Goal: Task Accomplishment & Management: Manage account settings

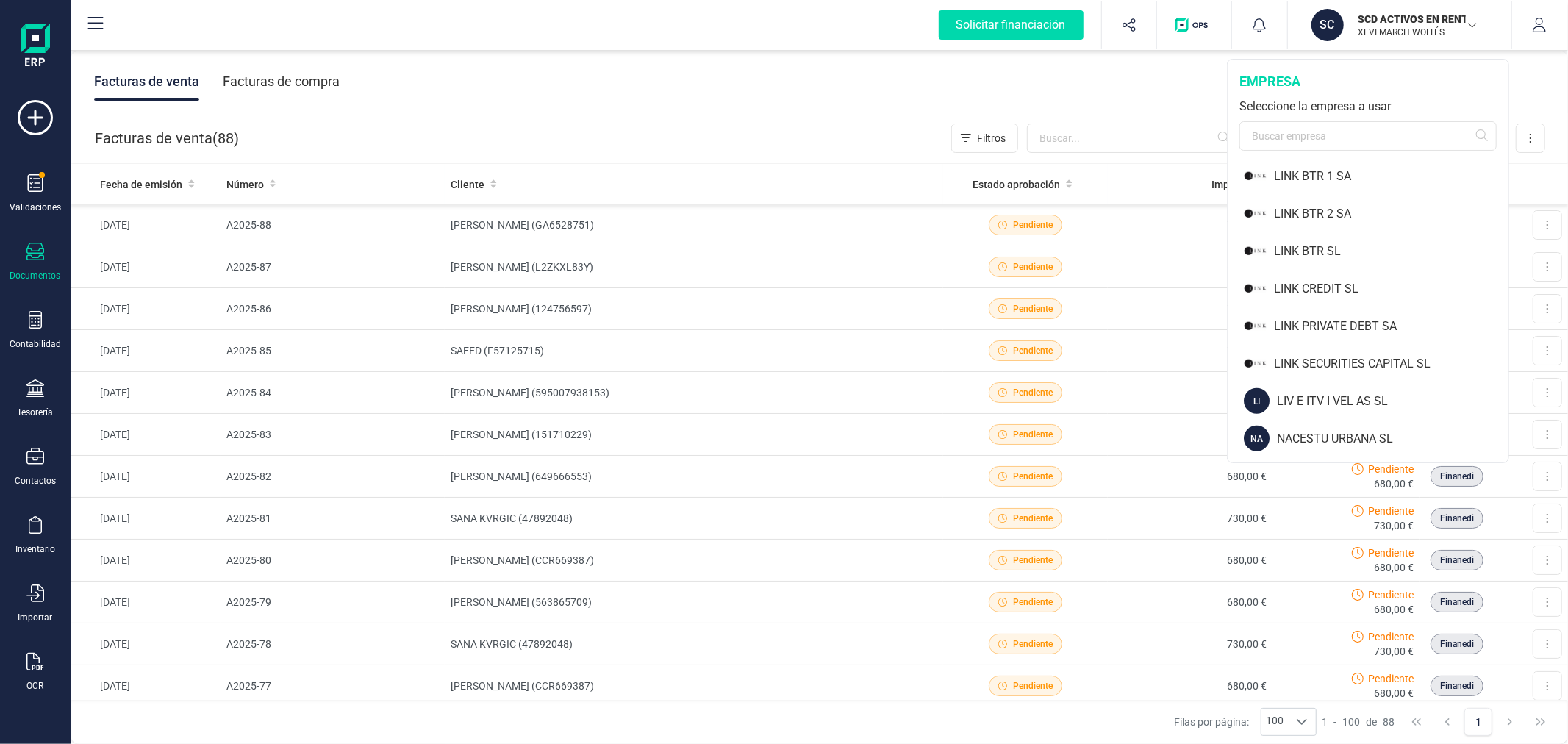
scroll to position [1061, 0]
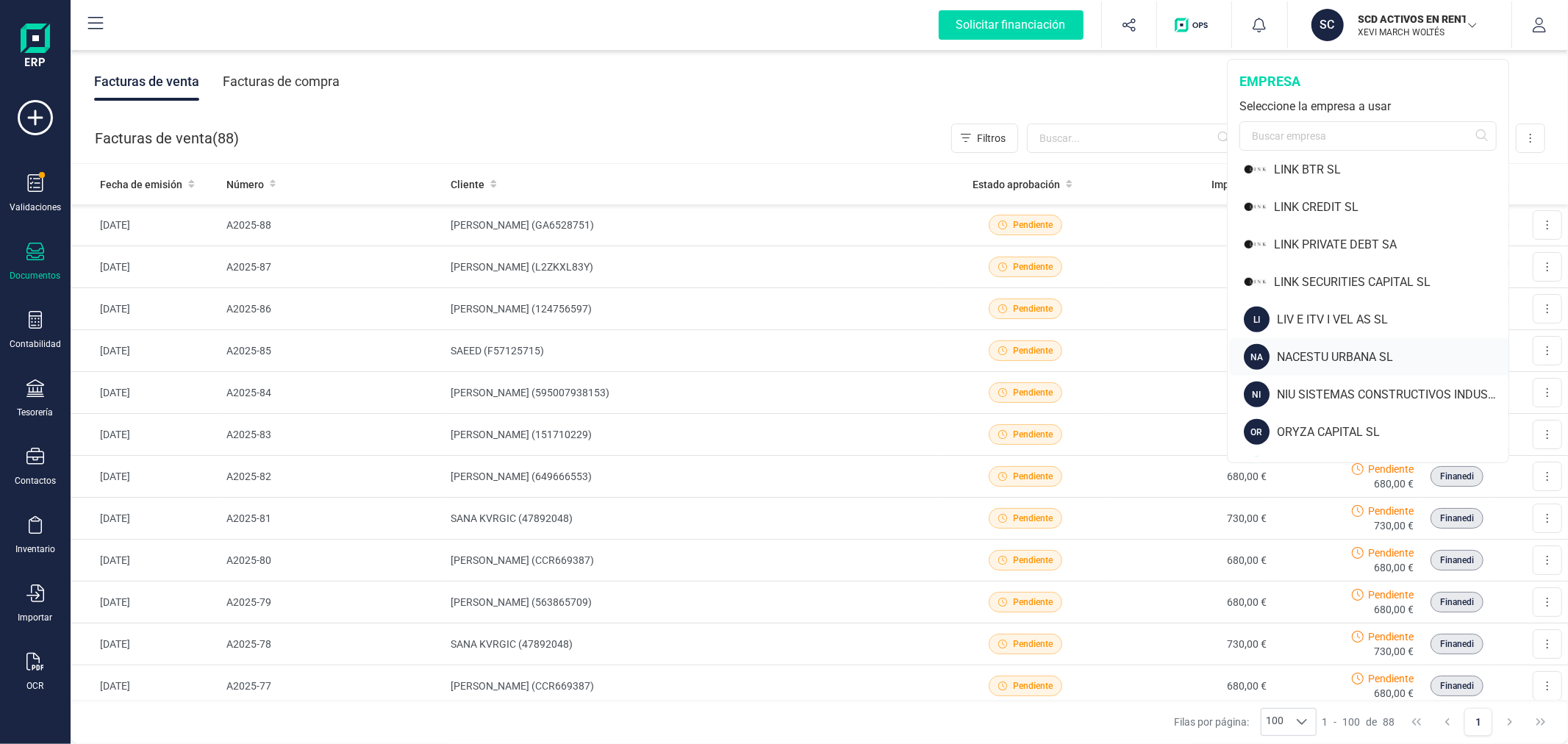
click at [1324, 355] on div "NACESTU URBANA SL" at bounding box center [1392, 357] width 232 height 18
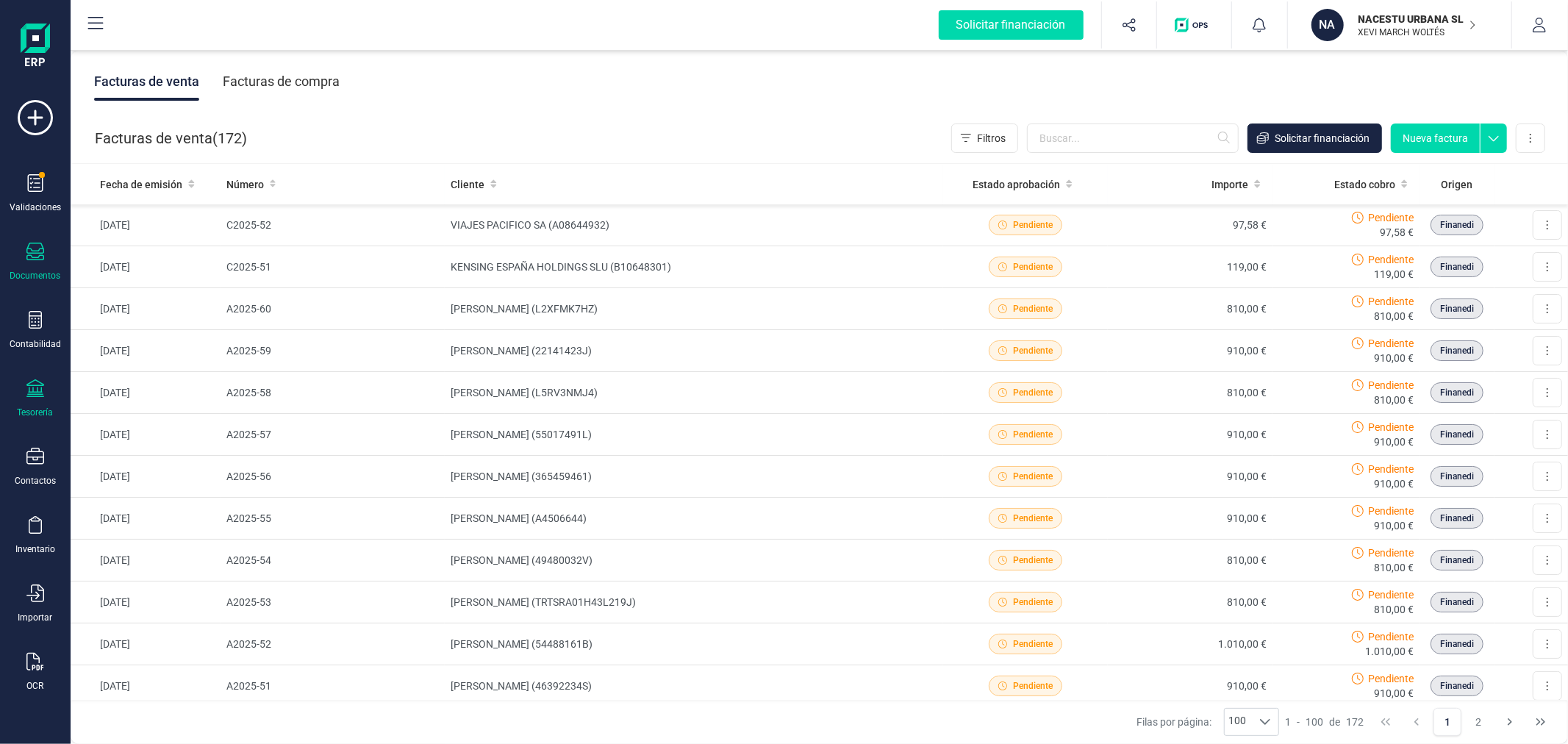
click at [30, 386] on icon at bounding box center [35, 388] width 18 height 18
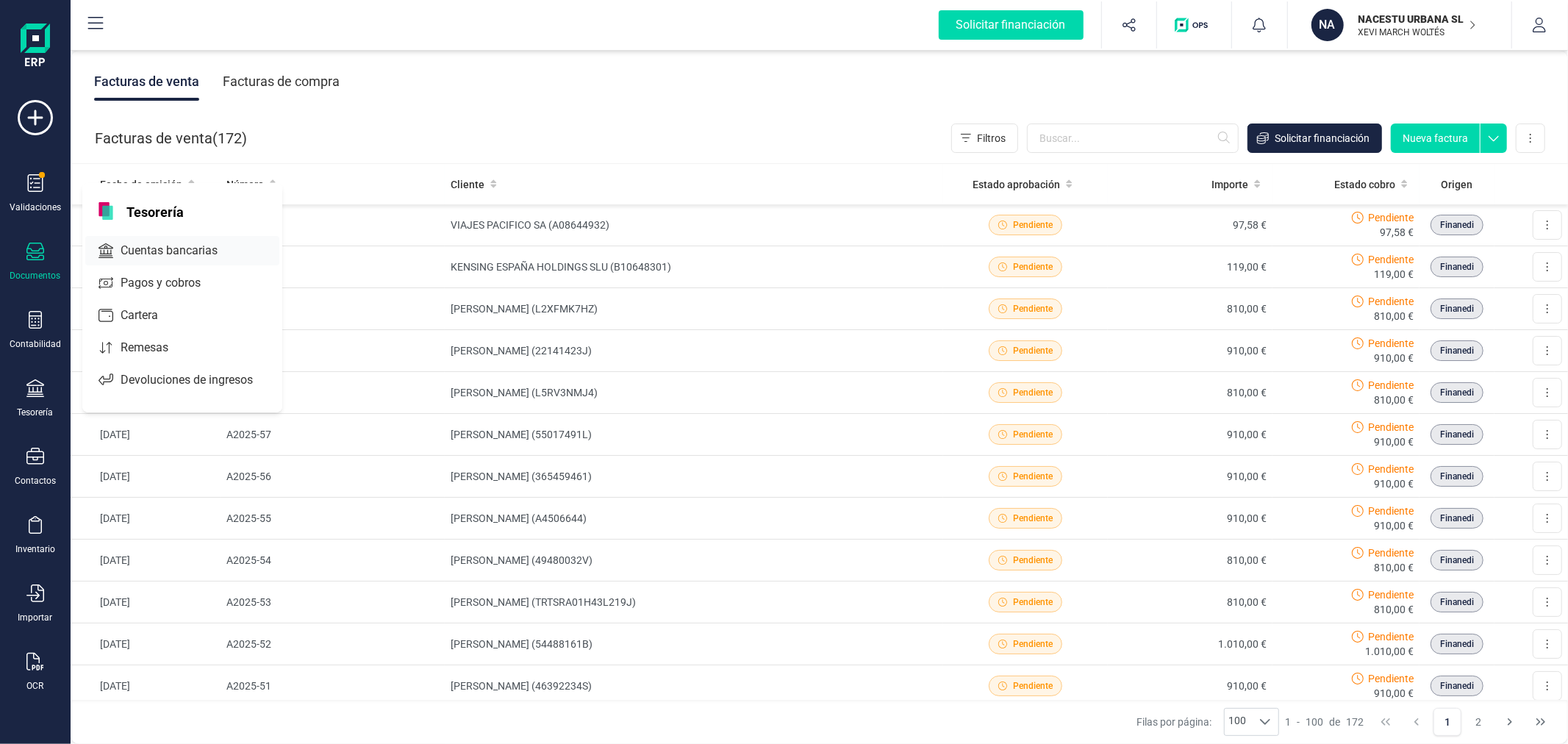
click at [155, 254] on span "Cuentas bancarias" at bounding box center [180, 250] width 129 height 18
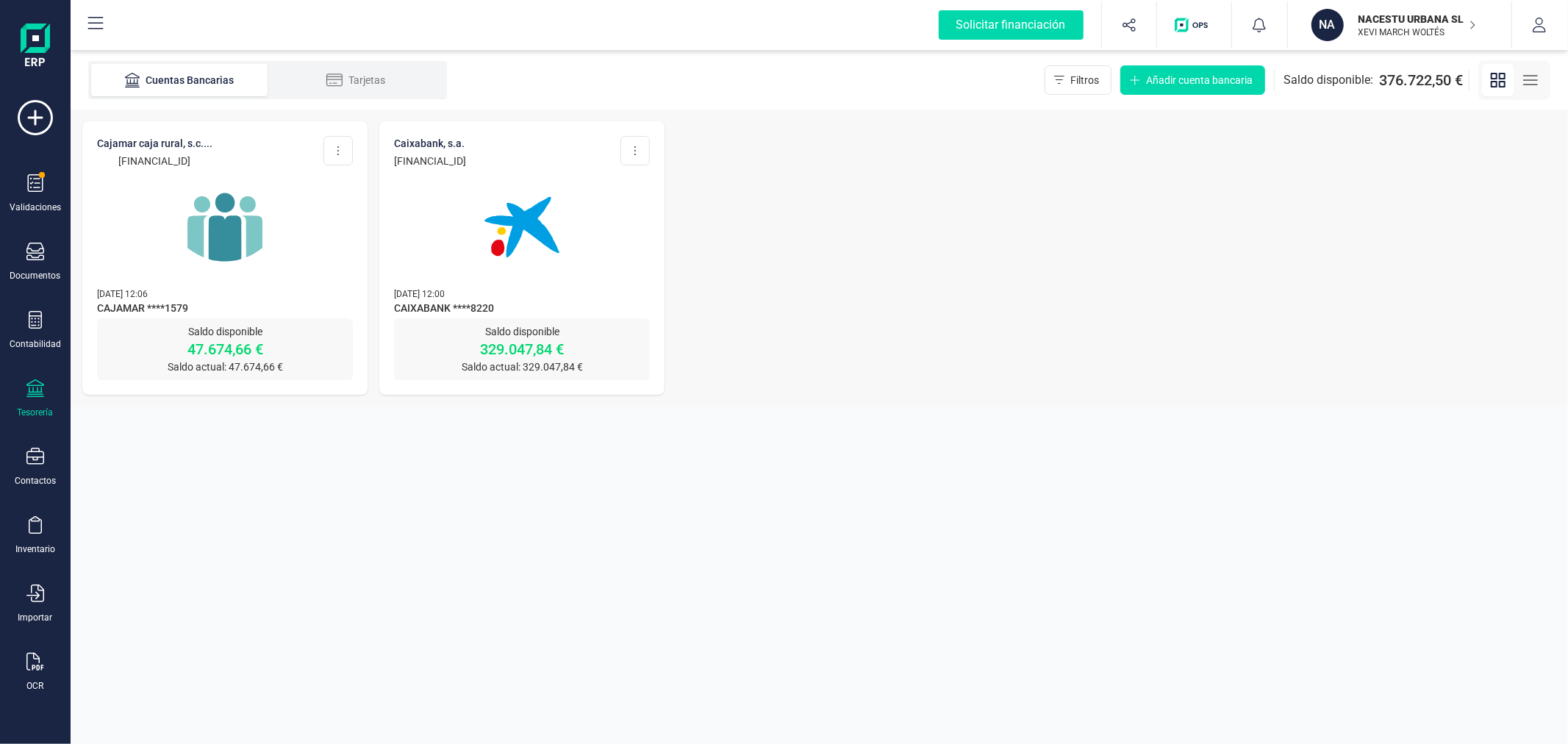
click at [212, 222] on img at bounding box center [224, 227] width 123 height 123
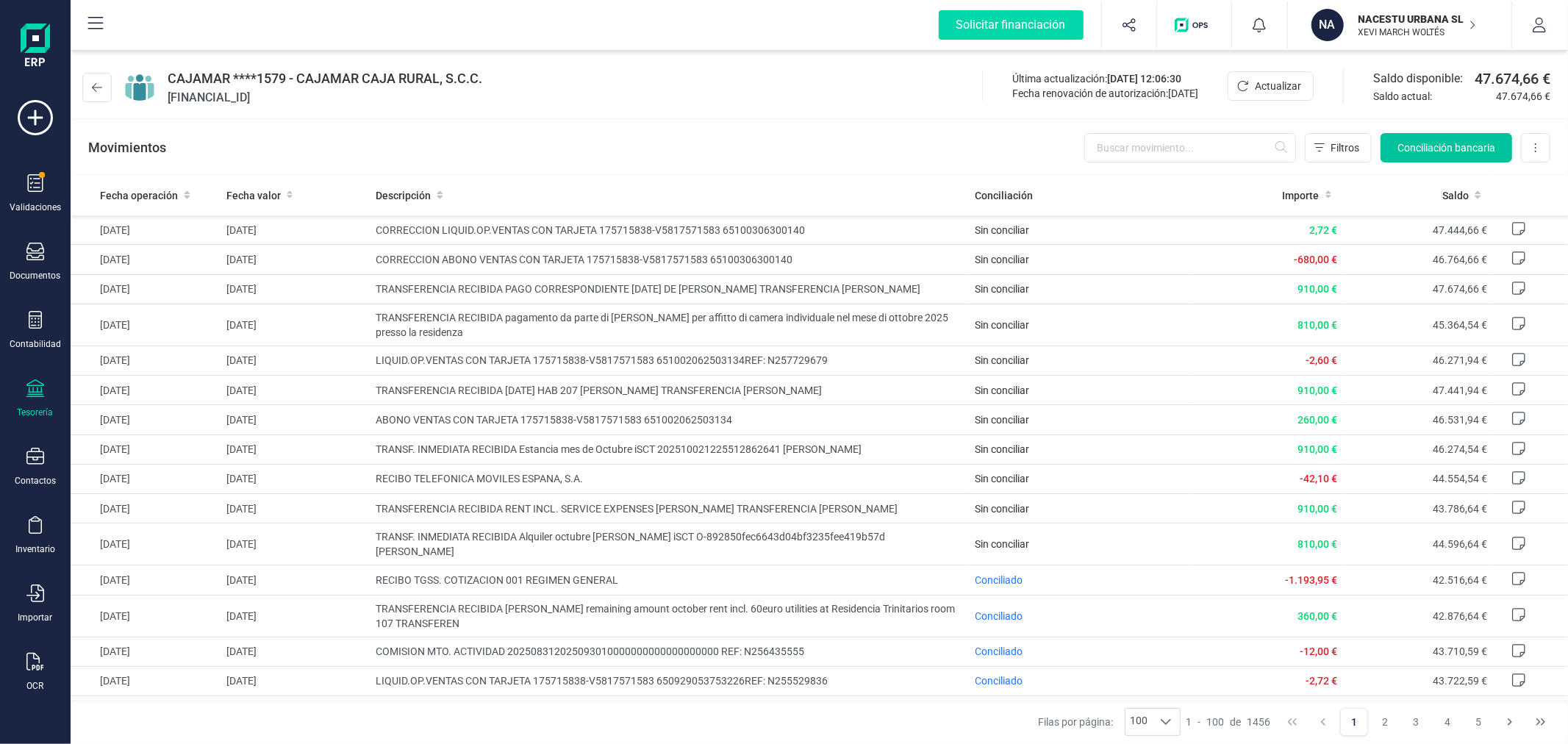
click at [1453, 138] on button "Conciliación bancaria" at bounding box center [1446, 147] width 132 height 29
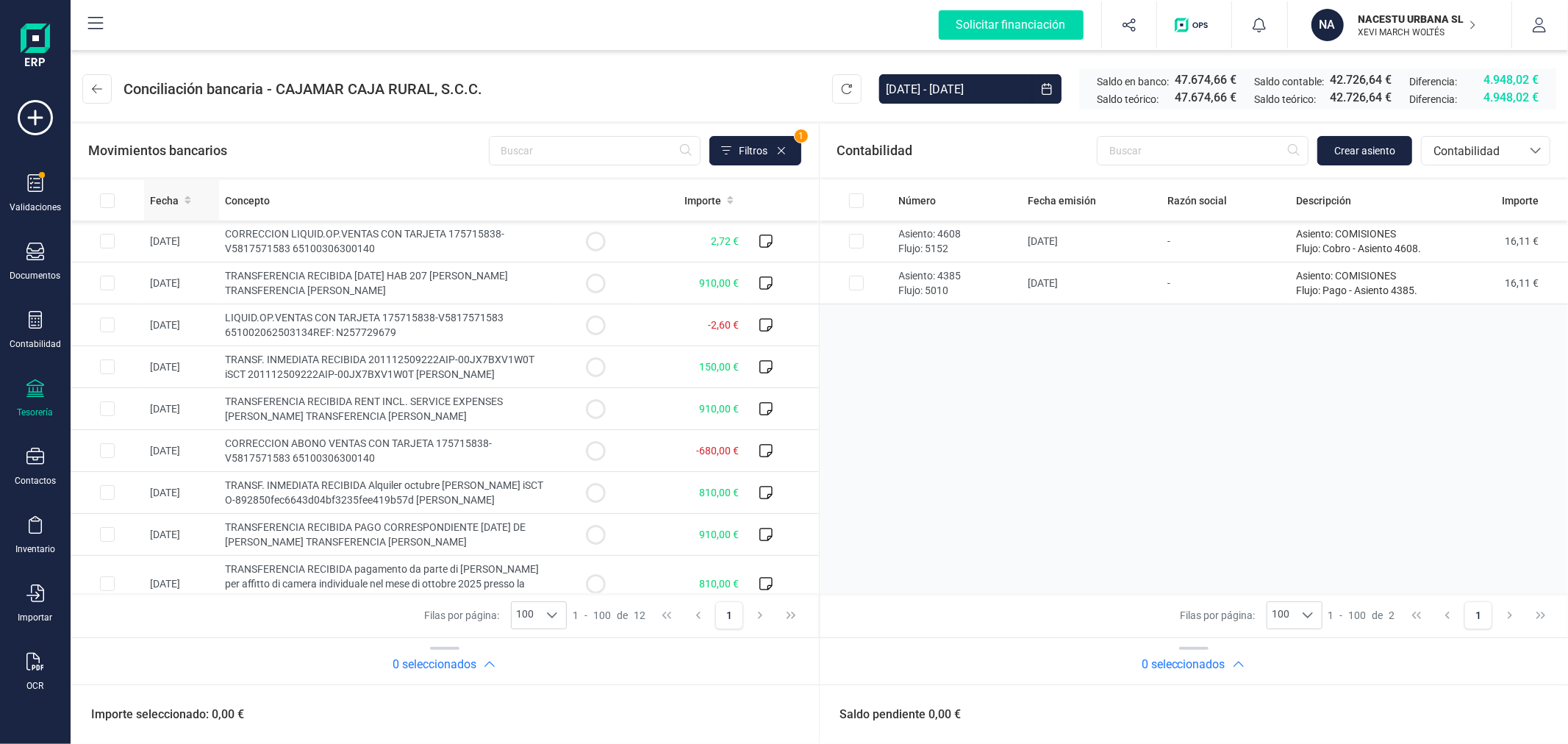
click at [152, 204] on span "Fecha" at bounding box center [165, 201] width 29 height 15
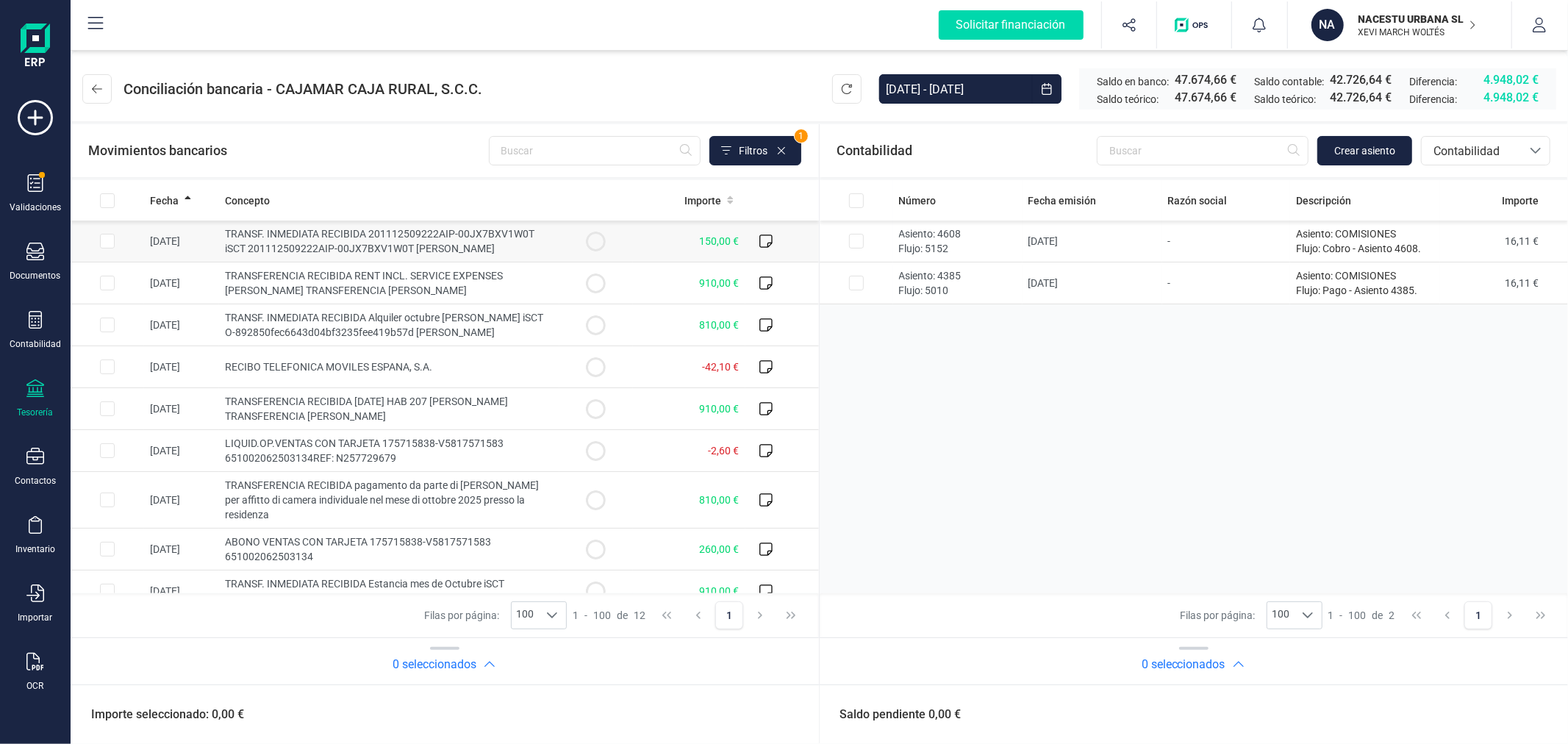
click at [105, 241] on input "Row Selected 2c4aaab8-db0e-4d08-b108-72c3be60e13c" at bounding box center [108, 241] width 15 height 15
checkbox input "true"
click at [1364, 150] on span "Crear asiento" at bounding box center [1365, 151] width 61 height 15
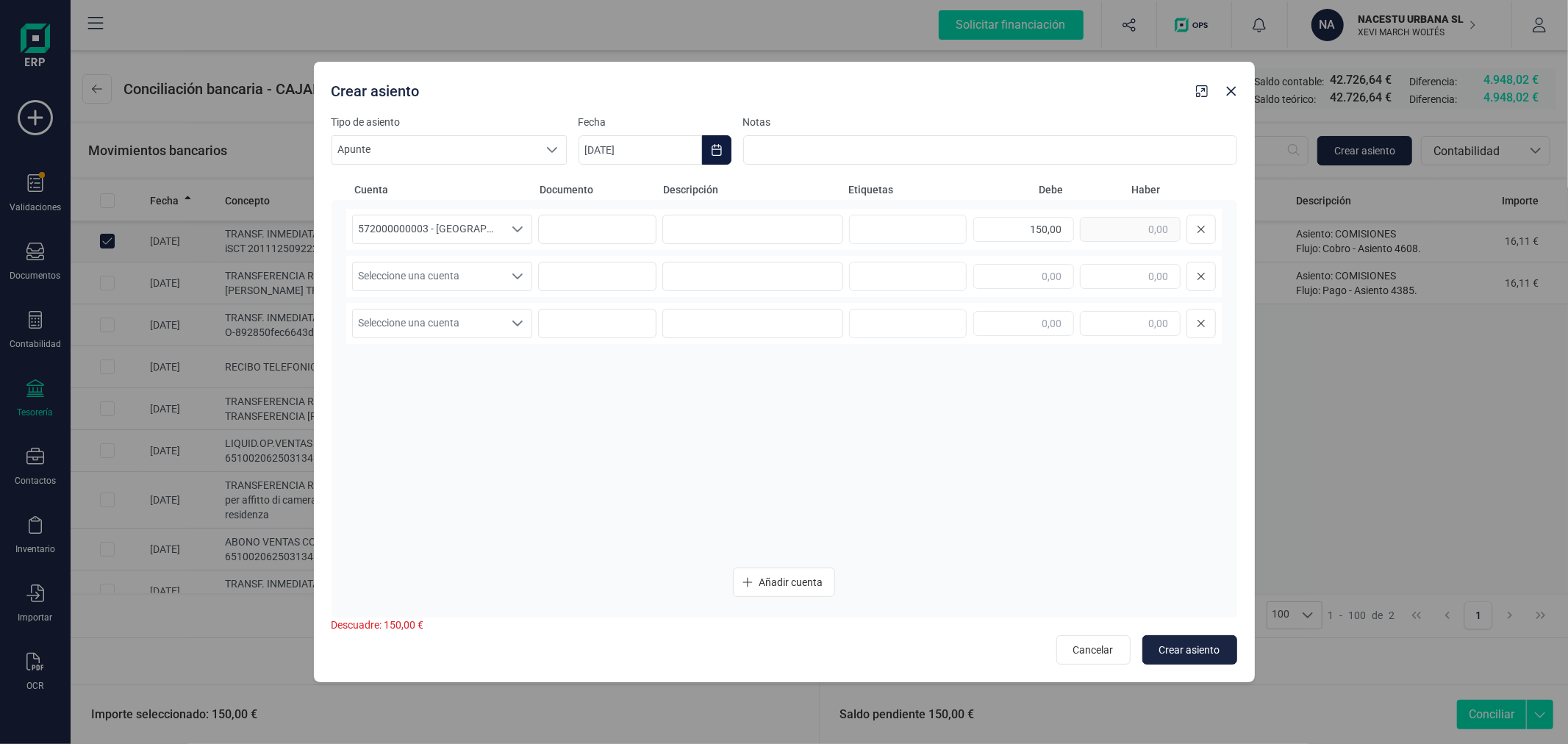
click at [716, 149] on icon "Choose Date" at bounding box center [716, 150] width 9 height 12
click at [615, 192] on button "Previous Month" at bounding box center [608, 194] width 24 height 24
click at [619, 405] on span "22" at bounding box center [616, 403] width 29 height 29
type input "[DATE]"
click at [725, 235] on input at bounding box center [753, 229] width 181 height 29
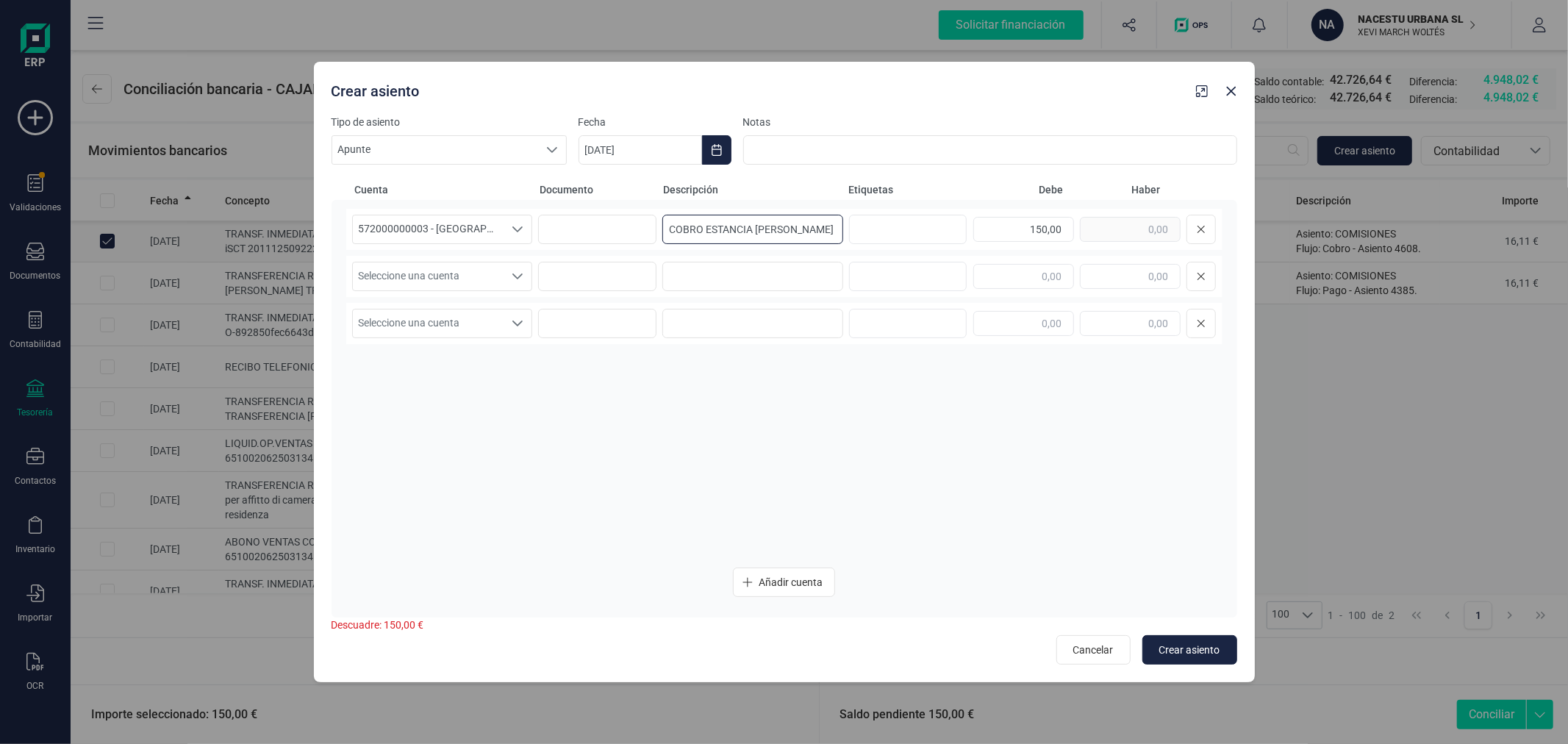
type input "COBRO ESTANCIA [PERSON_NAME]"
click at [509, 283] on div "Seleccione una cuenta" at bounding box center [517, 275] width 28 height 28
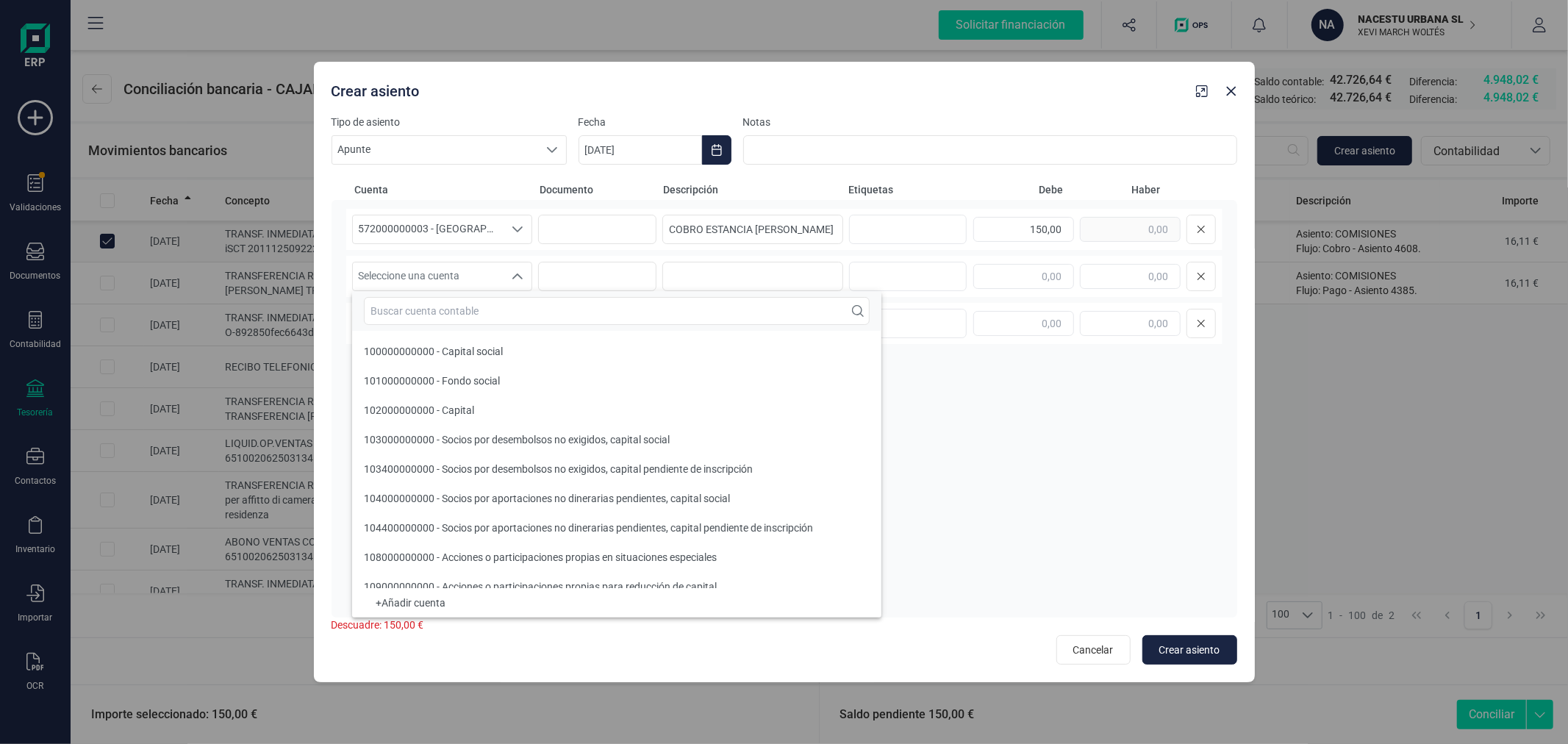
click at [516, 327] on div at bounding box center [616, 311] width 529 height 39
click at [527, 314] on input "text" at bounding box center [616, 311] width 506 height 28
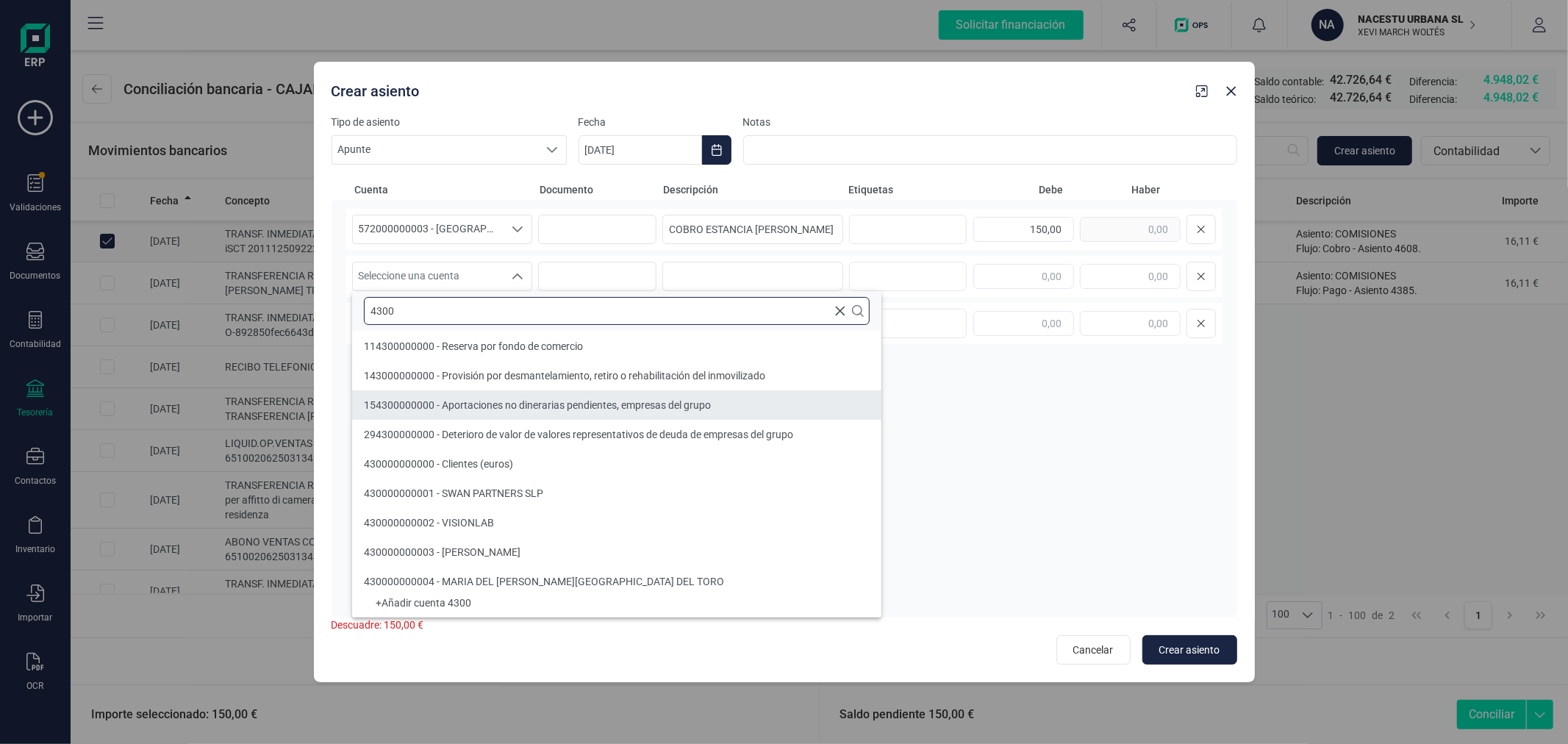
type input "4300"
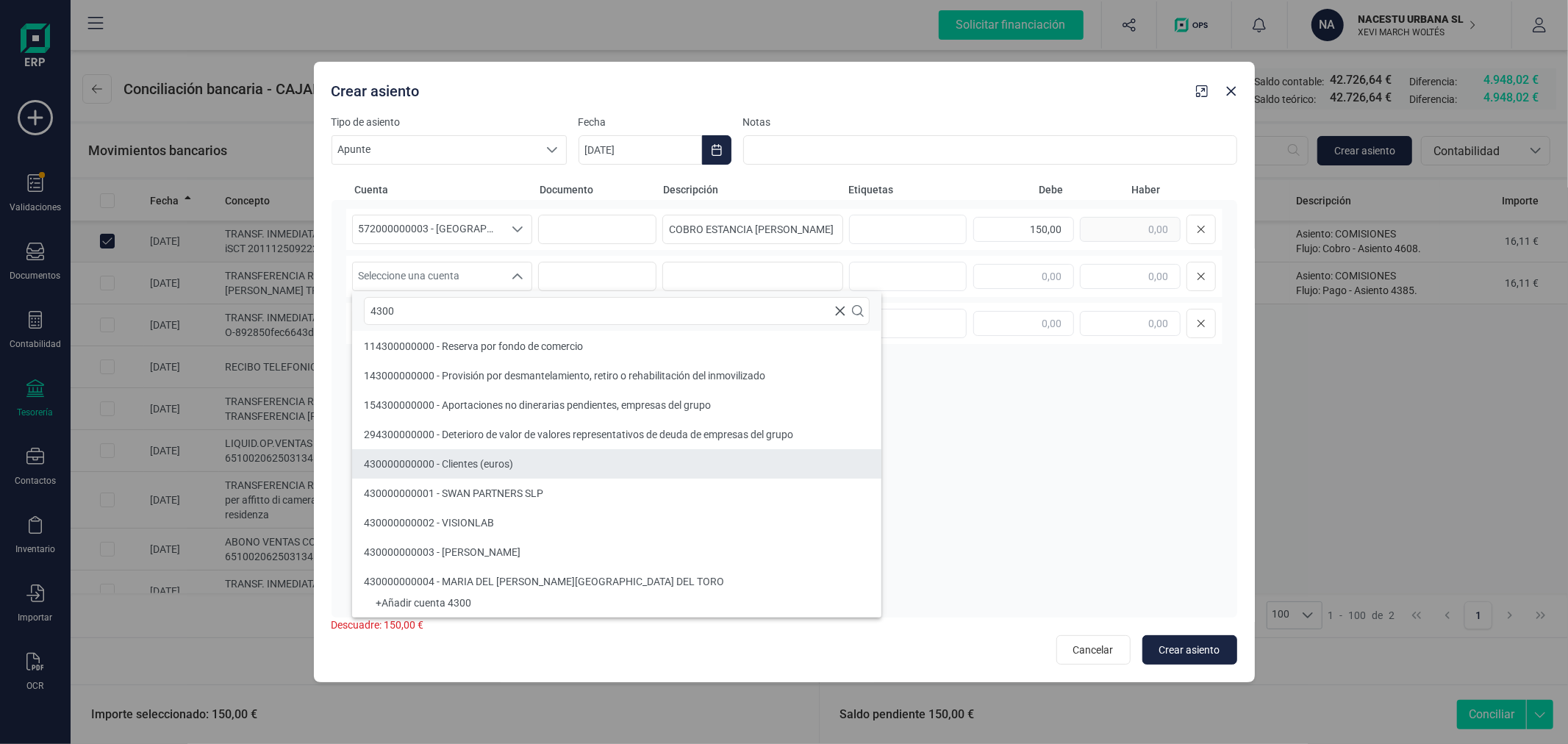
click at [475, 450] on li "430000000000 - Clientes (euros)" at bounding box center [616, 464] width 529 height 29
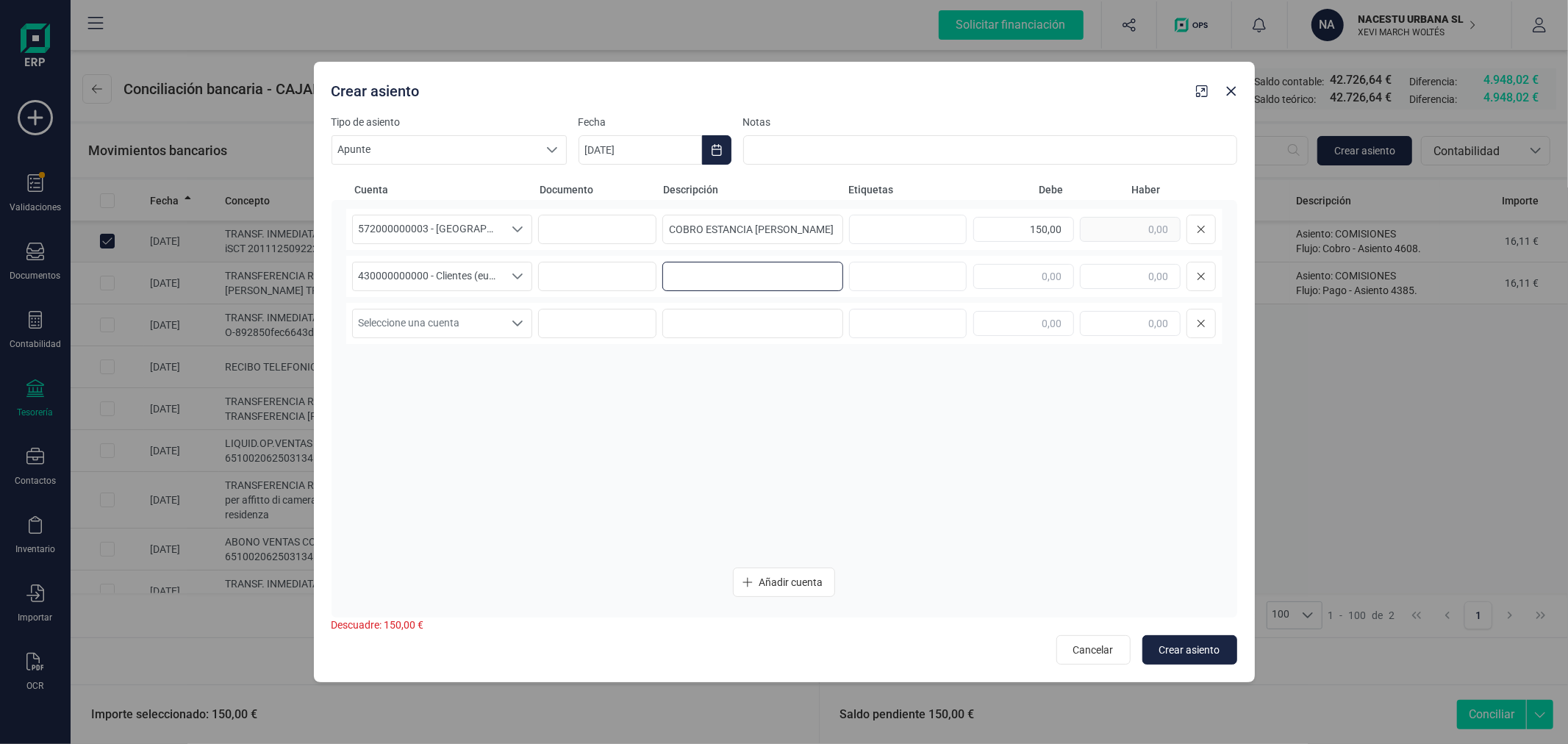
paste input "COBRO ESTANCIA [PERSON_NAME]"
type input "COBRO ESTANCIA [PERSON_NAME]"
type input "150,00"
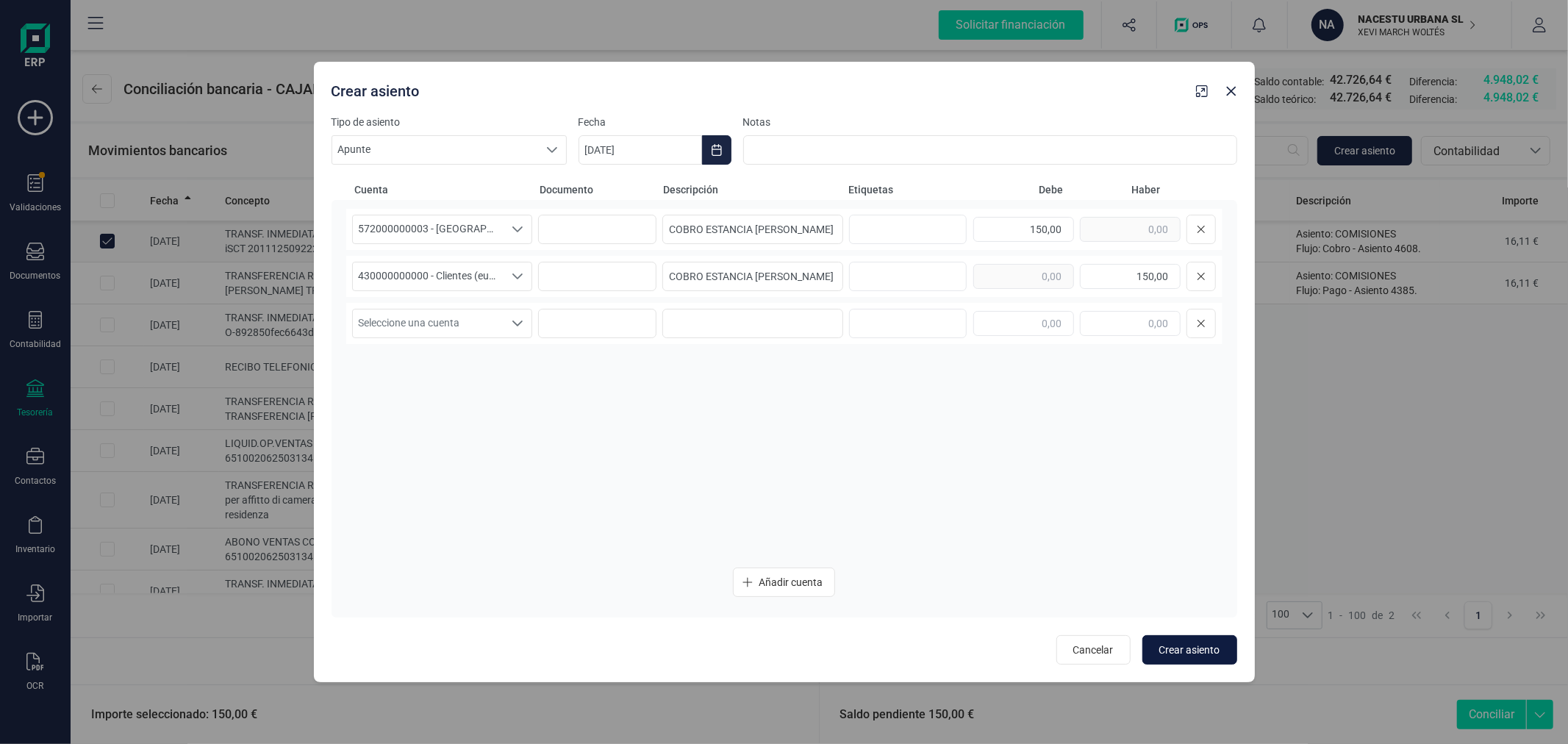
click at [1176, 651] on span "Crear asiento" at bounding box center [1189, 650] width 61 height 15
type input "[DATE]"
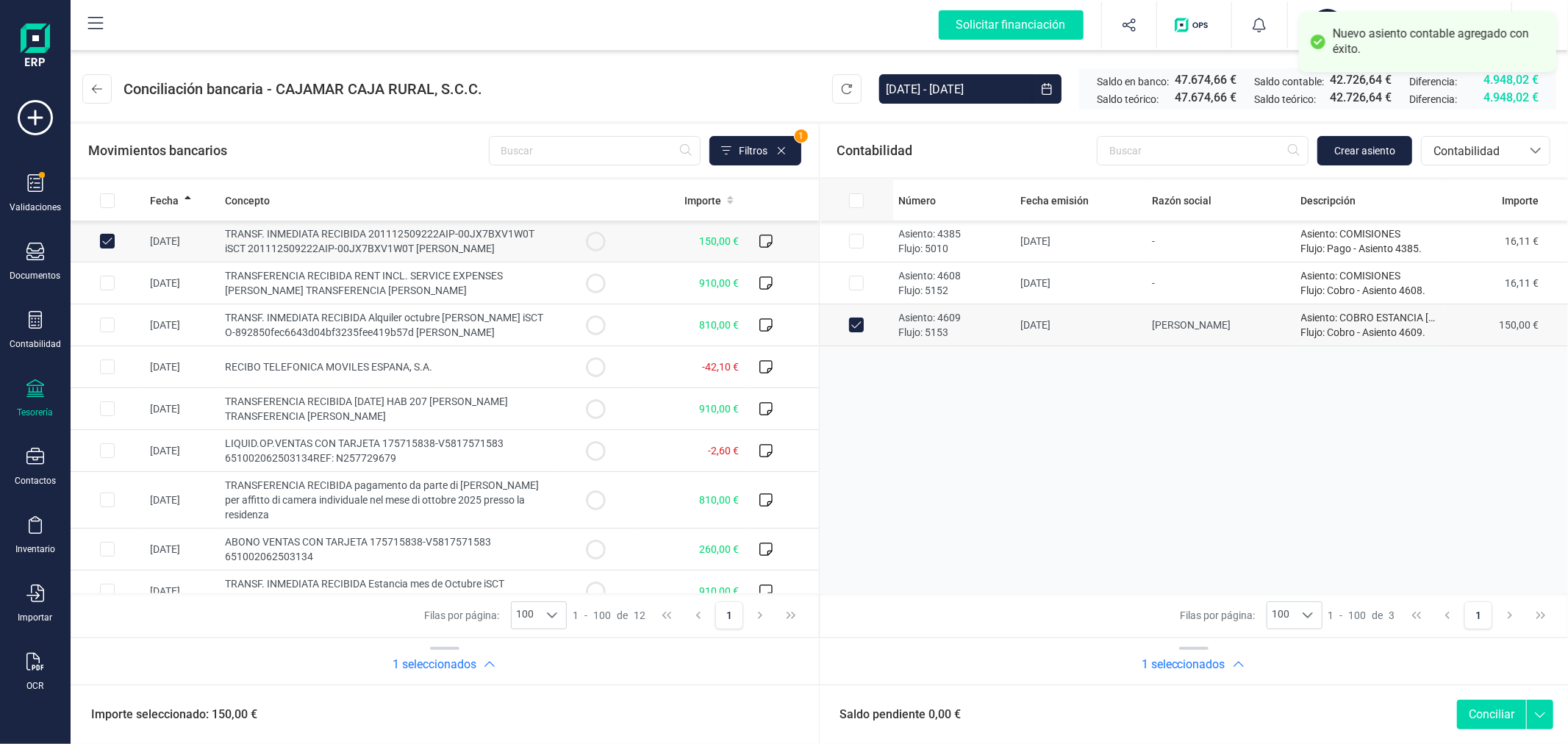
click at [857, 200] on input "All items unselected" at bounding box center [857, 201] width 15 height 15
checkbox input "true"
click at [1485, 708] on button "Conciliar" at bounding box center [1492, 714] width 69 height 29
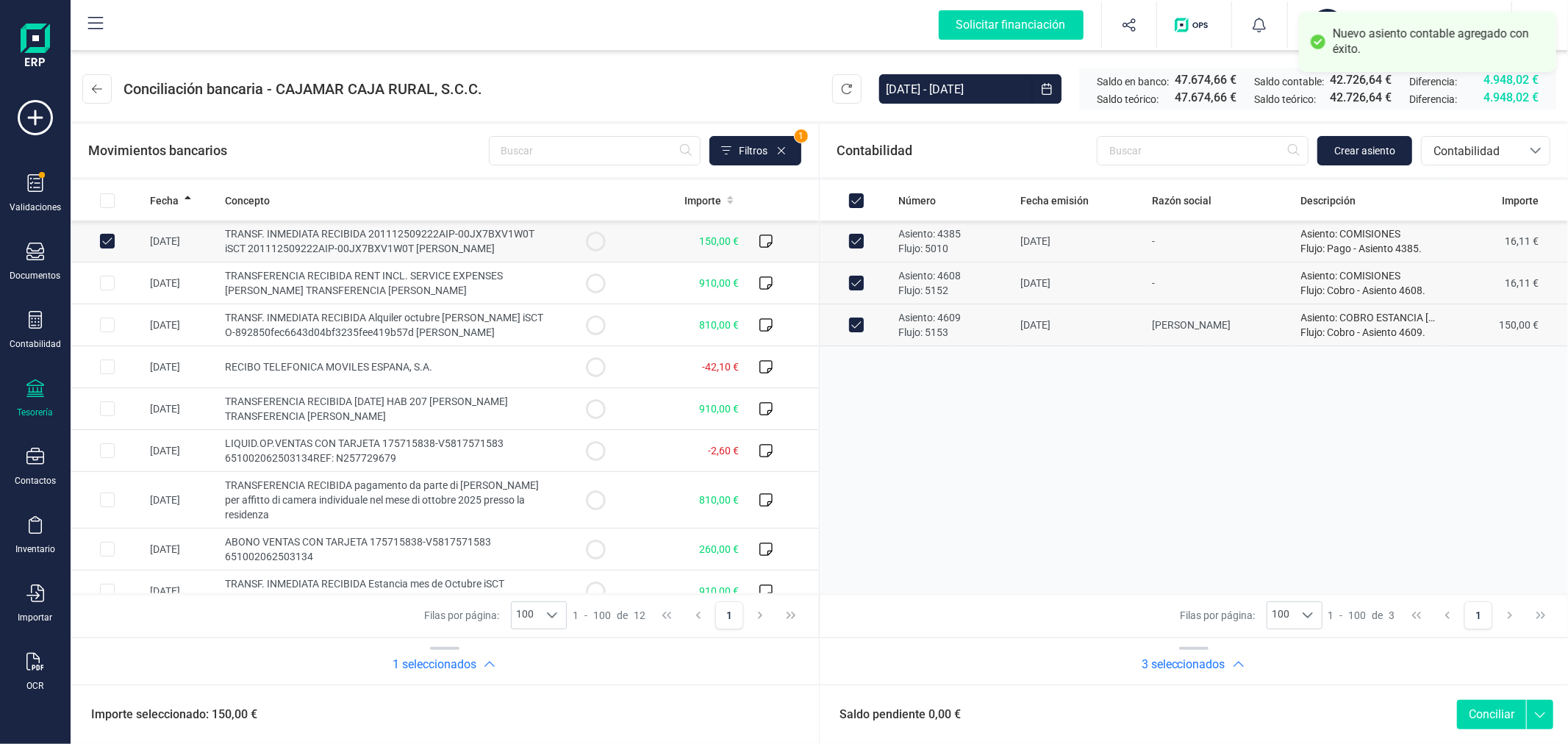
checkbox input "false"
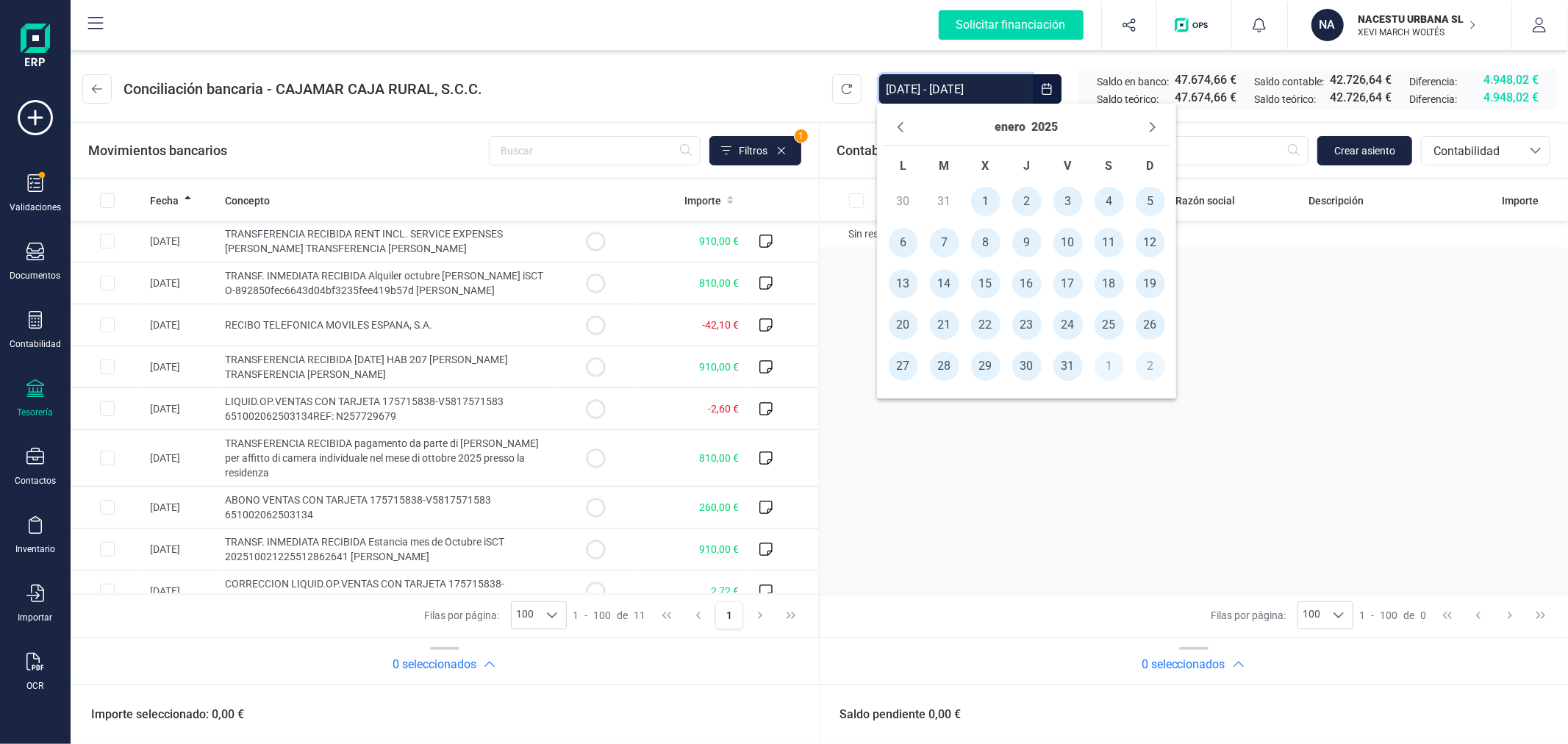
click at [957, 97] on input "[DATE] - [DATE]" at bounding box center [956, 88] width 153 height 29
click at [988, 204] on span "1" at bounding box center [985, 201] width 29 height 29
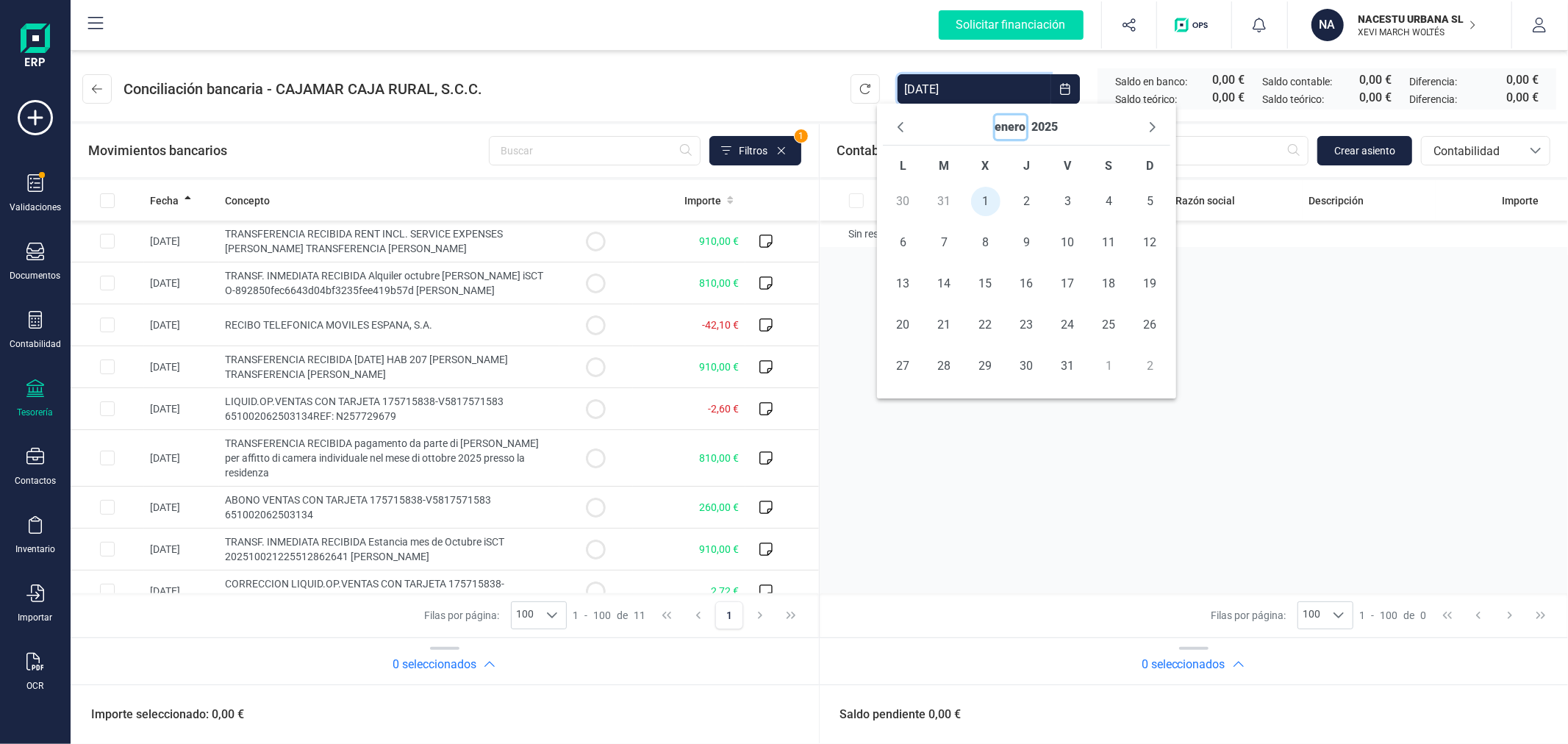
click at [1008, 127] on button "enero" at bounding box center [1010, 127] width 31 height 24
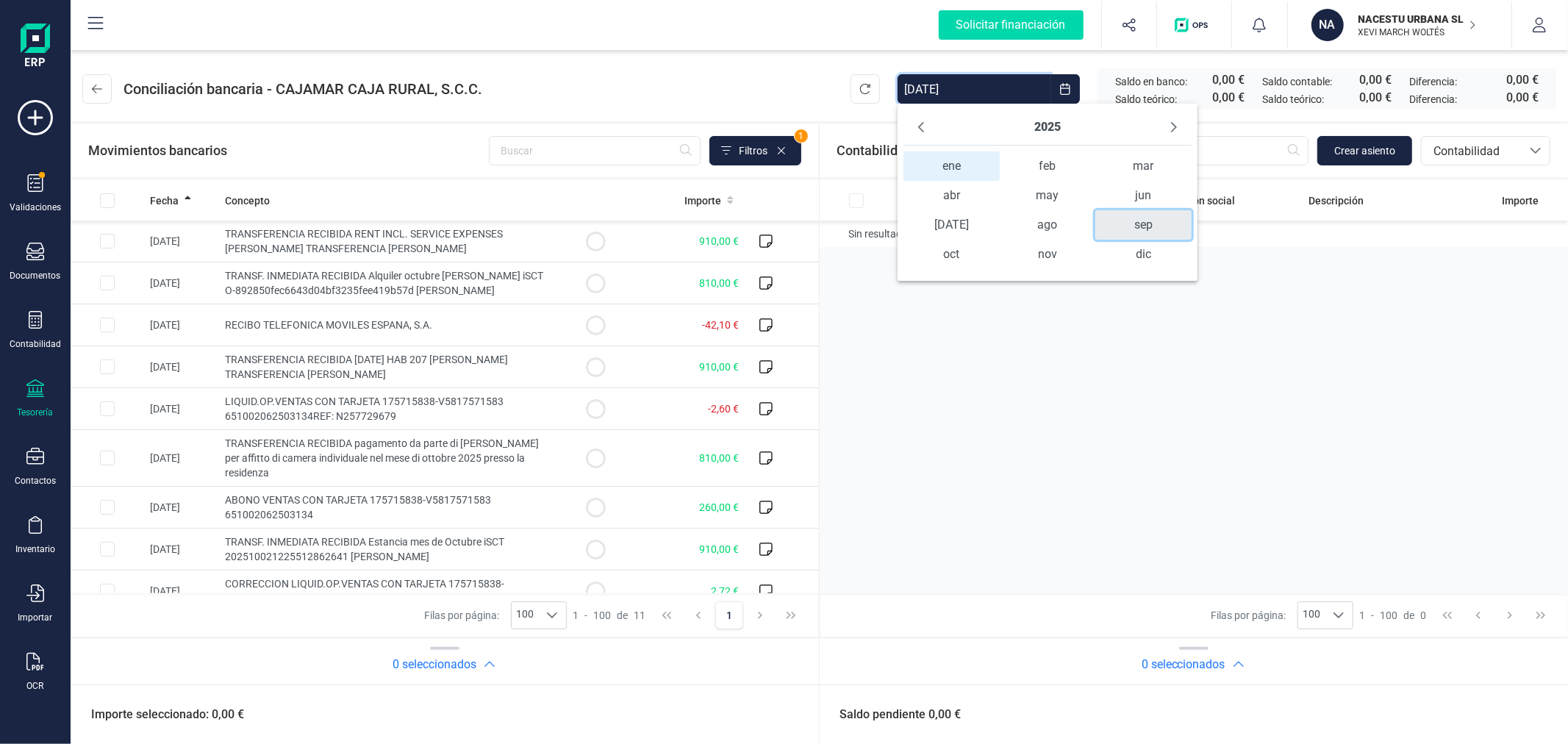
click at [1134, 227] on span "sep" at bounding box center [1143, 224] width 96 height 29
click at [957, 354] on span "30" at bounding box center [965, 365] width 29 height 29
type input "01/01/2025 - 30/09/2025"
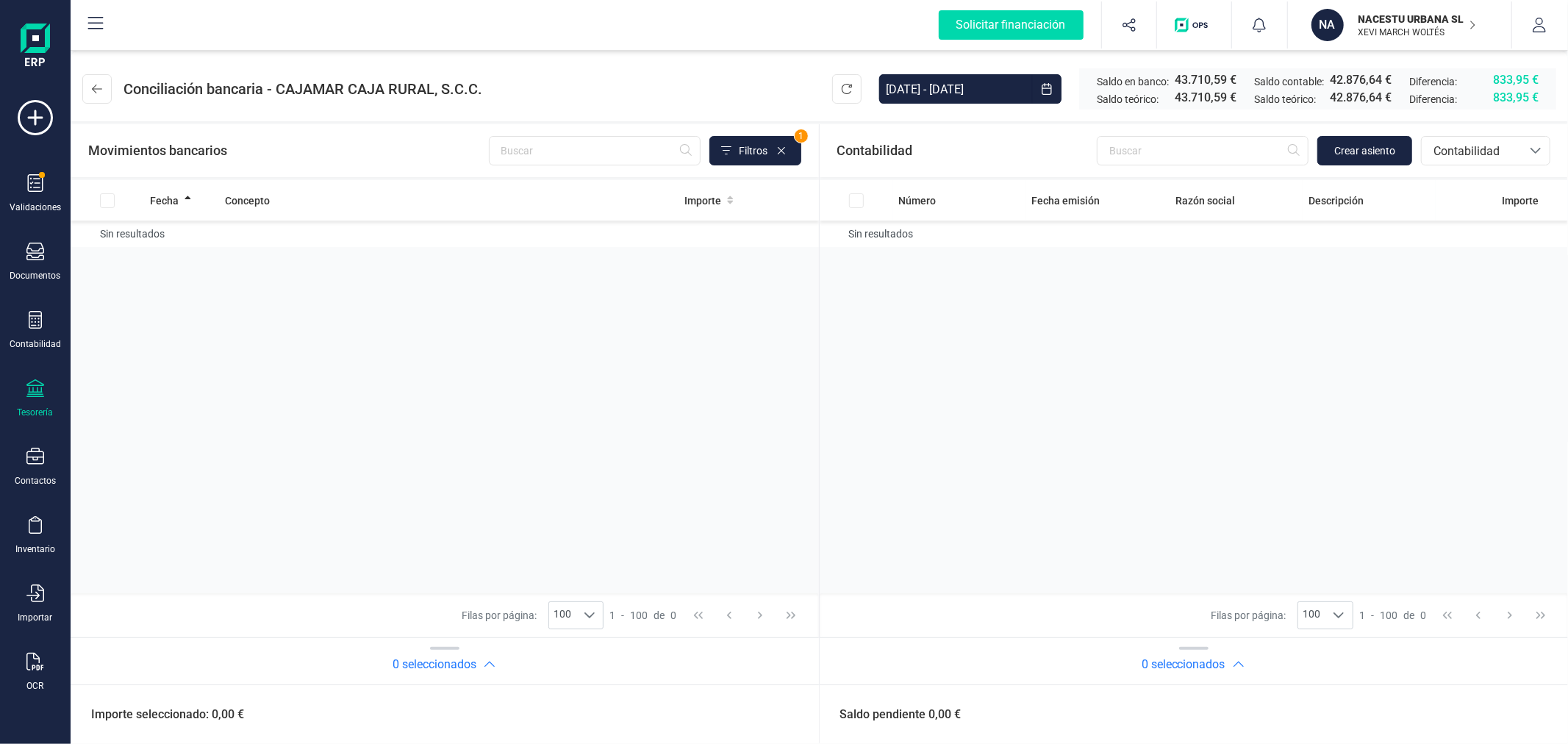
click at [989, 465] on div "Número Fecha emisión Razón social Descripción Importe Sin resultados" at bounding box center [1194, 386] width 749 height 413
click at [89, 77] on button at bounding box center [97, 88] width 29 height 29
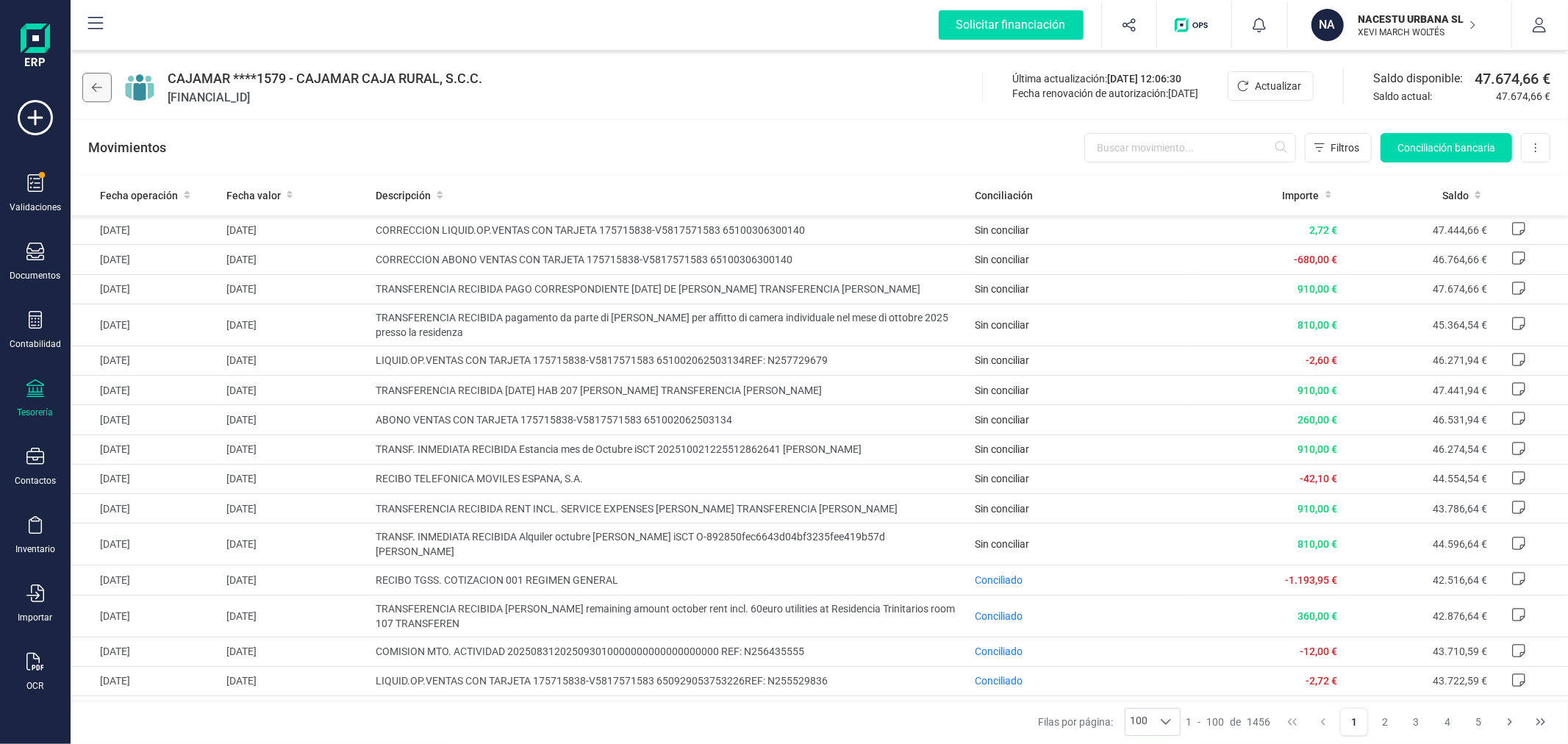
click at [106, 83] on button at bounding box center [97, 87] width 29 height 29
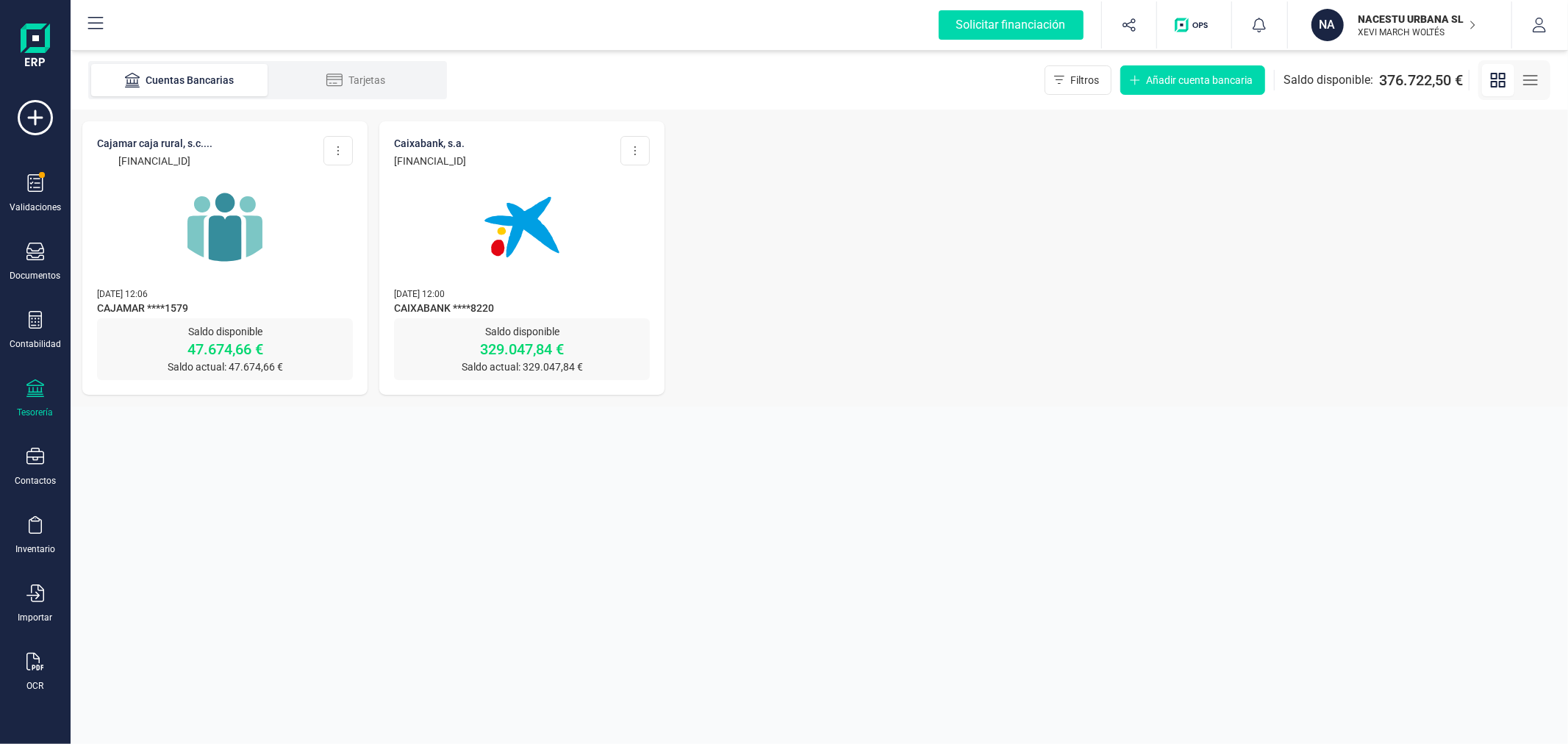
click at [465, 255] on img at bounding box center [522, 227] width 123 height 123
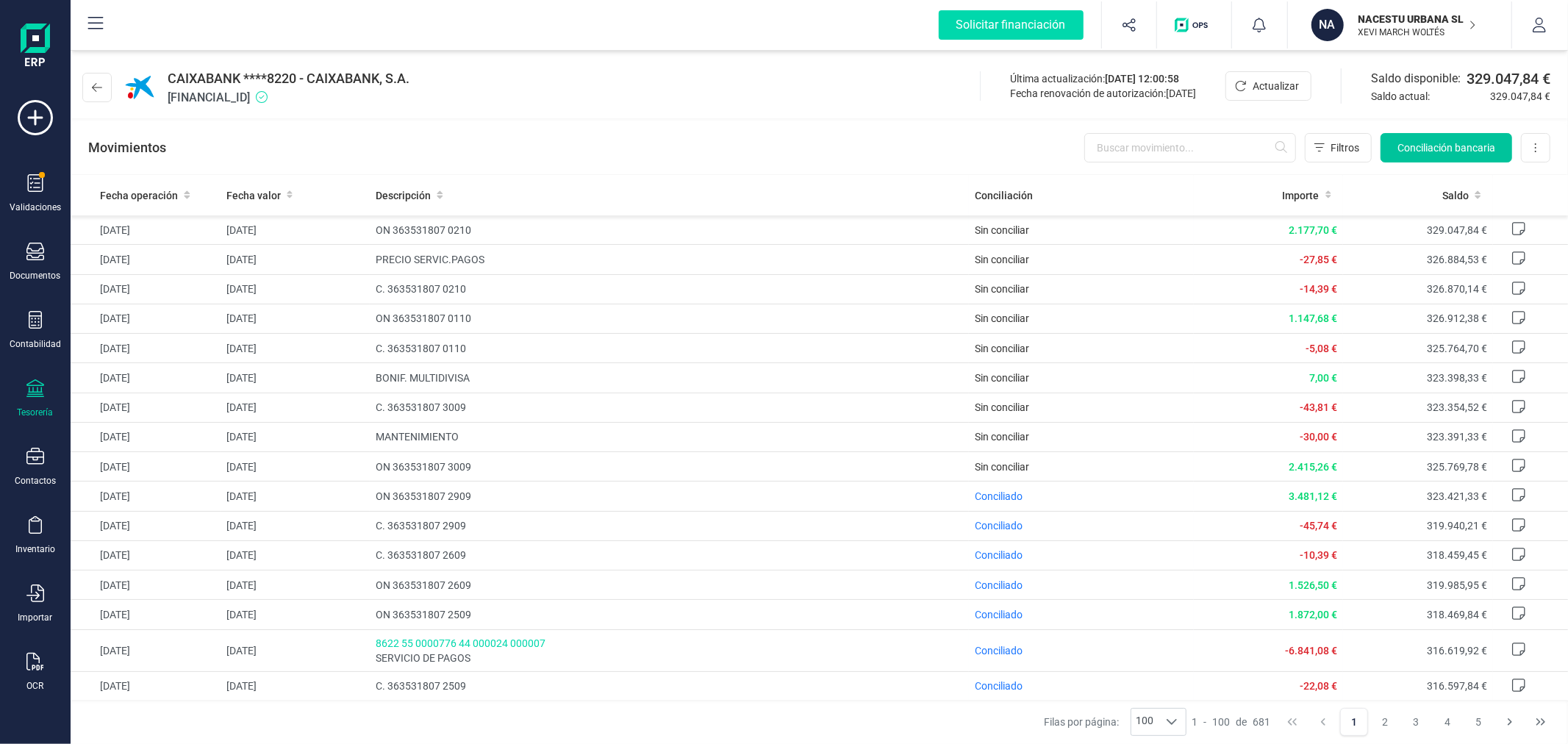
click at [1394, 137] on button "Conciliación bancaria" at bounding box center [1446, 147] width 132 height 29
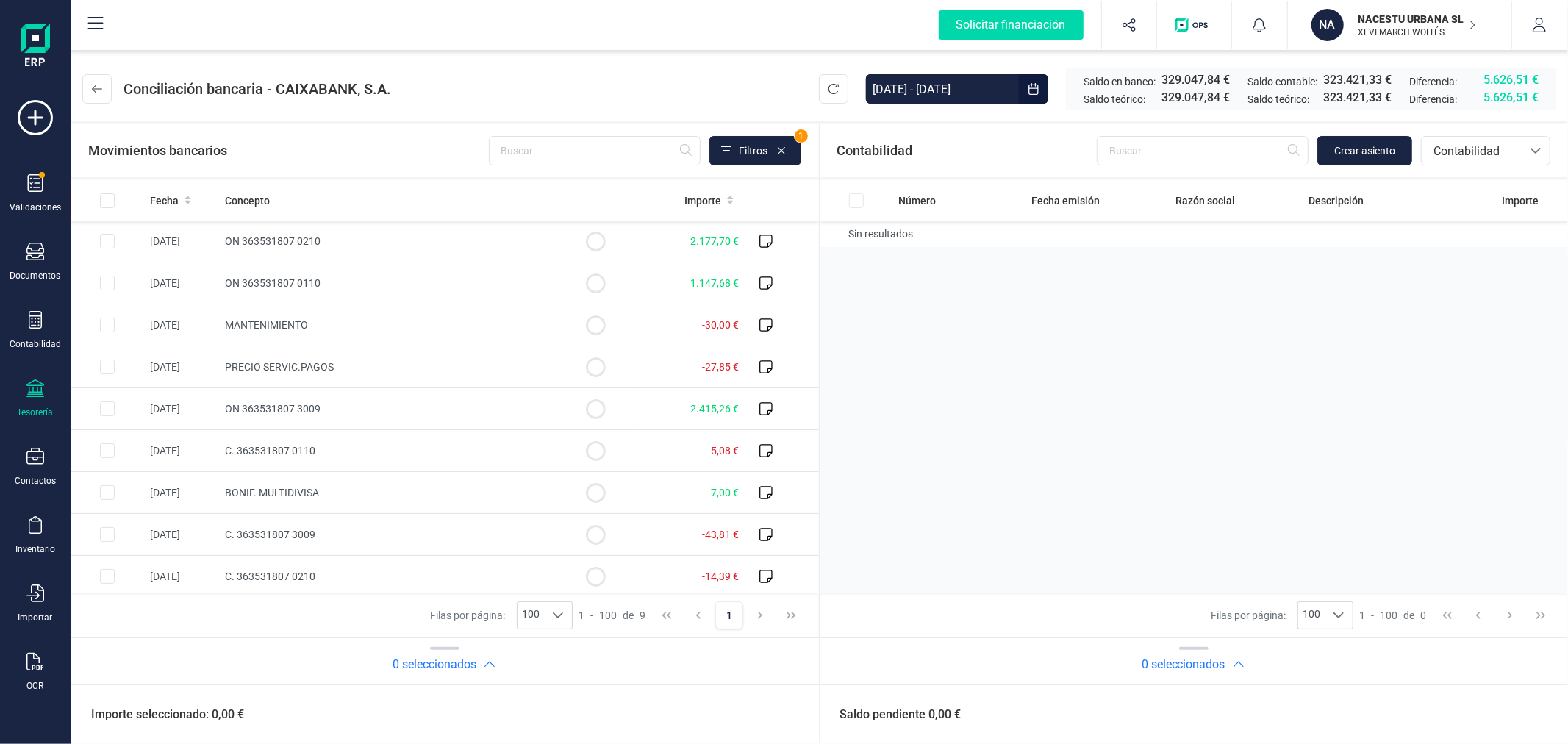
click at [966, 102] on input "[DATE] - [DATE]" at bounding box center [942, 88] width 153 height 29
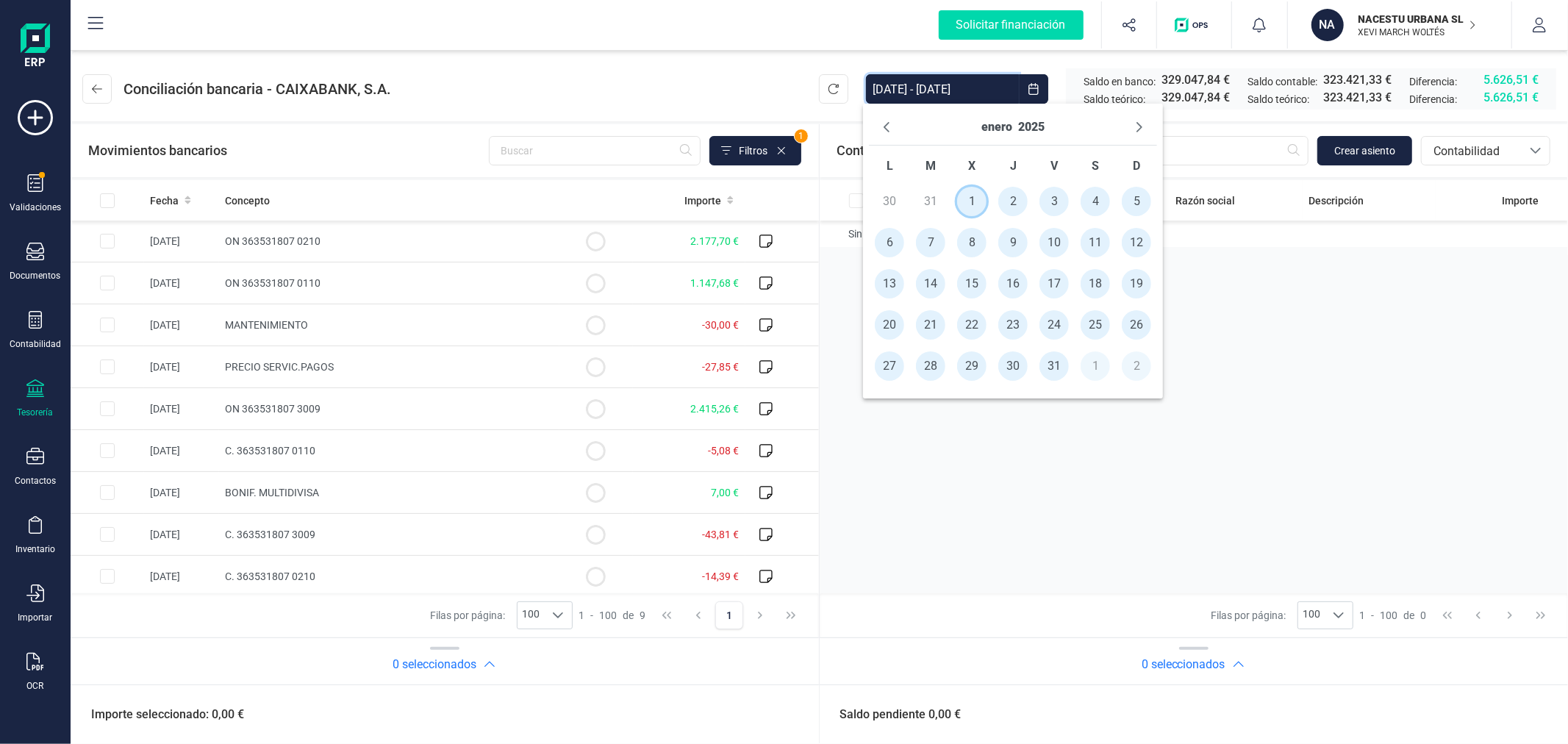
click at [967, 204] on span "1" at bounding box center [972, 201] width 29 height 29
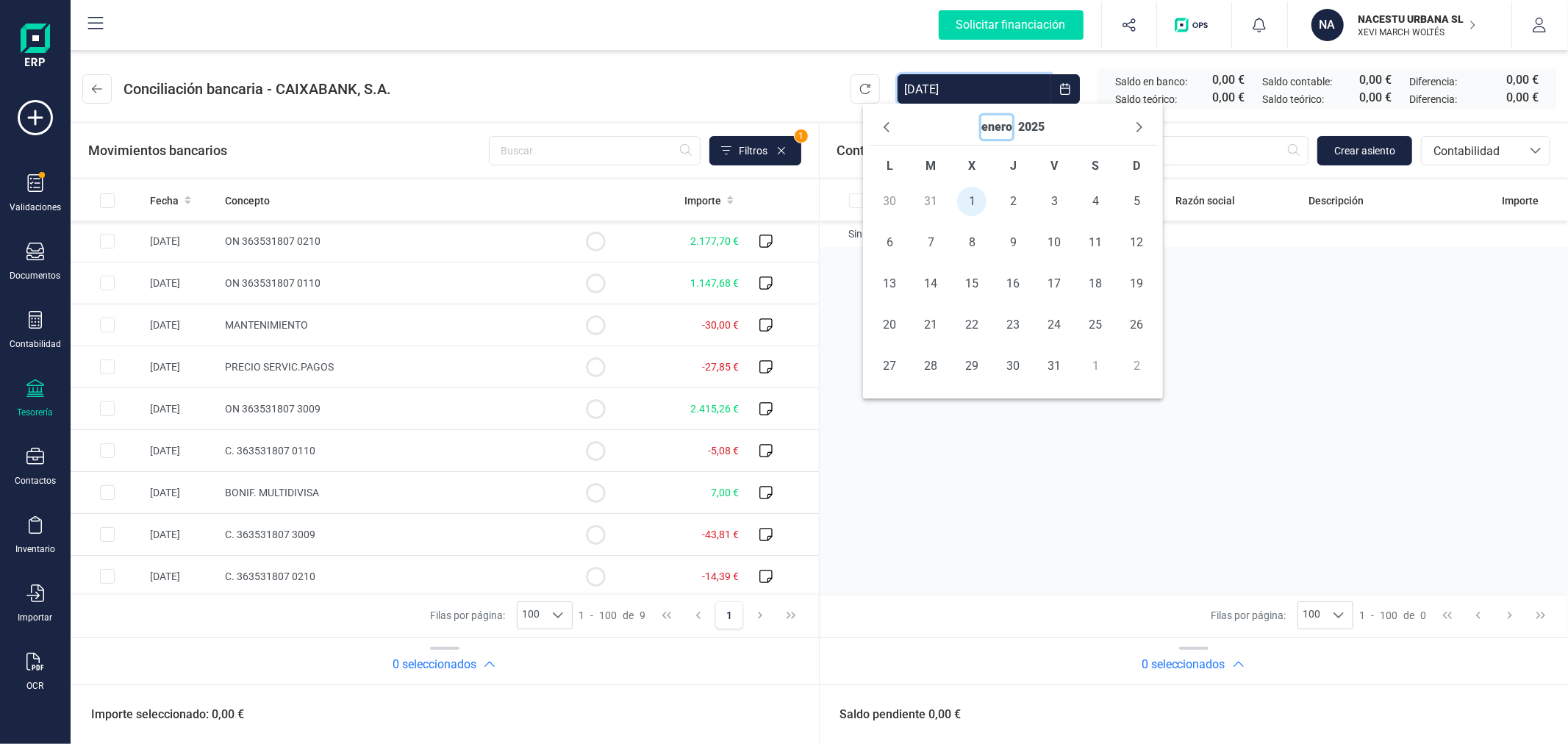
click at [989, 135] on button "enero" at bounding box center [997, 127] width 31 height 24
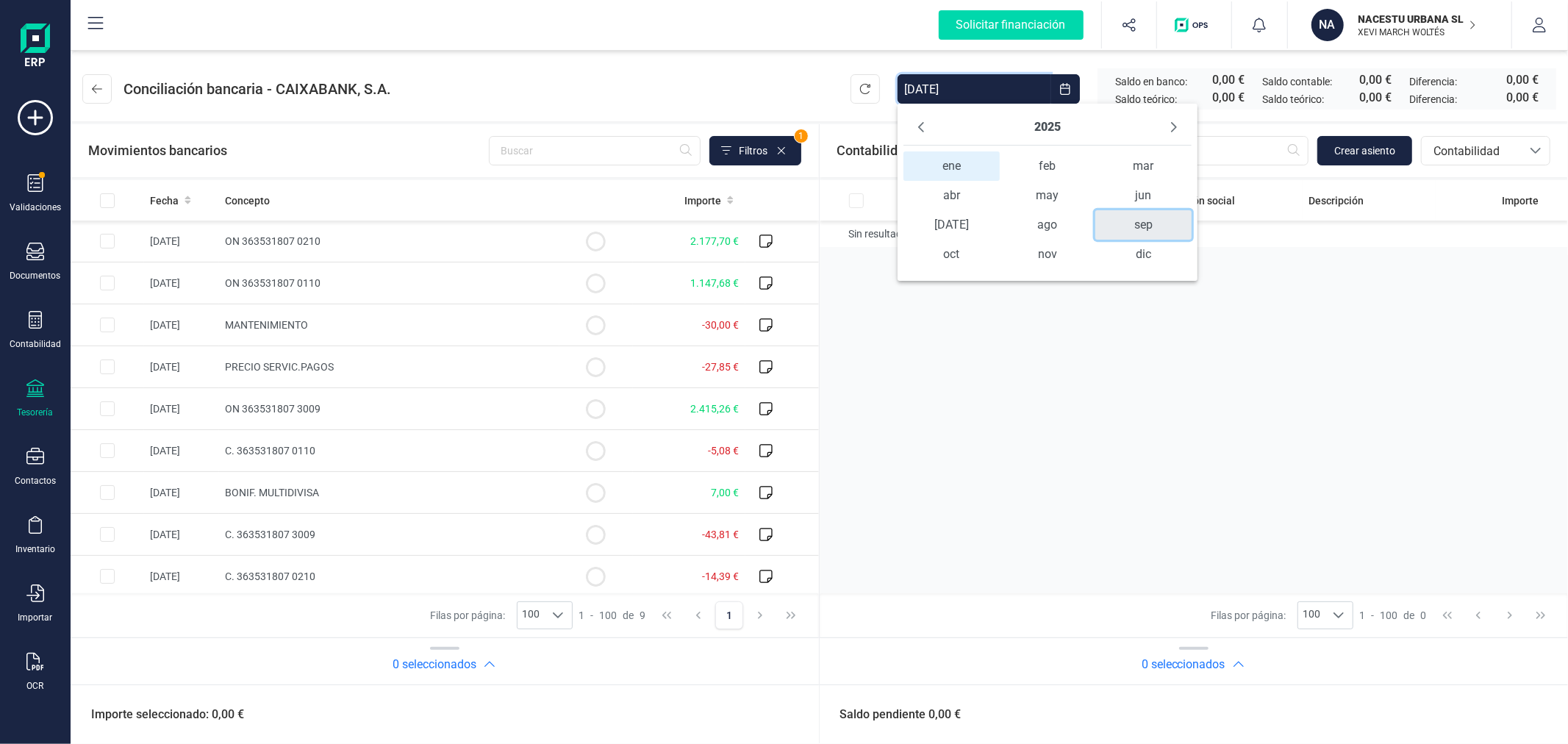
click at [1135, 228] on span "sep" at bounding box center [1143, 224] width 96 height 29
click at [962, 363] on span "30" at bounding box center [965, 365] width 29 height 29
type input "01/01/2025 - 30/09/2025"
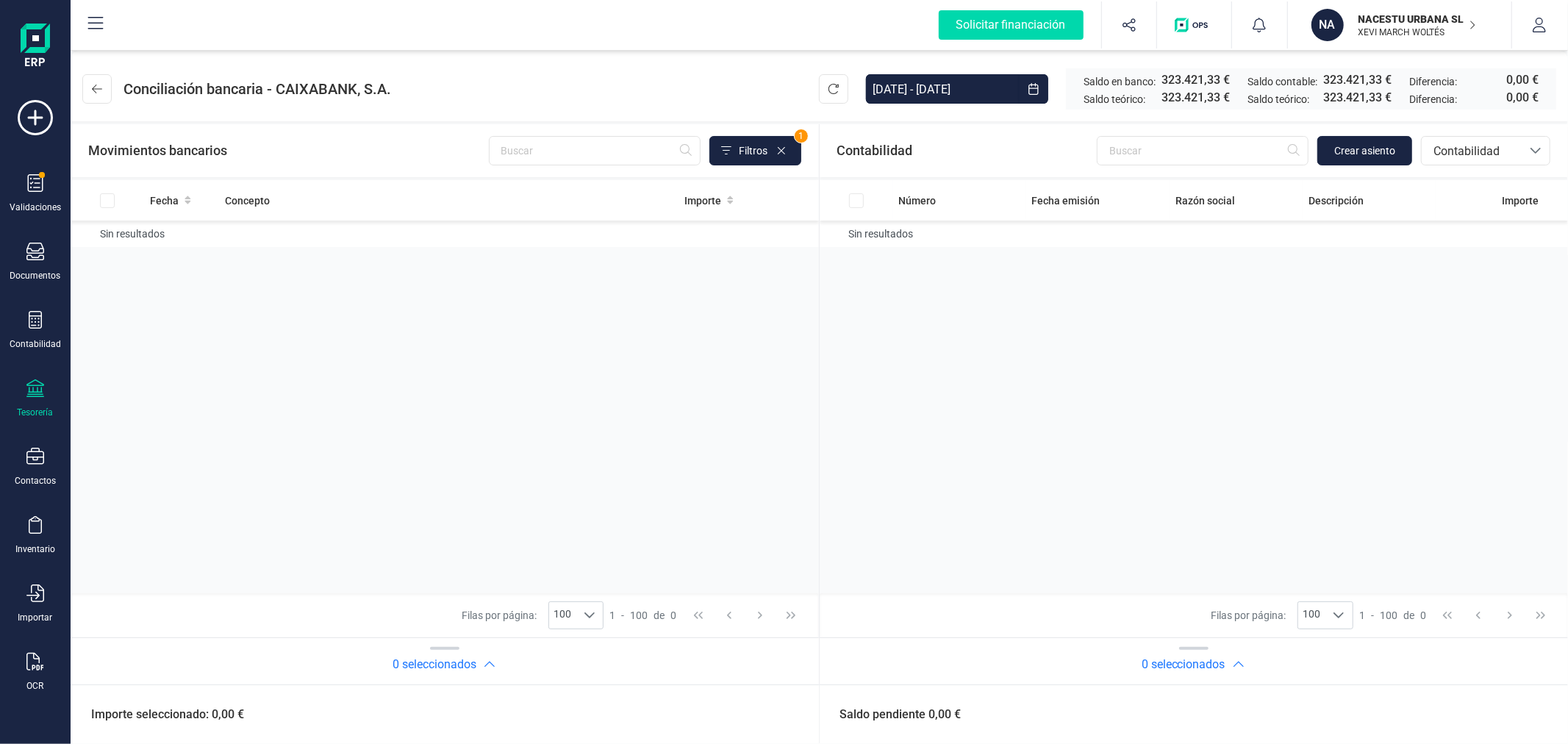
click at [989, 441] on div "Número Fecha emisión Razón social Descripción Importe Sin resultados" at bounding box center [1194, 386] width 749 height 413
click at [98, 92] on icon at bounding box center [97, 89] width 10 height 12
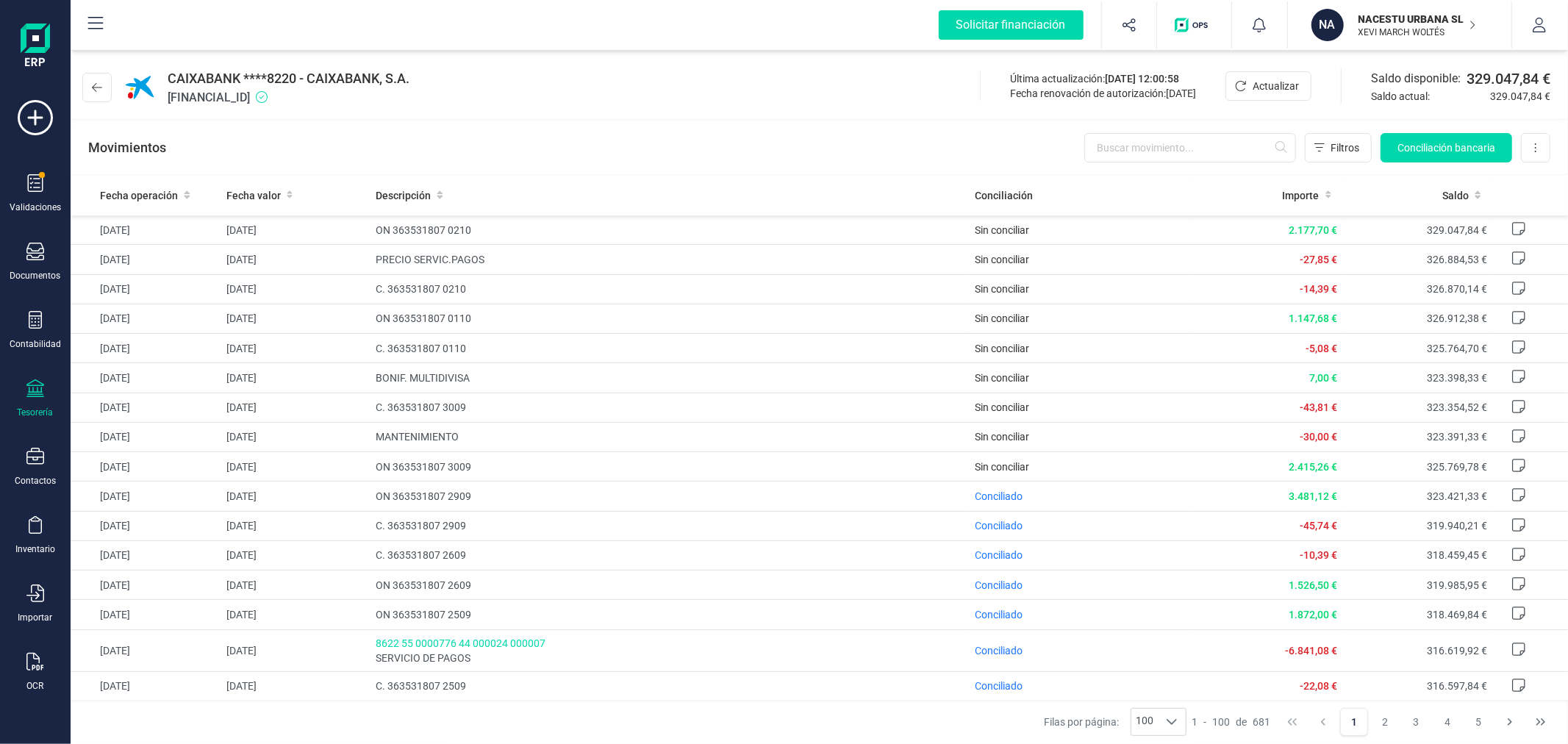
click at [98, 92] on icon at bounding box center [97, 87] width 10 height 12
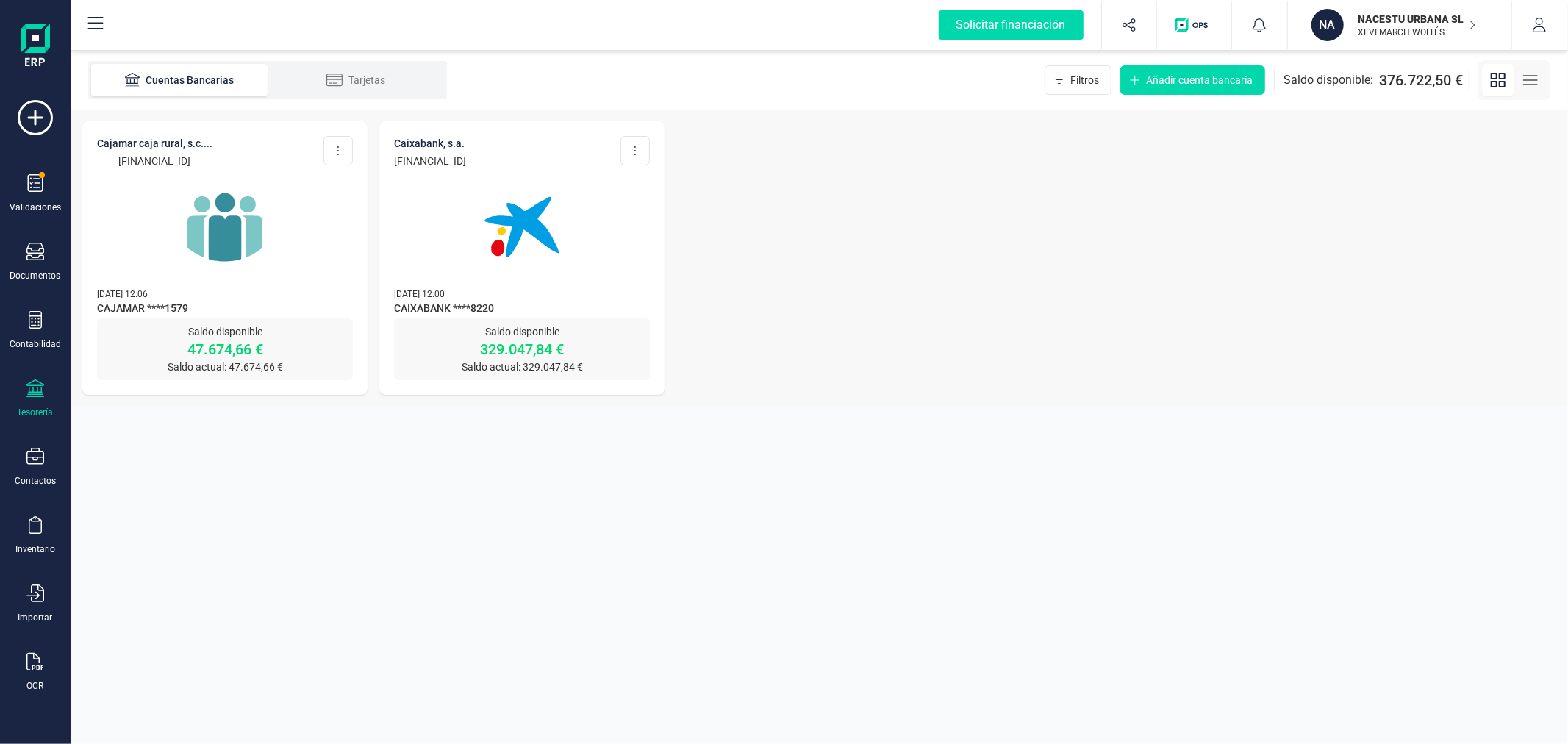
click at [323, 546] on section "Cuentas Bancarias Tarjetas Filtros Añadir cuenta bancaria Saldo disponible: 376…" at bounding box center [819, 396] width 1497 height 693
click at [33, 325] on icon at bounding box center [35, 319] width 18 height 18
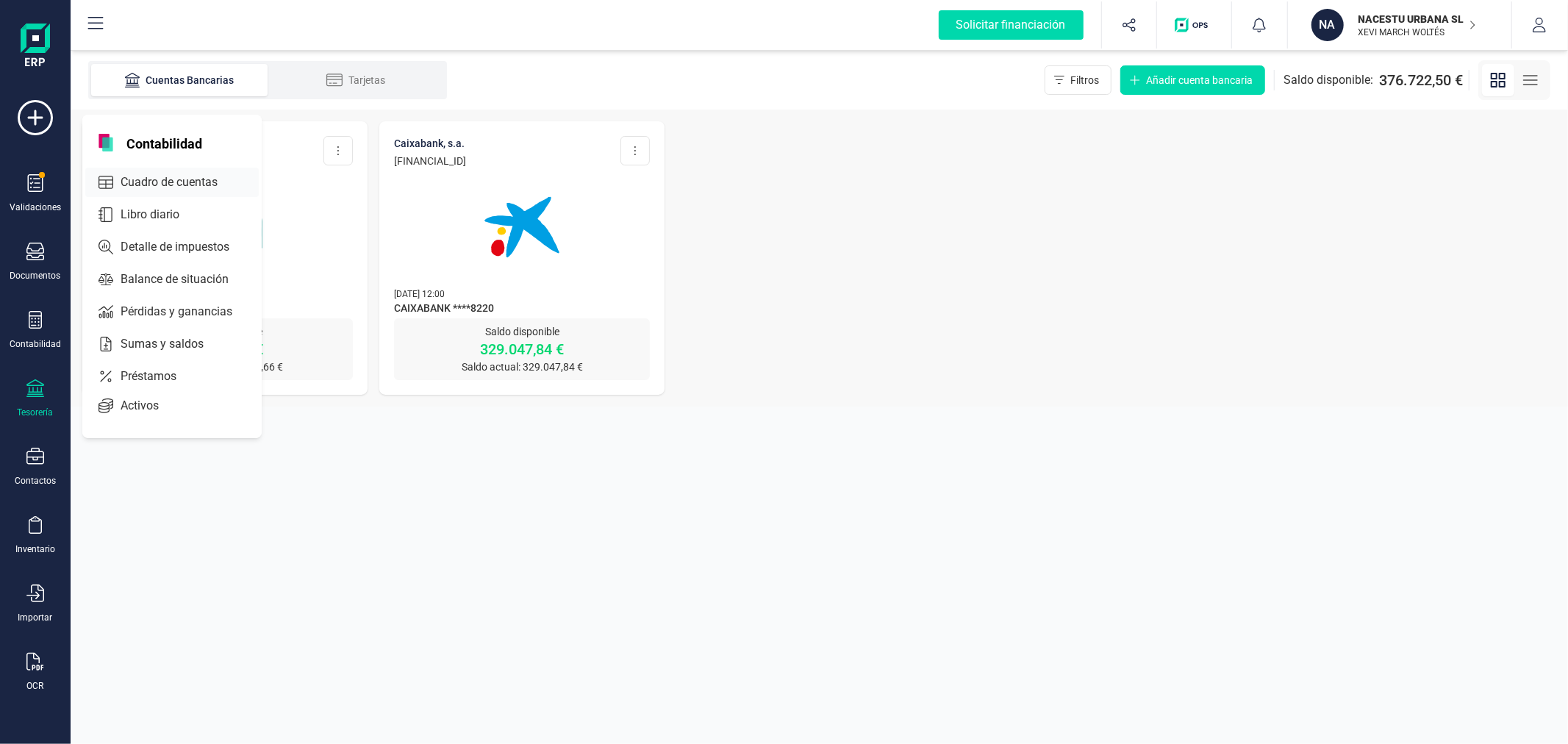
click at [167, 172] on div "Cuadro de cuentas" at bounding box center [172, 182] width 174 height 29
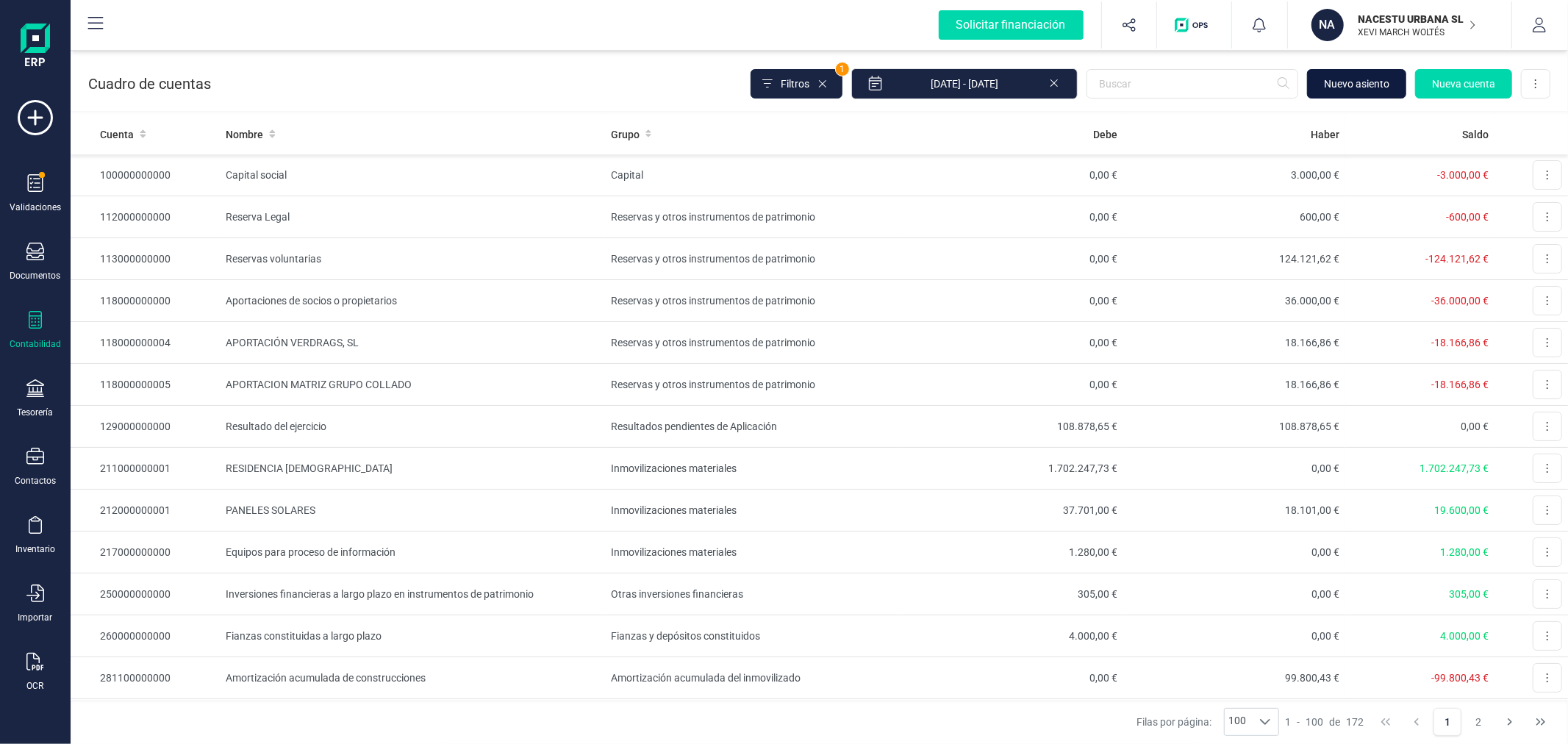
click at [1386, 86] on span "Nuevo asiento" at bounding box center [1356, 84] width 66 height 15
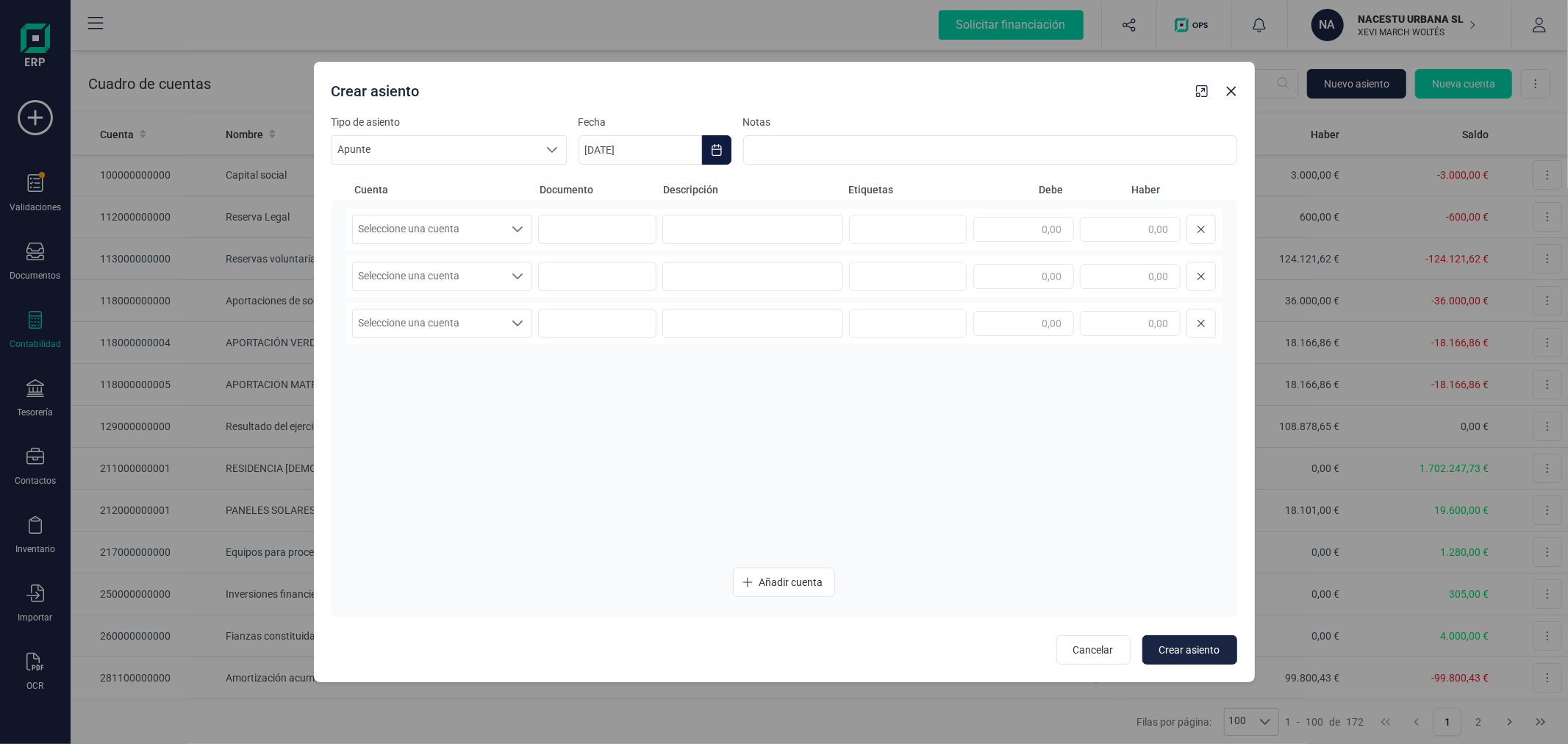
click at [721, 145] on icon "Choose Date" at bounding box center [716, 150] width 12 height 12
click at [613, 196] on icon "Previous Month" at bounding box center [608, 194] width 12 height 12
click at [675, 441] on span "30" at bounding box center [669, 444] width 29 height 29
type input "[DATE]"
click at [481, 230] on span "Seleccione una cuenta" at bounding box center [428, 228] width 151 height 28
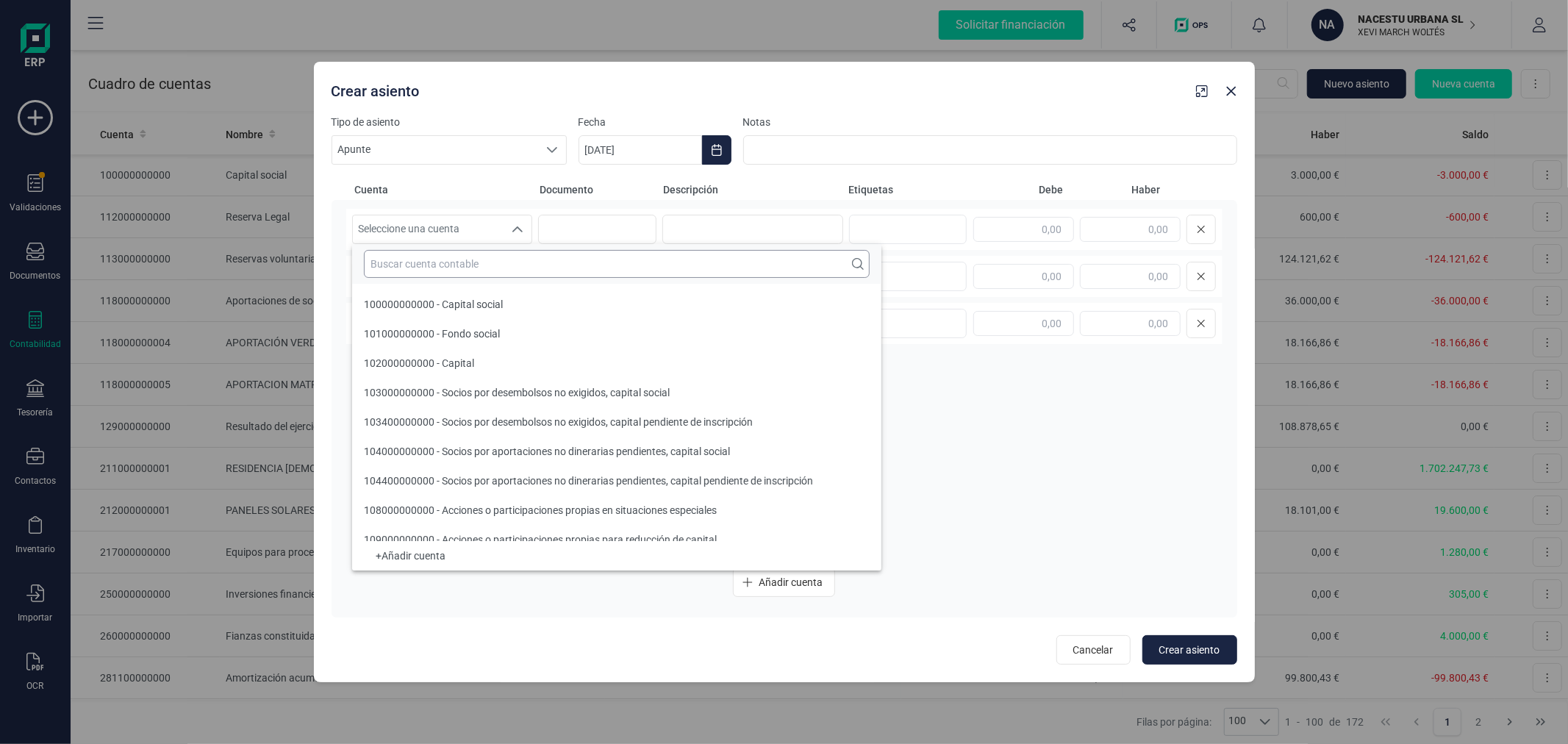
click at [475, 265] on input "text" at bounding box center [616, 264] width 506 height 28
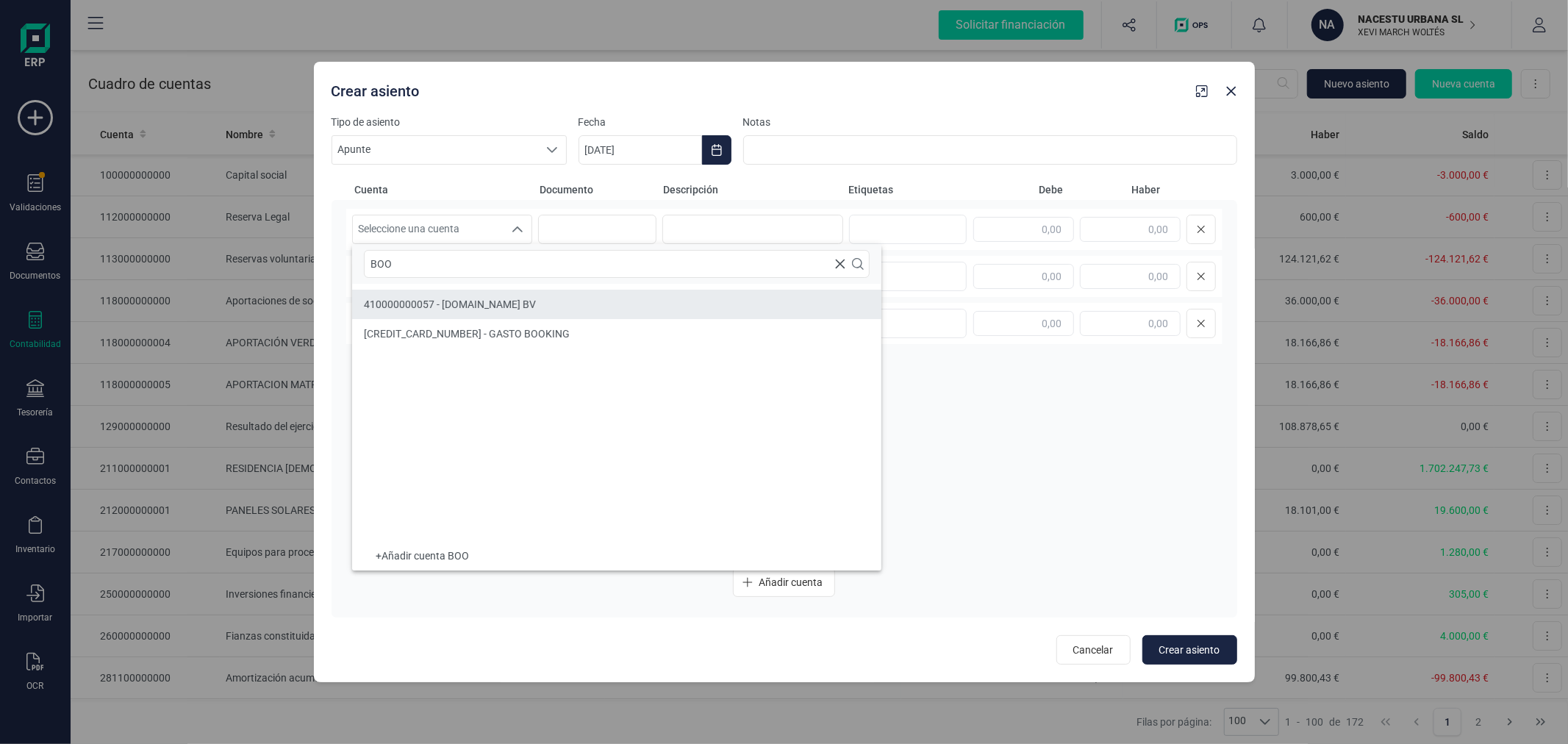
type input "BOO"
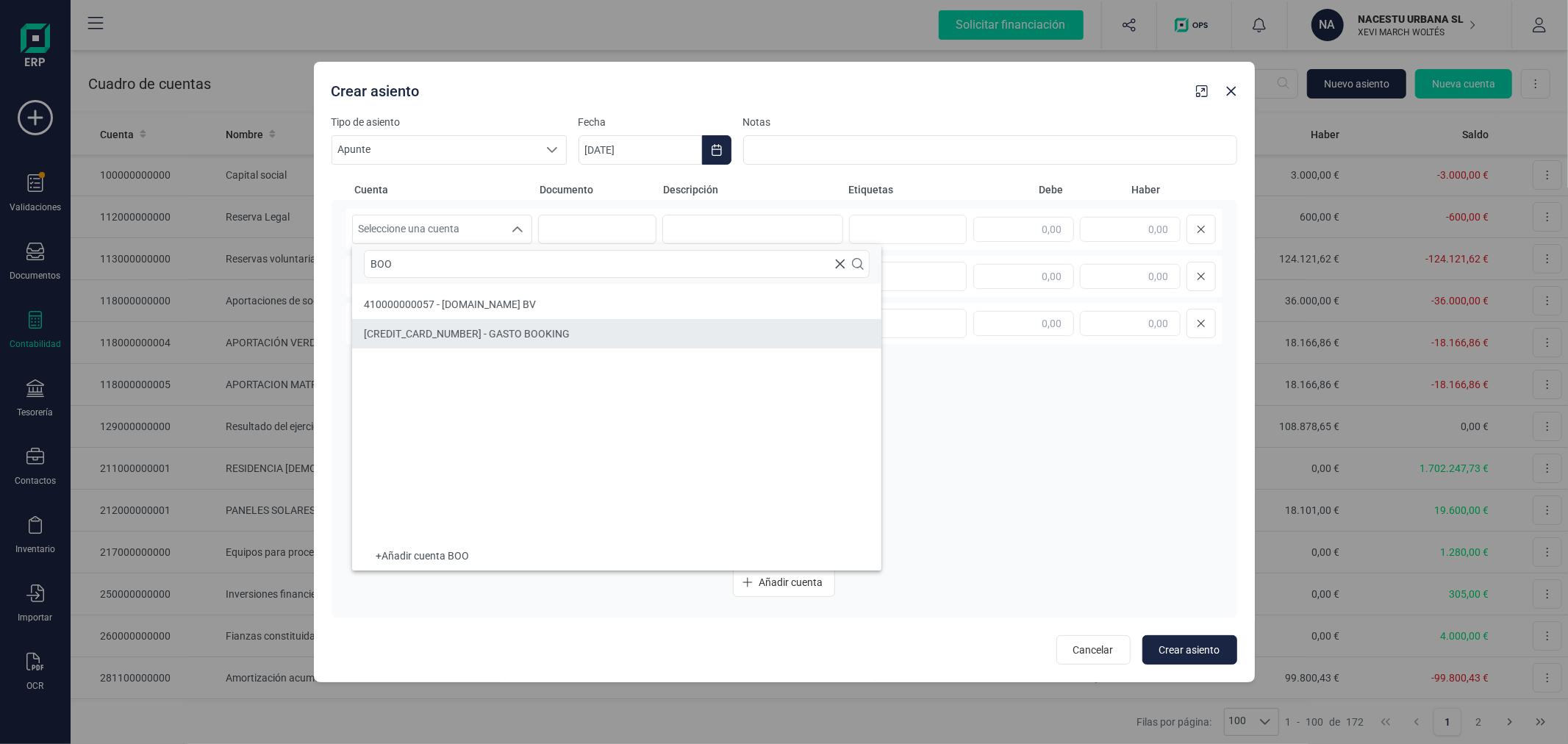
click at [493, 336] on span "627000000000 - GASTO BOOKING" at bounding box center [466, 333] width 206 height 12
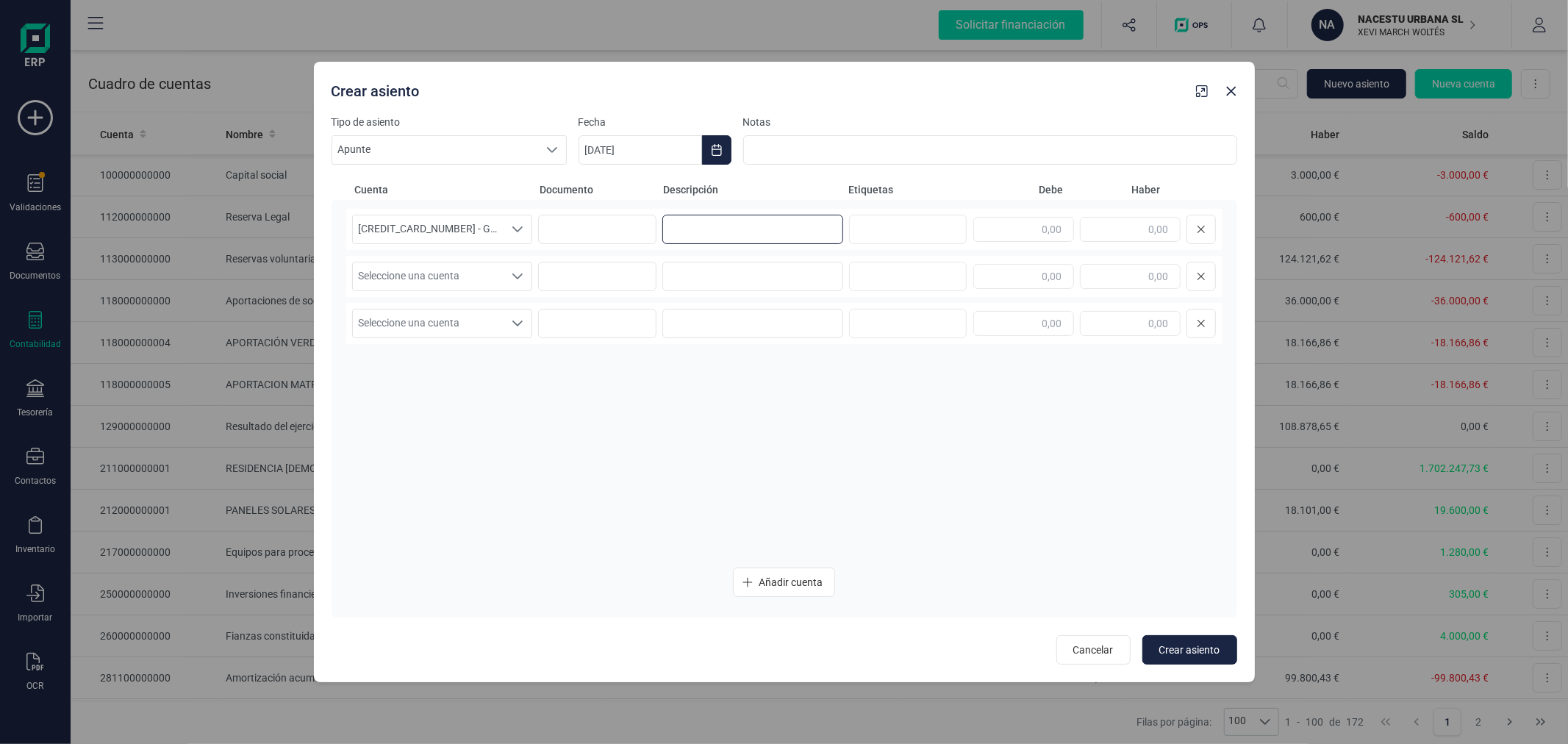
click at [718, 238] on input at bounding box center [753, 229] width 181 height 29
type input "PROVISION BOOKING"
type input "60,00"
click at [458, 277] on span "Seleccione una cuenta" at bounding box center [428, 275] width 151 height 28
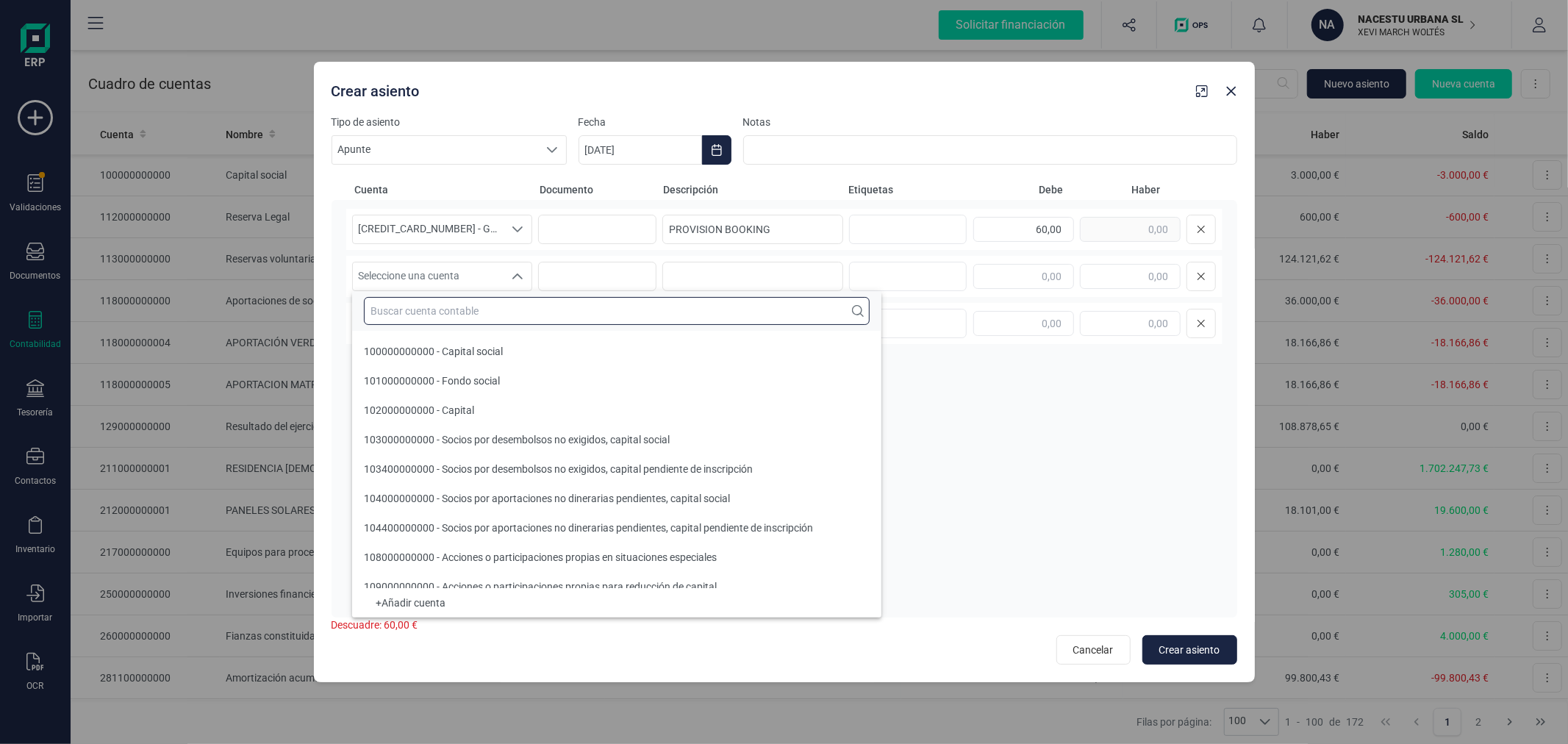
click at [459, 313] on input "text" at bounding box center [616, 311] width 506 height 28
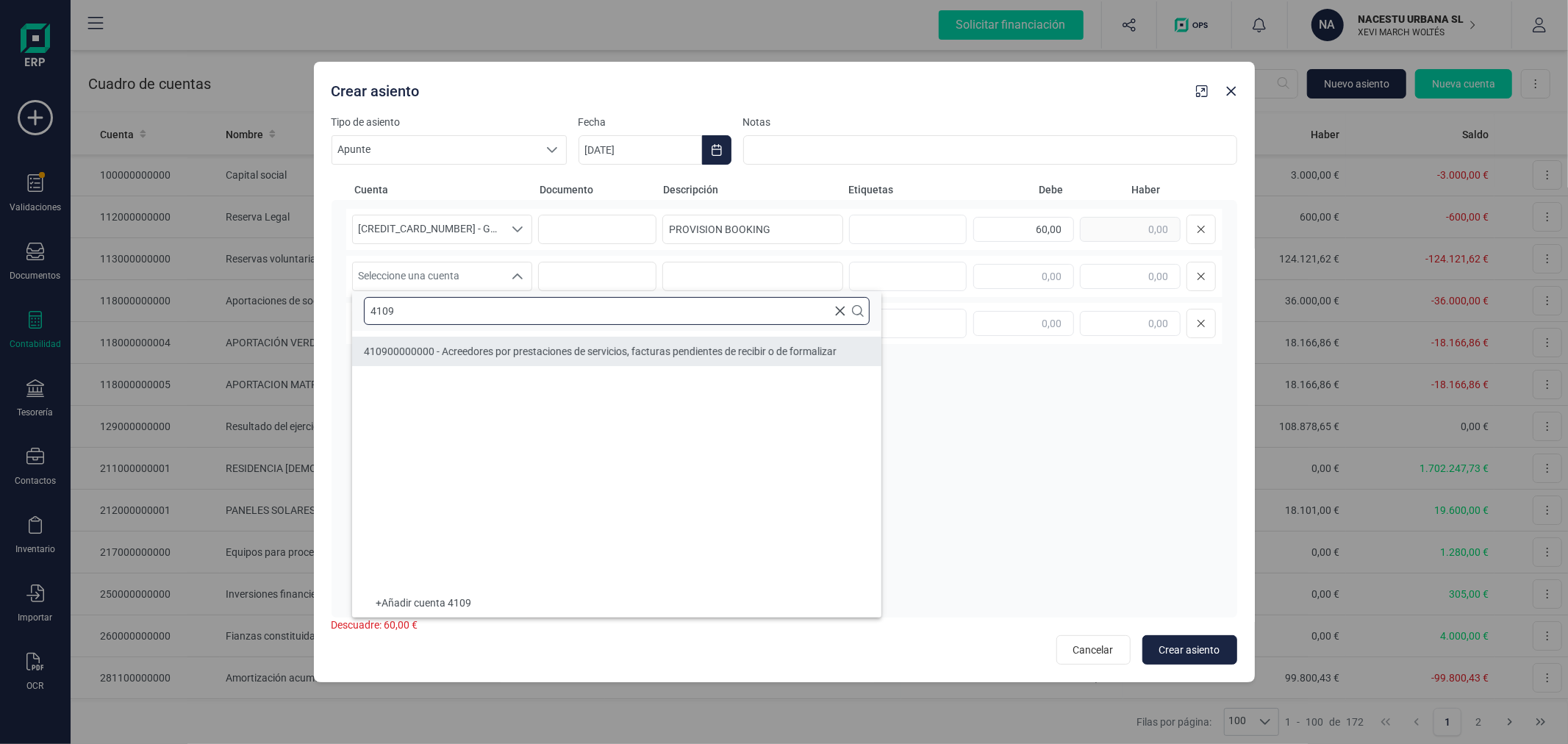
type input "4109"
click at [500, 343] on li "410900000000 - Acreedores por prestaciones de servicios, facturas pendientes de…" at bounding box center [616, 351] width 529 height 29
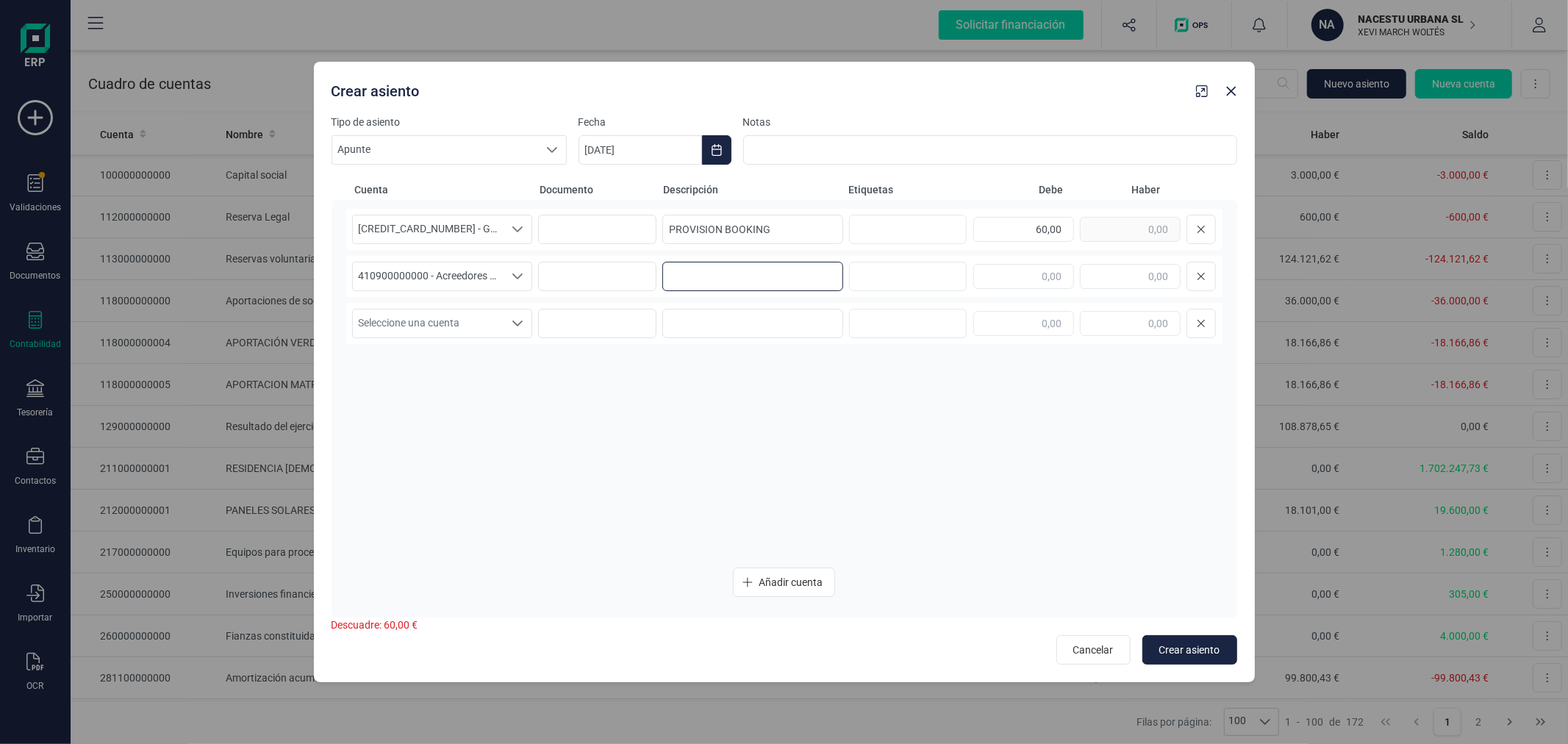
paste input "COBRO ESTANCIA [PERSON_NAME]"
click at [816, 229] on input "PROVISION BOOKING" at bounding box center [753, 229] width 181 height 29
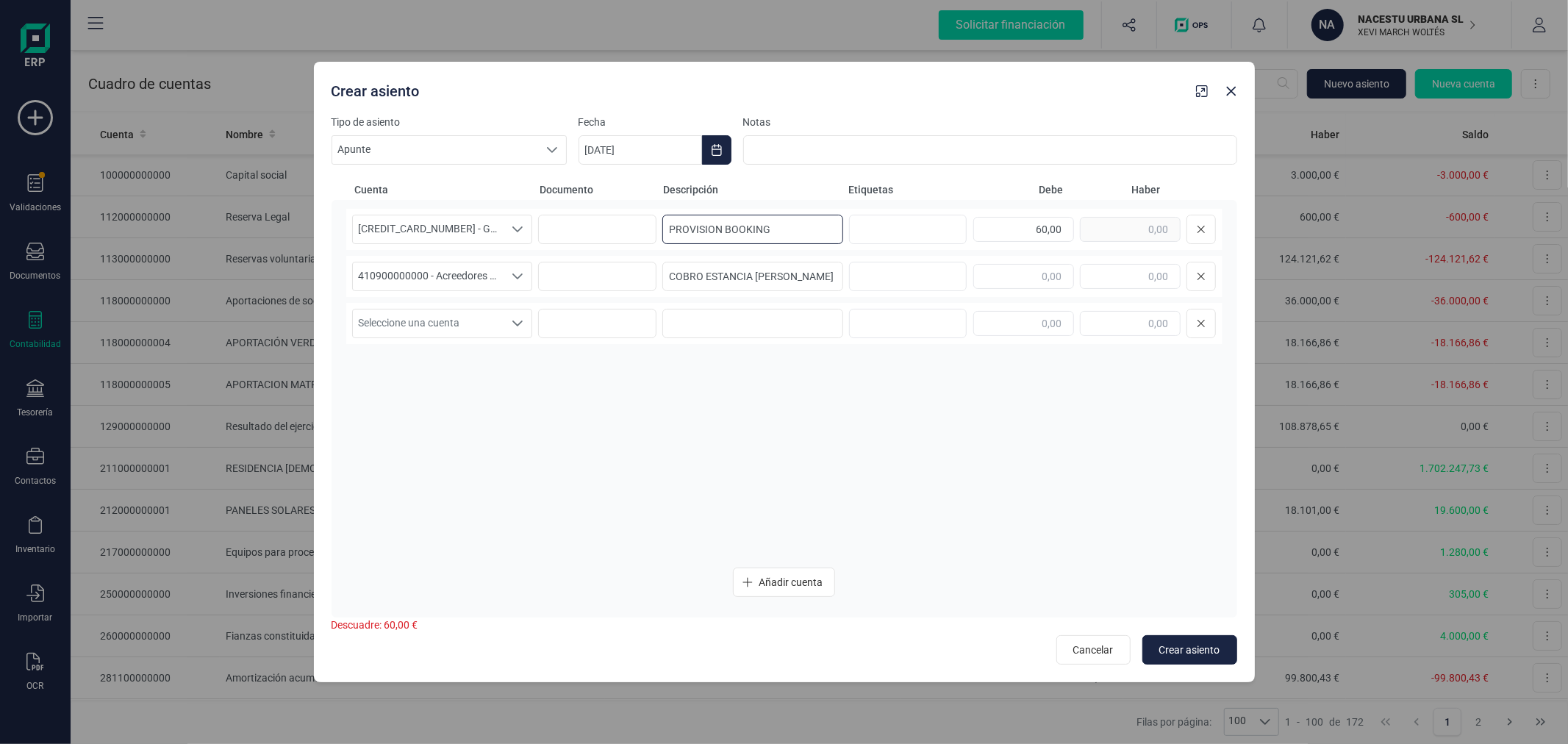
click at [816, 229] on input "PROVISION BOOKING" at bounding box center [753, 229] width 181 height 29
click at [765, 275] on input "COBRO ESTANCIA [PERSON_NAME]" at bounding box center [753, 276] width 181 height 29
paste input "PROVISION BOOKING"
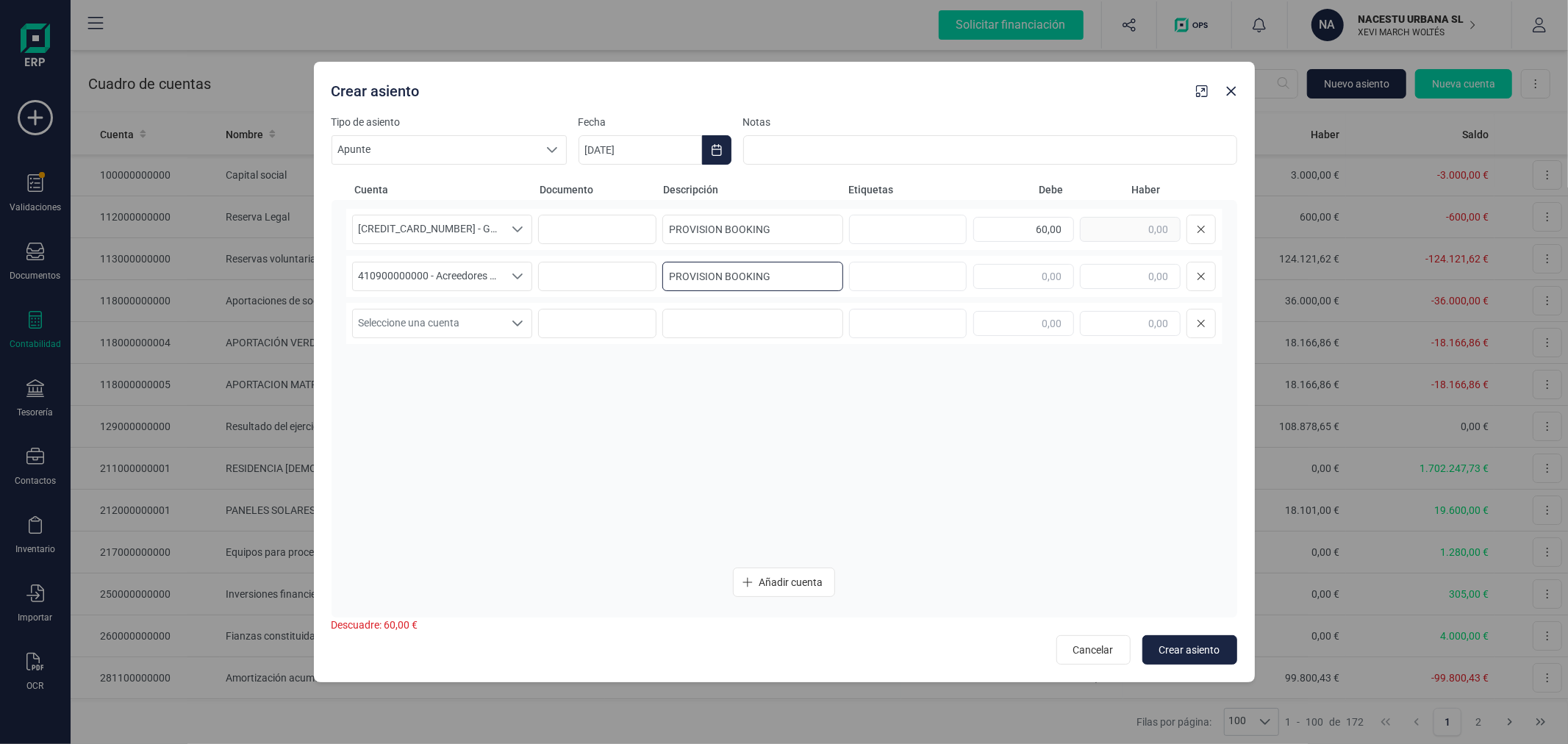
type input "PROVISION BOOKING"
type input "60,00"
click at [1193, 642] on span "Crear asiento" at bounding box center [1189, 650] width 61 height 15
type input "[DATE]"
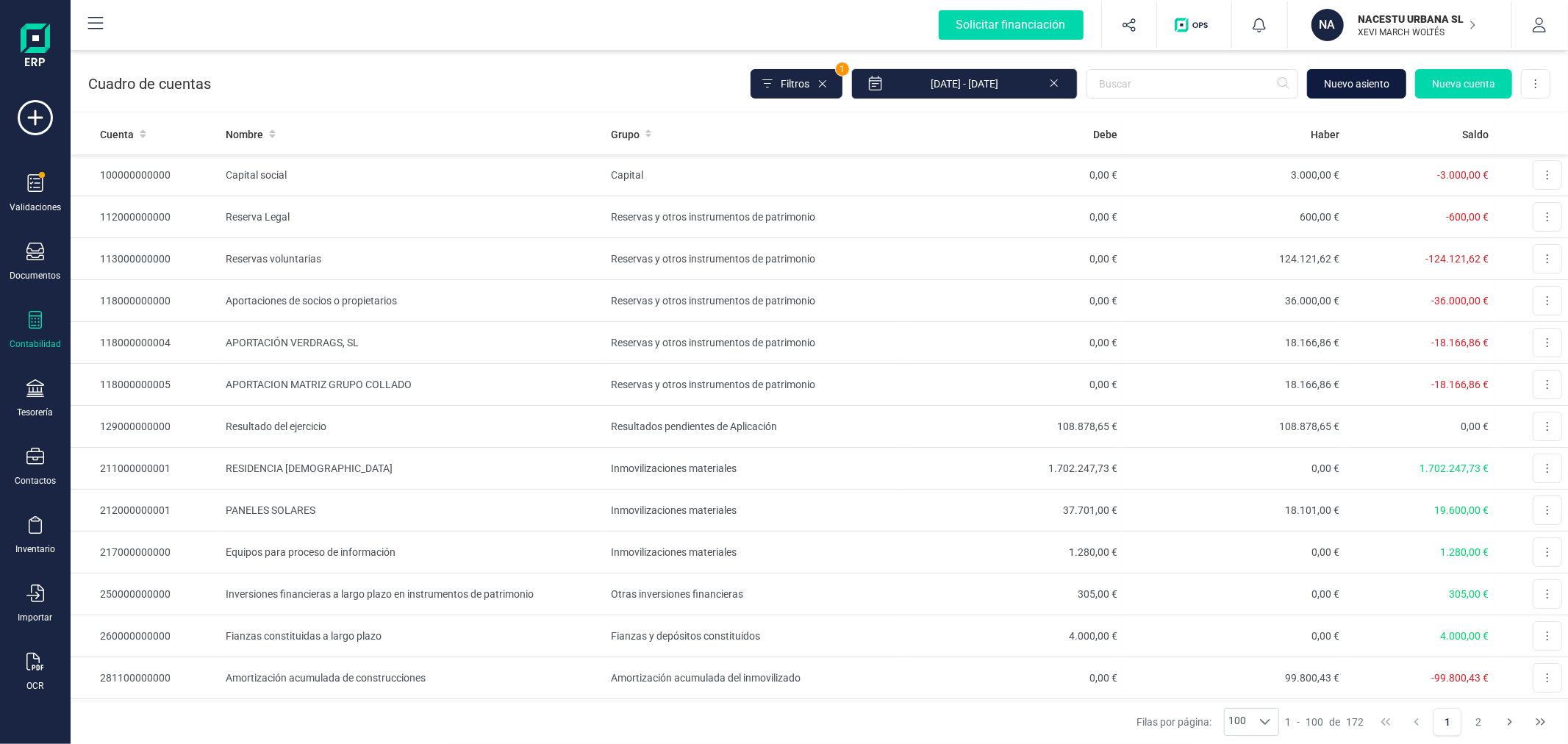
click at [1376, 81] on span "Nuevo asiento" at bounding box center [1356, 84] width 66 height 15
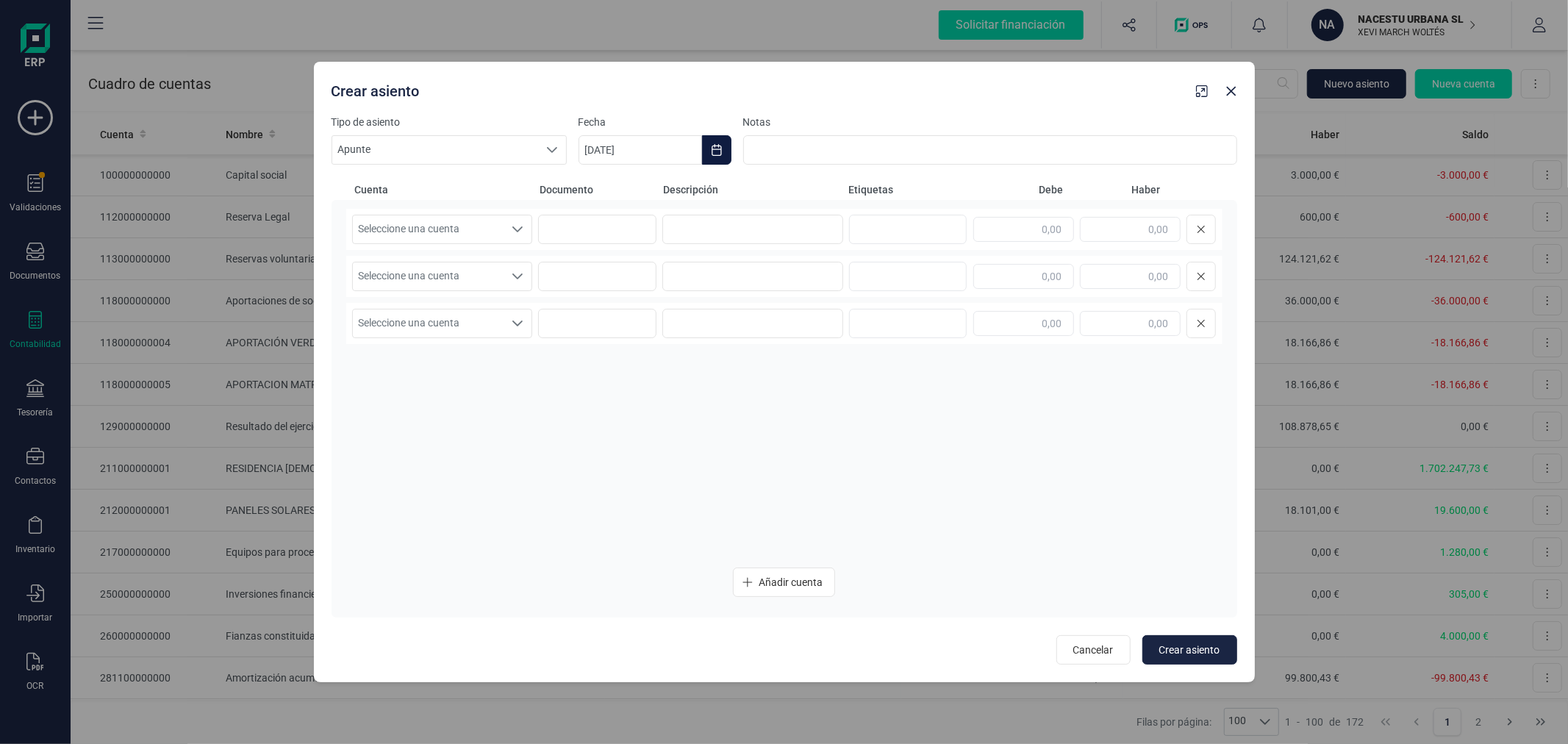
click at [718, 147] on icon "Choose Date" at bounding box center [716, 150] width 9 height 12
click at [603, 193] on icon "Previous Month" at bounding box center [608, 194] width 12 height 12
click at [669, 449] on span "30" at bounding box center [669, 444] width 29 height 29
type input "[DATE]"
click at [445, 223] on span "Seleccione una cuenta" at bounding box center [428, 228] width 151 height 28
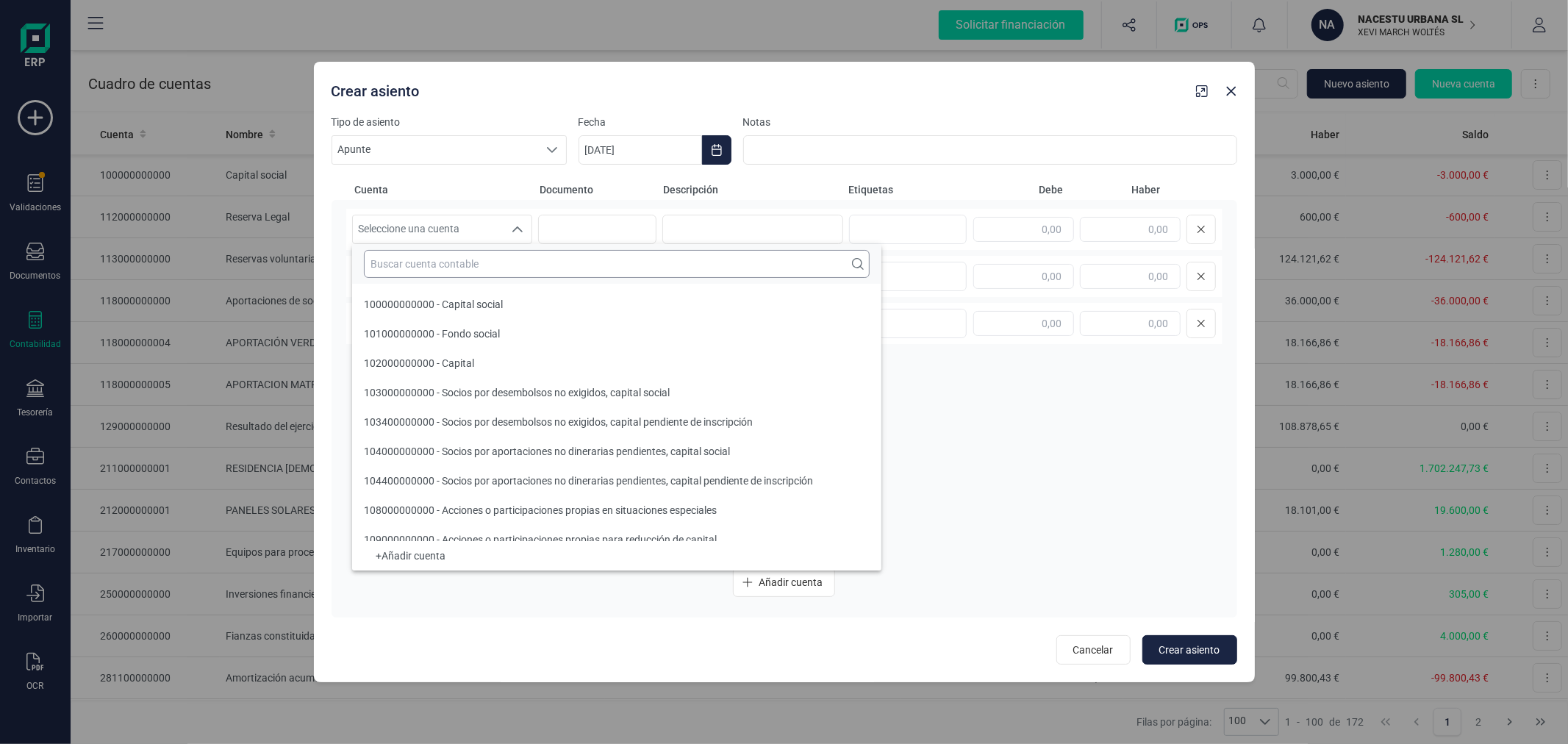
click at [446, 259] on input "text" at bounding box center [616, 264] width 506 height 28
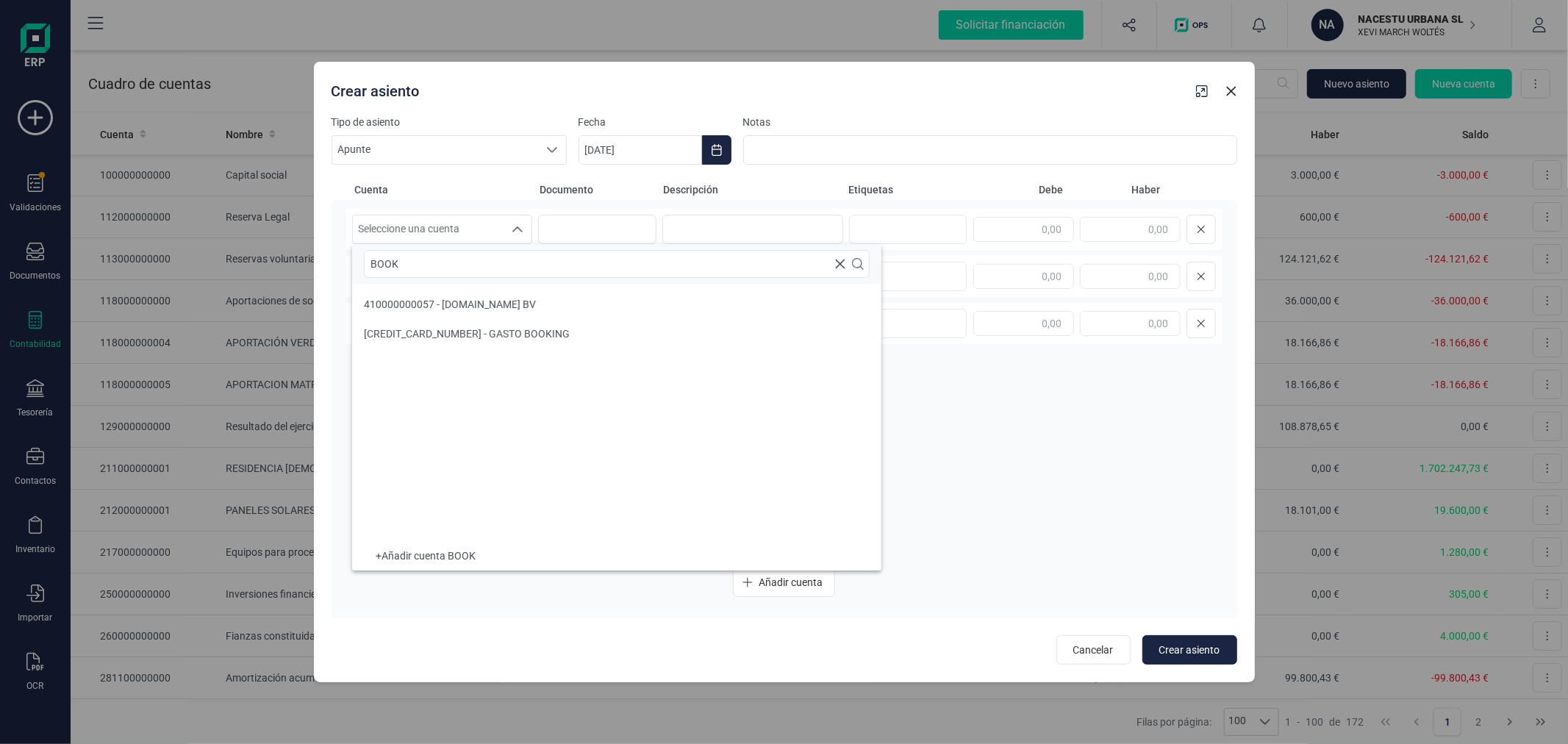
type input "BOOK"
click at [460, 333] on span "627000000000 - GASTO BOOKING" at bounding box center [466, 333] width 206 height 12
paste input "PROVISION BOOKING"
type input "PROVISION BOOKING"
type input "5.667,21"
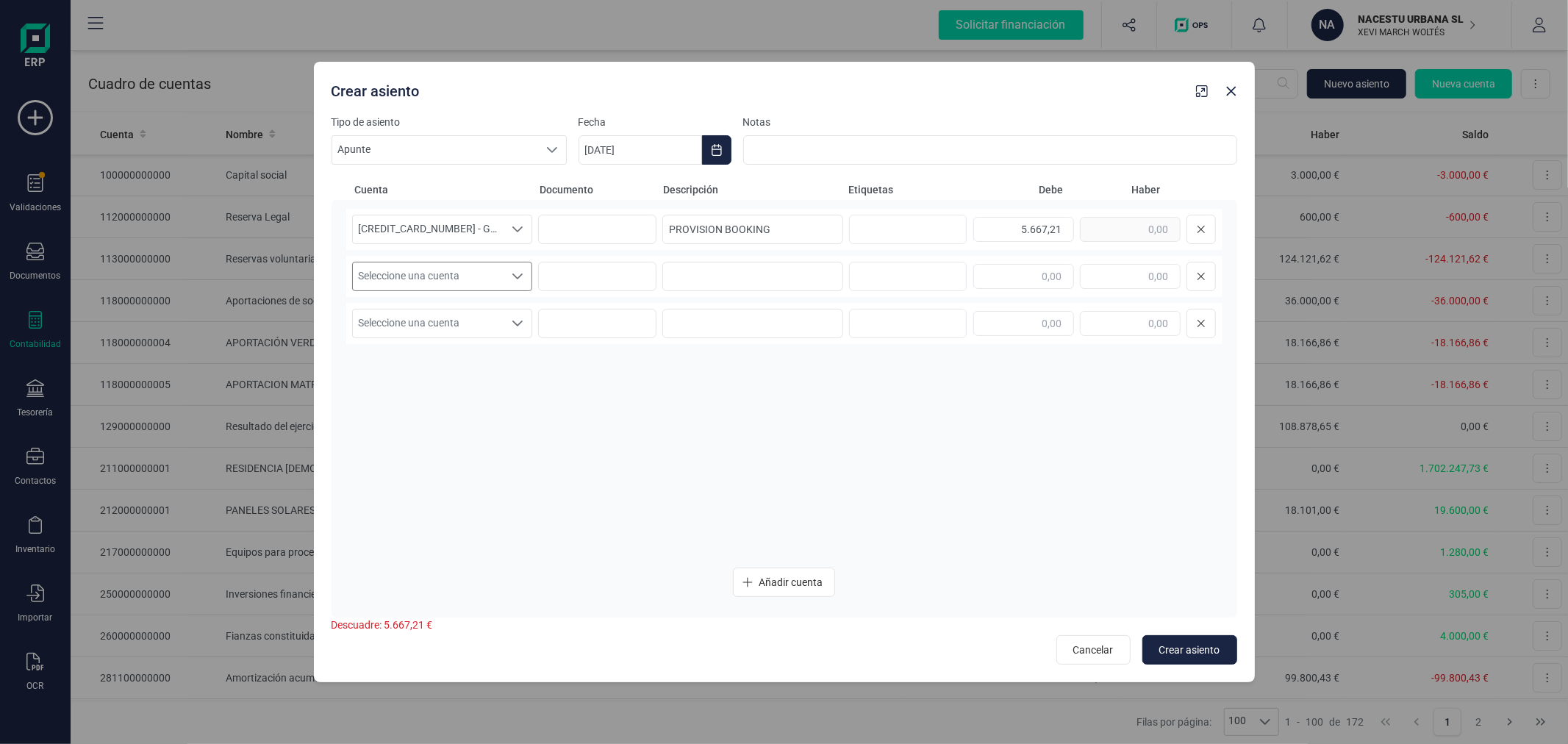
click at [511, 280] on icon "Seleccione una cuenta" at bounding box center [517, 276] width 12 height 12
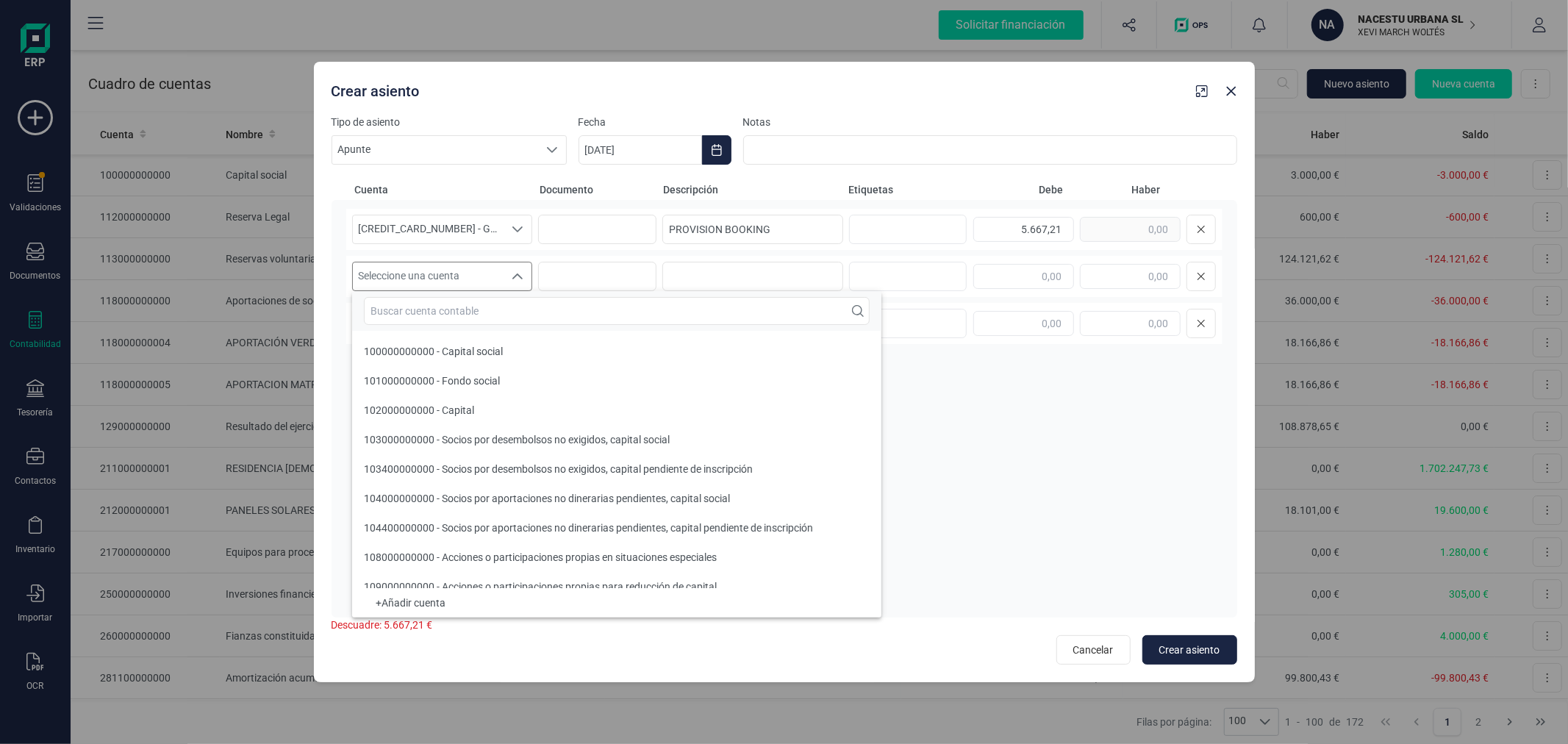
click at [508, 304] on input "text" at bounding box center [616, 311] width 506 height 28
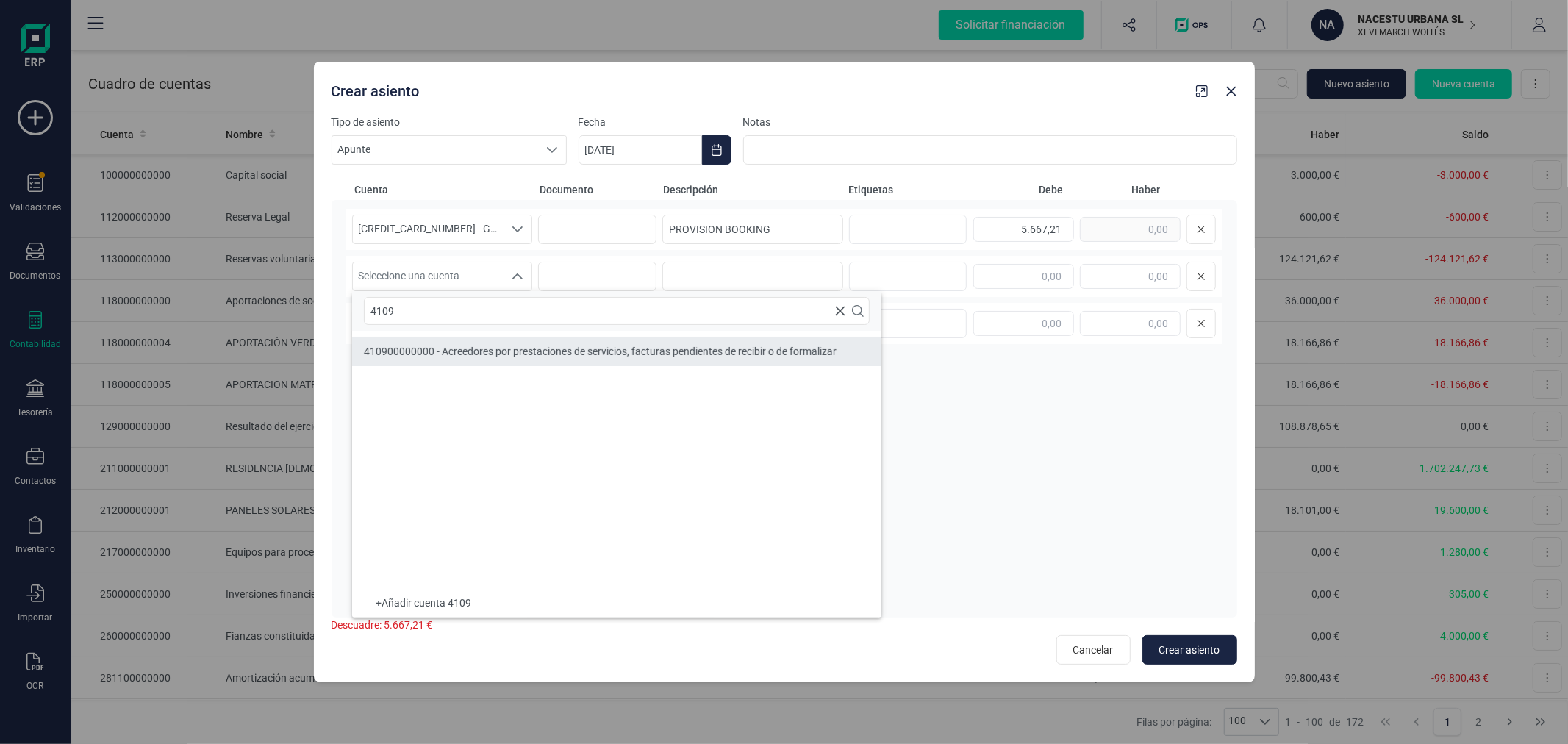
type input "4109"
click at [539, 342] on li "410900000000 - Acreedores por prestaciones de servicios, facturas pendientes de…" at bounding box center [616, 351] width 529 height 29
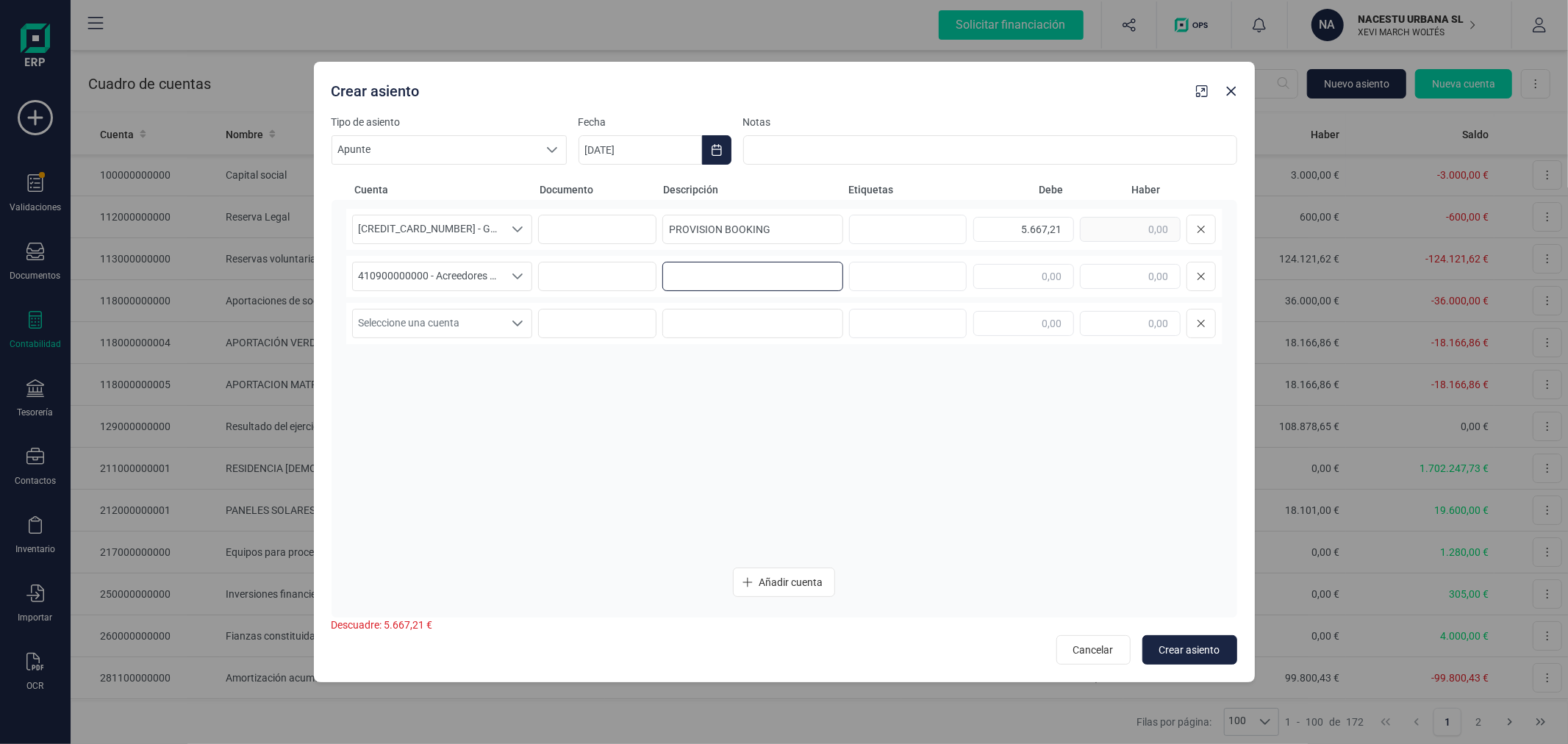
paste input "PROVISION BOOKING"
type input "PROVISION BOOKING"
type input "5.667,21"
click at [923, 438] on div "627000000000 - GASTO BOOKING 627000000000 - GASTO BOOKING 627000000000 - GASTO …" at bounding box center [784, 382] width 876 height 346
click at [1183, 647] on span "Crear asiento" at bounding box center [1189, 650] width 61 height 15
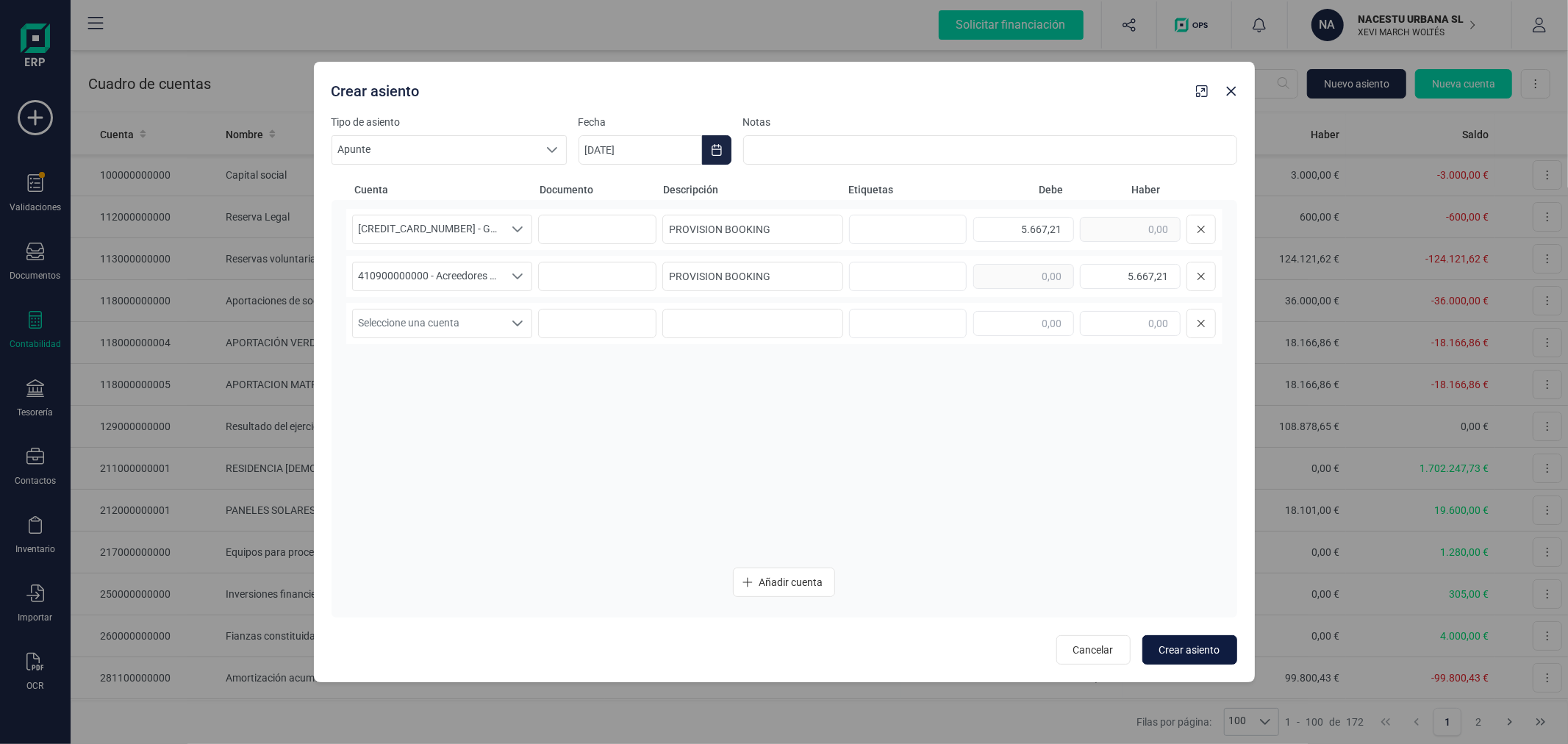
type input "[DATE]"
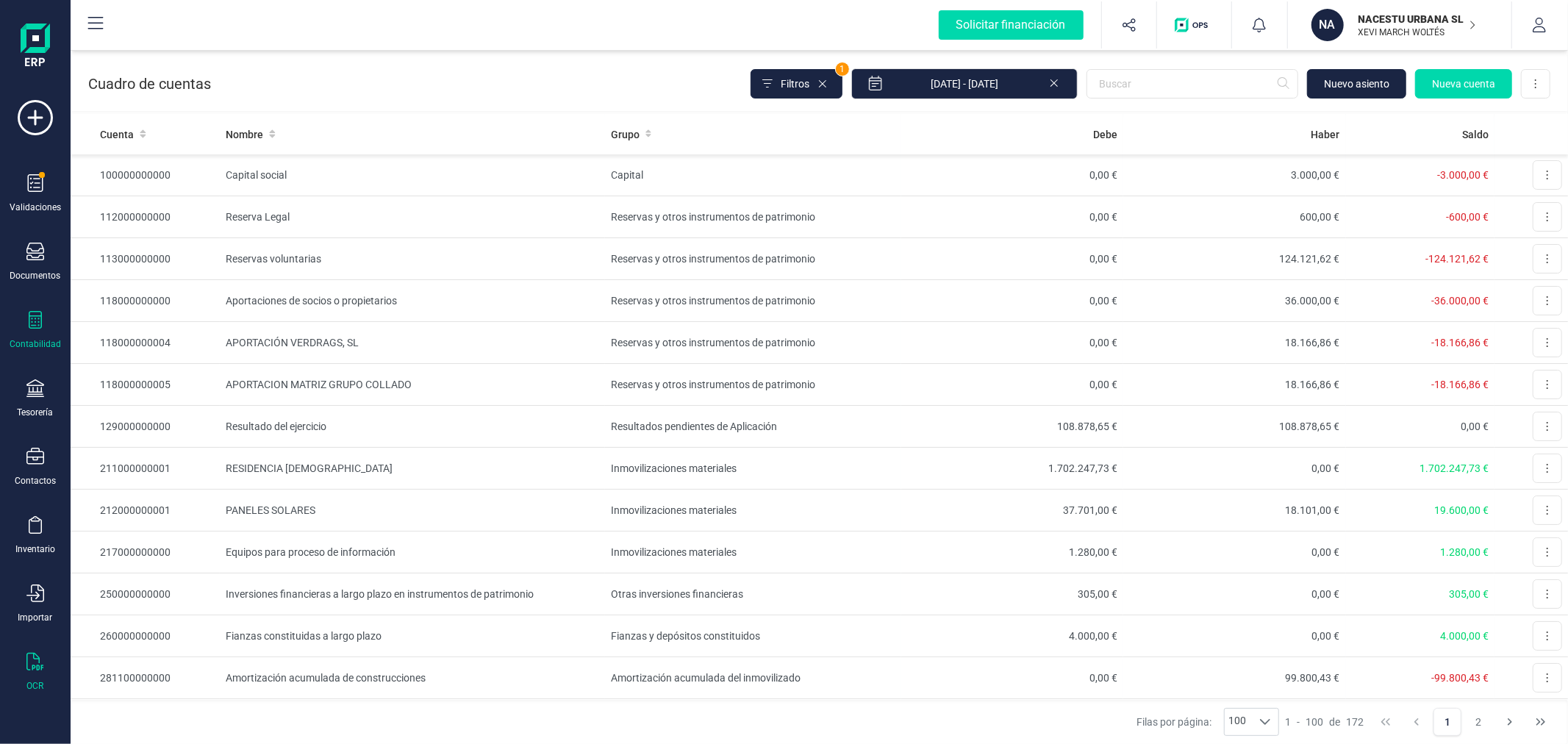
click at [38, 665] on icon at bounding box center [35, 661] width 18 height 18
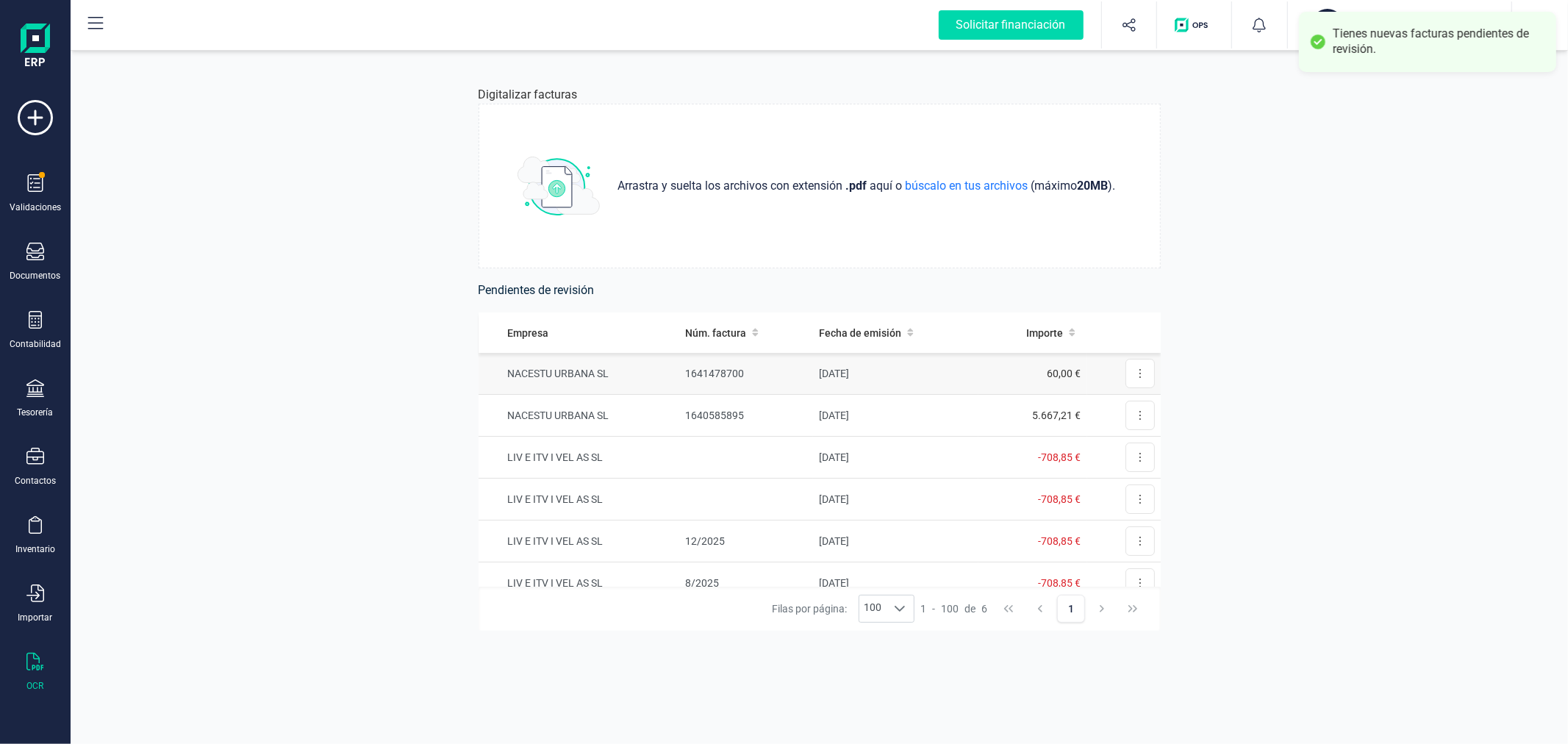
click at [738, 369] on td "1641478700" at bounding box center [746, 374] width 134 height 42
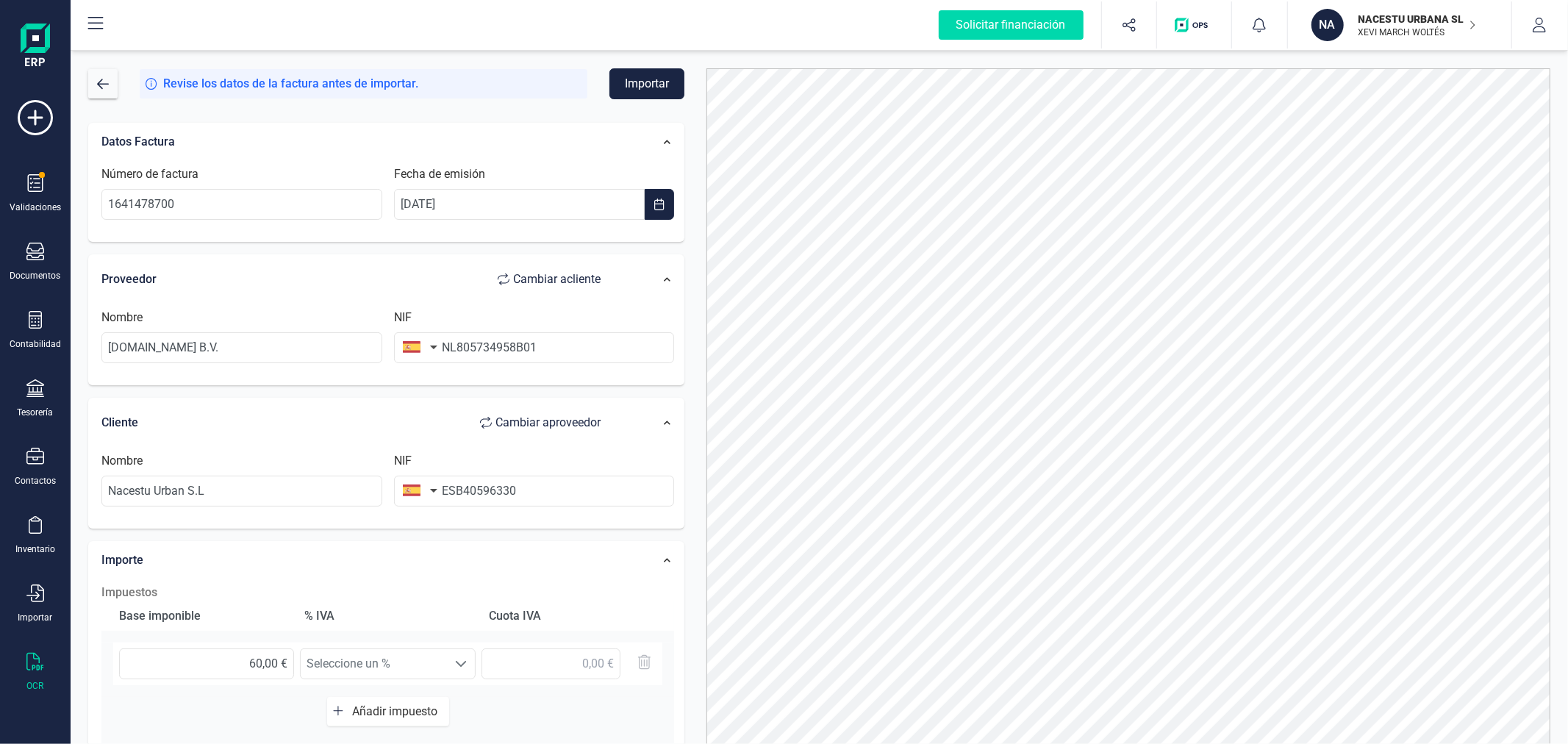
click at [430, 345] on button "button" at bounding box center [417, 347] width 46 height 29
click at [427, 390] on input "text" at bounding box center [500, 390] width 196 height 31
type input "PAÍ"
click at [461, 427] on span "Países Bajos" at bounding box center [475, 419] width 118 height 18
click at [454, 351] on input "NL805734958B01" at bounding box center [534, 348] width 281 height 31
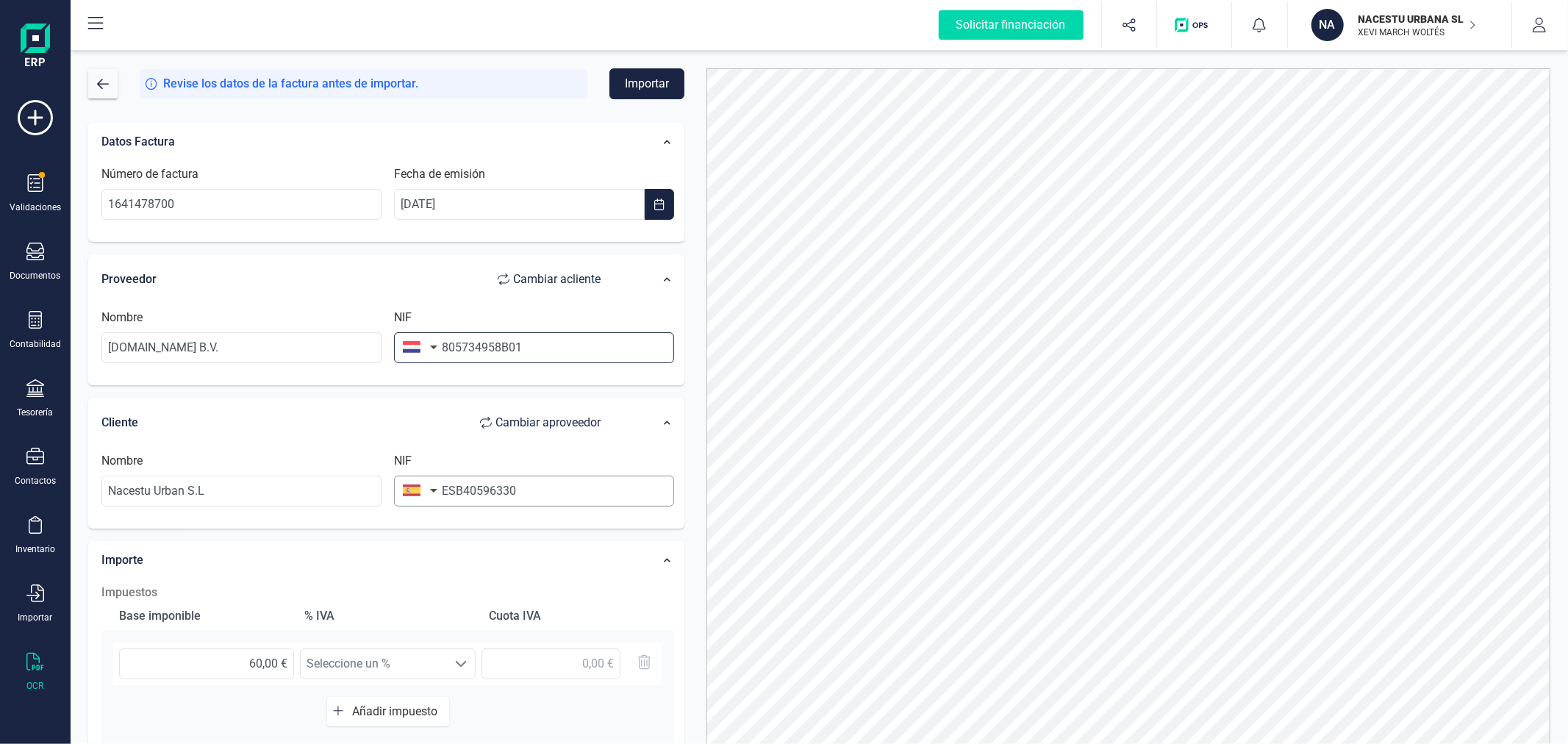
type input "805734958B01"
click at [453, 490] on input "ESB40596330" at bounding box center [534, 490] width 281 height 31
type input "B40596330"
click at [462, 524] on li "B40596330" at bounding box center [534, 527] width 281 height 29
type input "NACESTU URBANA SL"
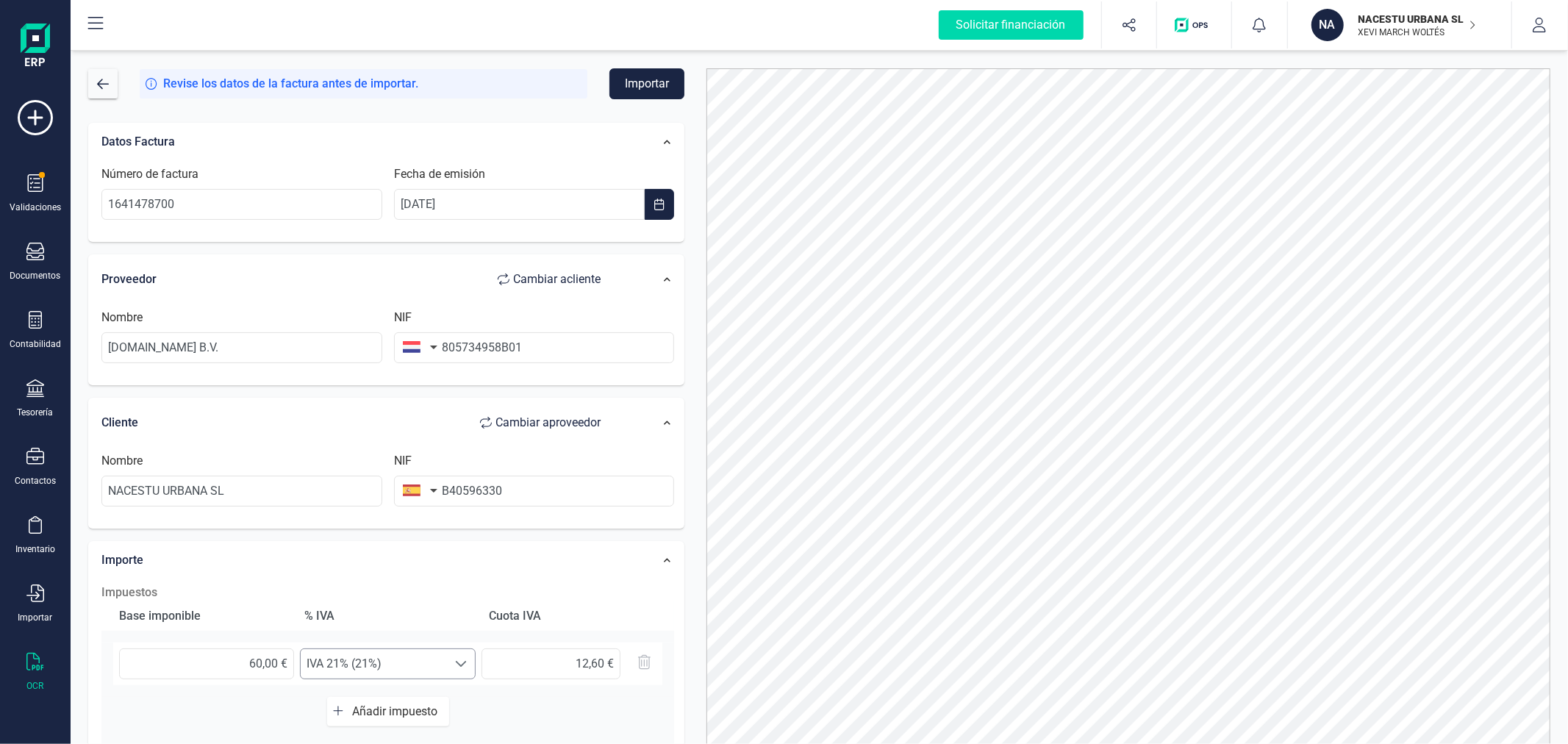
click at [457, 660] on span at bounding box center [461, 663] width 12 height 12
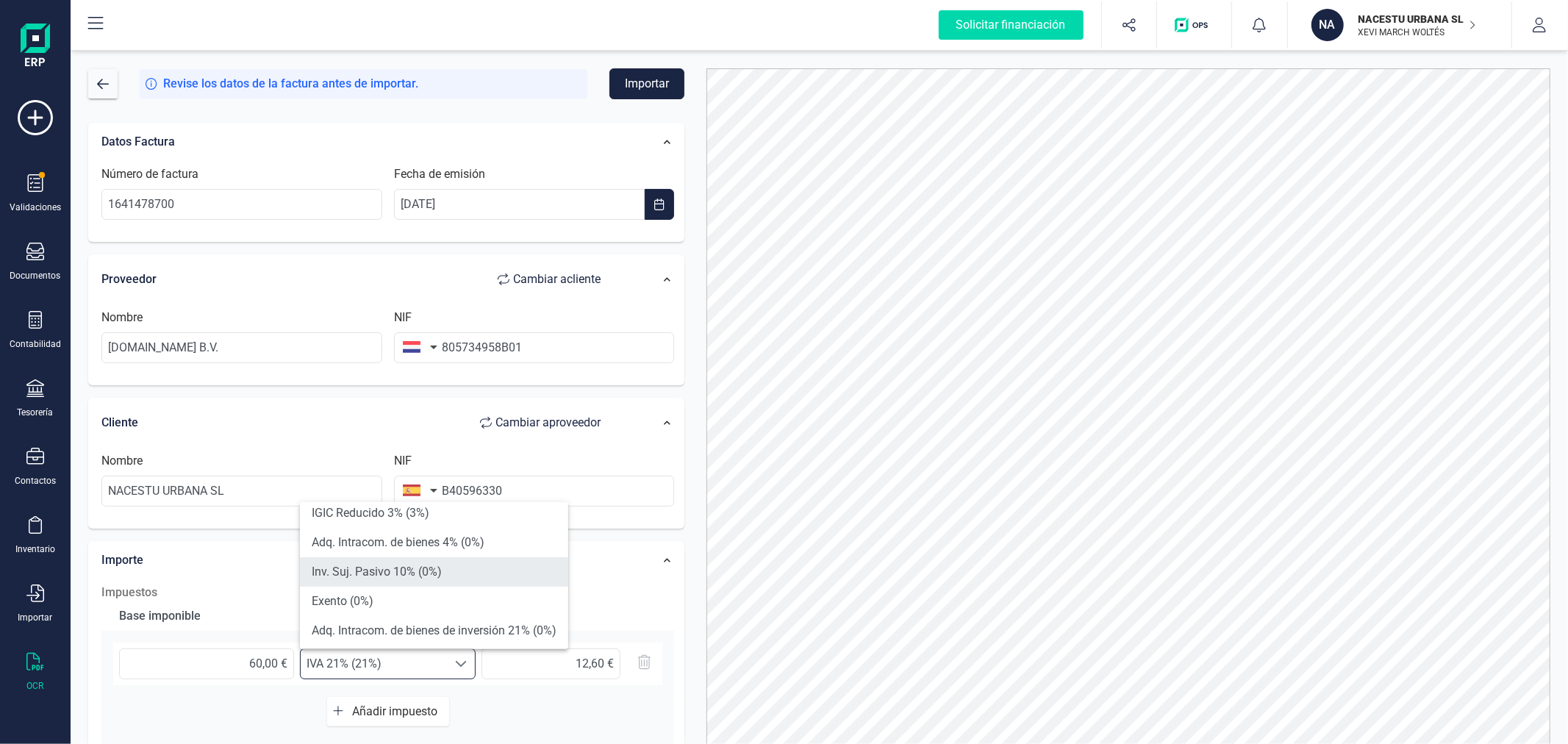
scroll to position [327, 0]
click at [501, 632] on li "Adq. Intracom. de servicios 21% (0%)" at bounding box center [433, 637] width 268 height 29
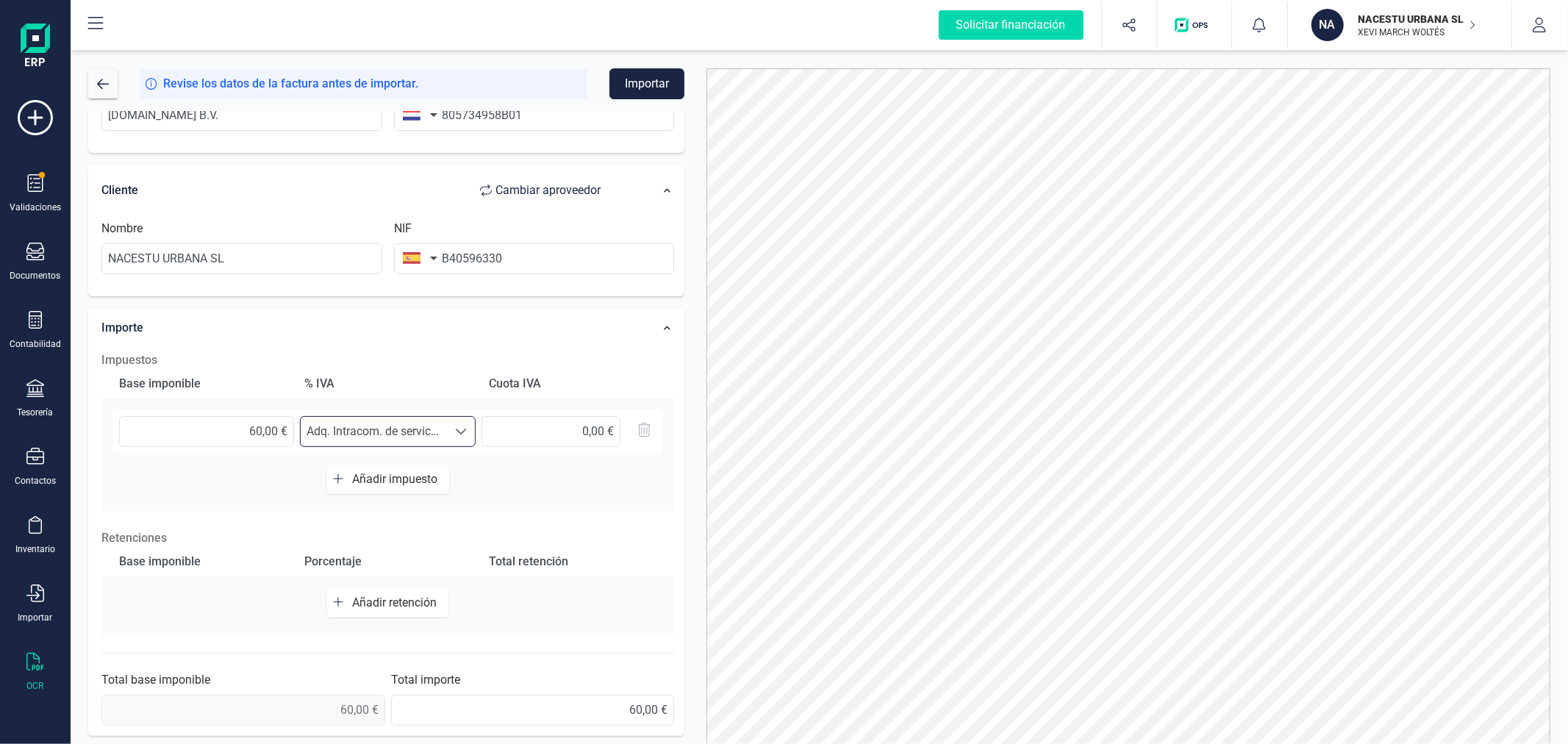
scroll to position [0, 0]
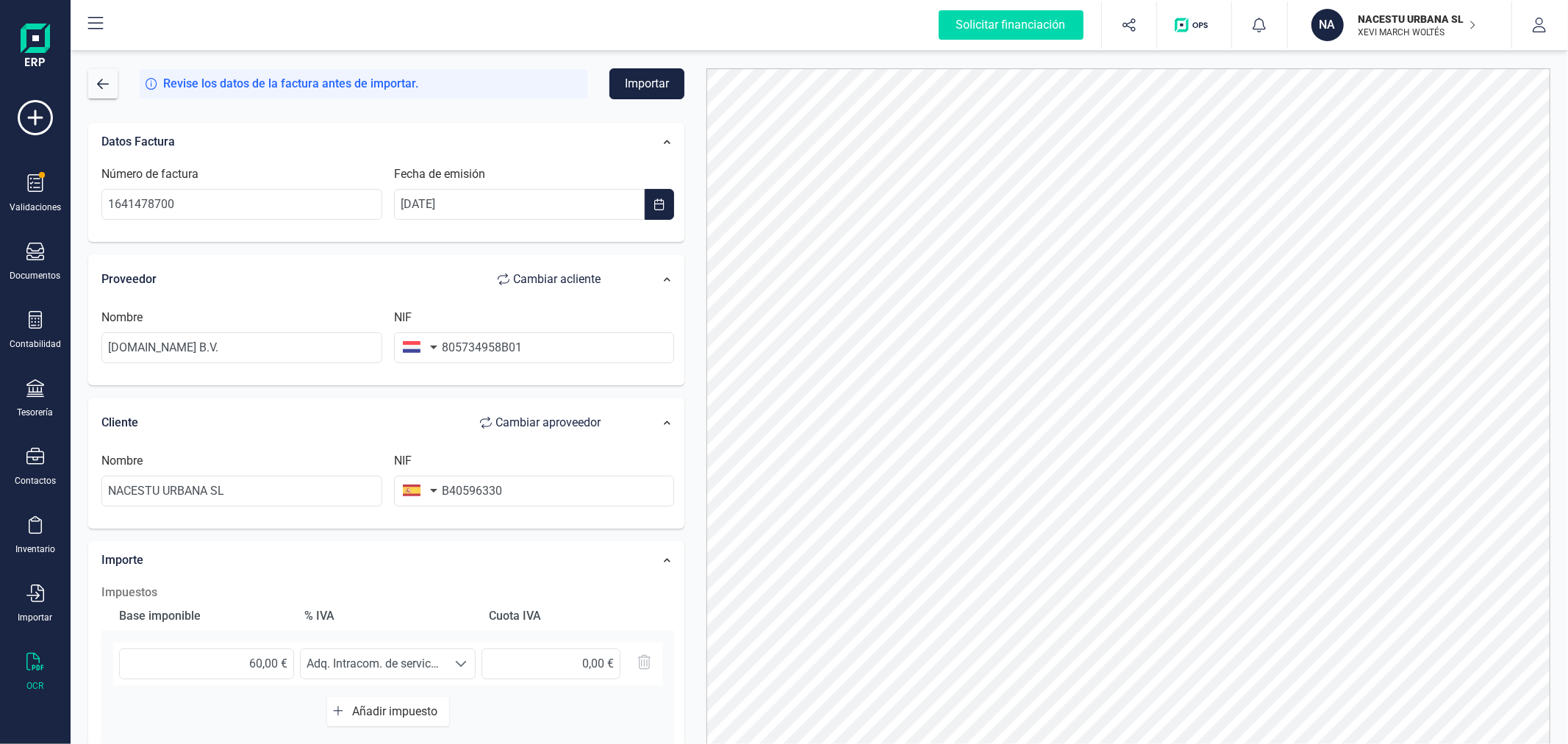
click at [653, 84] on button "Importar" at bounding box center [647, 83] width 75 height 31
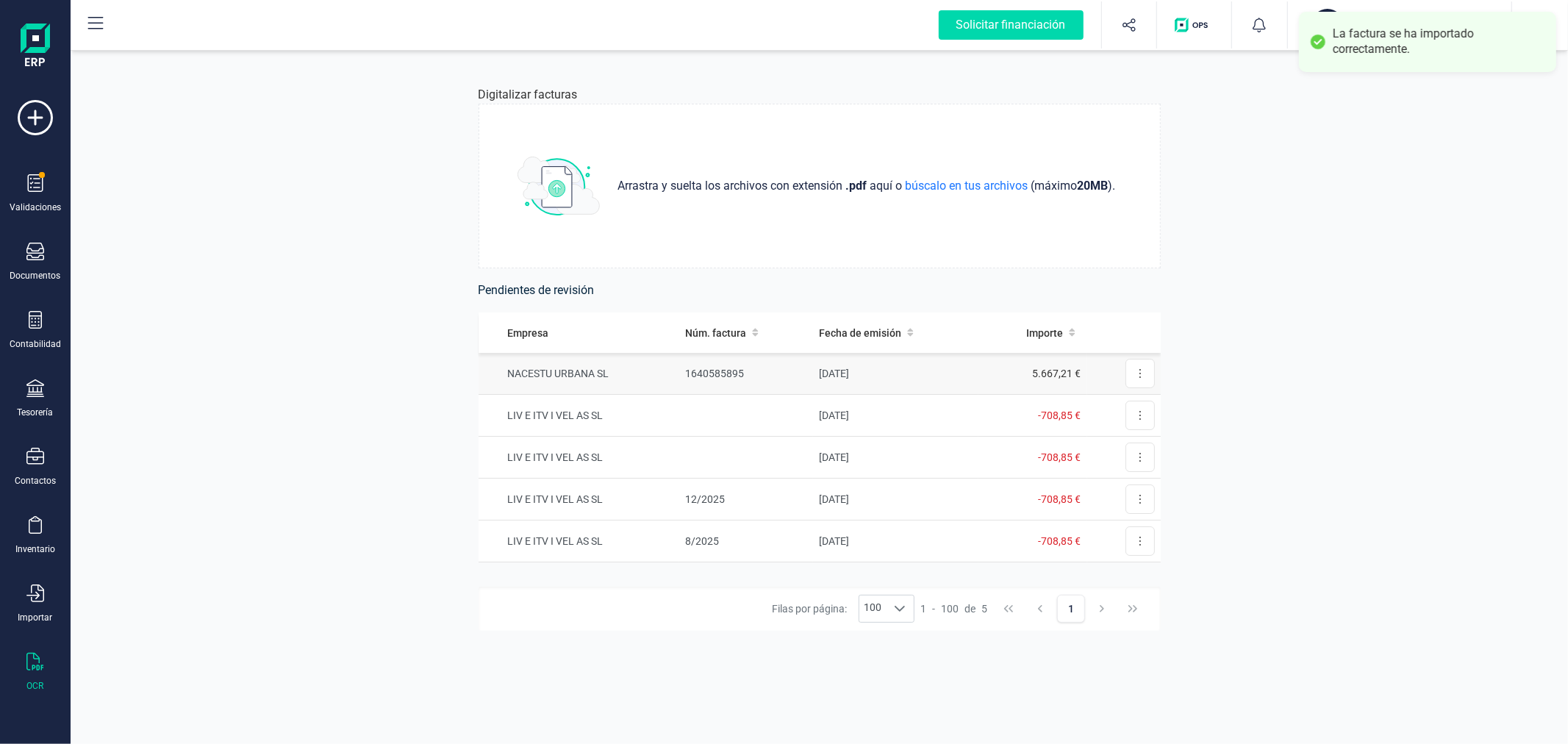
click at [813, 368] on td "[DATE]" at bounding box center [895, 374] width 165 height 42
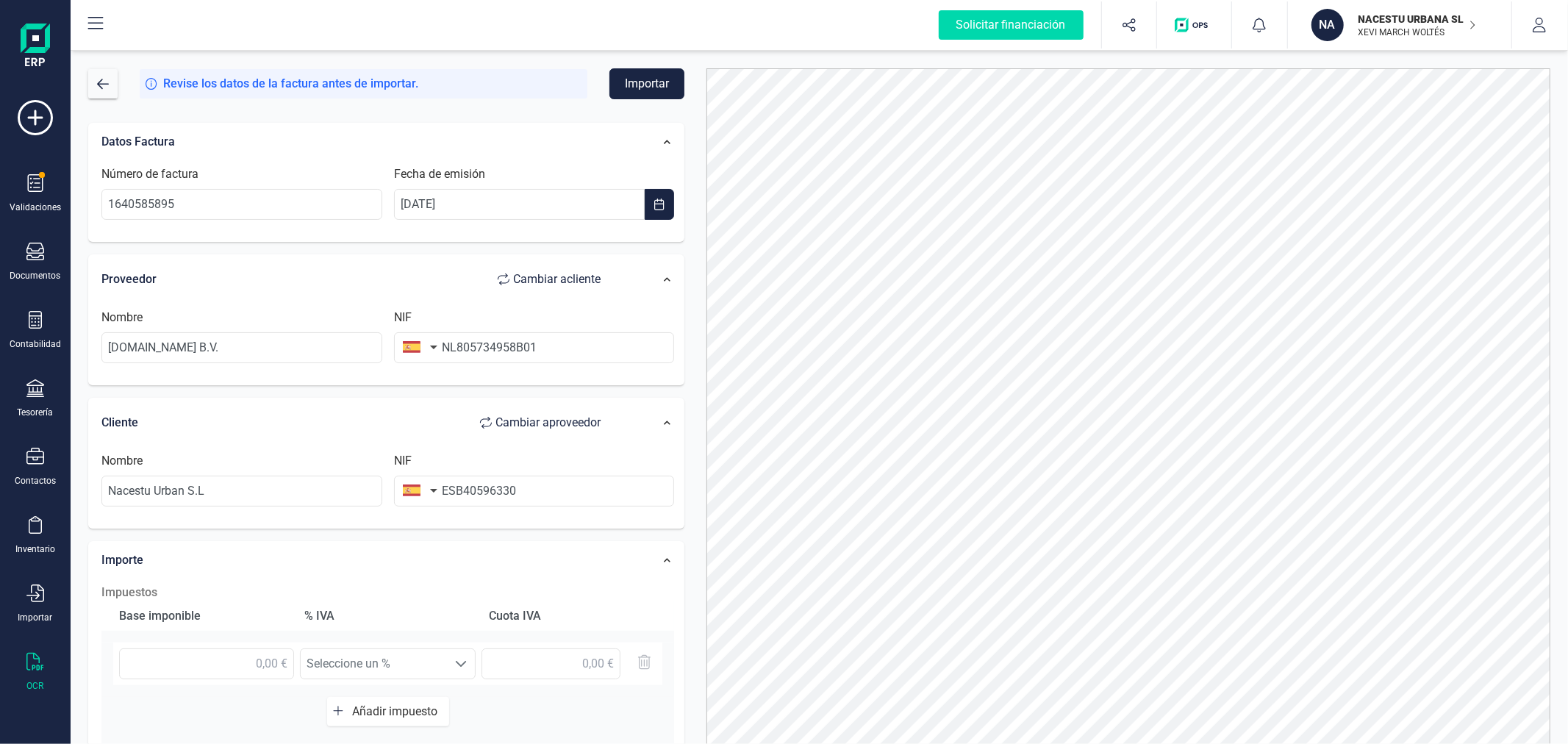
click at [431, 346] on button "button" at bounding box center [417, 347] width 46 height 29
click at [427, 392] on input "text" at bounding box center [500, 390] width 196 height 31
type input "PAÍ"
click at [433, 419] on span "Países Bajos" at bounding box center [475, 419] width 118 height 18
click at [457, 351] on input "NL805734958B01" at bounding box center [534, 348] width 281 height 31
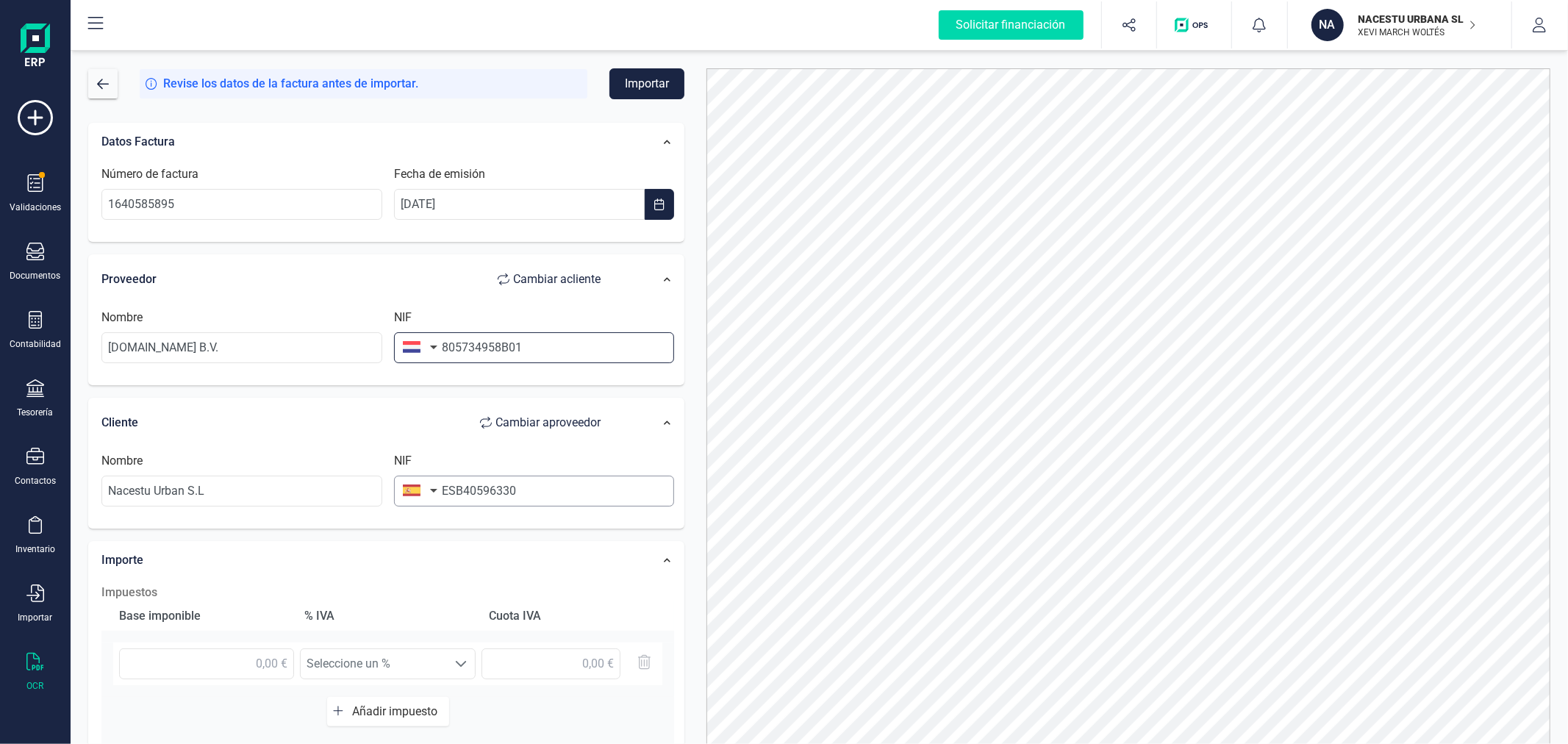
type input "805734958B01"
click at [458, 491] on input "ESB40596330" at bounding box center [534, 490] width 281 height 31
type input "B40596330"
click at [483, 523] on li "B40596330" at bounding box center [534, 527] width 281 height 29
type input "NACESTU URBANA SL"
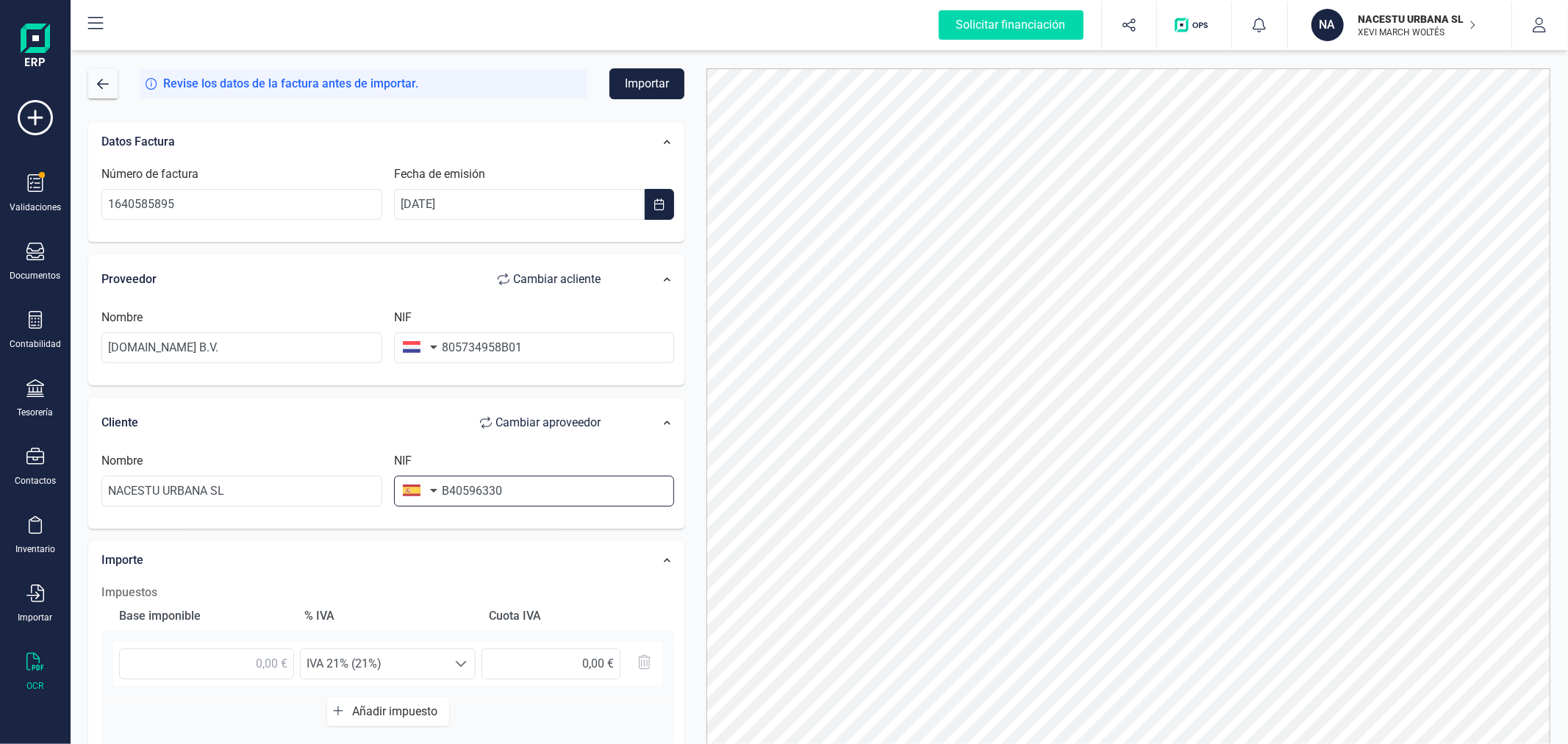
scroll to position [163, 0]
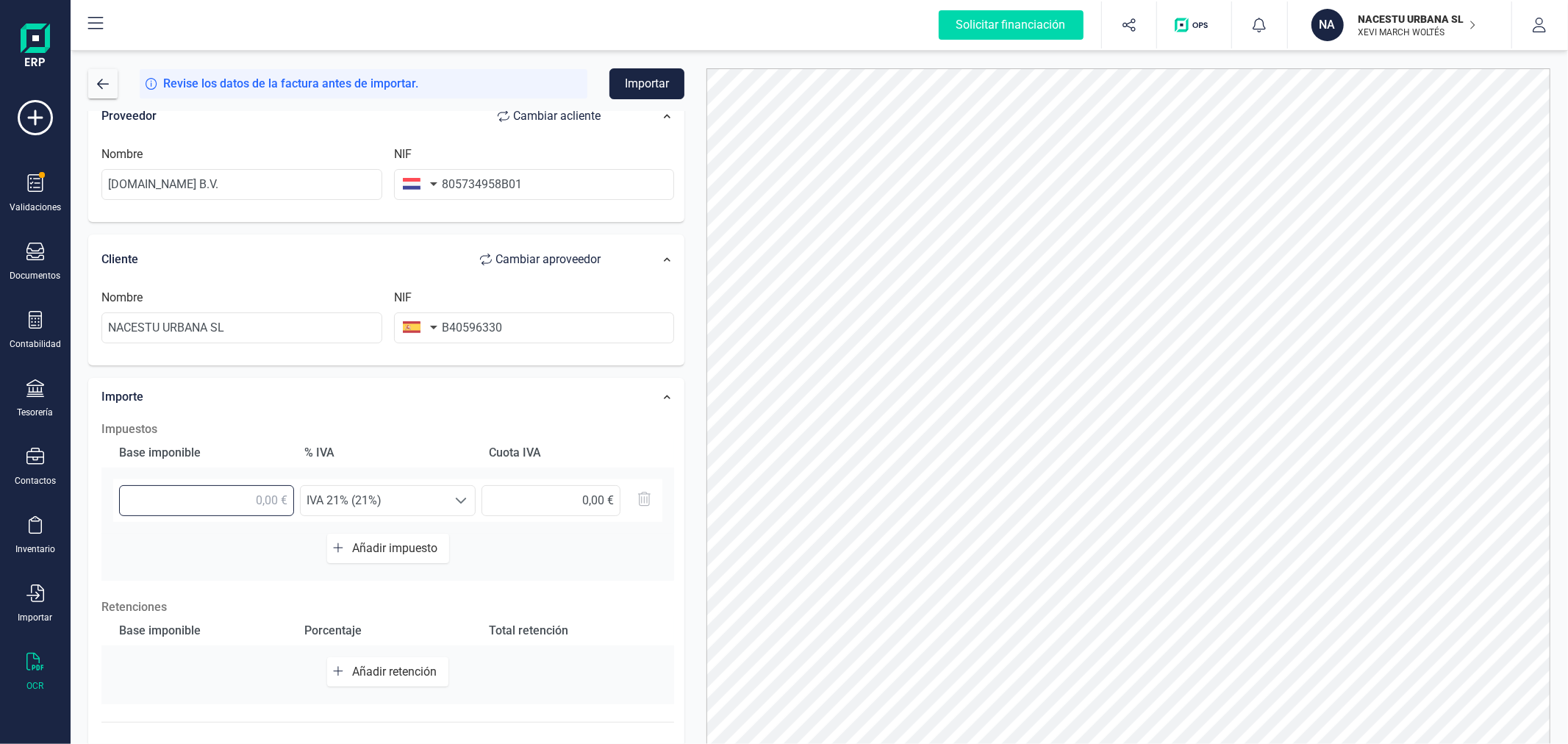
click at [263, 488] on input "text" at bounding box center [207, 500] width 175 height 31
type input "5.667,21 €"
click at [354, 508] on span "IVA 21% (21%)" at bounding box center [374, 500] width 146 height 29
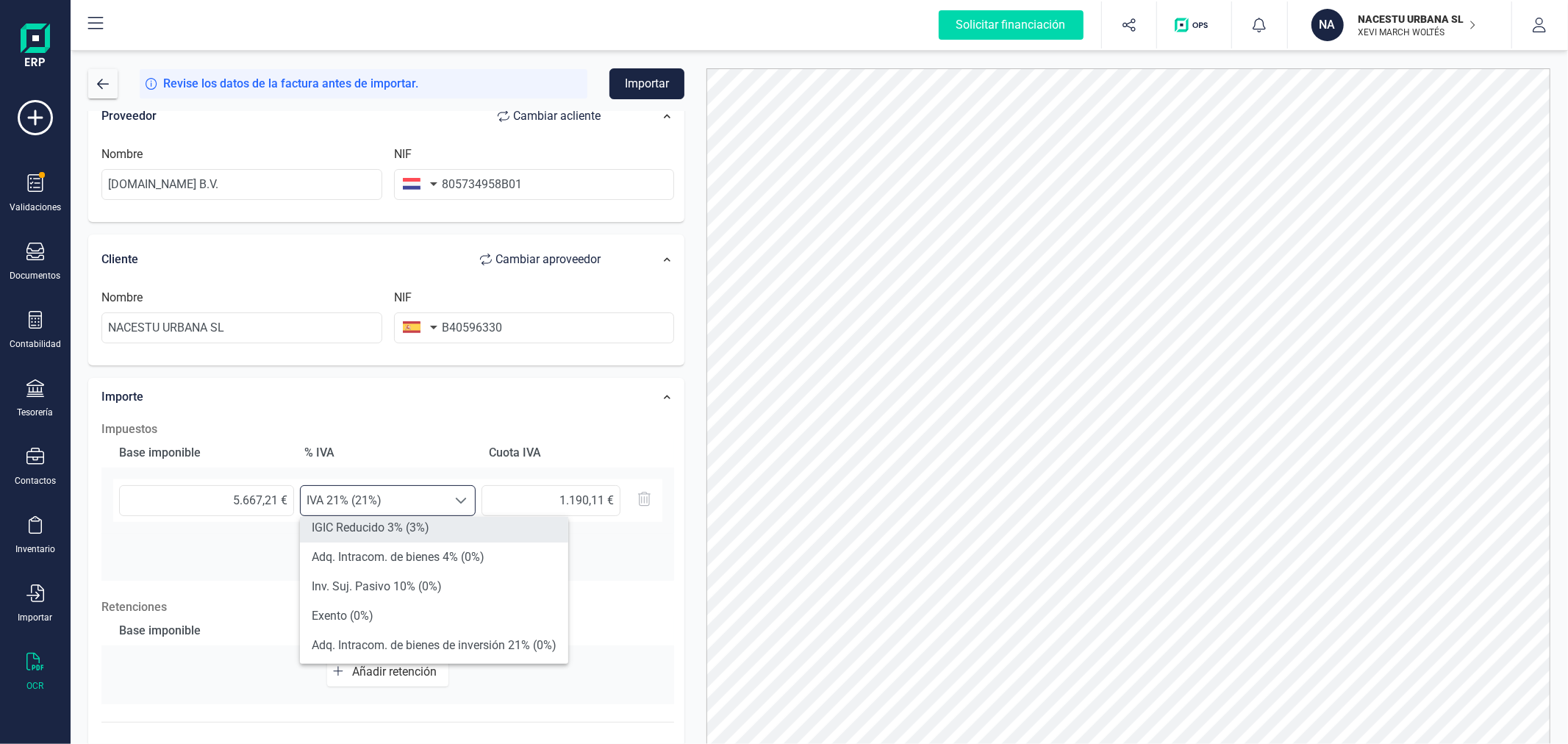
scroll to position [327, 0]
click at [457, 642] on li "Adq. Intracom. de servicios 21% (0%)" at bounding box center [433, 652] width 268 height 29
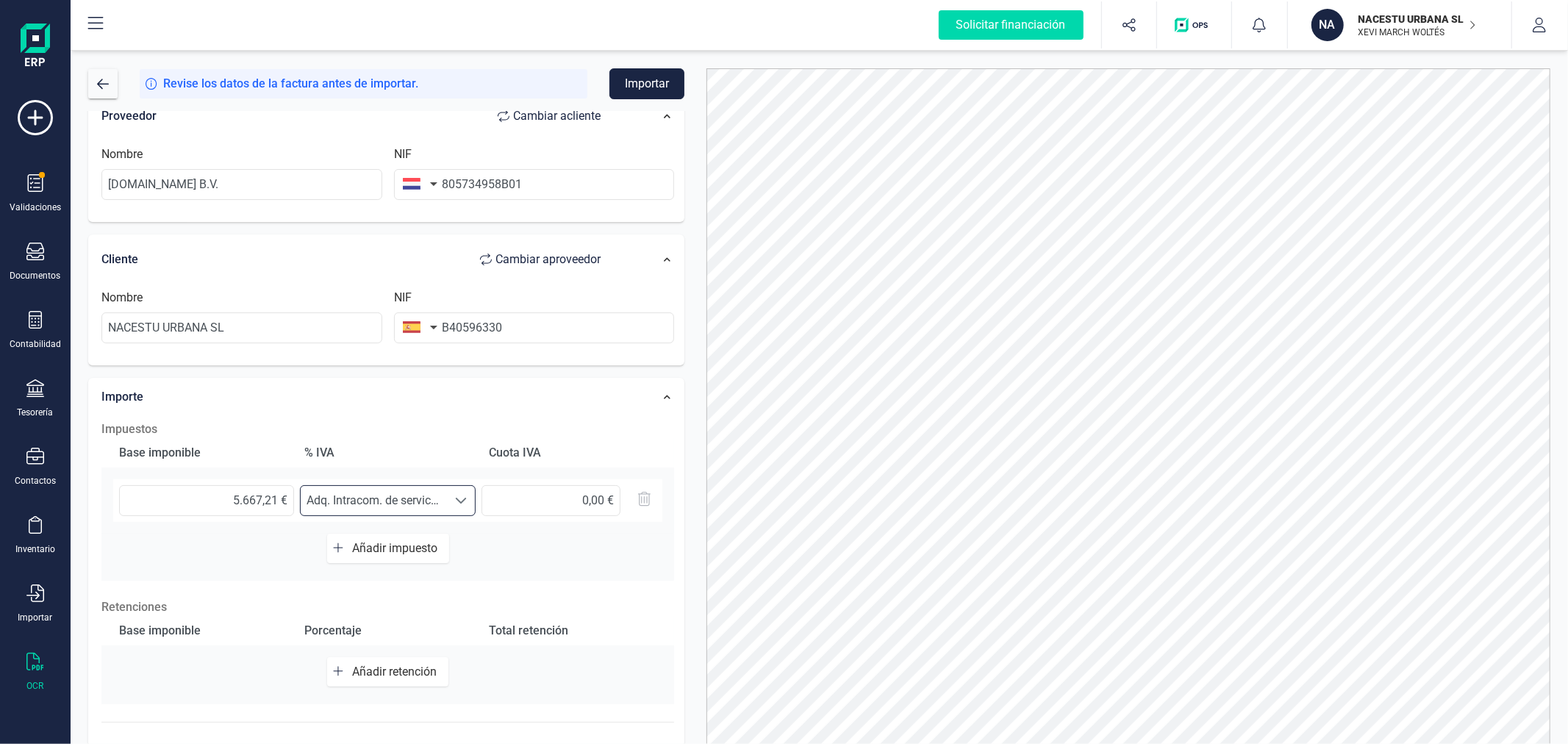
scroll to position [233, 0]
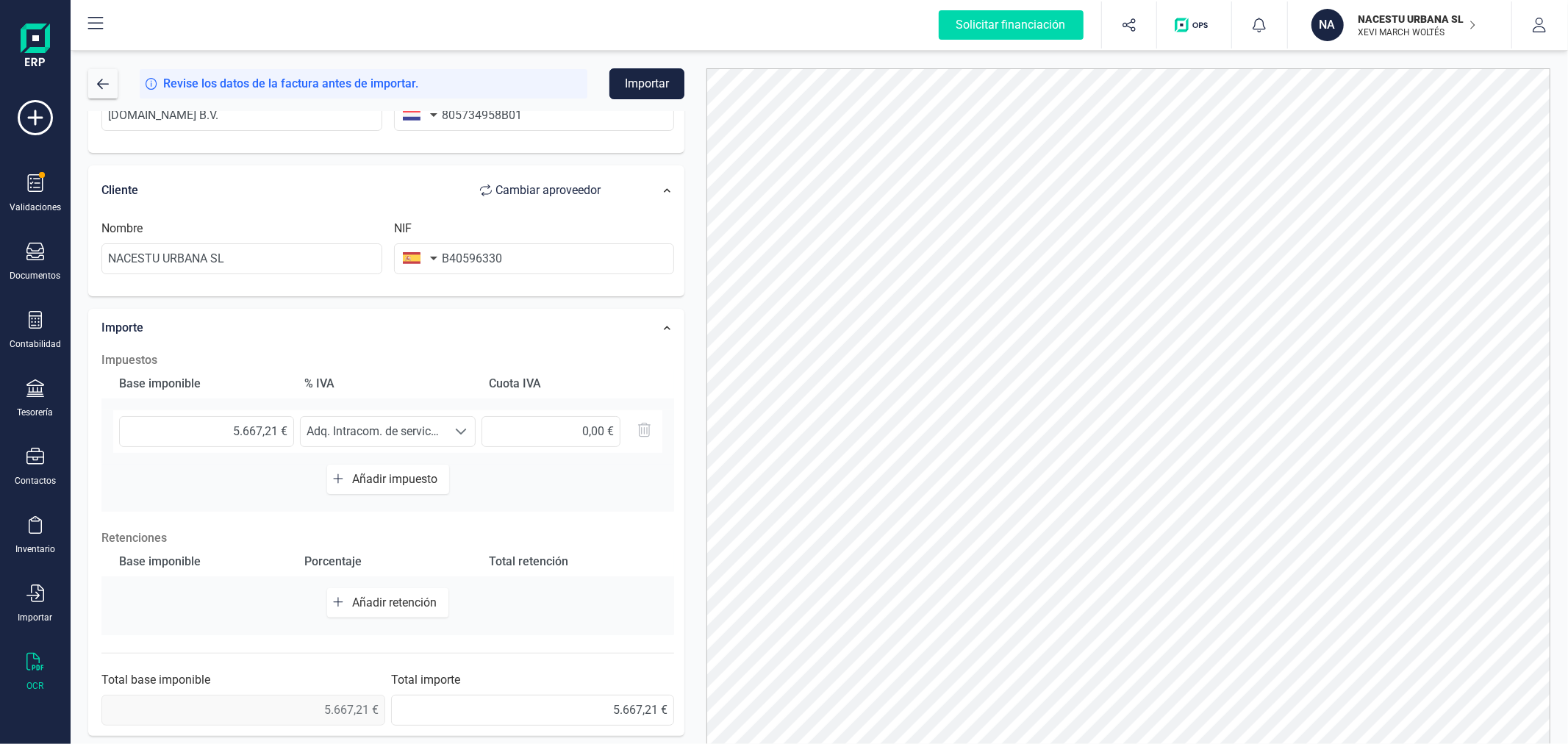
click at [662, 74] on button "Importar" at bounding box center [647, 83] width 75 height 31
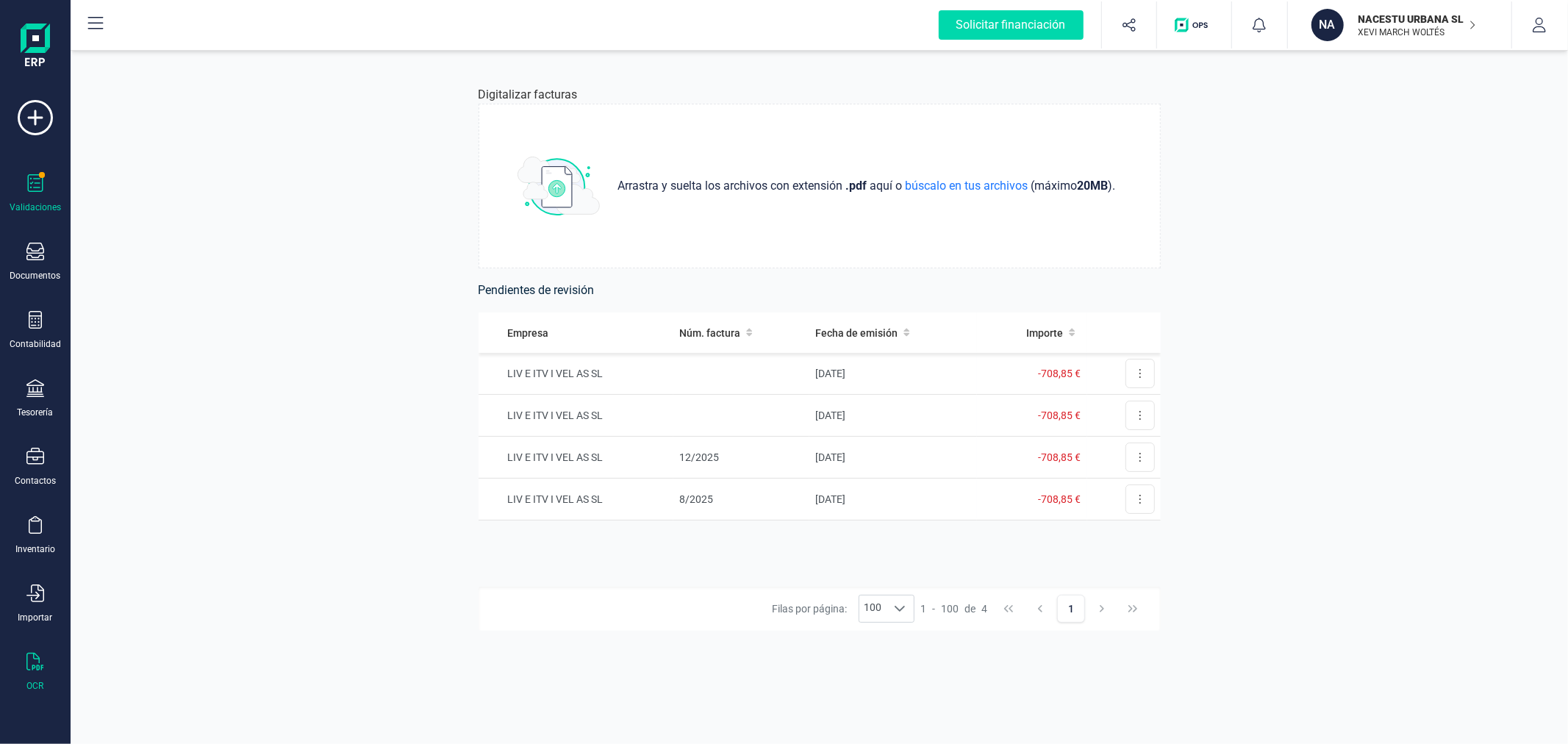
click at [42, 178] on span at bounding box center [41, 175] width 6 height 6
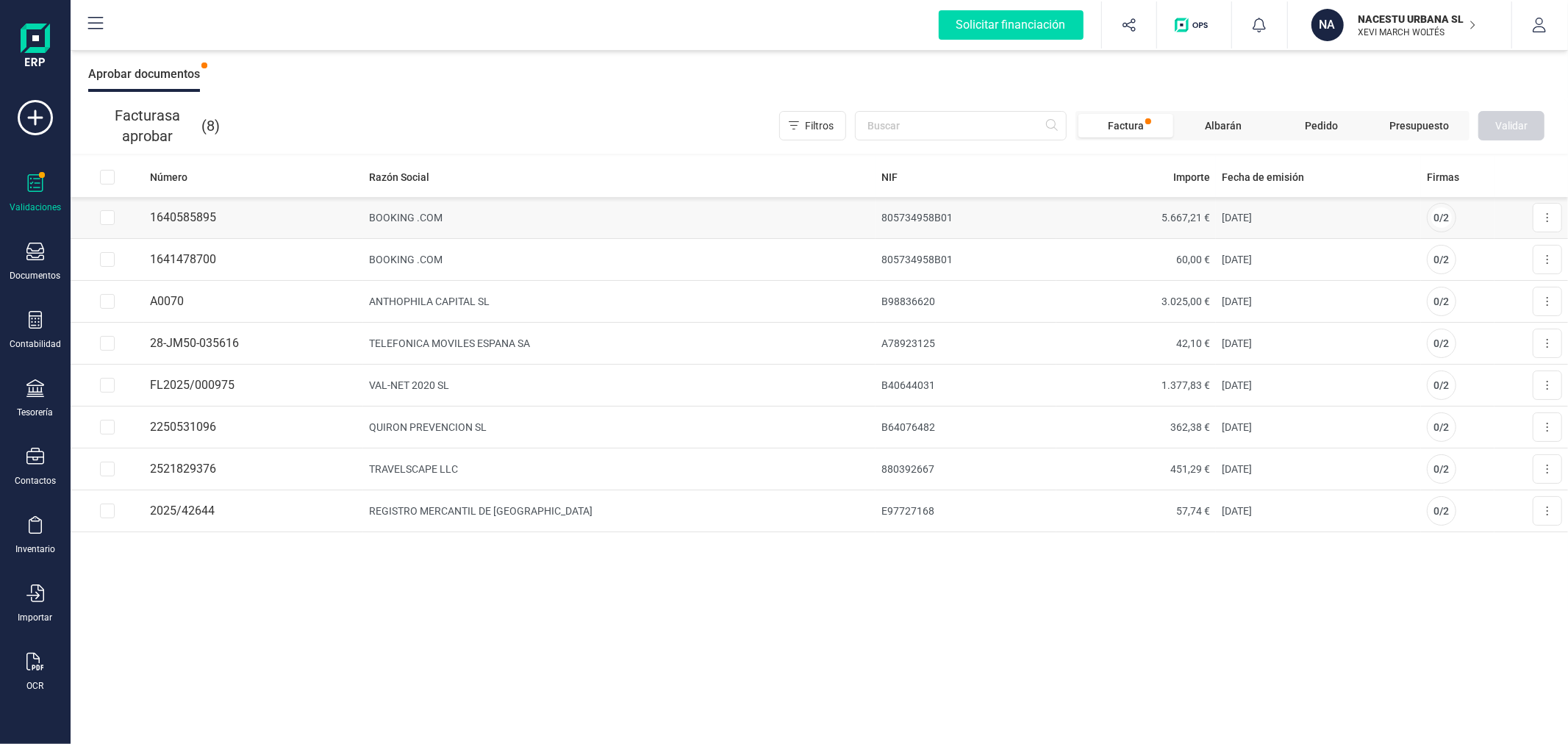
click at [112, 212] on input "Row Selected 50f6d2c8-6cb7-4a2a-902a-8aae41cc03be" at bounding box center [108, 217] width 15 height 15
checkbox input "true"
click at [107, 259] on input "Row Selected 026ff736-5961-4a54-8417-c7b15b9fff53" at bounding box center [108, 259] width 15 height 15
checkbox input "true"
click at [1525, 115] on button "Validar" at bounding box center [1511, 125] width 66 height 29
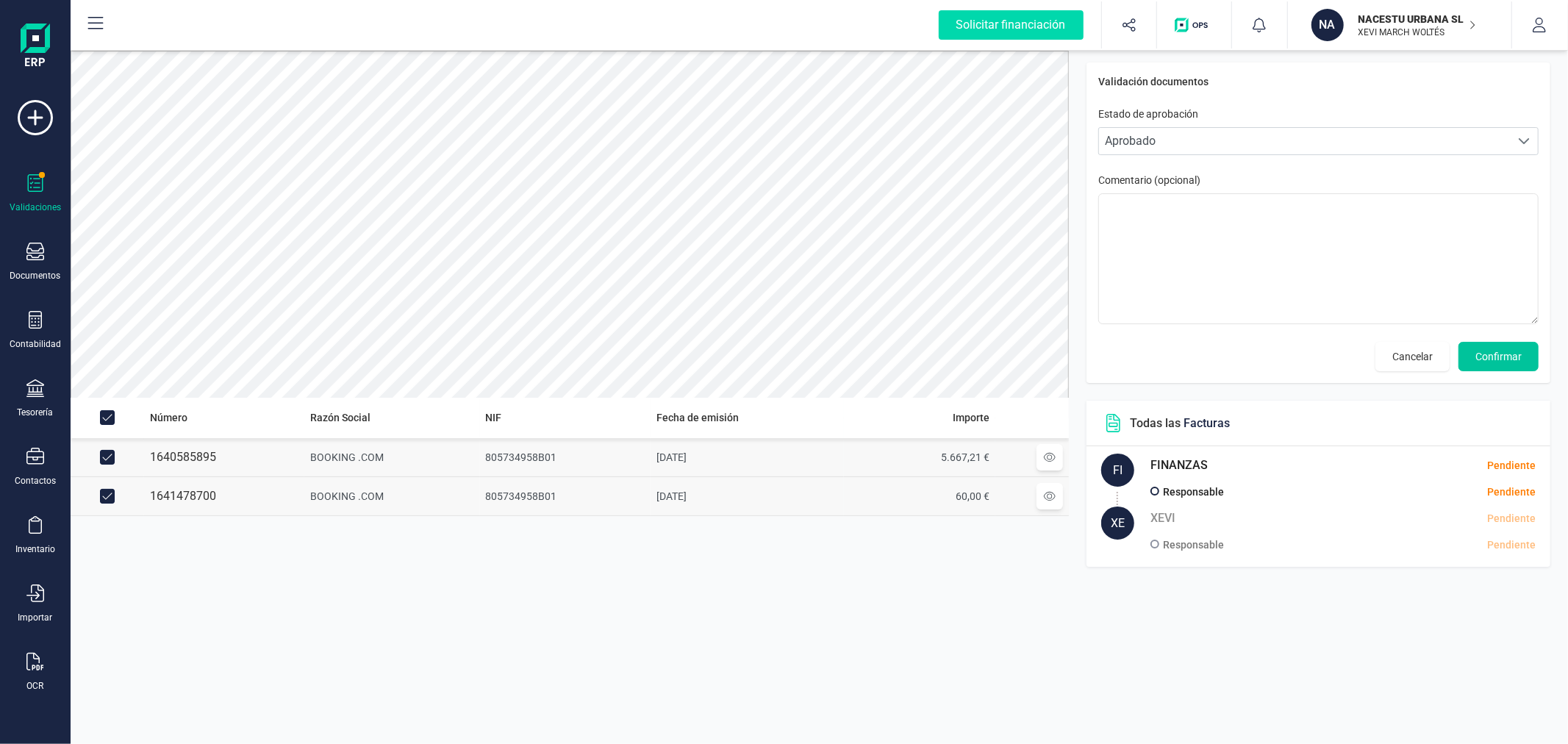
click at [1500, 357] on span "Confirmar" at bounding box center [1498, 357] width 46 height 15
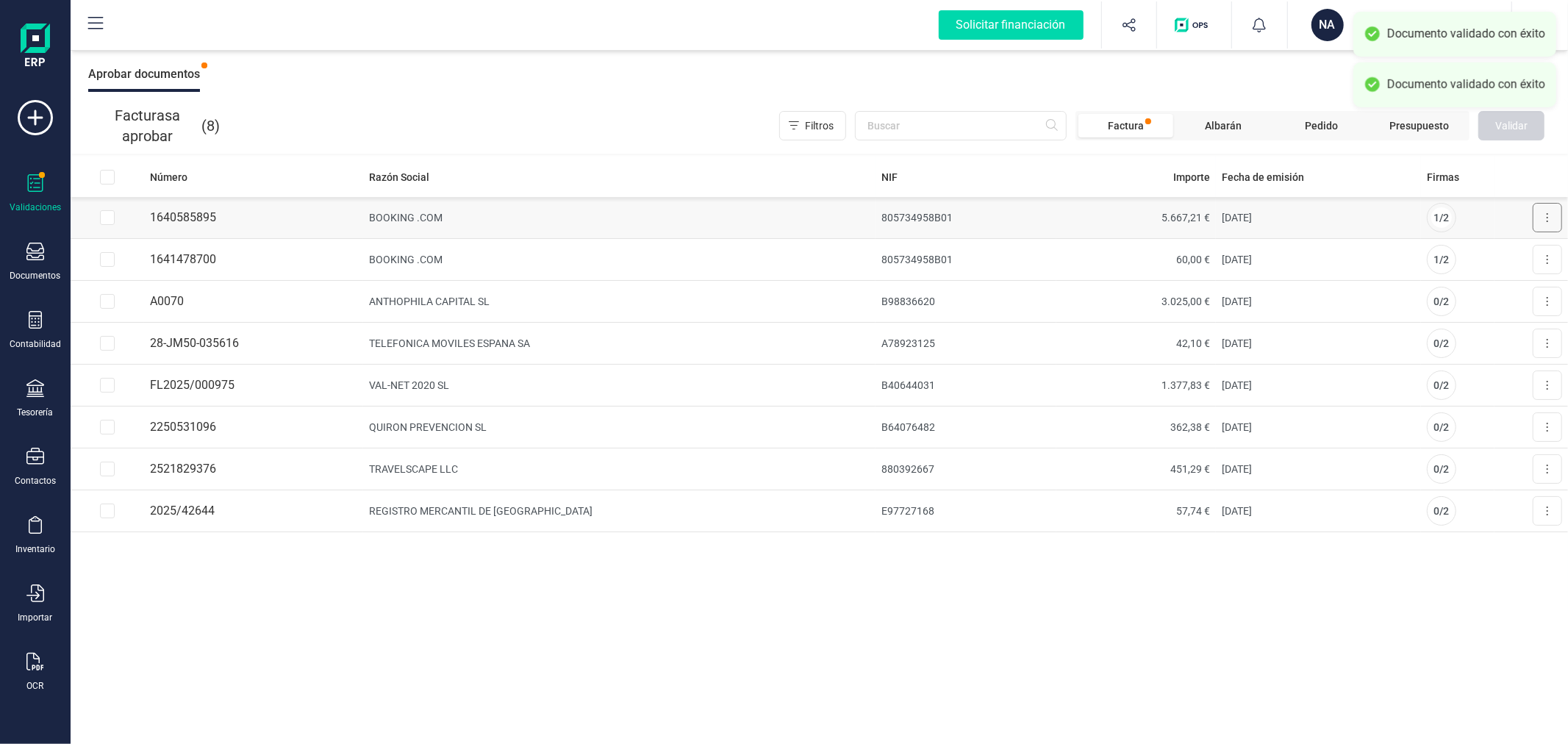
click at [1544, 207] on button at bounding box center [1547, 217] width 29 height 29
click at [1509, 244] on button "Aprobar factura" at bounding box center [1505, 253] width 112 height 29
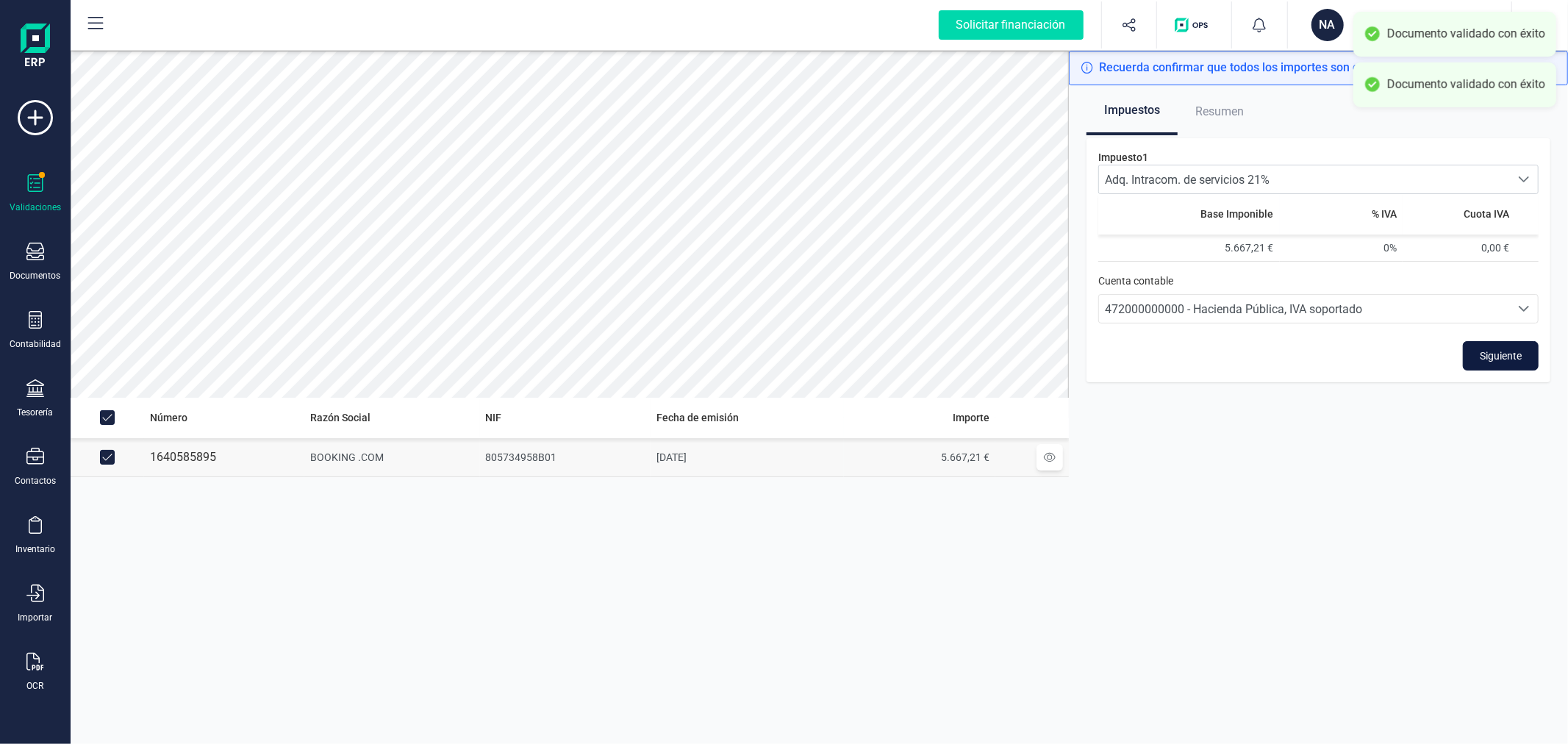
click at [1518, 354] on span "Siguiente" at bounding box center [1501, 356] width 42 height 15
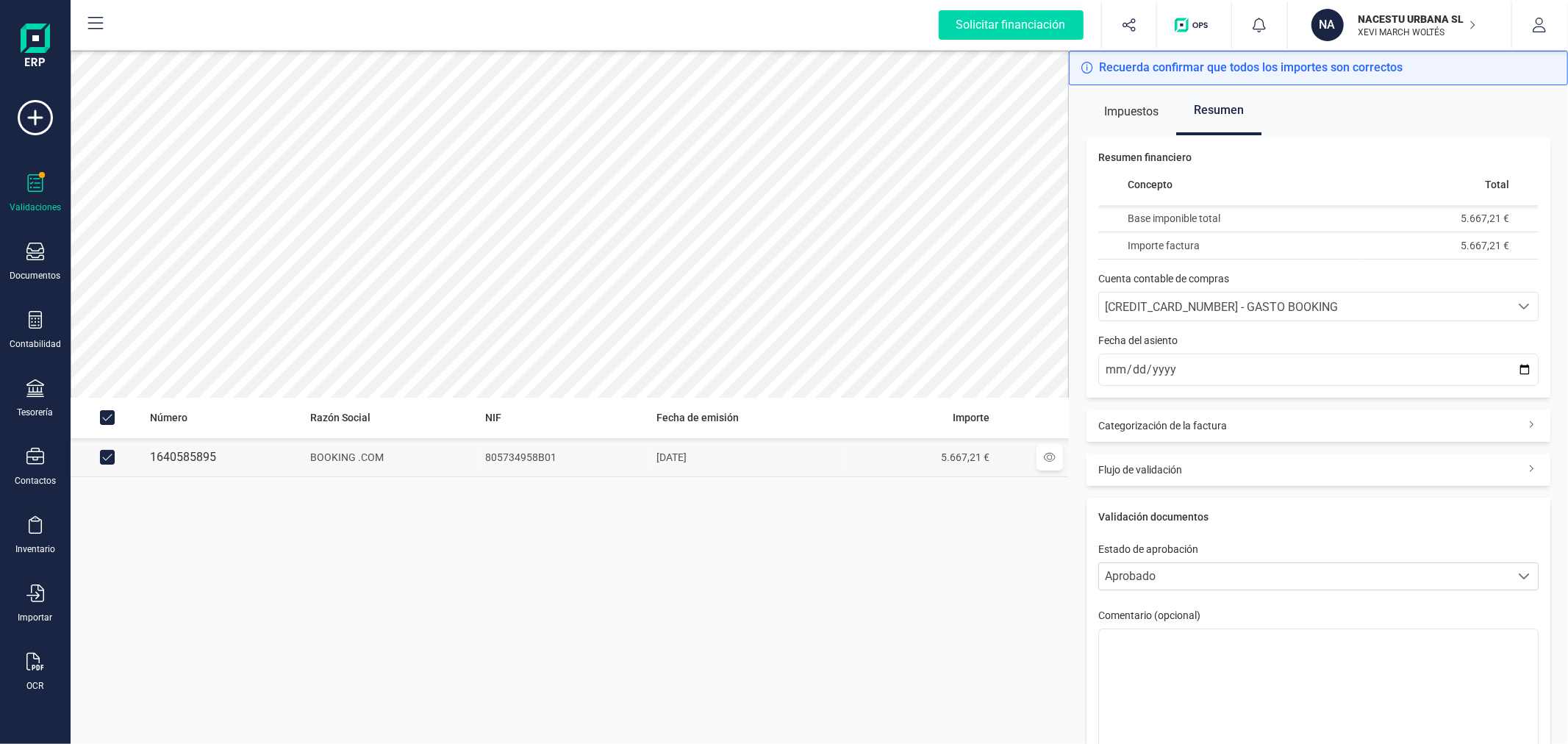
click at [1444, 427] on div "Categorización de la factura" at bounding box center [1319, 426] width 464 height 33
click at [1441, 427] on div "Categorización de la factura" at bounding box center [1319, 426] width 464 height 33
click at [1388, 469] on div "Flujo de validación" at bounding box center [1319, 469] width 464 height 33
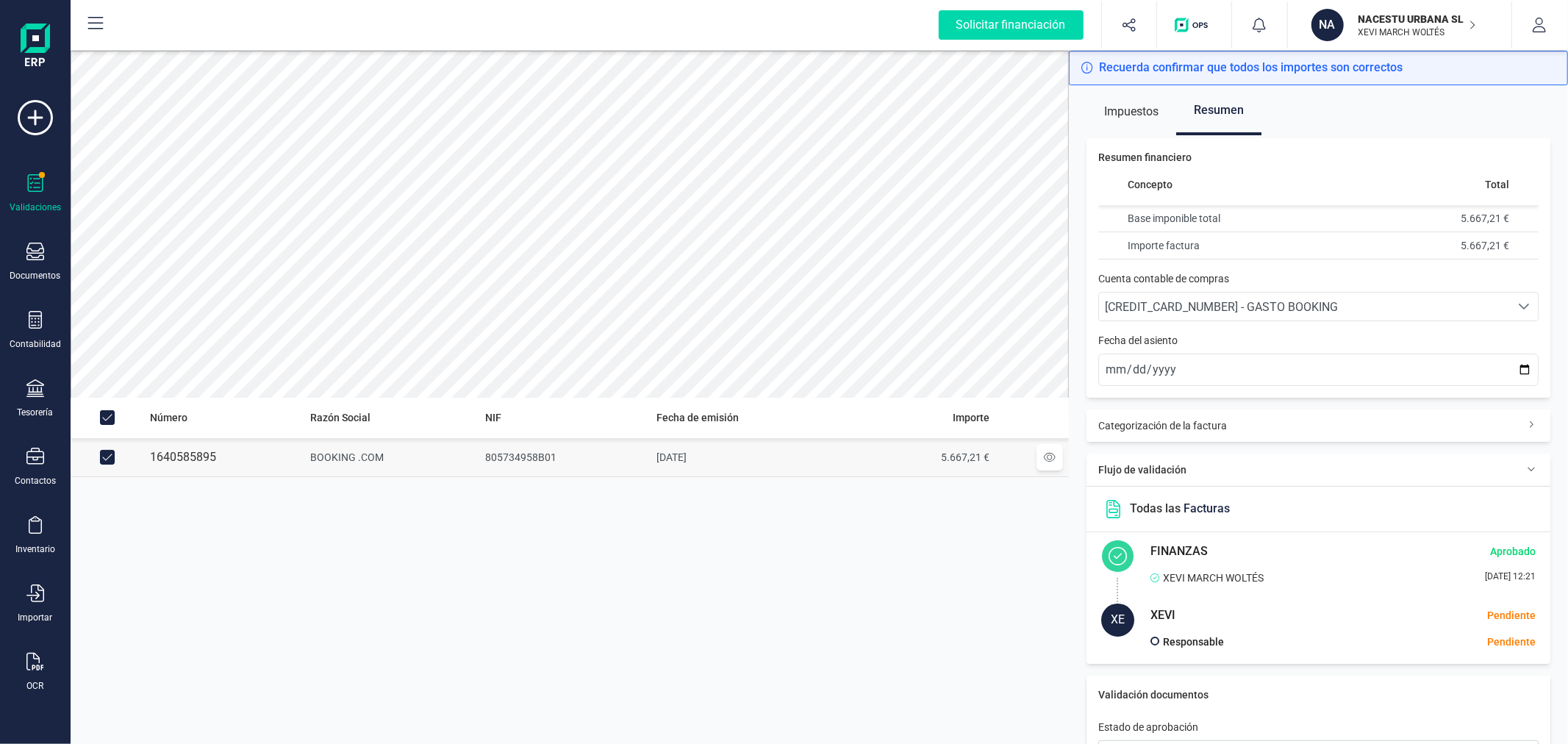
click at [1388, 469] on div "Flujo de validación" at bounding box center [1319, 469] width 464 height 33
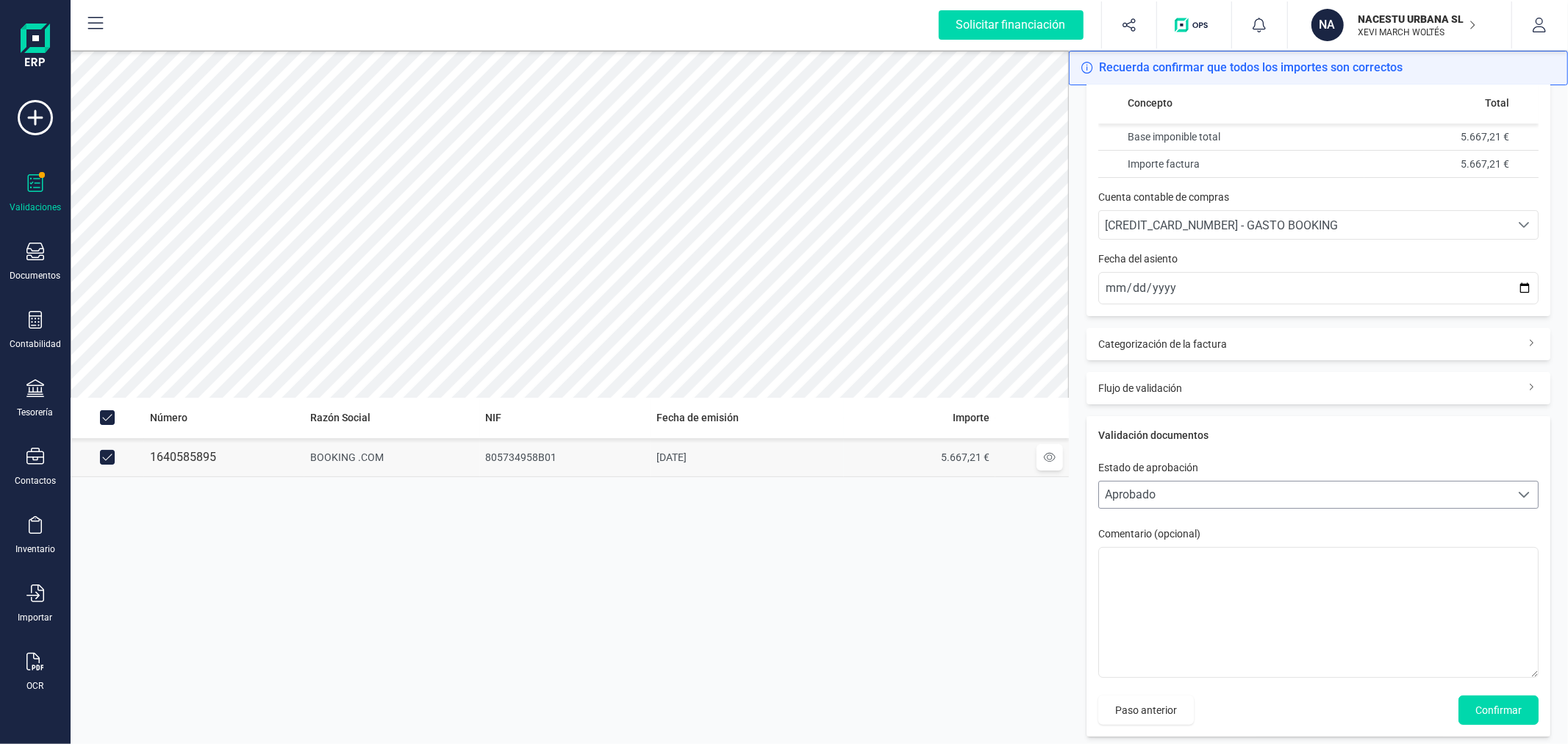
scroll to position [92, 0]
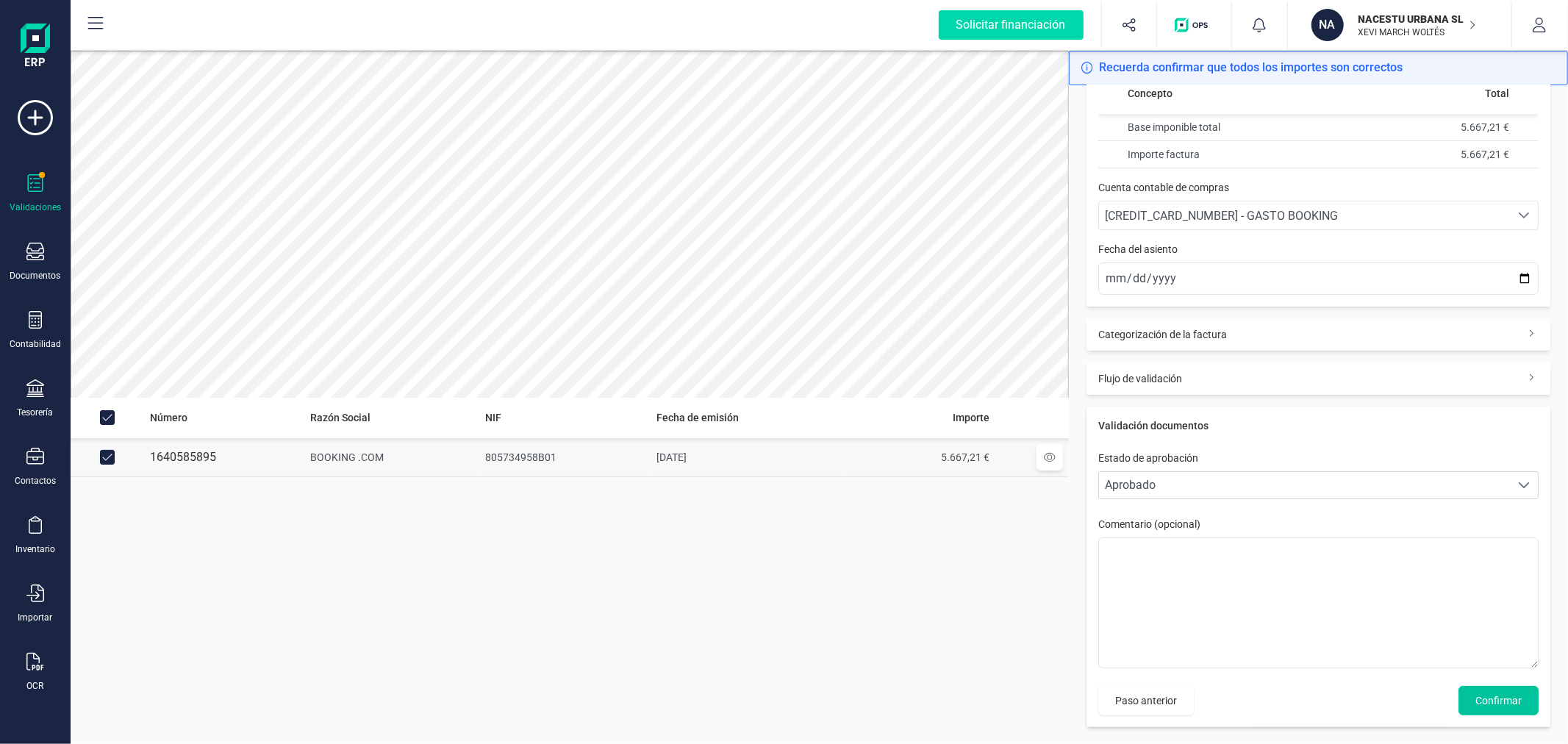
click at [1492, 691] on button "Confirmar" at bounding box center [1498, 700] width 80 height 29
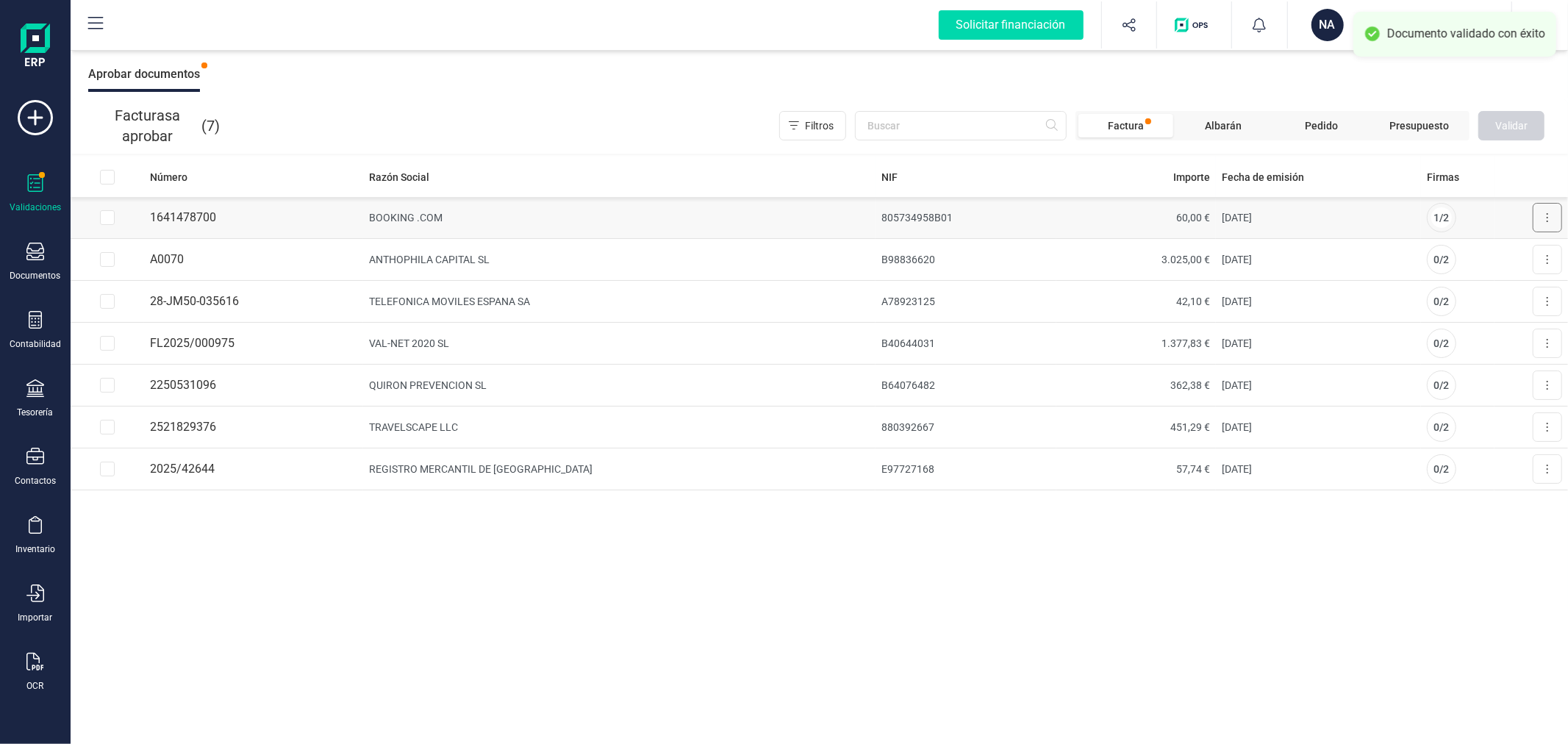
click at [1550, 214] on button at bounding box center [1547, 217] width 29 height 29
click at [1490, 257] on span "Aprobar factura" at bounding box center [1513, 254] width 74 height 15
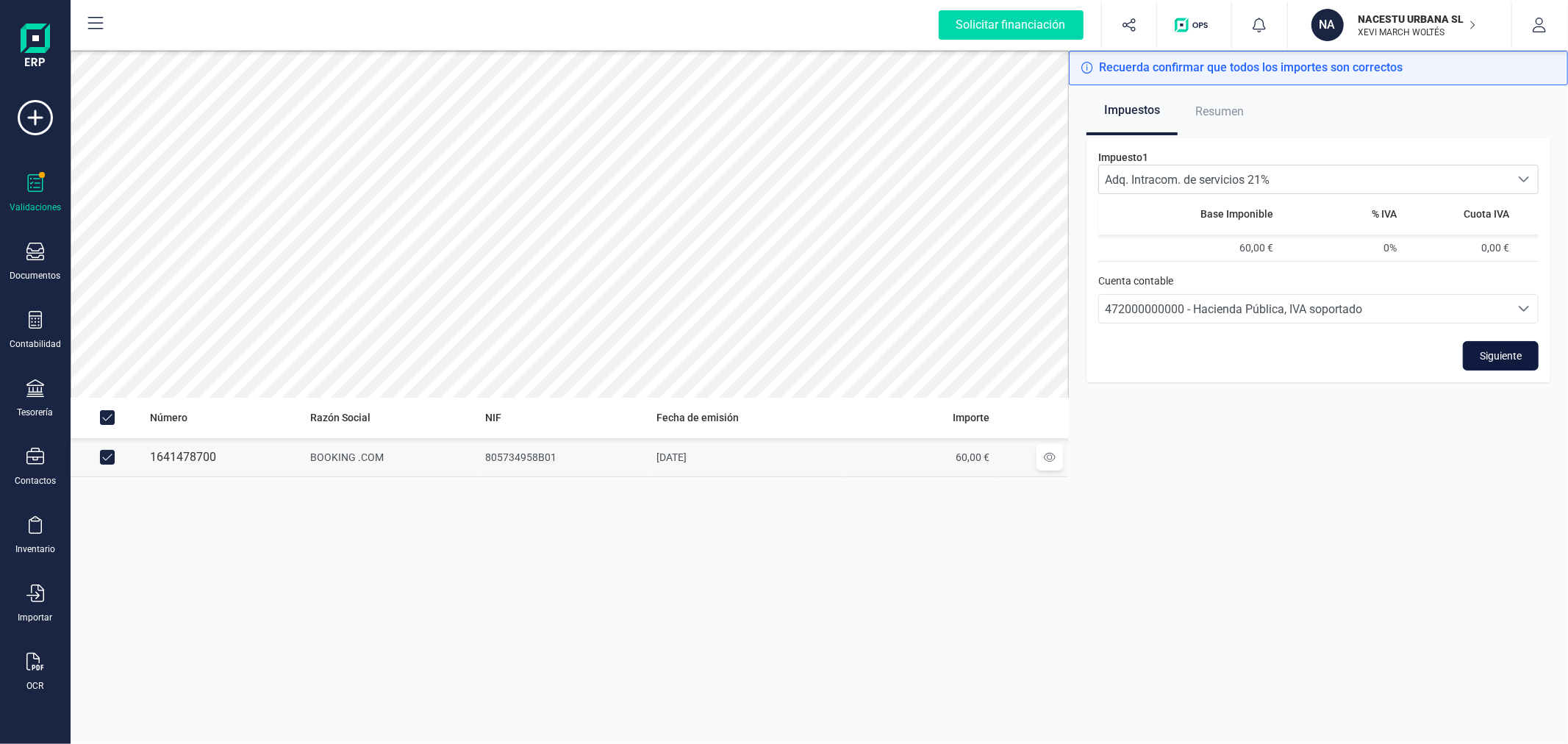
click at [1496, 357] on span "Siguiente" at bounding box center [1501, 356] width 42 height 15
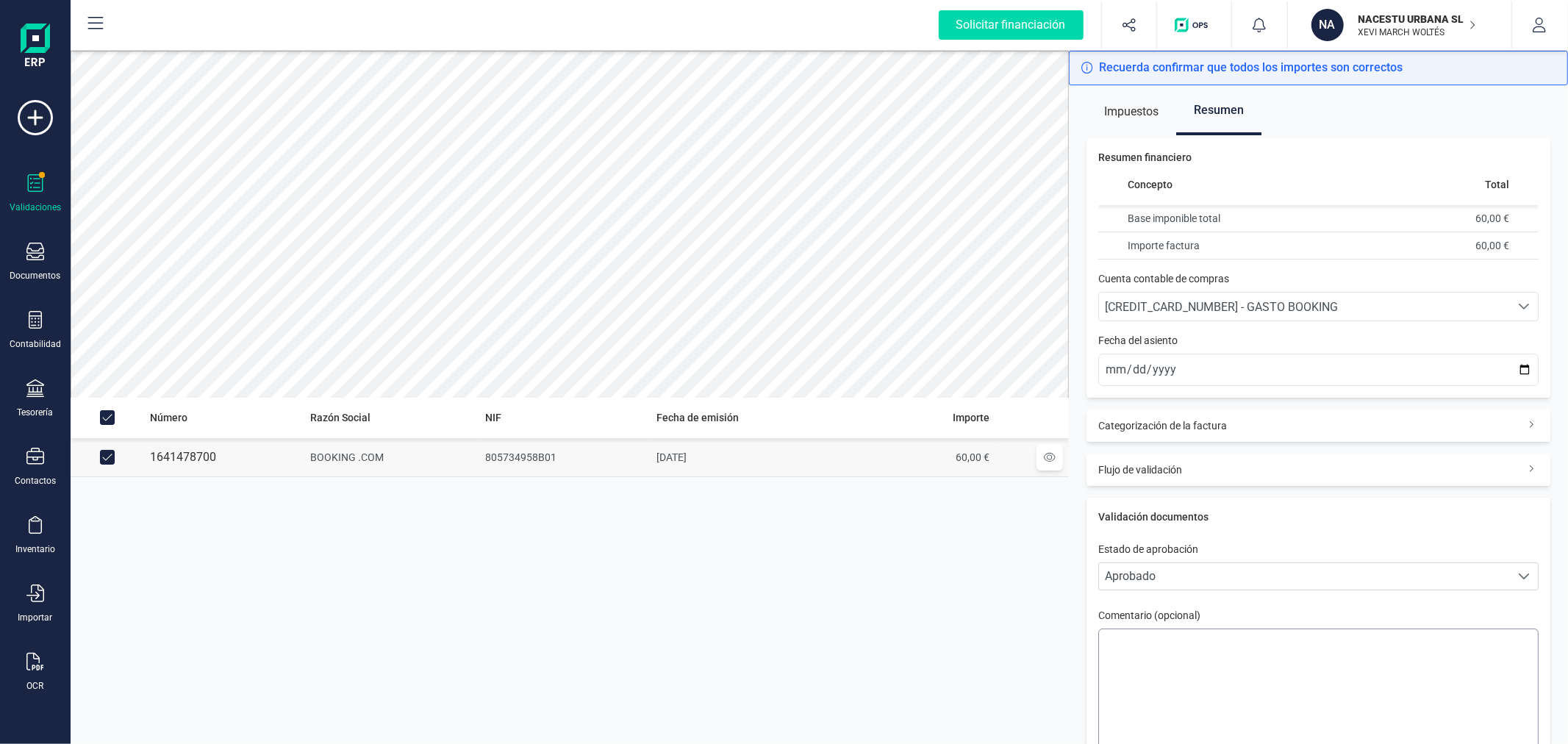
scroll to position [92, 0]
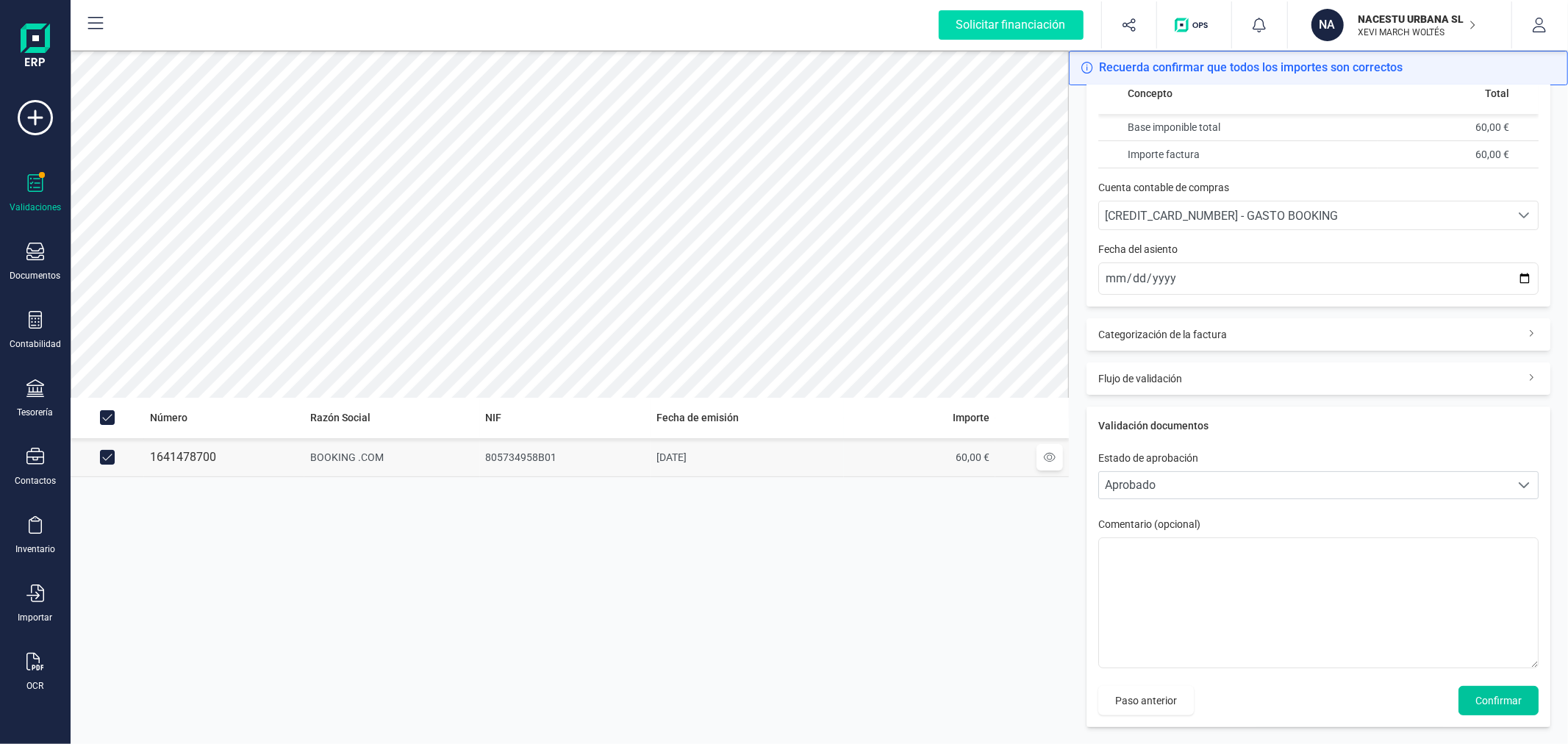
click at [1493, 691] on button "Confirmar" at bounding box center [1498, 700] width 80 height 29
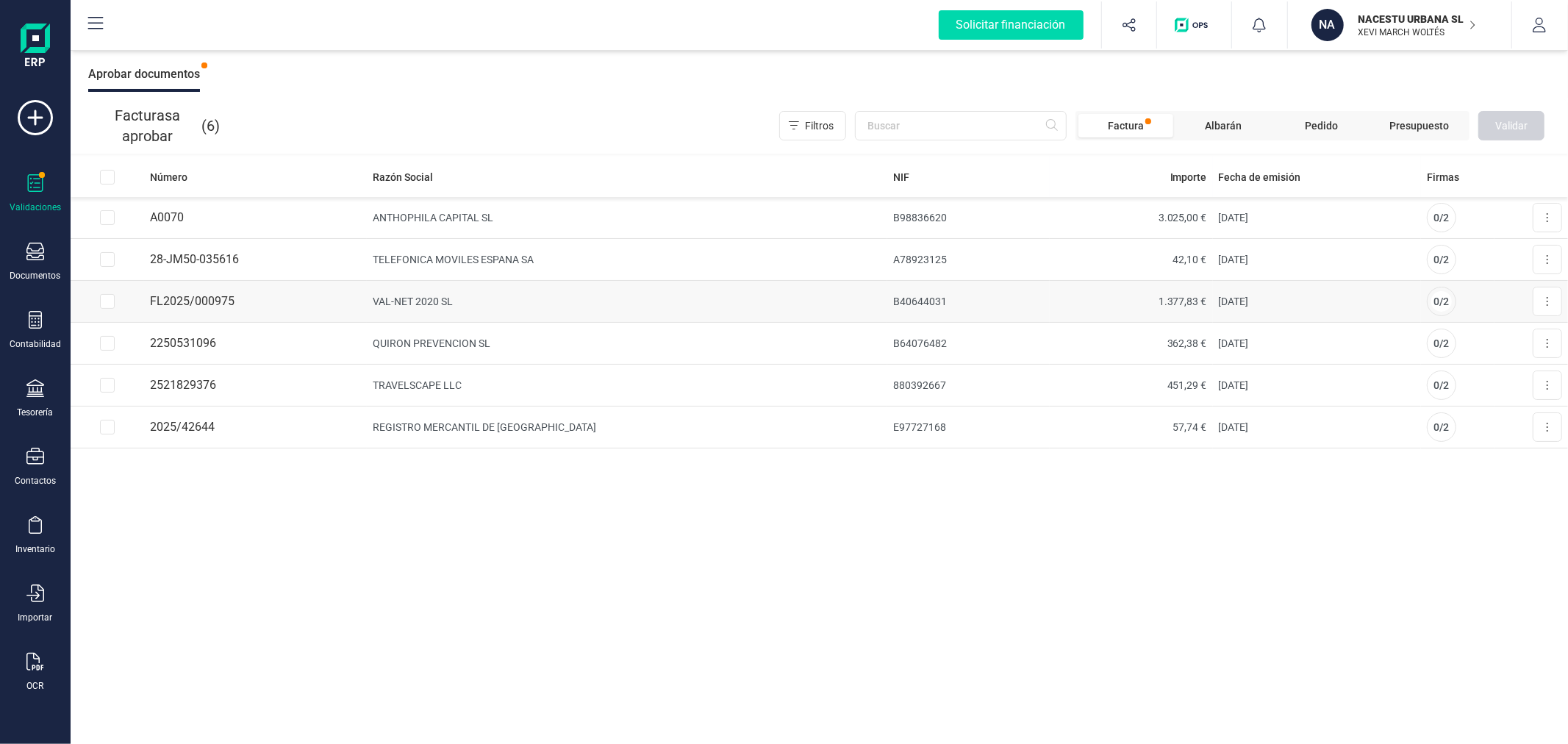
click at [1213, 297] on td "[DATE]" at bounding box center [1317, 301] width 208 height 42
click at [1547, 297] on icon at bounding box center [1548, 301] width 2 height 9
click at [1531, 336] on span "Aprobar factura" at bounding box center [1513, 338] width 74 height 15
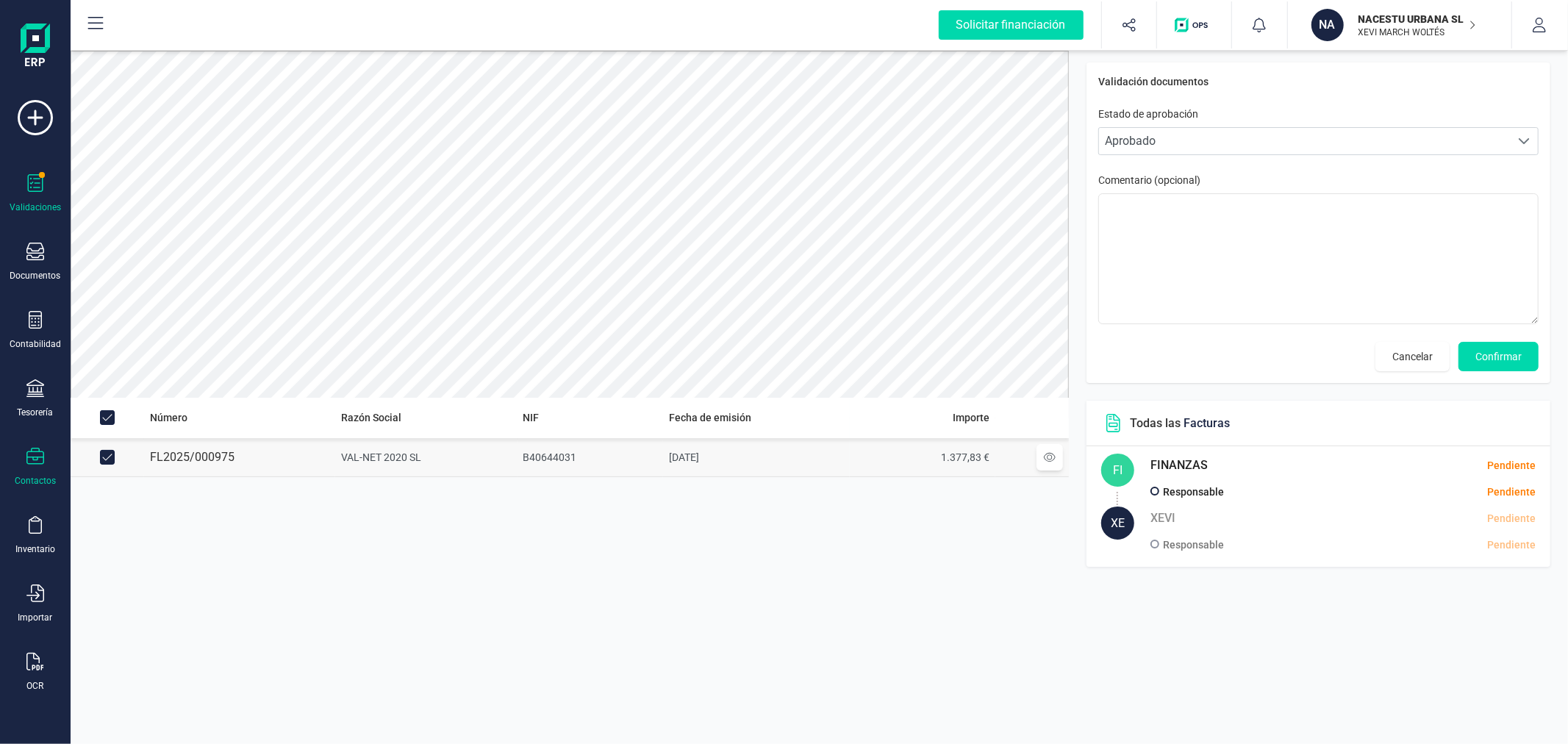
click at [35, 464] on icon at bounding box center [35, 456] width 18 height 17
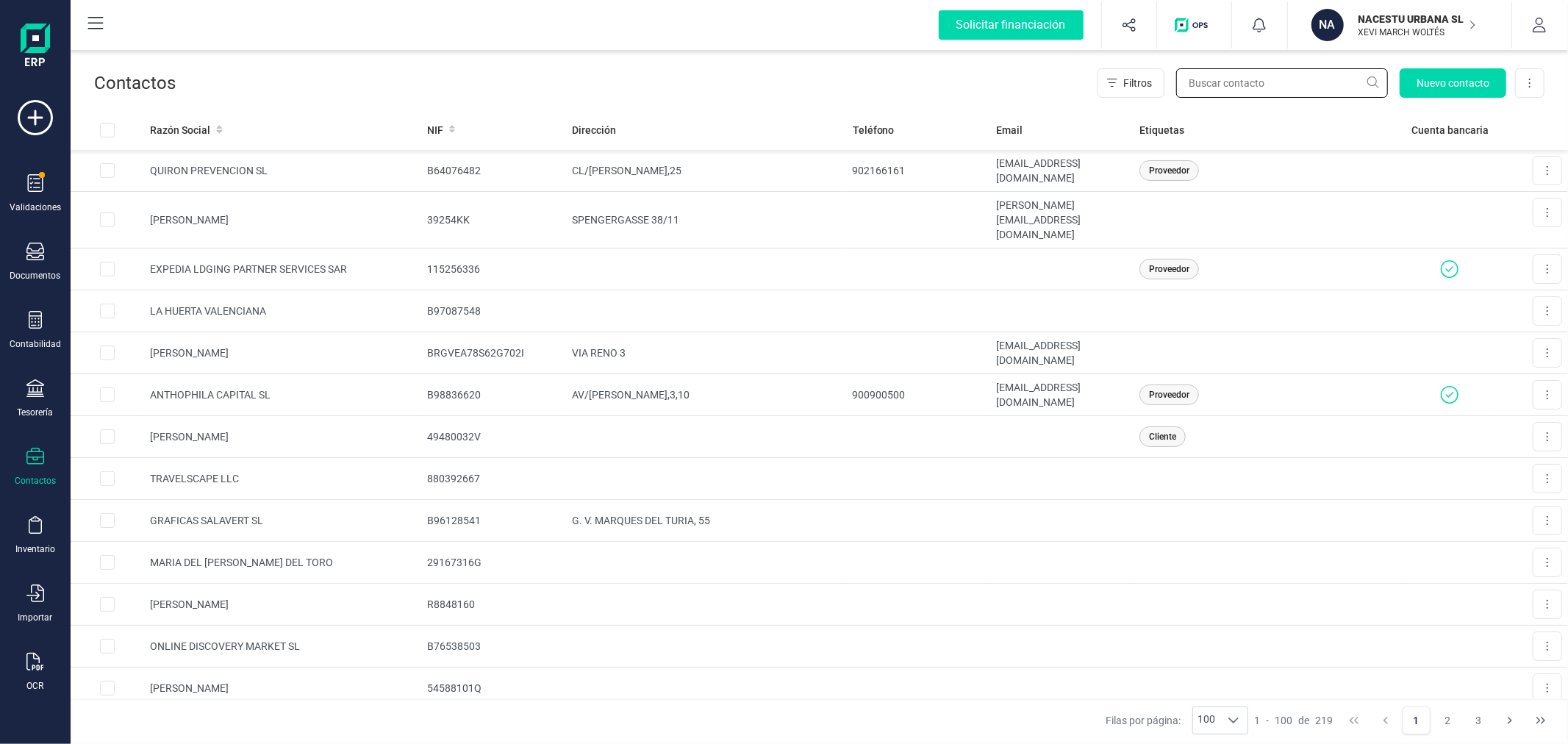
click at [1246, 79] on input "text" at bounding box center [1282, 82] width 212 height 29
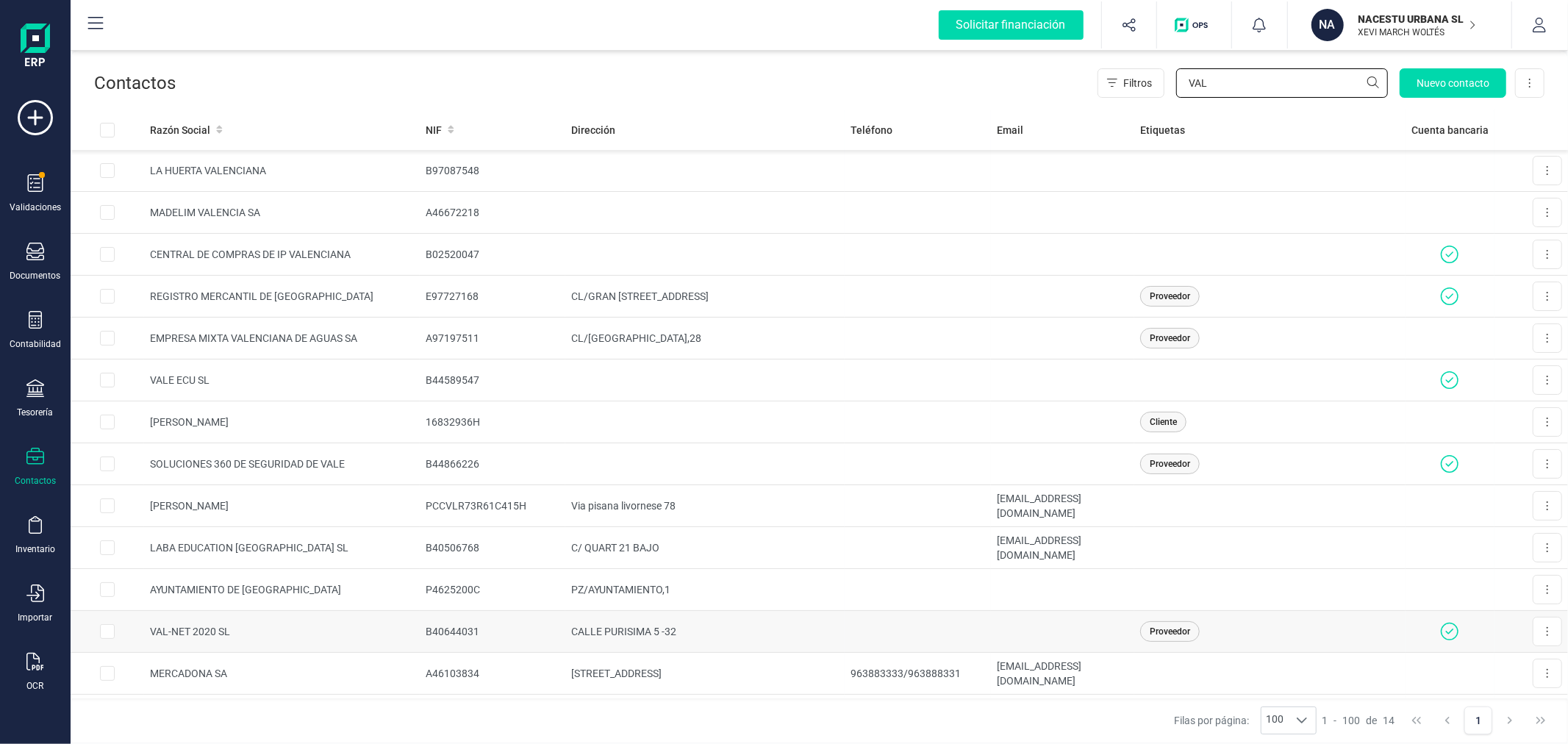
type input "VAL"
click at [579, 634] on td "CALLE PURISIMA 5 -32" at bounding box center [705, 631] width 280 height 42
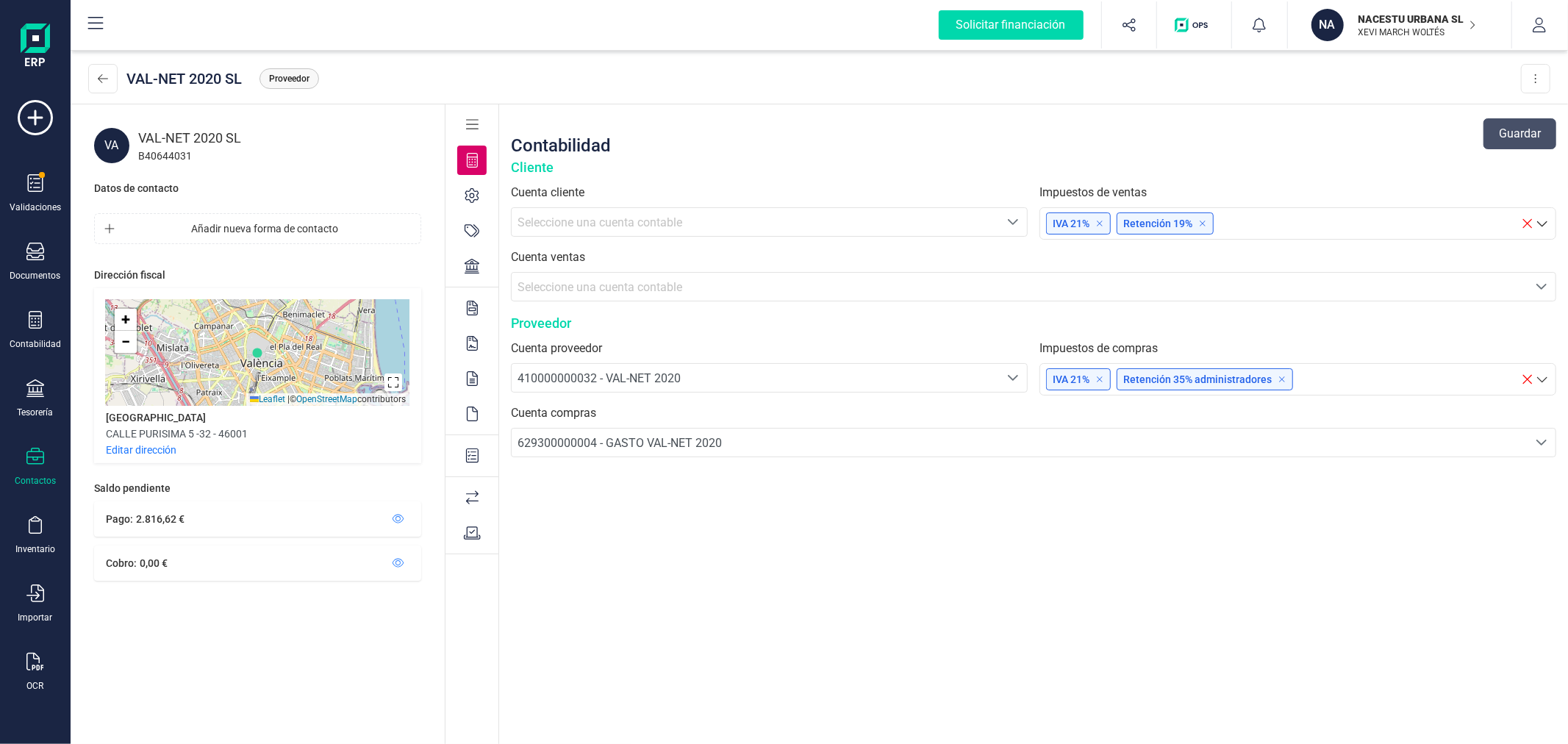
click at [475, 498] on icon at bounding box center [473, 498] width 13 height 15
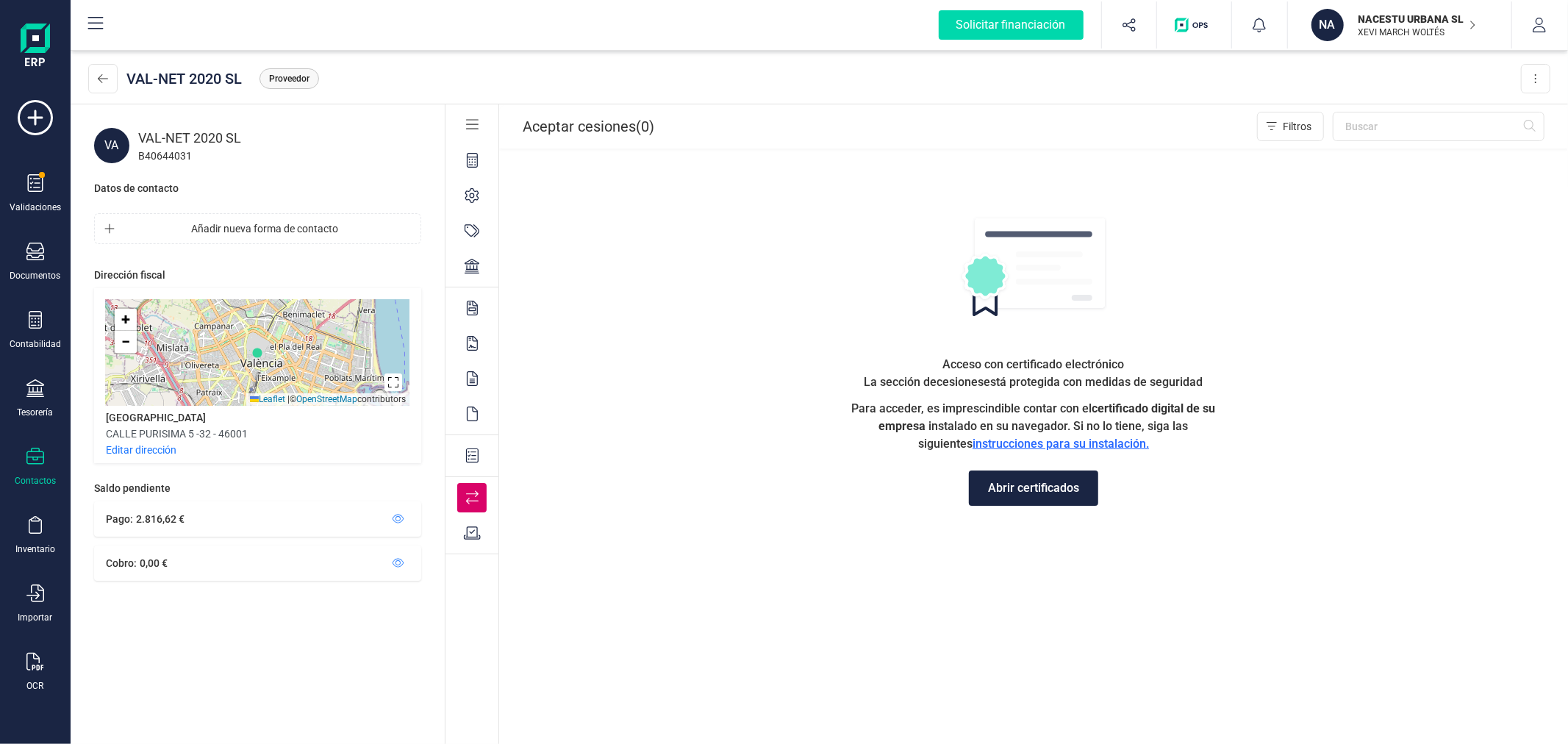
click at [464, 451] on div at bounding box center [471, 455] width 29 height 29
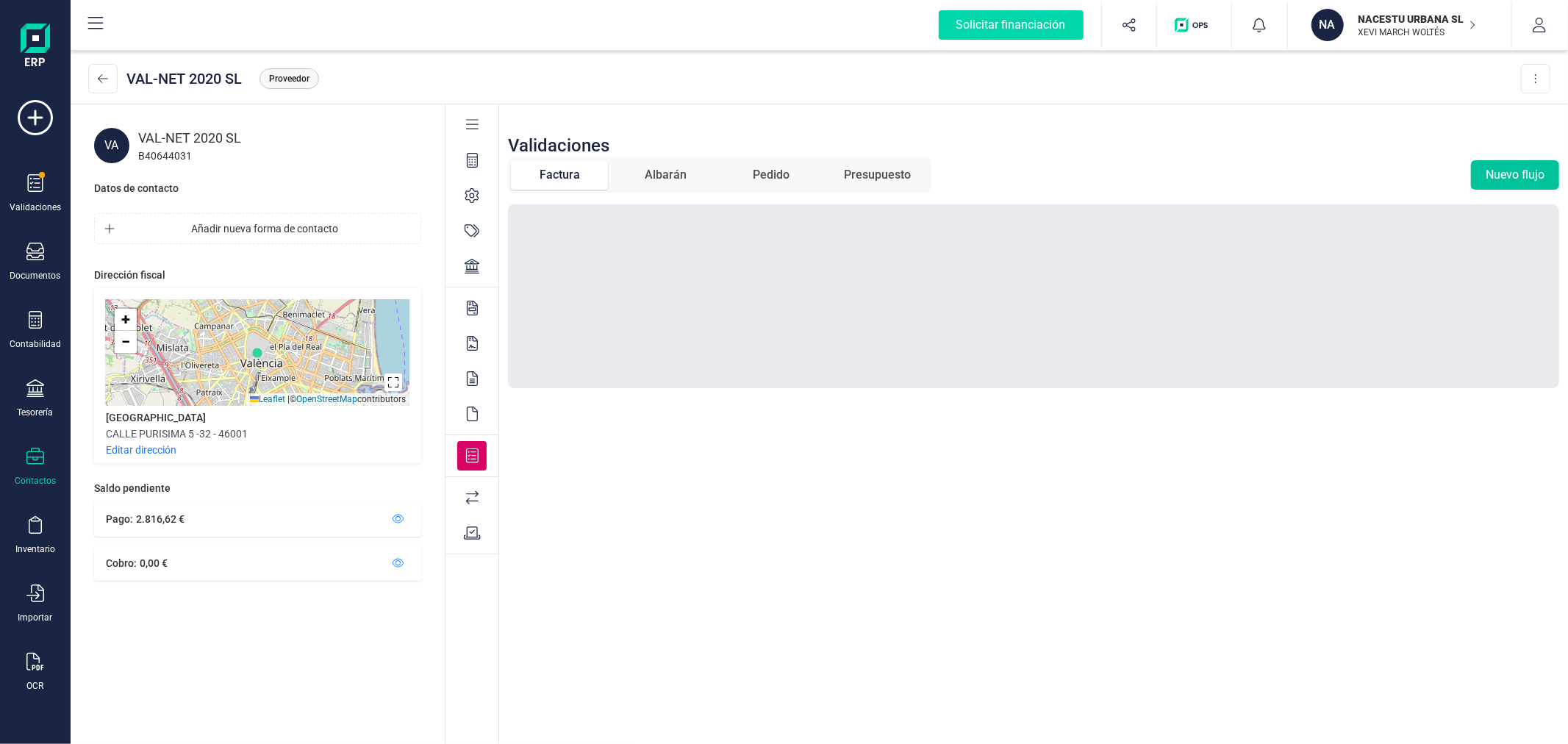
click at [1520, 180] on button "Nuevo flujo" at bounding box center [1514, 175] width 88 height 29
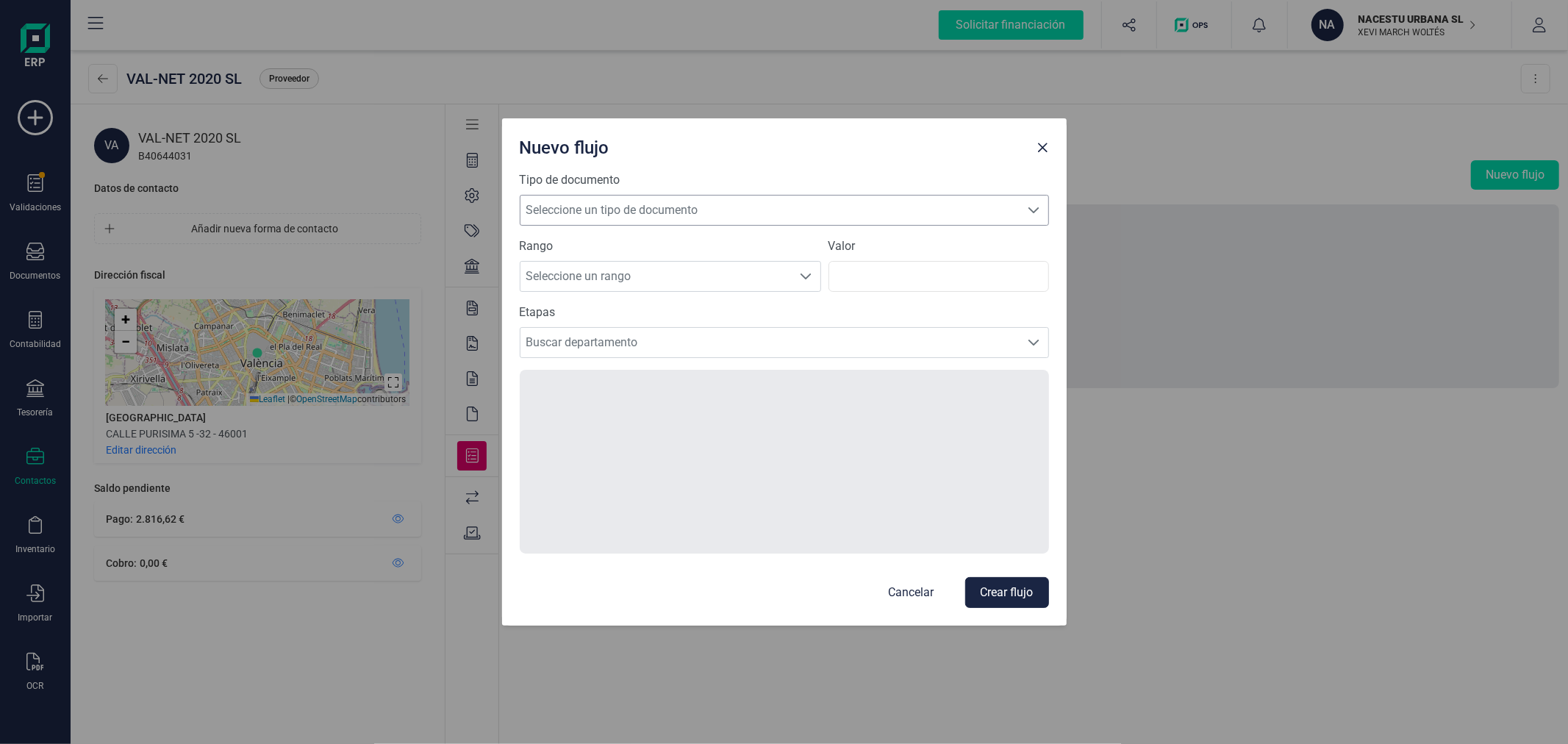
click at [649, 213] on span "Seleccione un tipo de documento" at bounding box center [770, 210] width 500 height 29
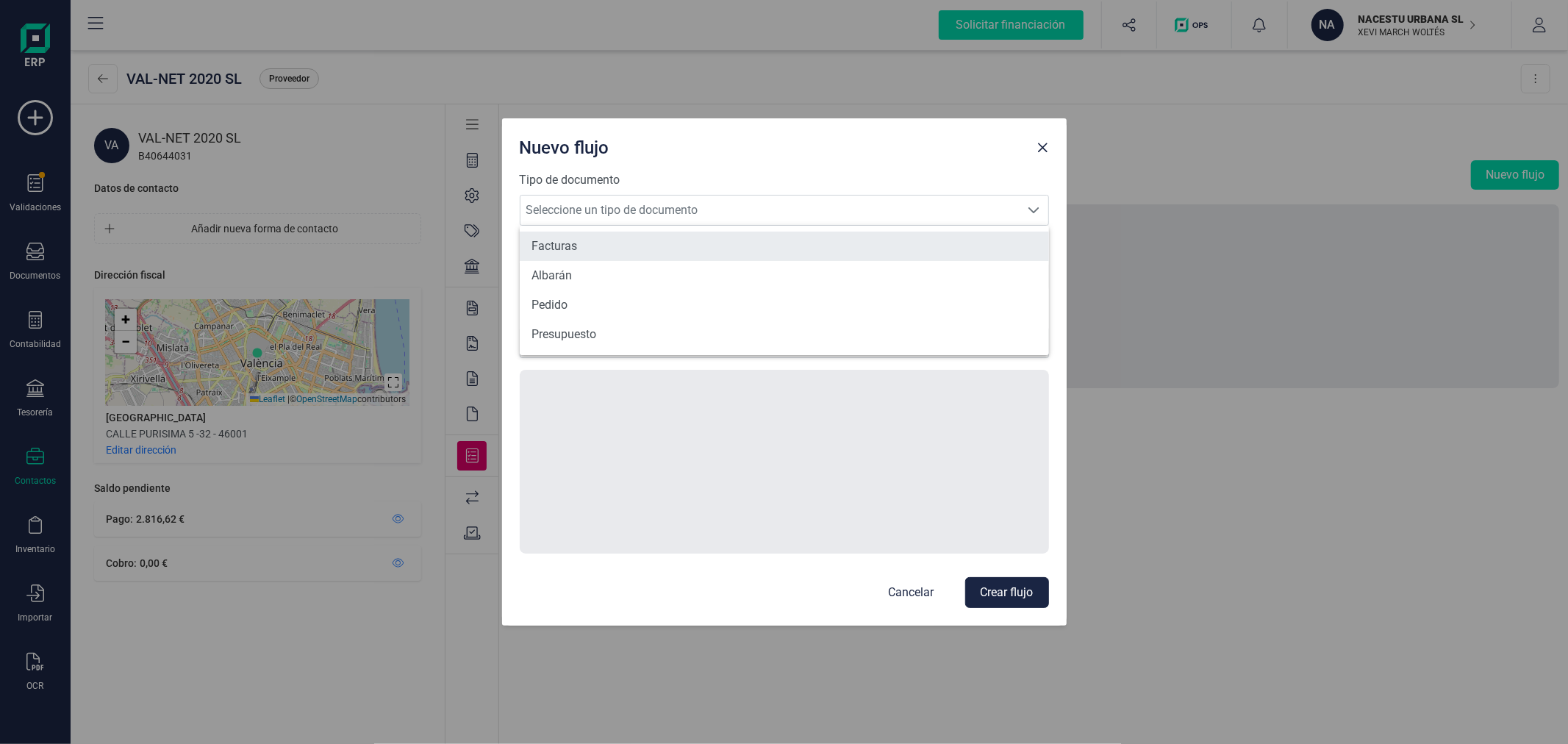
click at [579, 244] on li "Facturas" at bounding box center [784, 246] width 529 height 29
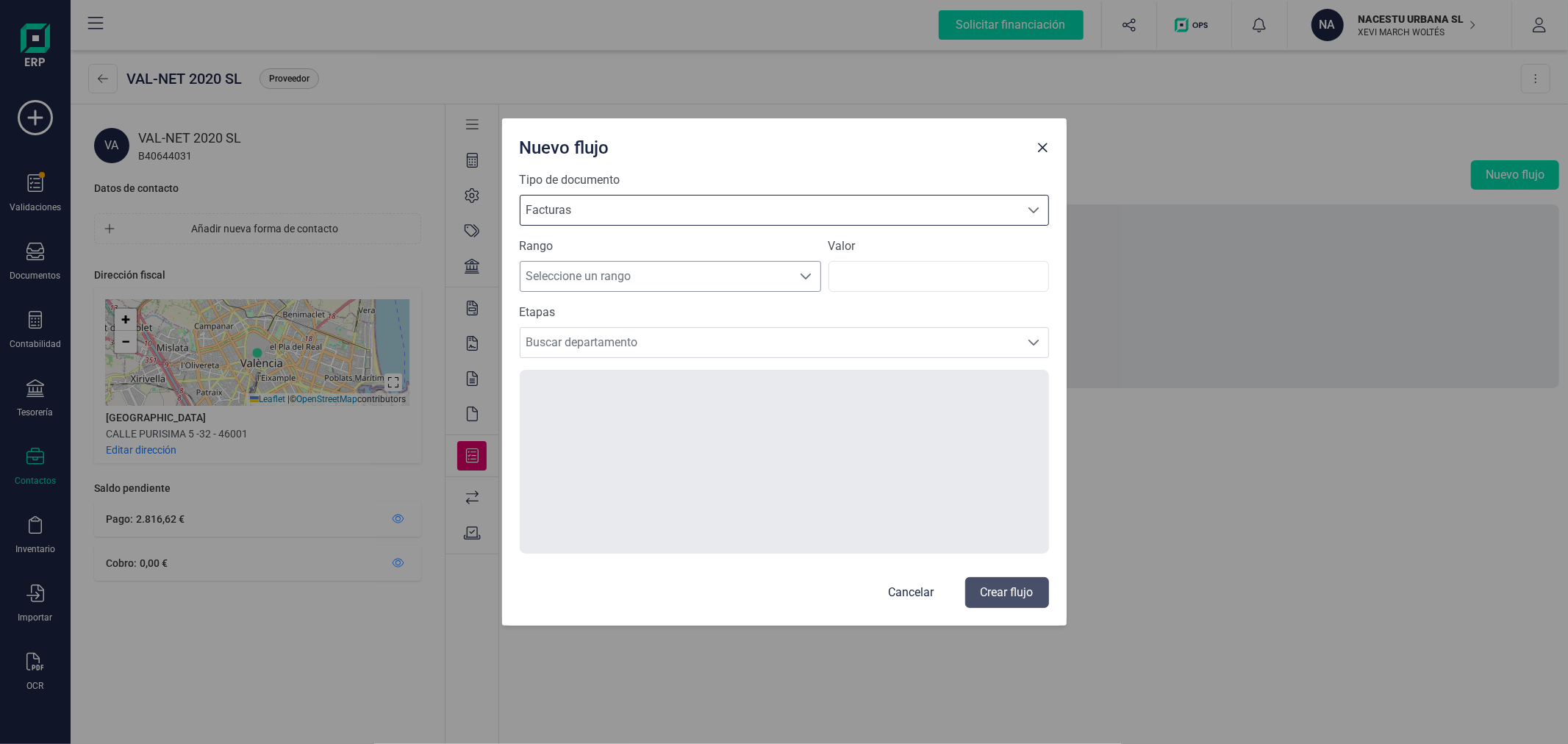
click at [610, 275] on span "Seleccione un rango" at bounding box center [657, 276] width 272 height 29
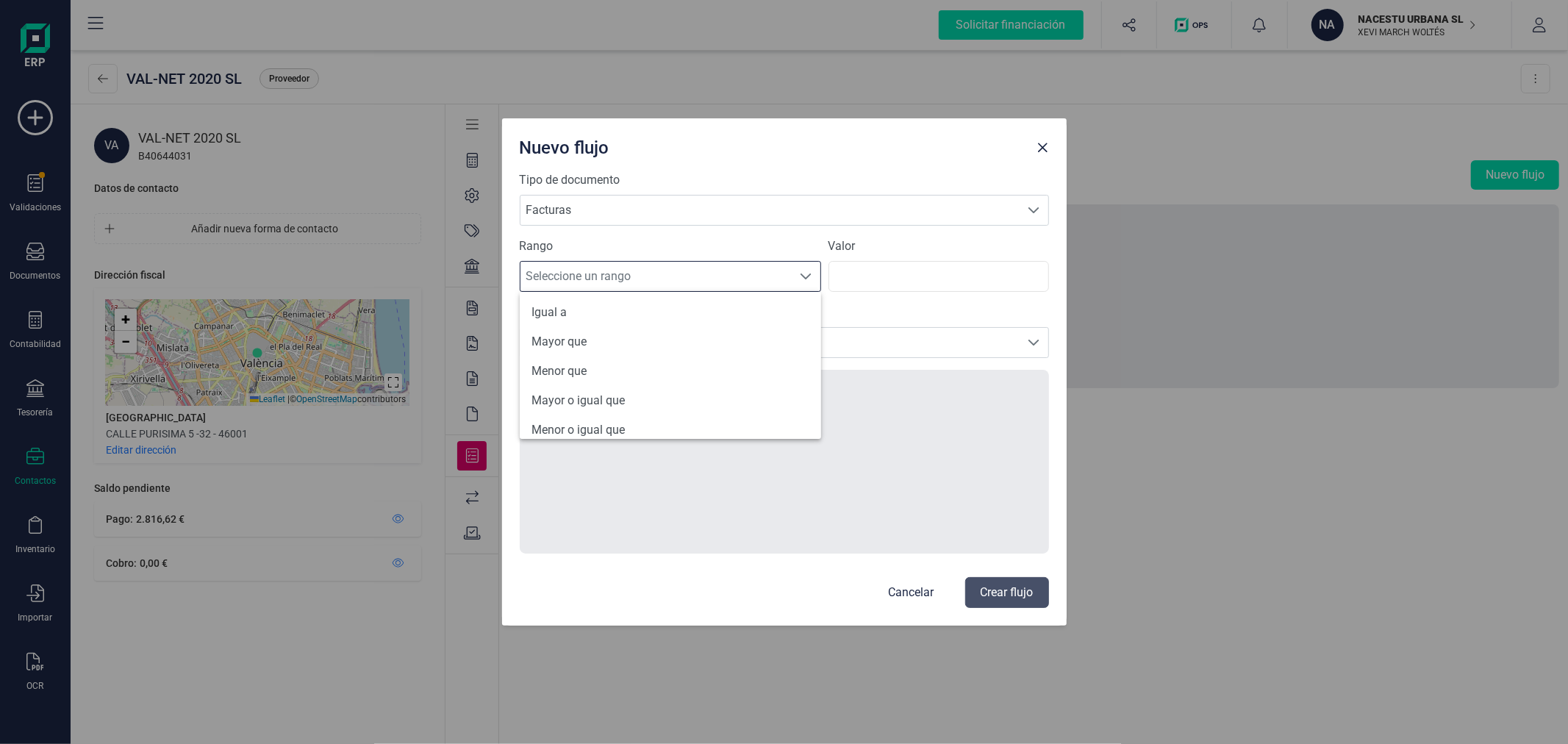
scroll to position [70, 0]
click at [625, 415] on li "Todos" at bounding box center [670, 418] width 302 height 29
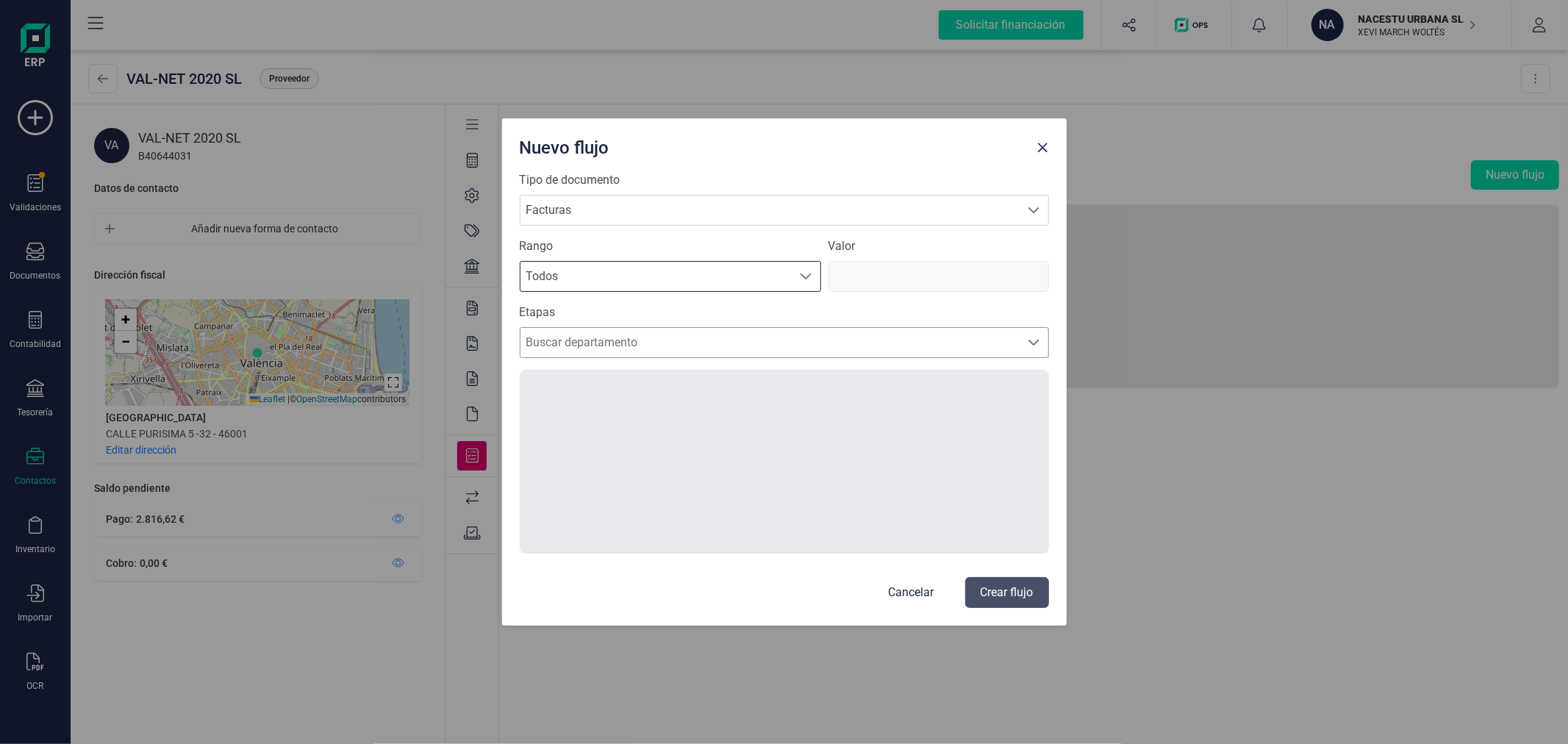
click at [711, 349] on span "Buscar departamento" at bounding box center [770, 342] width 500 height 29
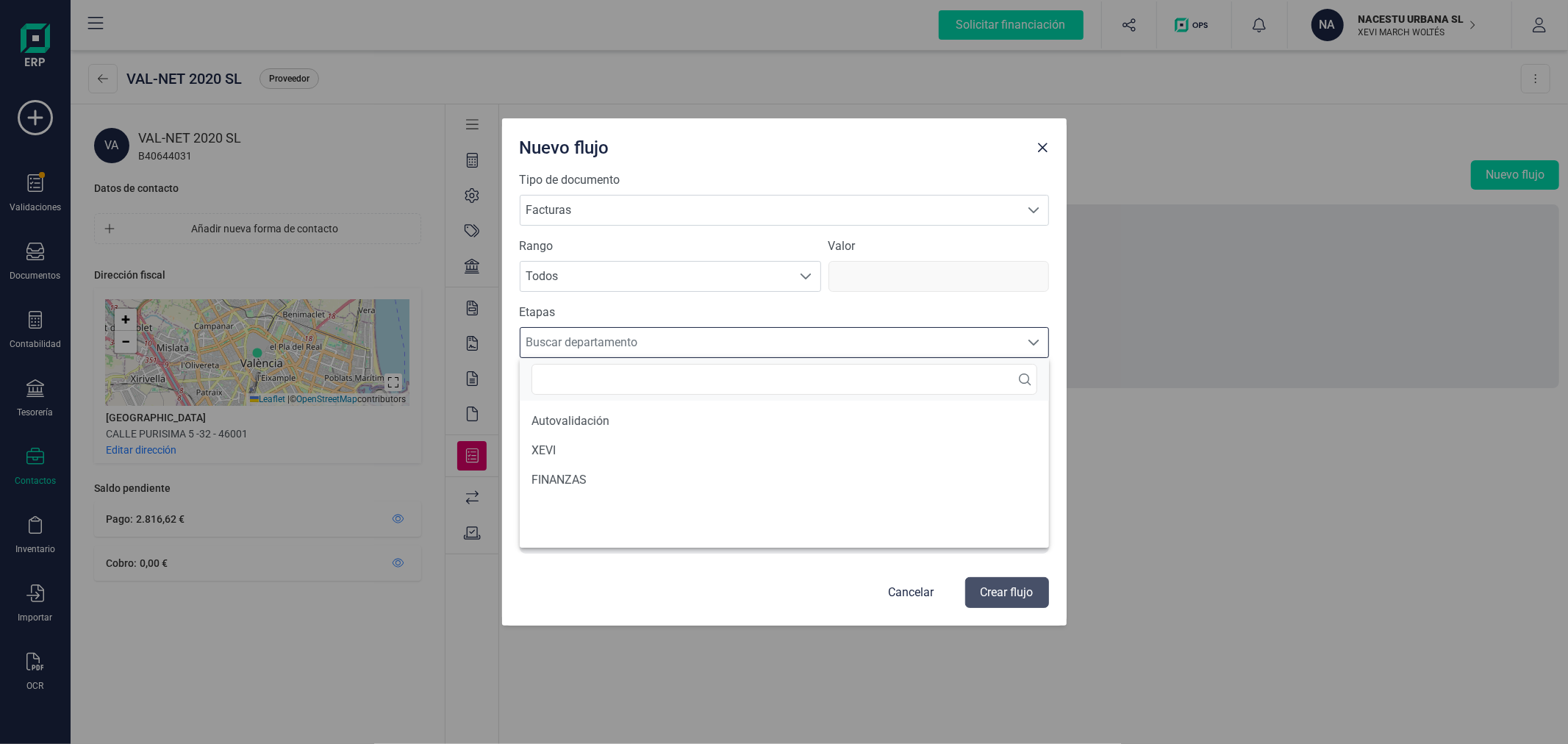
scroll to position [8, 63]
click at [676, 585] on div "Cancelar Crear flujo" at bounding box center [784, 592] width 529 height 31
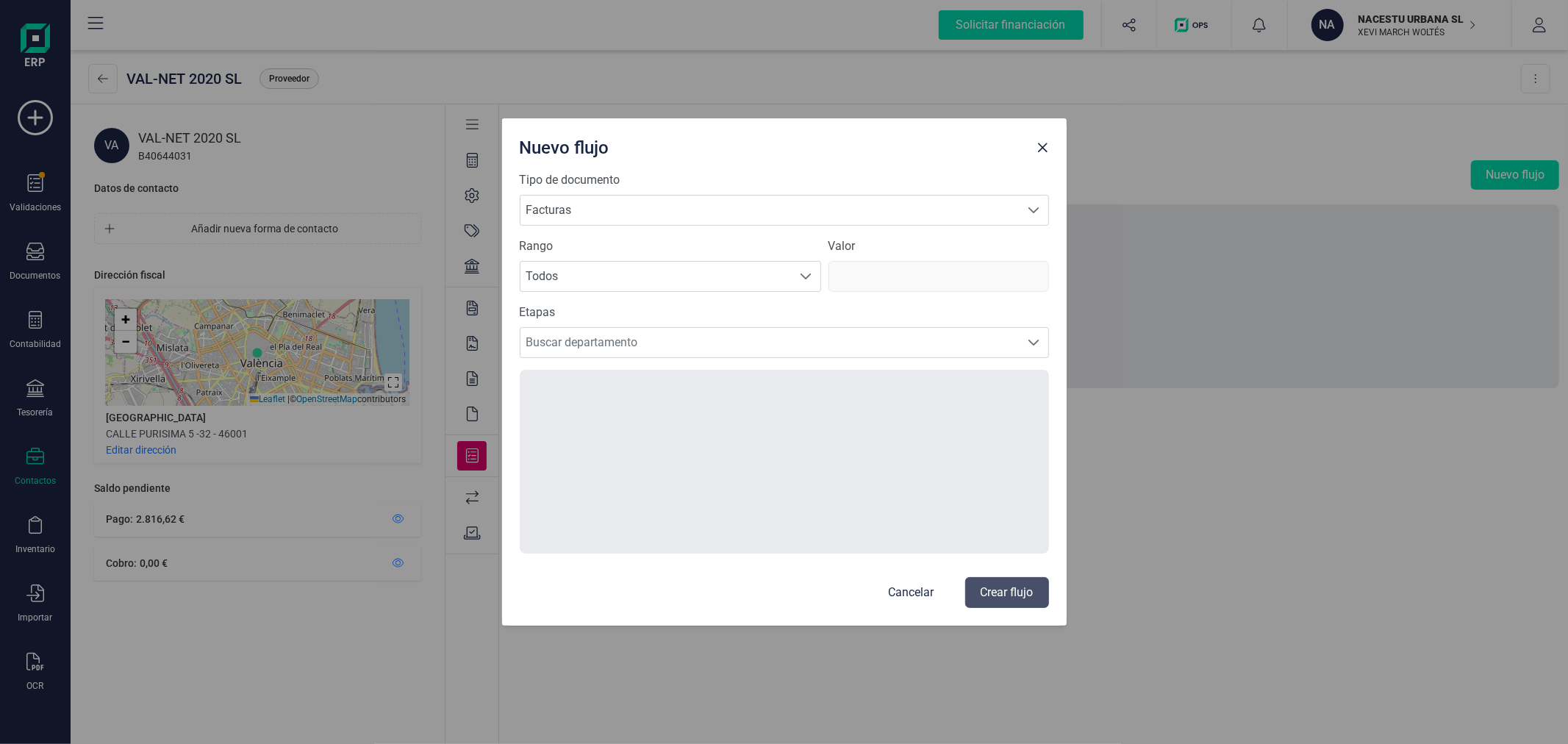
click at [905, 593] on p "Cancelar" at bounding box center [911, 592] width 45 height 18
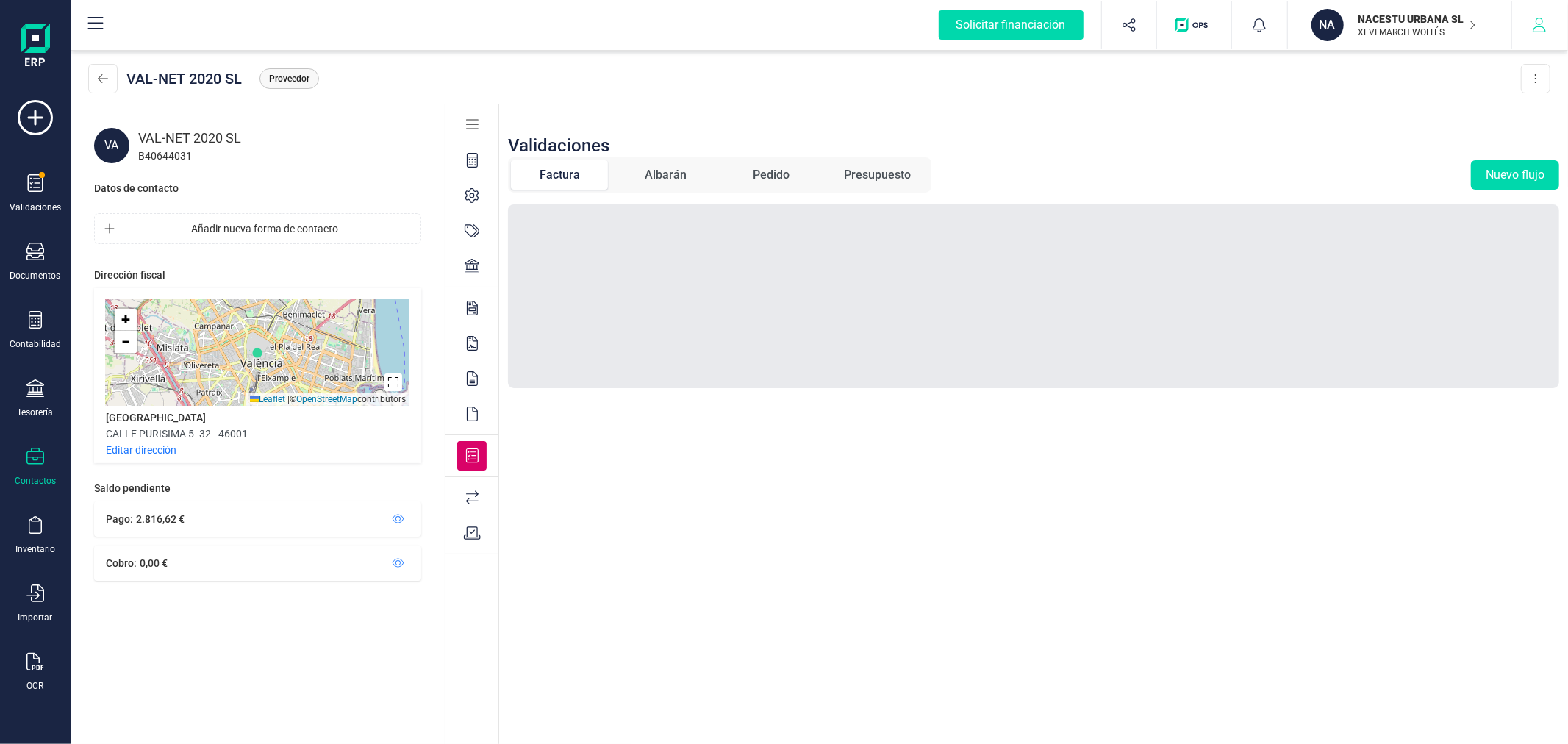
click at [1537, 22] on icon "button" at bounding box center [1539, 25] width 15 height 15
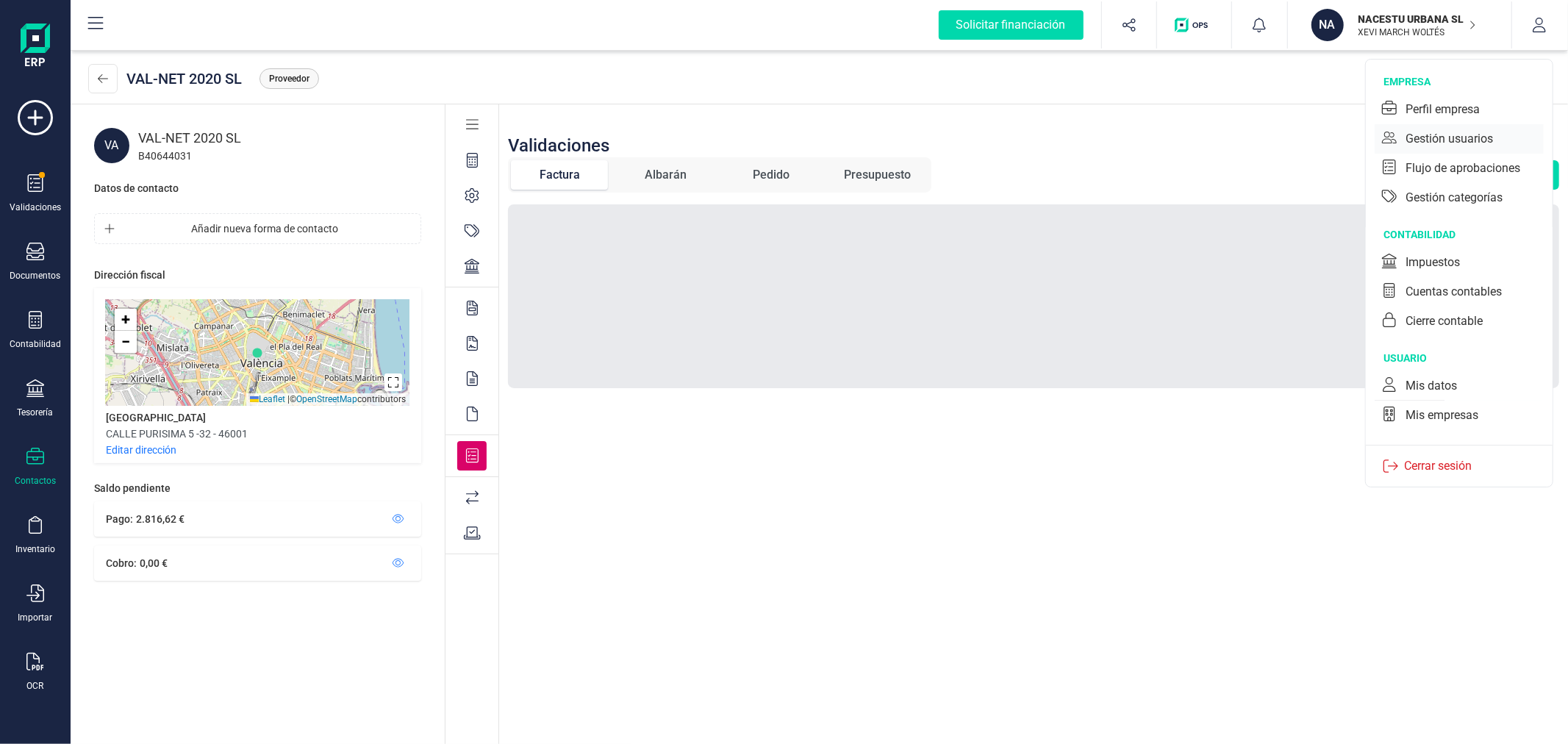
click at [1452, 142] on div "Gestión usuarios" at bounding box center [1450, 139] width 87 height 18
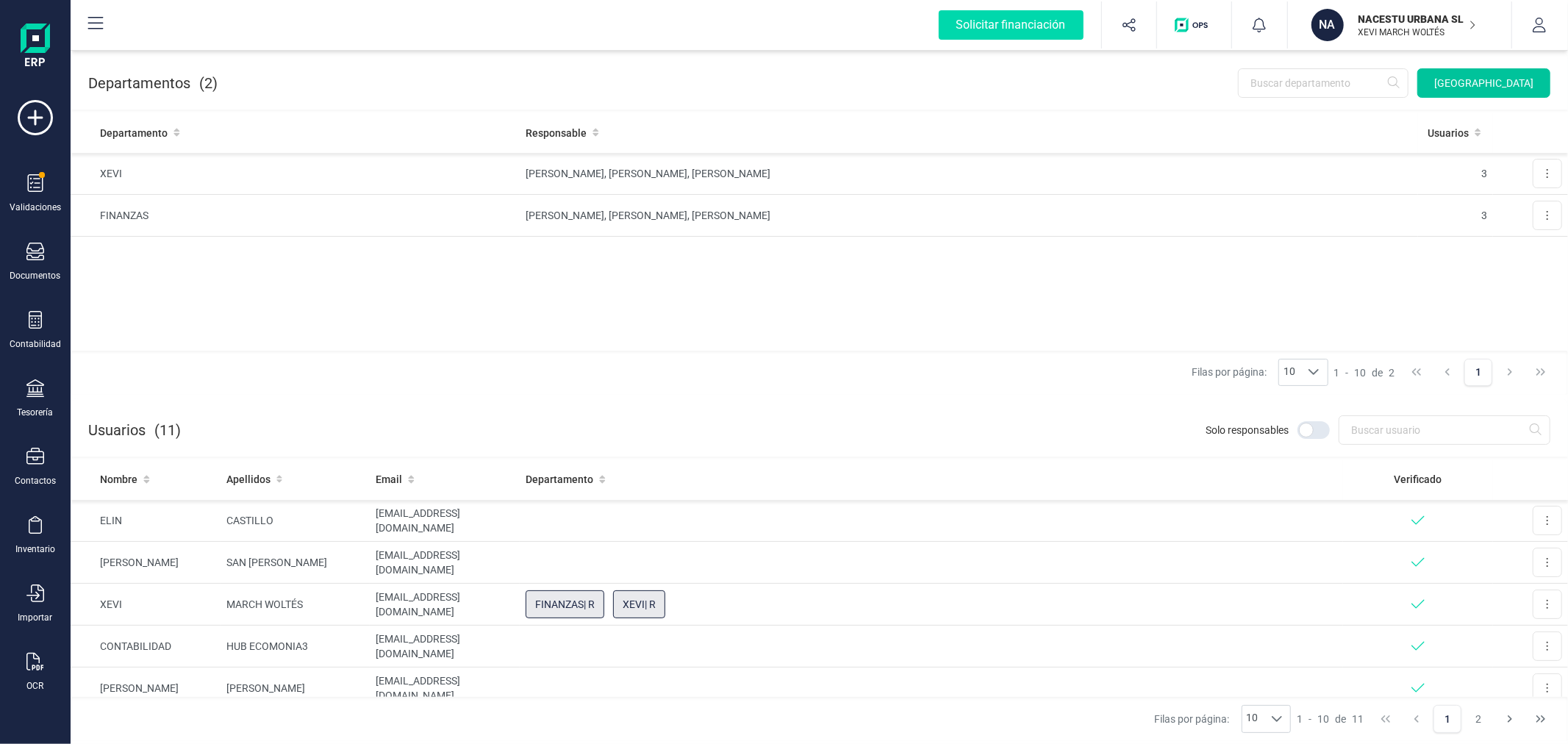
click at [1480, 85] on span "Nuevo departamento" at bounding box center [1484, 83] width 99 height 15
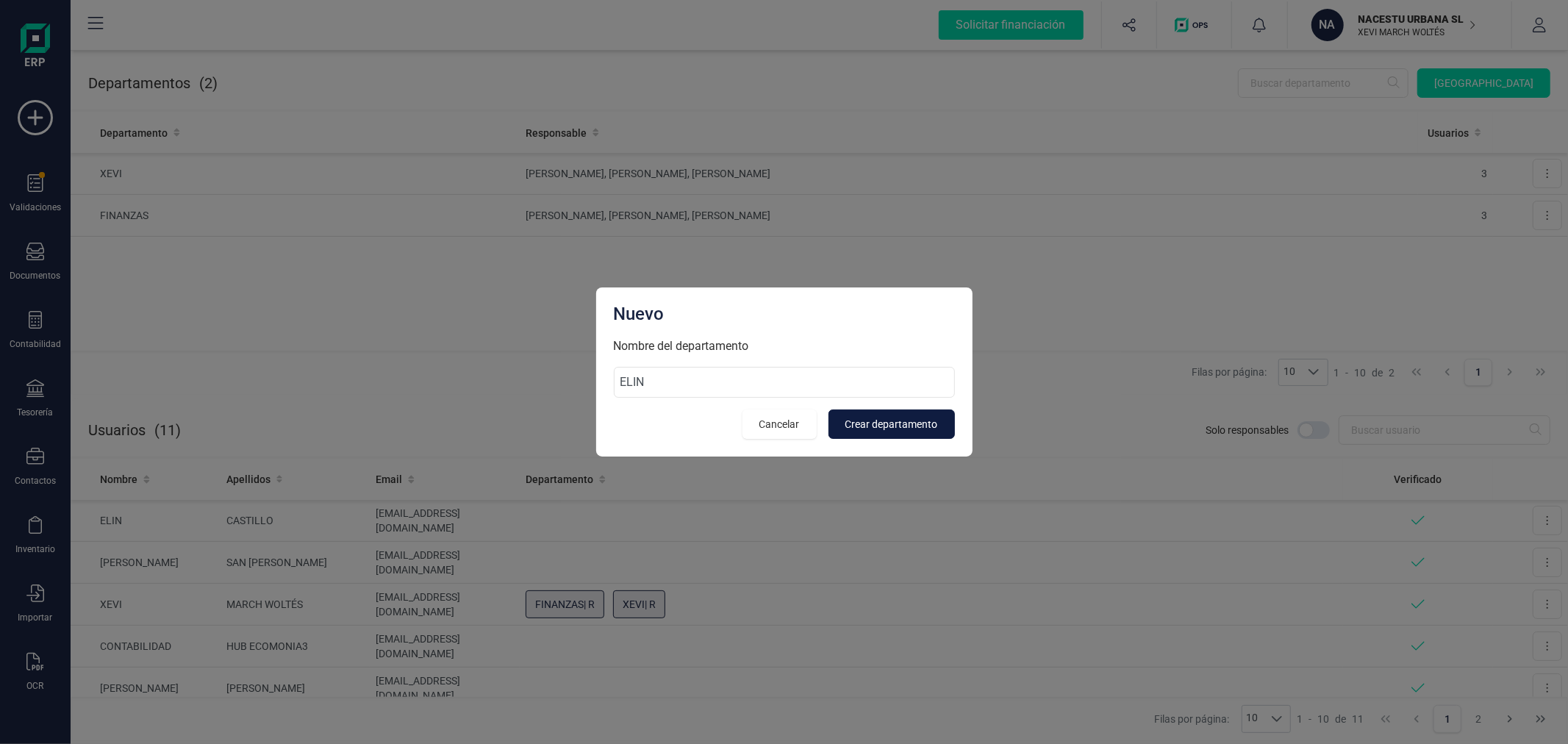
type input "ELIN"
click at [873, 423] on span "Crear departamento" at bounding box center [892, 424] width 92 height 15
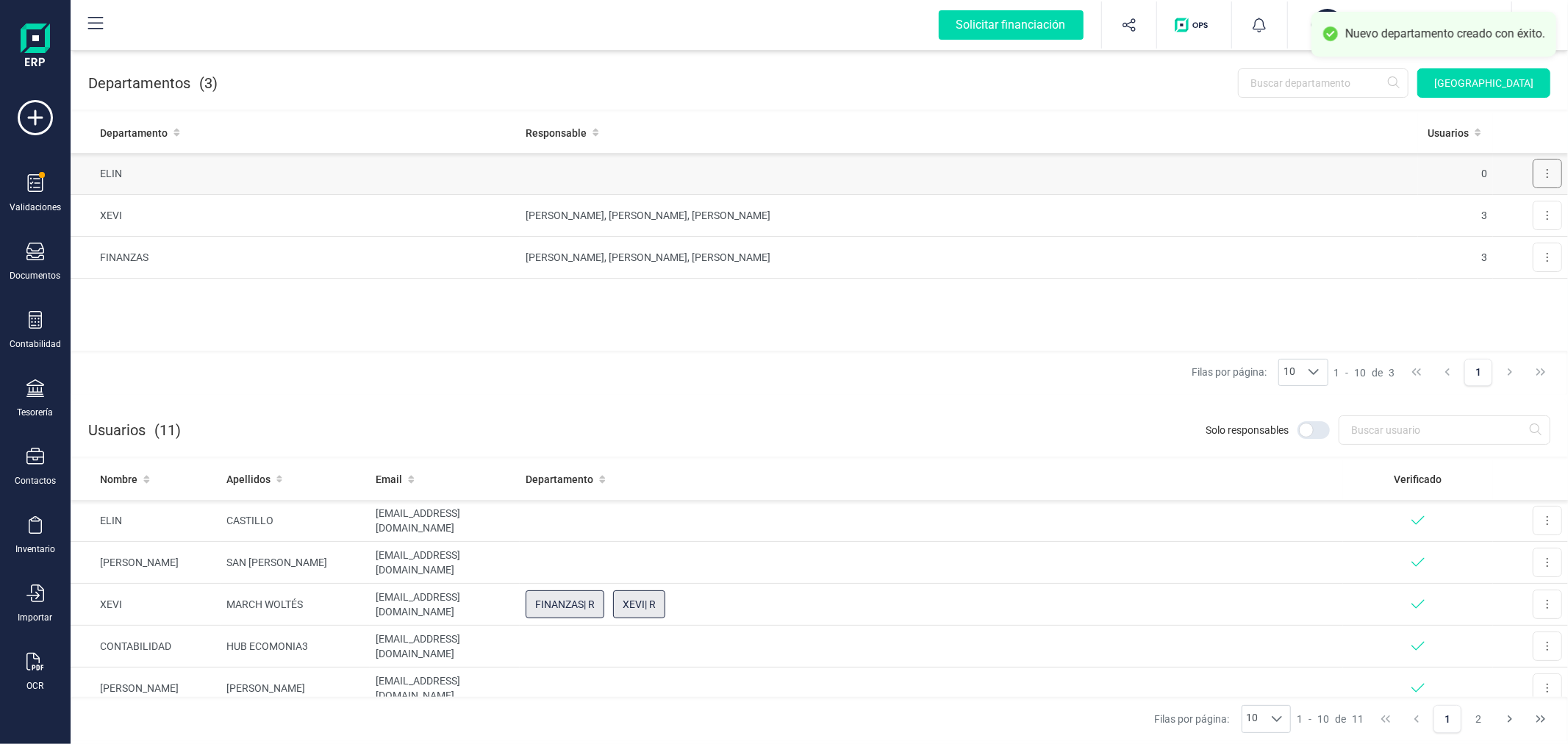
click at [1547, 168] on icon at bounding box center [1548, 174] width 3 height 12
click at [1504, 215] on button "Editar" at bounding box center [1523, 209] width 75 height 29
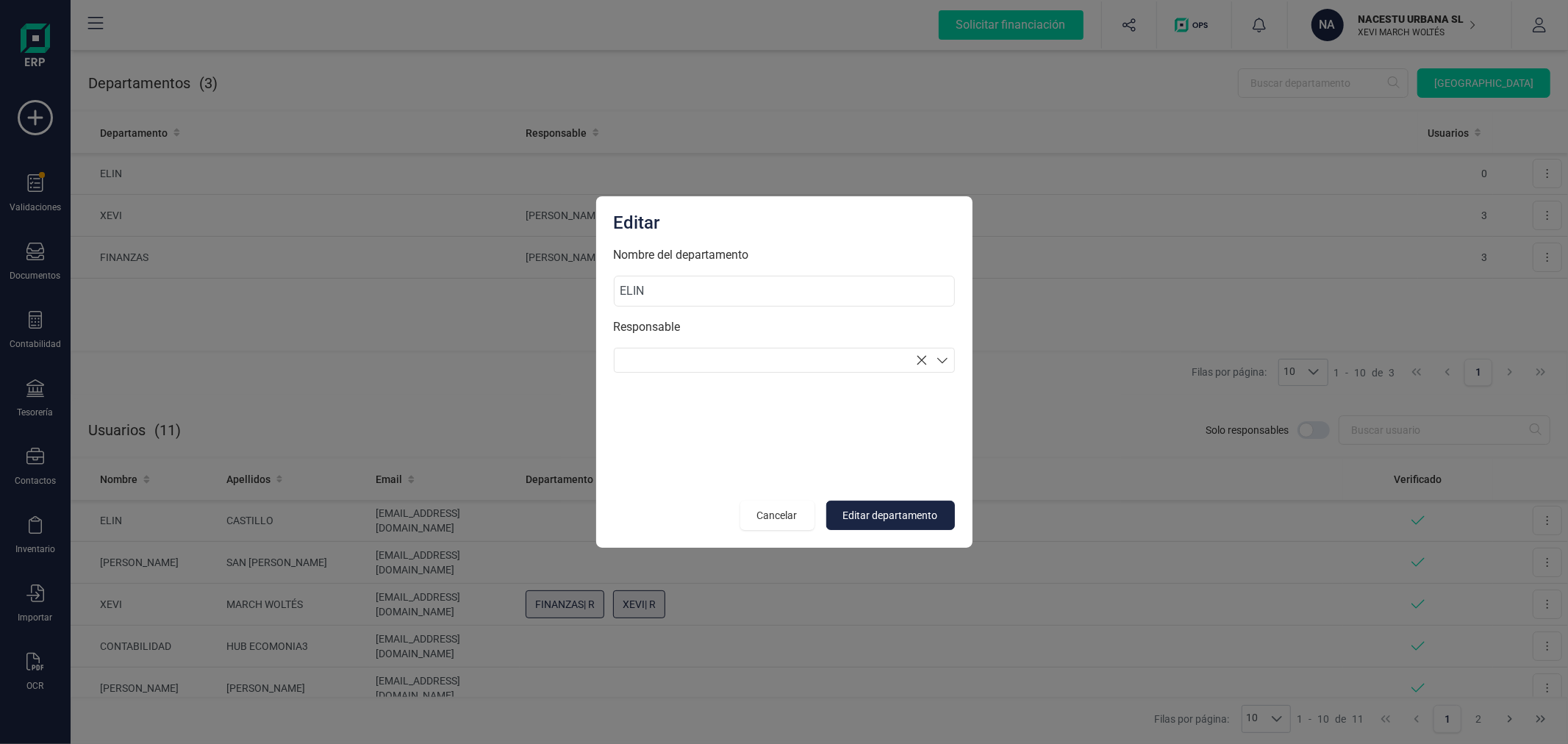
click at [850, 364] on section at bounding box center [784, 360] width 341 height 25
click at [747, 386] on p "ELIN CASTILLO" at bounding box center [784, 389] width 339 height 30
click at [908, 520] on span "Editar departamento" at bounding box center [890, 516] width 95 height 15
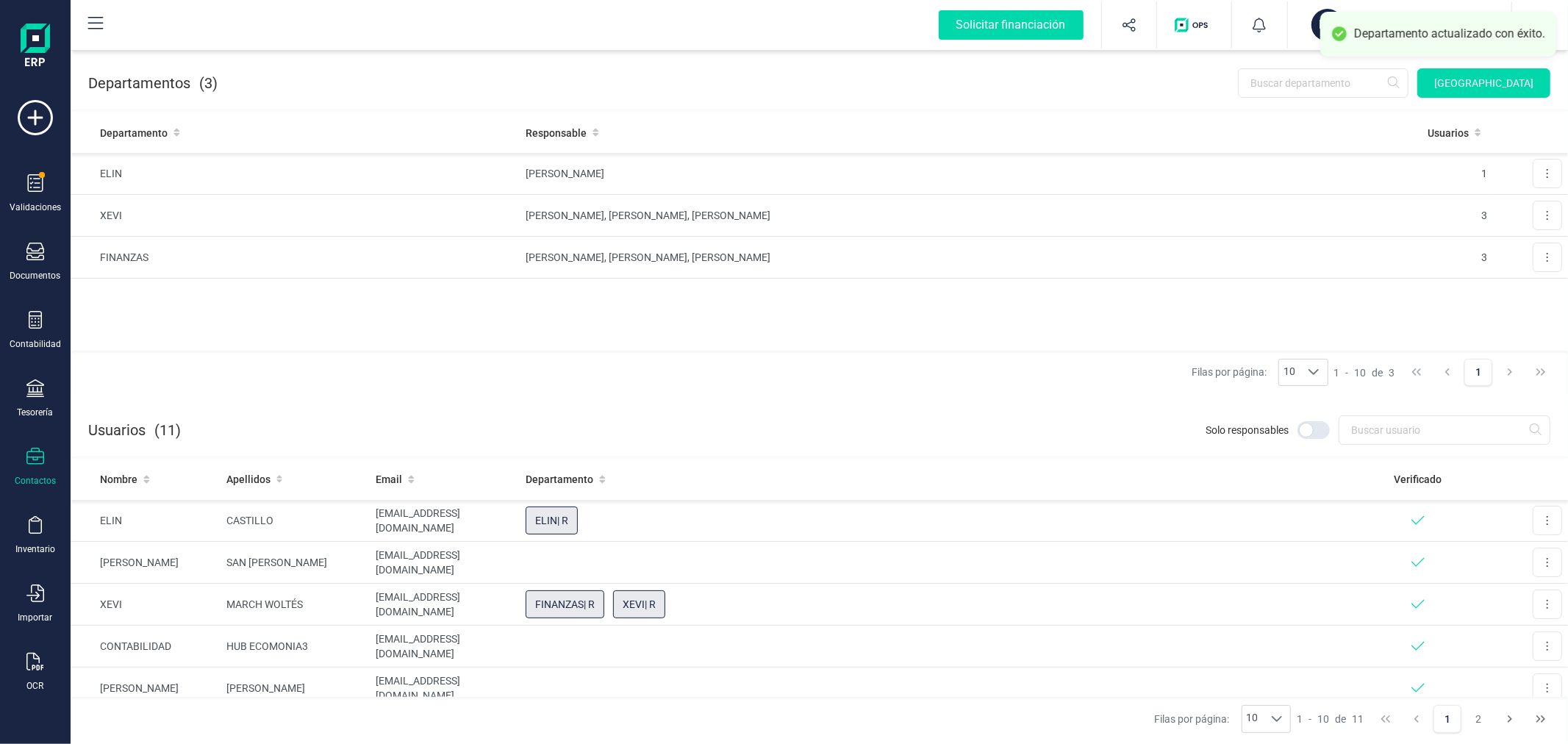
click at [24, 473] on div "Contactos" at bounding box center [35, 467] width 59 height 39
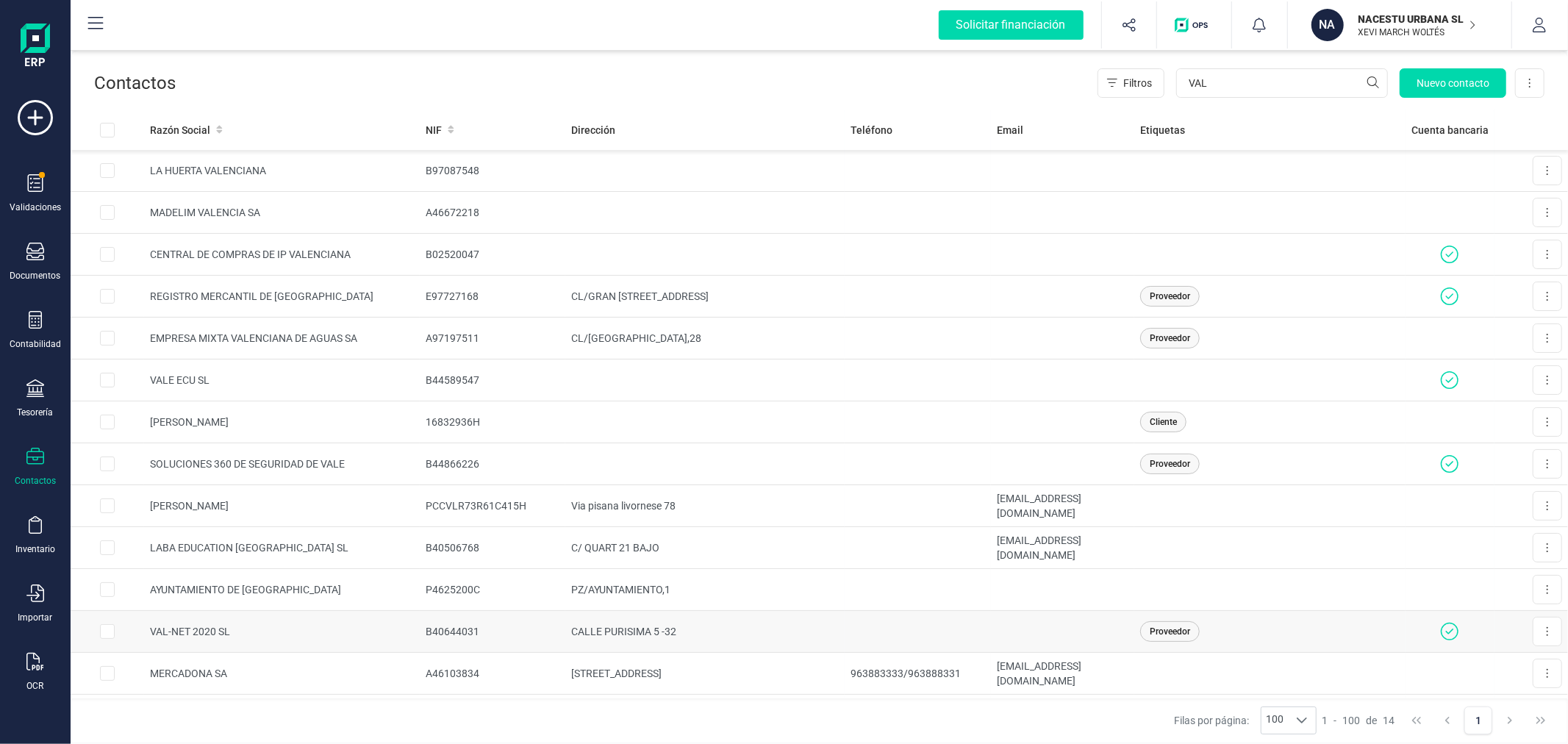
click at [408, 626] on td "VAL-NET 2020 SL" at bounding box center [282, 631] width 275 height 42
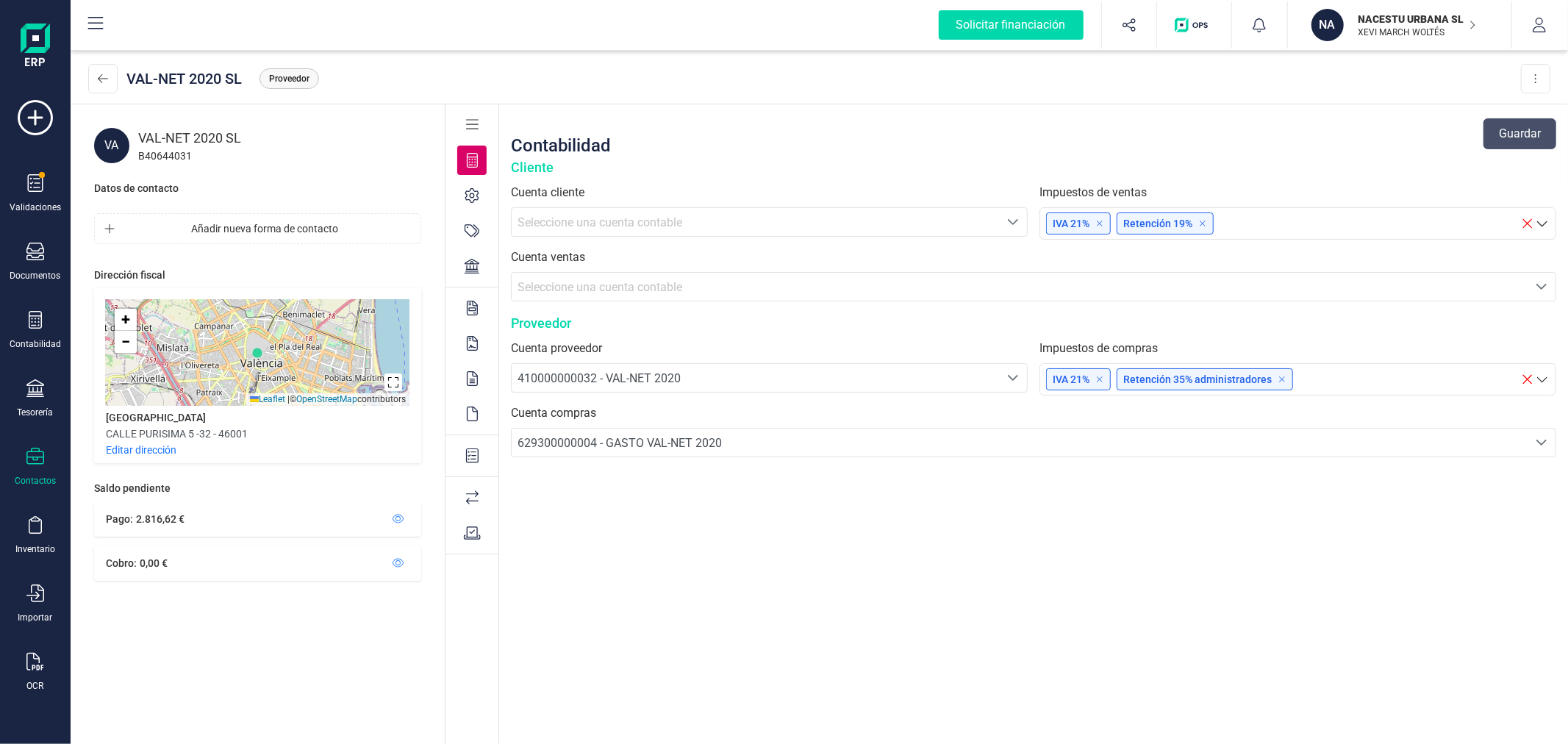
click at [469, 453] on icon at bounding box center [473, 456] width 13 height 15
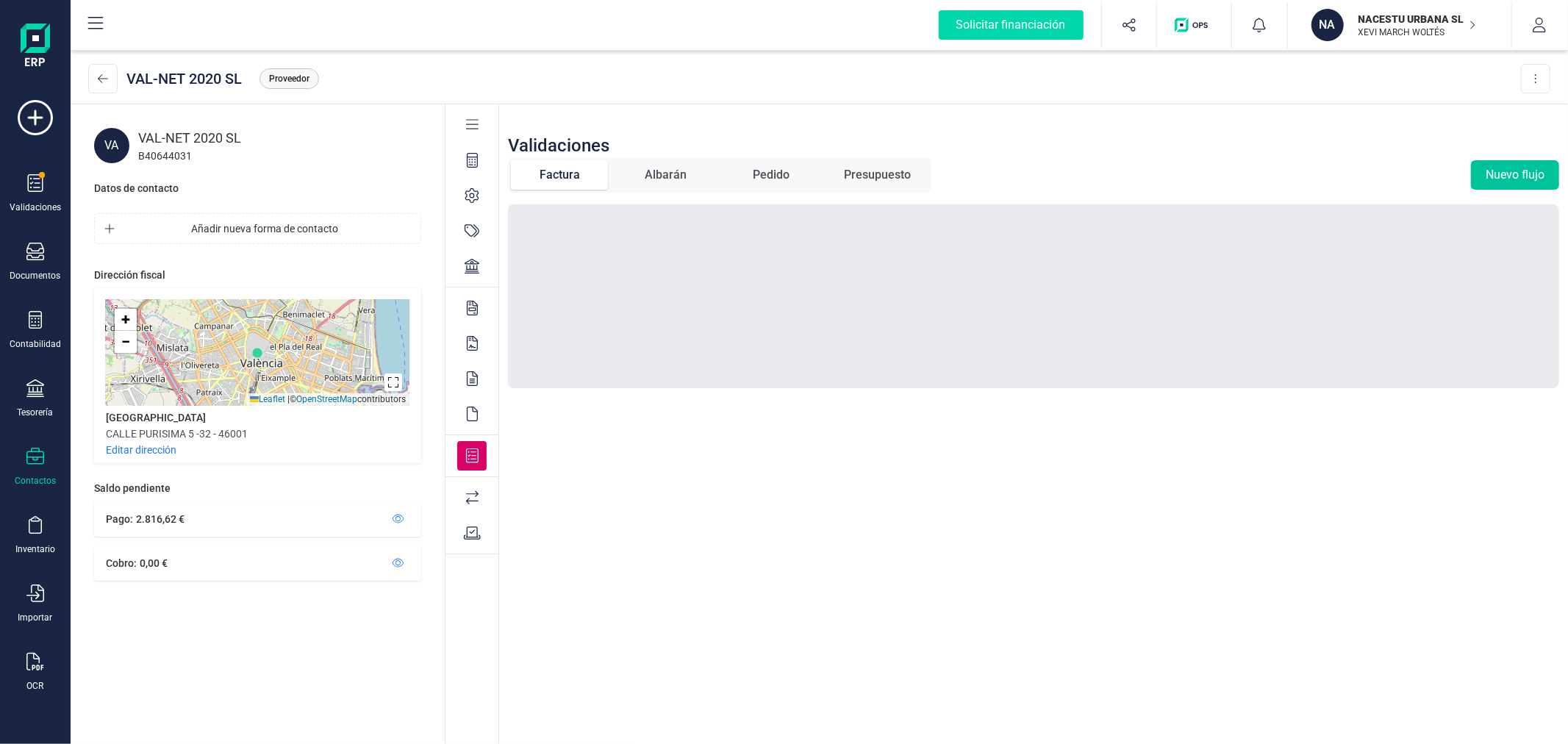
click at [1500, 179] on button "Nuevo flujo" at bounding box center [1514, 175] width 88 height 29
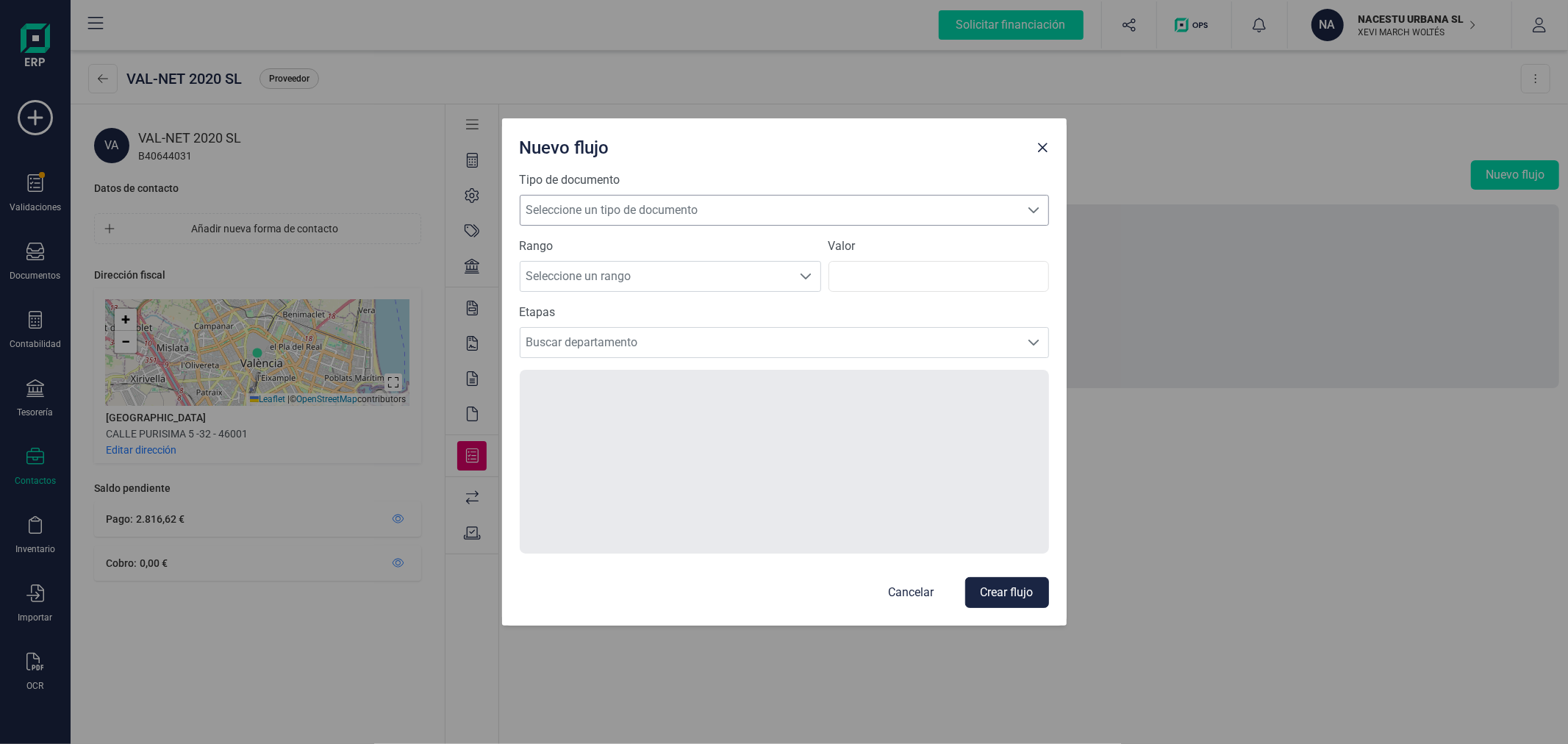
click at [595, 221] on span "Seleccione un tipo de documento" at bounding box center [770, 210] width 500 height 29
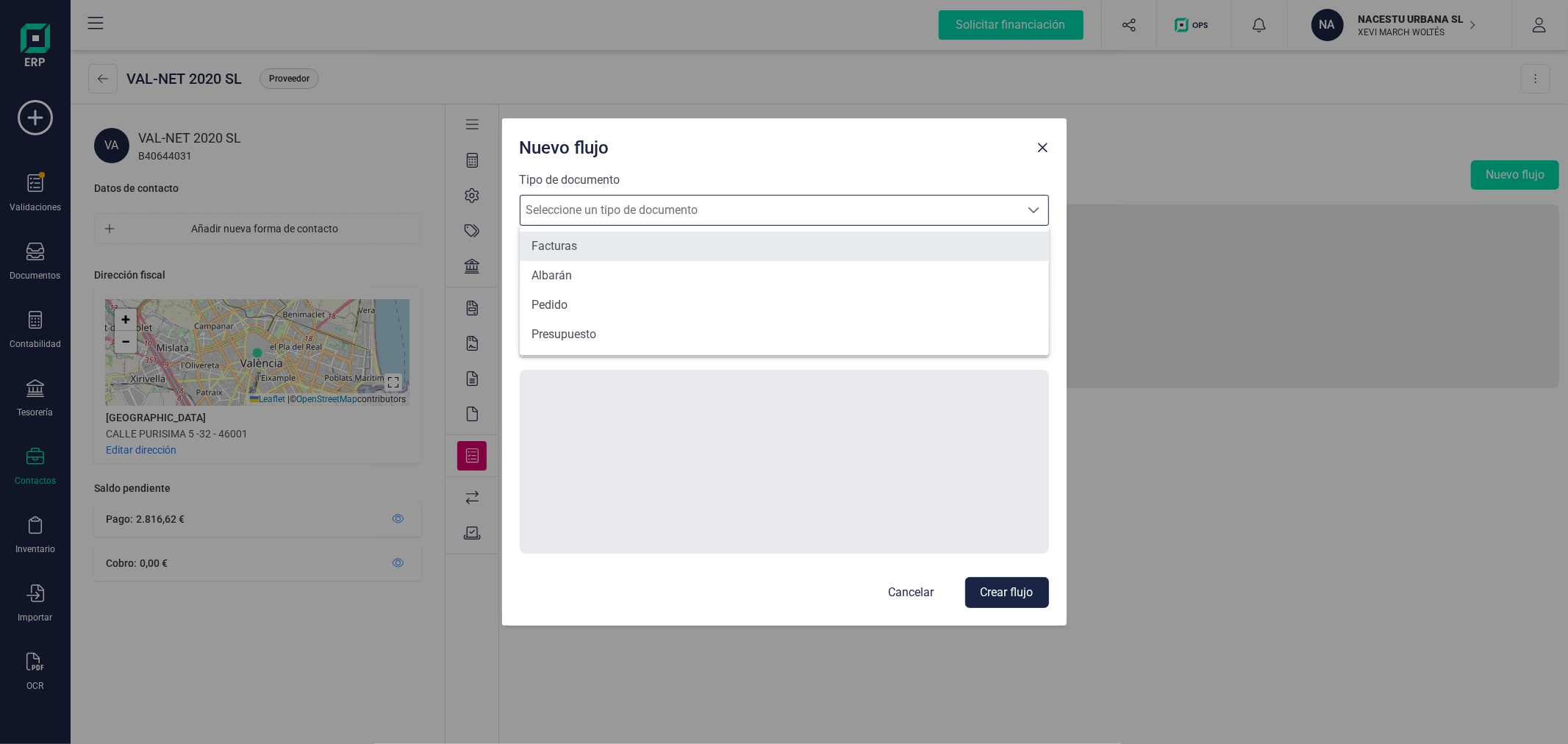
scroll to position [8, 63]
click at [590, 249] on li "Facturas" at bounding box center [784, 246] width 529 height 29
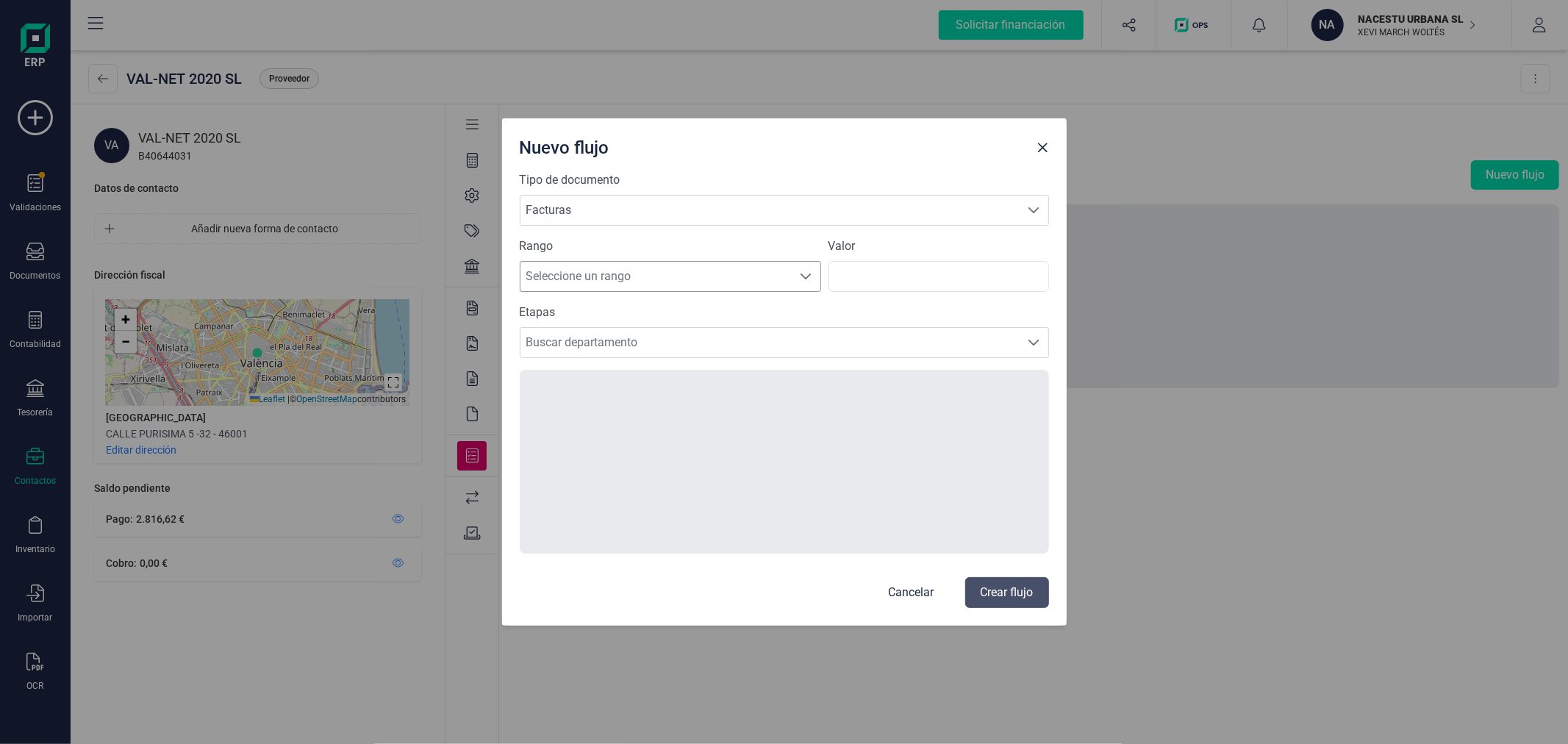
click at [577, 266] on span "Seleccione un rango" at bounding box center [657, 276] width 272 height 29
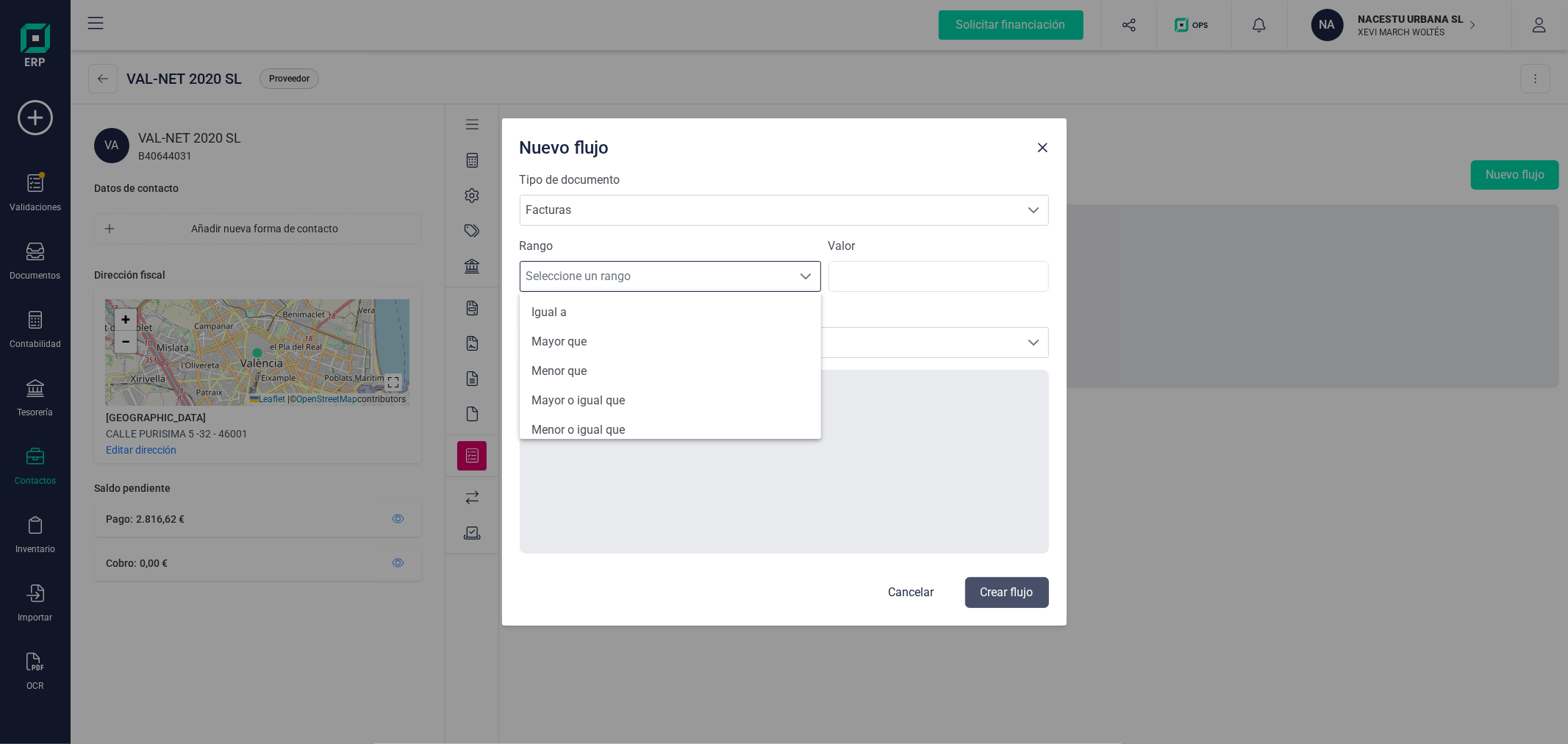
scroll to position [70, 0]
click at [596, 413] on li "Todos" at bounding box center [670, 418] width 302 height 29
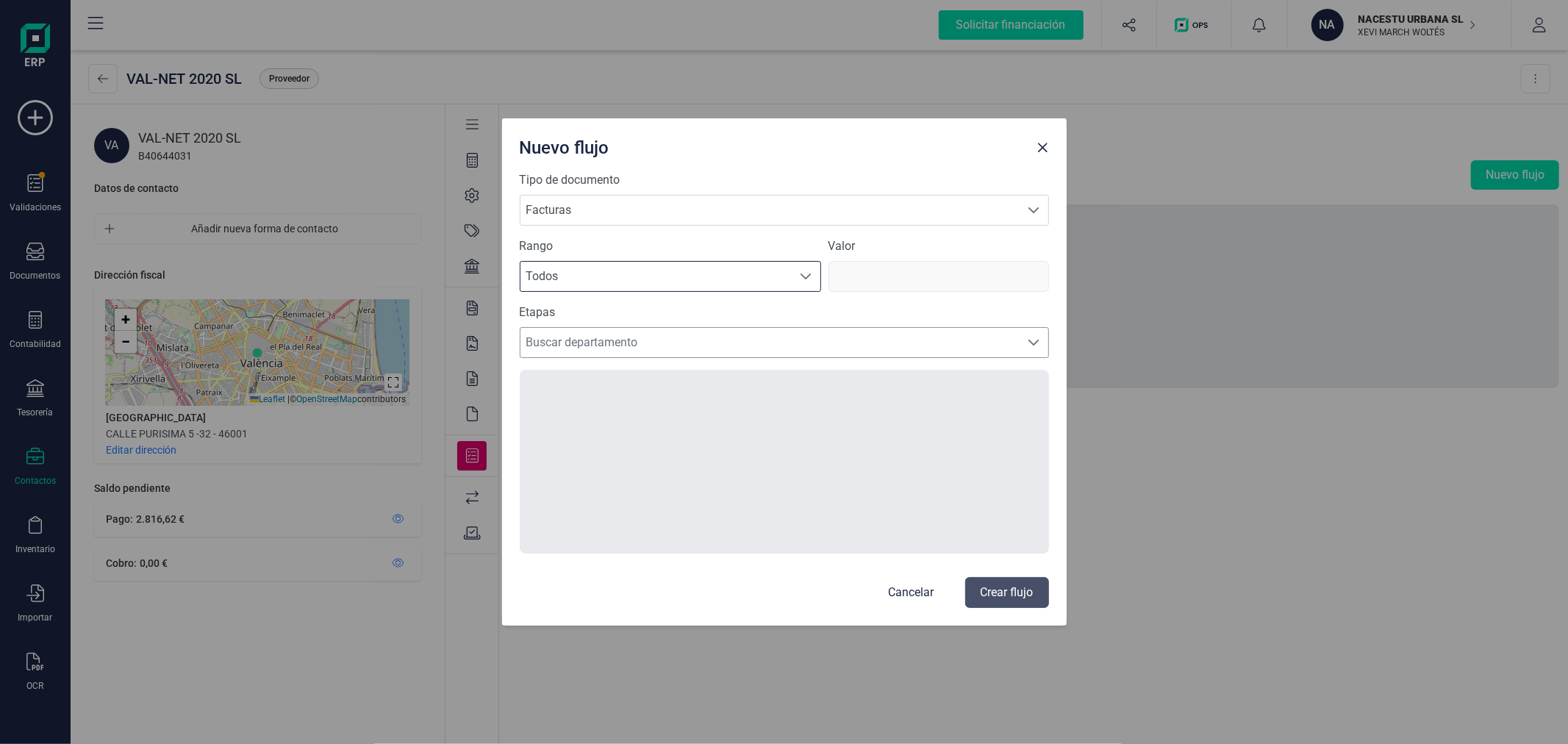
click at [606, 343] on span "Buscar departamento" at bounding box center [770, 342] width 500 height 29
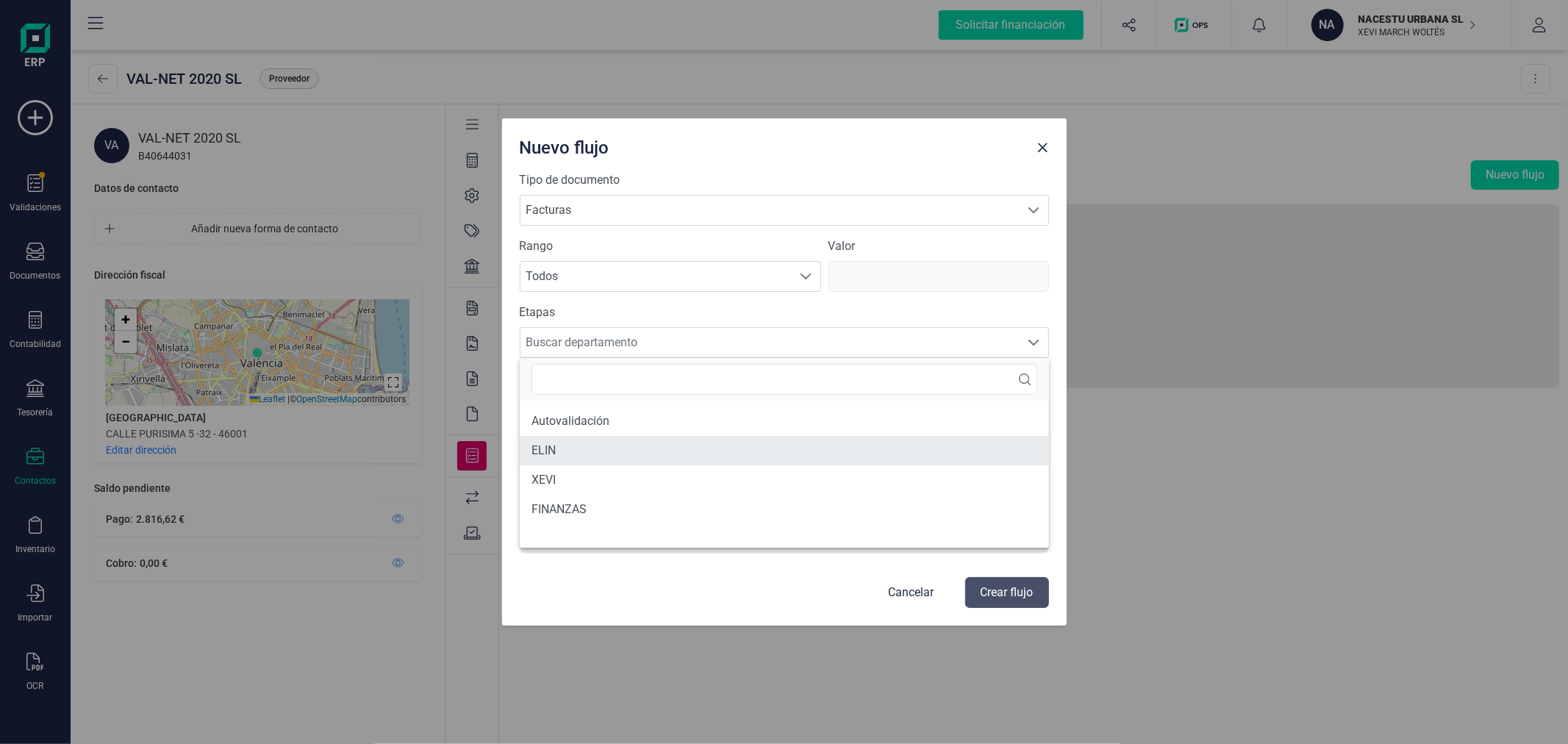
click at [563, 453] on li "ELIN" at bounding box center [784, 450] width 529 height 29
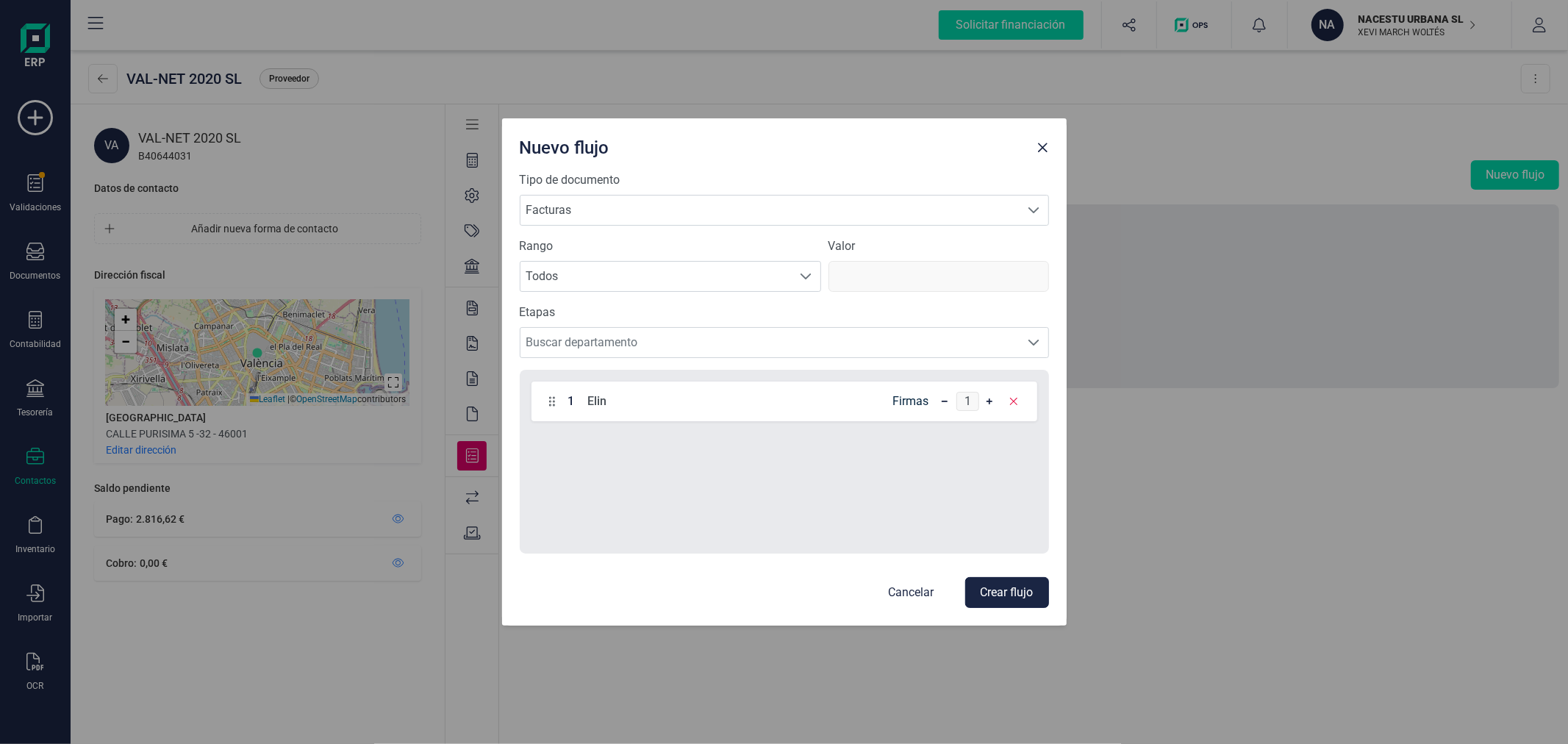
click at [1018, 601] on button "Crear flujo" at bounding box center [1007, 592] width 84 height 31
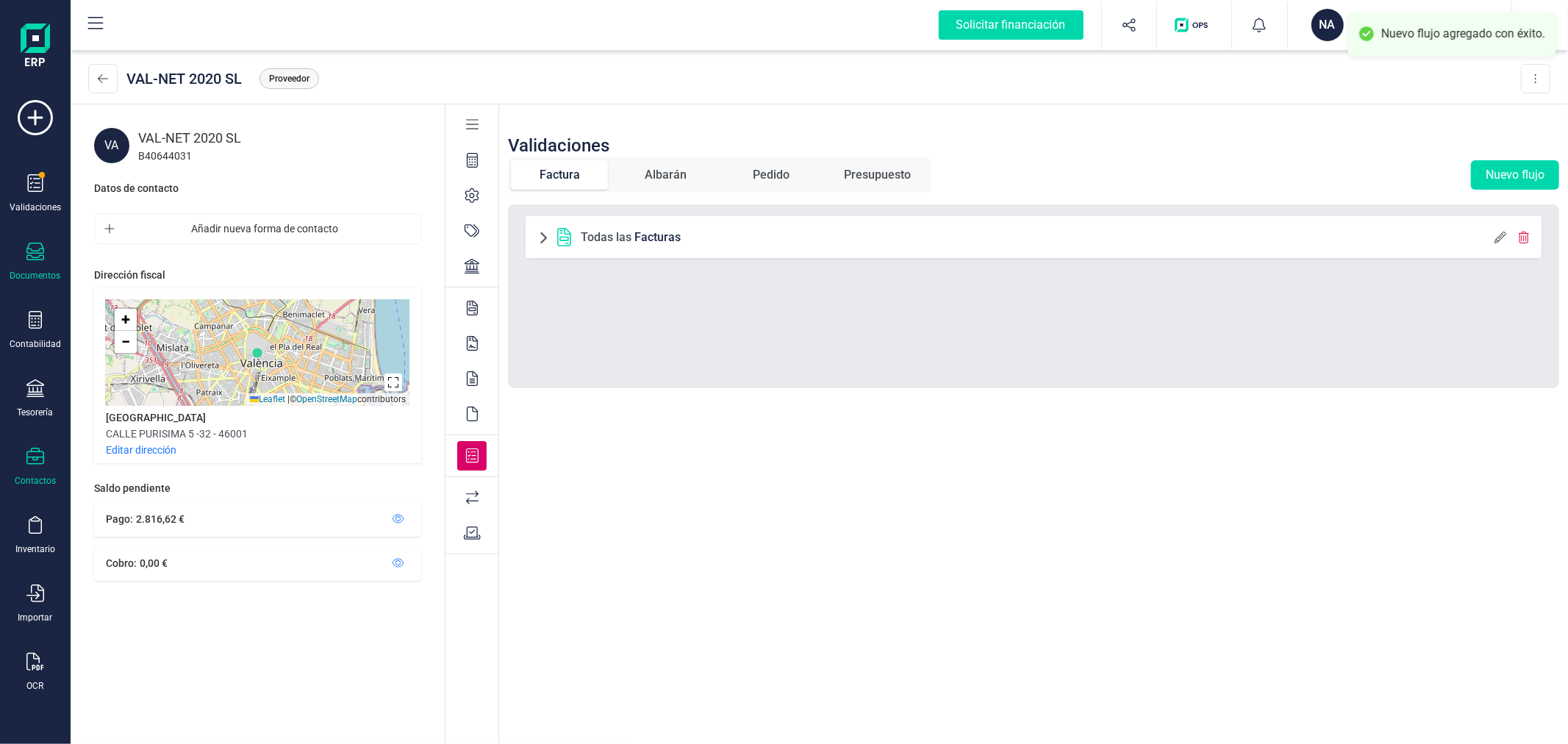
click at [39, 272] on div "Documentos" at bounding box center [35, 275] width 50 height 12
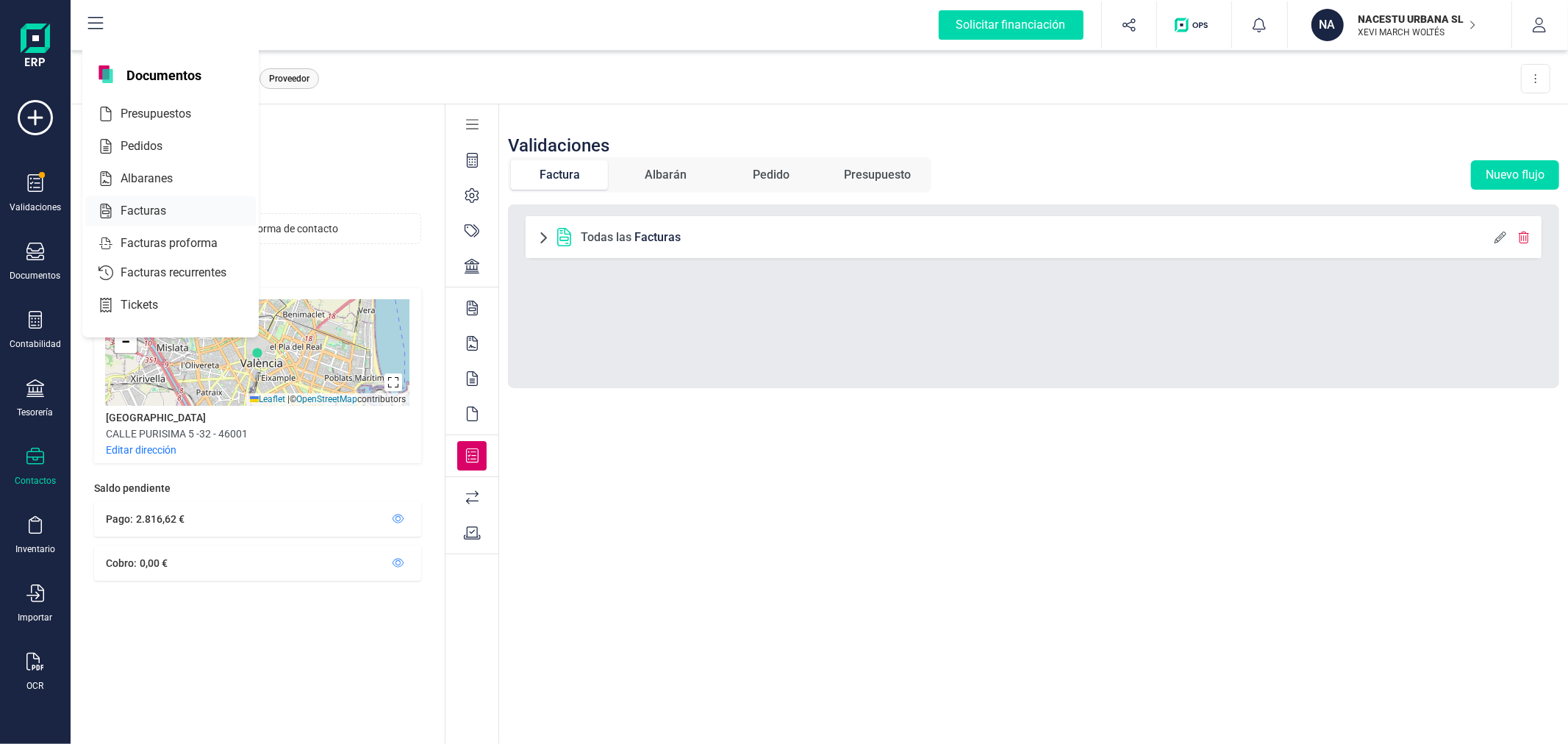
click at [147, 209] on span "Facturas" at bounding box center [154, 211] width 78 height 18
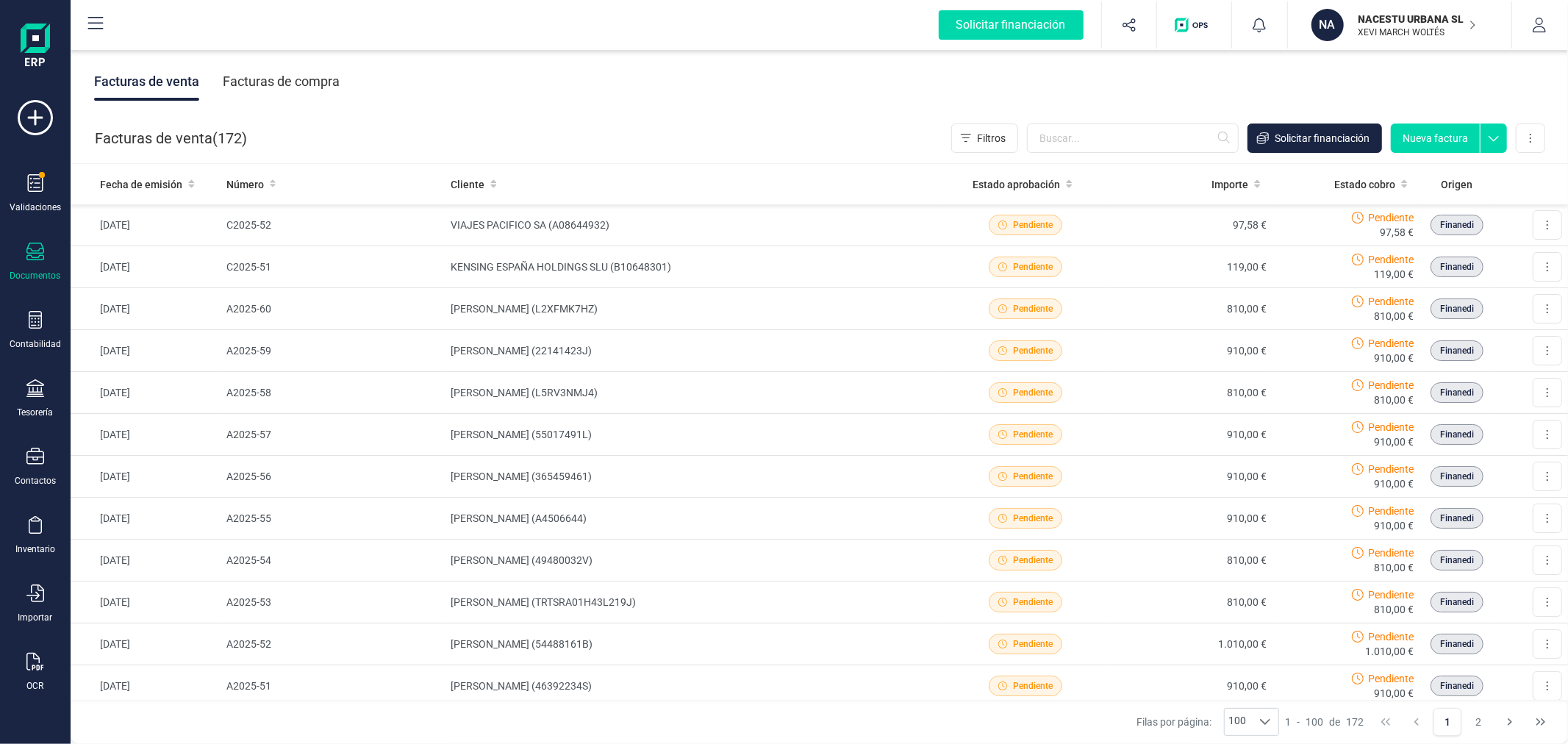
click at [290, 74] on div "Facturas de compra" at bounding box center [281, 81] width 117 height 39
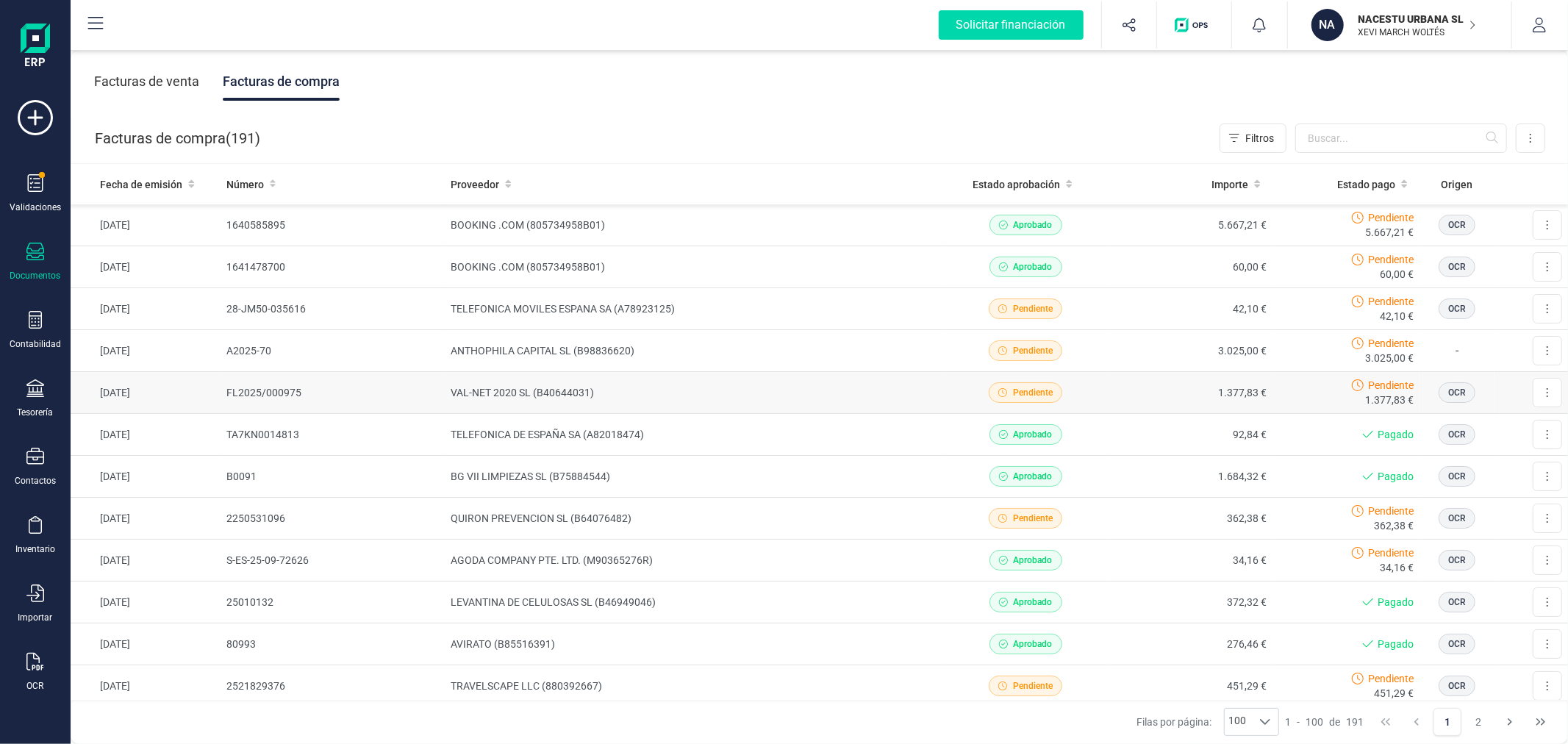
click at [586, 390] on td "VAL-NET 2020 SL (B40644031)" at bounding box center [694, 393] width 498 height 42
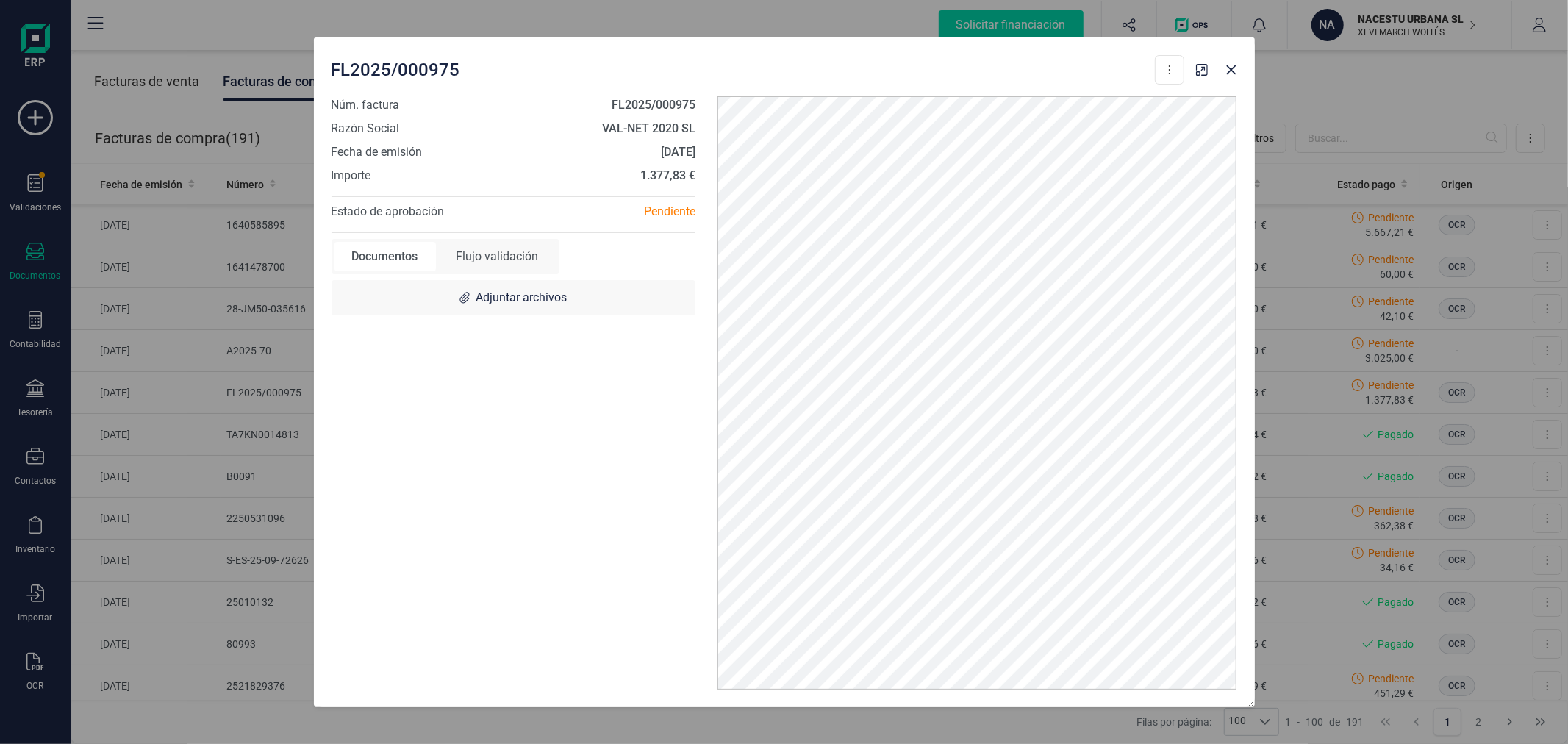
click at [494, 255] on div "Flujo validación" at bounding box center [498, 256] width 118 height 29
click at [1232, 69] on icon "Close" at bounding box center [1231, 70] width 12 height 12
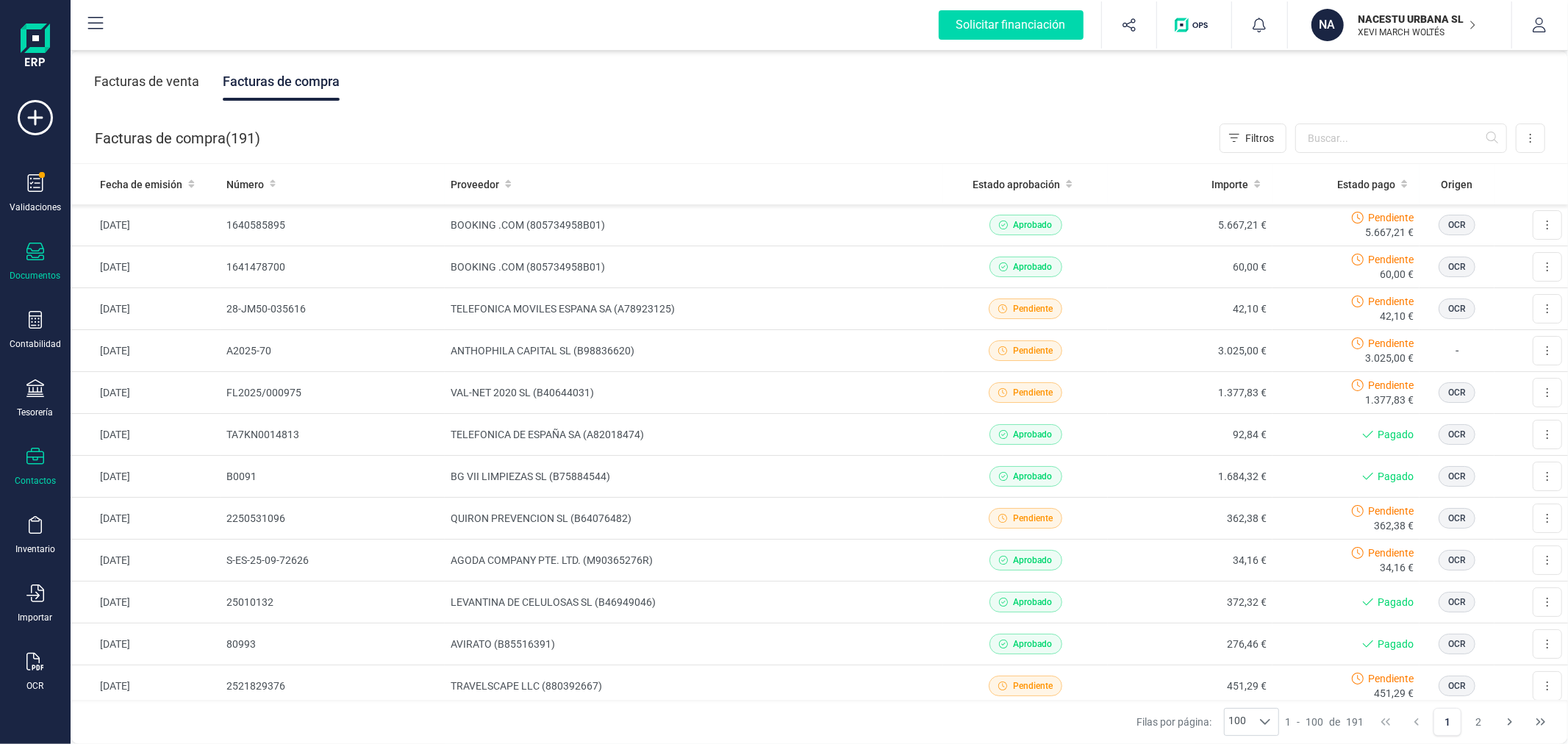
click at [28, 460] on icon at bounding box center [35, 456] width 18 height 18
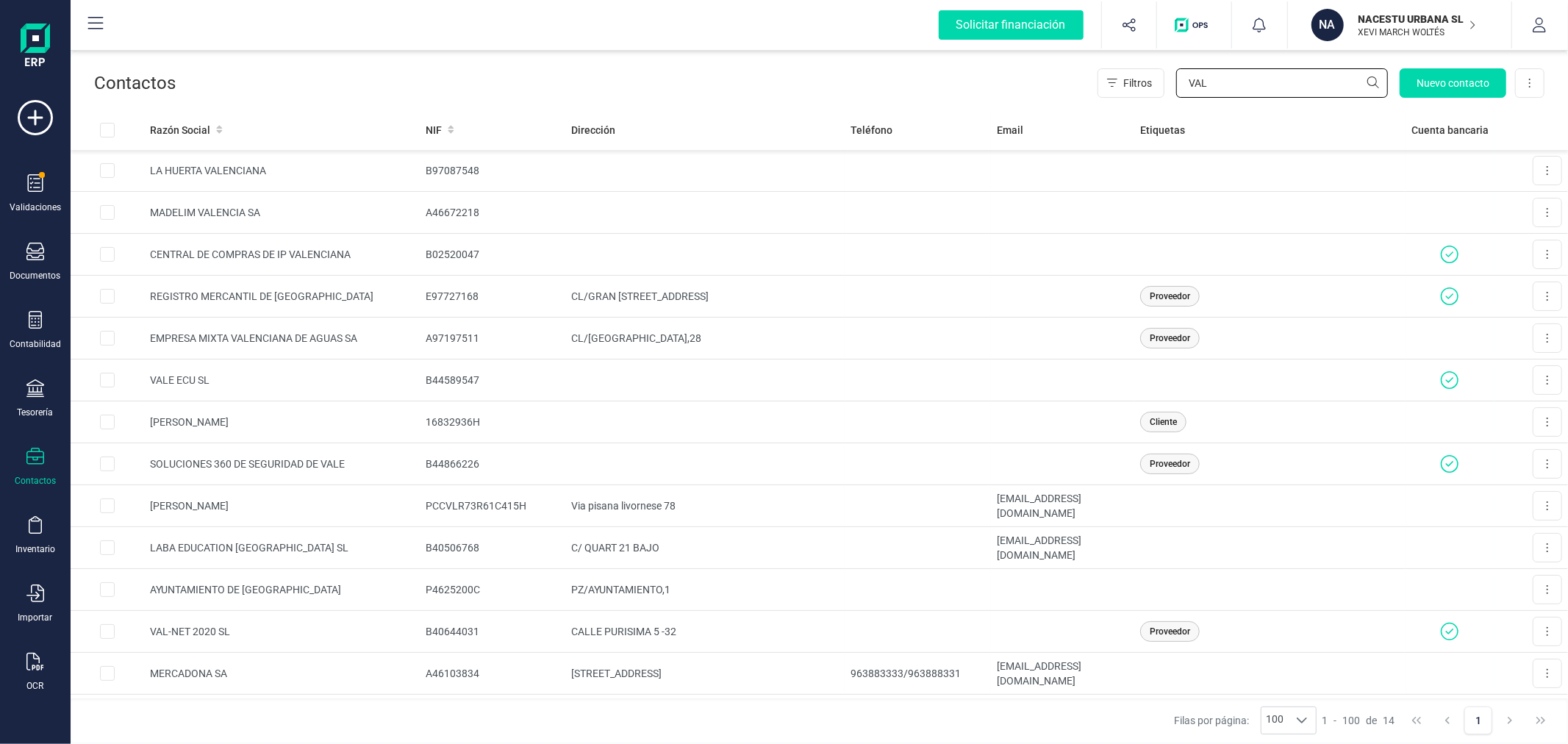
click at [1267, 78] on input "VAL" at bounding box center [1282, 82] width 212 height 29
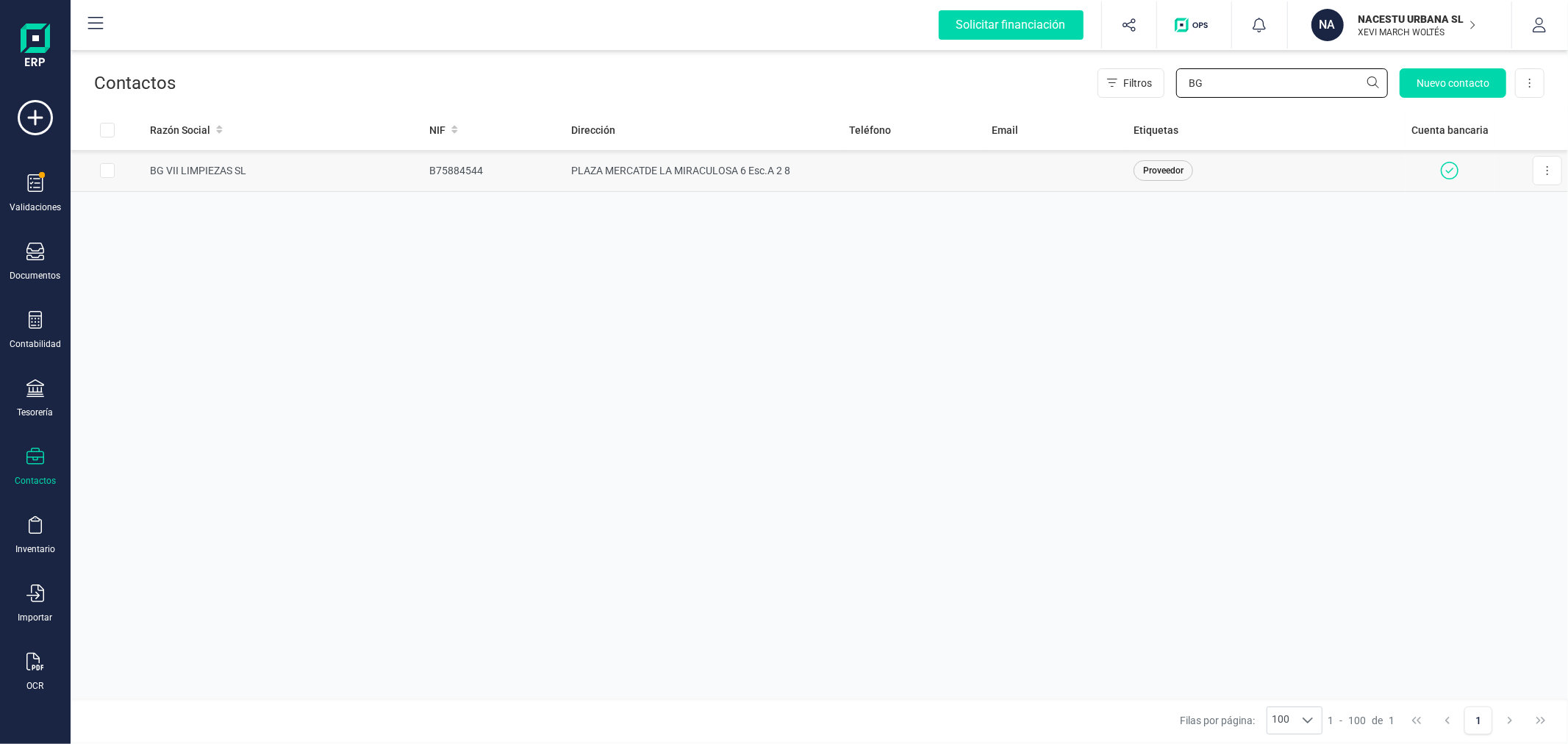
type input "BG"
click at [732, 160] on td "PLAZA MERCATDE LA MIRACULOSA 6 Esc.A 2 8" at bounding box center [704, 171] width 278 height 42
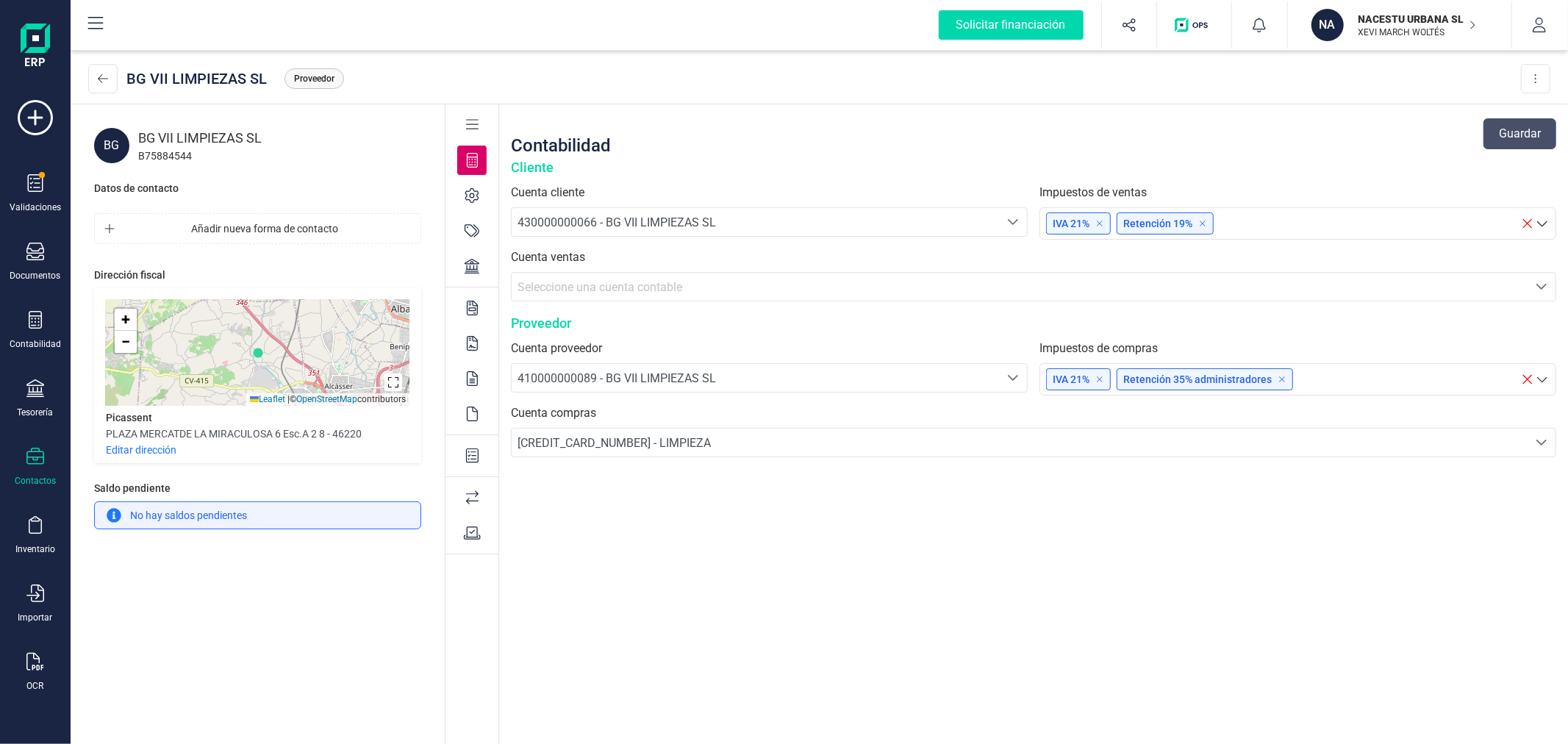
click at [468, 461] on icon at bounding box center [473, 456] width 13 height 15
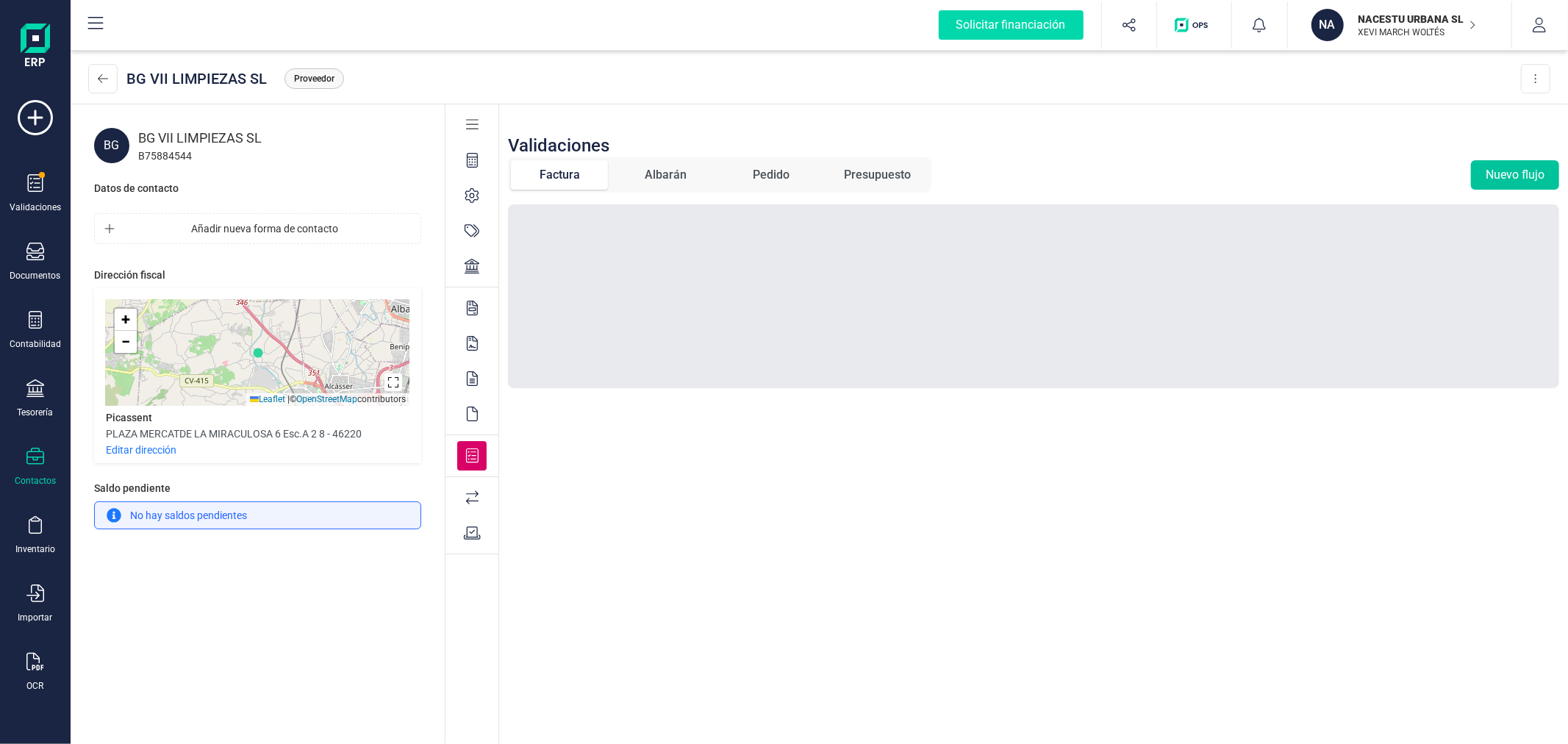
click at [1508, 170] on button "Nuevo flujo" at bounding box center [1514, 175] width 88 height 29
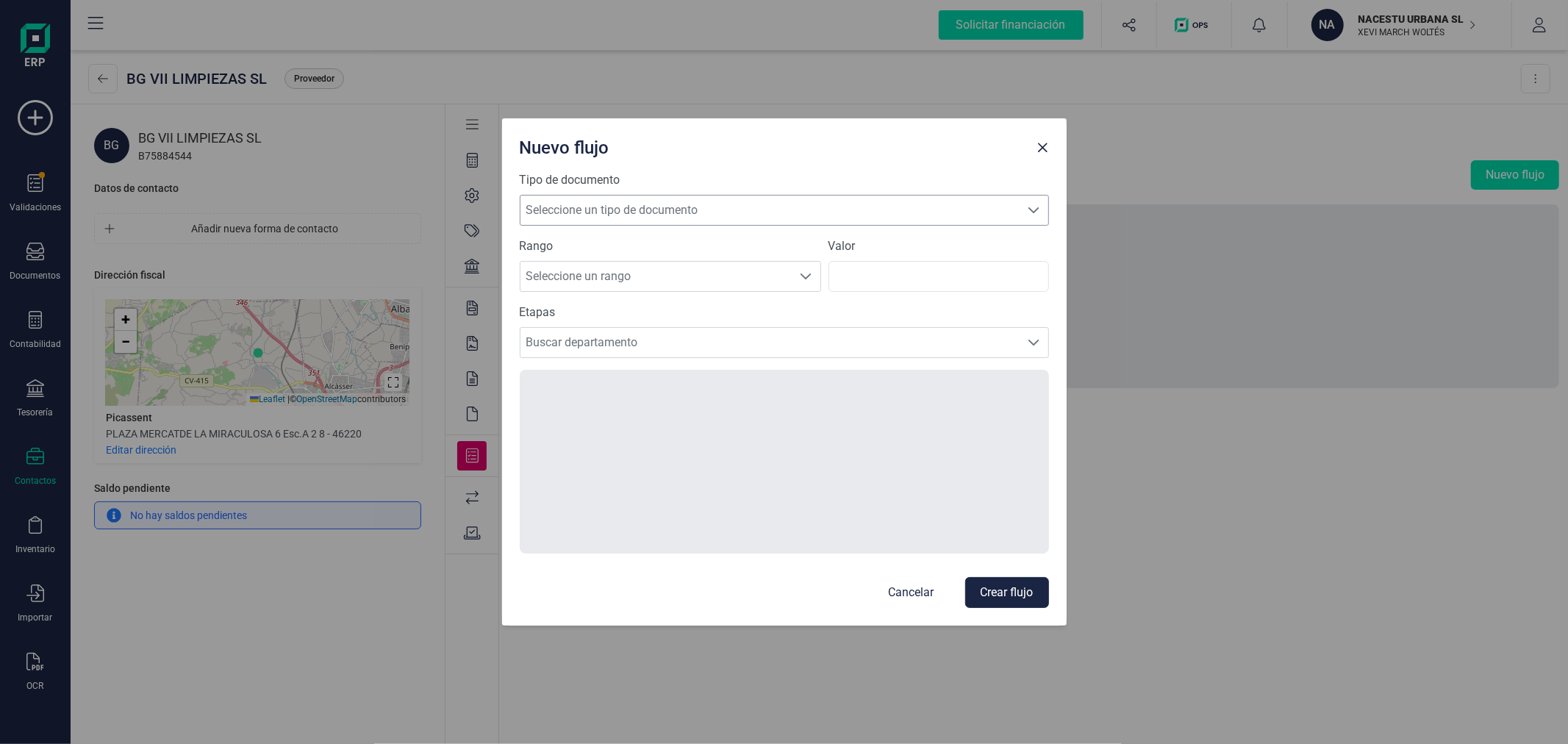
click at [721, 206] on span "Seleccione un tipo de documento" at bounding box center [770, 210] width 500 height 29
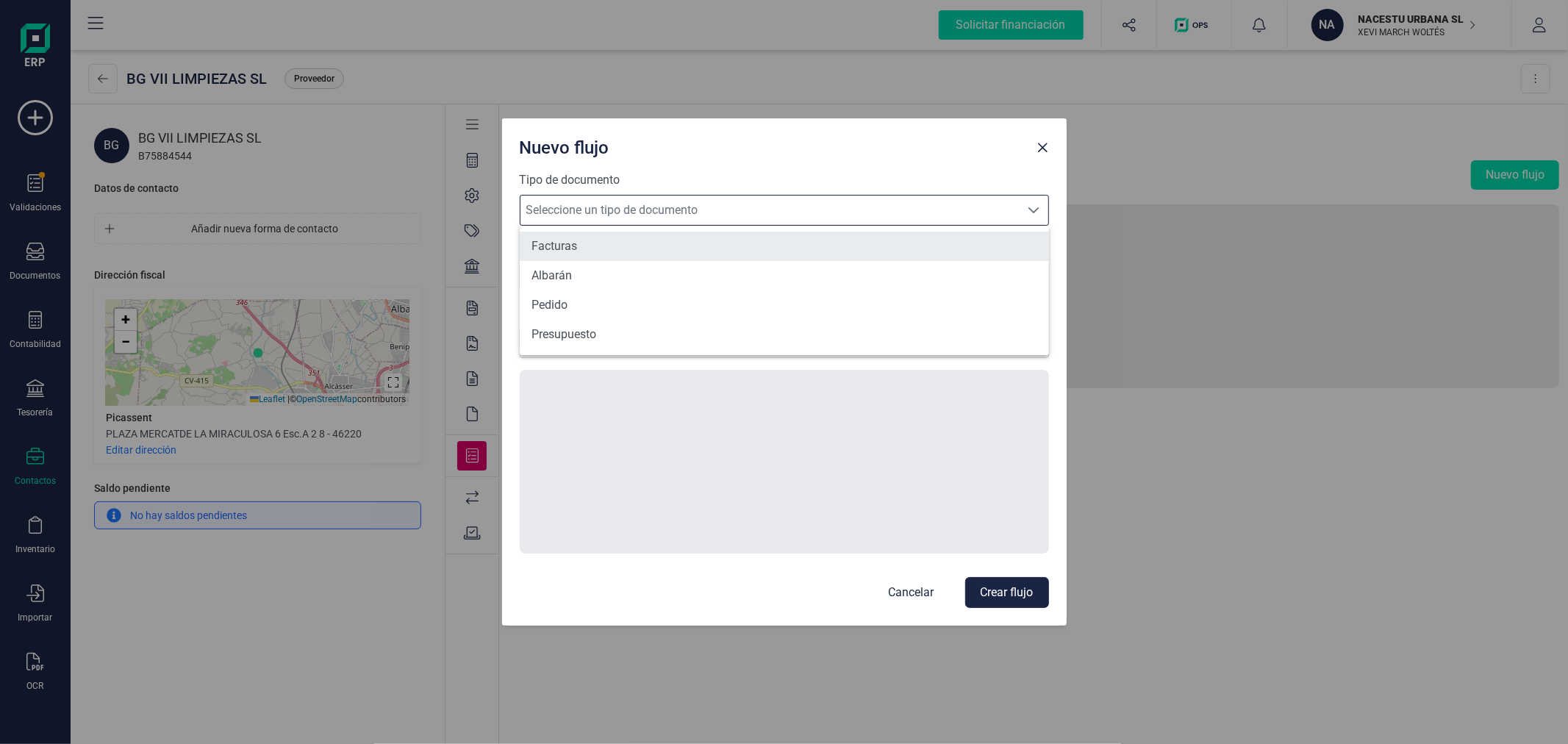
scroll to position [8, 63]
click at [621, 237] on li "Facturas" at bounding box center [784, 246] width 529 height 29
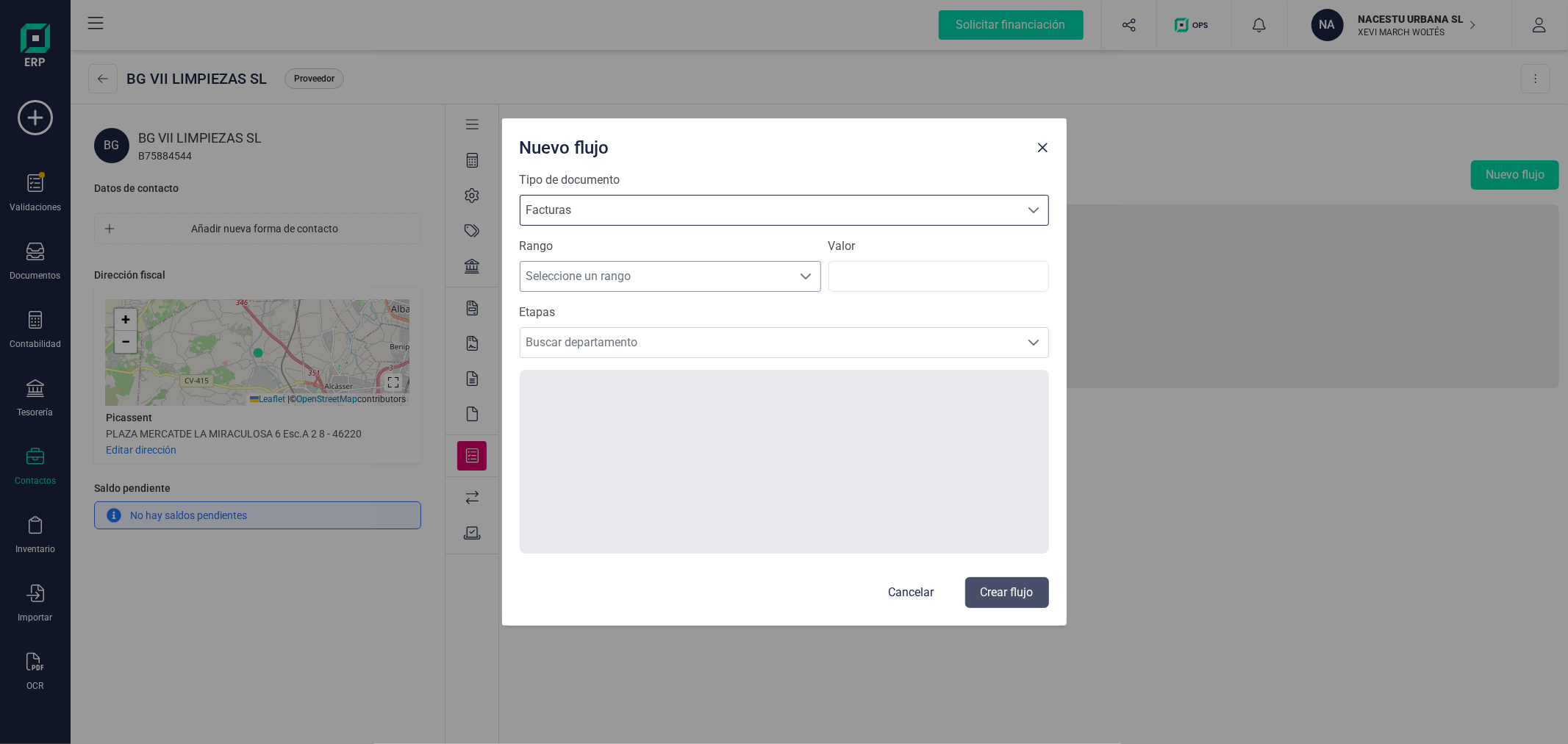
click at [606, 274] on span "Seleccione un rango" at bounding box center [657, 276] width 272 height 29
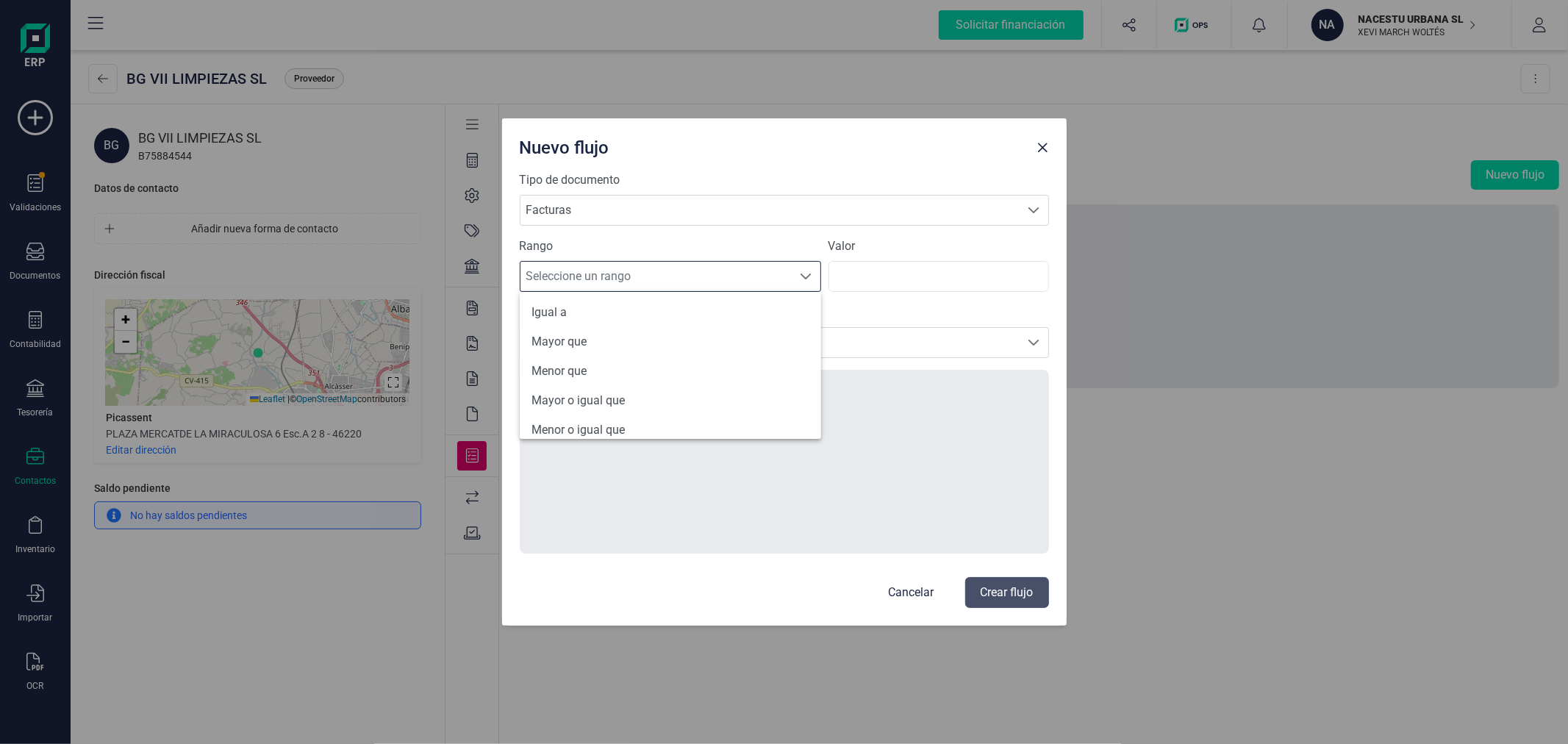
scroll to position [70, 0]
click at [590, 417] on li "Todos" at bounding box center [670, 418] width 302 height 29
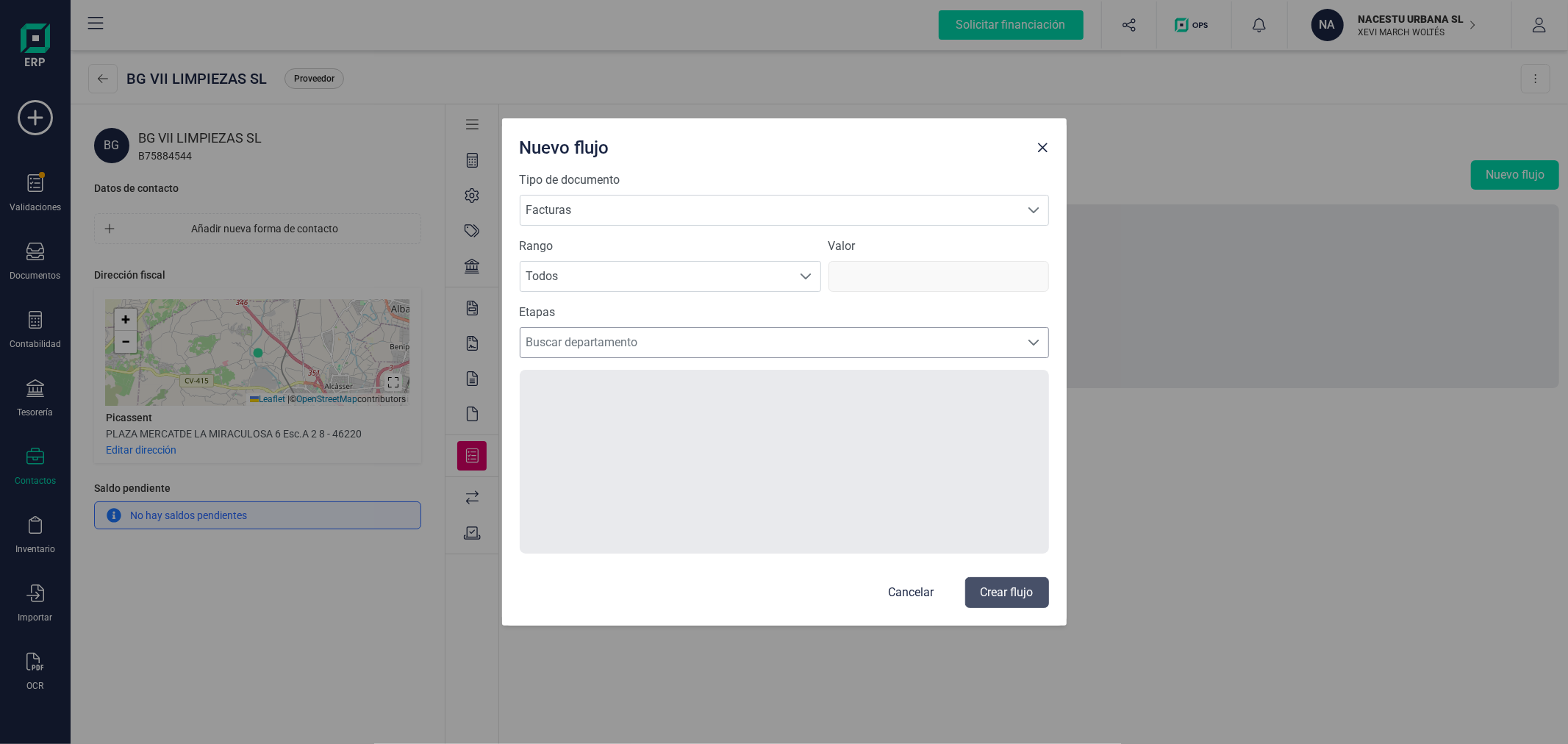
click at [601, 347] on span "Buscar departamento" at bounding box center [770, 342] width 500 height 29
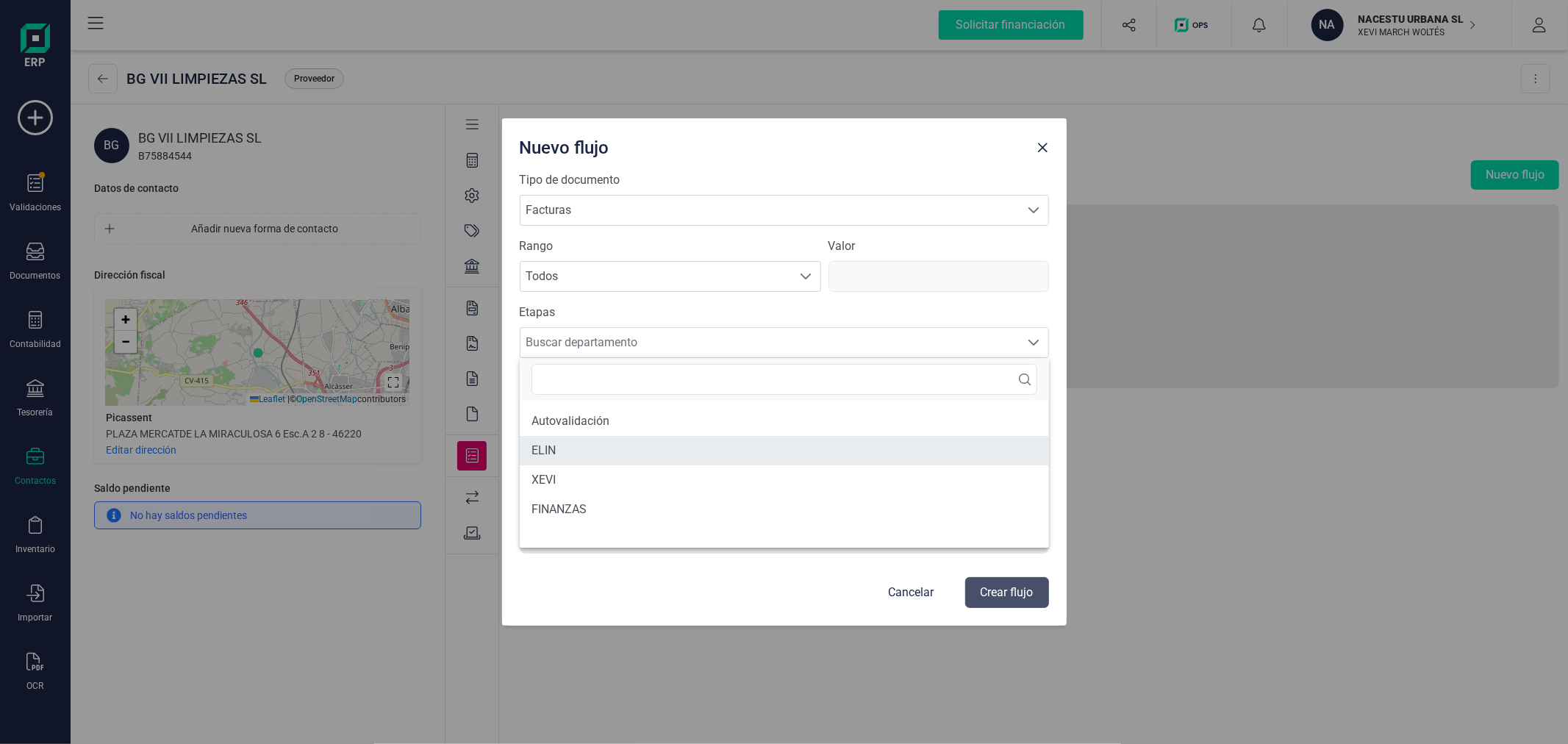
click at [592, 438] on li "ELIN" at bounding box center [784, 450] width 529 height 29
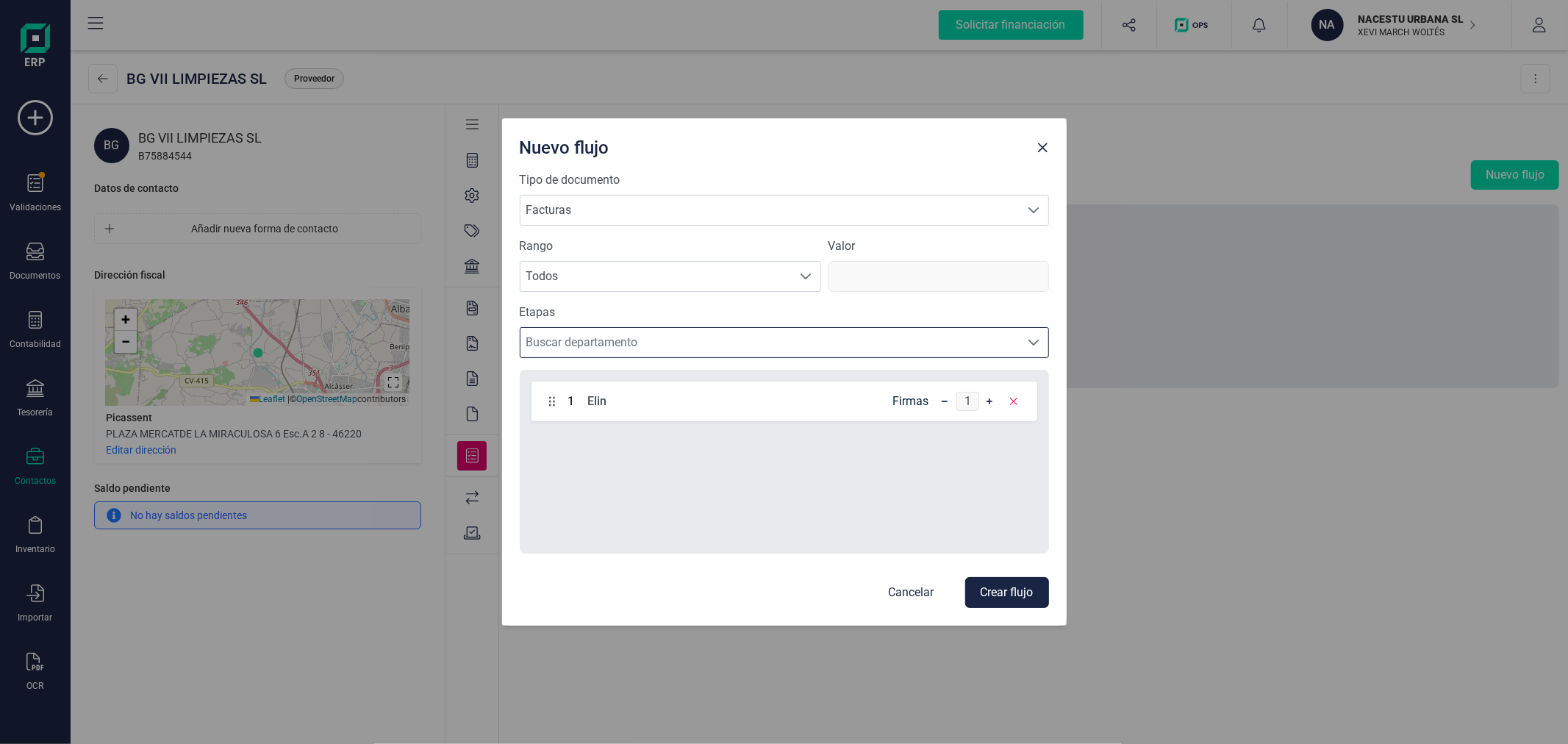
click at [989, 586] on button "Crear flujo" at bounding box center [1007, 592] width 84 height 31
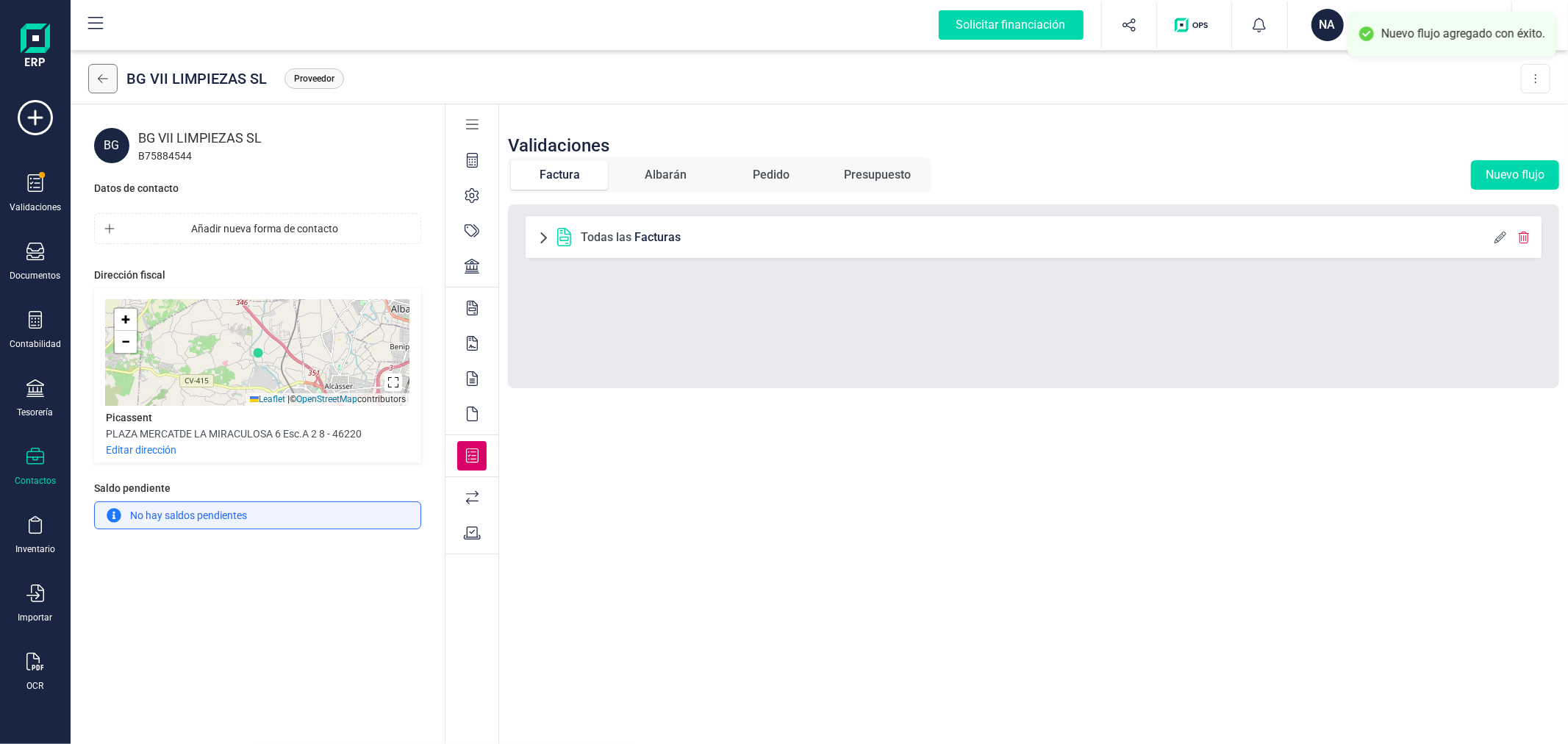
click at [97, 81] on icon at bounding box center [102, 79] width 10 height 12
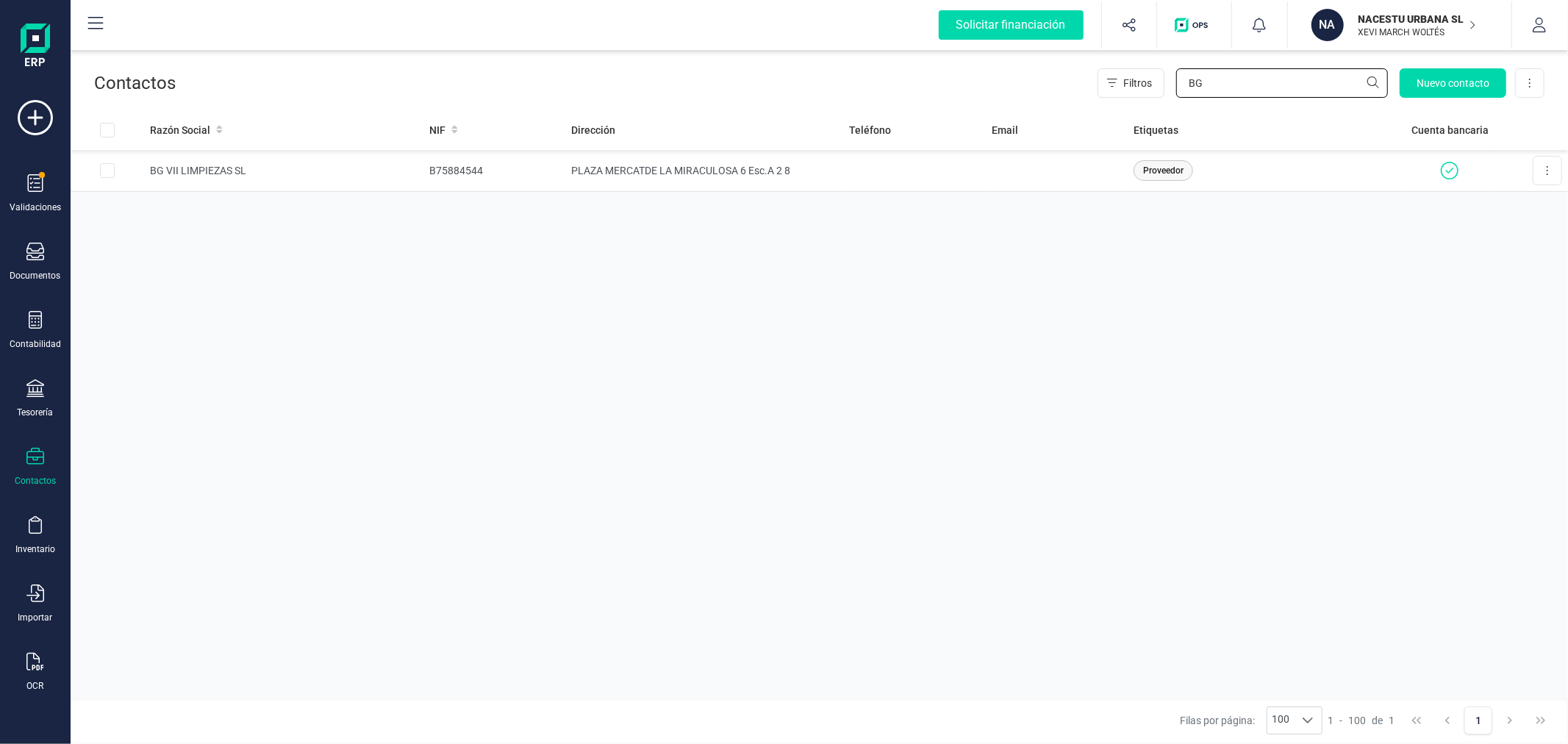
click at [1243, 93] on input "BG" at bounding box center [1282, 82] width 212 height 29
type input "PECRE"
click at [460, 174] on td "B30011670" at bounding box center [495, 171] width 143 height 42
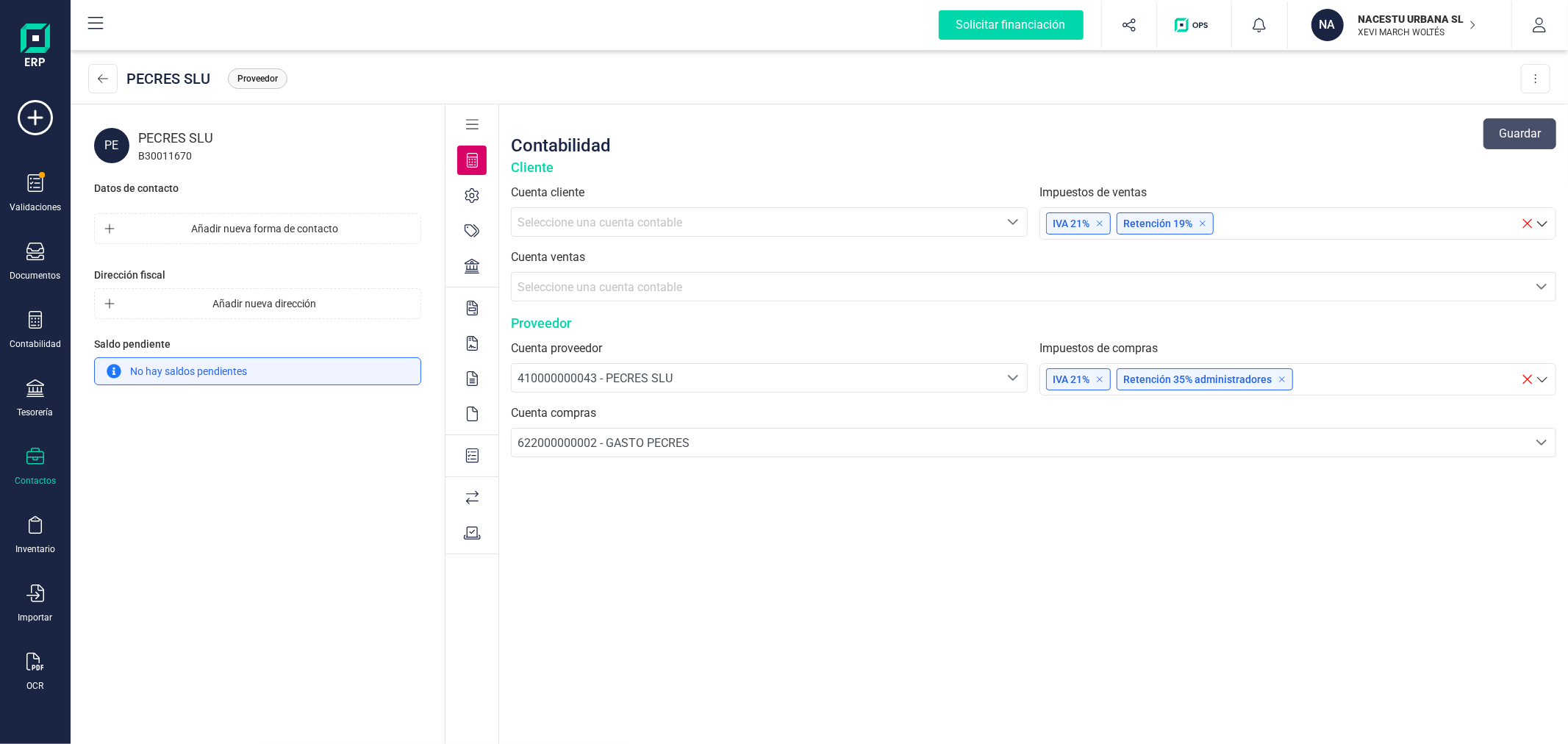
click at [471, 446] on div at bounding box center [471, 455] width 29 height 29
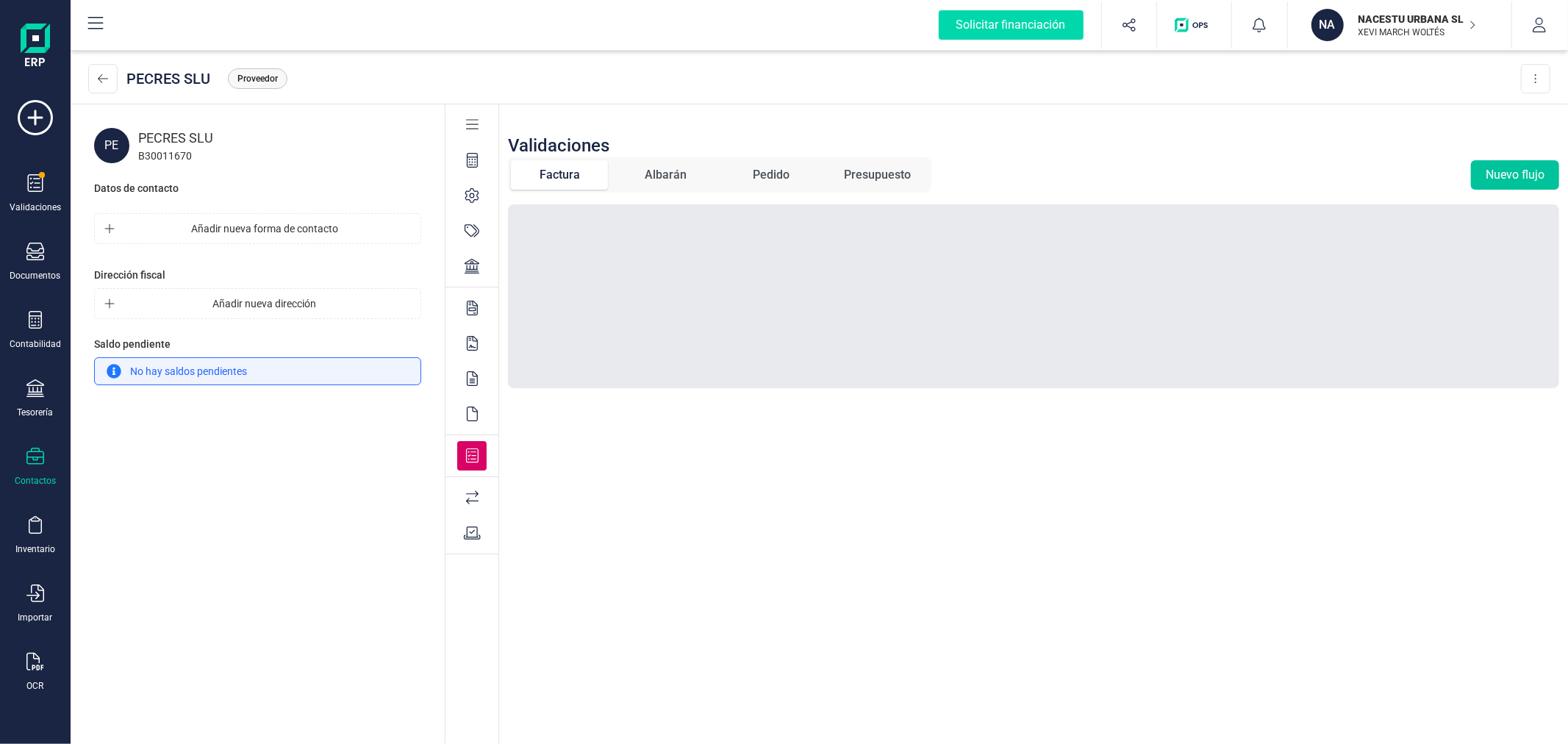
click at [1523, 165] on button "Nuevo flujo" at bounding box center [1514, 175] width 88 height 29
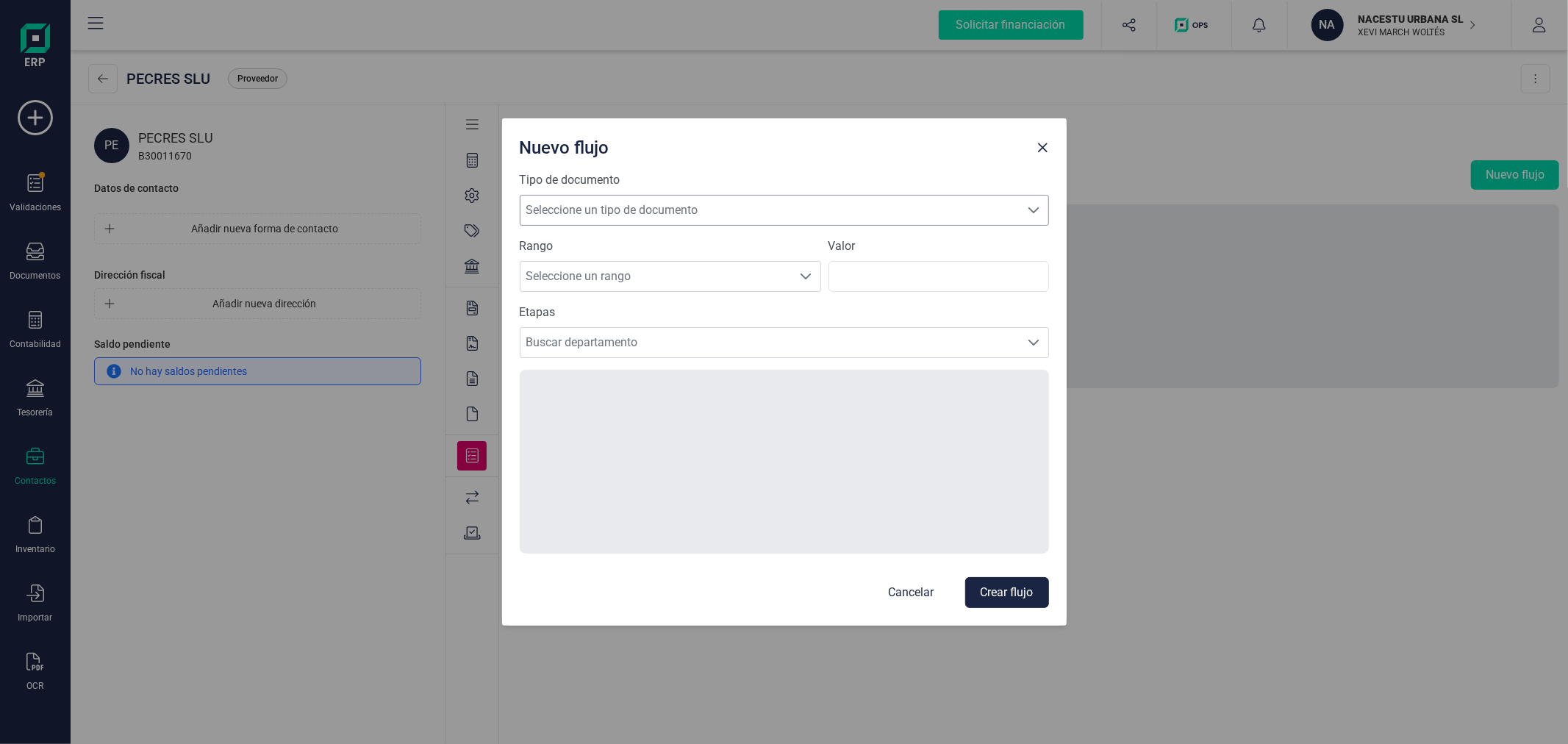
click at [670, 207] on span "Seleccione un tipo de documento" at bounding box center [770, 210] width 500 height 29
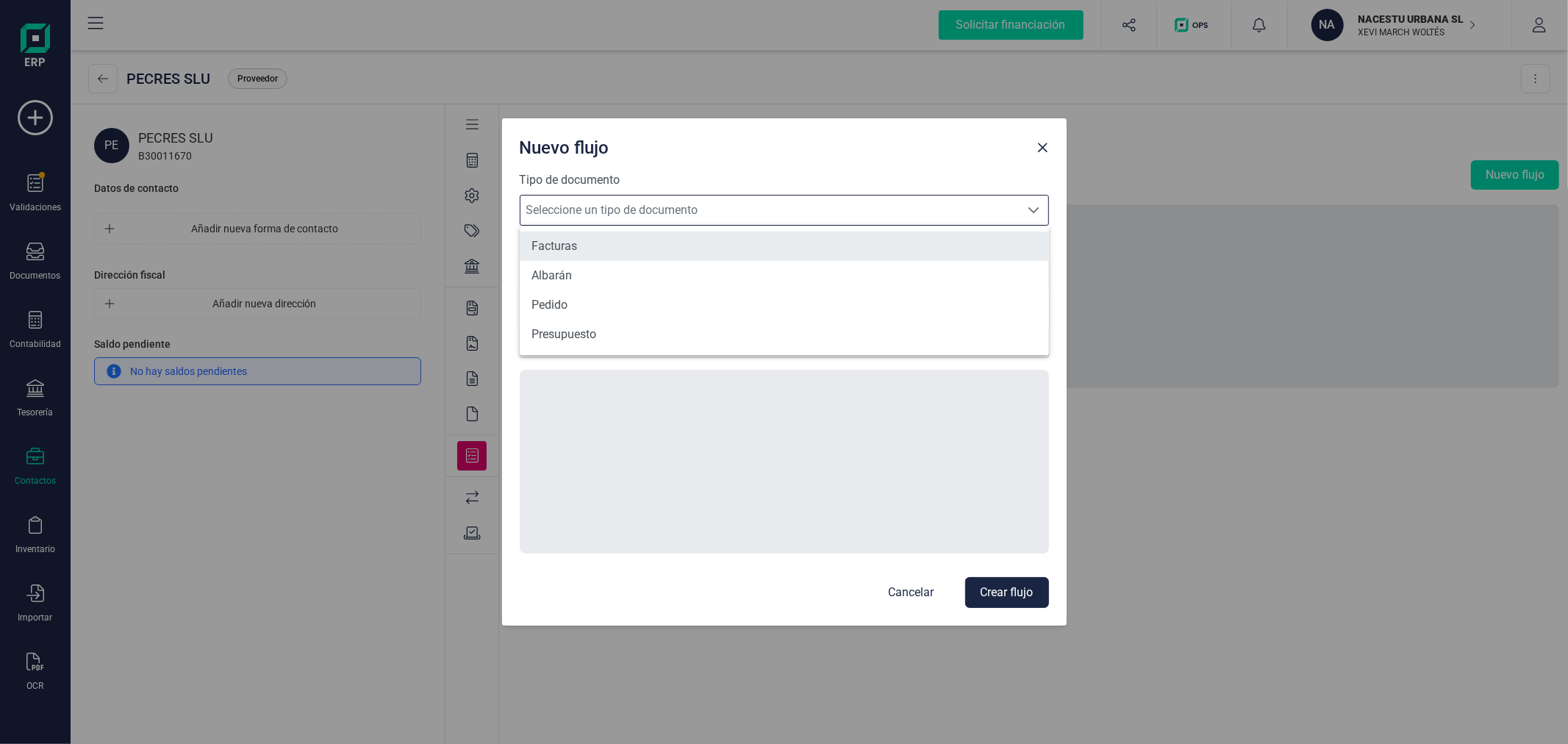
scroll to position [8, 63]
click at [614, 251] on li "Facturas" at bounding box center [784, 246] width 529 height 29
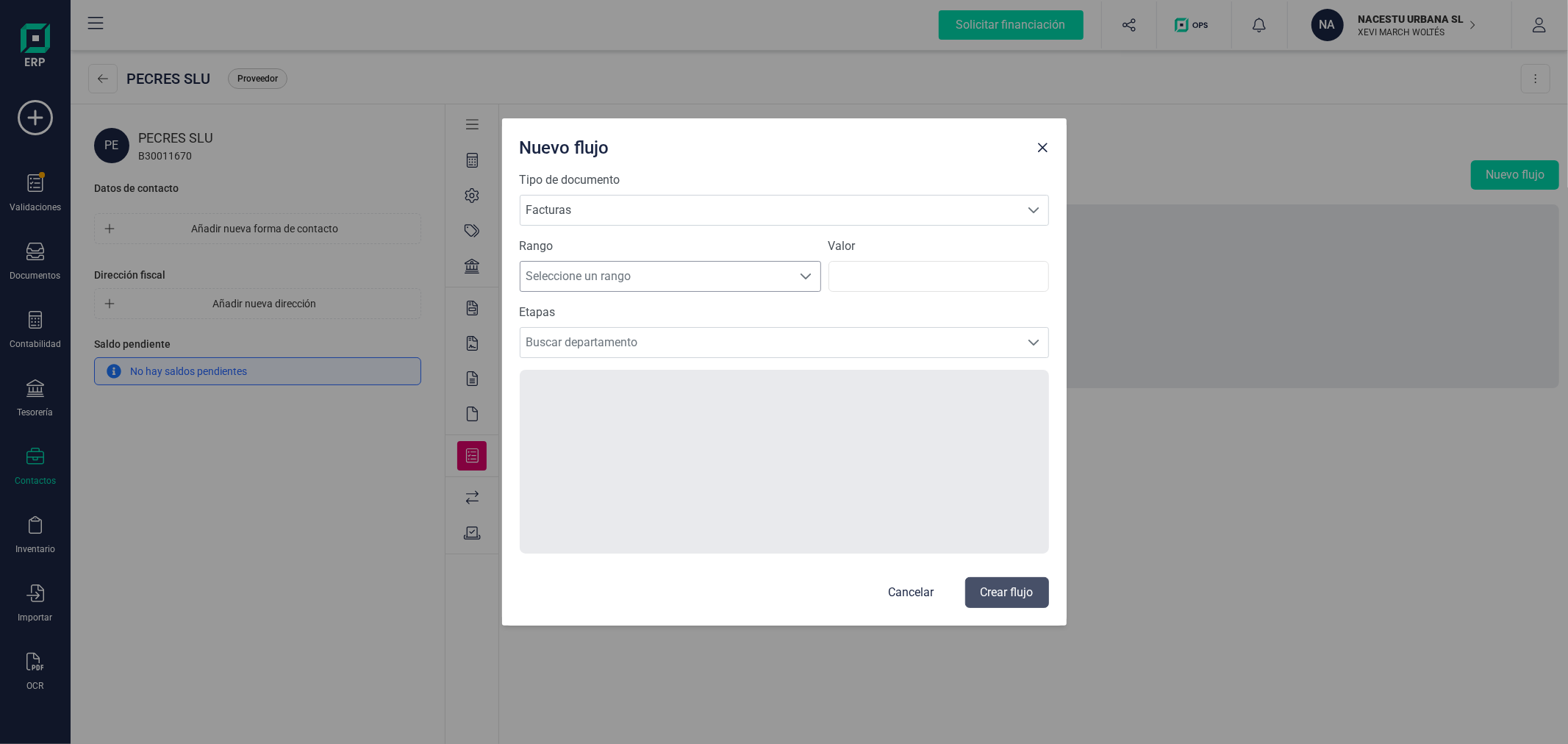
click at [622, 270] on span "Seleccione un rango" at bounding box center [657, 276] width 272 height 29
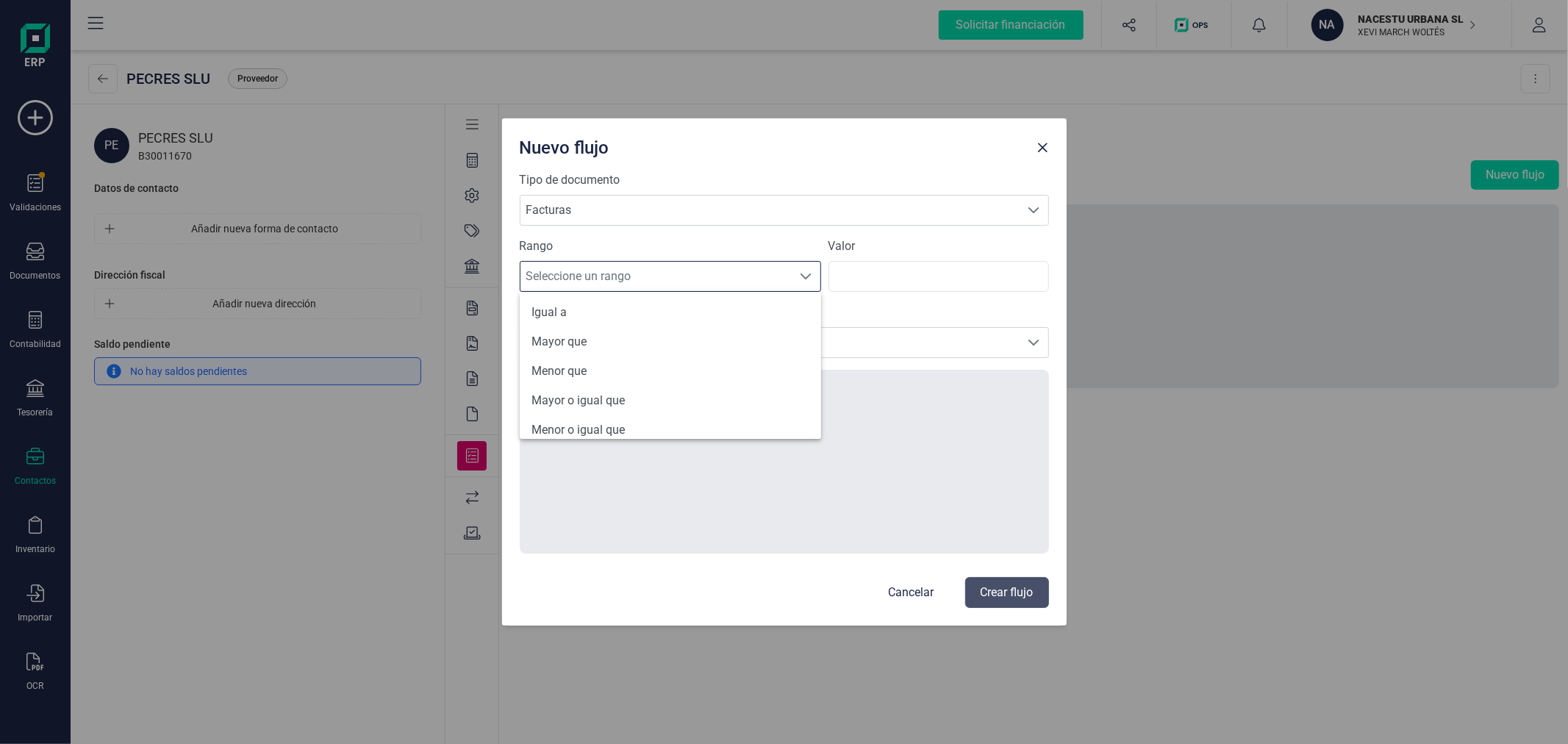
scroll to position [70, 0]
click at [600, 416] on li "Todos" at bounding box center [670, 418] width 302 height 29
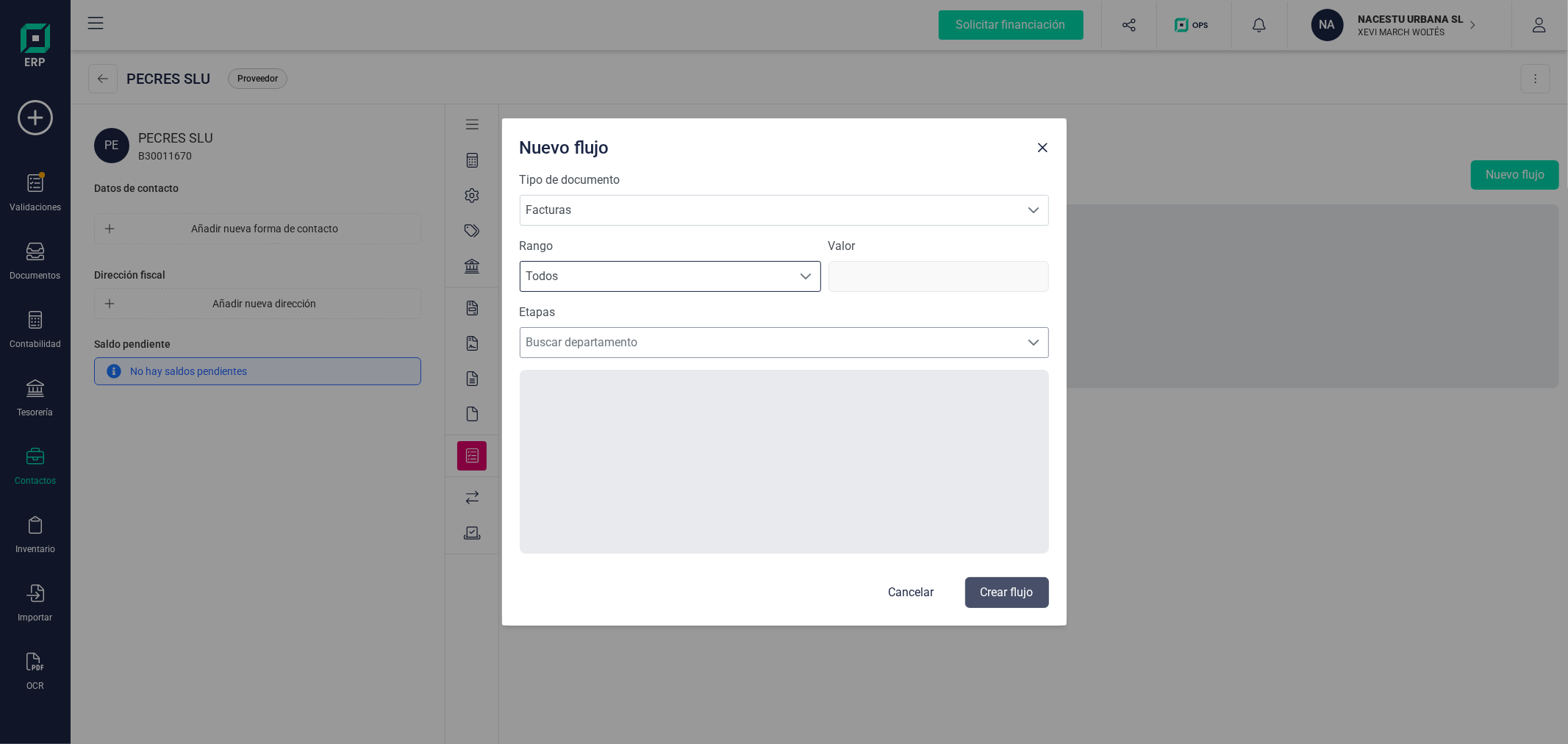
click at [621, 345] on span "Buscar departamento" at bounding box center [770, 342] width 500 height 29
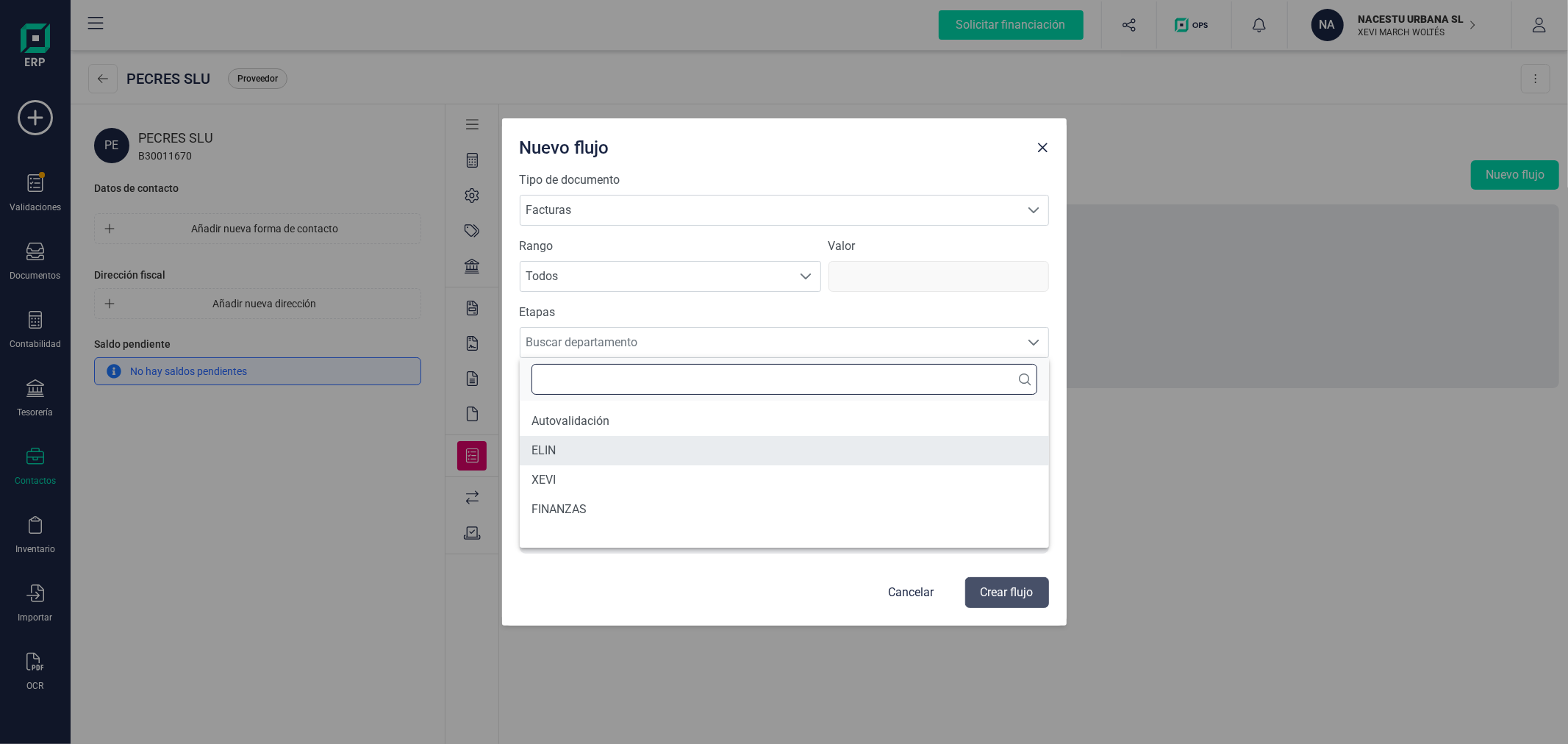
scroll to position [18, 0]
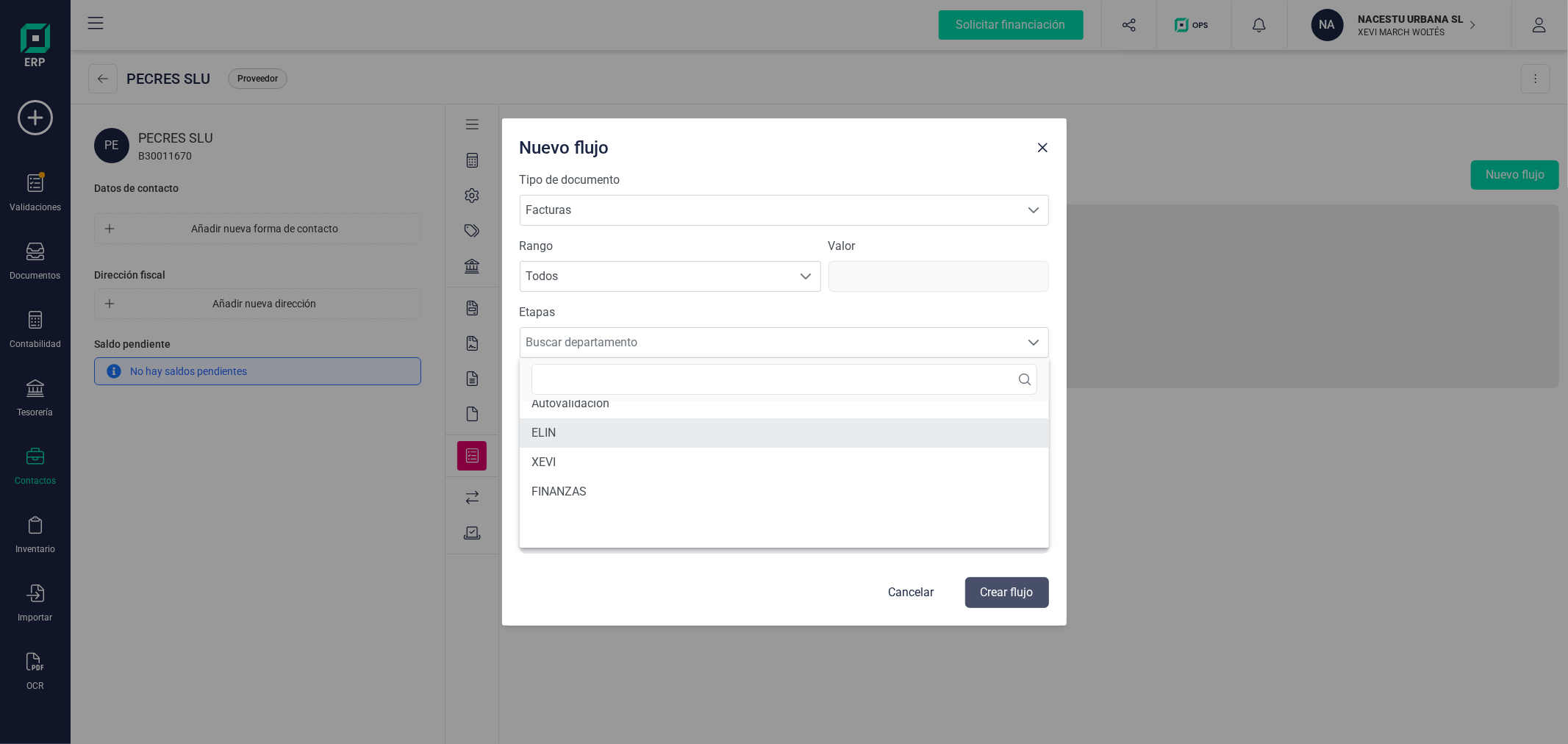
click at [613, 436] on li "ELIN" at bounding box center [784, 432] width 529 height 29
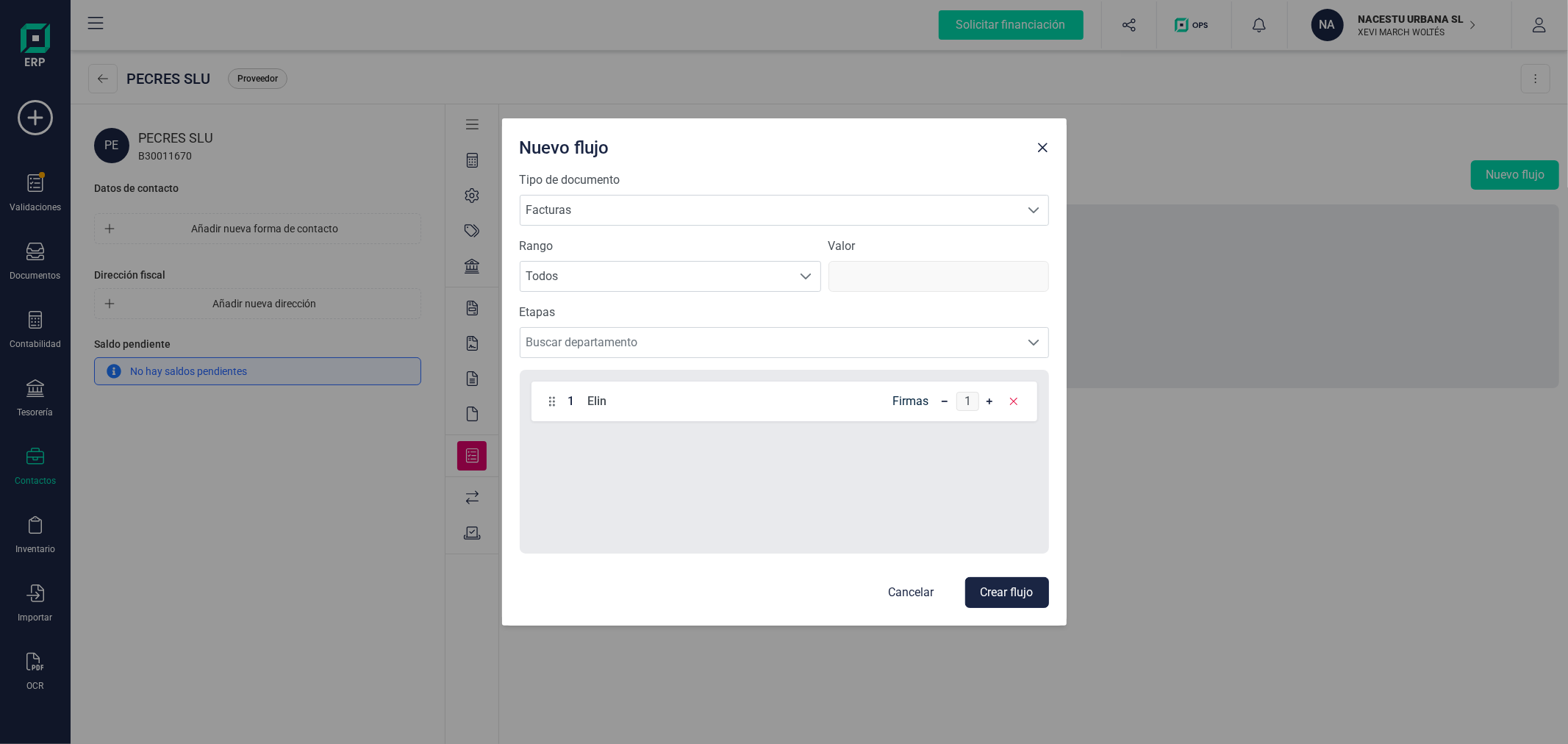
click at [1007, 588] on button "Crear flujo" at bounding box center [1007, 592] width 84 height 31
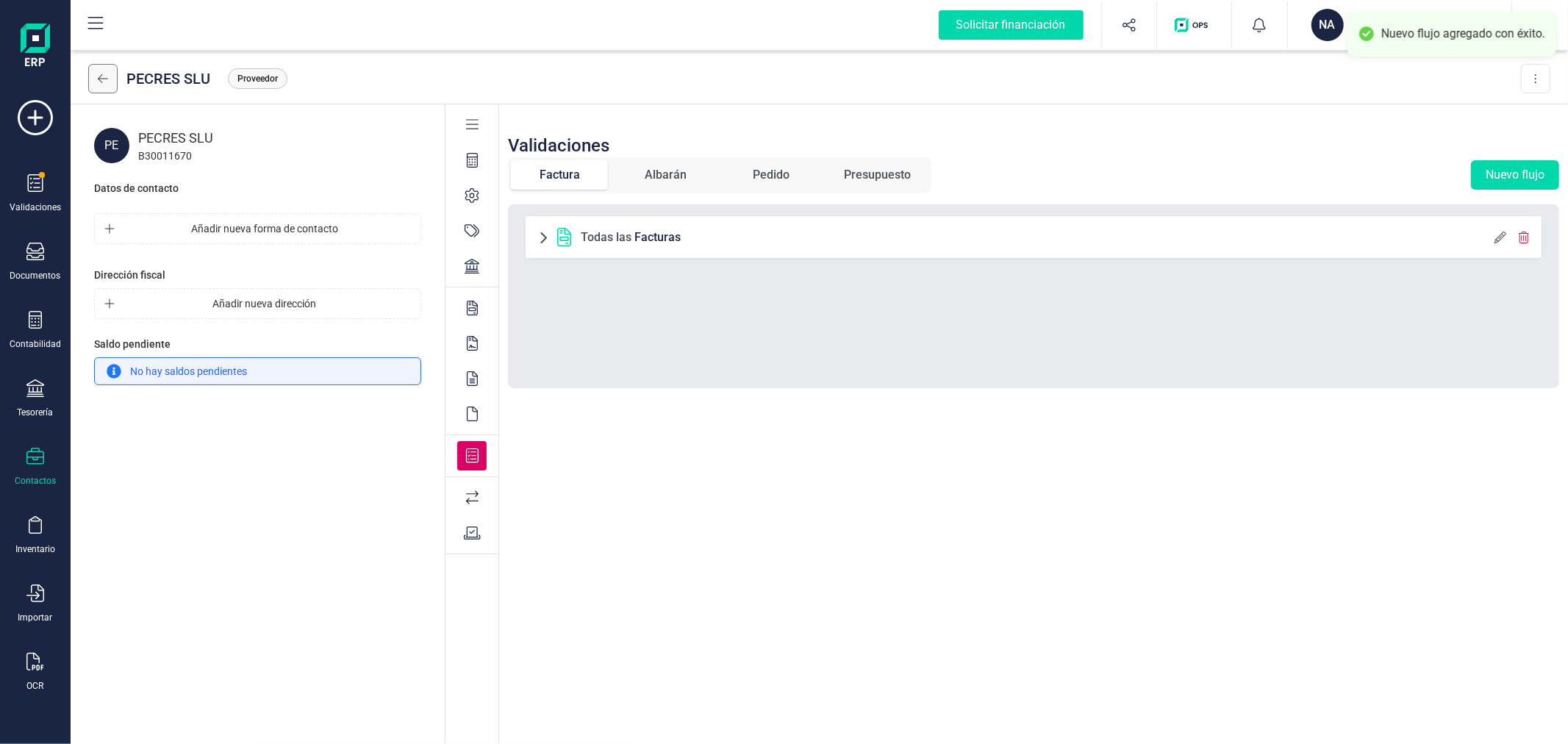
click at [88, 71] on button at bounding box center [102, 78] width 29 height 29
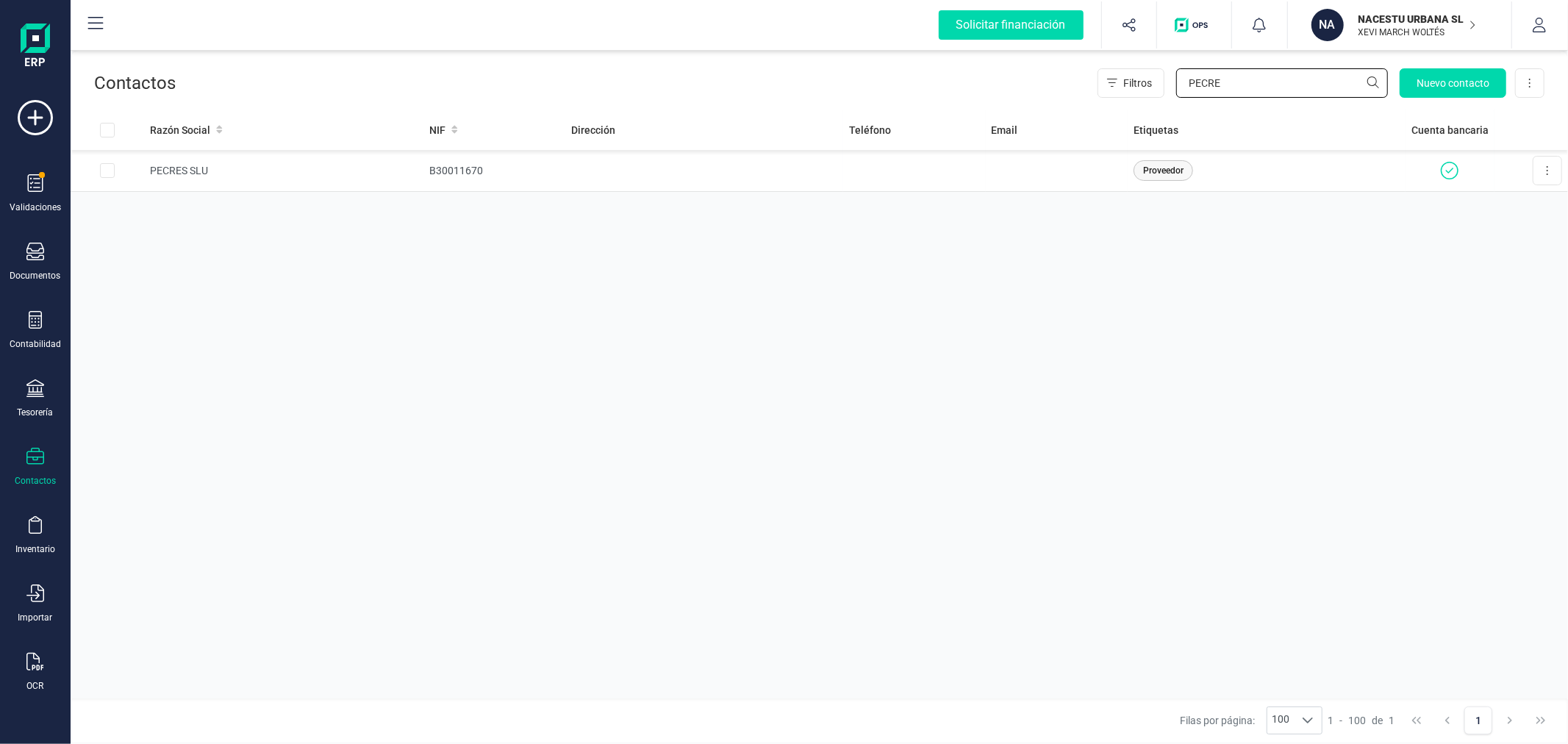
click at [1224, 81] on input "PECRE" at bounding box center [1282, 82] width 212 height 29
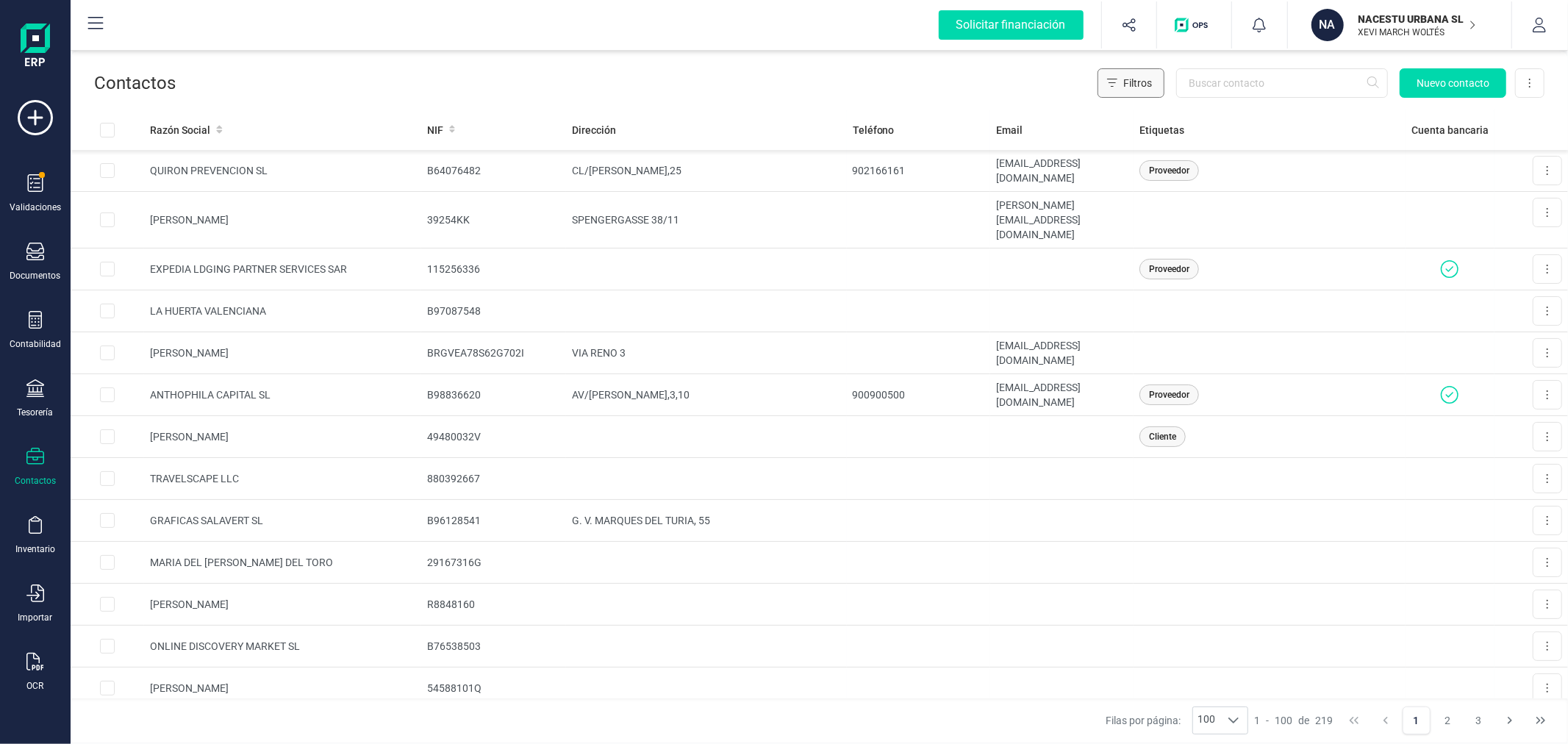
click at [1130, 80] on span "Filtros" at bounding box center [1137, 83] width 29 height 15
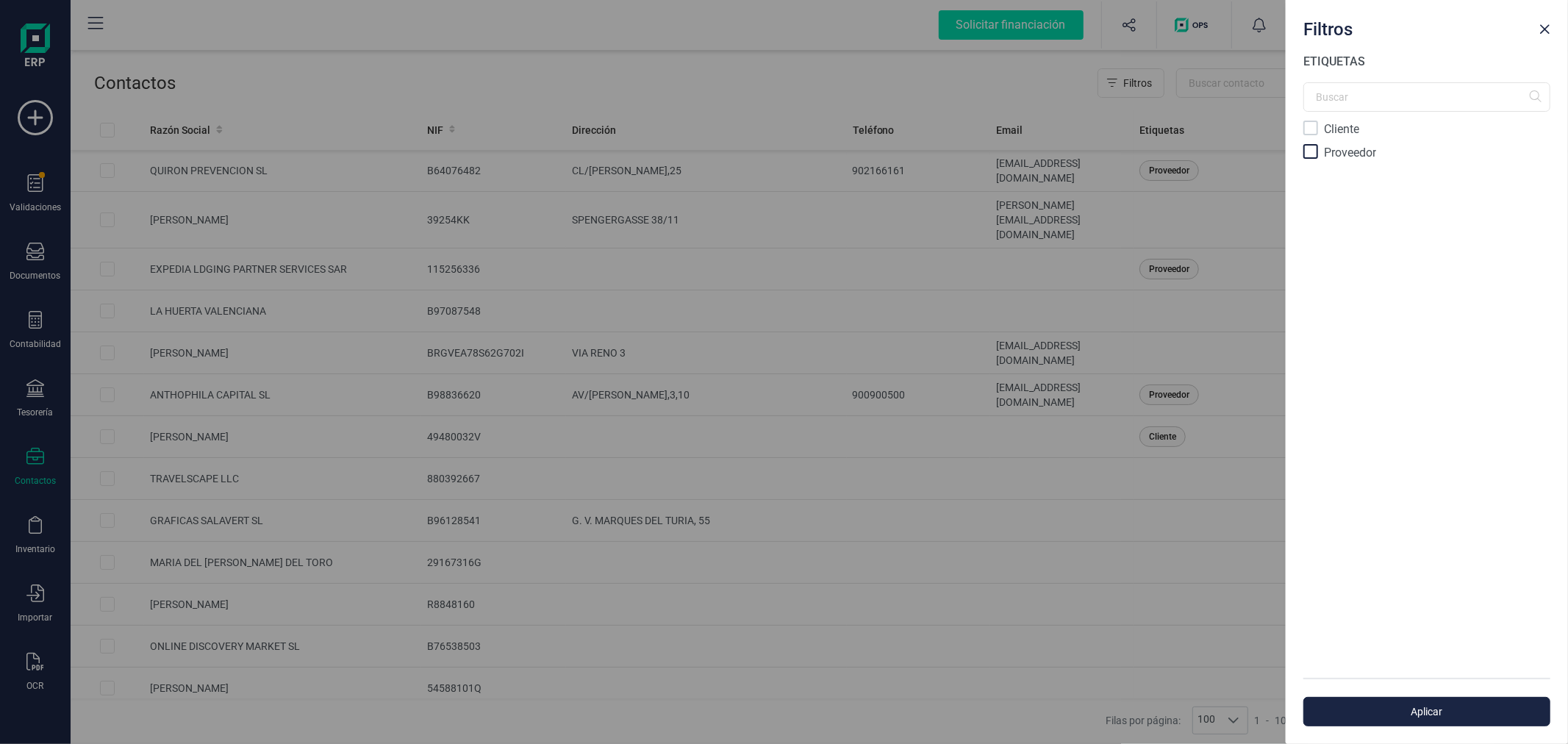
click at [1314, 155] on div at bounding box center [1311, 152] width 15 height 15
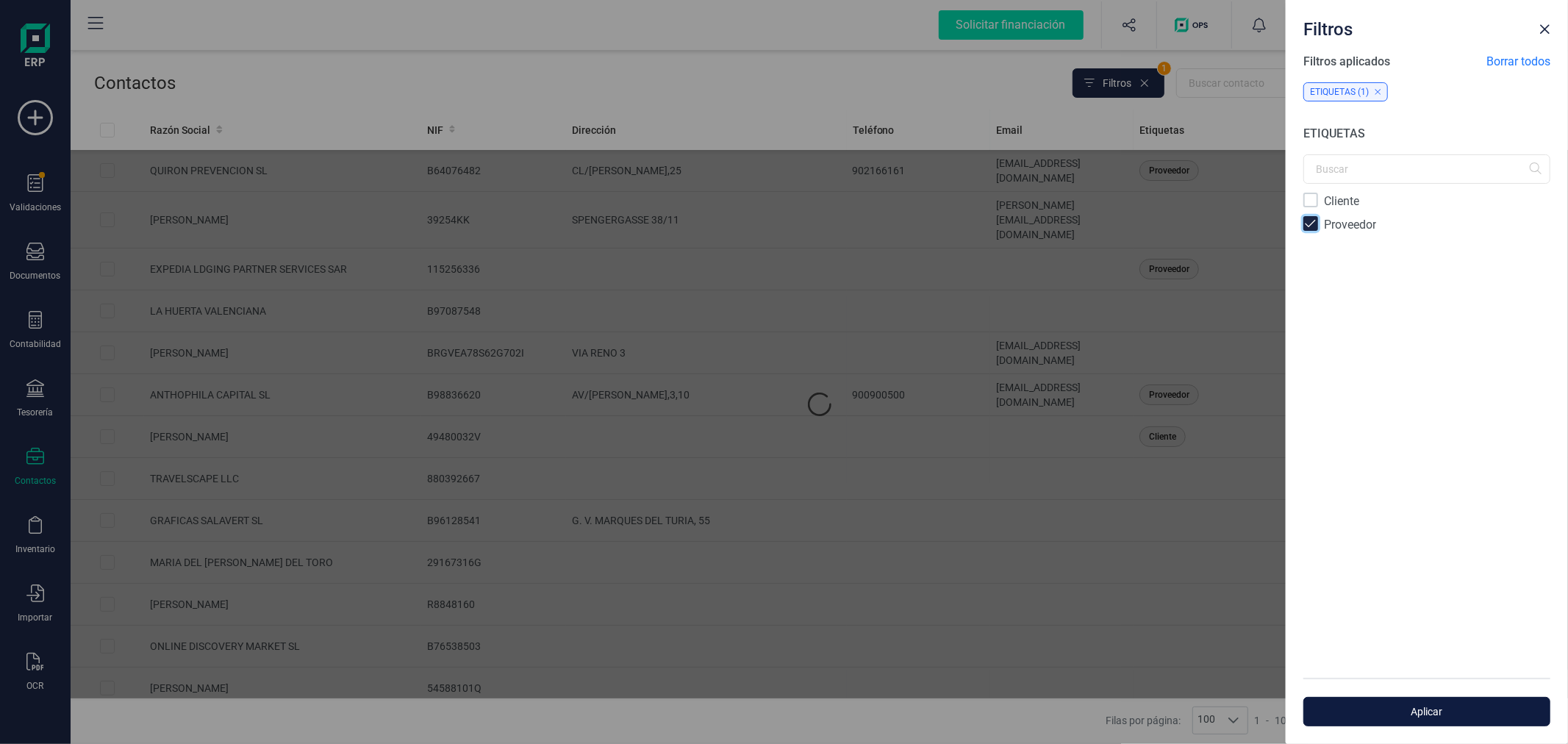
scroll to position [8, 4]
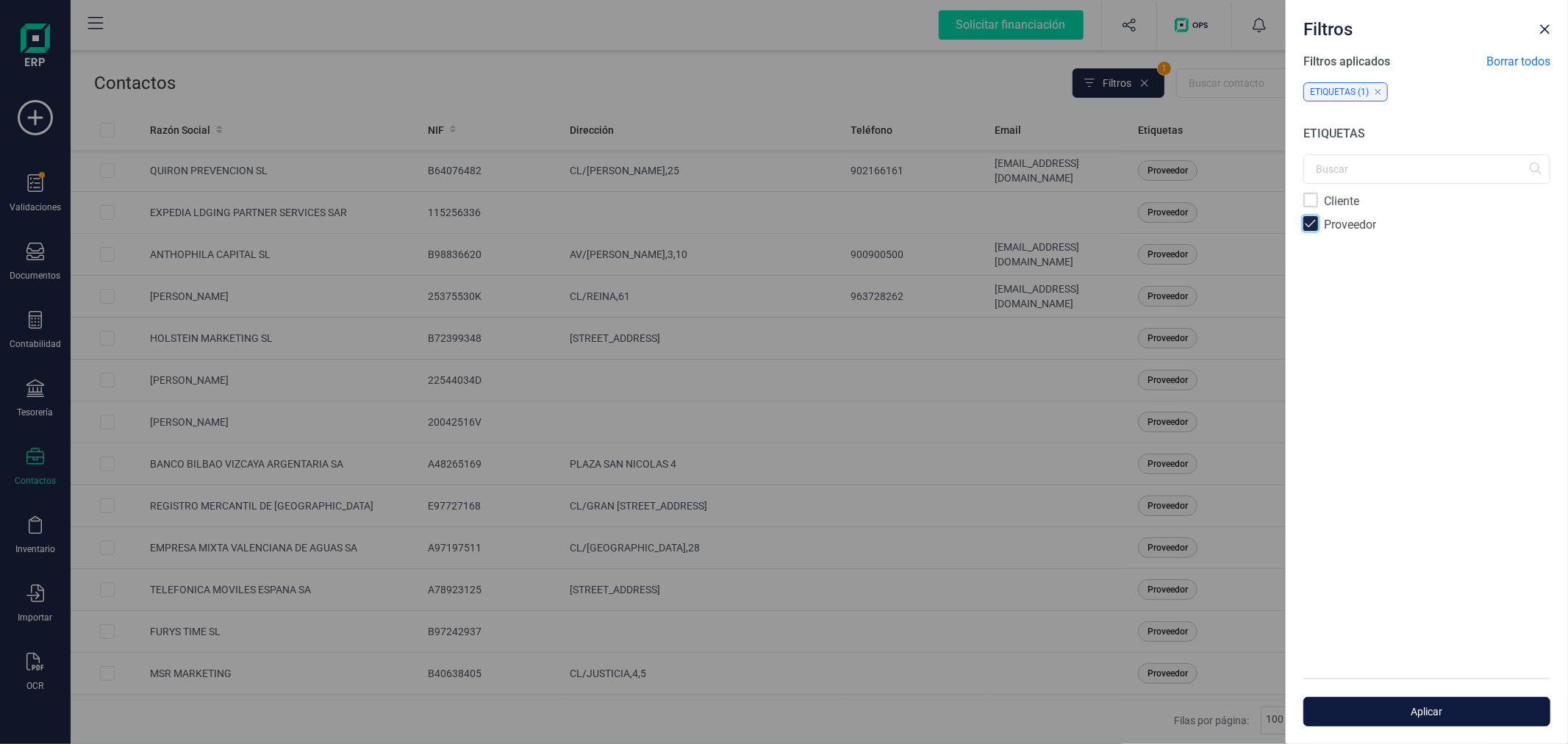
click at [1410, 699] on button "Aplicar" at bounding box center [1427, 711] width 247 height 29
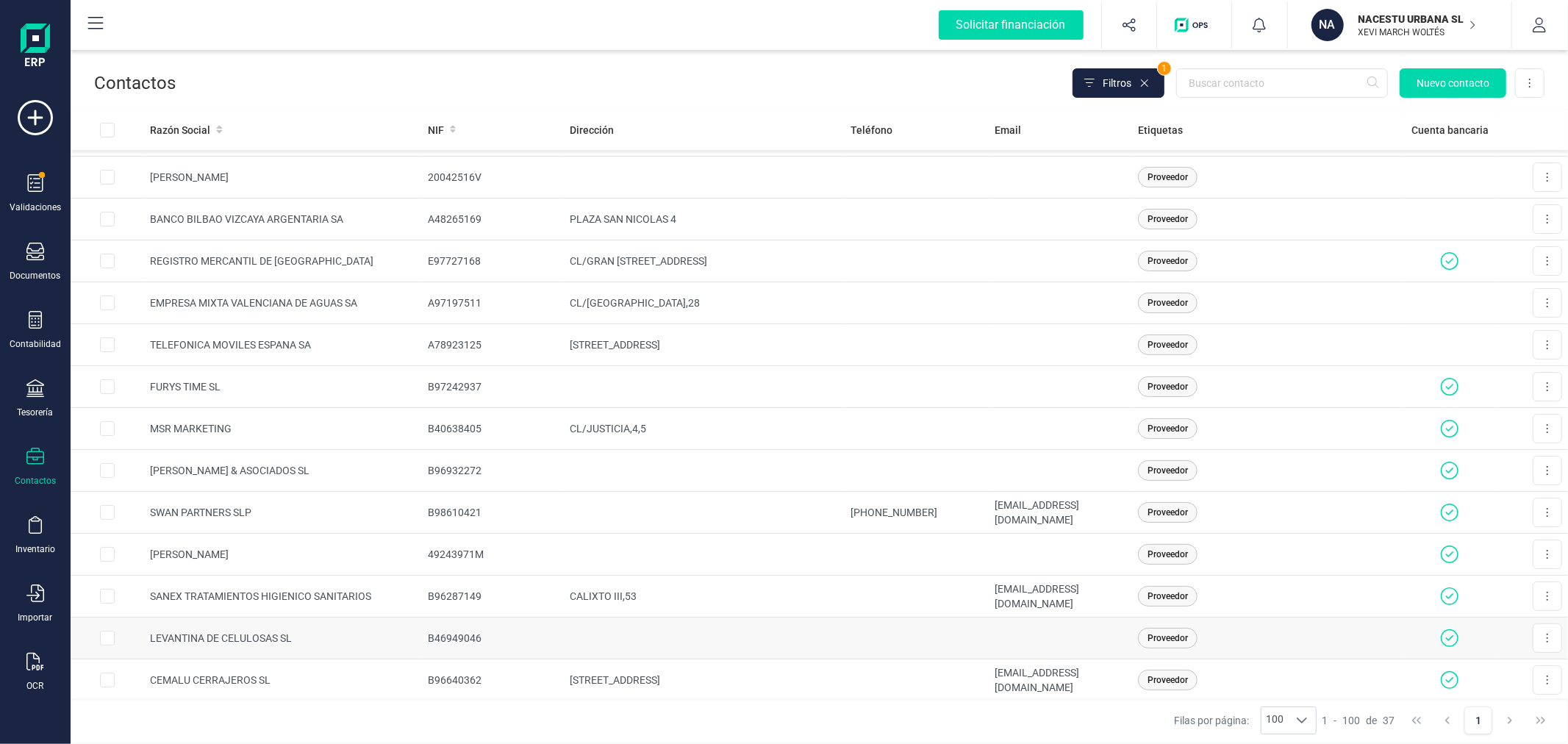
scroll to position [327, 0]
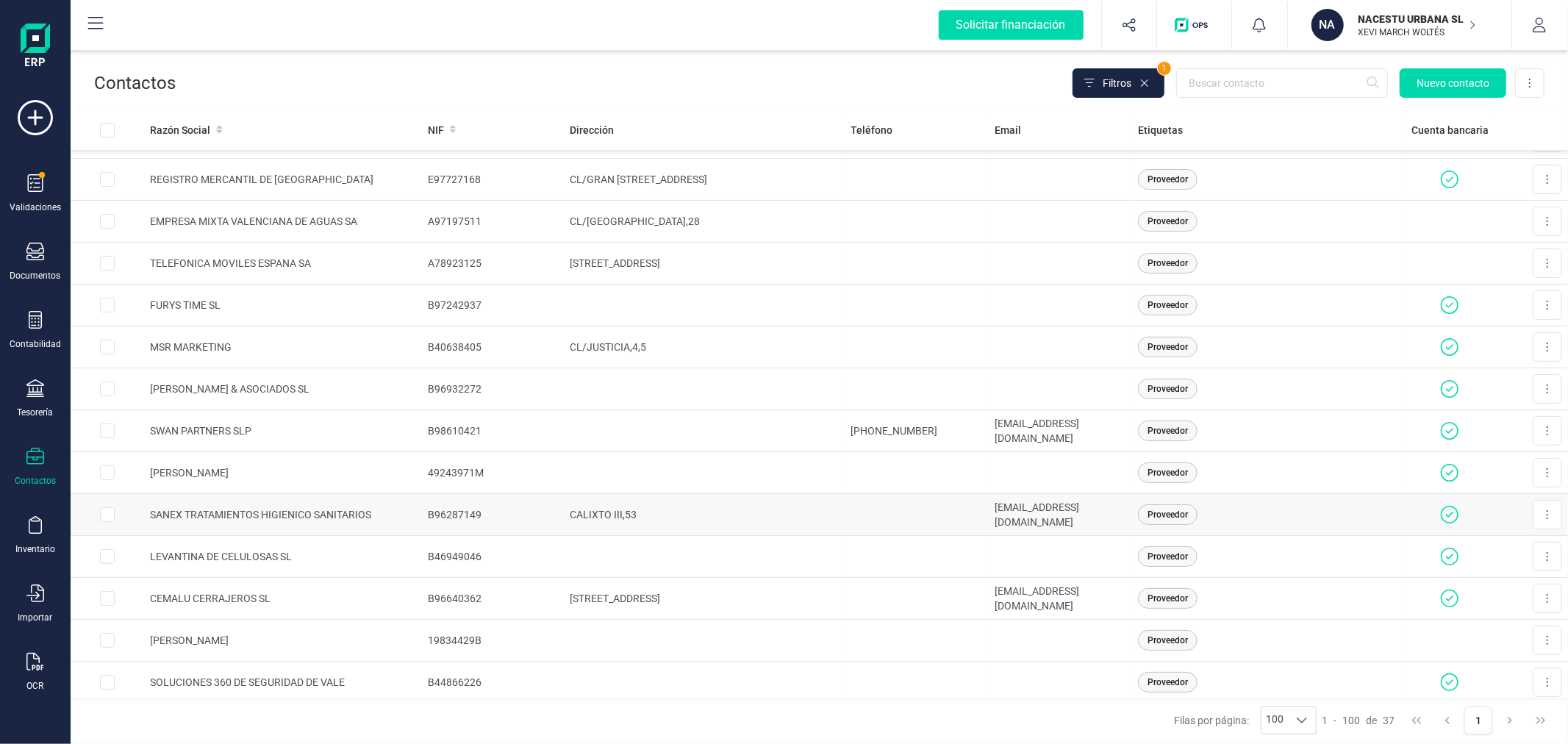
click at [331, 525] on td "SANEX TRATAMIENTOS HIGIENICO SANITARIOS" at bounding box center [283, 515] width 278 height 42
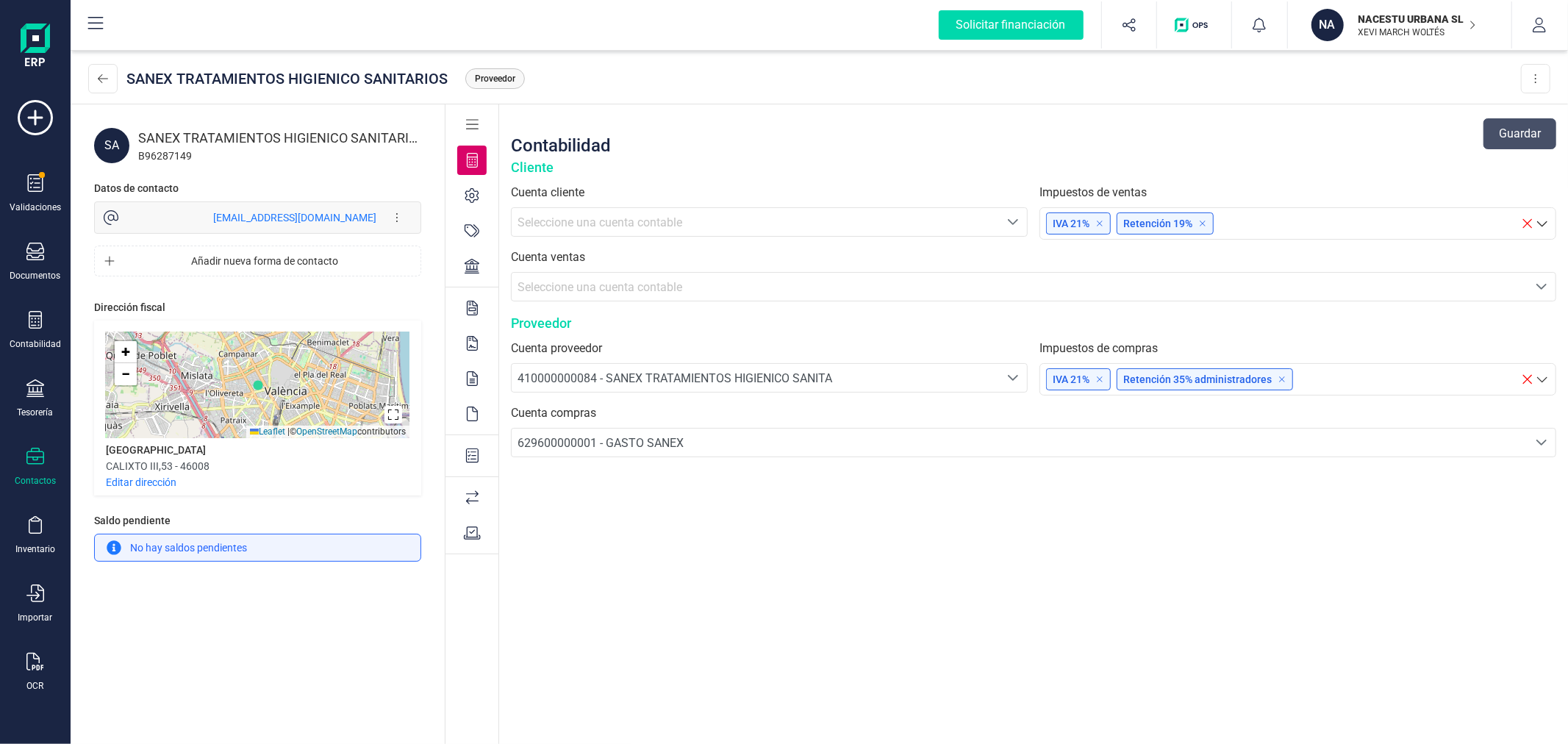
click at [470, 457] on icon at bounding box center [473, 456] width 13 height 15
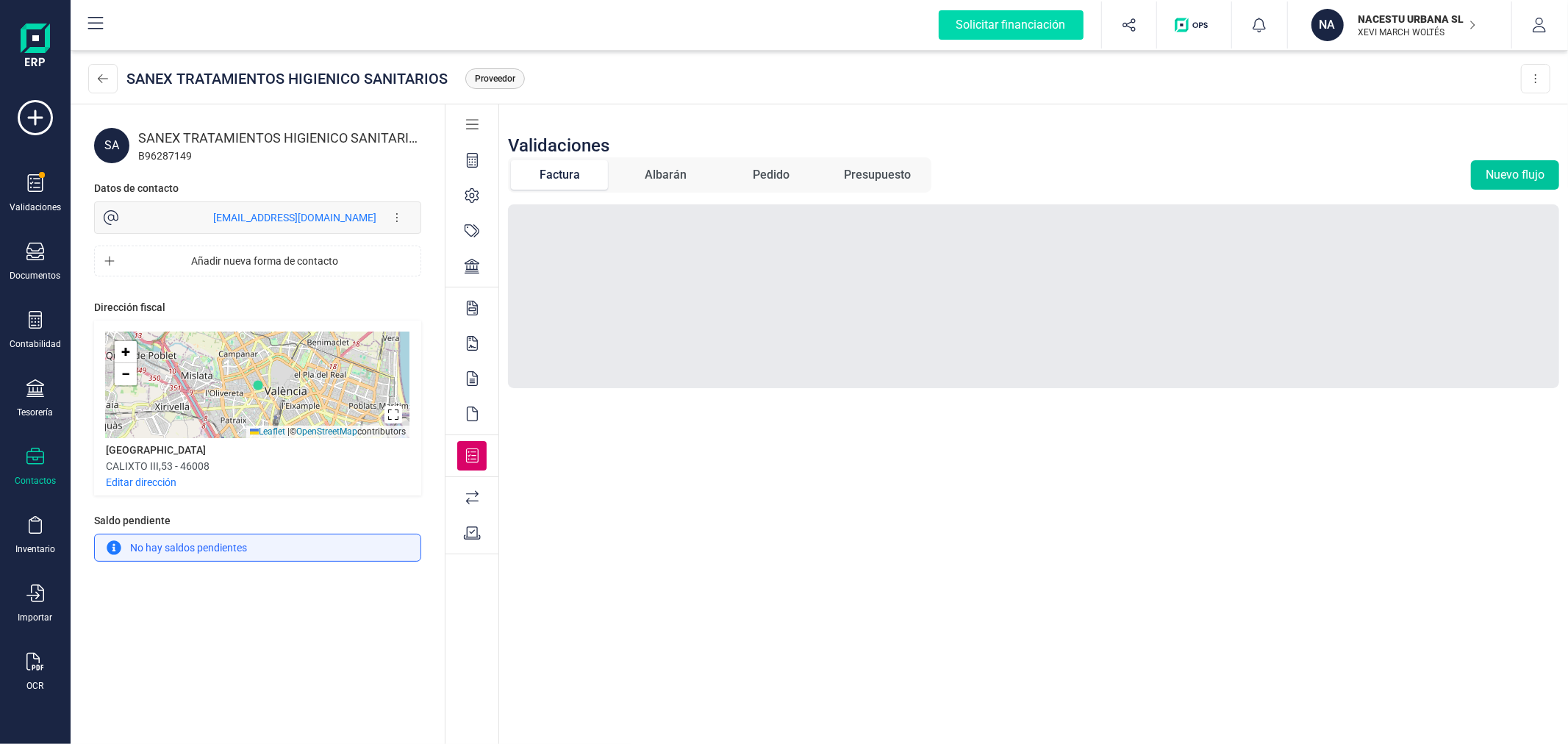
click at [1517, 181] on button "Nuevo flujo" at bounding box center [1514, 175] width 88 height 29
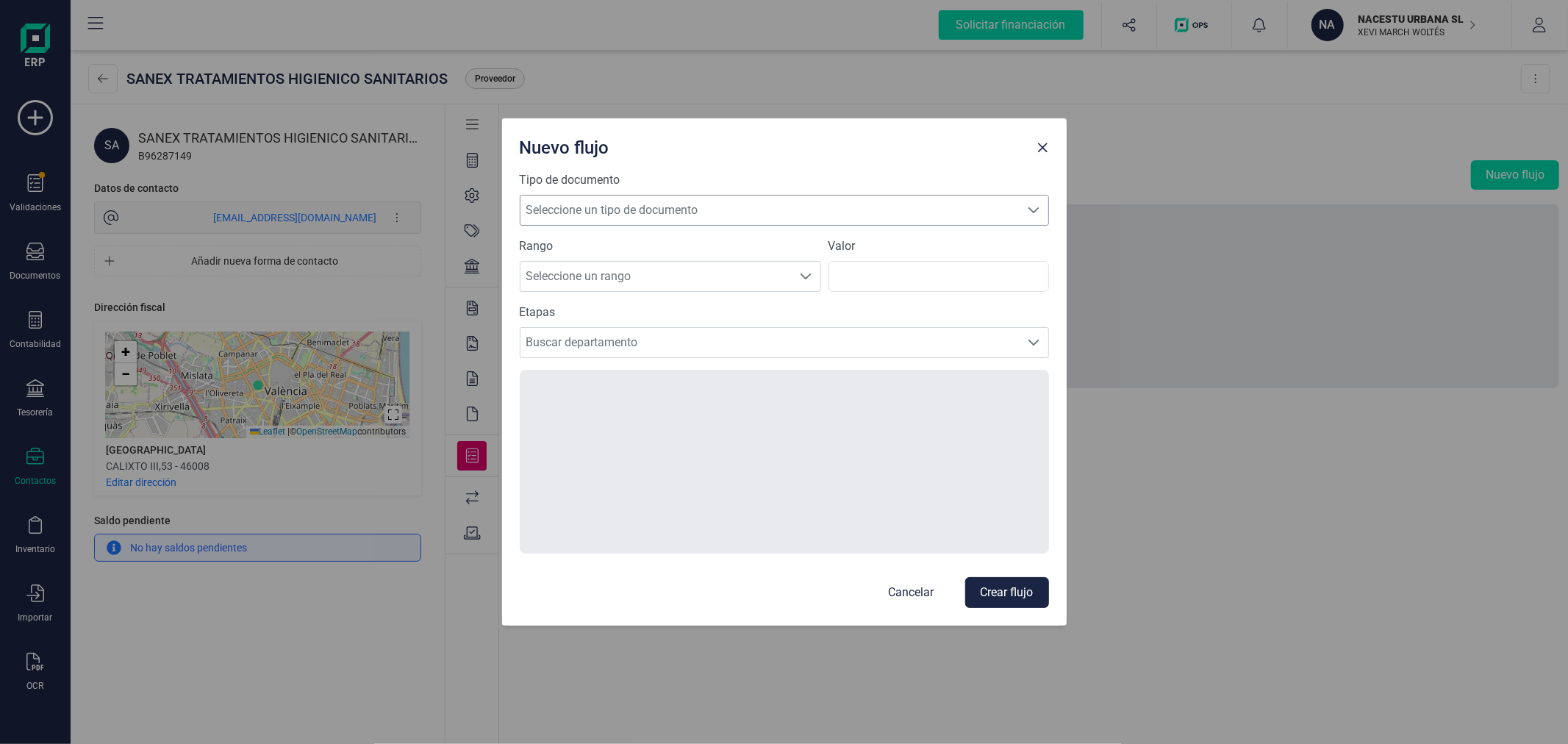
click at [598, 199] on span "Seleccione un tipo de documento" at bounding box center [770, 210] width 500 height 29
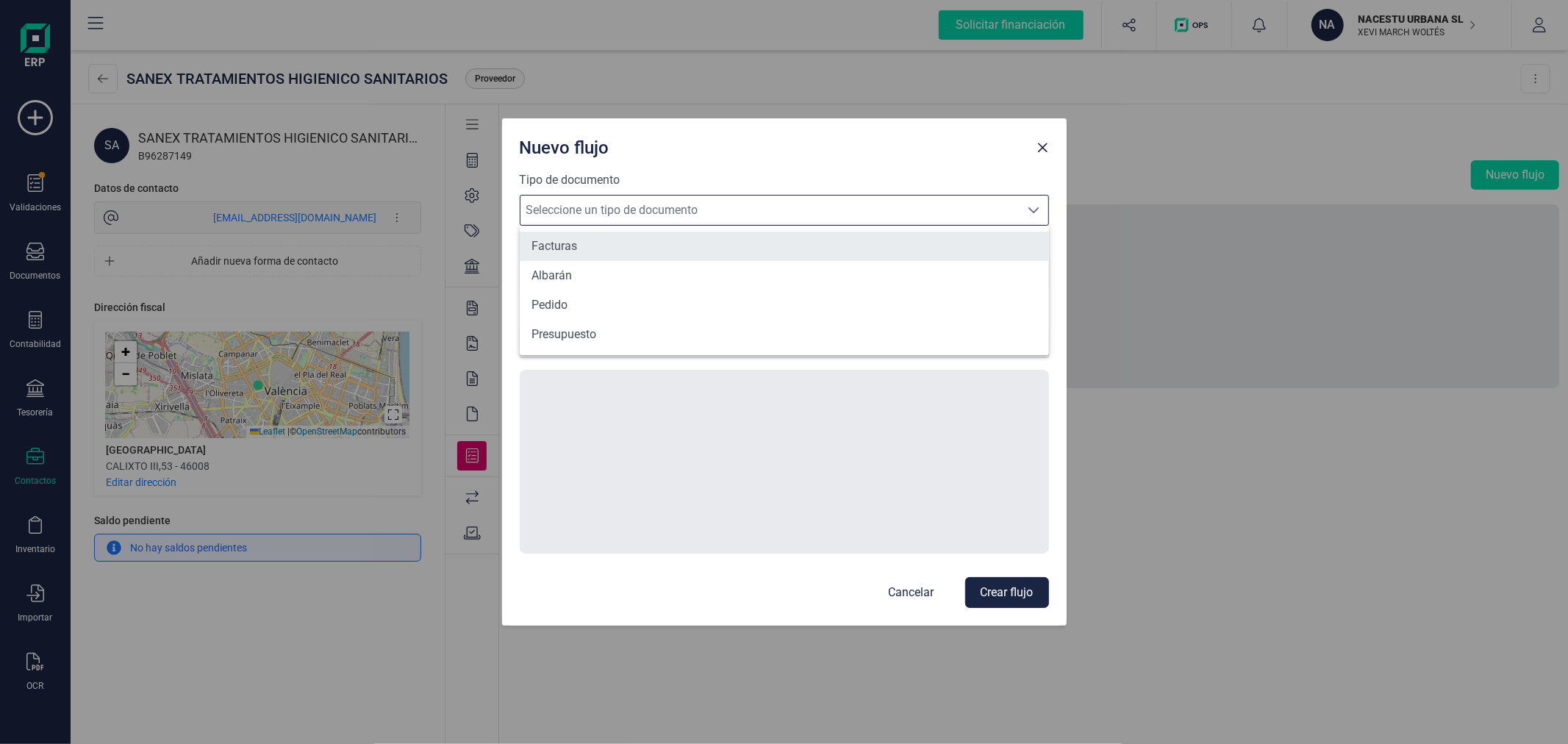
click at [596, 244] on li "Facturas" at bounding box center [784, 246] width 529 height 29
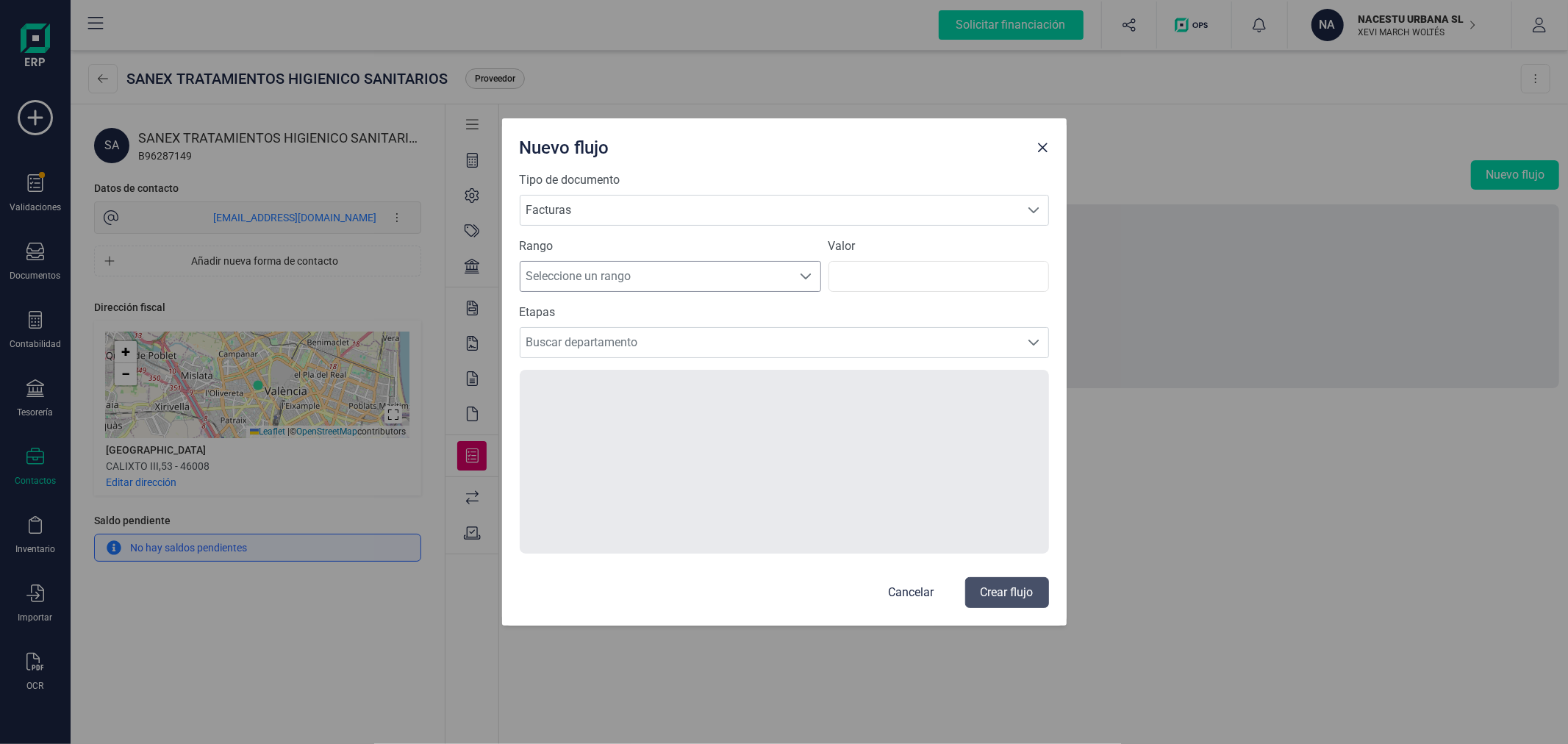
click at [637, 287] on span "Seleccione un rango" at bounding box center [657, 276] width 272 height 29
click at [604, 420] on li "Todos" at bounding box center [670, 418] width 302 height 29
click at [634, 349] on span "Buscar departamento" at bounding box center [770, 342] width 500 height 29
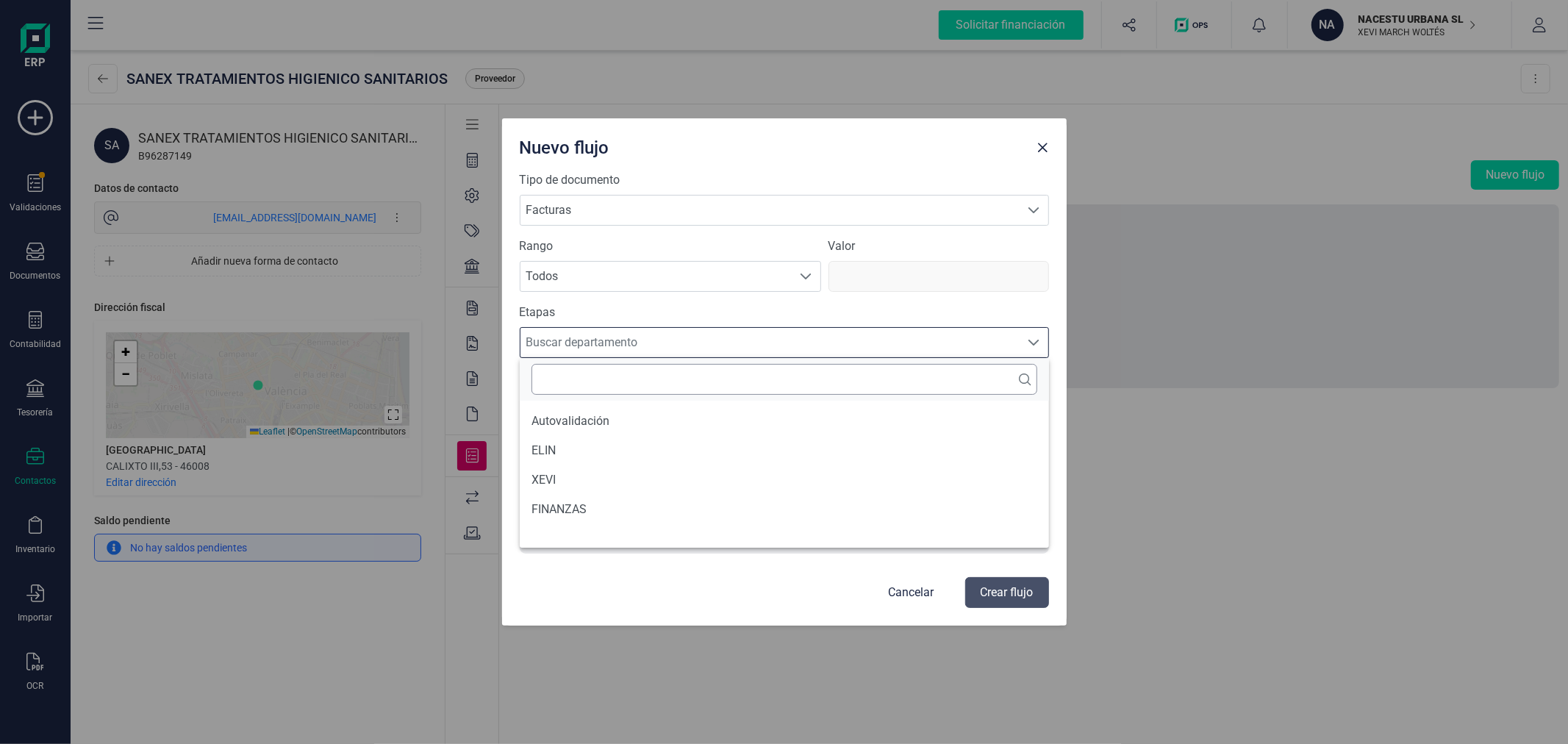
scroll to position [8, 63]
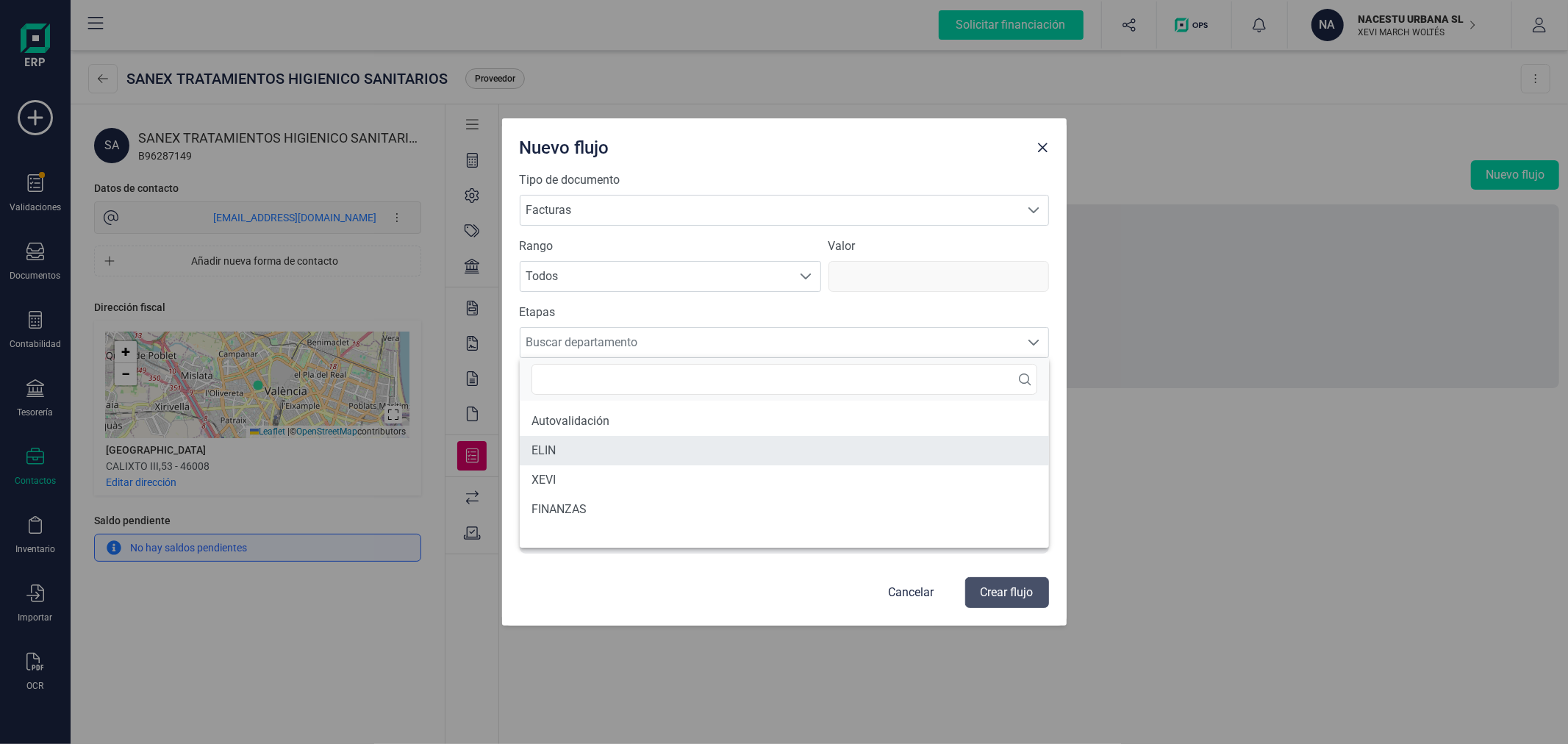
click at [584, 447] on li "ELIN" at bounding box center [784, 450] width 529 height 29
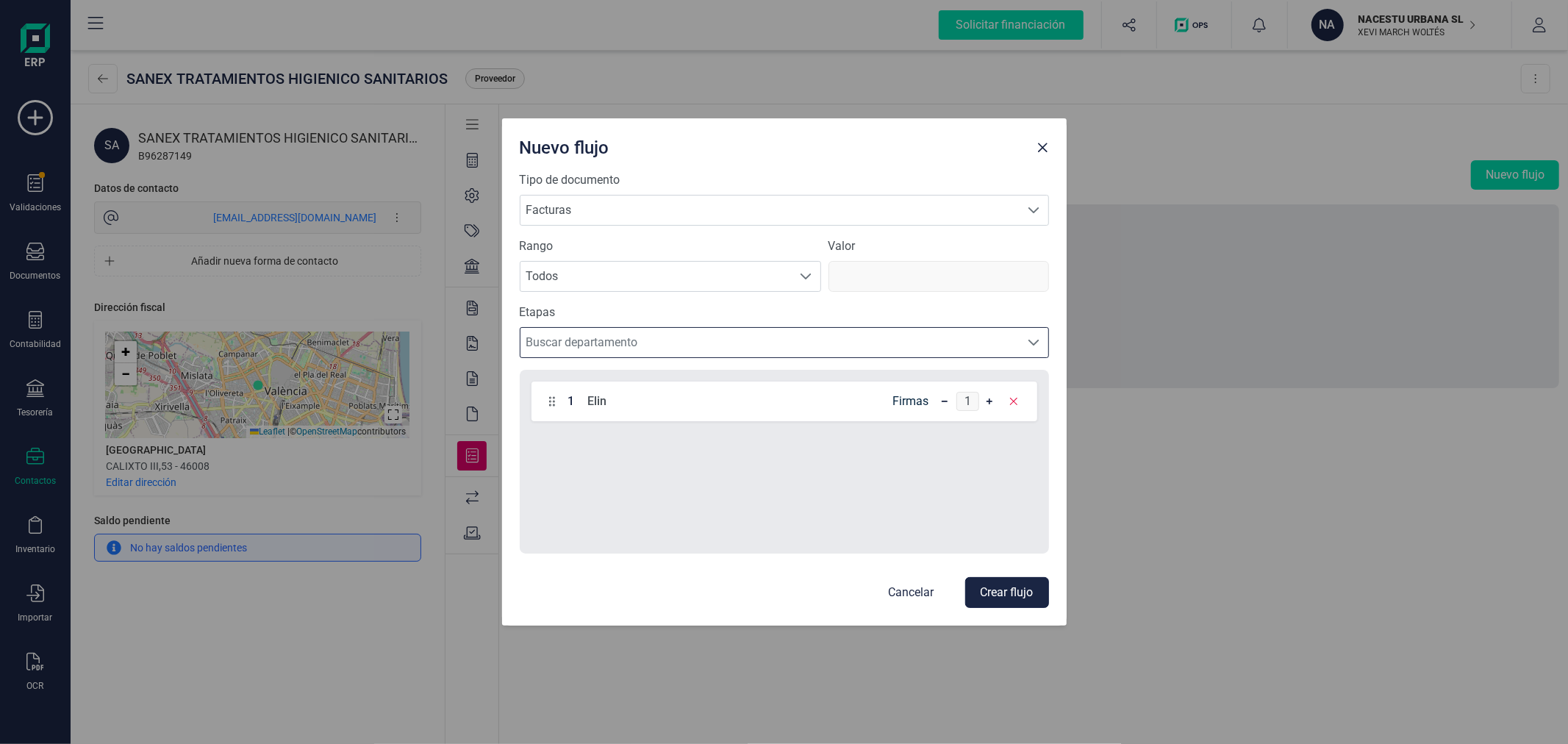
click at [1031, 596] on button "Crear flujo" at bounding box center [1007, 592] width 84 height 31
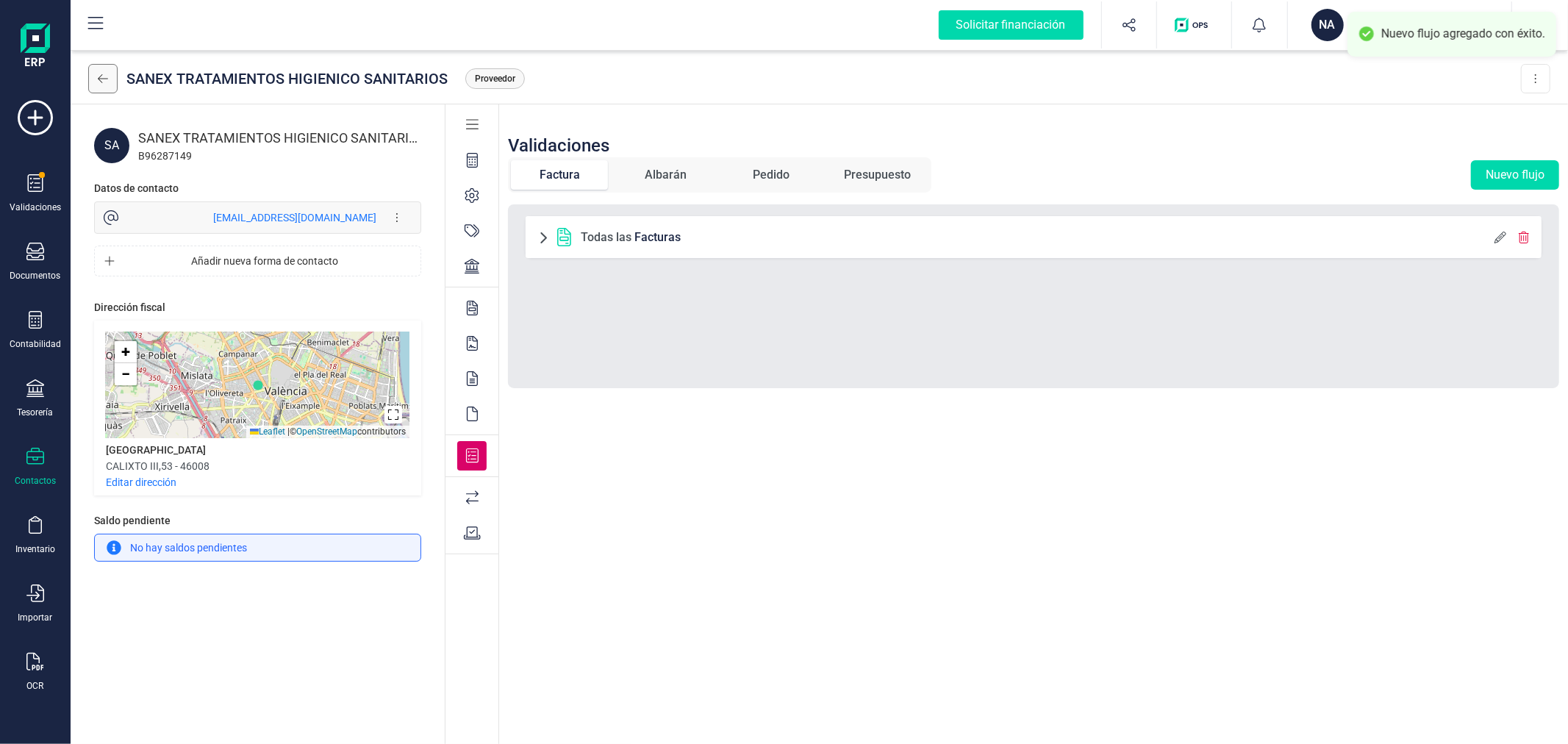
click at [103, 76] on icon at bounding box center [102, 79] width 10 height 12
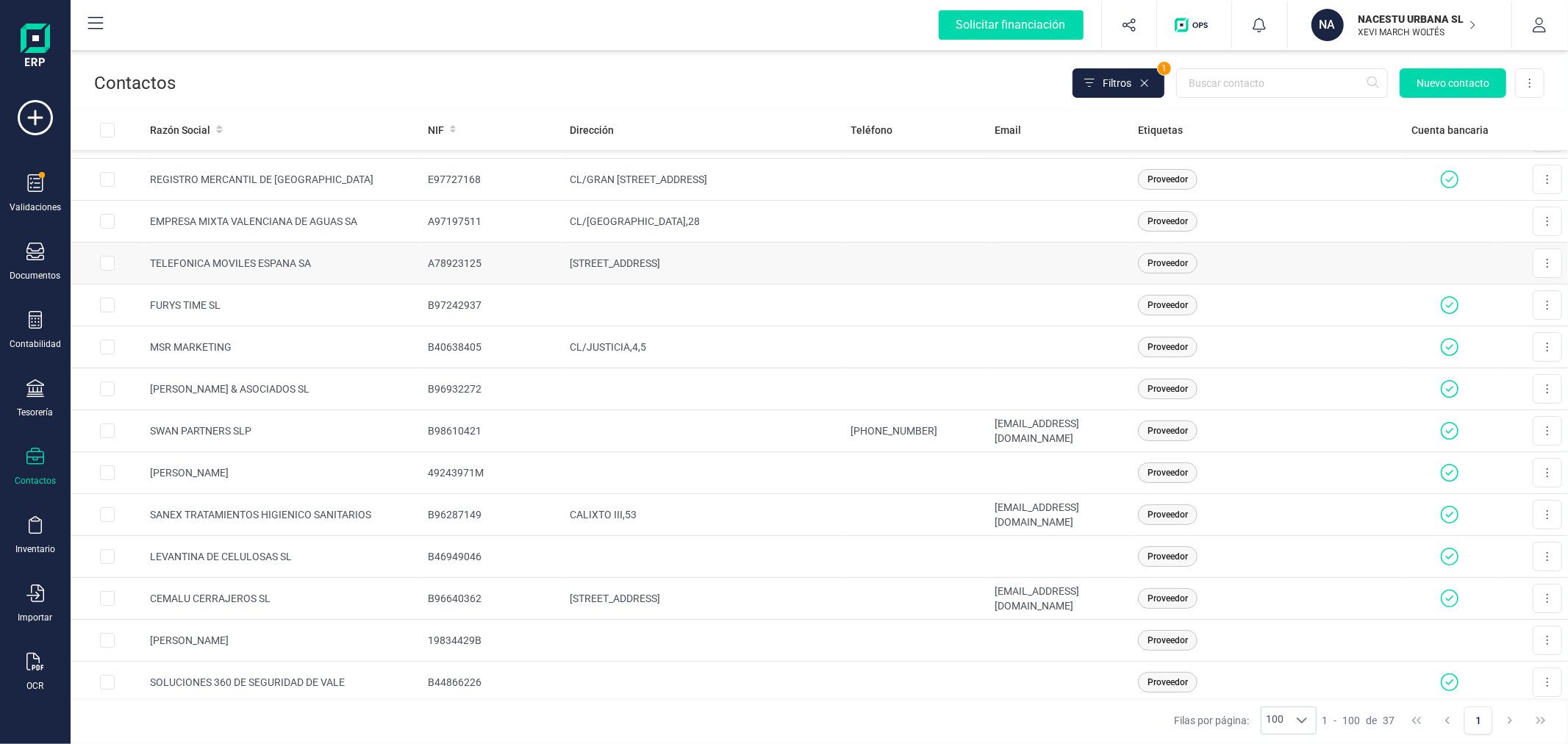
scroll to position [408, 0]
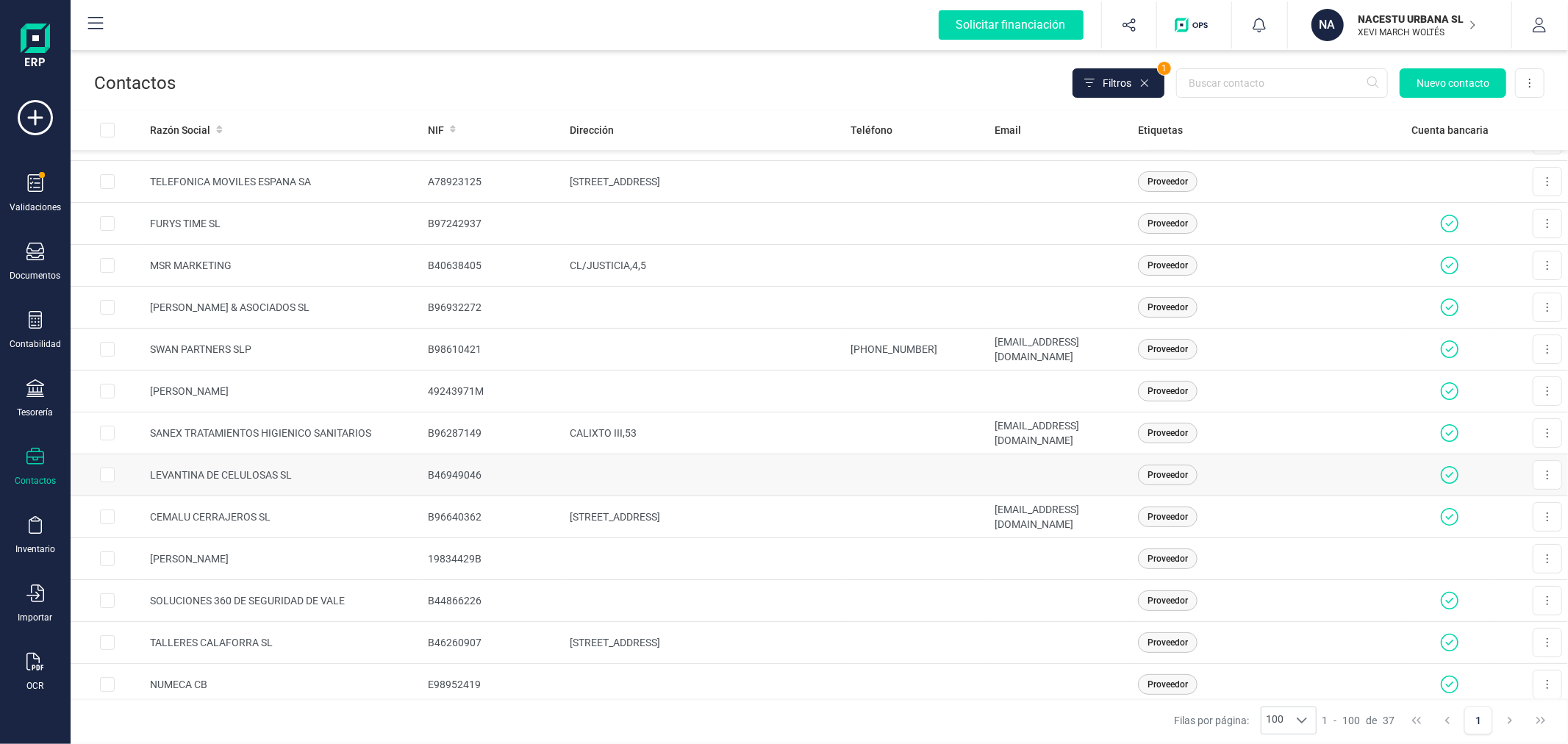
click at [452, 480] on td "B46949046" at bounding box center [492, 475] width 142 height 42
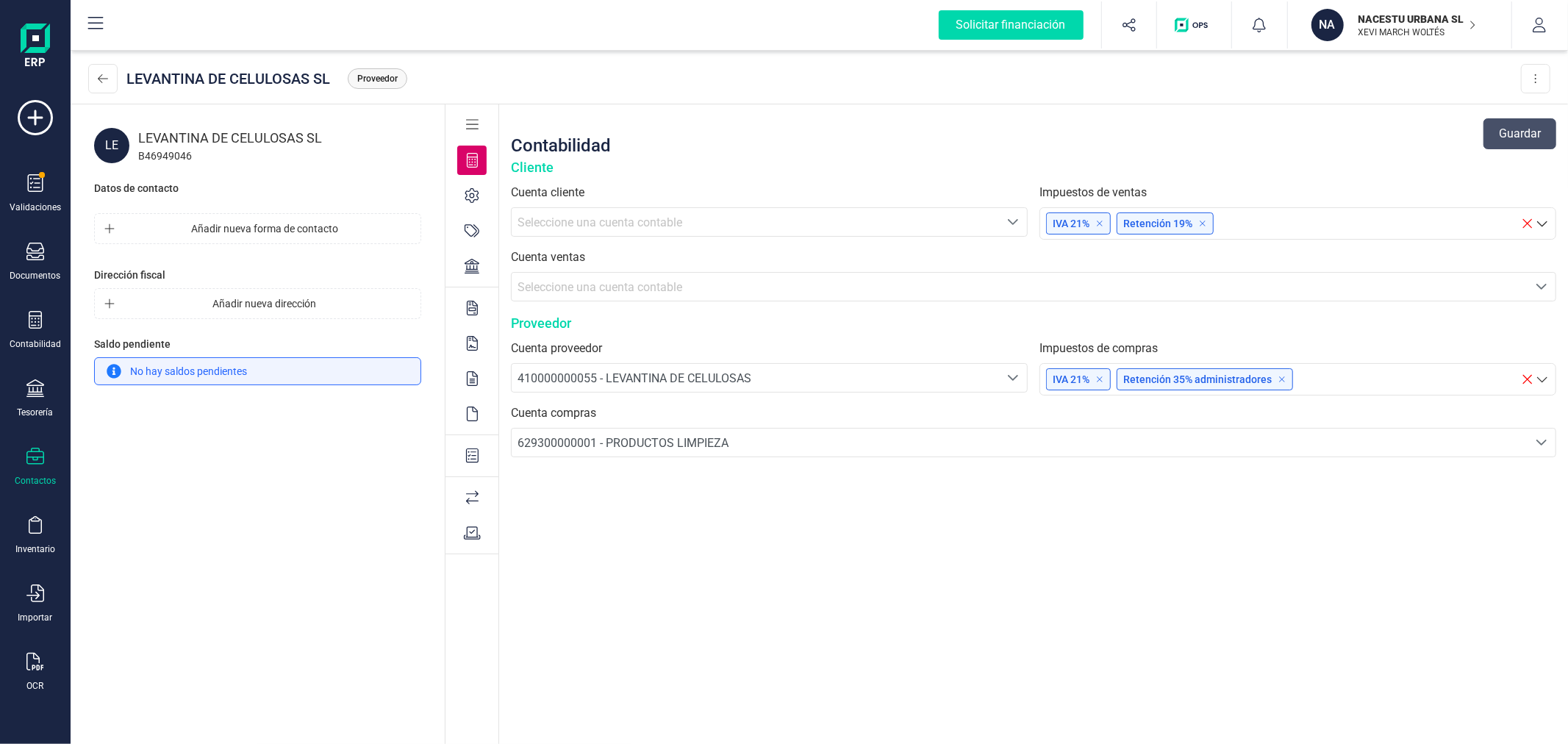
click at [480, 456] on div at bounding box center [471, 455] width 29 height 29
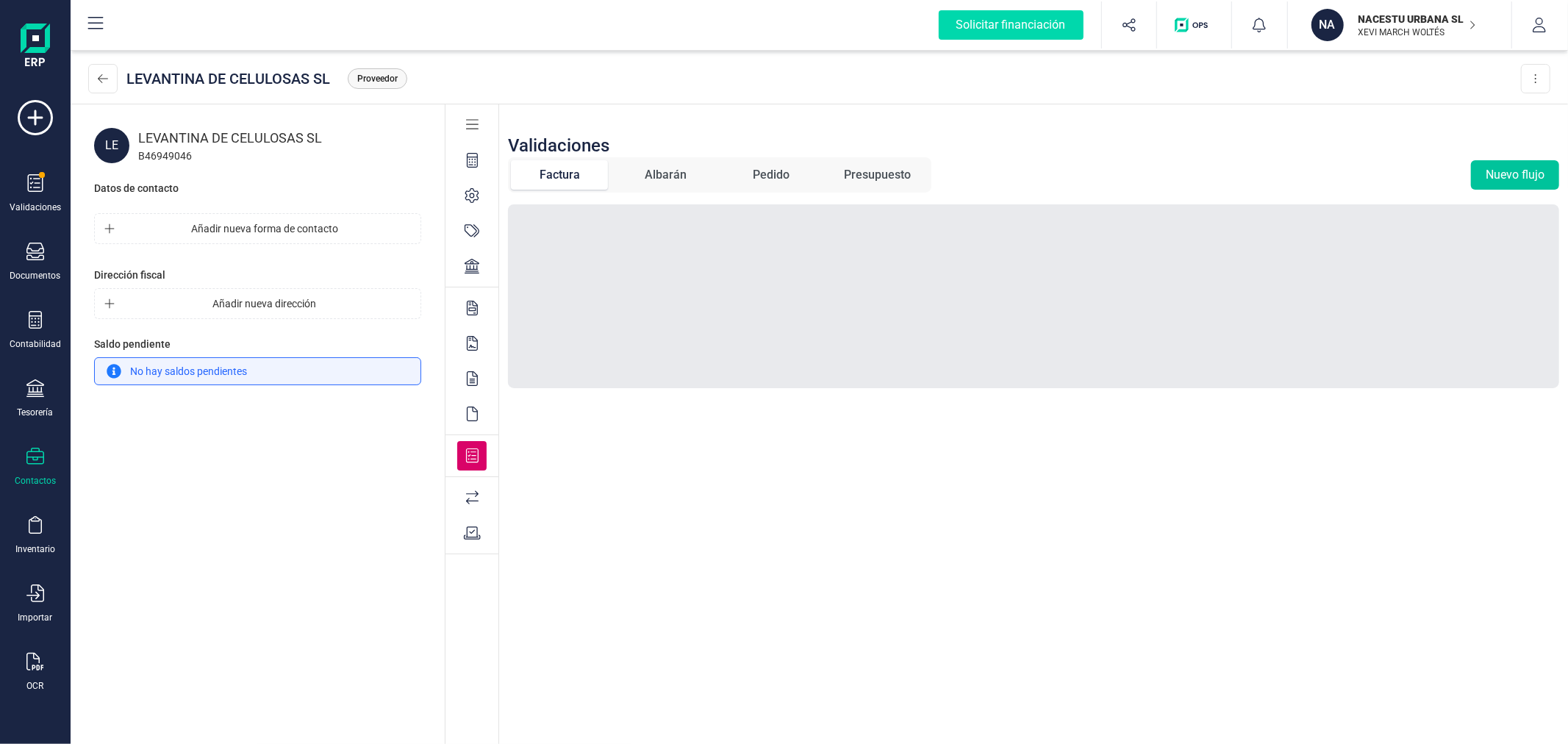
click at [1494, 171] on button "Nuevo flujo" at bounding box center [1514, 175] width 88 height 29
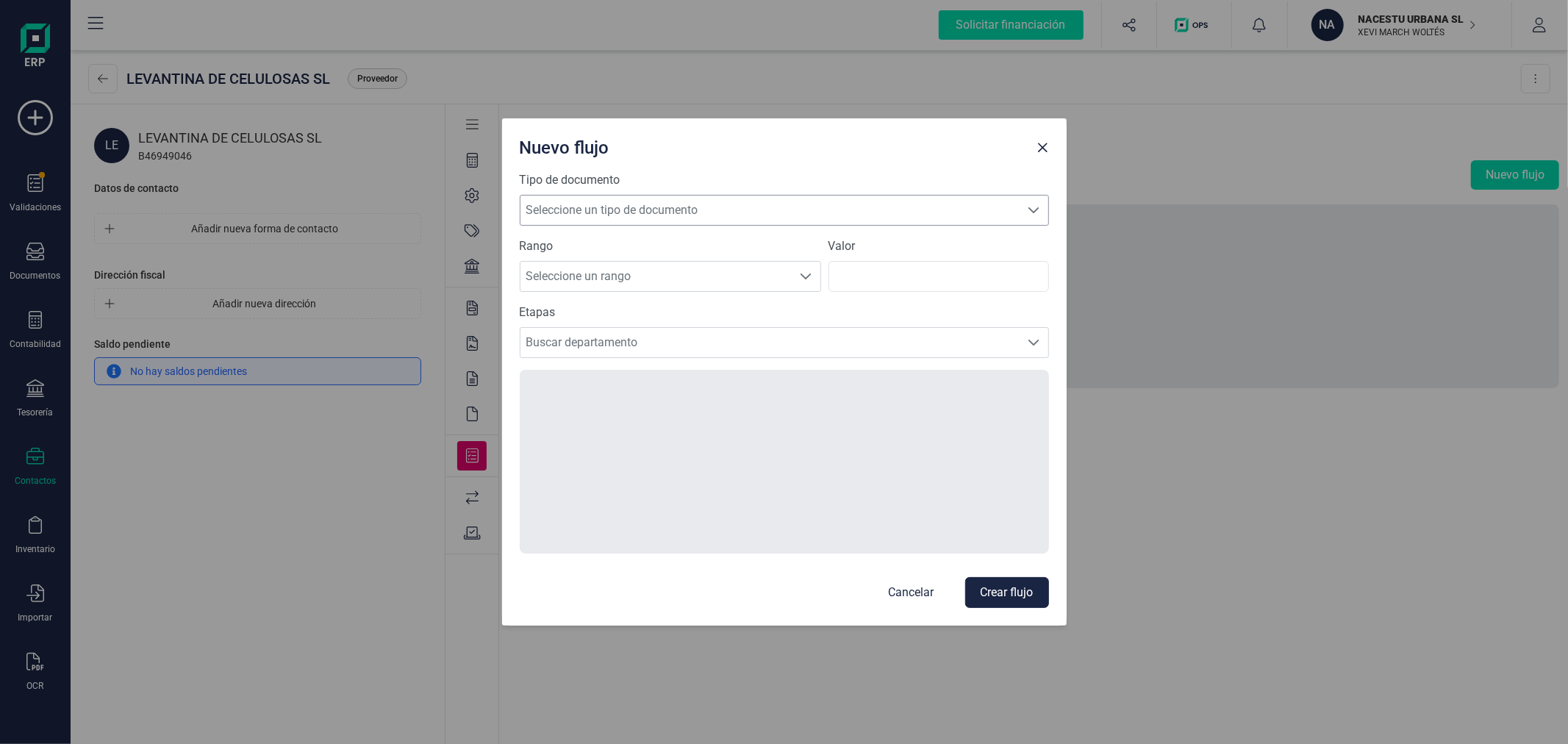
click at [680, 198] on span "Seleccione un tipo de documento" at bounding box center [770, 210] width 500 height 29
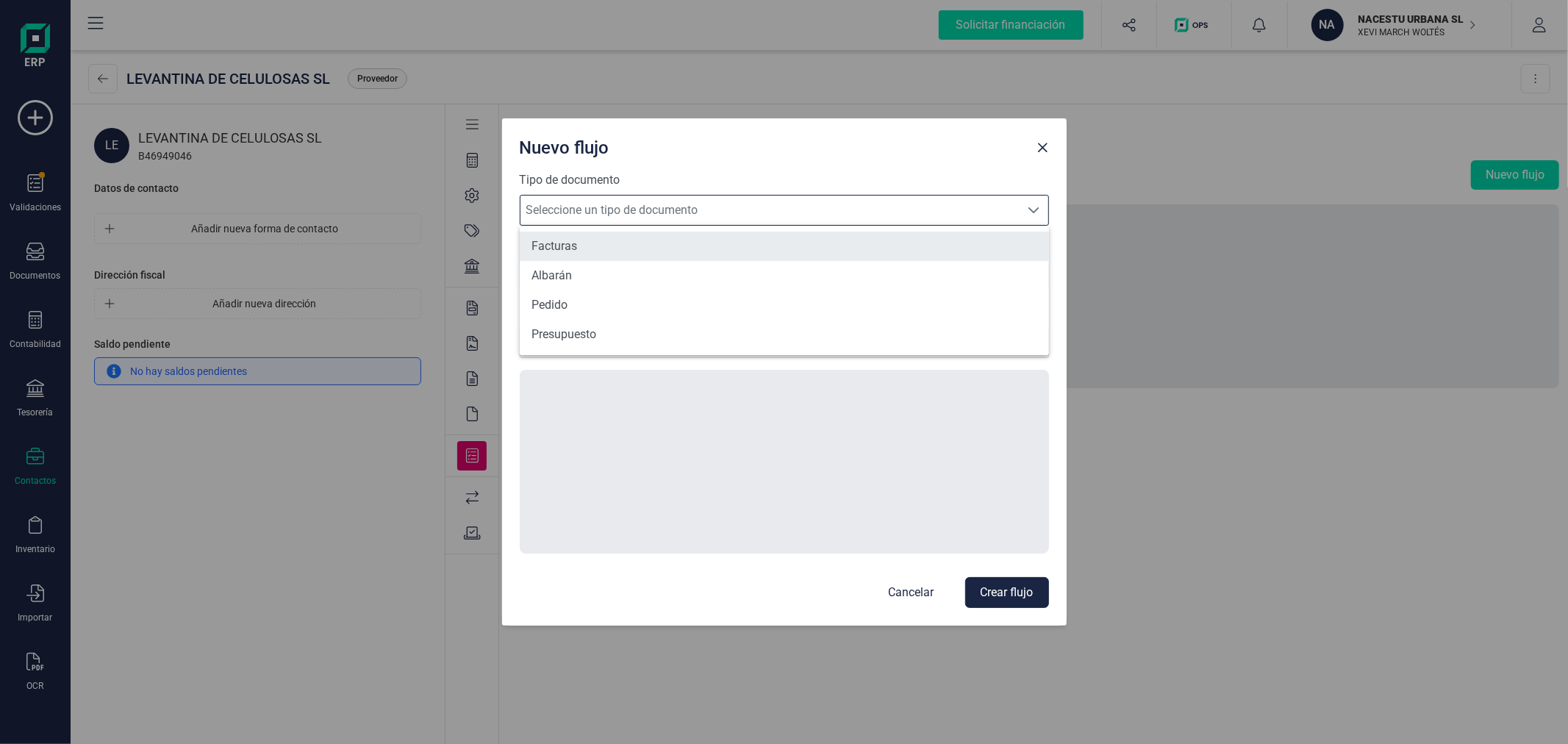
click at [619, 239] on li "Facturas" at bounding box center [784, 246] width 529 height 29
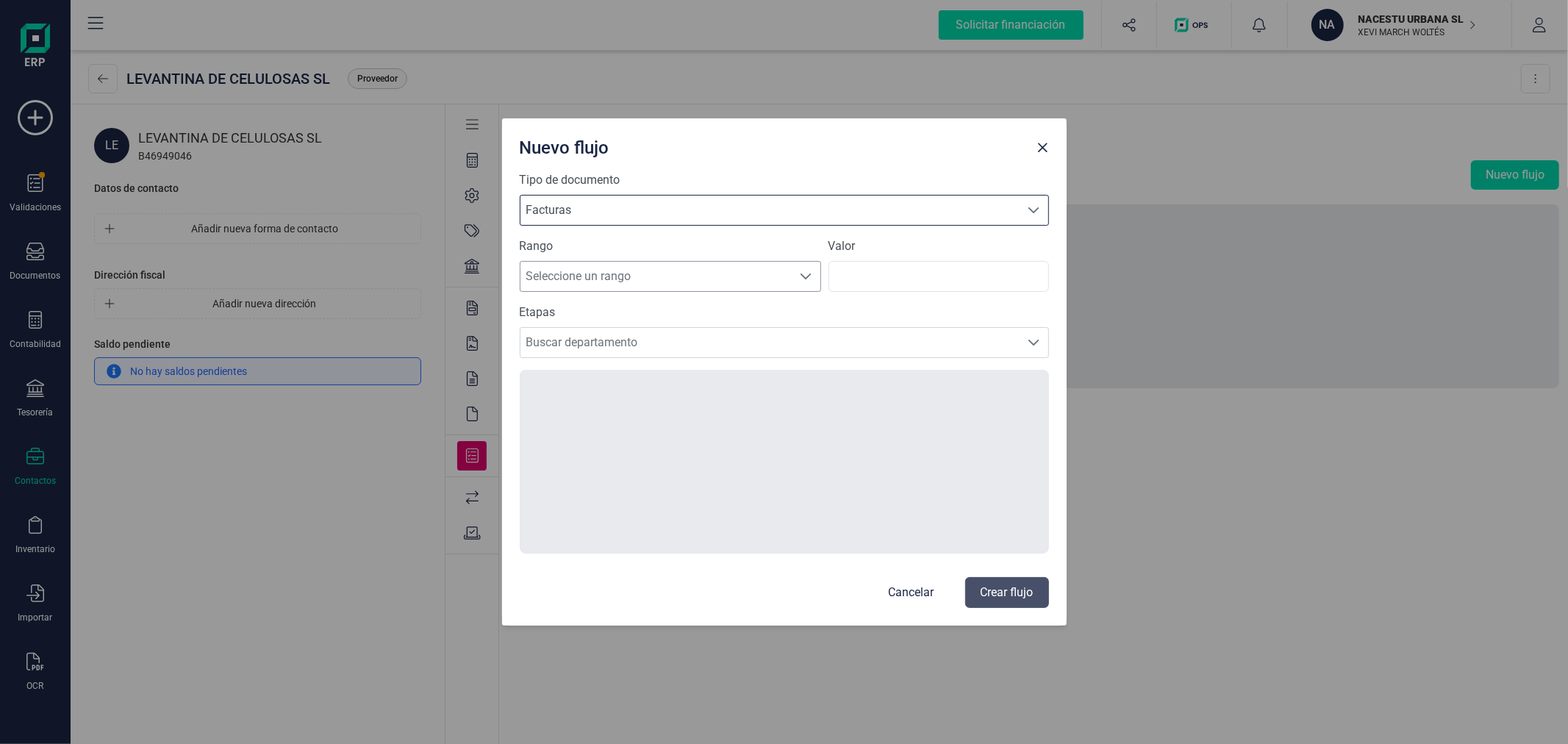
click at [611, 274] on span "Seleccione un rango" at bounding box center [657, 276] width 272 height 29
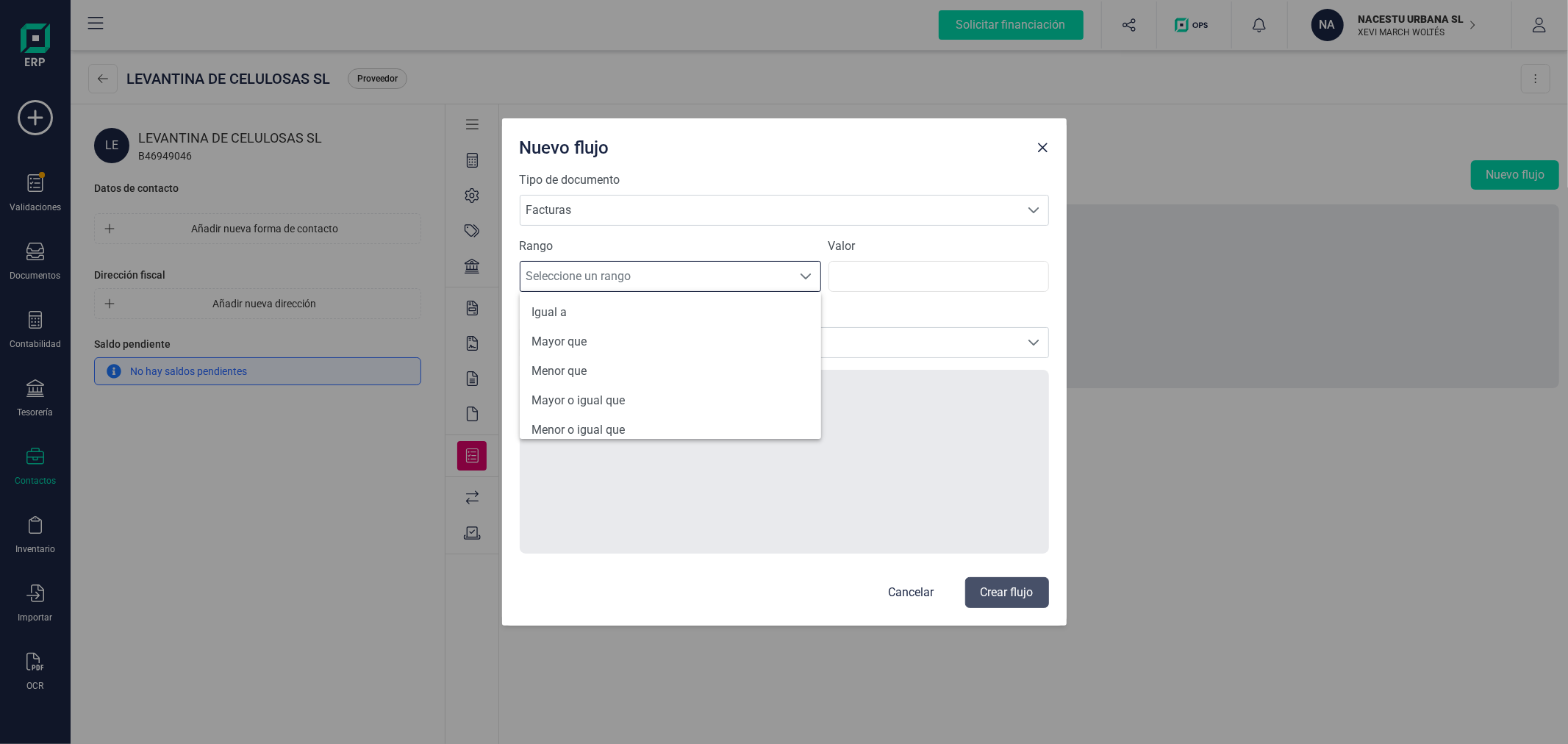
scroll to position [70, 0]
click at [613, 416] on li "Todos" at bounding box center [670, 418] width 302 height 29
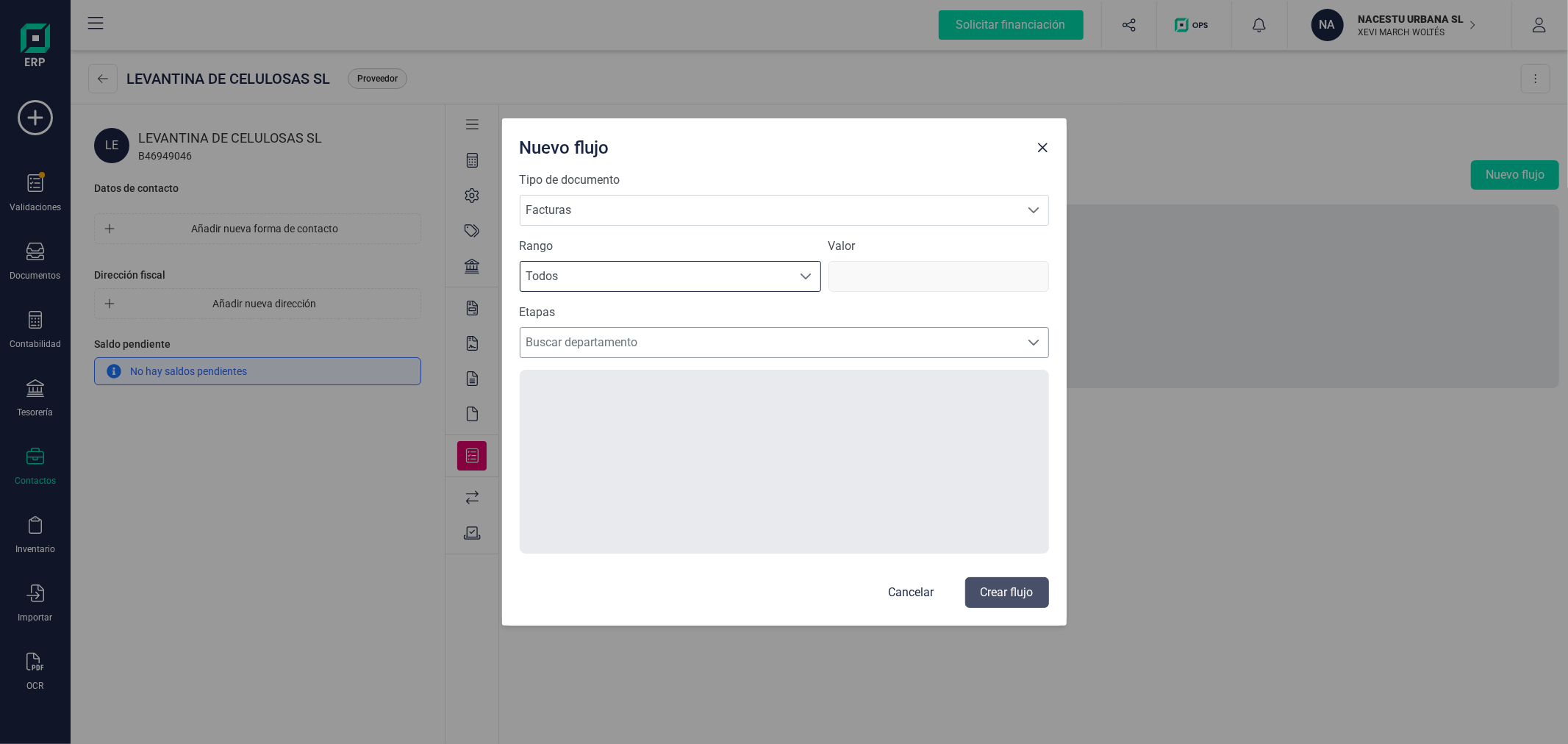
click at [665, 329] on span "Buscar departamento" at bounding box center [770, 342] width 500 height 29
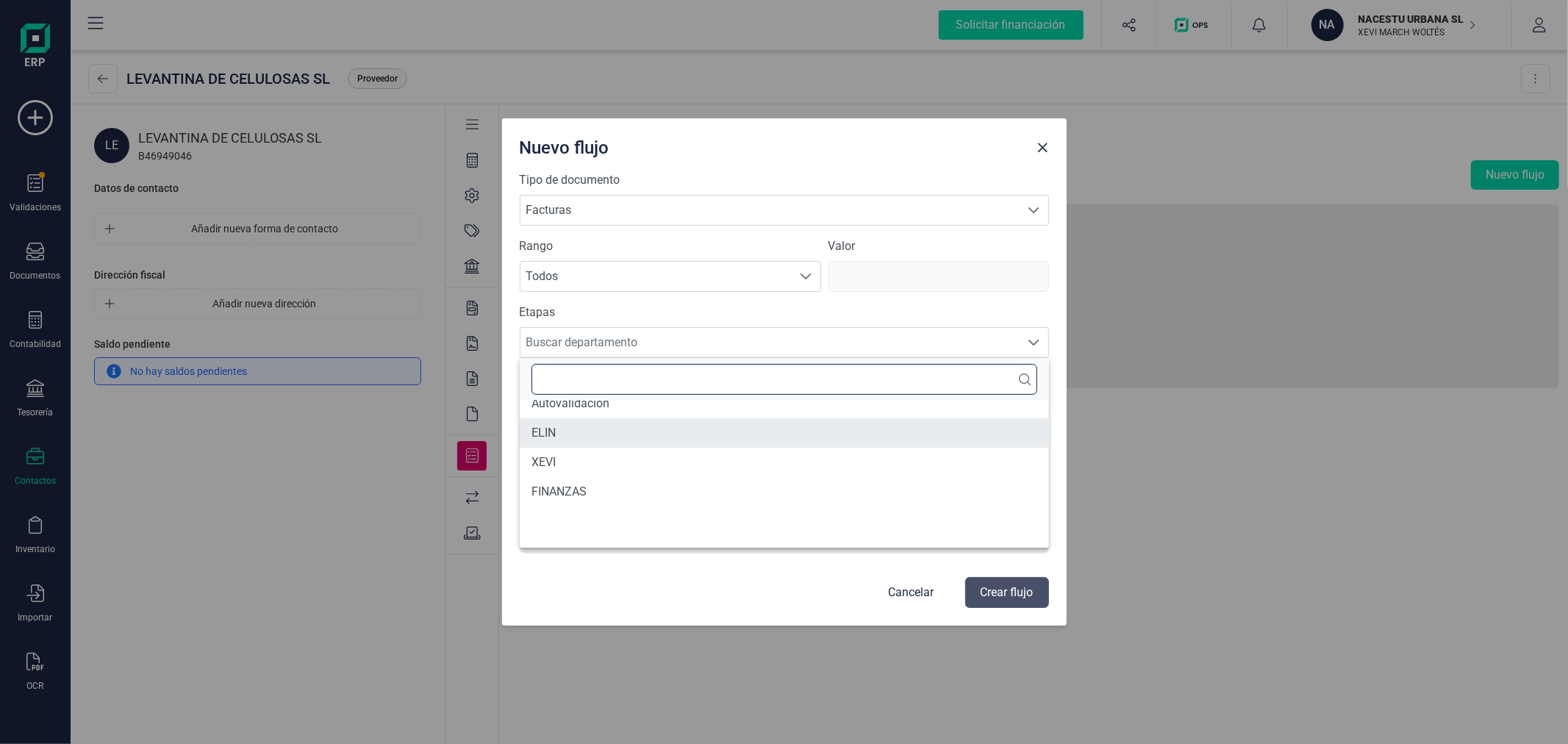
scroll to position [0, 0]
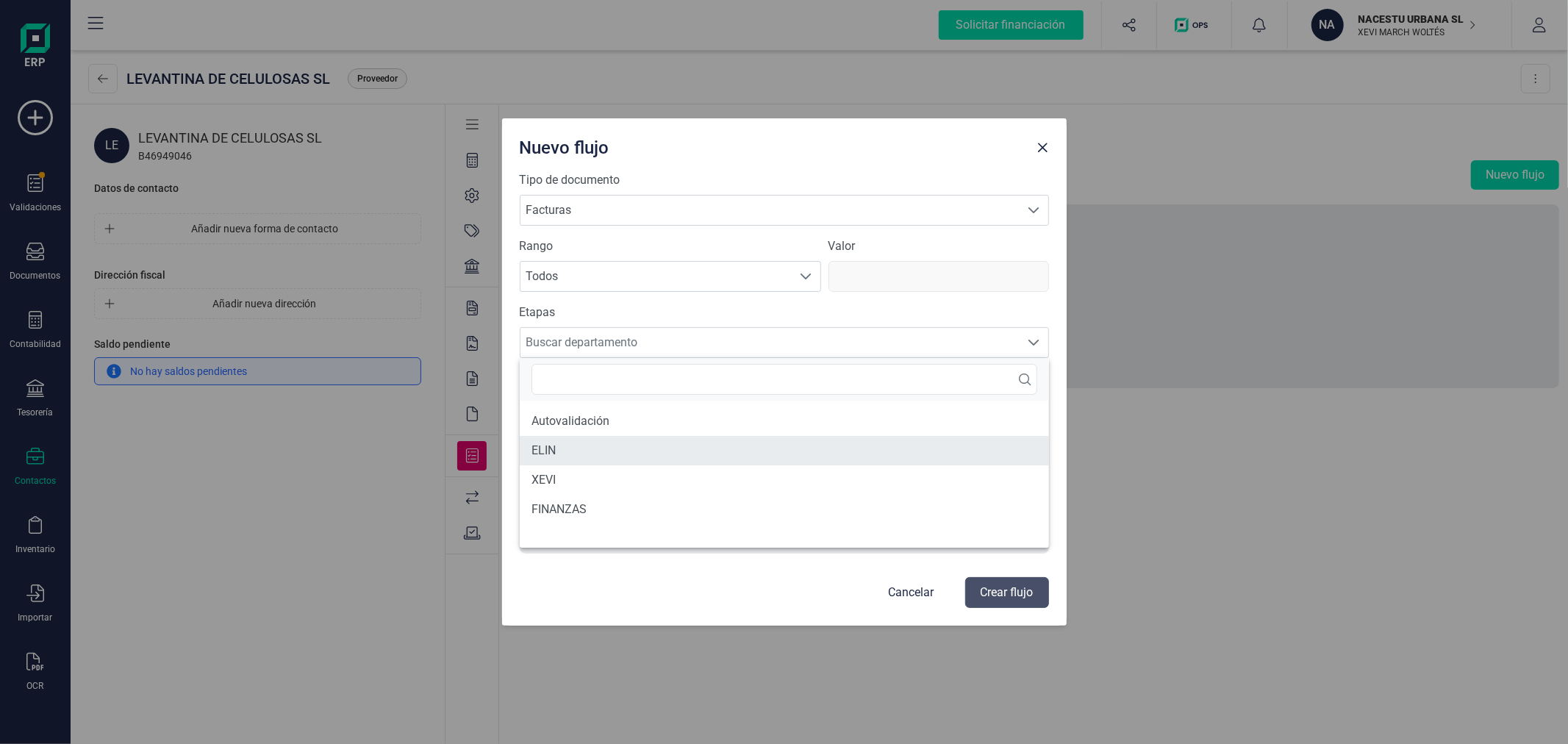
click at [616, 446] on li "ELIN" at bounding box center [784, 450] width 529 height 29
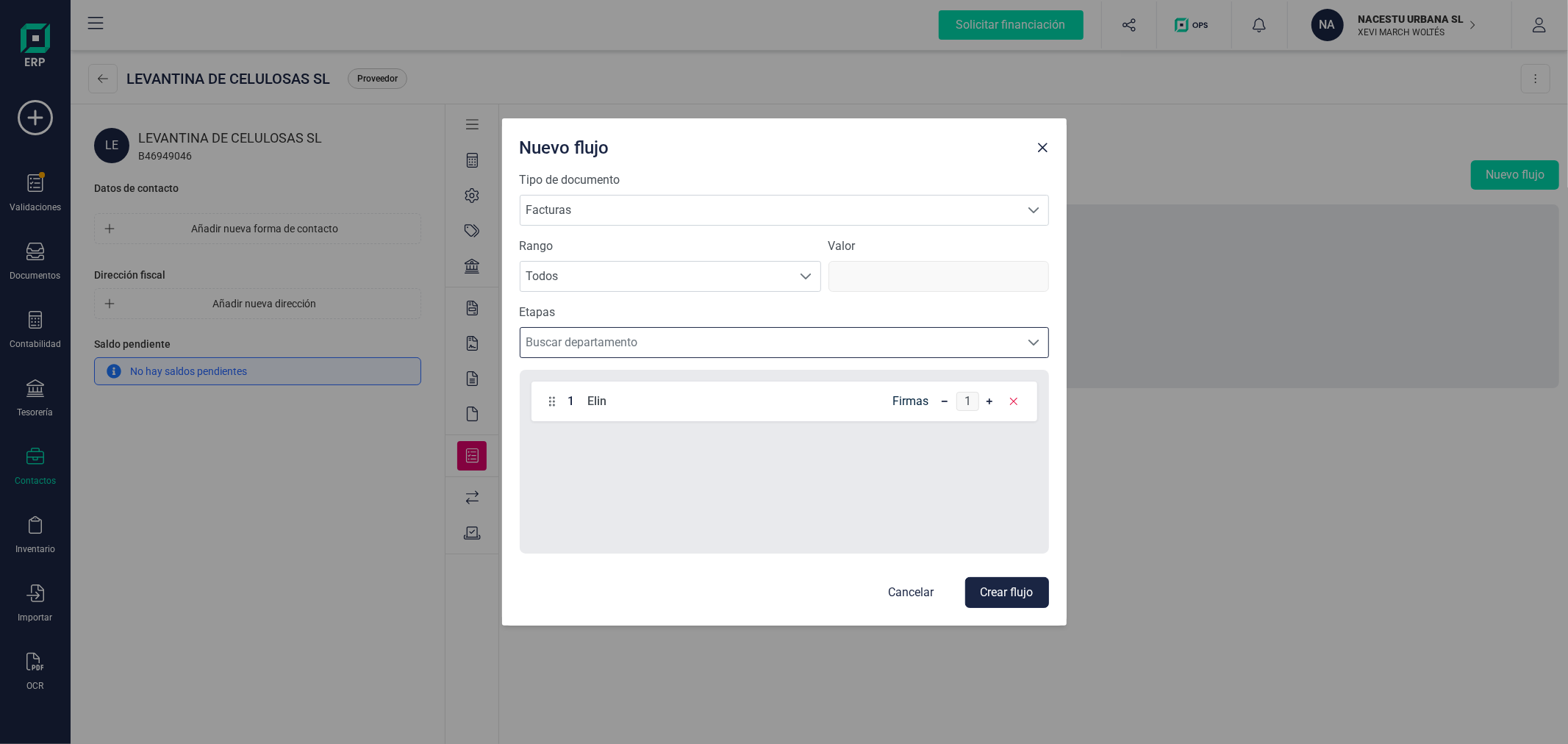
click at [1011, 585] on button "Crear flujo" at bounding box center [1007, 592] width 84 height 31
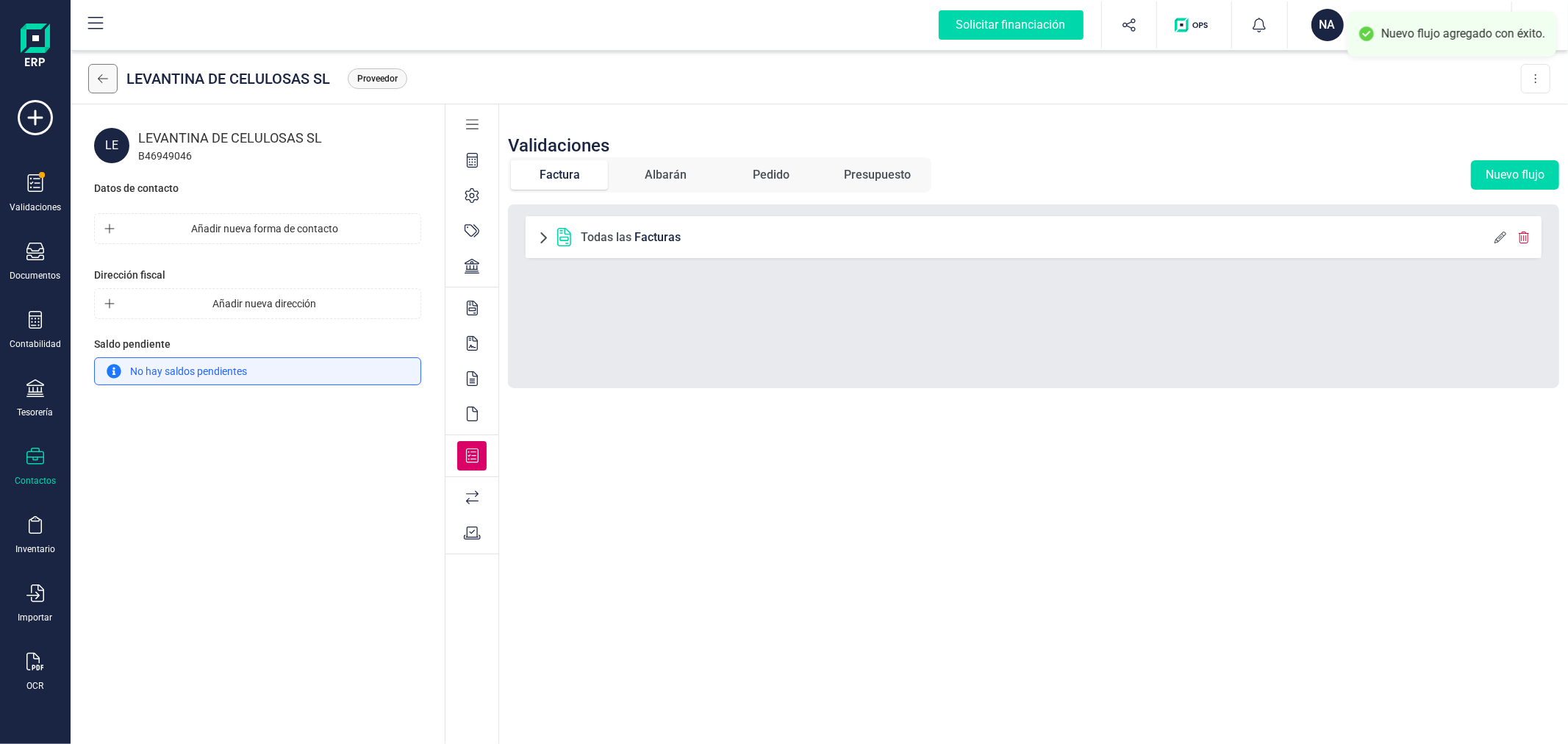
click at [109, 74] on button at bounding box center [102, 78] width 29 height 29
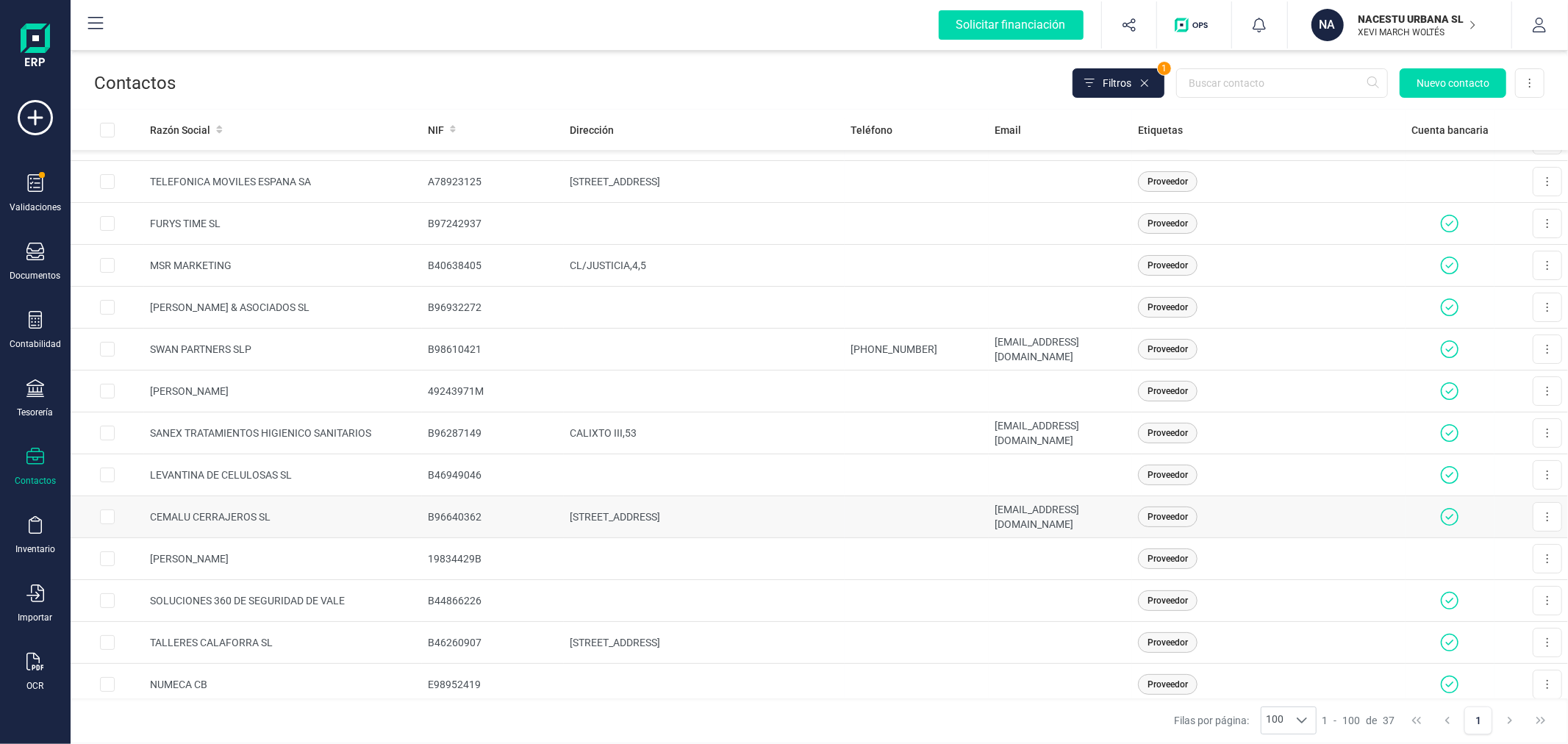
scroll to position [490, 0]
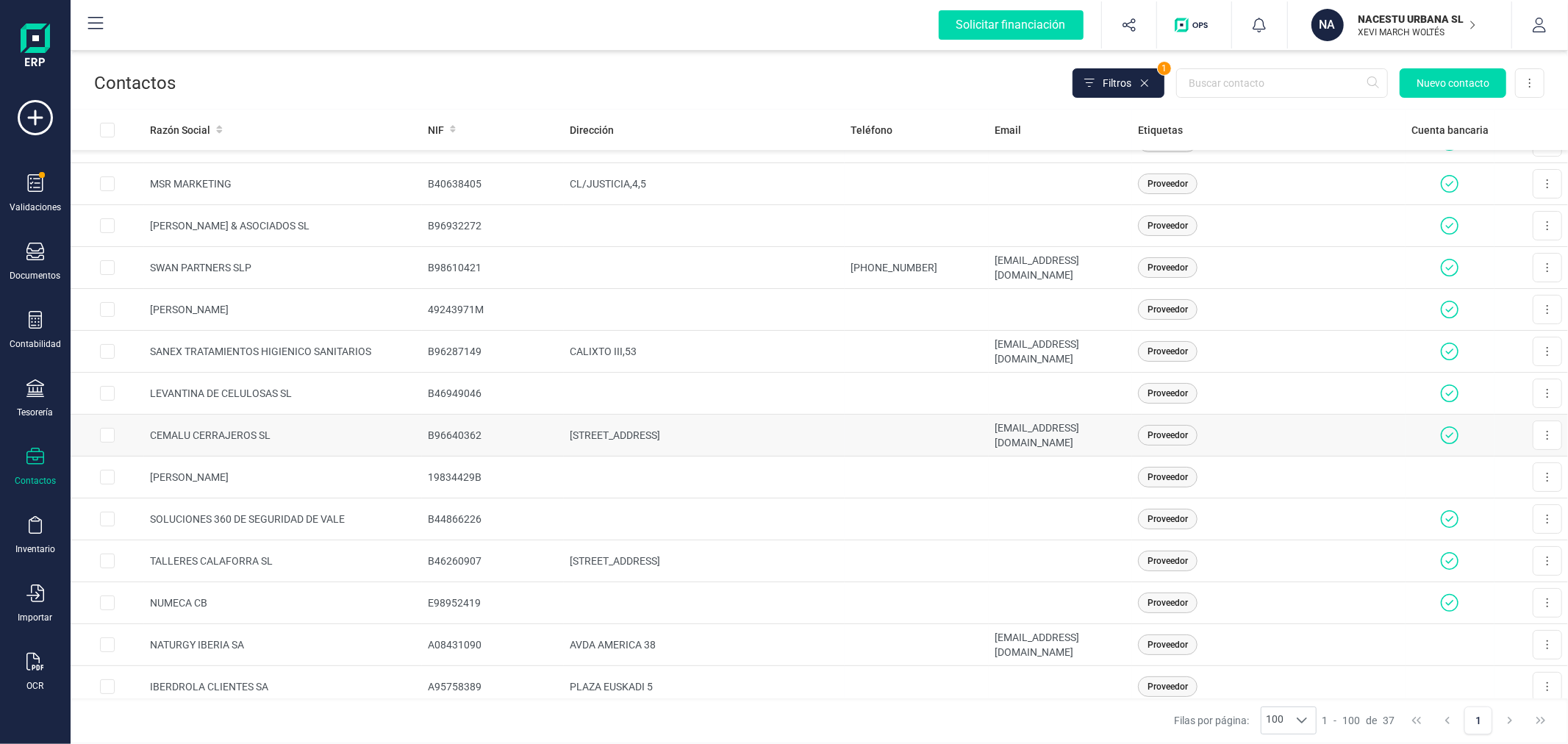
click at [598, 432] on td "CALLE COMARCA DE LHORTA, 9" at bounding box center [704, 436] width 281 height 42
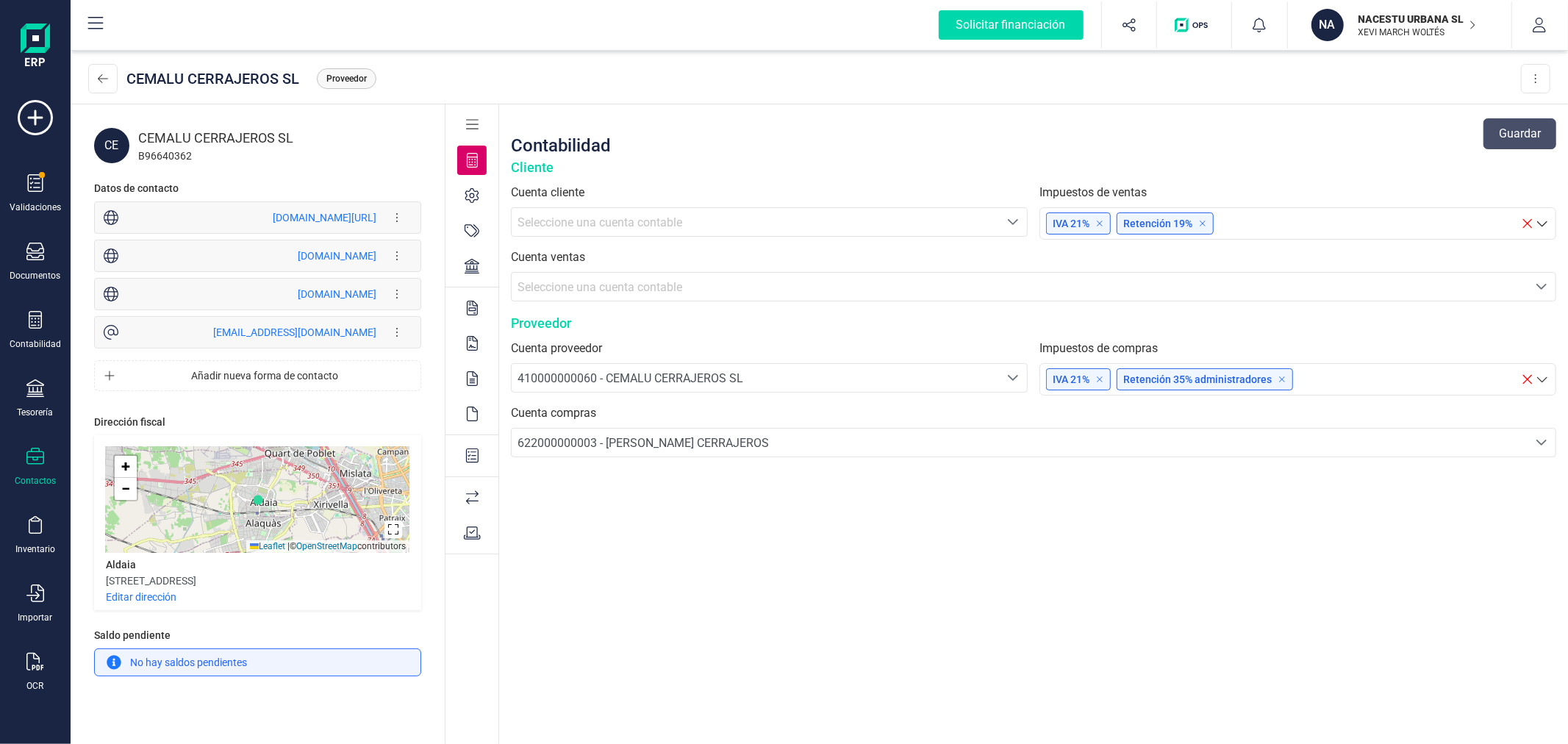
click at [474, 449] on icon at bounding box center [473, 456] width 13 height 15
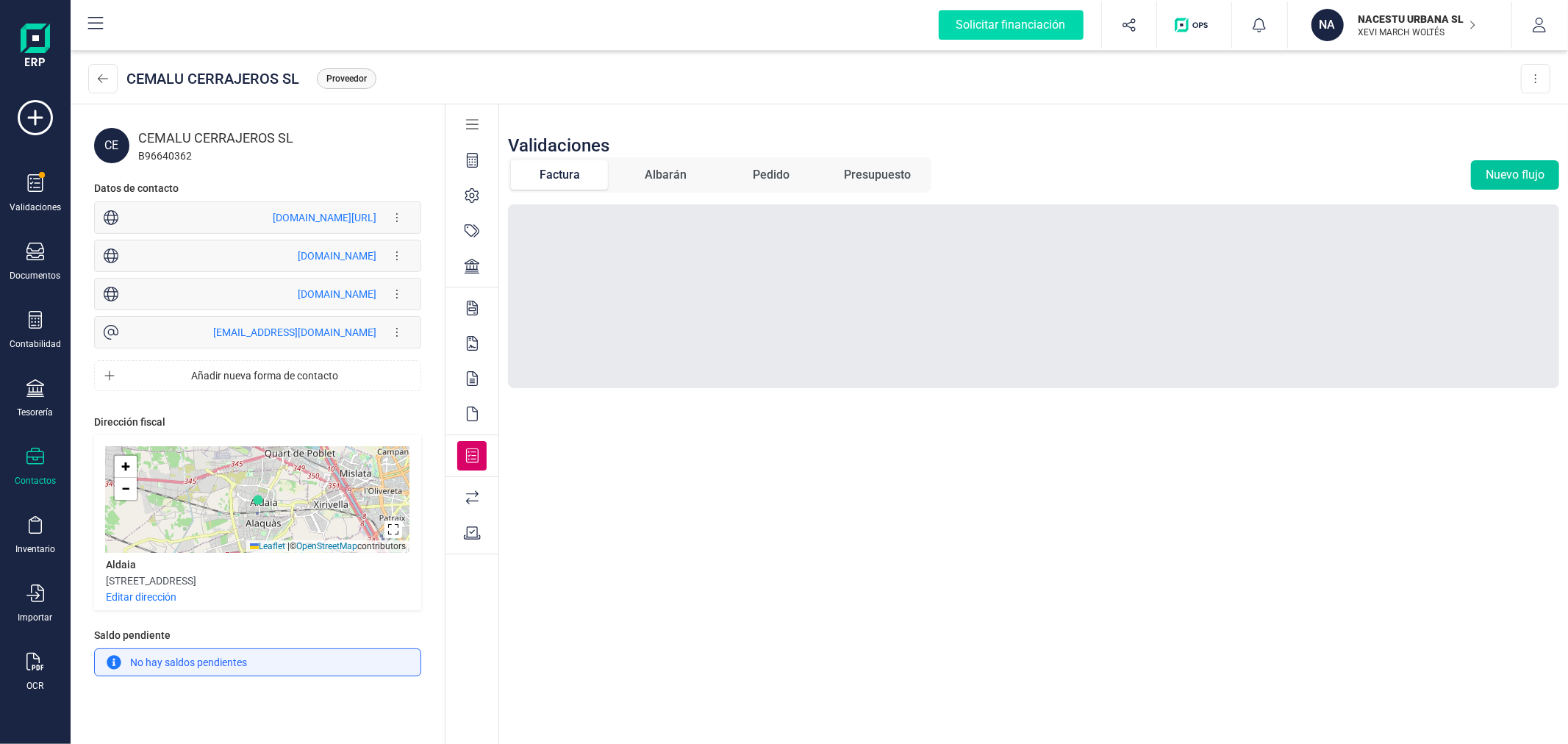
click at [1516, 174] on button "Nuevo flujo" at bounding box center [1514, 175] width 88 height 29
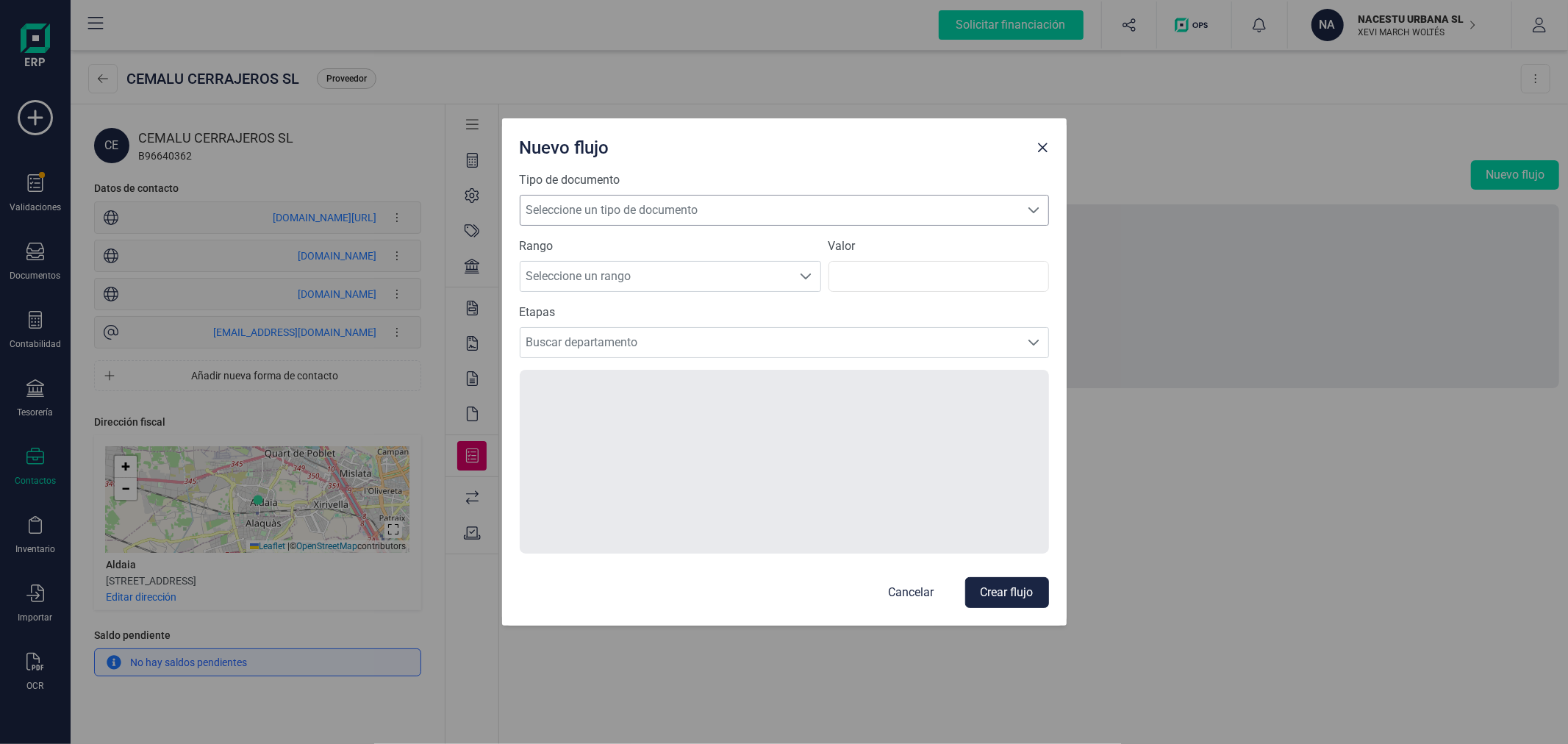
click at [591, 218] on span "Seleccione un tipo de documento" at bounding box center [770, 210] width 500 height 29
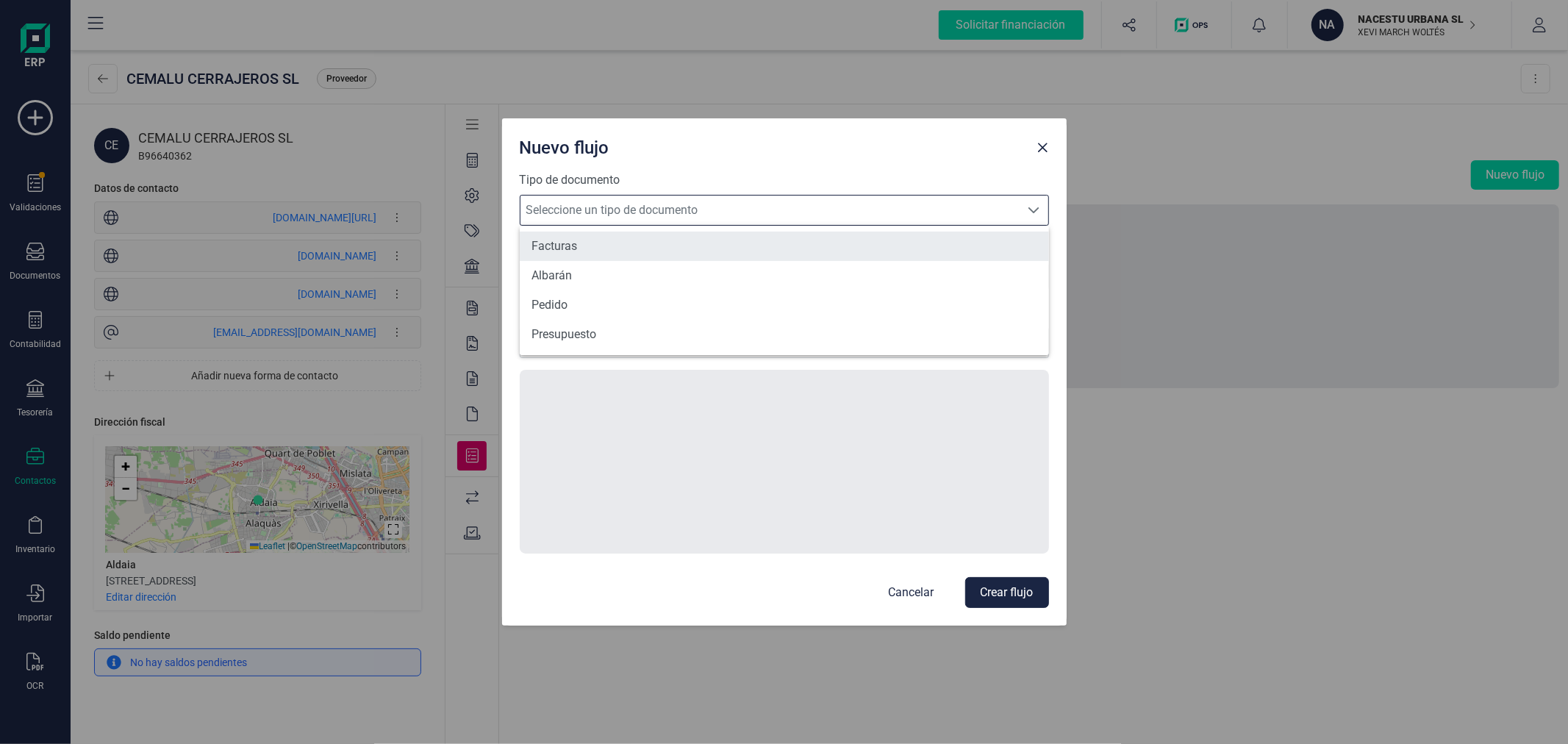
click at [568, 245] on li "Facturas" at bounding box center [784, 246] width 529 height 29
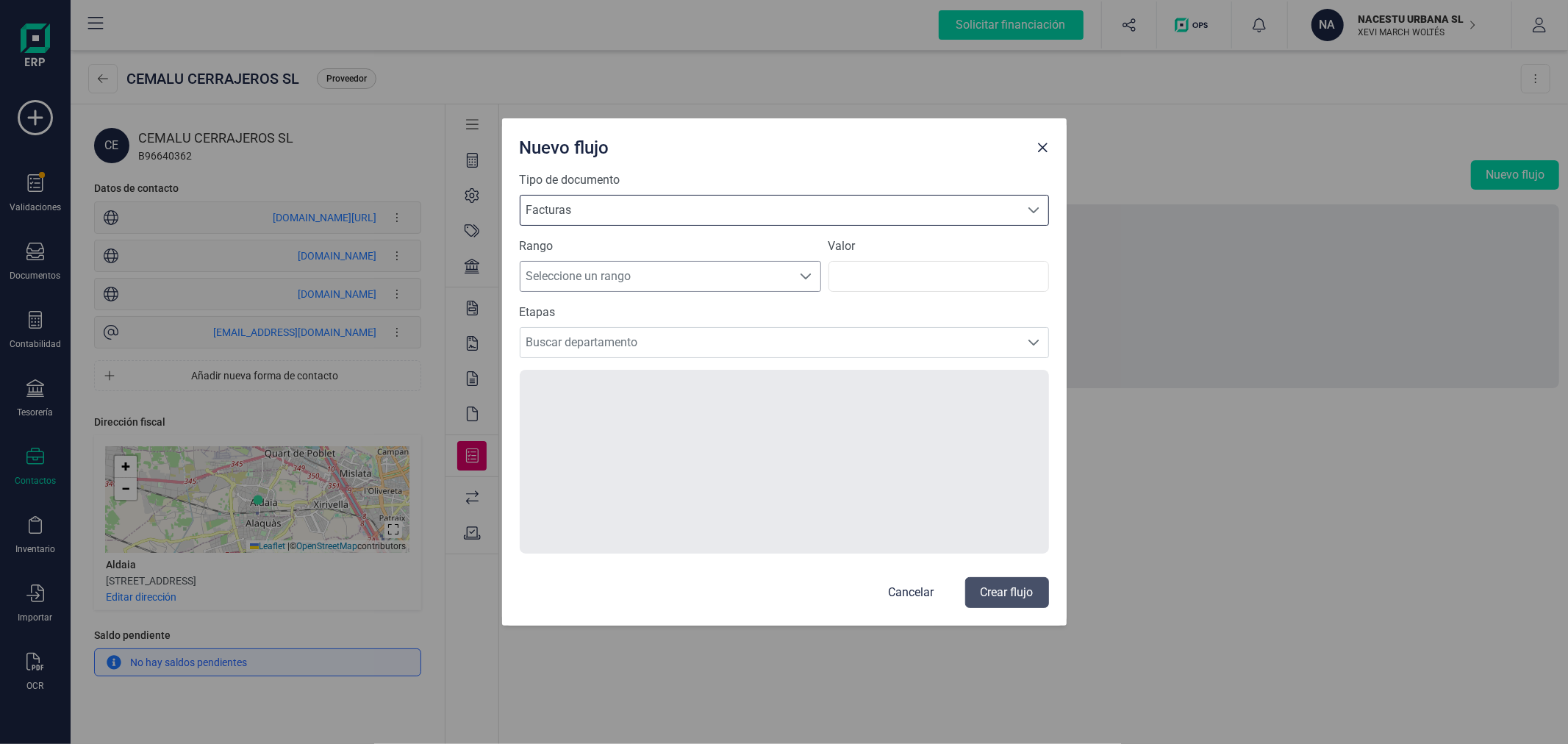
click at [564, 280] on span "Seleccione un rango" at bounding box center [657, 276] width 272 height 29
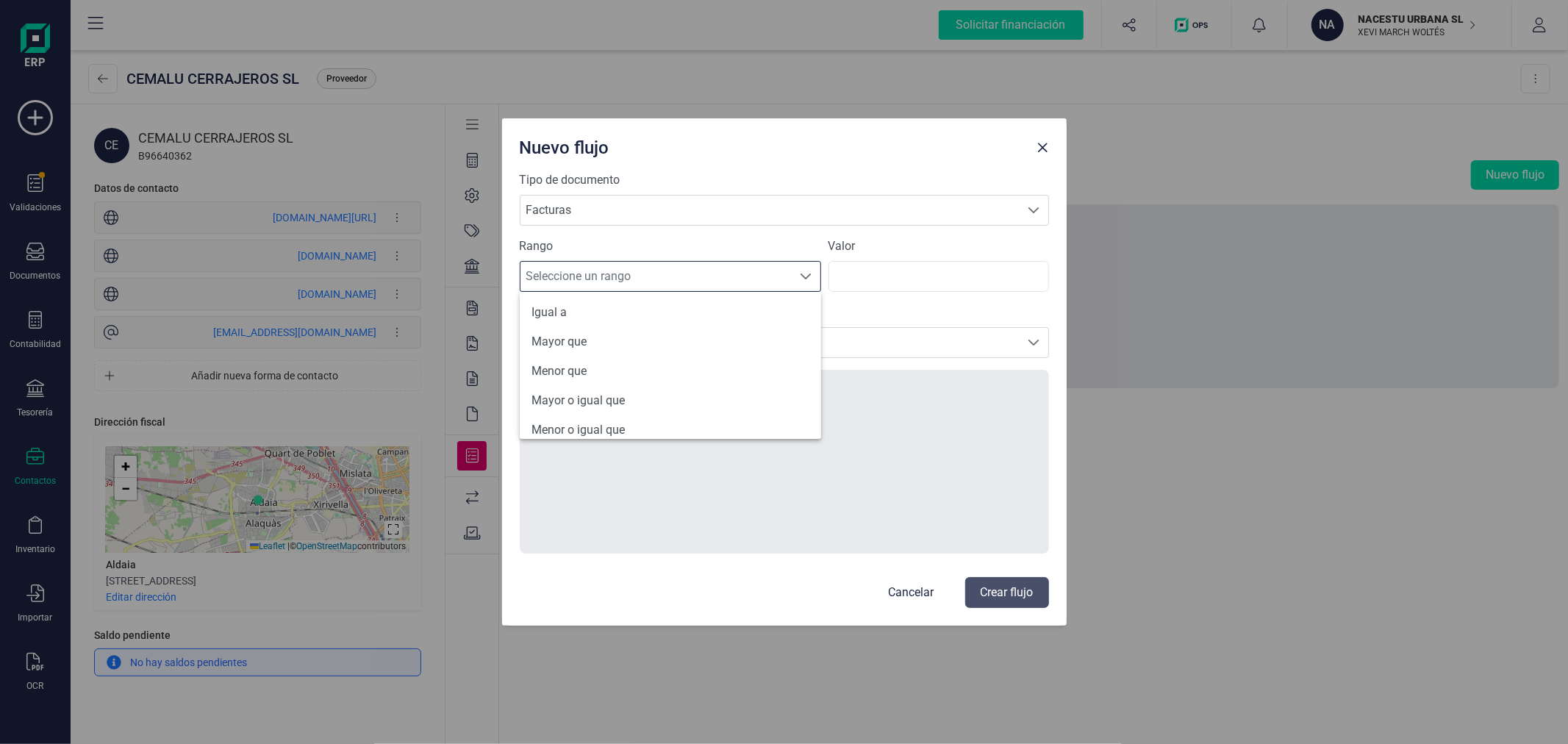
scroll to position [70, 0]
click at [564, 427] on li "Todos" at bounding box center [670, 418] width 302 height 29
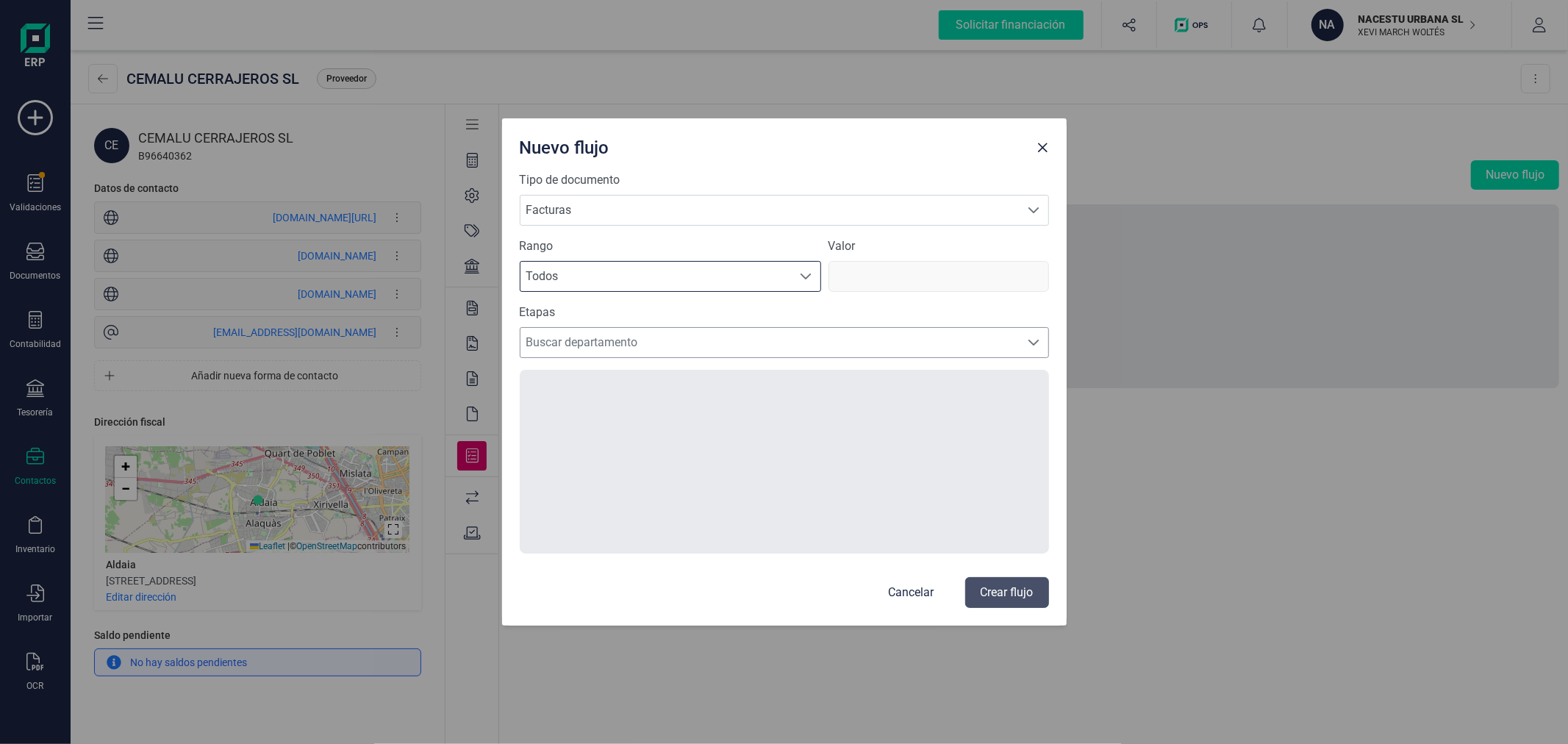
click at [596, 343] on span "Buscar departamento" at bounding box center [770, 342] width 500 height 29
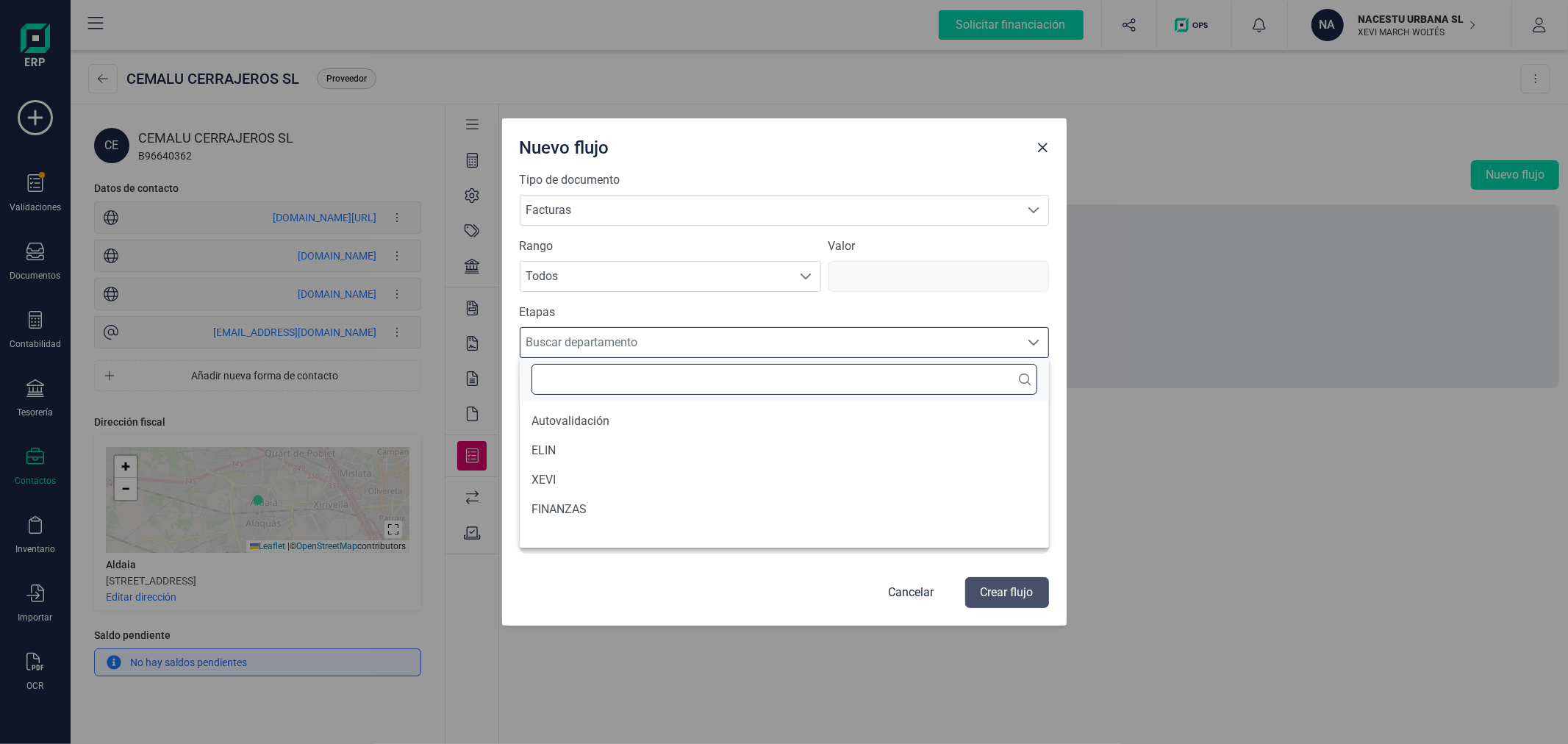
scroll to position [8, 63]
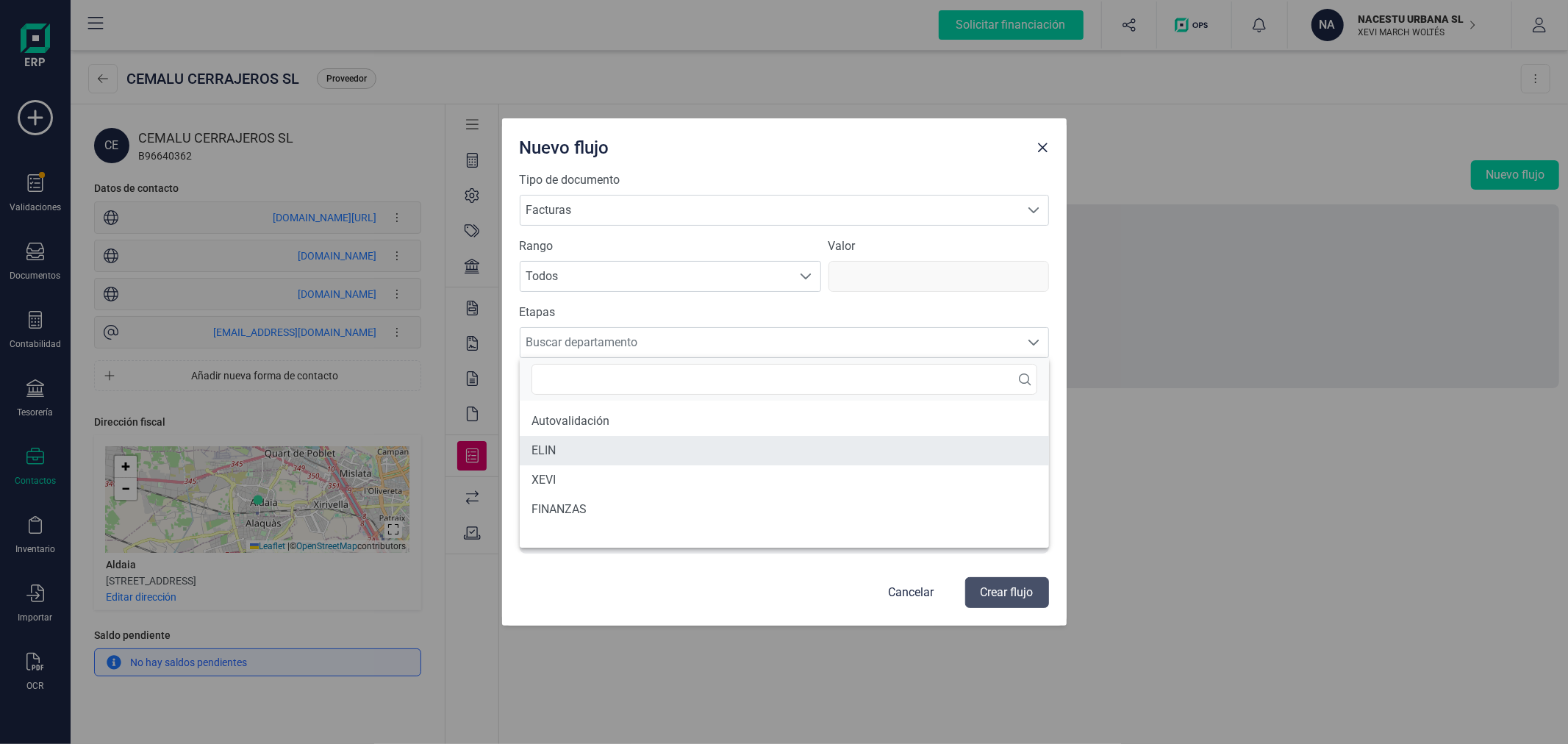
click at [575, 444] on li "ELIN" at bounding box center [784, 450] width 529 height 29
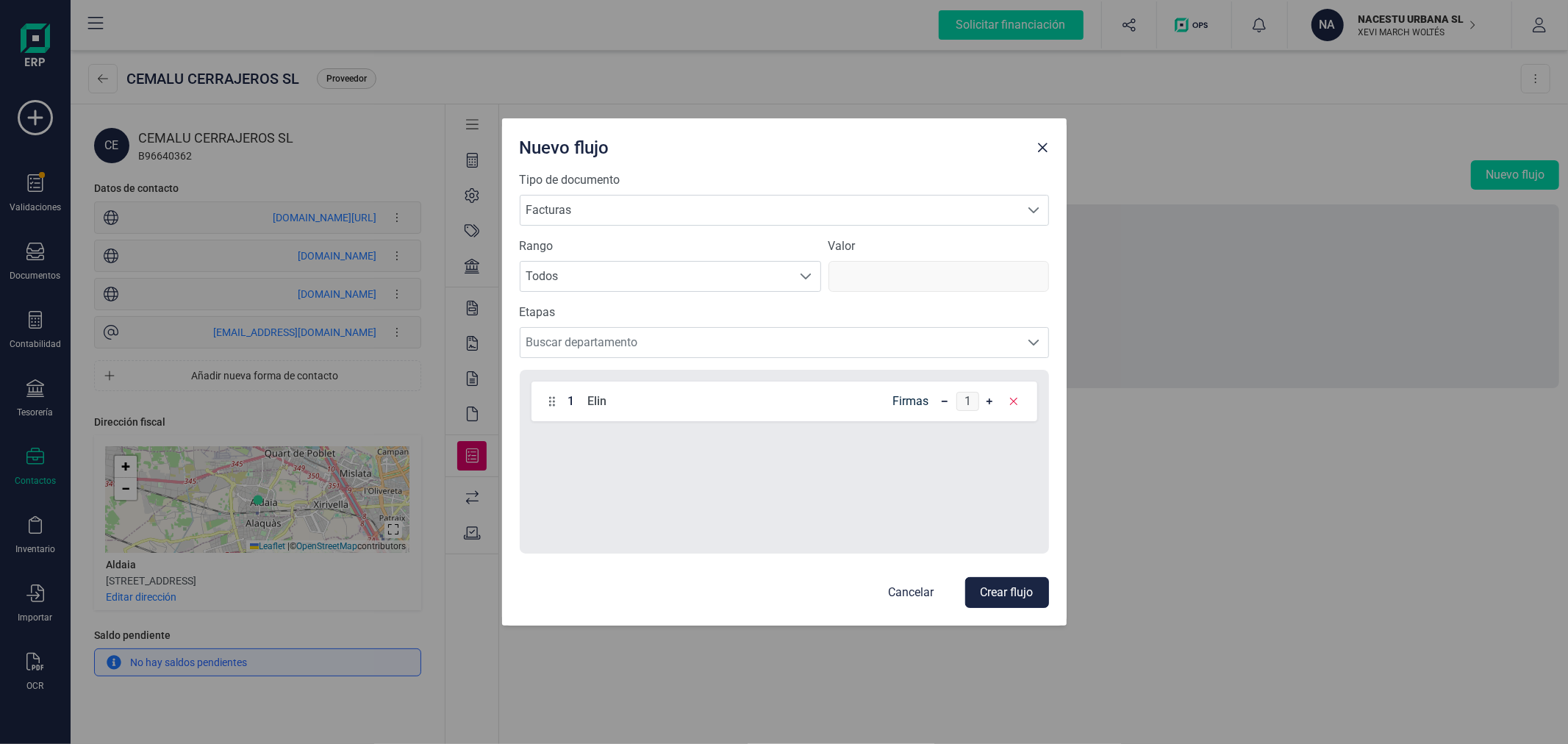
click at [997, 592] on button "Crear flujo" at bounding box center [1007, 592] width 84 height 31
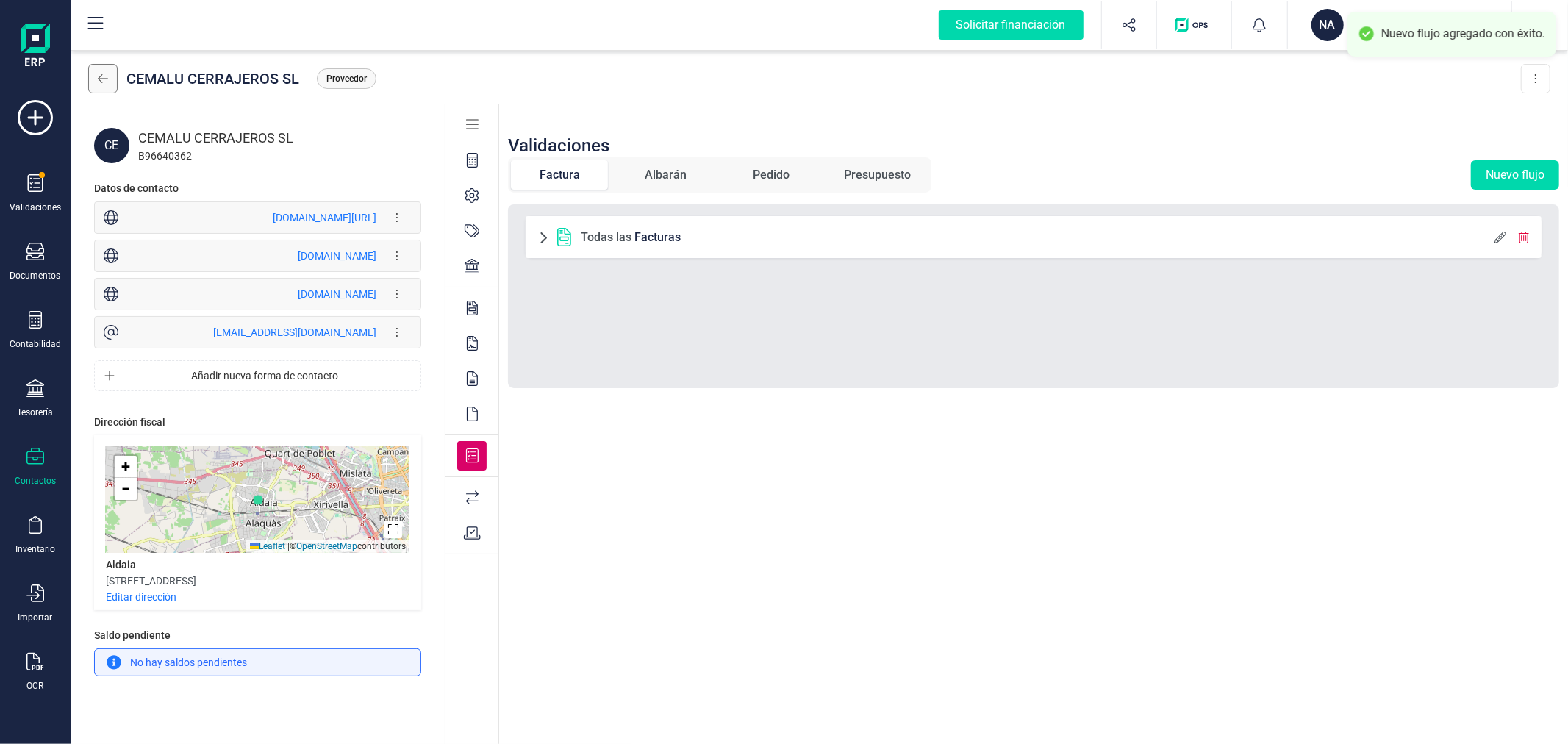
click at [103, 83] on icon at bounding box center [102, 79] width 10 height 12
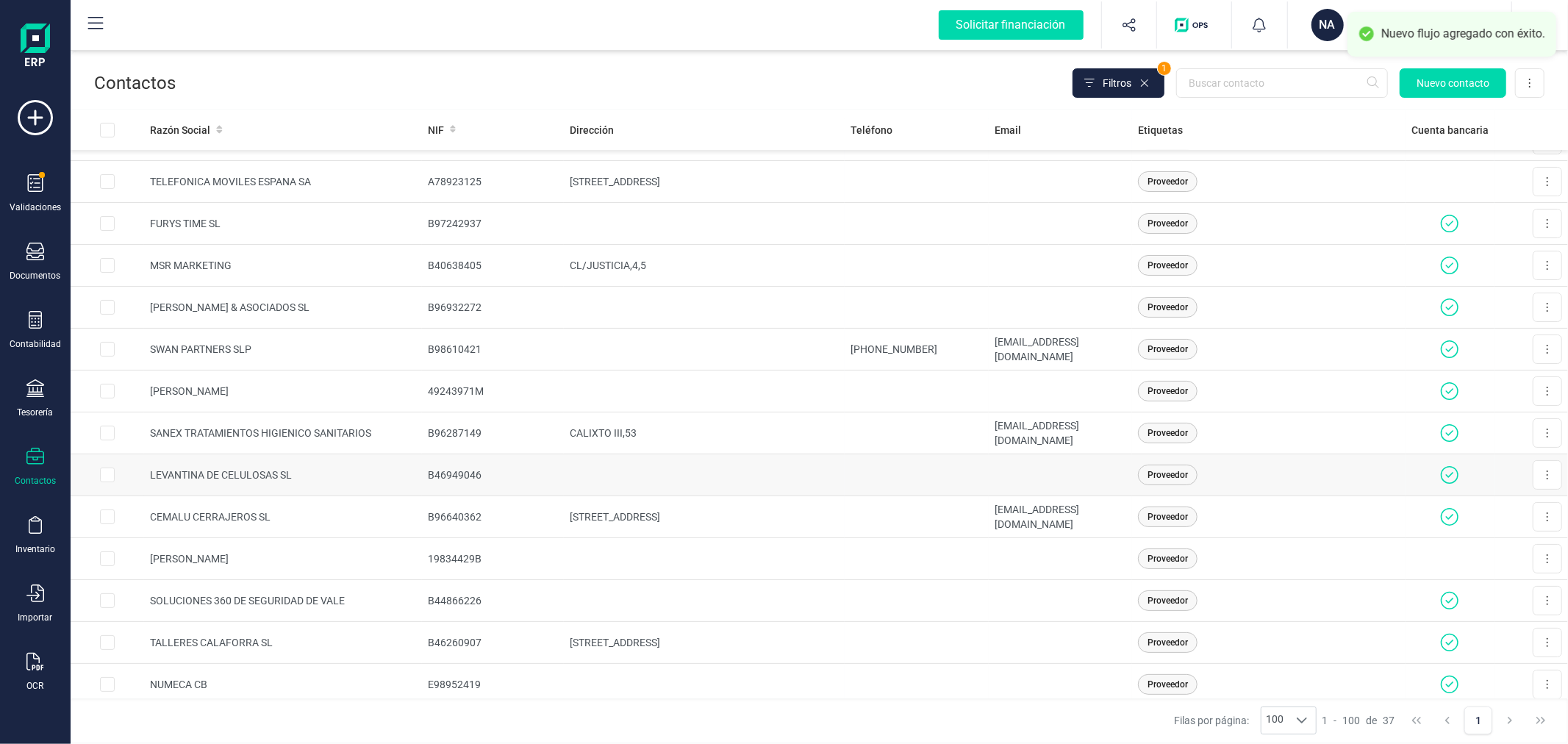
scroll to position [490, 0]
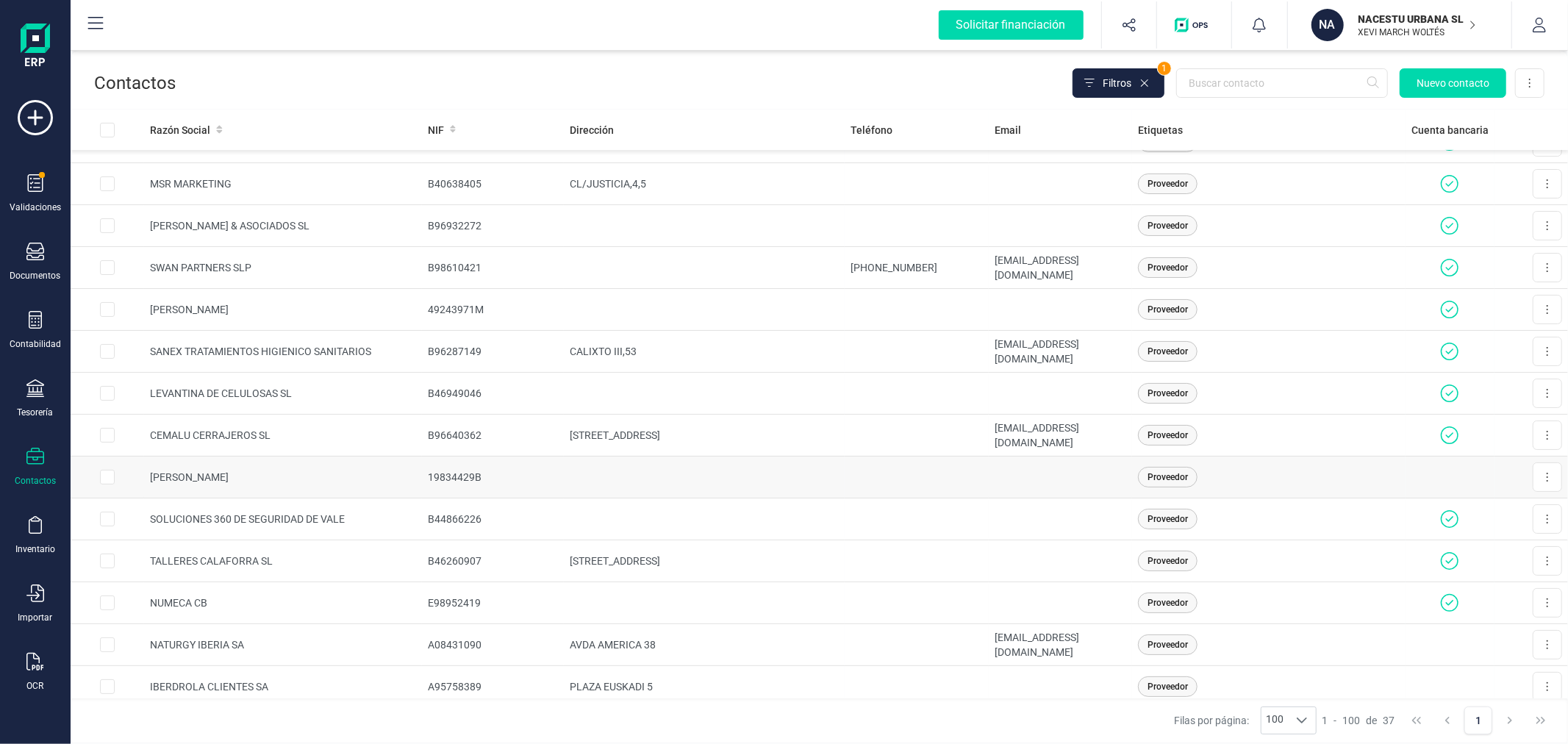
click at [241, 480] on td "VICENTE SERRA SANCHÍS" at bounding box center [283, 478] width 278 height 42
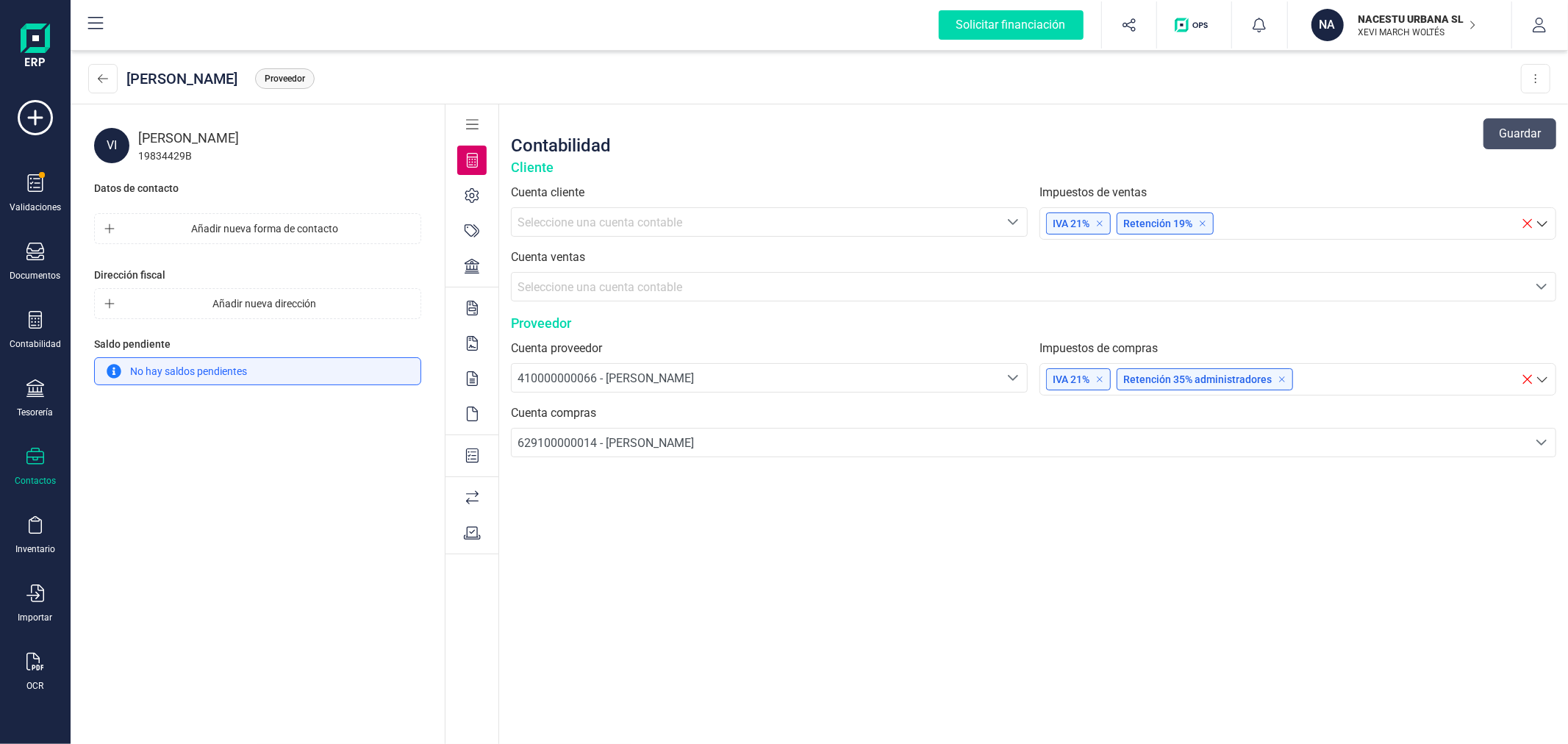
drag, startPoint x: 475, startPoint y: 451, endPoint x: 585, endPoint y: 422, distance: 113.8
click at [475, 451] on icon at bounding box center [473, 456] width 13 height 15
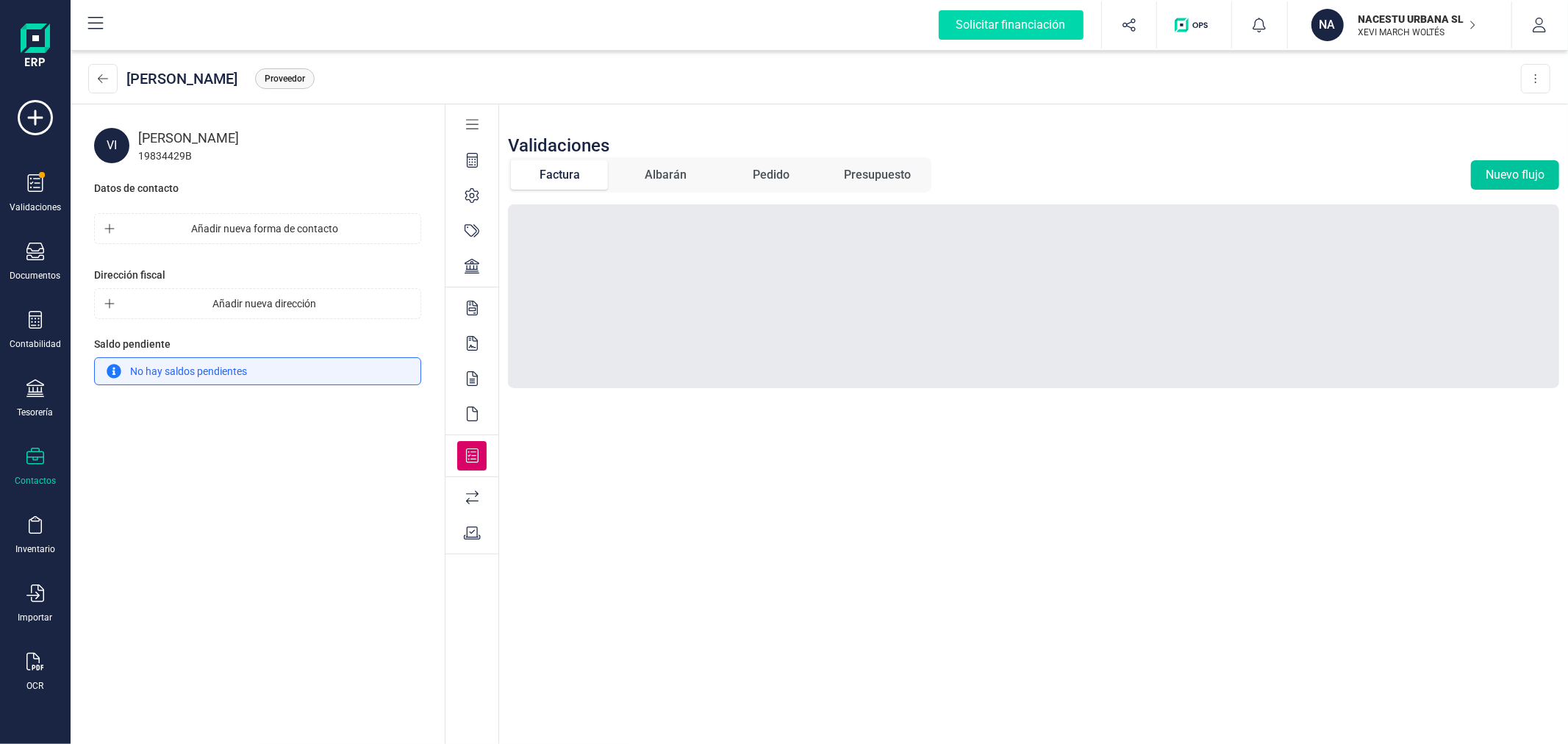
click at [1493, 176] on button "Nuevo flujo" at bounding box center [1514, 175] width 88 height 29
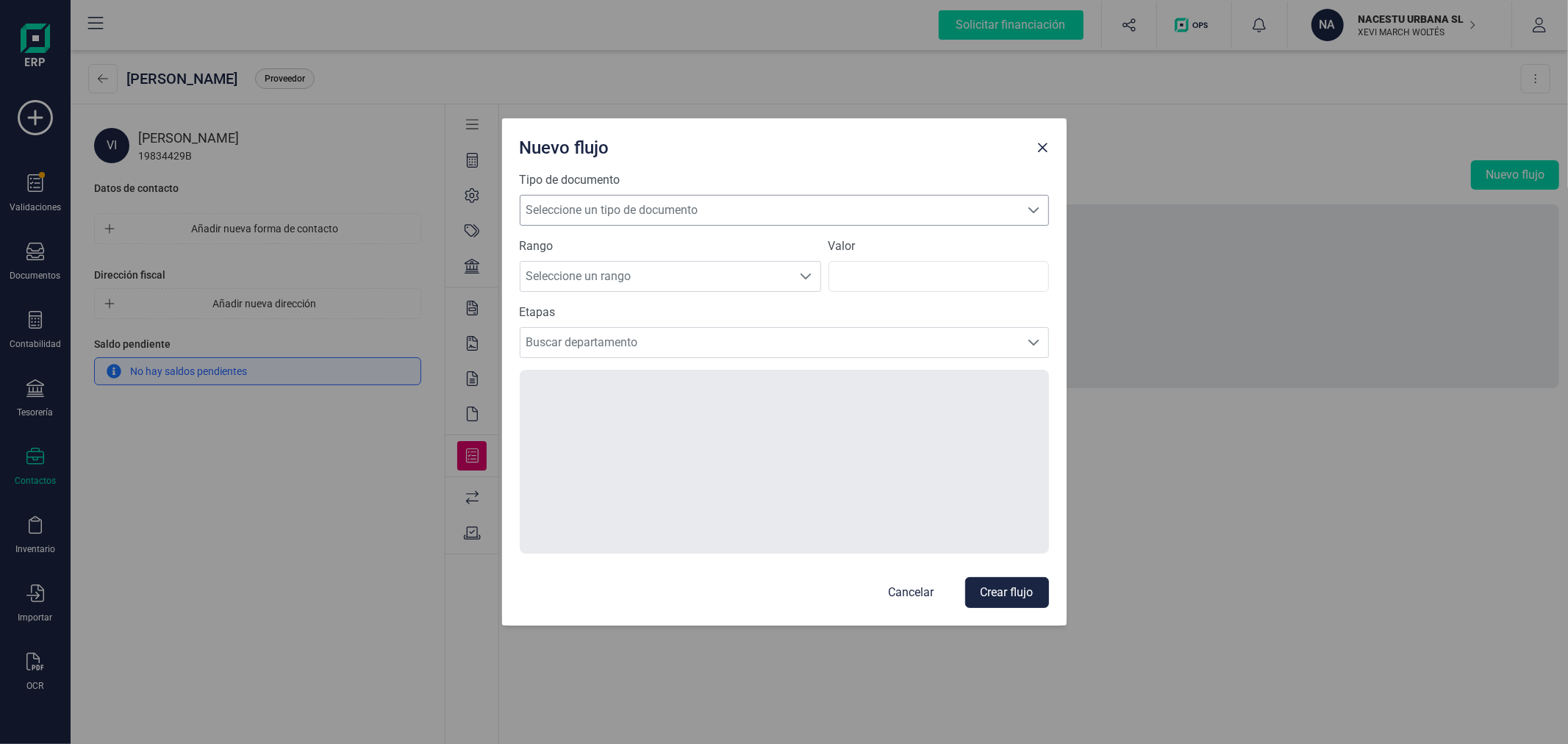
click at [648, 200] on span "Seleccione un tipo de documento" at bounding box center [770, 210] width 500 height 29
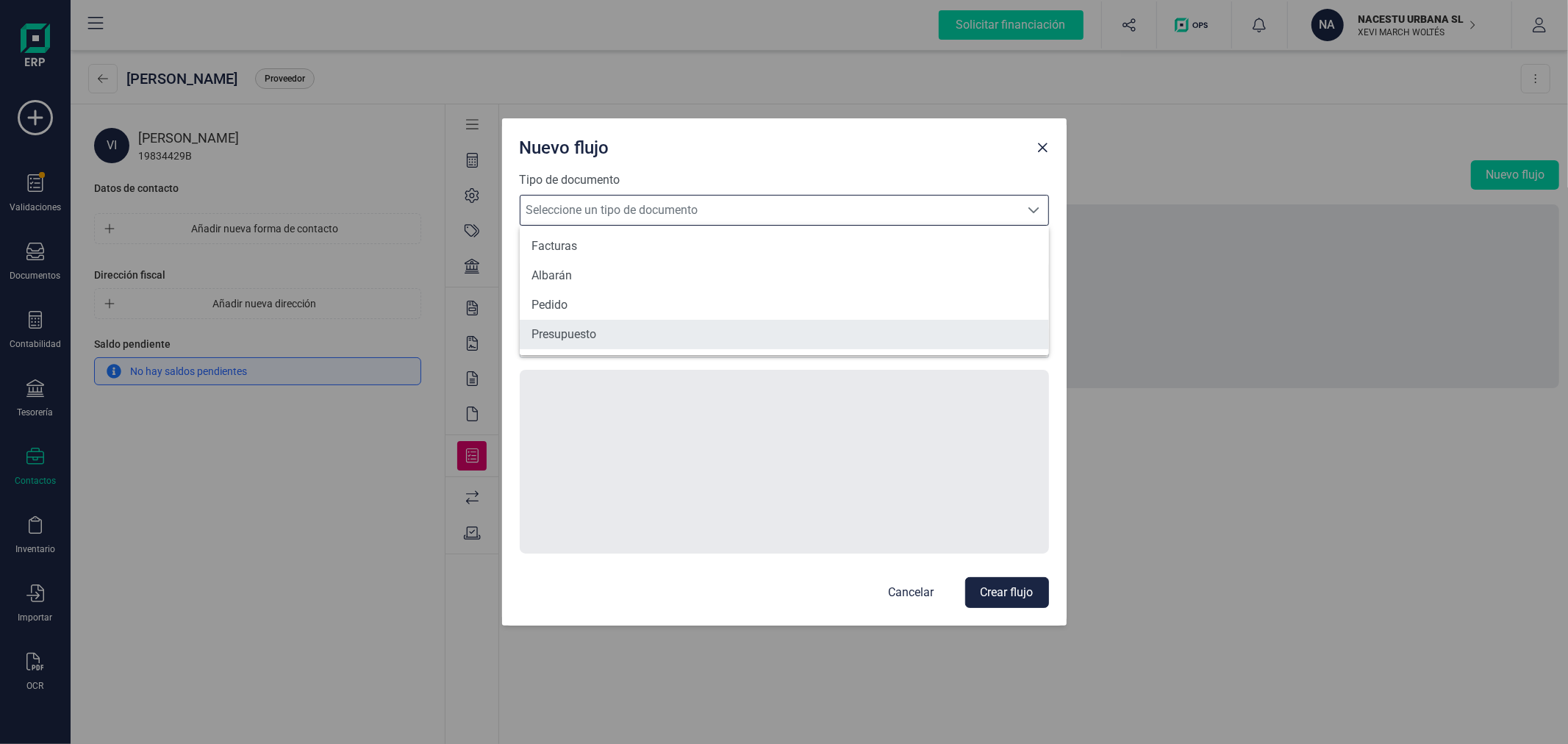
scroll to position [8, 63]
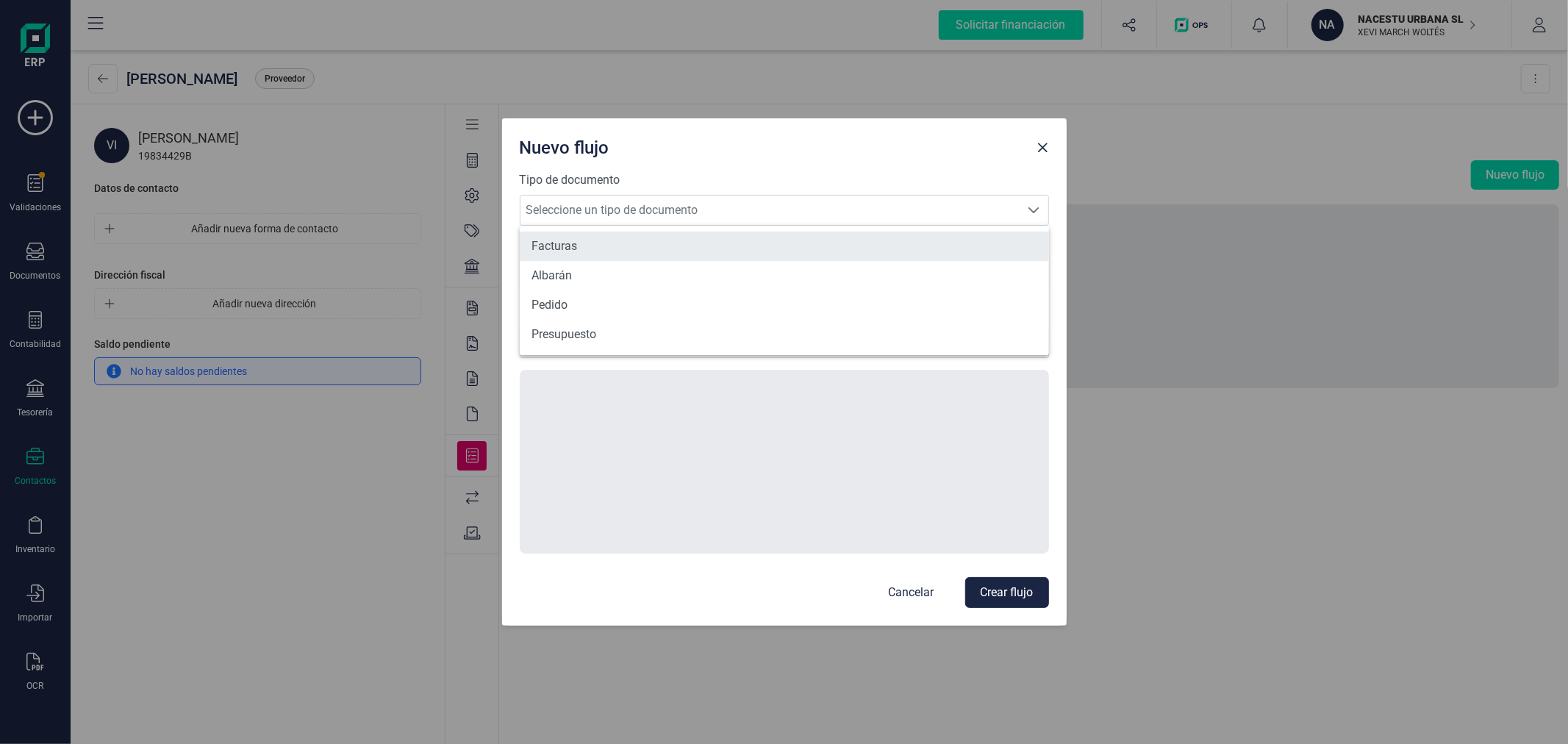
click at [562, 235] on li "Facturas" at bounding box center [784, 246] width 529 height 29
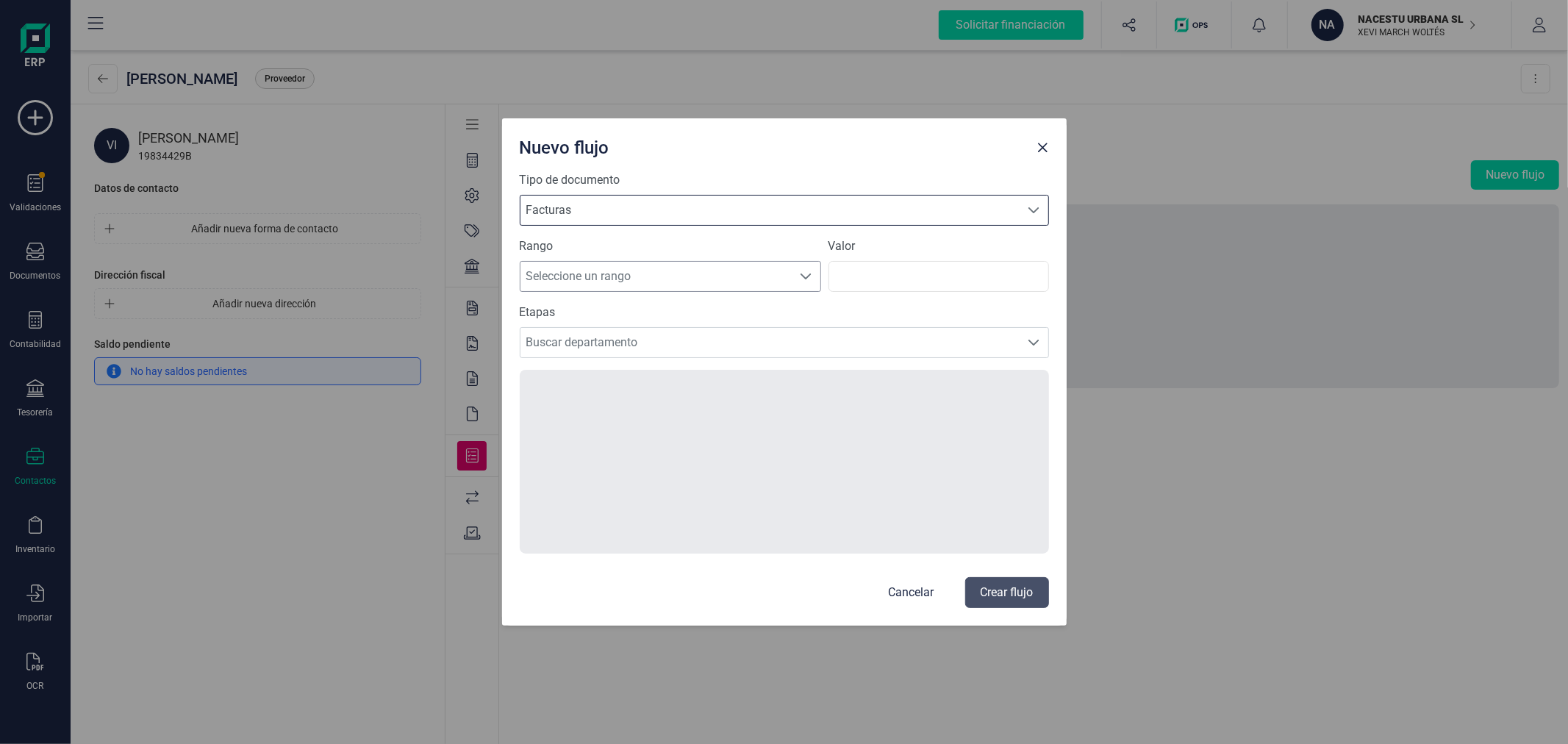
click at [569, 280] on span "Seleccione un rango" at bounding box center [657, 276] width 272 height 29
click at [569, 415] on li "Todos" at bounding box center [670, 418] width 302 height 29
click at [585, 332] on span "Buscar departamento" at bounding box center [770, 342] width 500 height 29
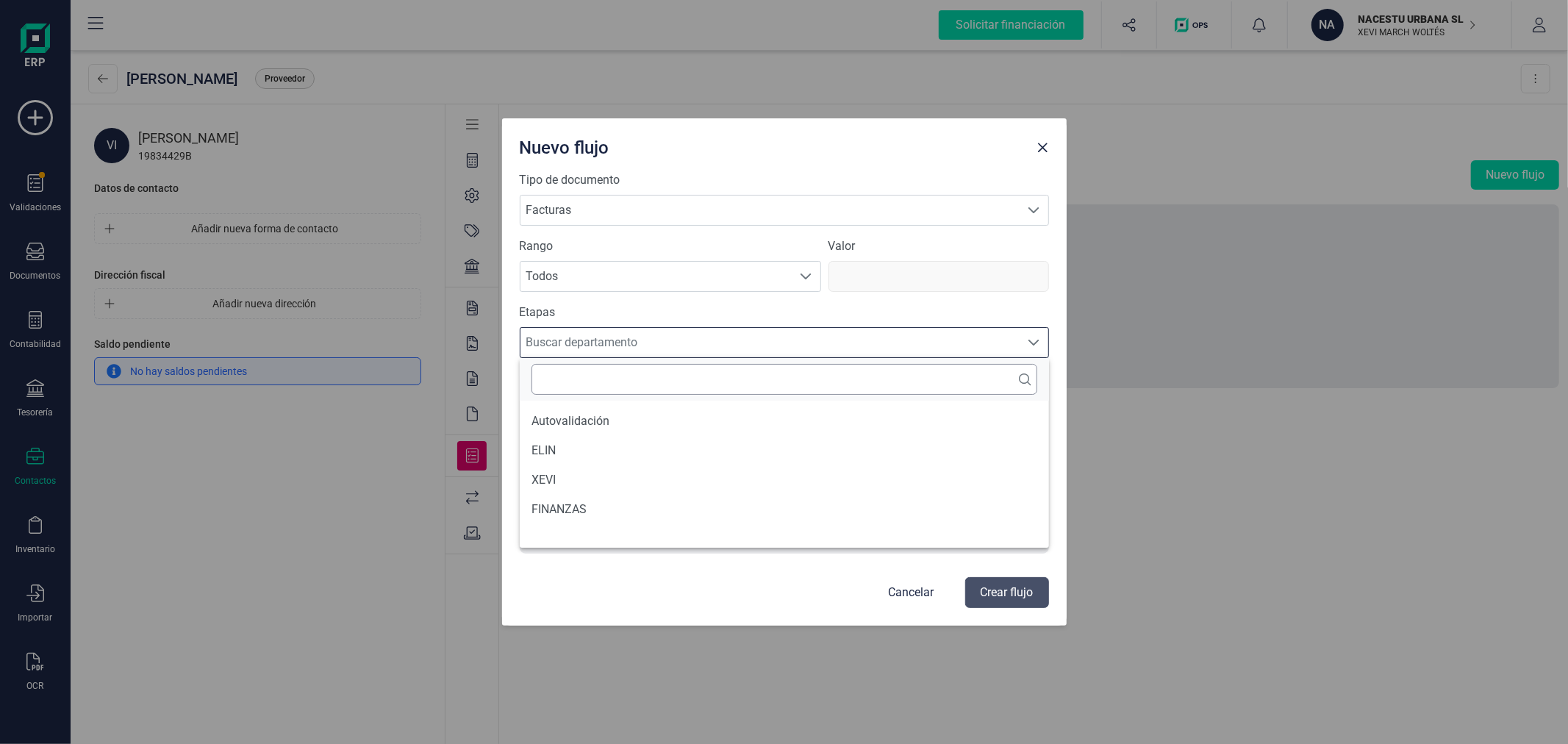
scroll to position [8, 63]
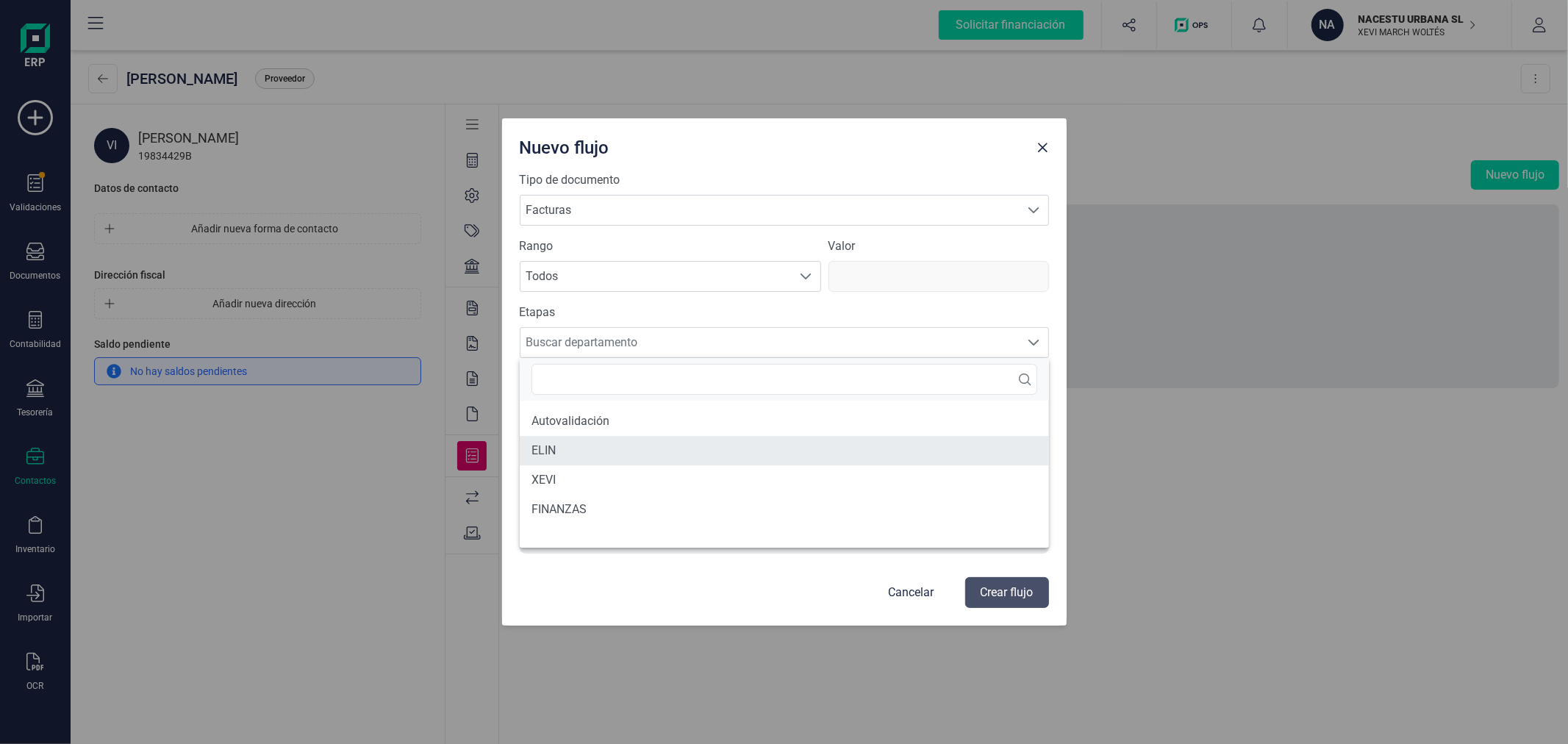
click at [576, 438] on li "ELIN" at bounding box center [784, 450] width 529 height 29
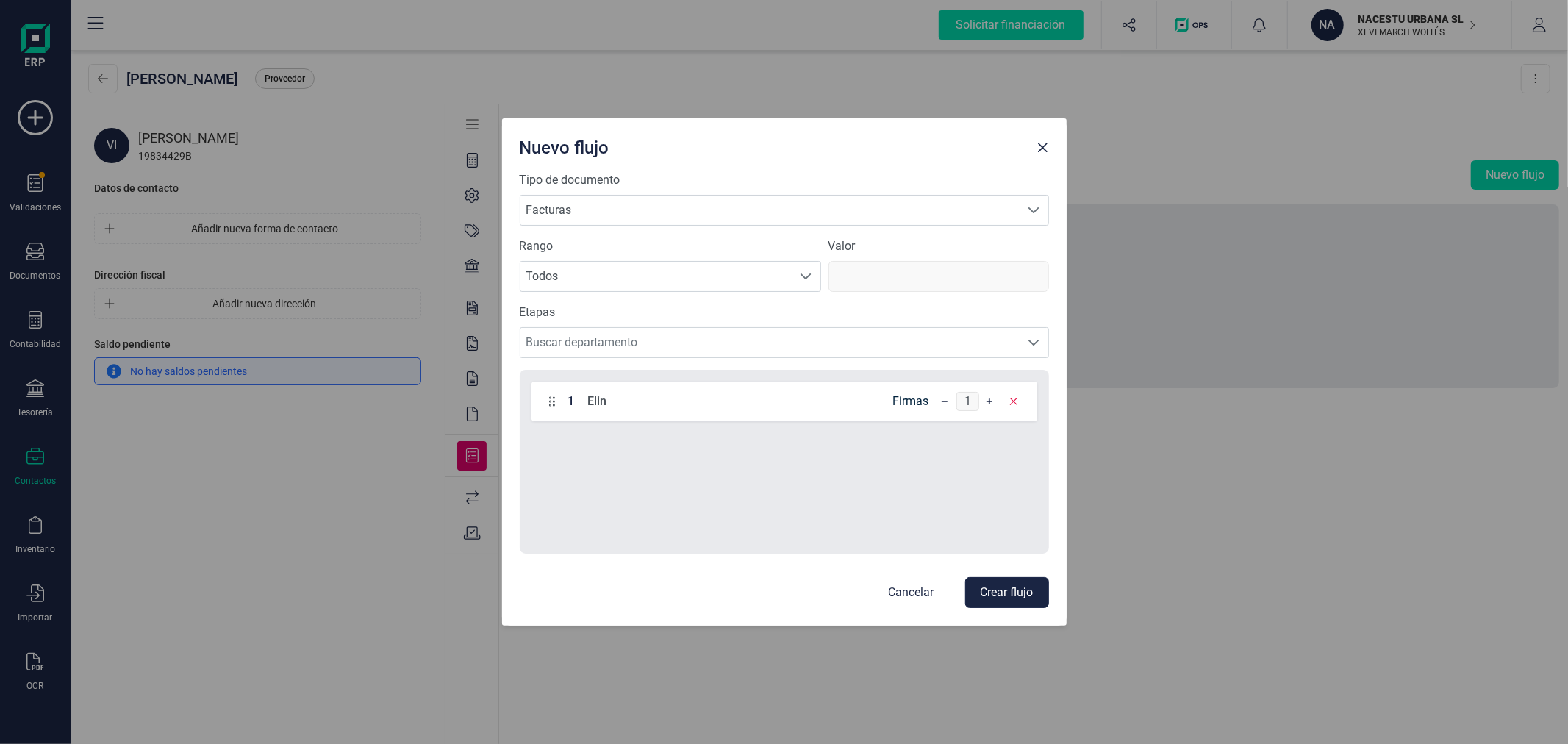
click at [990, 601] on button "Crear flujo" at bounding box center [1007, 592] width 84 height 31
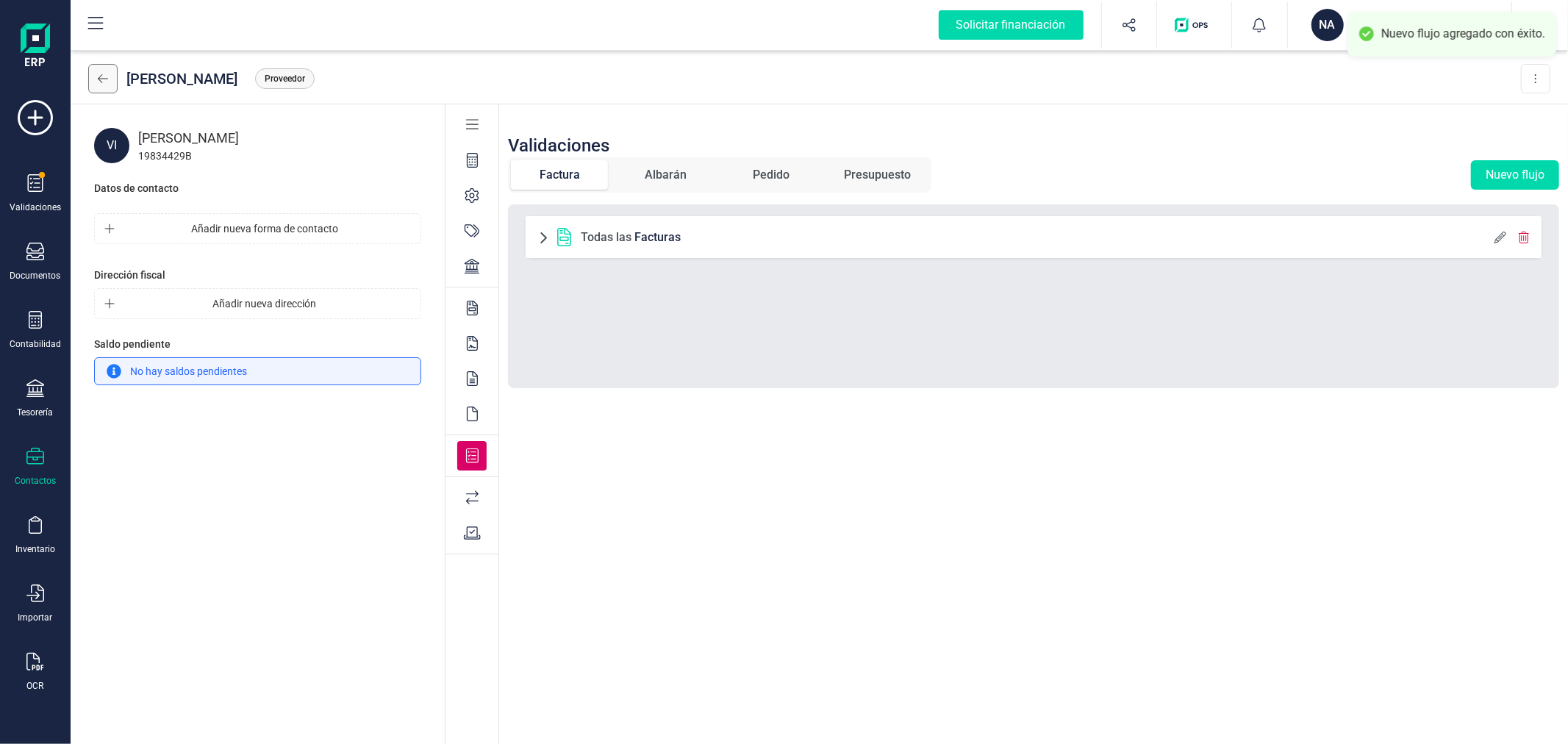
click at [94, 79] on button at bounding box center [102, 78] width 29 height 29
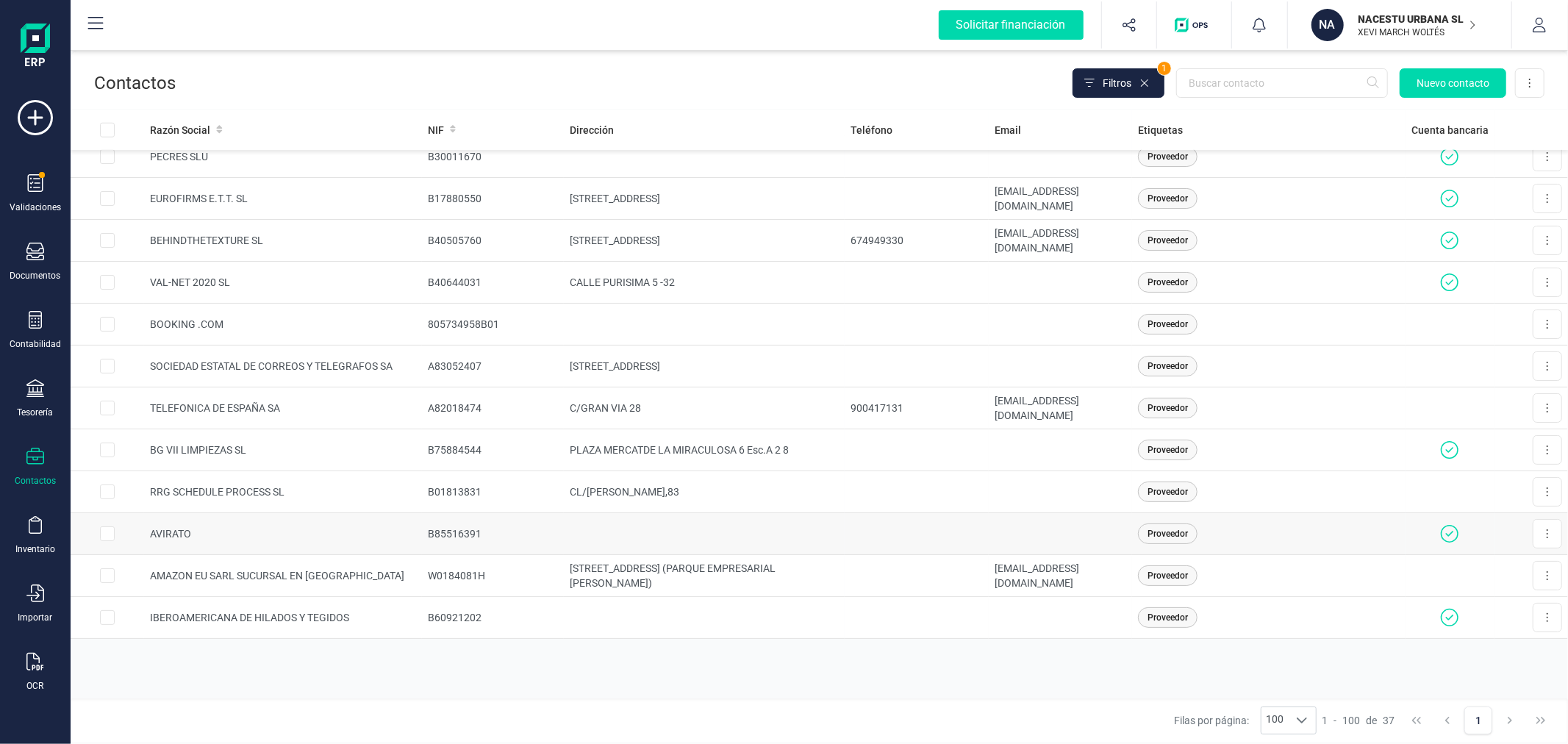
scroll to position [1064, 0]
click at [328, 613] on td "IBEROAMERICANA DE HILADOS Y TEGIDOS" at bounding box center [283, 617] width 278 height 42
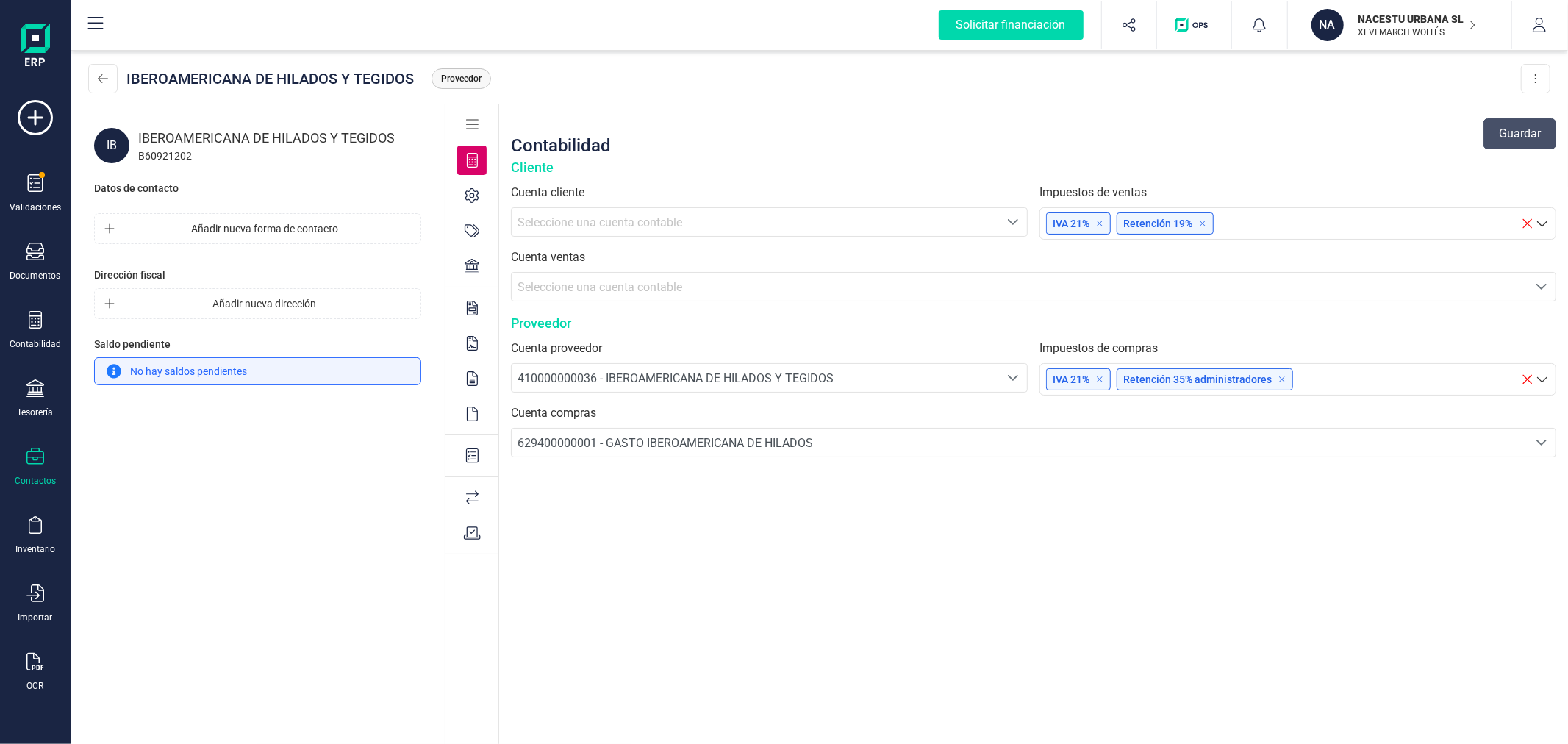
click at [470, 454] on icon at bounding box center [473, 456] width 13 height 15
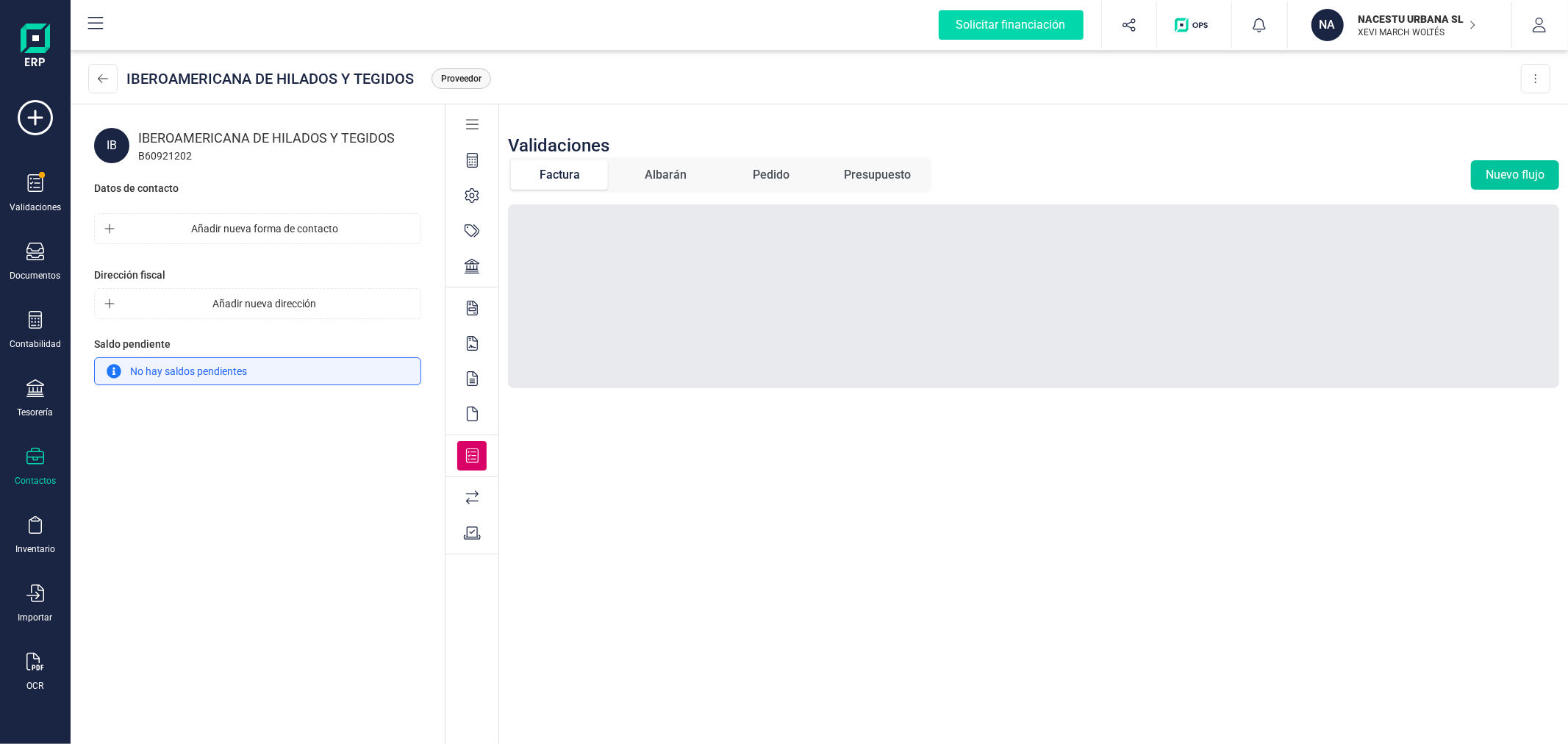
click at [1518, 164] on button "Nuevo flujo" at bounding box center [1514, 175] width 88 height 29
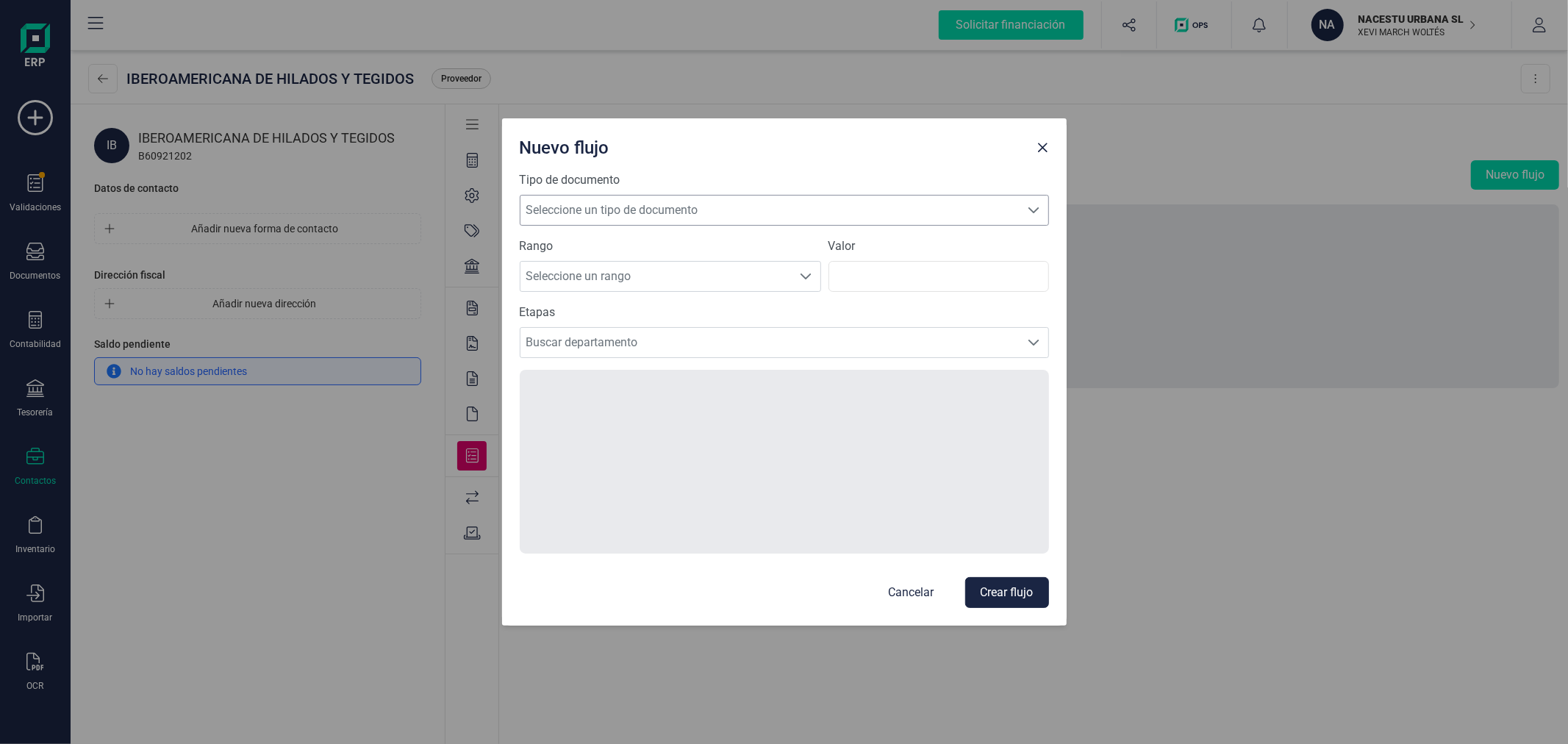
click at [647, 211] on span "Seleccione un tipo de documento" at bounding box center [770, 210] width 500 height 29
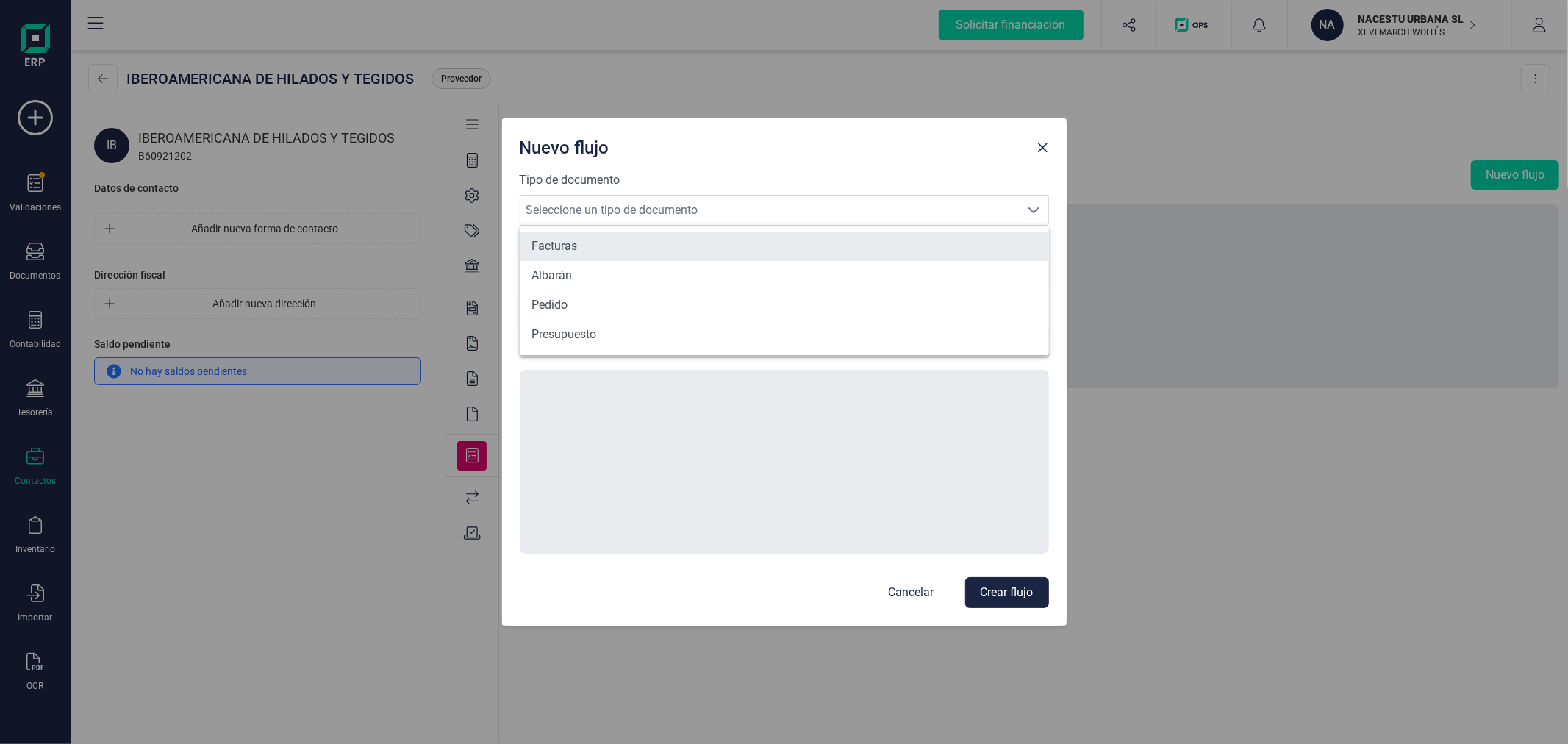
click at [548, 246] on li "Facturas" at bounding box center [784, 246] width 529 height 29
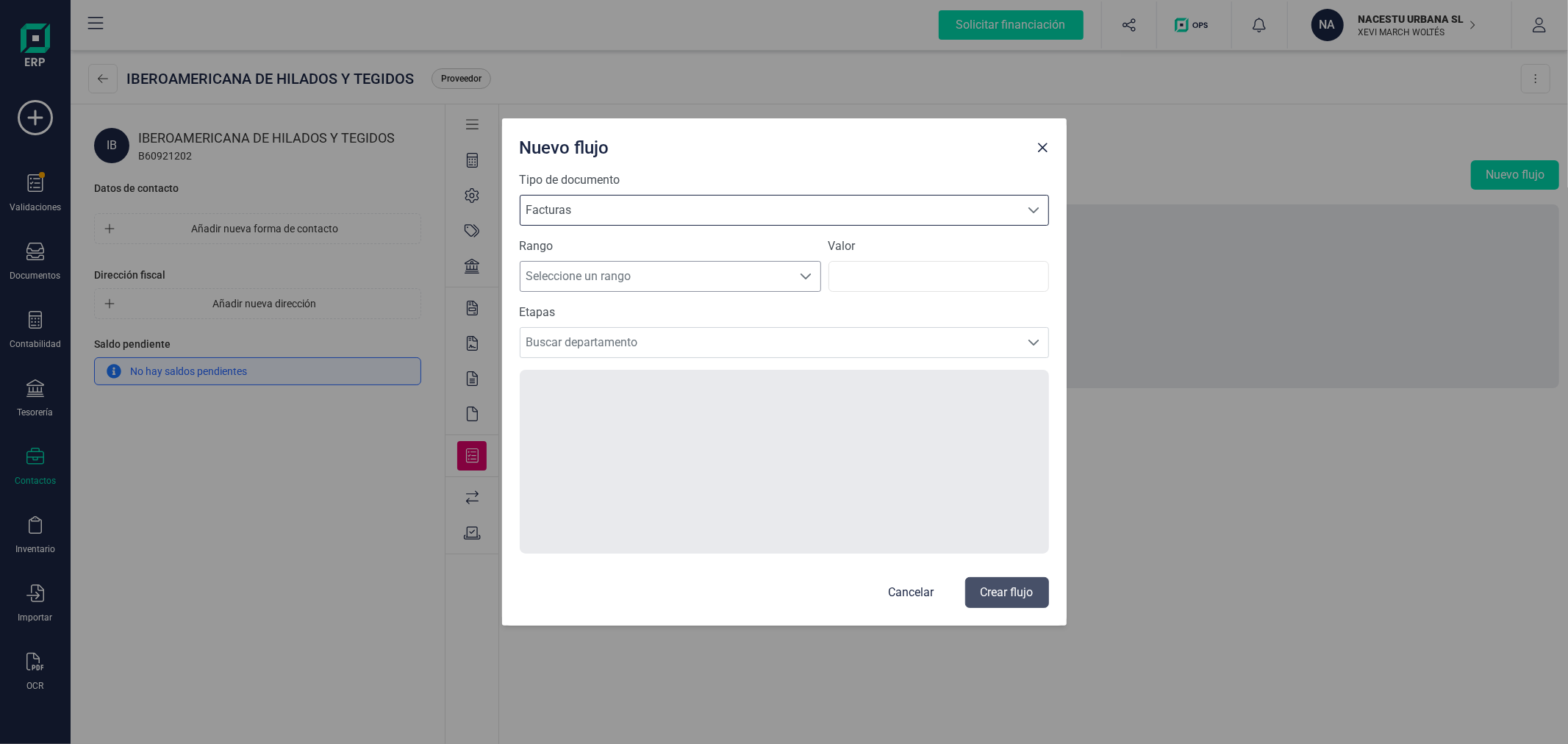
click at [593, 273] on span "Seleccione un rango" at bounding box center [657, 276] width 272 height 29
click at [581, 421] on li "Todos" at bounding box center [670, 418] width 302 height 29
click at [613, 343] on span "Buscar departamento" at bounding box center [770, 342] width 500 height 29
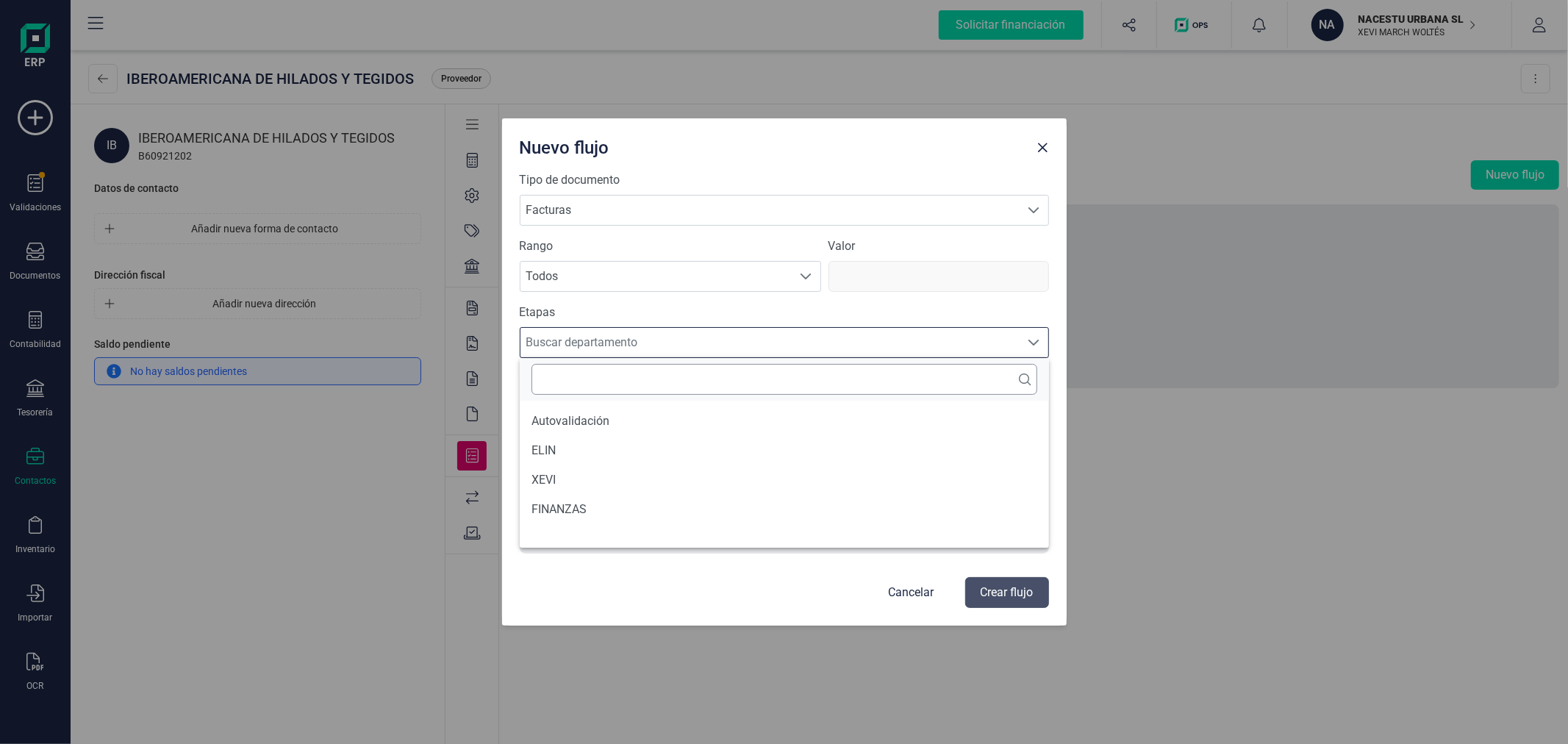
scroll to position [8, 63]
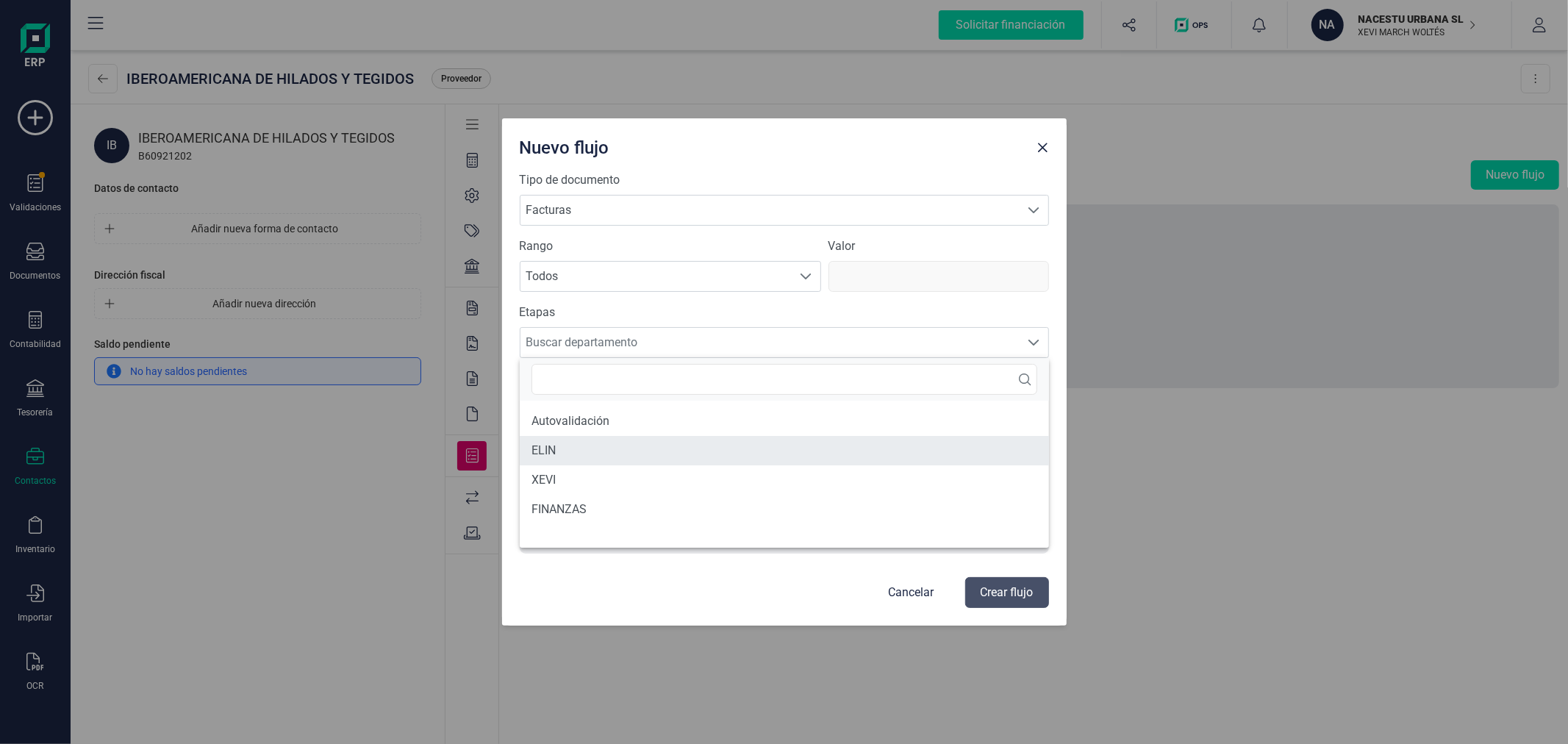
click at [583, 452] on li "ELIN" at bounding box center [784, 450] width 529 height 29
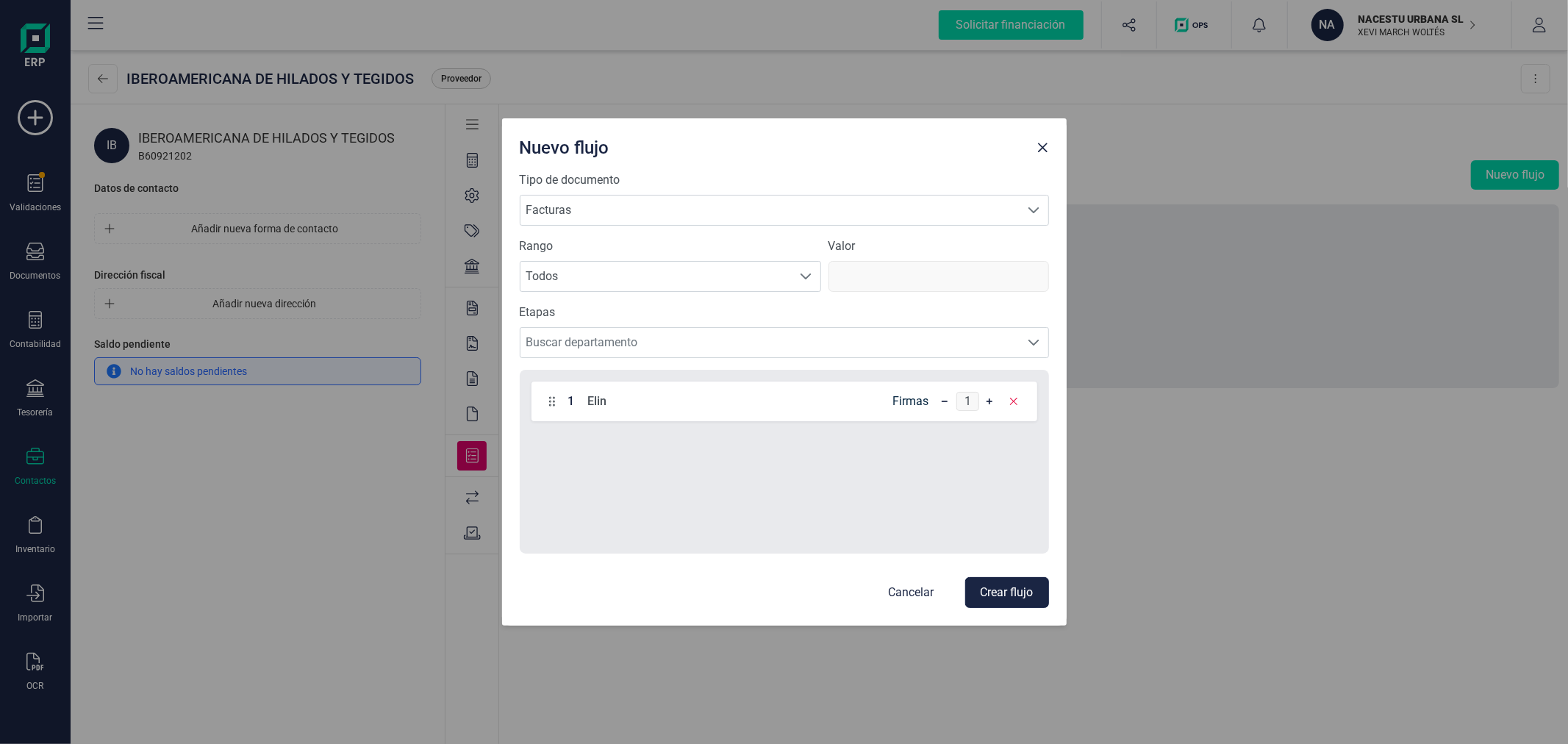
click at [986, 595] on button "Crear flujo" at bounding box center [1007, 592] width 84 height 31
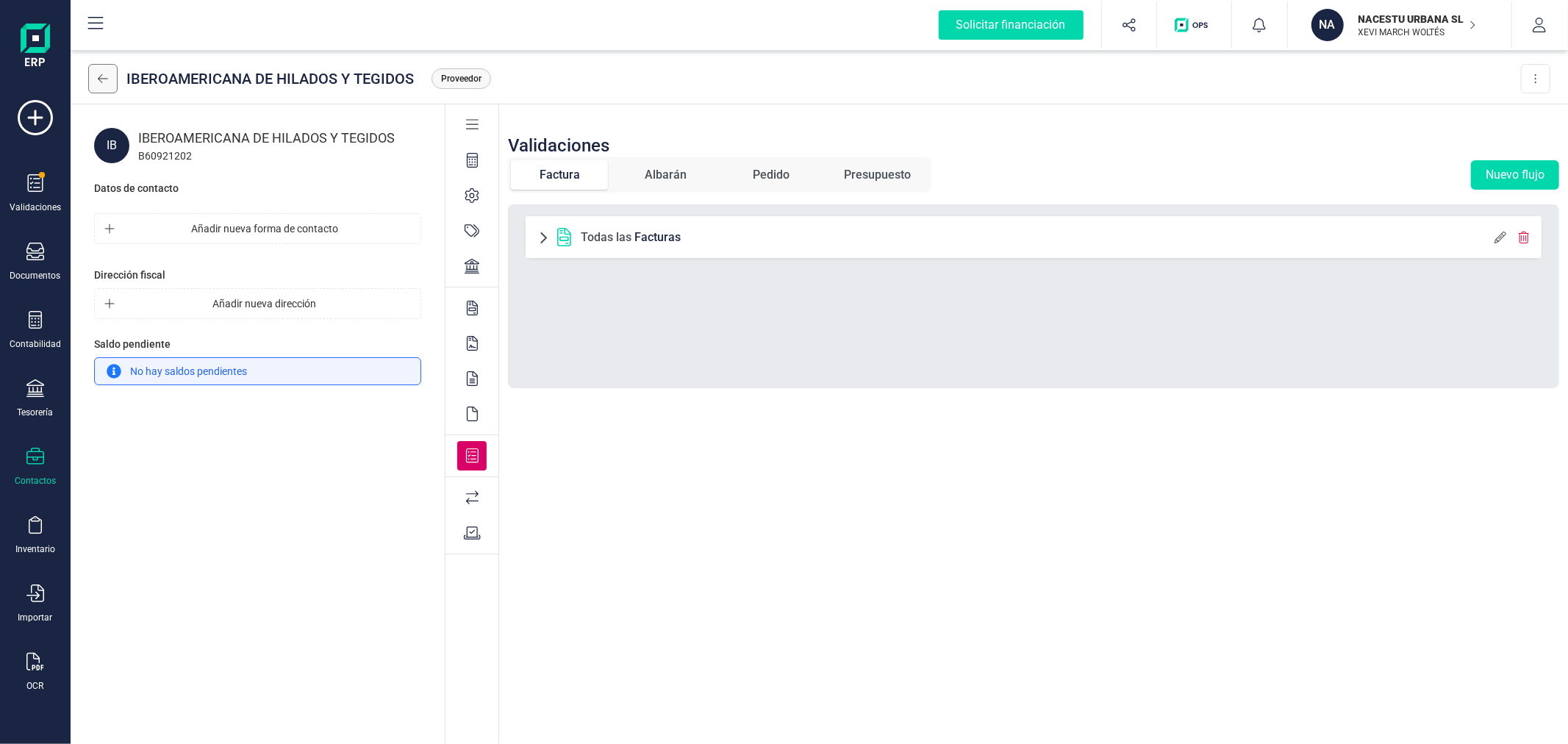
click at [93, 72] on button at bounding box center [102, 78] width 29 height 29
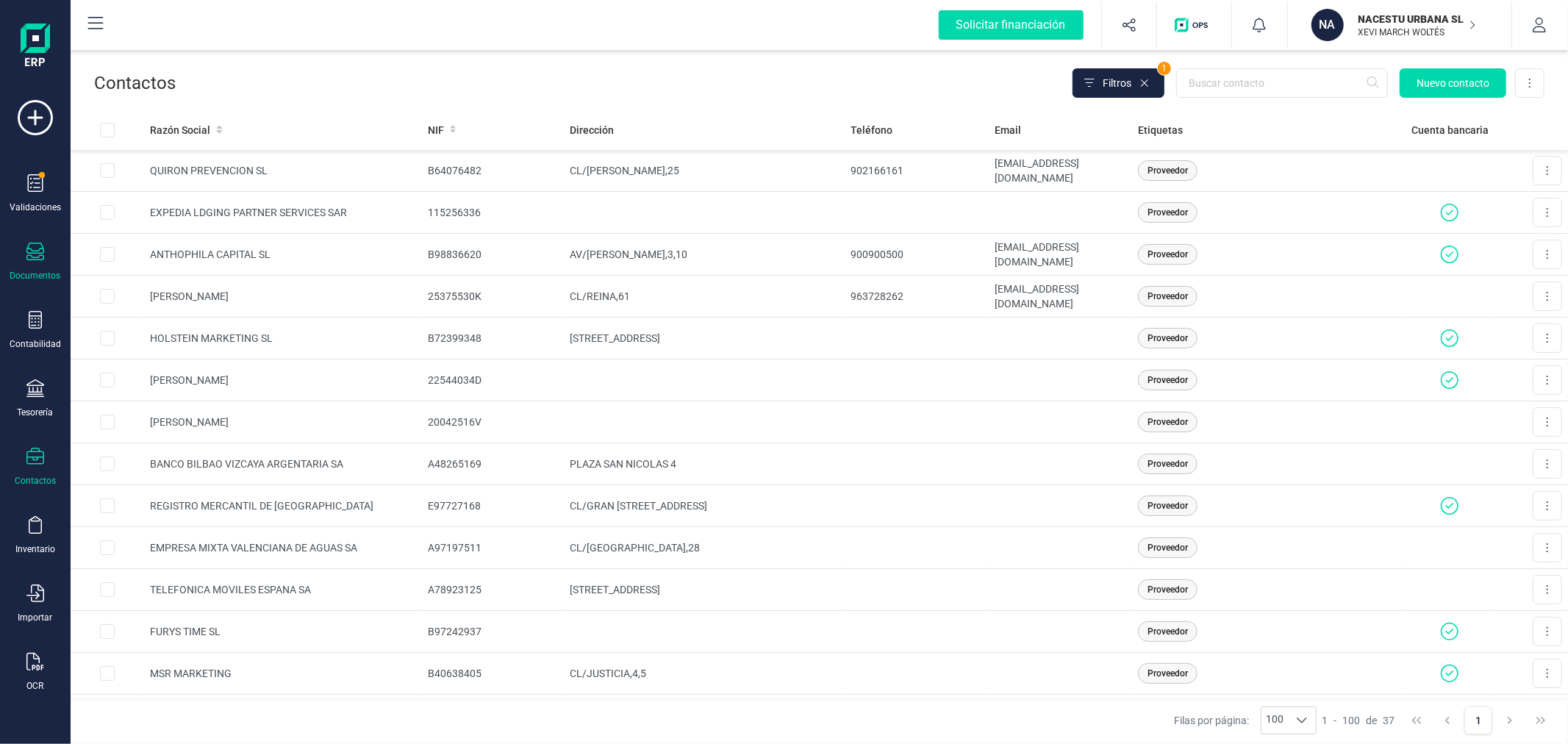
click at [46, 267] on div "Documentos" at bounding box center [35, 262] width 59 height 39
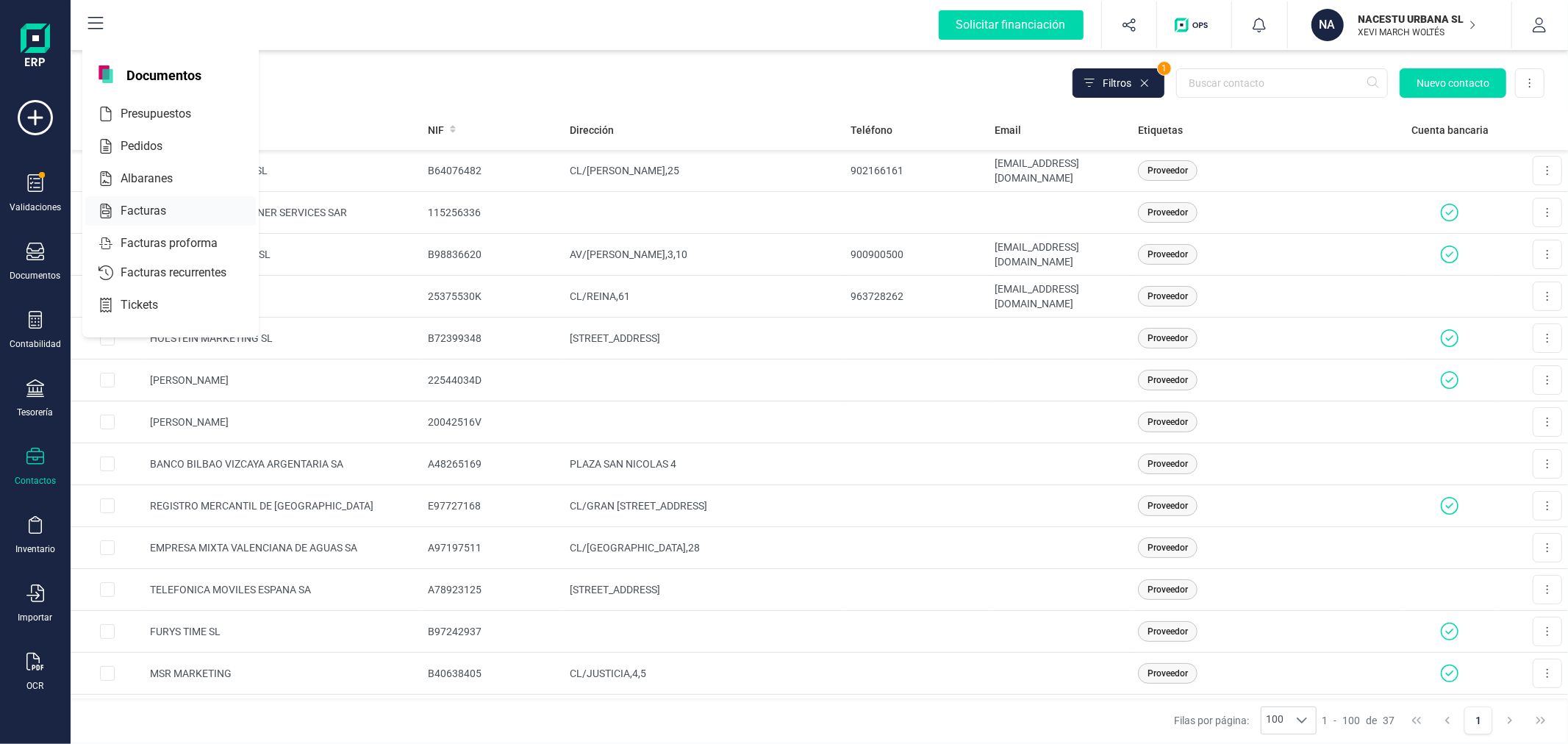
click at [187, 204] on div at bounding box center [180, 211] width 27 height 18
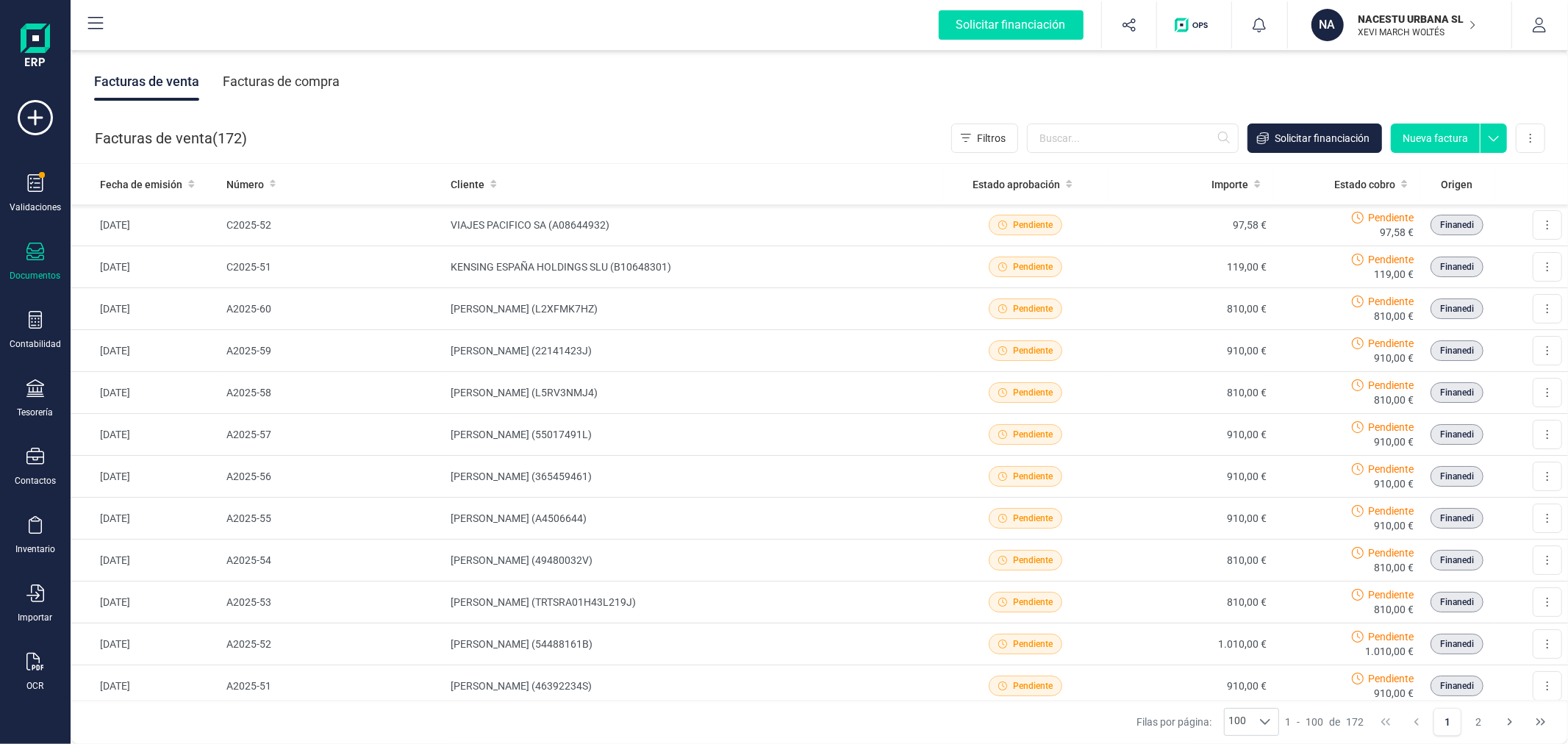
click at [303, 79] on div "Facturas de compra" at bounding box center [281, 81] width 117 height 39
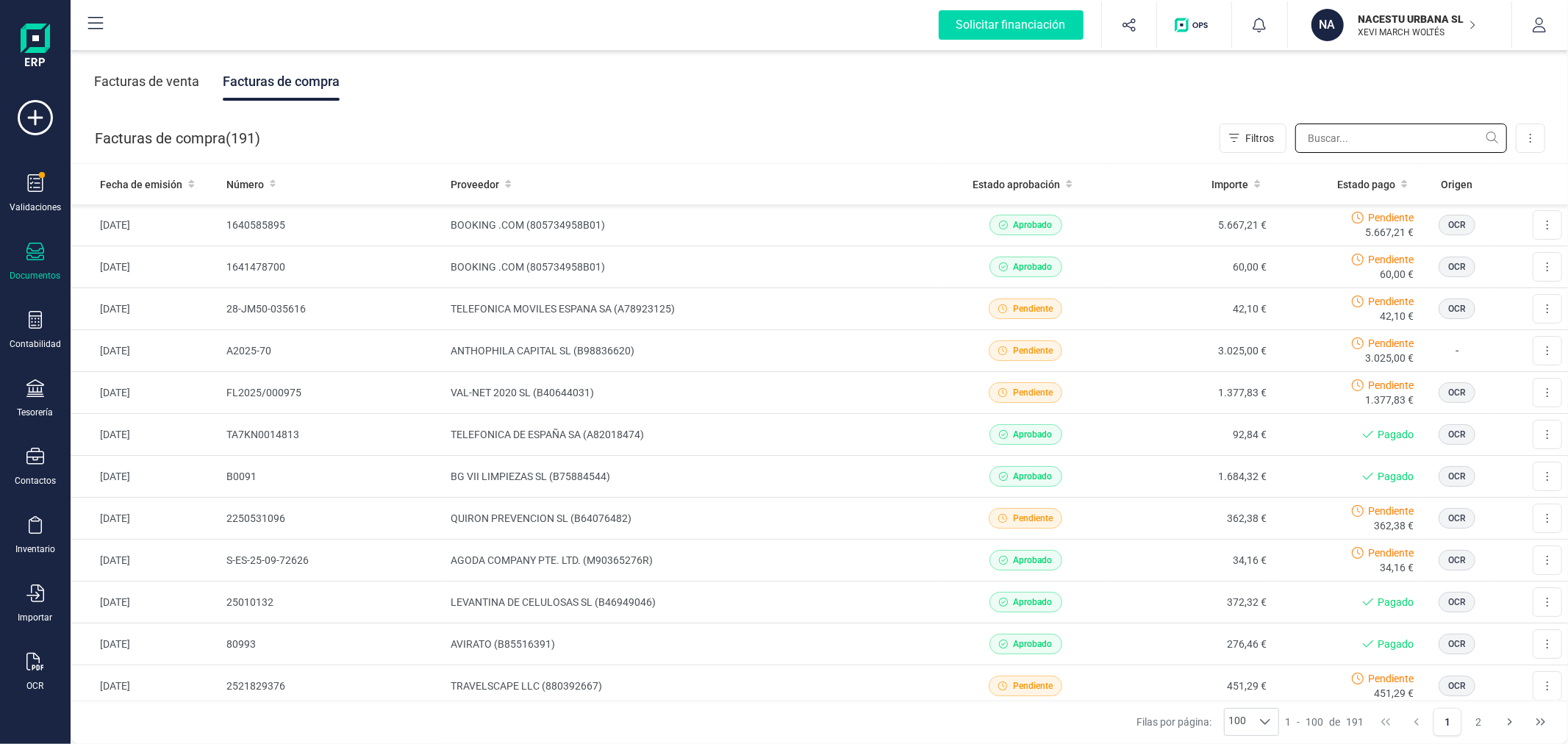
click at [1344, 140] on input "text" at bounding box center [1401, 138] width 212 height 29
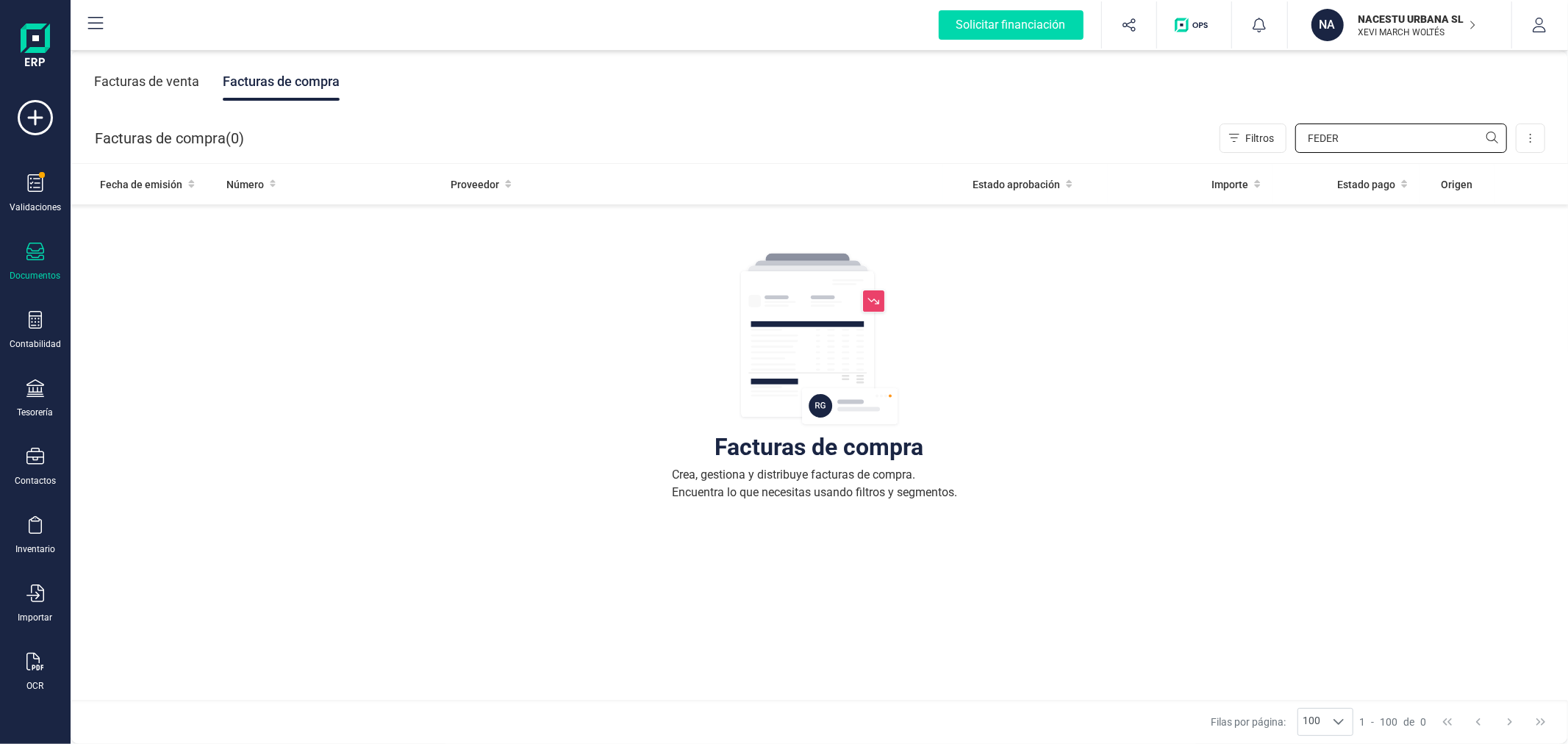
type input "FEDER"
click at [104, 74] on div "Facturas de venta" at bounding box center [146, 81] width 105 height 39
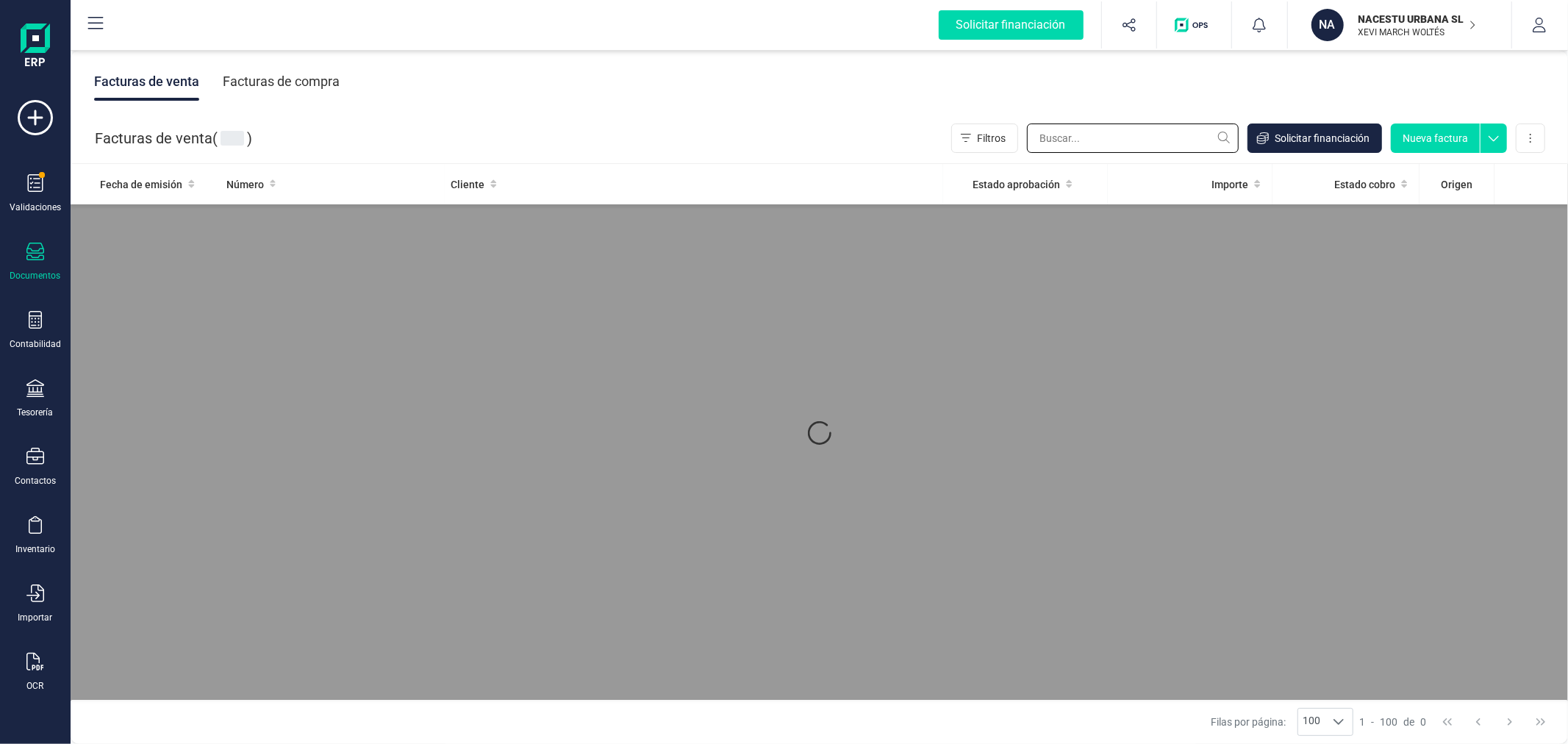
click at [1154, 143] on input "text" at bounding box center [1133, 138] width 212 height 29
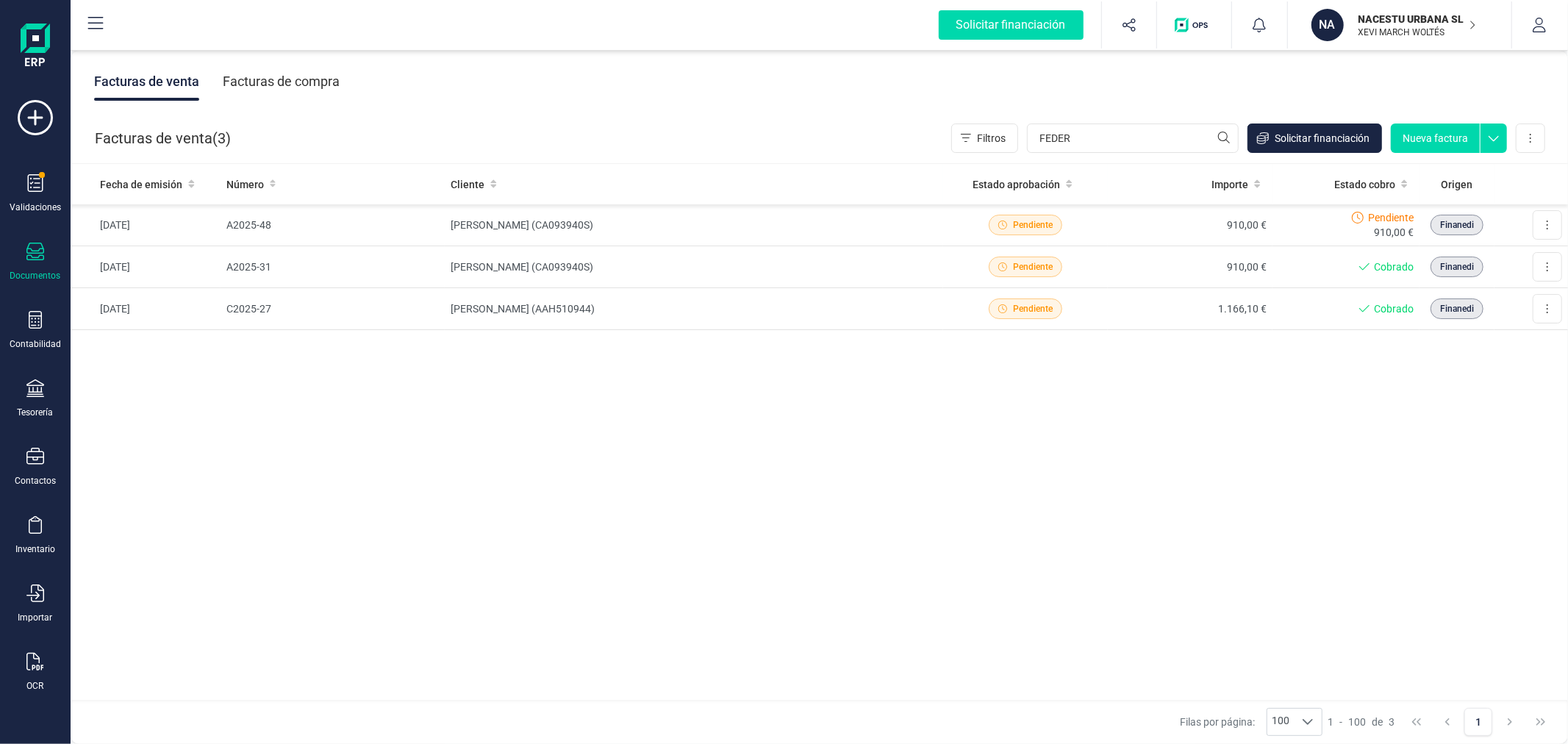
click at [530, 410] on div "Fecha de emisión Número Cliente Estado aprobación Importe Estado cobro Origen 0…" at bounding box center [819, 432] width 1497 height 537
click at [1084, 133] on input "FEDER" at bounding box center [1133, 138] width 212 height 29
click at [439, 454] on div "Fecha de emisión Número Cliente Estado aprobación Importe Estado cobro Origen 0…" at bounding box center [819, 432] width 1497 height 537
click at [730, 256] on td "[PERSON_NAME] (CA093940S)" at bounding box center [694, 267] width 498 height 42
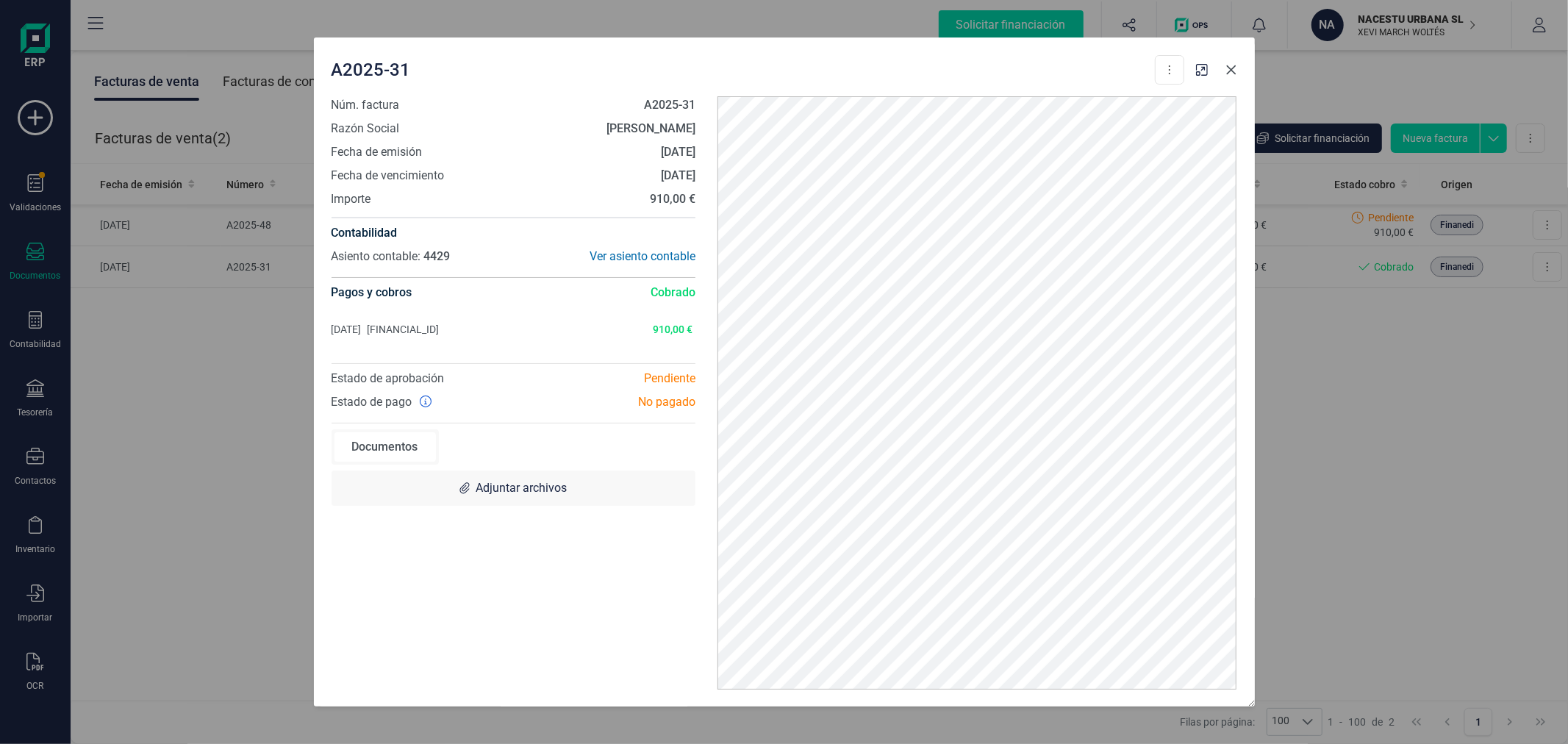
click at [1230, 68] on icon "Close" at bounding box center [1230, 69] width 9 height 9
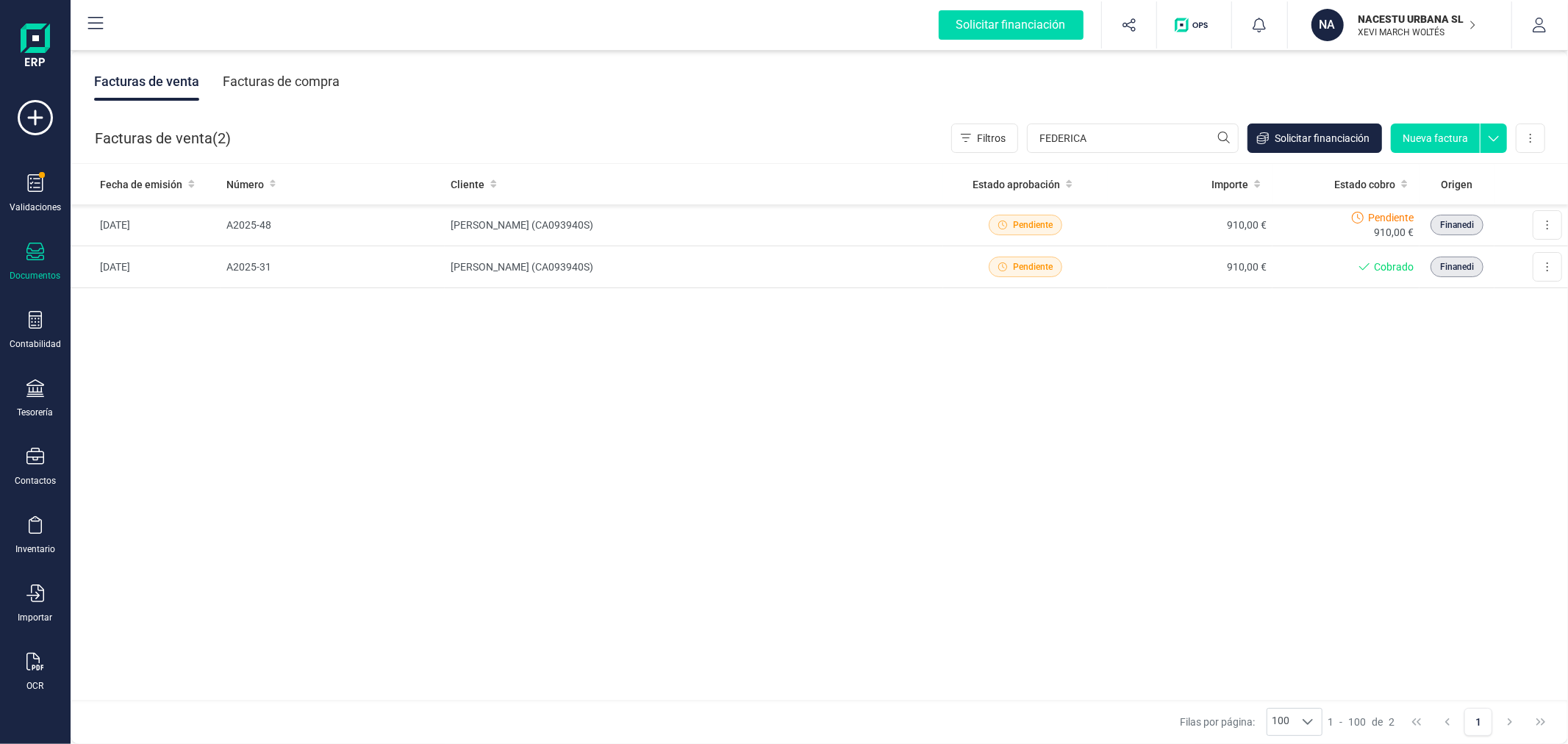
click at [840, 402] on div "Fecha de emisión Número Cliente Estado aprobación Importe Estado cobro Origen 0…" at bounding box center [819, 432] width 1497 height 537
click at [589, 516] on div "Fecha de emisión Número Cliente Estado aprobación Importe Estado cobro Origen 0…" at bounding box center [819, 432] width 1497 height 537
click at [1158, 118] on div "Facturas de venta ( 2 ) Filtros FEDERICA Solicitar financiación Nueva factura I…" at bounding box center [820, 139] width 1497 height 50
click at [1154, 131] on input "FEDERICA" at bounding box center [1133, 138] width 212 height 29
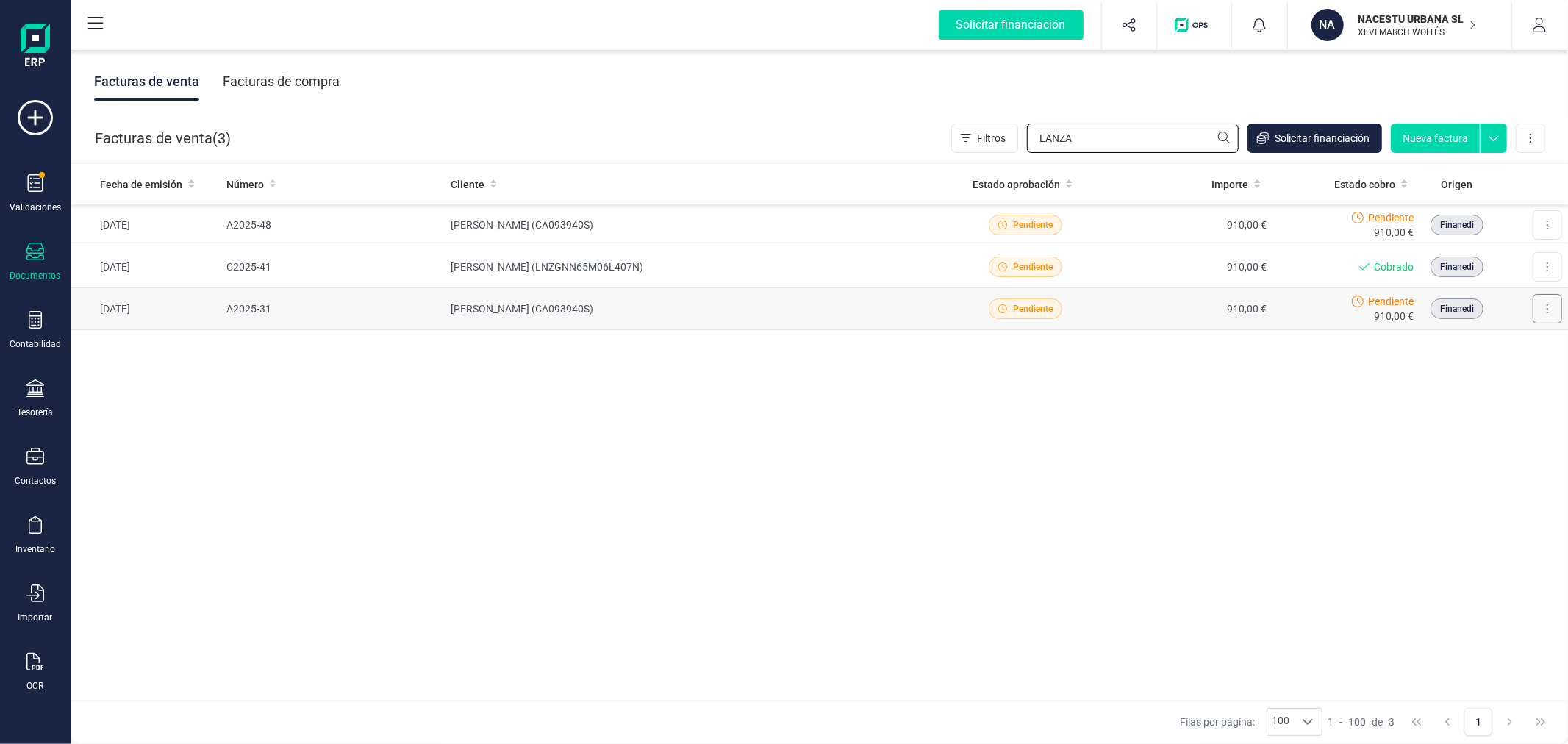
type input "LANZA"
click at [1551, 305] on button at bounding box center [1547, 308] width 29 height 29
click at [1179, 449] on div "Fecha de emisión Número Cliente Estado aprobación Importe Estado cobro Origen 0…" at bounding box center [819, 432] width 1497 height 537
click at [1546, 307] on icon at bounding box center [1548, 309] width 3 height 12
click at [1503, 376] on span "Crear factura rectificativa" at bounding box center [1491, 375] width 117 height 15
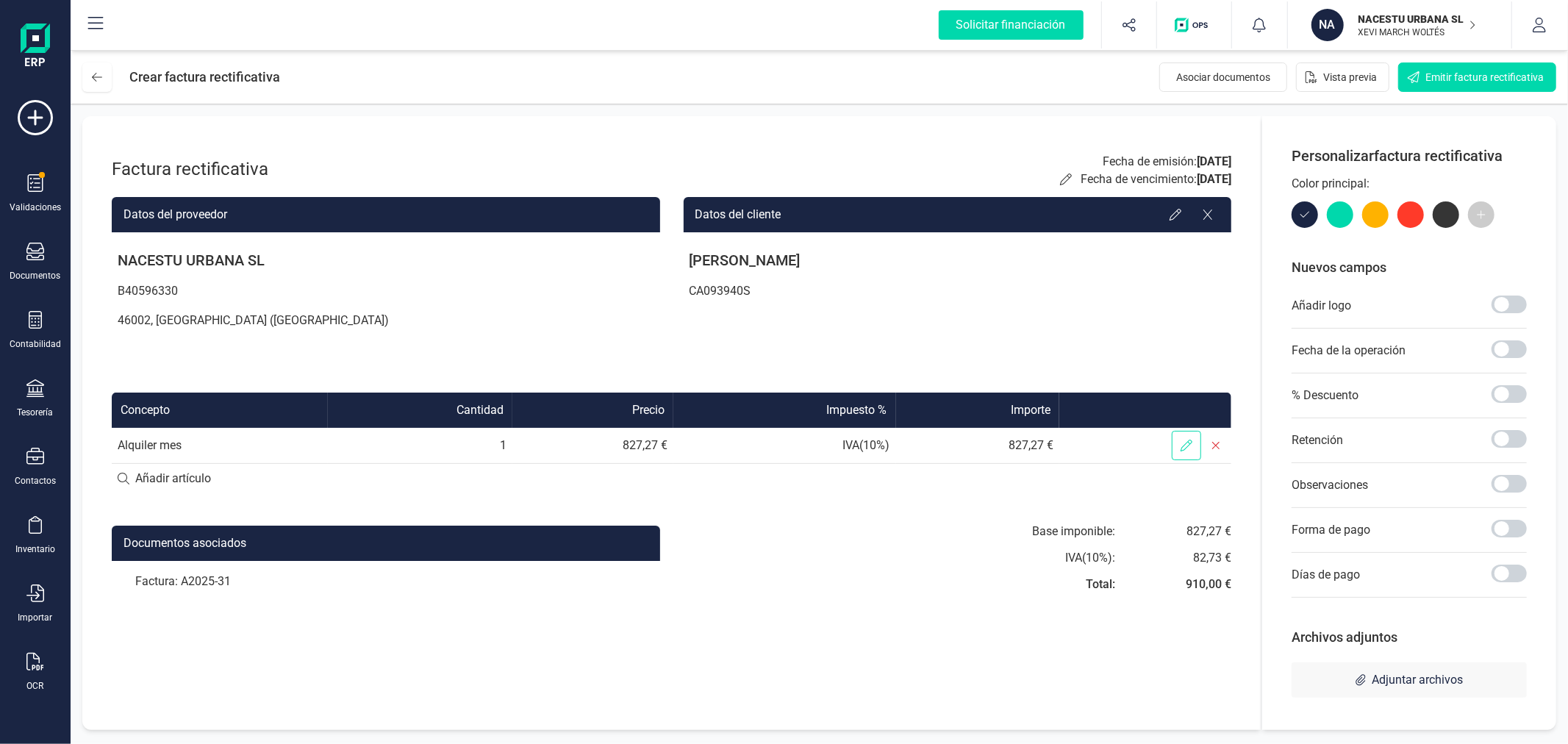
click at [1187, 439] on icon at bounding box center [1187, 445] width 12 height 12
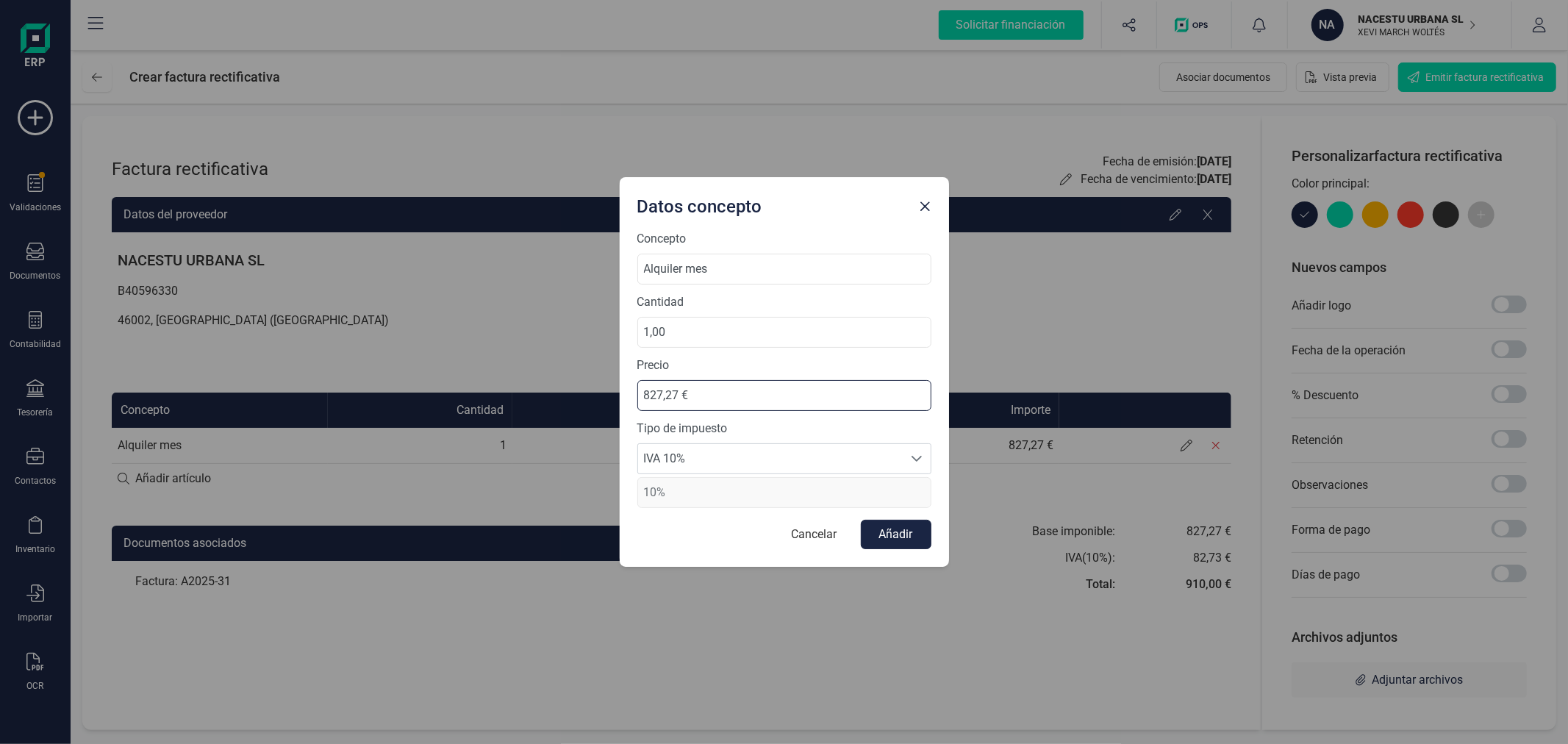
drag, startPoint x: 575, startPoint y: 390, endPoint x: 543, endPoint y: 395, distance: 32.4
click at [543, 395] on div "Datos concepto Concepto Alquiler mes Cantidad 1,00 Precio 827,27 € Tipo de impu…" at bounding box center [784, 372] width 1568 height 744
type input "0,00 €"
click at [888, 535] on button "Añadir" at bounding box center [896, 534] width 71 height 29
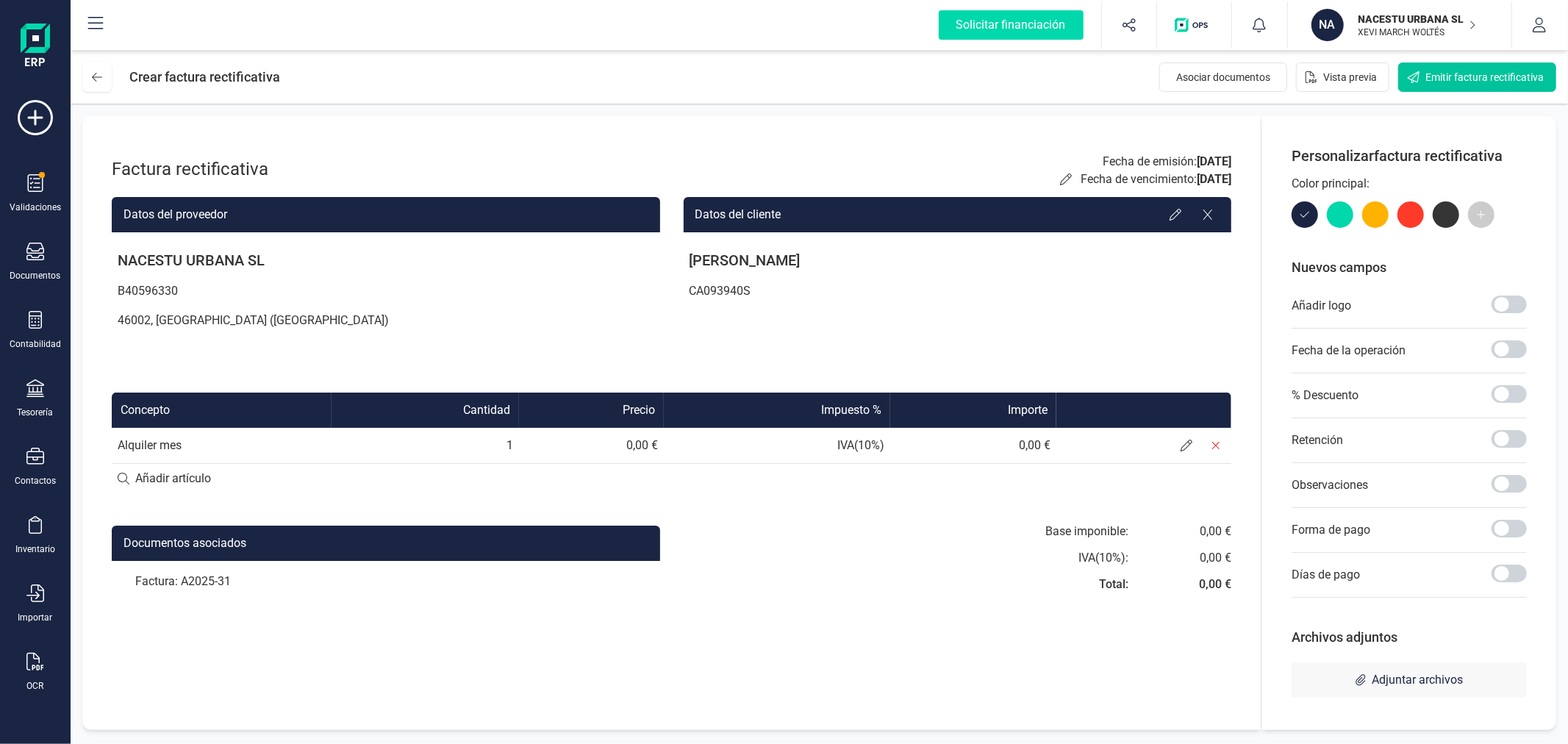
click at [1447, 76] on span "Emitir factura rectificativa" at bounding box center [1484, 77] width 118 height 15
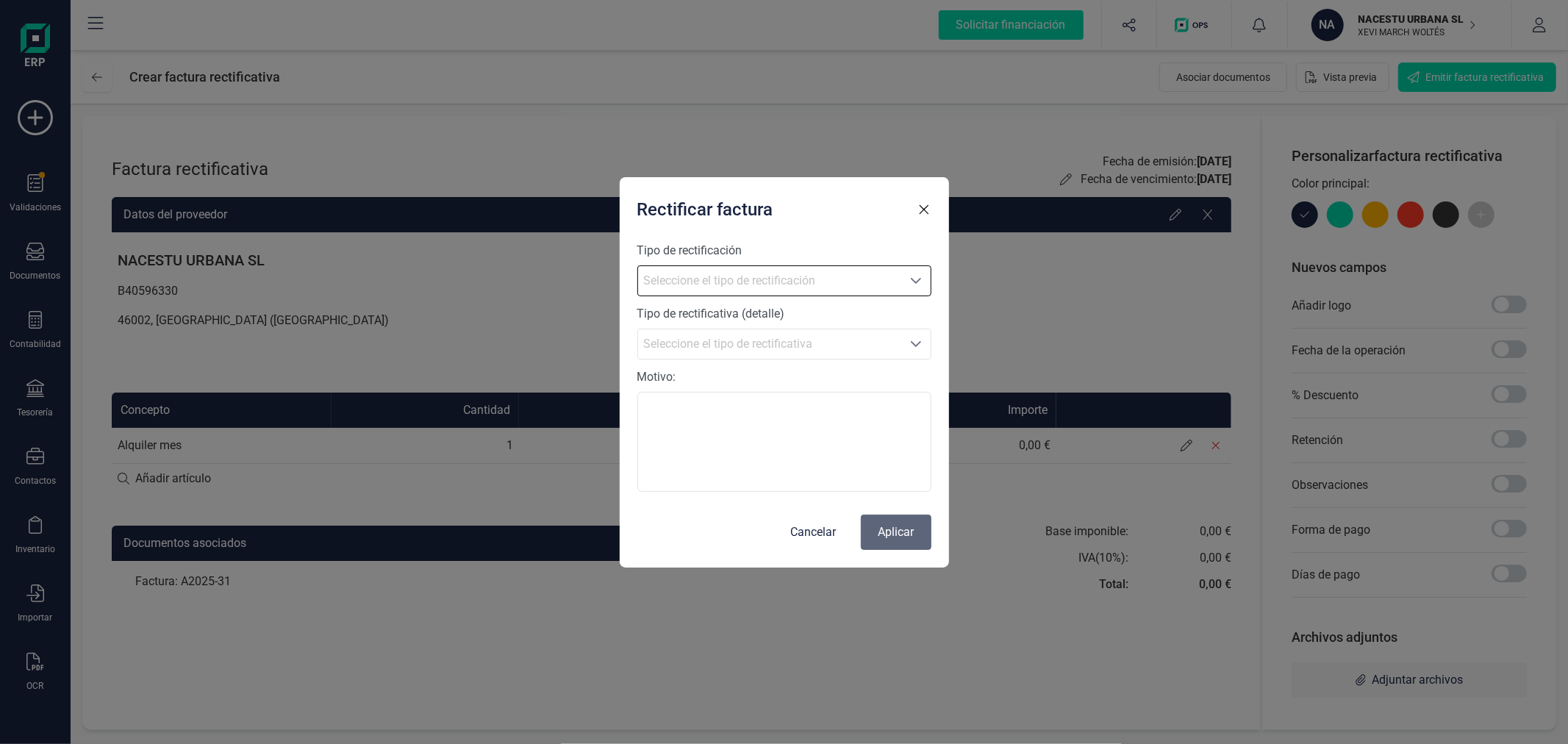
click at [815, 280] on span "Seleccione el tipo de rectificación" at bounding box center [769, 280] width 263 height 29
click at [783, 309] on li "Sustitutiva" at bounding box center [784, 312] width 294 height 29
click at [803, 345] on span "Seleccione el tipo de rectificativa" at bounding box center [769, 343] width 263 height 29
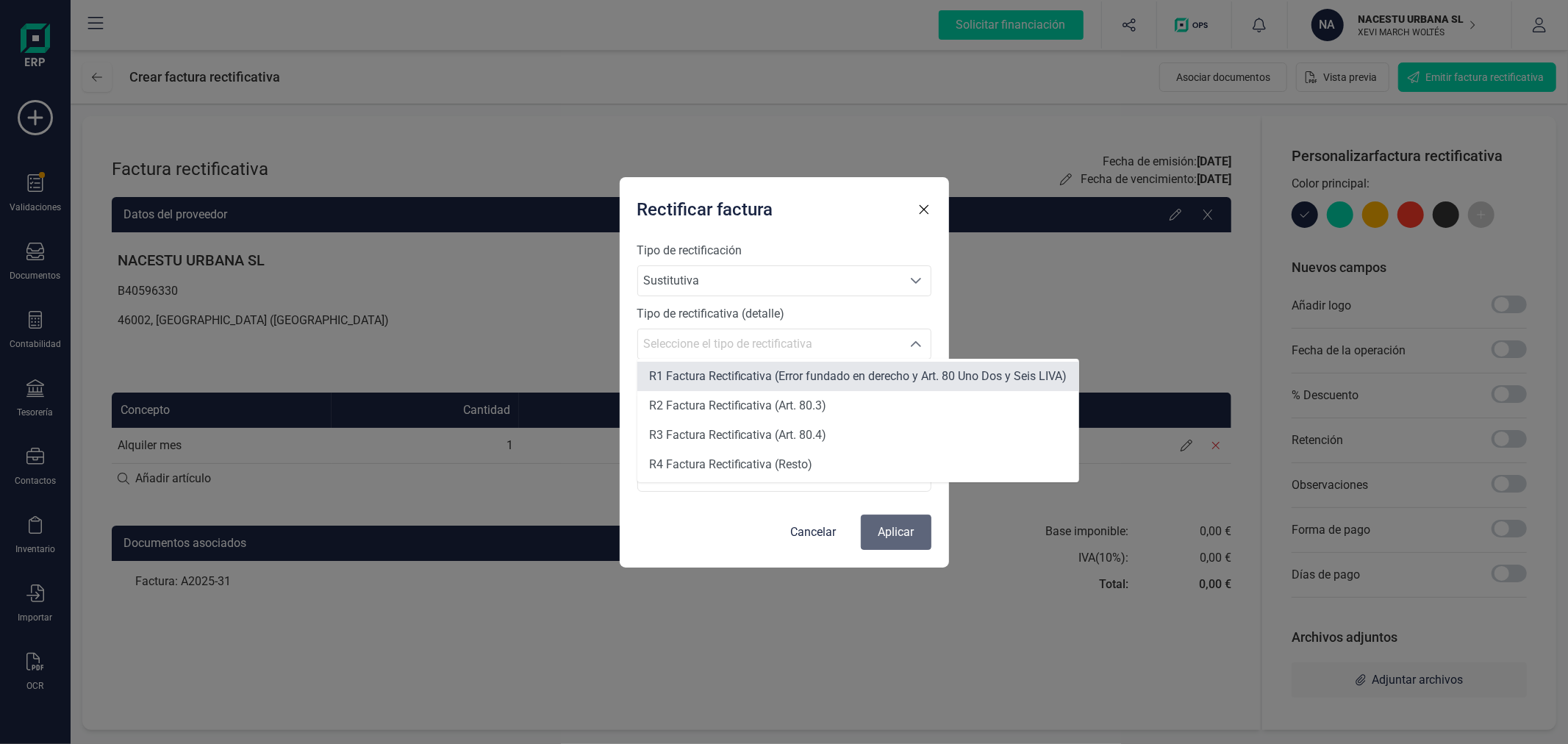
click at [783, 373] on span "R1 Factura Rectificativa (Error fundado en derecho y Art. 80 Uno Dos y Seis LIV…" at bounding box center [858, 375] width 418 height 14
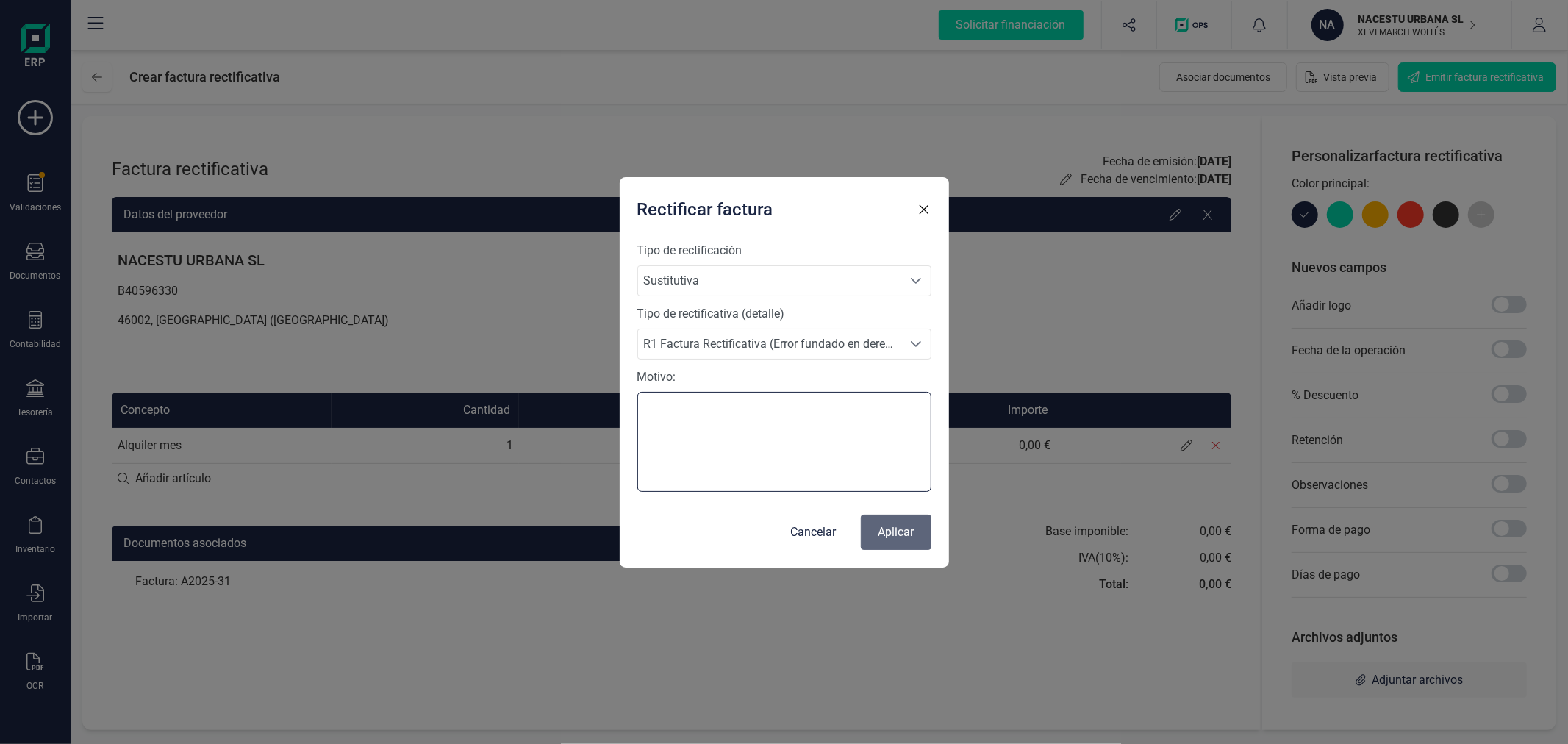
click at [817, 446] on textarea "Motivo:" at bounding box center [784, 442] width 294 height 100
click at [846, 335] on span "R1 Factura Rectificativa (Error fundado en derecho y Art. 80 Uno Dos y Seis LIV…" at bounding box center [769, 343] width 263 height 29
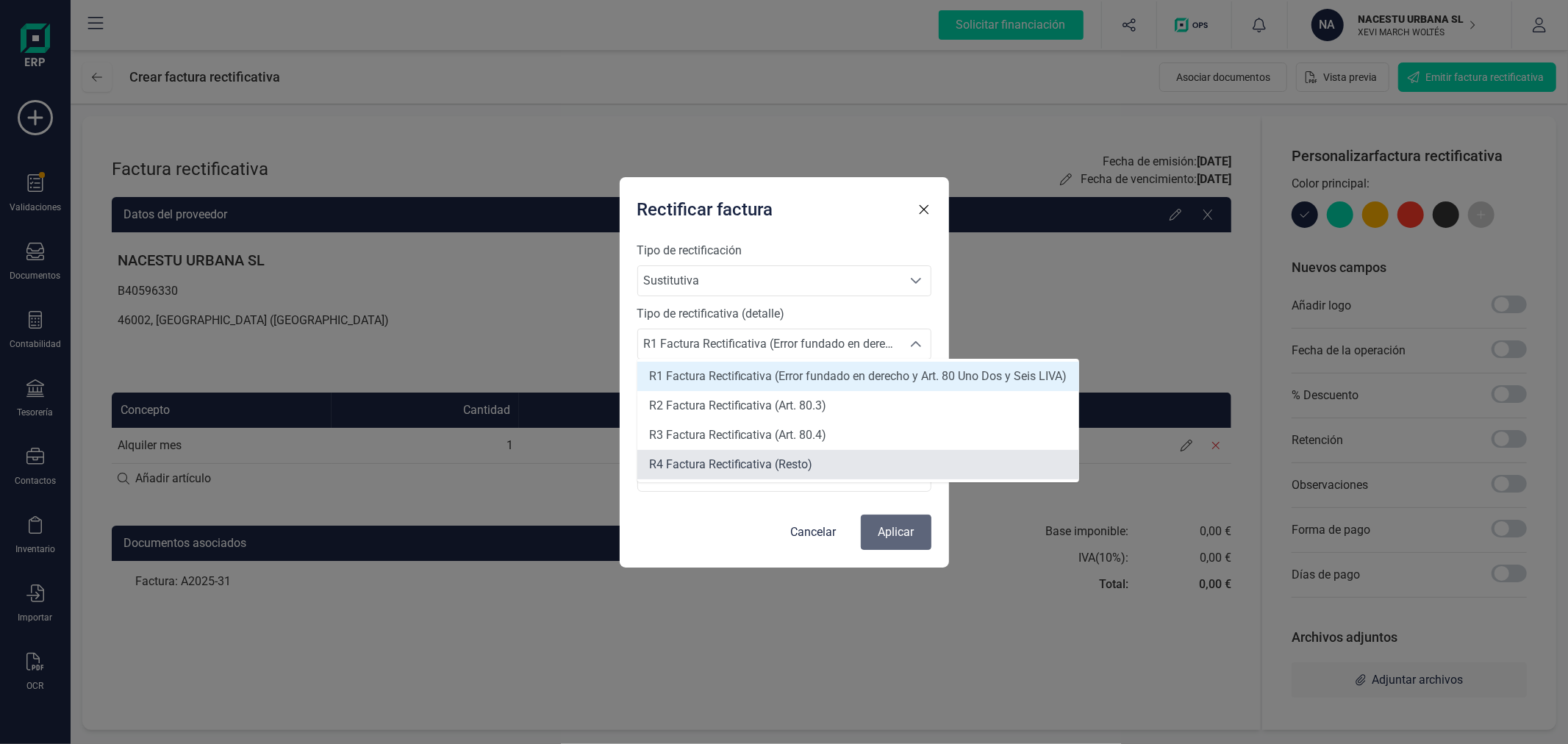
click at [809, 468] on span "R4 Factura Rectificativa (Resto)" at bounding box center [731, 464] width 164 height 14
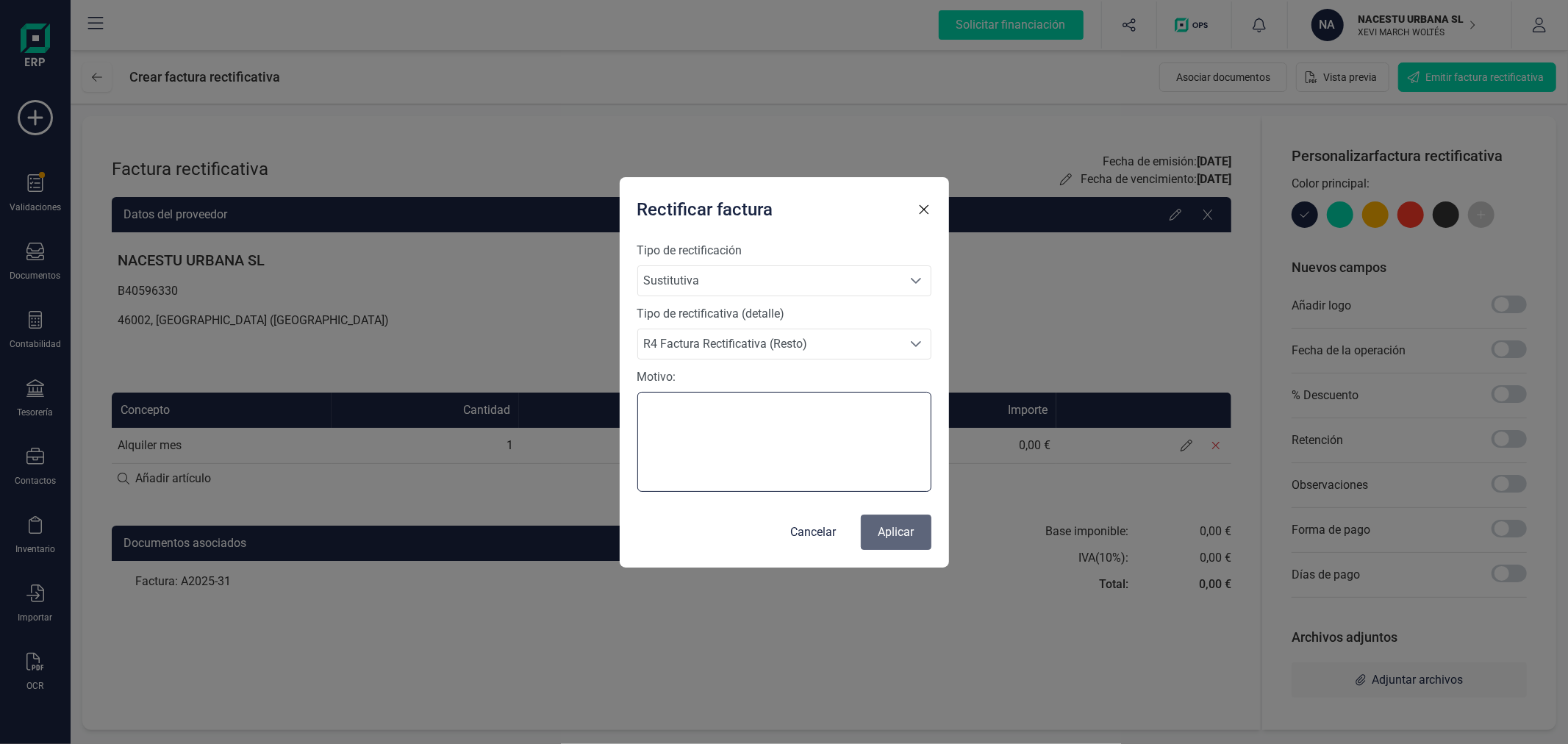
click at [836, 412] on textarea "Motivo:" at bounding box center [784, 442] width 294 height 100
type textarea "N"
click at [860, 432] on textarea "HABIA QUE EMITIRLA A OTRO NOMBRE" at bounding box center [784, 442] width 294 height 100
click at [858, 433] on textarea "HABIA QUE EMITIRLA A OTRO NOMBRE" at bounding box center [784, 442] width 294 height 100
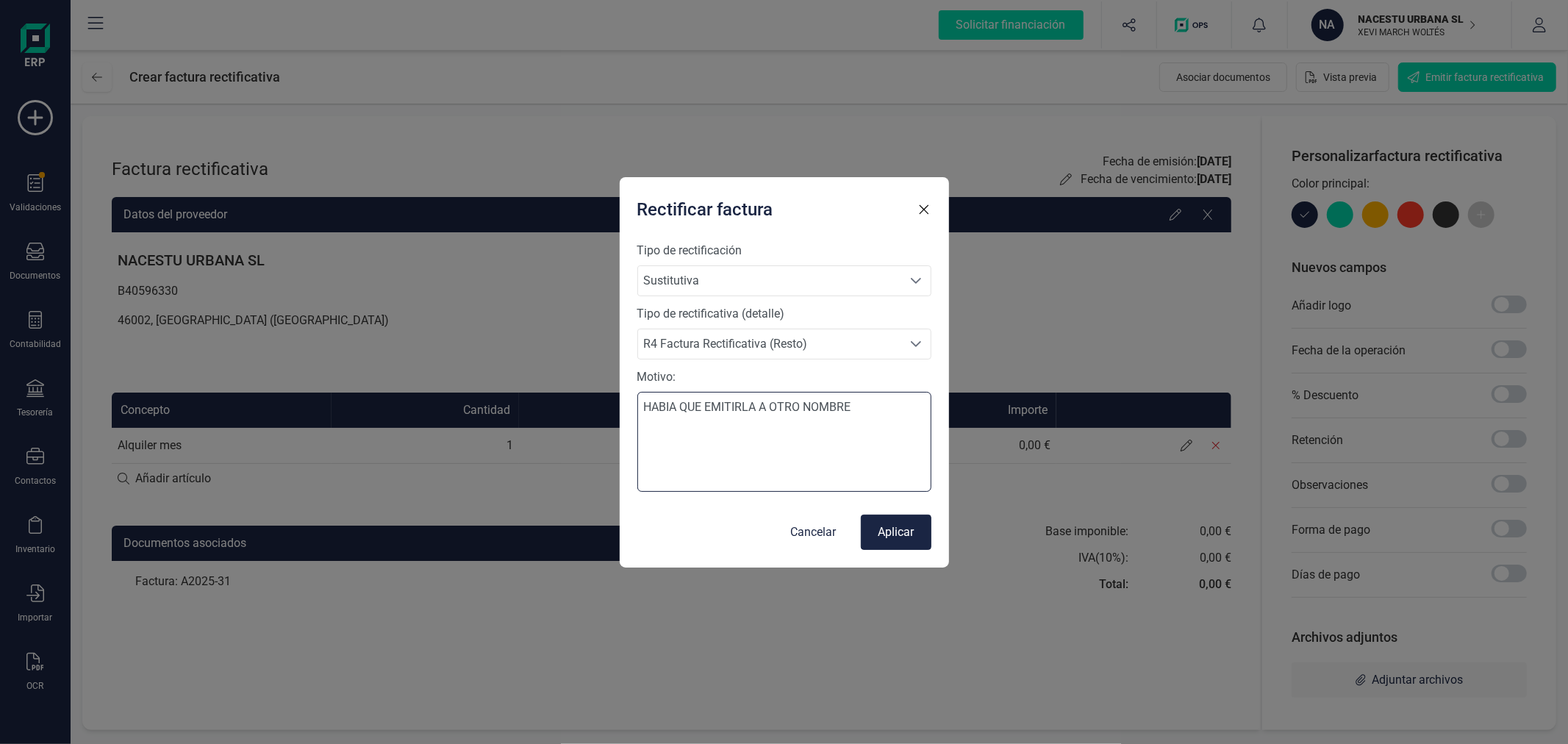
type textarea "HABIA QUE EMITIRLA A OTRO NOMBRE"
click at [897, 523] on button "Aplicar" at bounding box center [896, 532] width 71 height 35
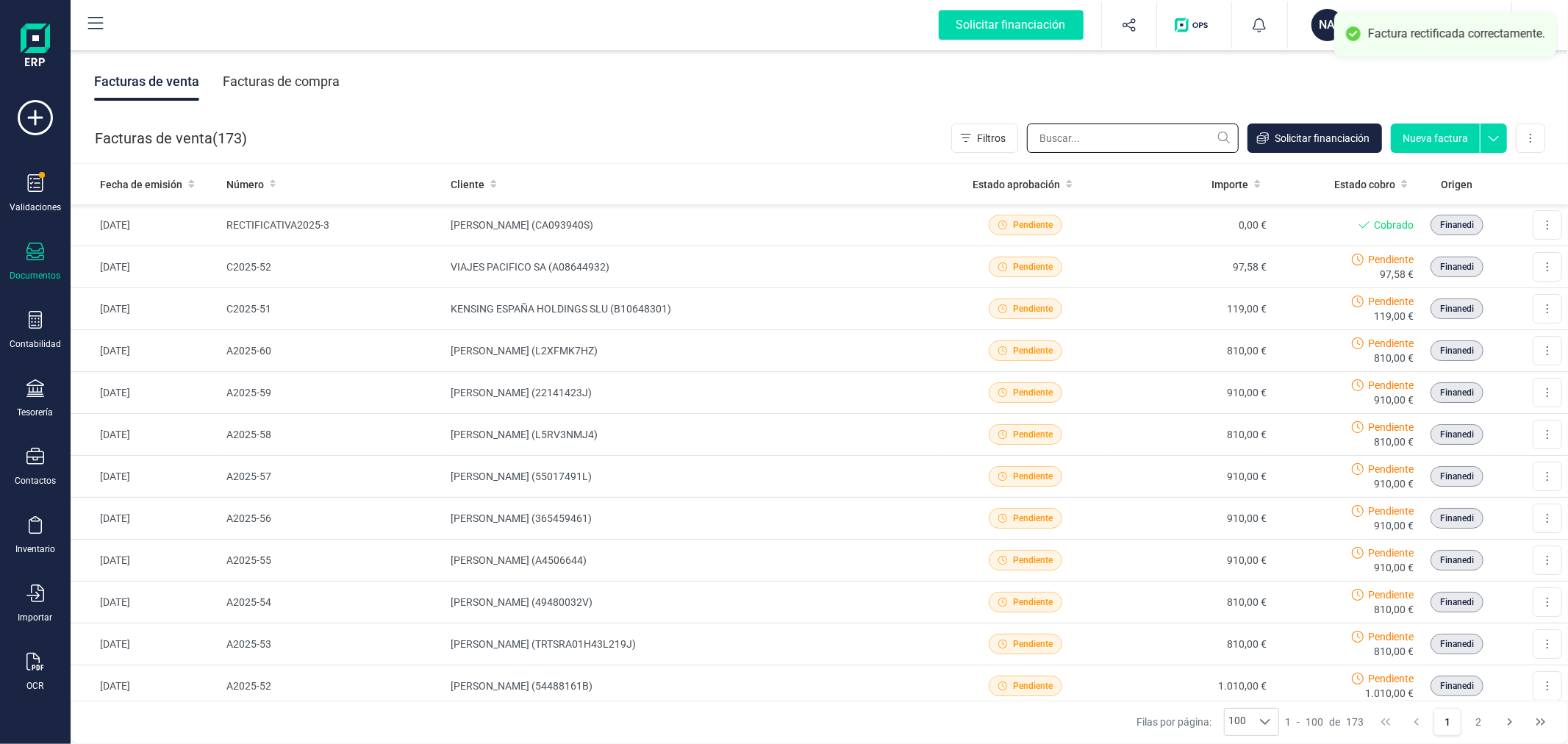
click at [1085, 133] on input "text" at bounding box center [1133, 138] width 212 height 29
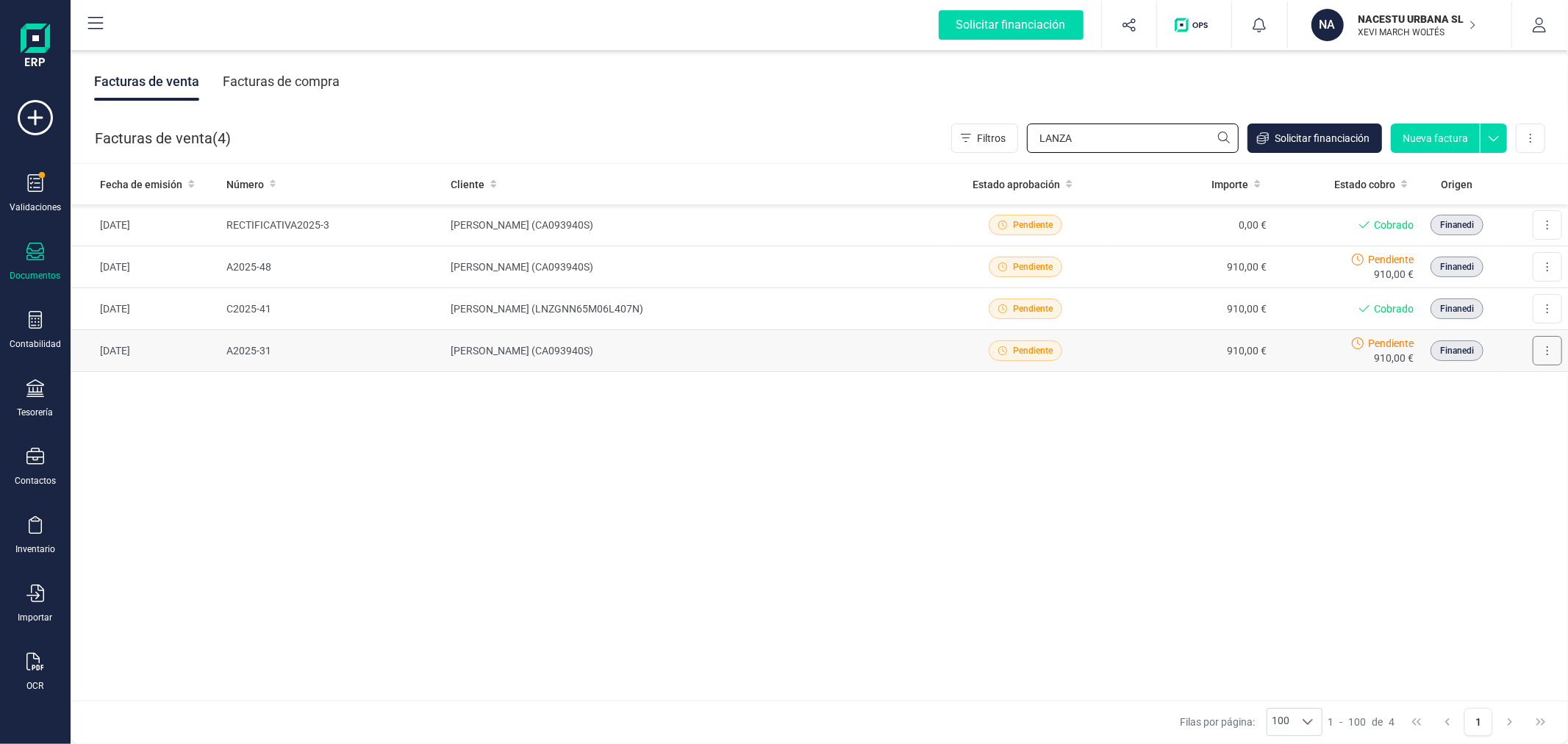
type input "LANZA"
click at [1551, 351] on button at bounding box center [1547, 350] width 29 height 29
click at [1522, 420] on span "Marcar como cobrada" at bounding box center [1498, 417] width 102 height 15
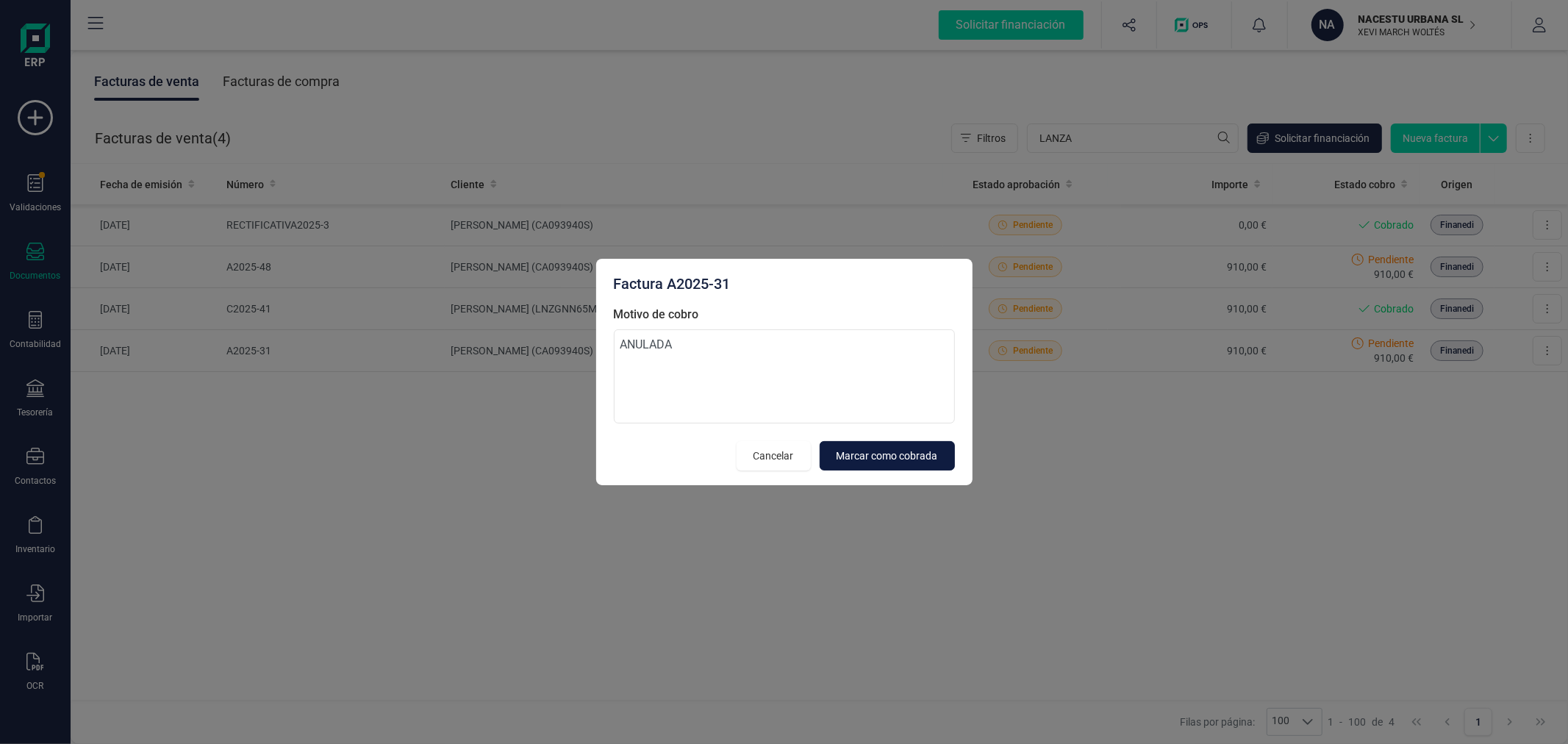
type textarea "ANULADA"
click at [846, 445] on button "Marcar como cobrada" at bounding box center [887, 455] width 135 height 29
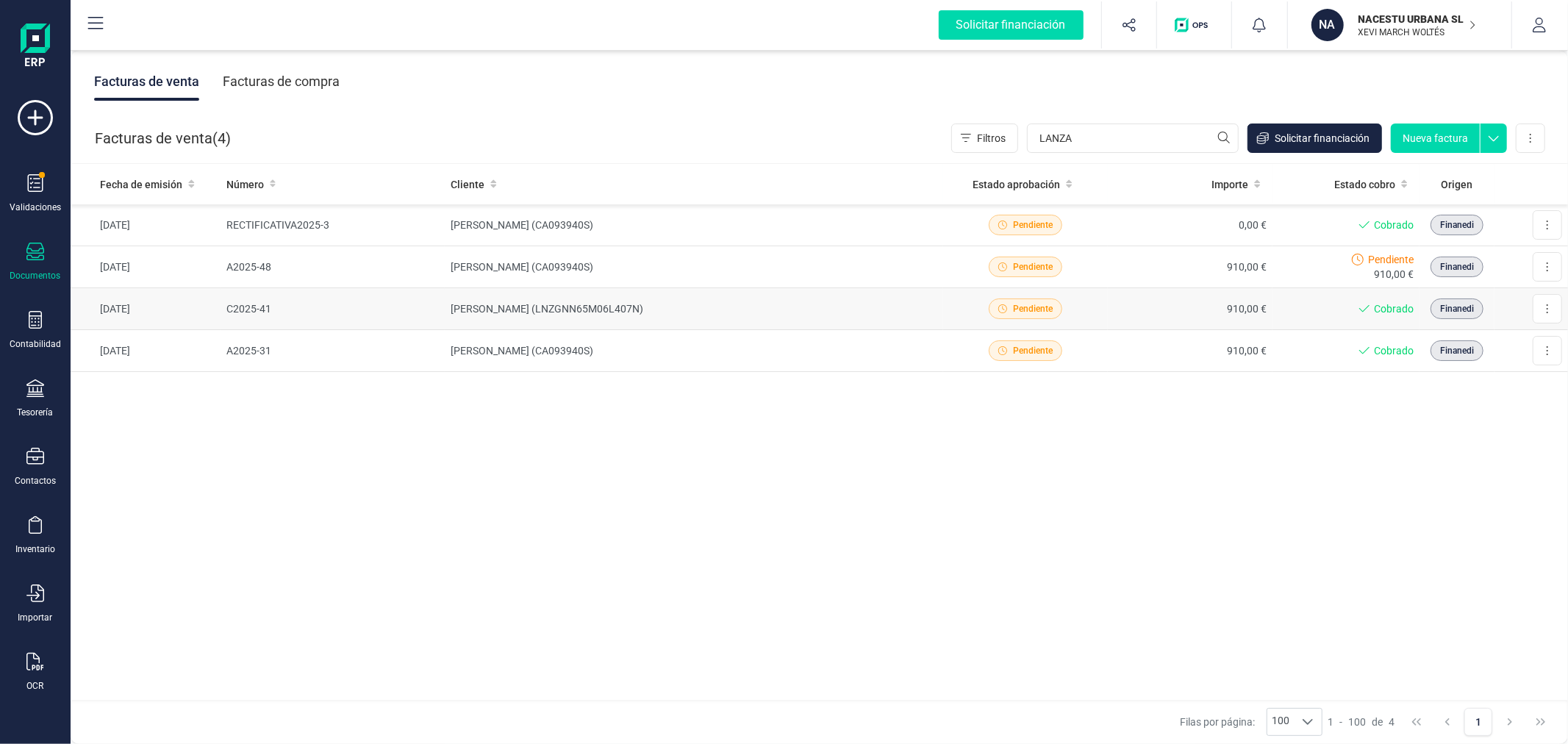
click at [710, 303] on td "[PERSON_NAME] (LNZGNN65M06L407N)" at bounding box center [694, 309] width 498 height 42
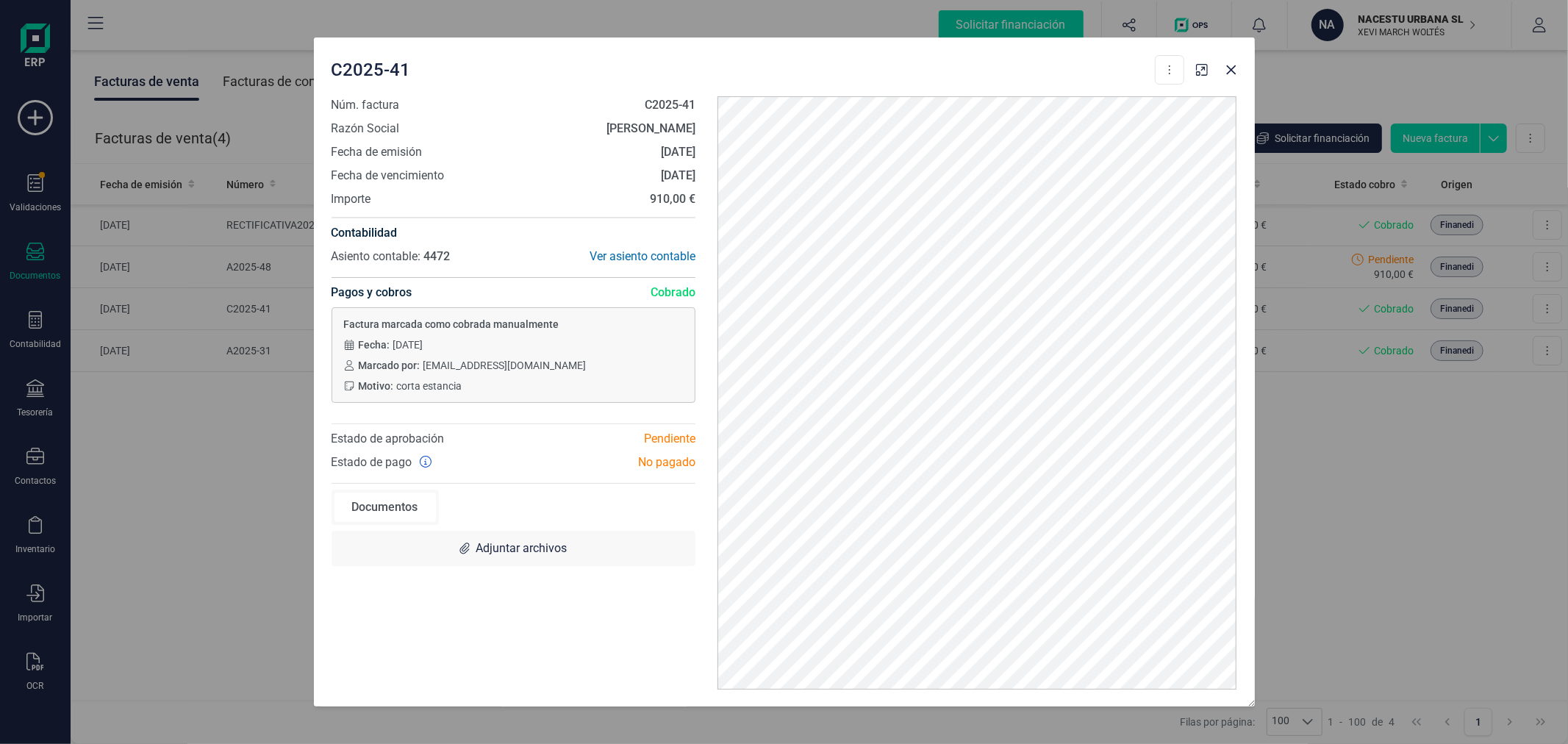
click at [434, 382] on span "corta estancia" at bounding box center [430, 386] width 66 height 15
click at [439, 393] on div "Factura marcada como cobrada manualmente Fecha: 19/09/2025 Marcado por: xevi.ma…" at bounding box center [514, 355] width 364 height 96
click at [438, 392] on div "Factura marcada como cobrada manualmente Fecha: 19/09/2025 Marcado por: xevi.ma…" at bounding box center [514, 355] width 364 height 96
click at [445, 380] on span "corta estancia" at bounding box center [430, 386] width 66 height 15
click at [598, 339] on div "Fecha: 19/09/2025" at bounding box center [514, 345] width 339 height 15
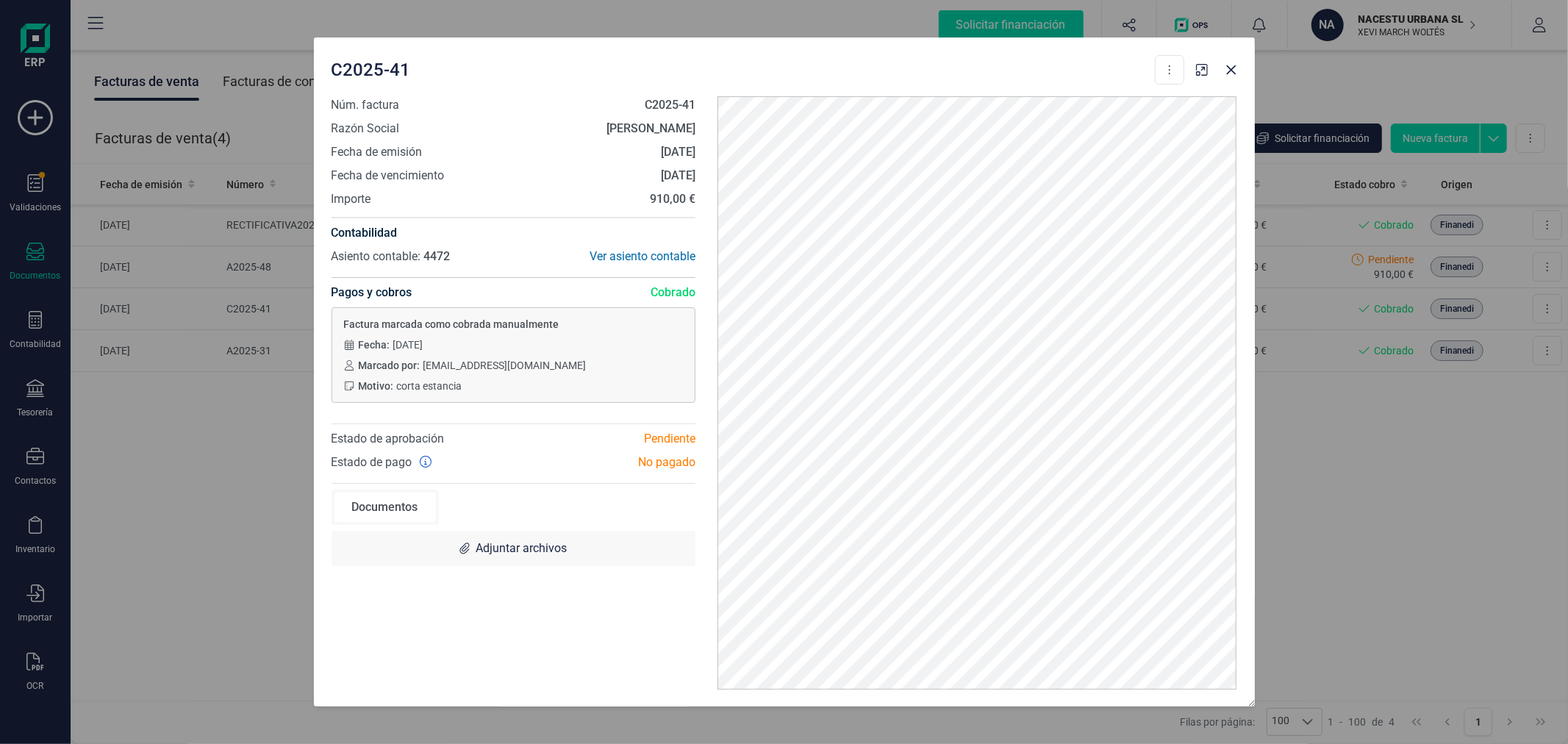
click at [593, 307] on div "Factura marcada como cobrada manualmente Fecha: 19/09/2025 Marcado por: xevi.ma…" at bounding box center [514, 355] width 364 height 96
click at [671, 291] on span "Cobrado" at bounding box center [673, 292] width 45 height 18
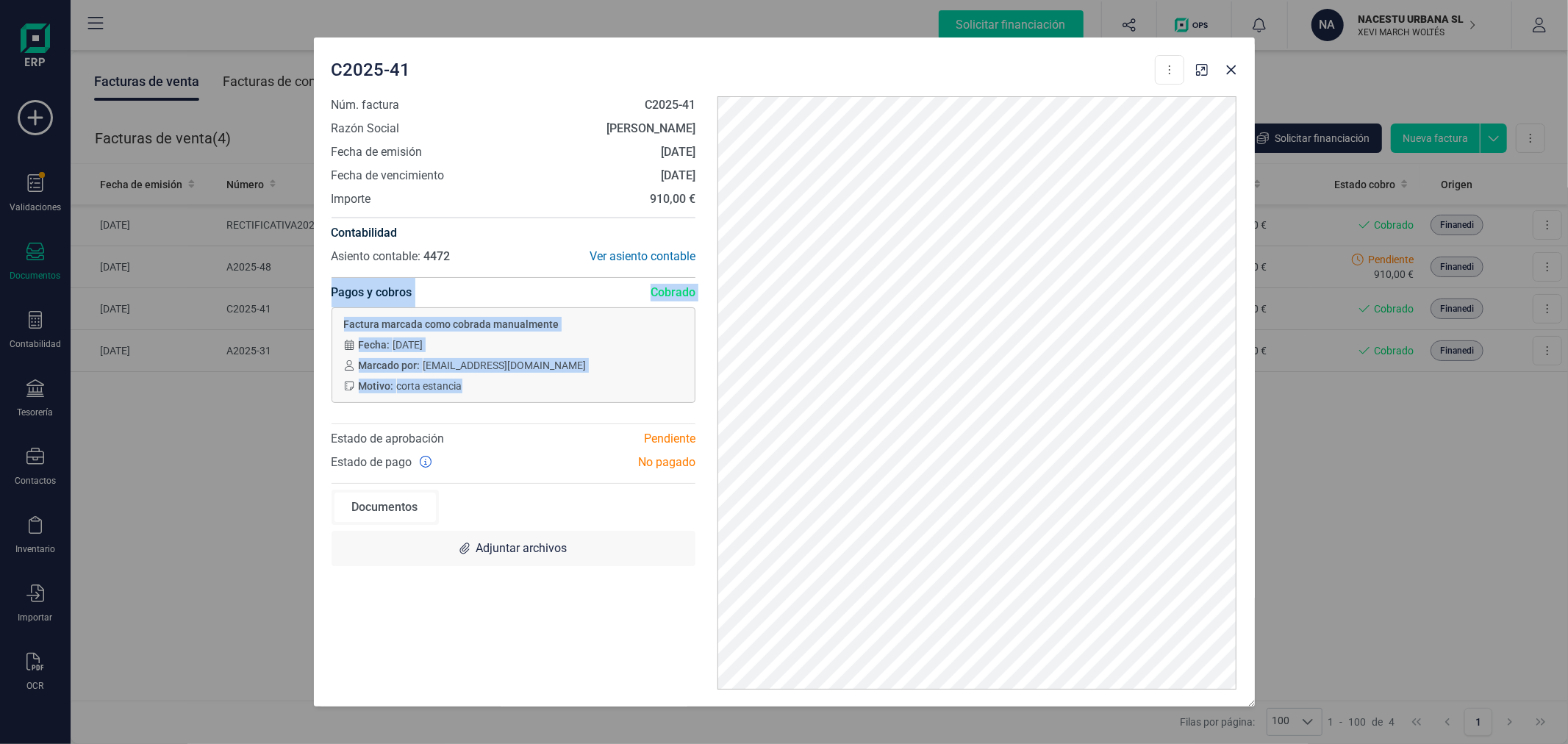
drag, startPoint x: 324, startPoint y: 278, endPoint x: 695, endPoint y: 393, distance: 388.4
click at [695, 393] on div "Núm. factura C2025-41 Razón Social GIOVANNI LANZA Fecha de emisión 19/09/2025 F…" at bounding box center [514, 393] width 386 height 593
click at [642, 376] on div "Fecha: 19/09/2025 Marcado por: xevi.march@bravocapital.es Motivo: corta estancia" at bounding box center [514, 365] width 339 height 56
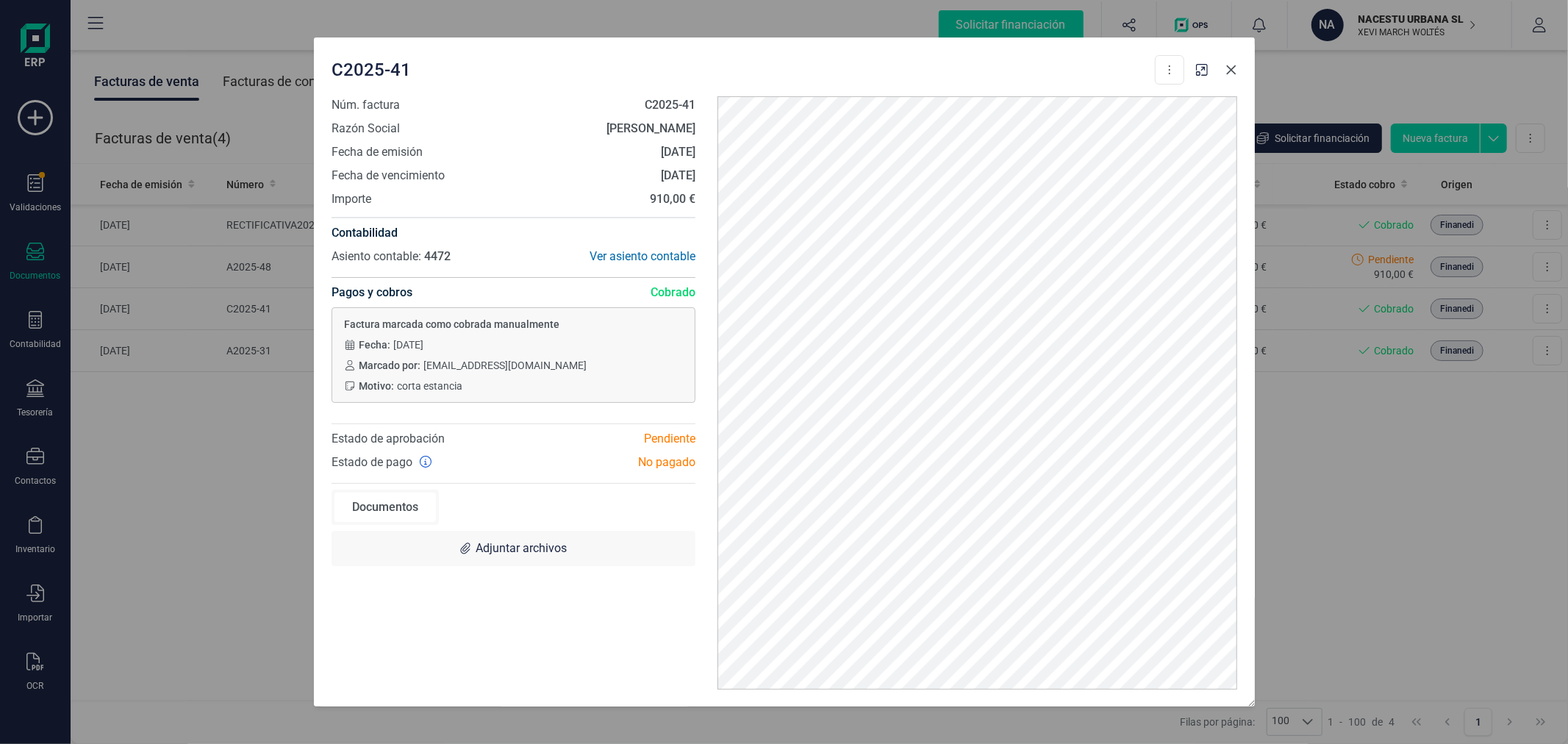
click at [1230, 70] on icon "Close" at bounding box center [1230, 69] width 9 height 9
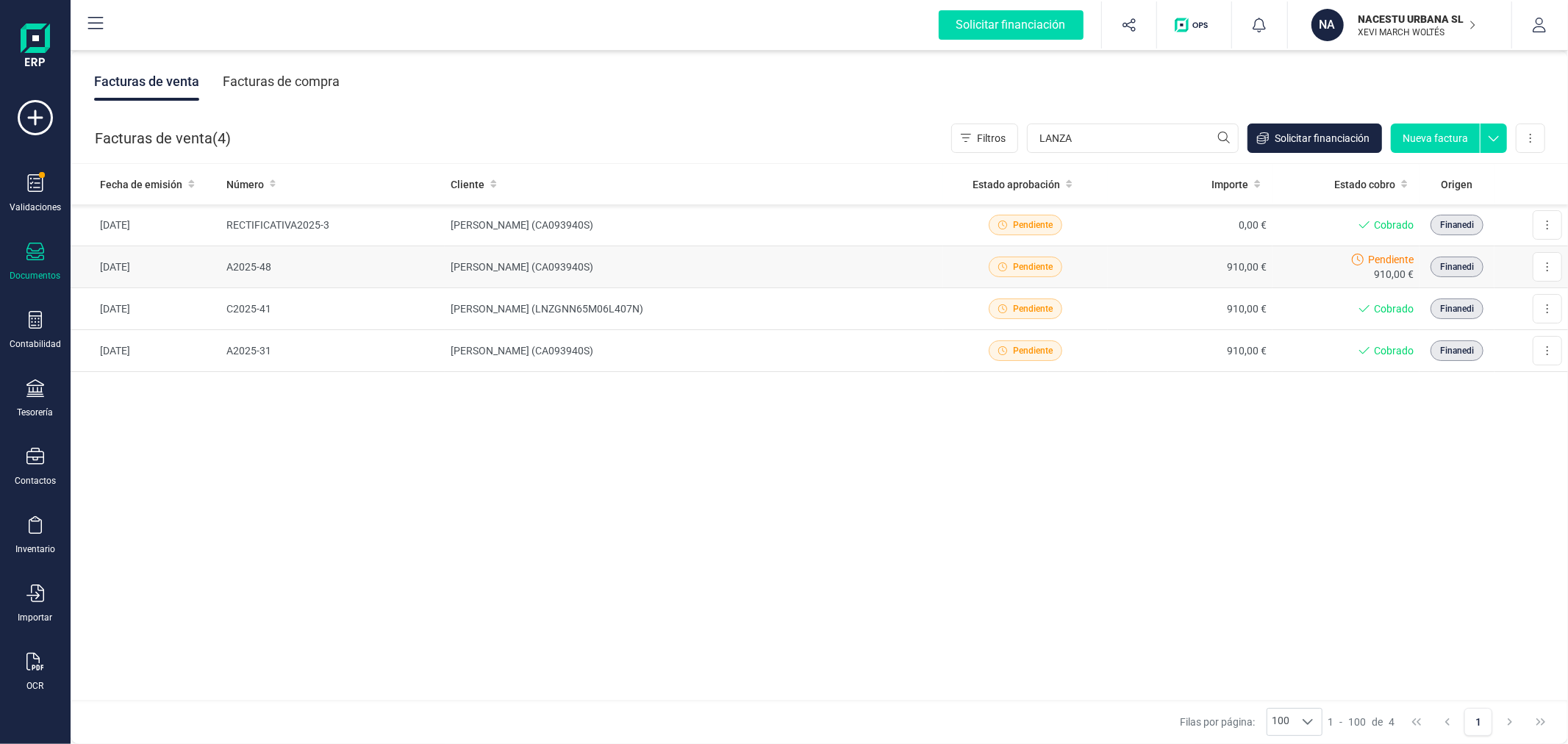
click at [688, 272] on td "[PERSON_NAME] (CA093940S)" at bounding box center [694, 267] width 498 height 42
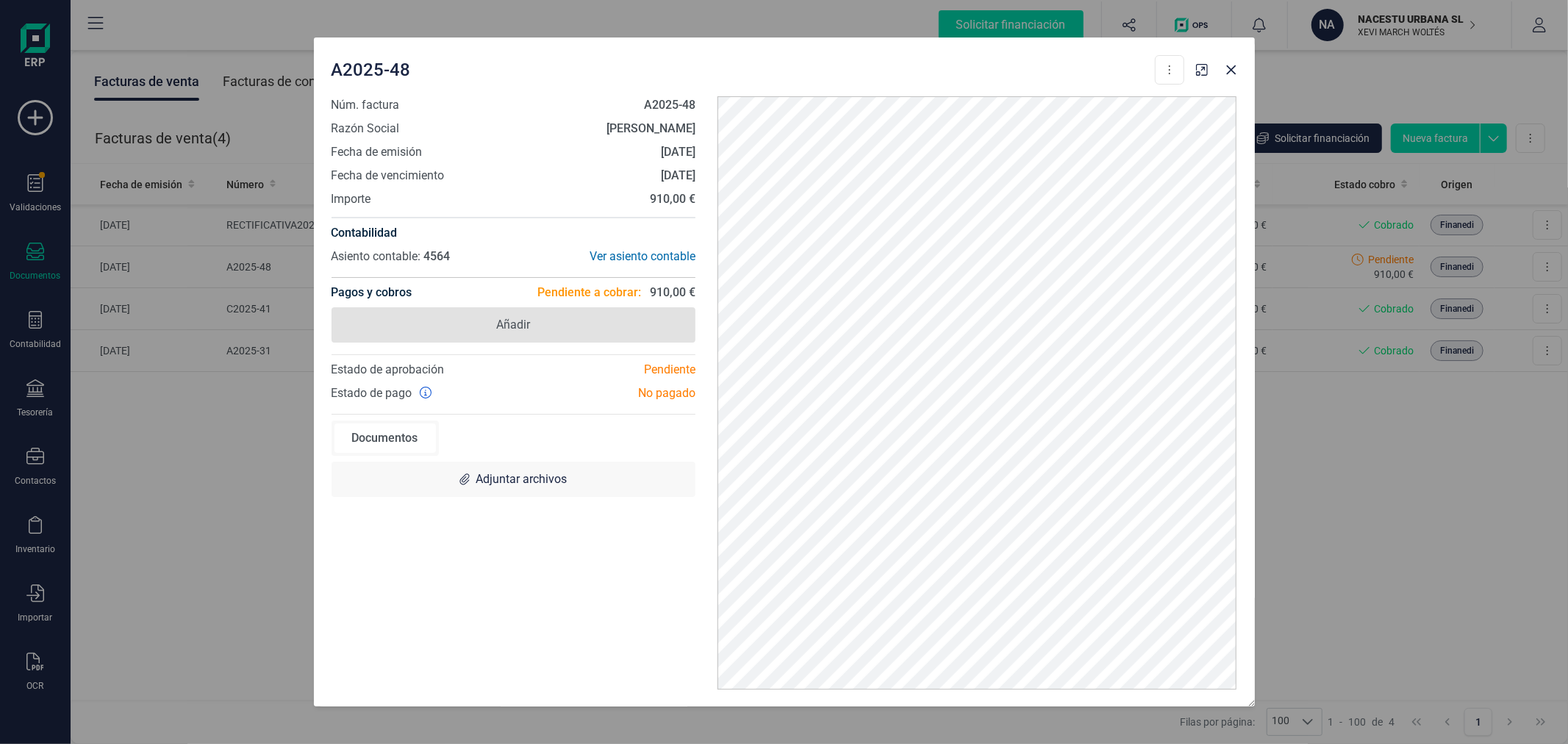
click at [476, 325] on span "Añadir" at bounding box center [514, 325] width 364 height 35
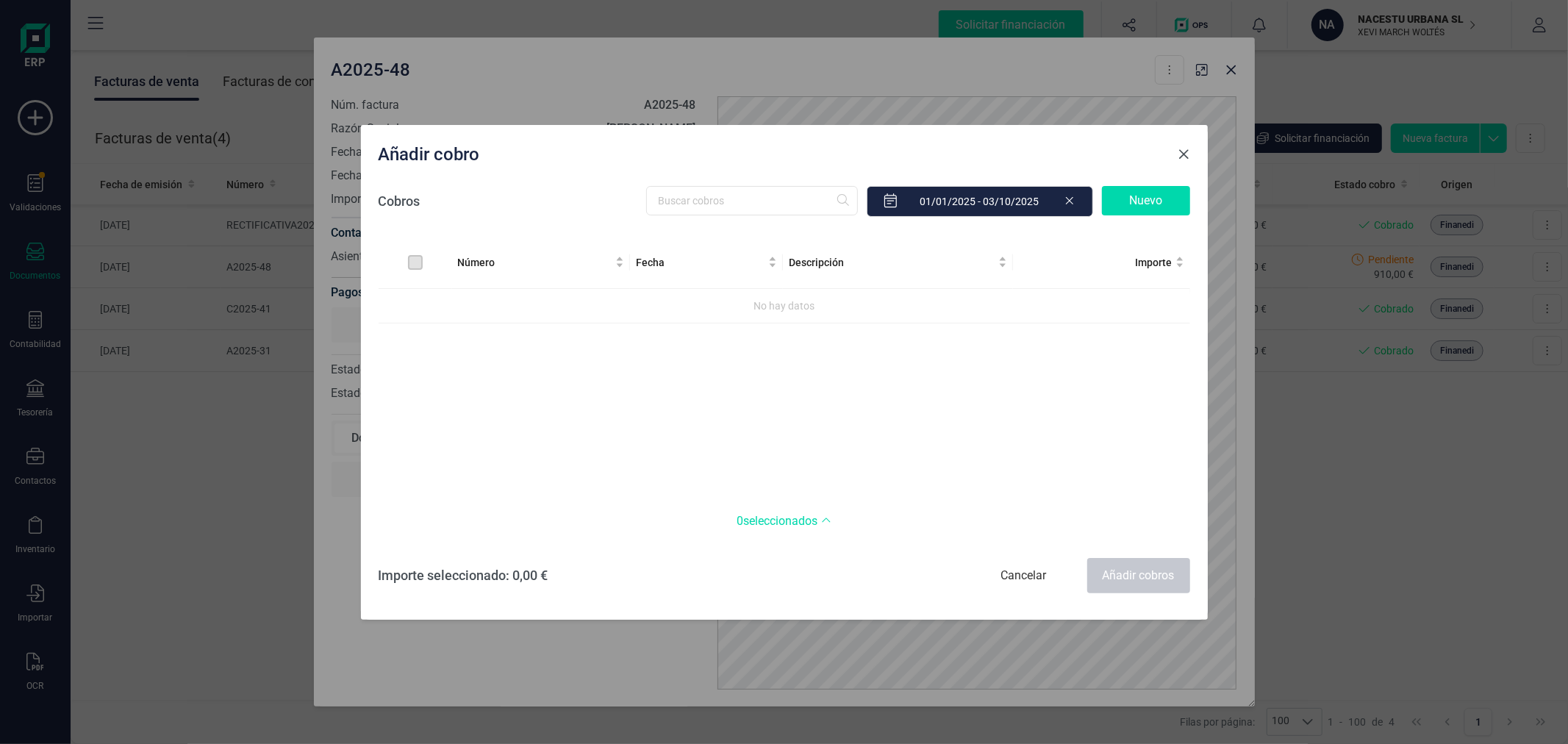
click at [1182, 149] on span "Close" at bounding box center [1184, 155] width 12 height 12
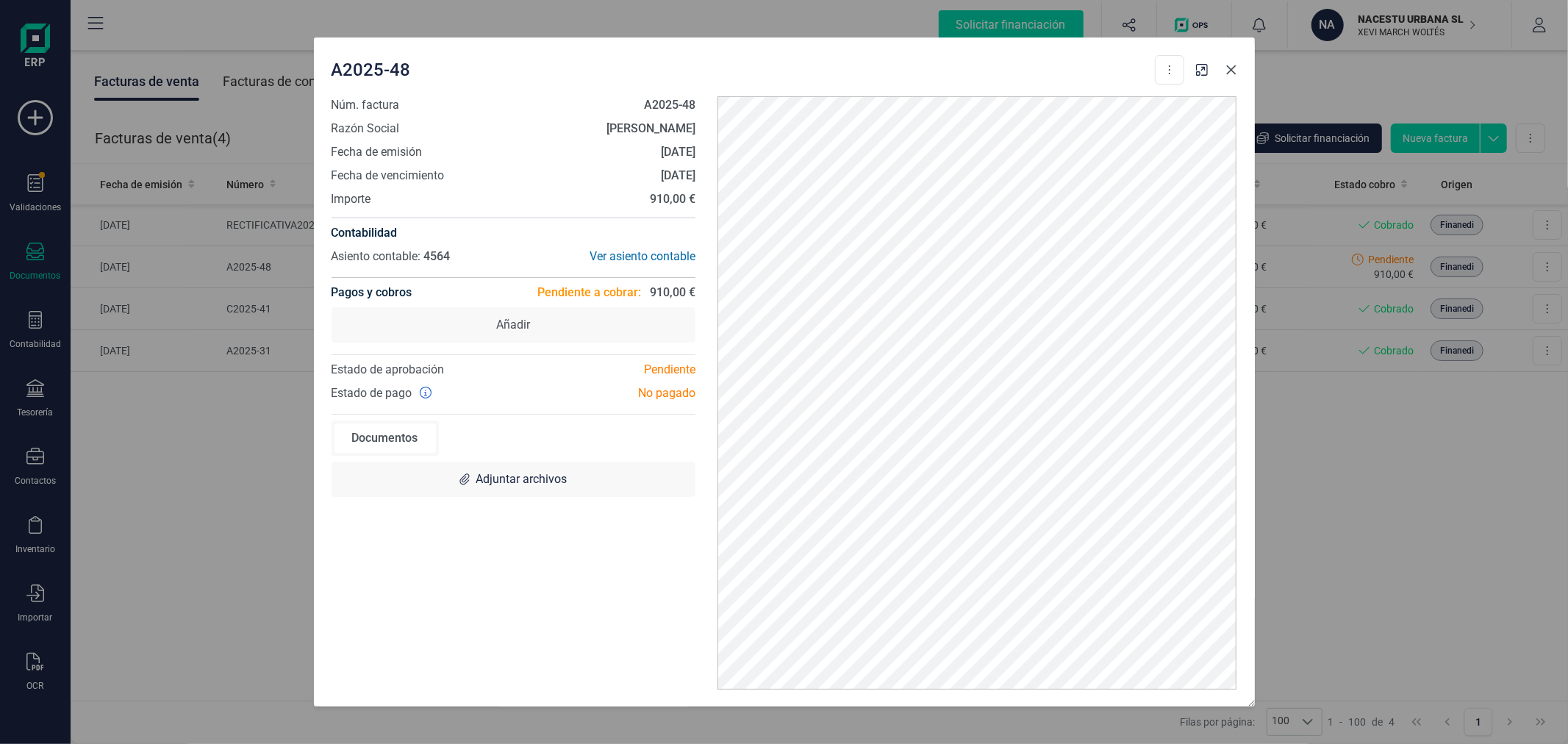
click at [1230, 71] on icon "Close" at bounding box center [1231, 70] width 12 height 12
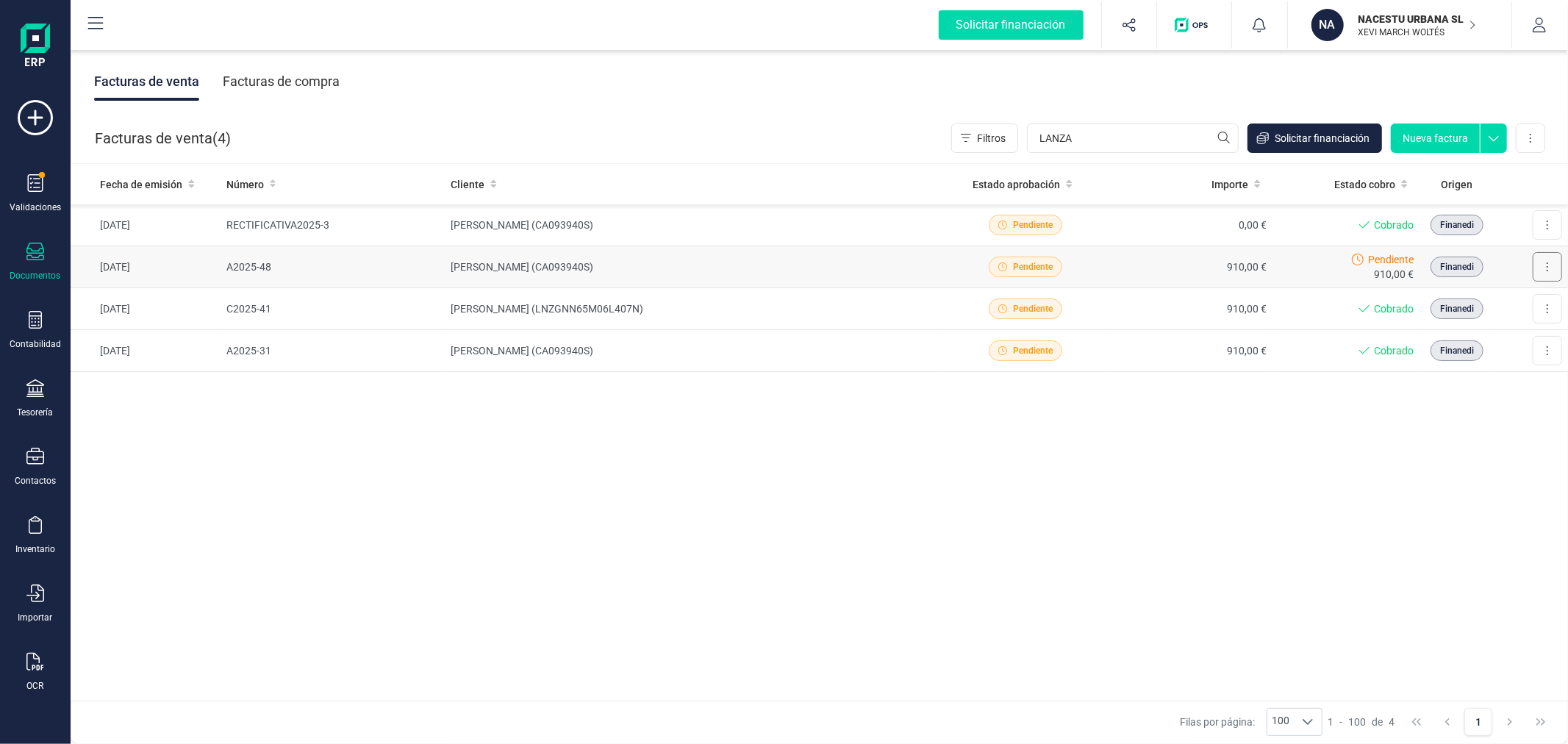
click at [1549, 267] on button at bounding box center [1547, 266] width 29 height 29
click at [1471, 334] on span "Crear factura rectificativa" at bounding box center [1491, 333] width 117 height 15
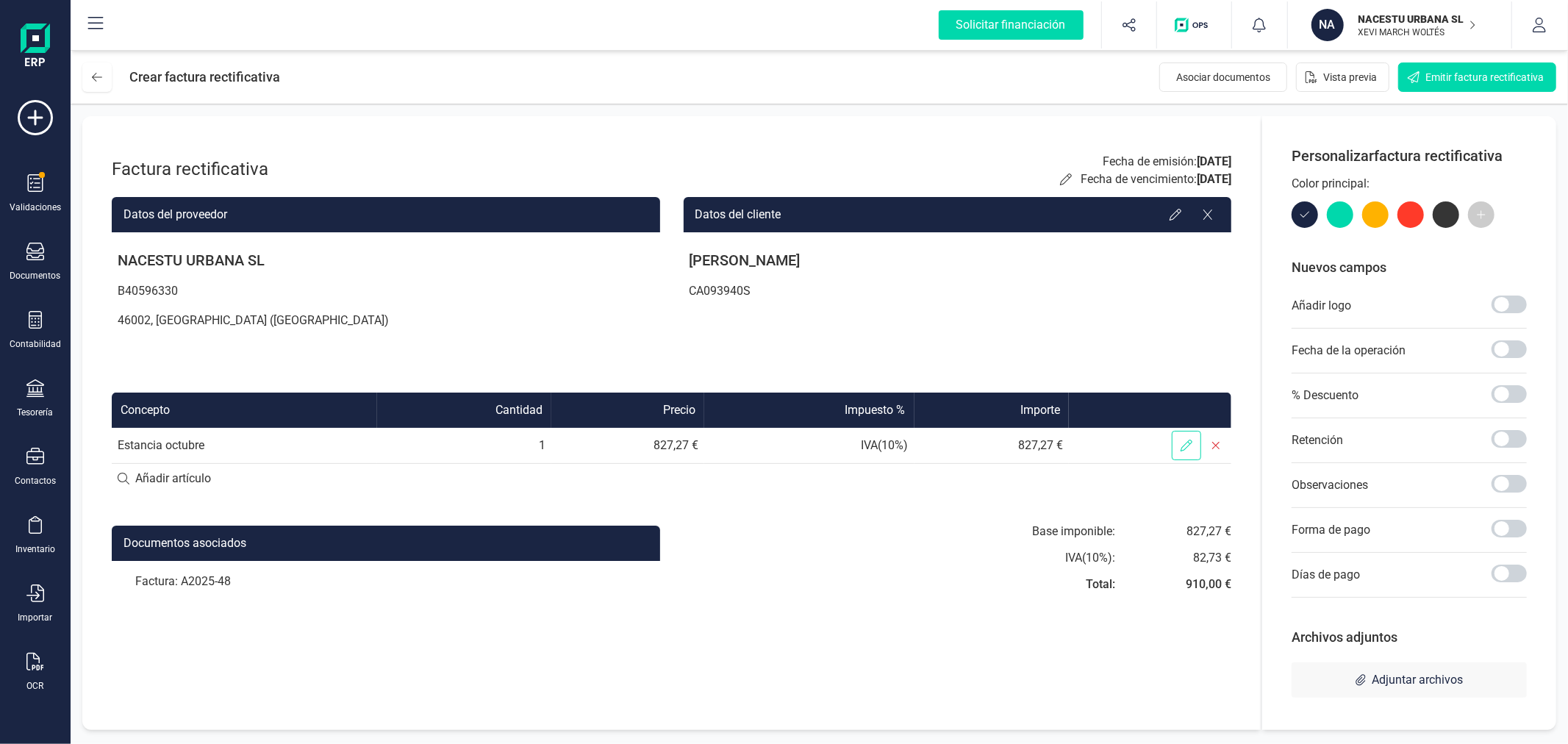
click at [1185, 444] on icon at bounding box center [1187, 445] width 12 height 12
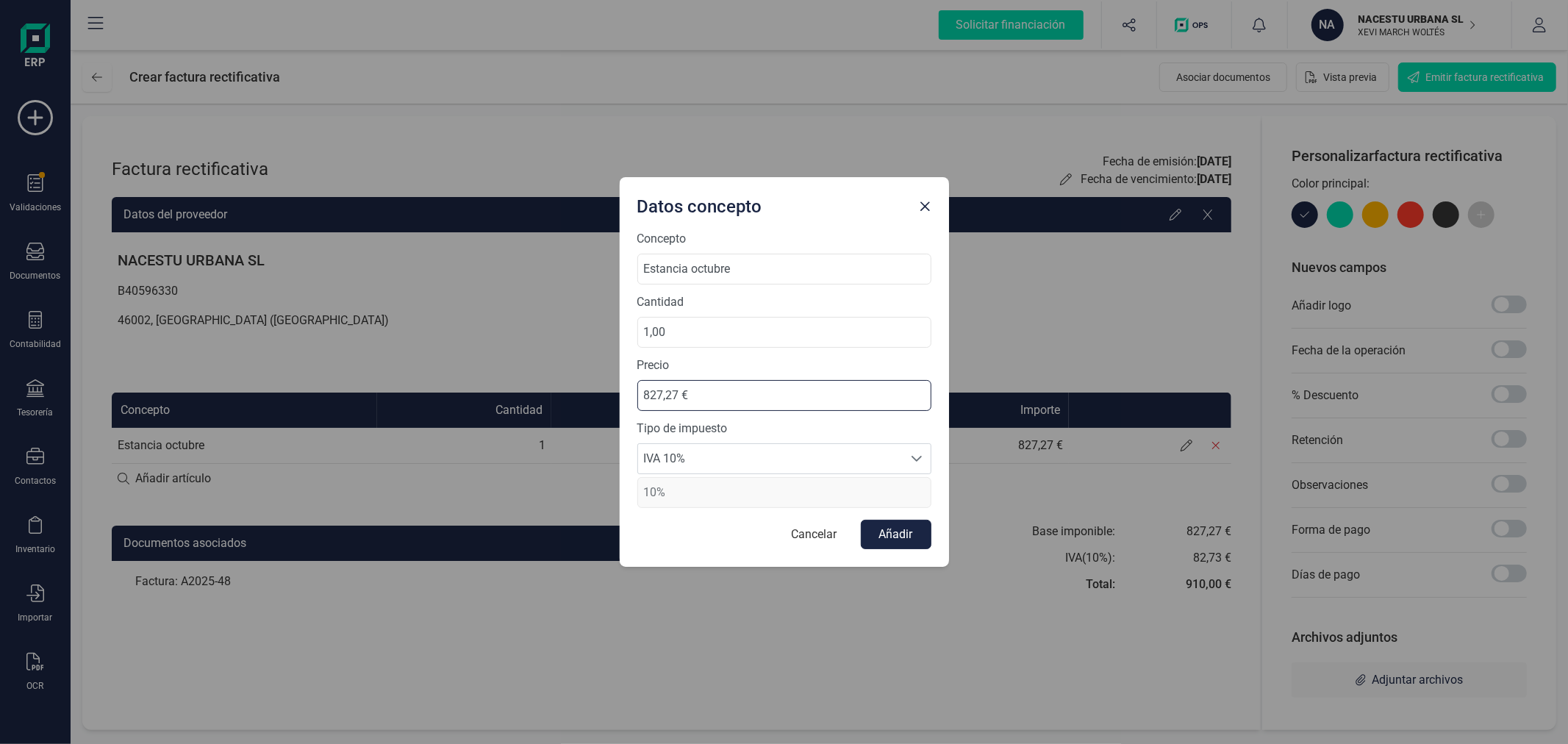
drag, startPoint x: 702, startPoint y: 388, endPoint x: 600, endPoint y: 382, distance: 102.2
click at [600, 382] on div "Datos concepto Concepto Estancia octubre Cantidad 1,00 Precio 827,27 € Tipo de …" at bounding box center [784, 372] width 1568 height 744
type input "0,00 €"
click at [873, 531] on button "Añadir" at bounding box center [896, 534] width 71 height 29
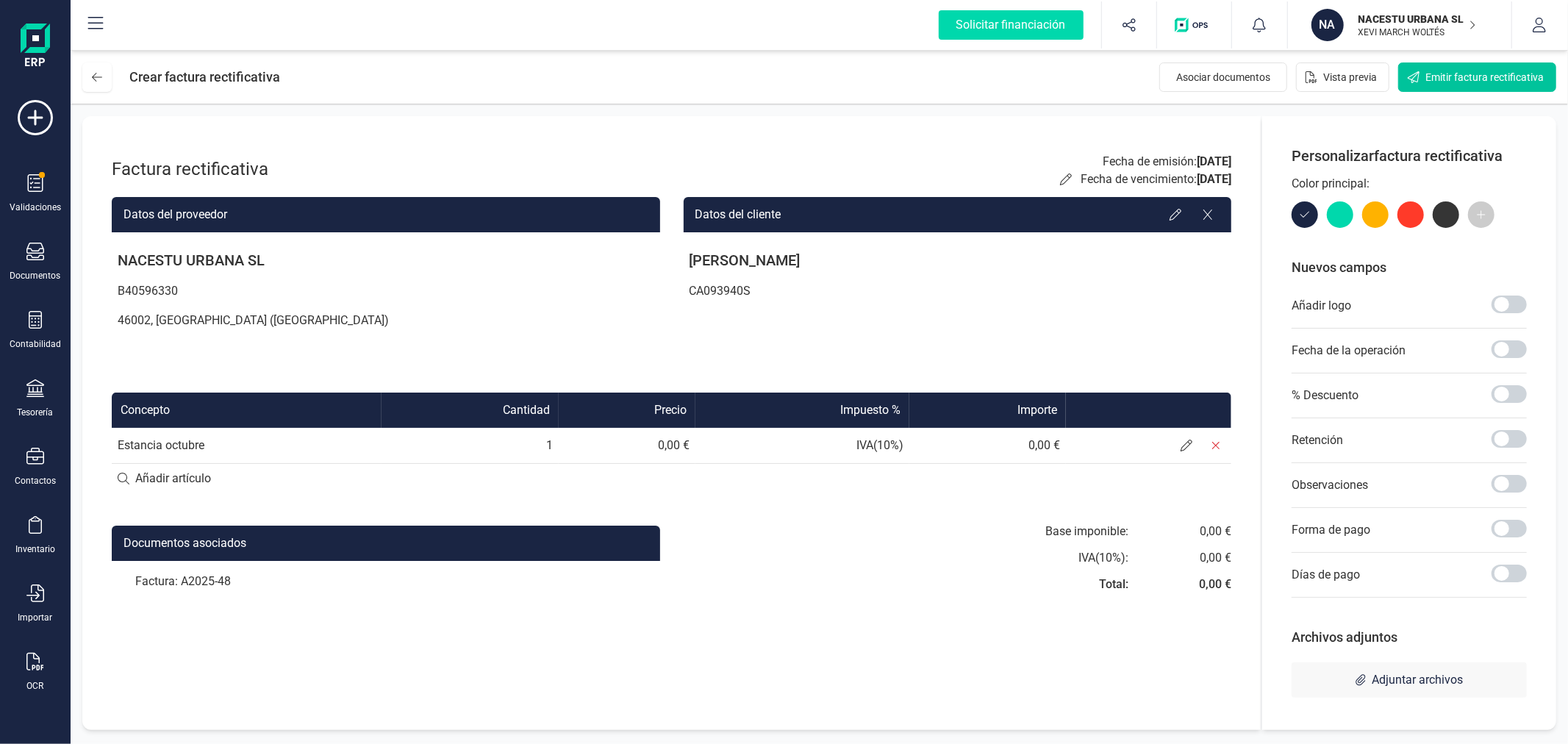
click at [1441, 86] on button "Emitir factura rectificativa" at bounding box center [1477, 76] width 158 height 29
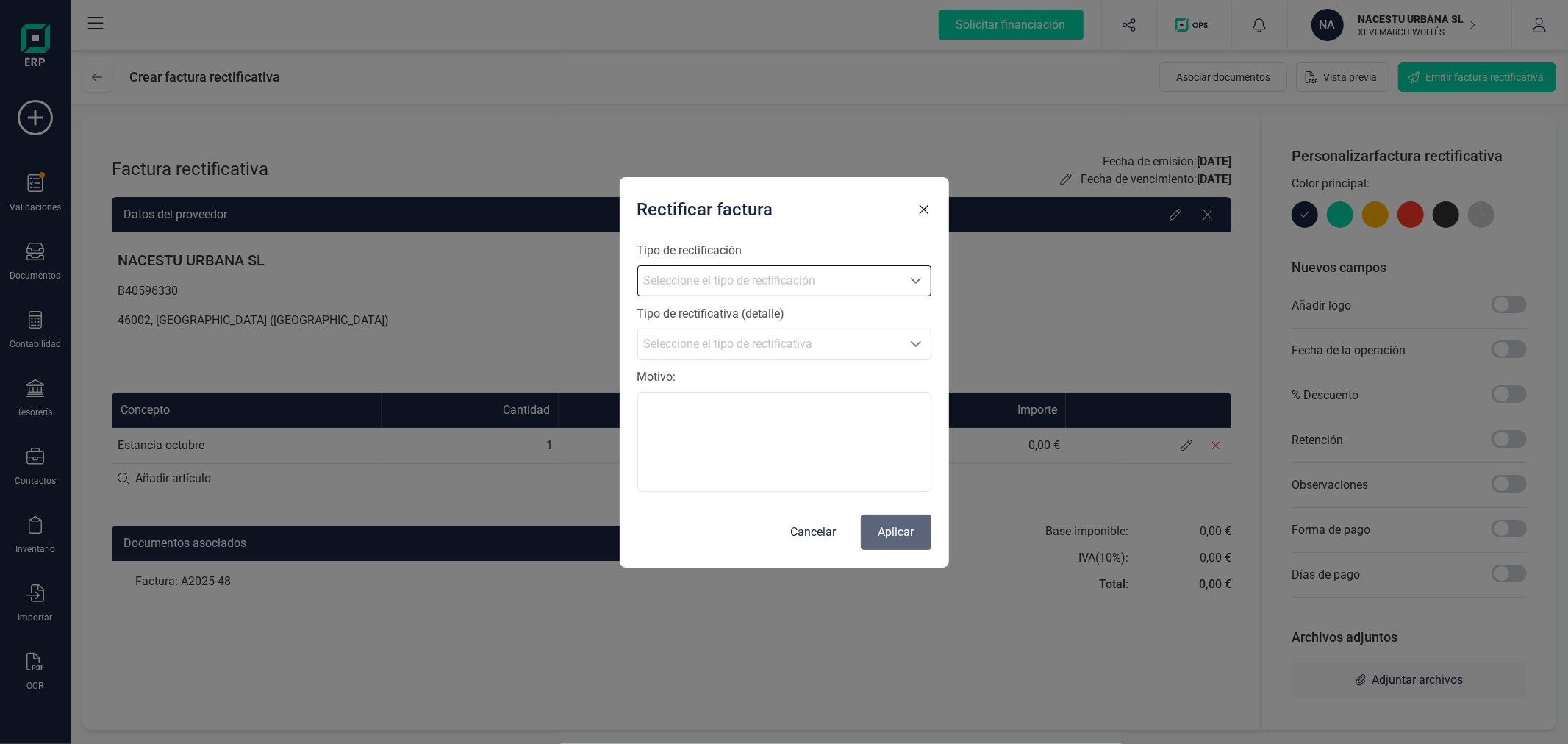
click at [733, 281] on span "Seleccione el tipo de rectificación" at bounding box center [769, 280] width 263 height 29
click at [721, 306] on li "Sustitutiva" at bounding box center [784, 312] width 294 height 29
click at [723, 342] on span "Seleccione el tipo de rectificativa" at bounding box center [769, 343] width 263 height 29
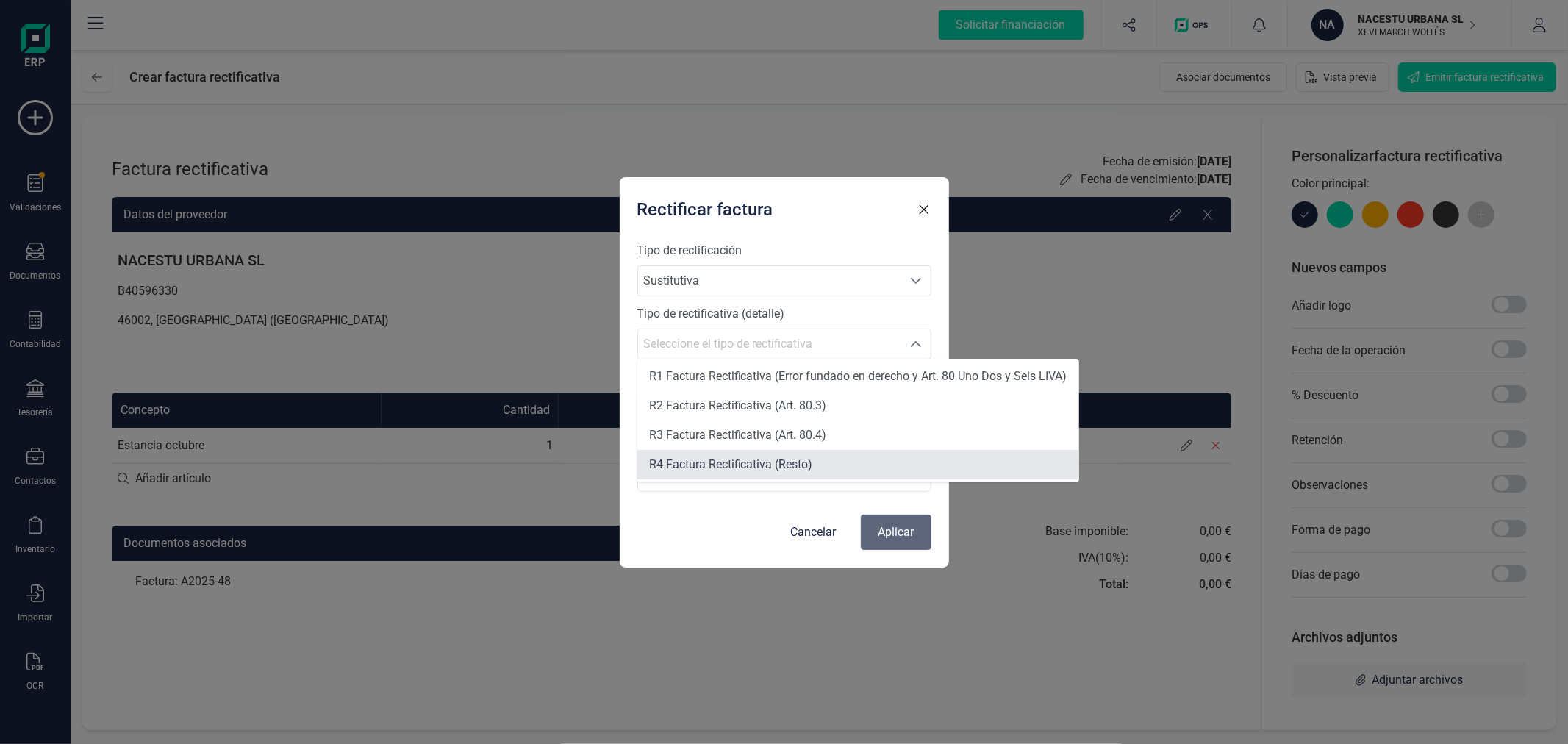
click at [732, 464] on span "R4 Factura Rectificativa (Resto)" at bounding box center [731, 464] width 164 height 14
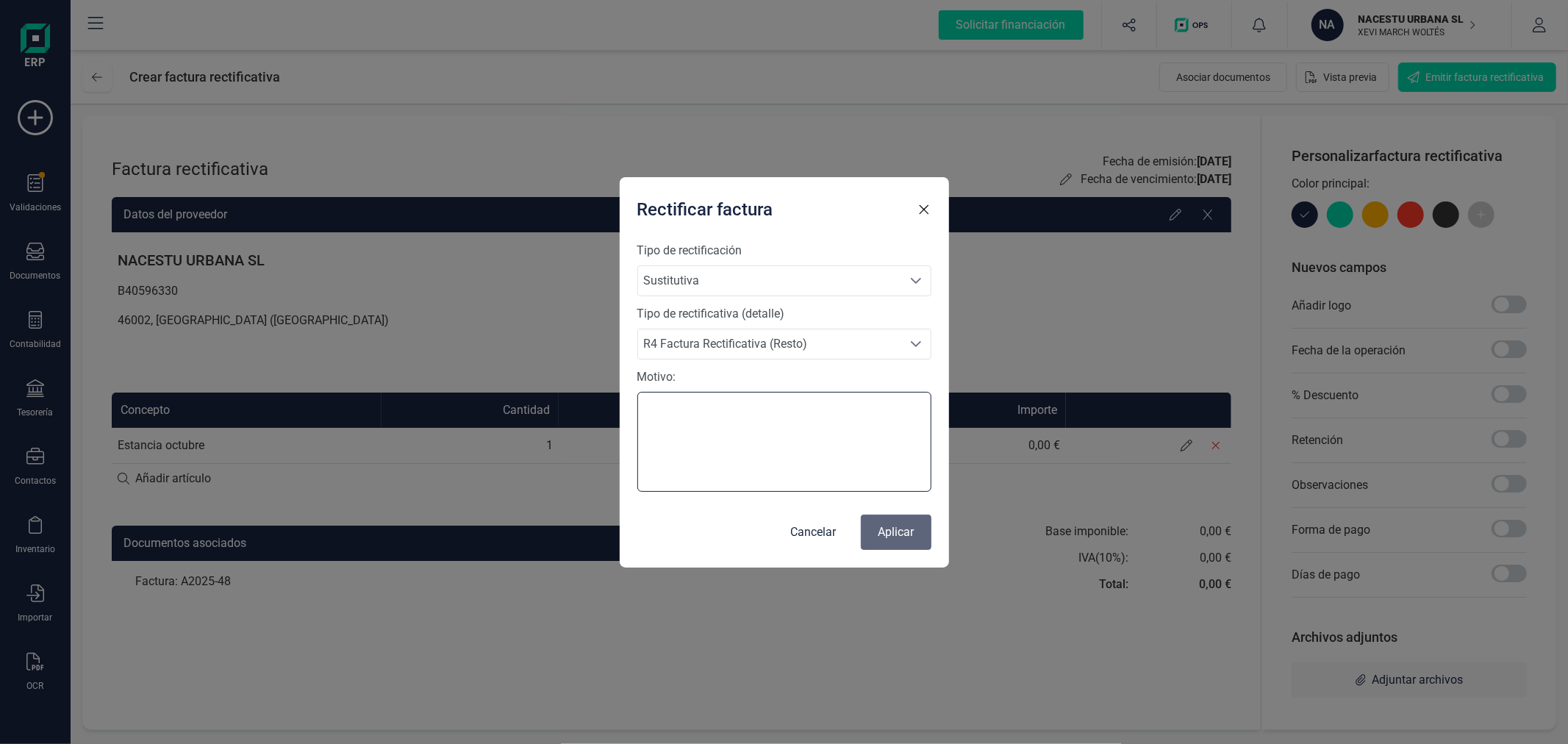
click at [726, 459] on textarea "Motivo:" at bounding box center [784, 442] width 294 height 100
paste textarea "HABIA QUE EMITIRLA A OTRO NOMBRE"
type textarea "HABIA QUE EMITIRLA A OTRO NOMBRE"
click at [892, 529] on button "Aplicar" at bounding box center [896, 532] width 71 height 35
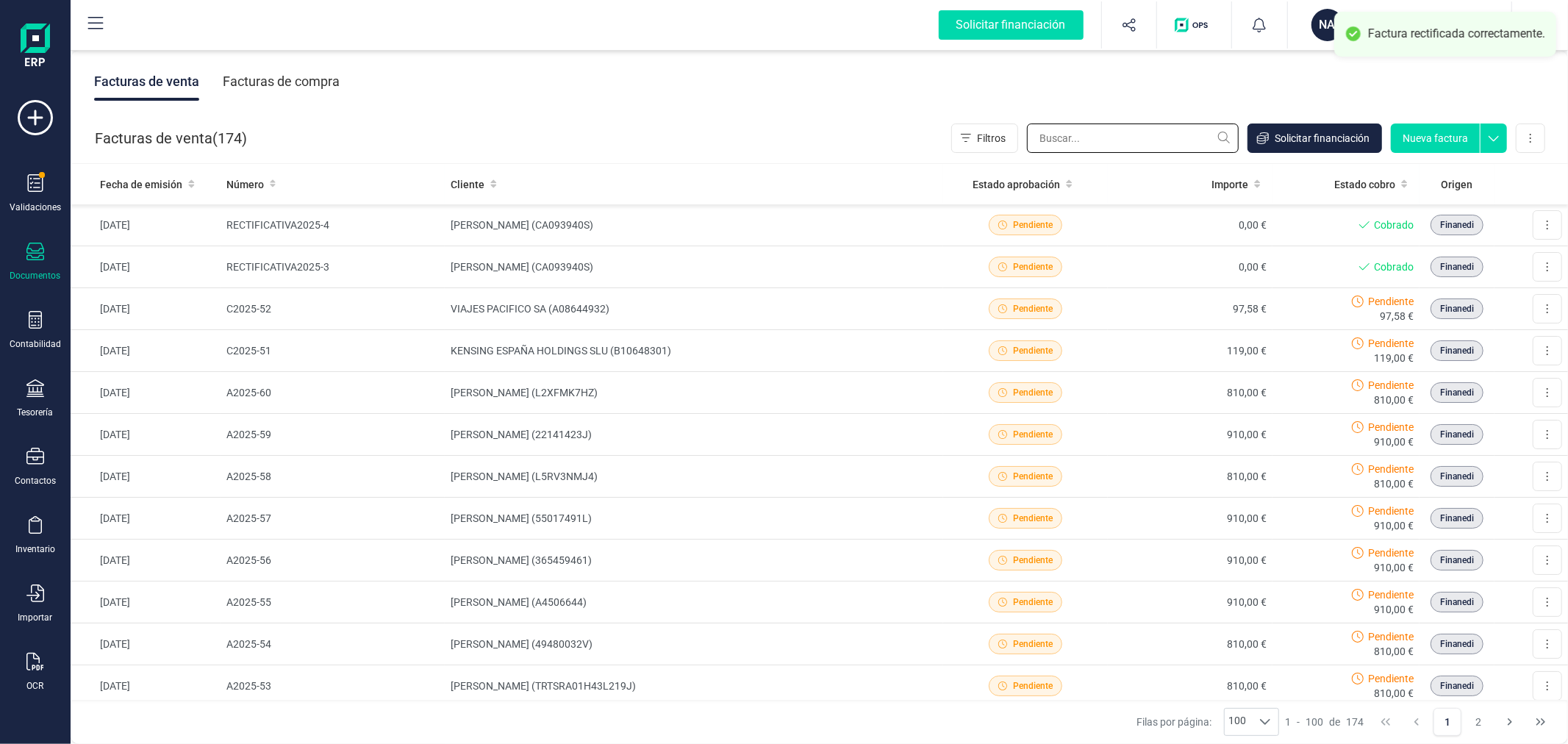
click at [1104, 144] on input "text" at bounding box center [1133, 138] width 212 height 29
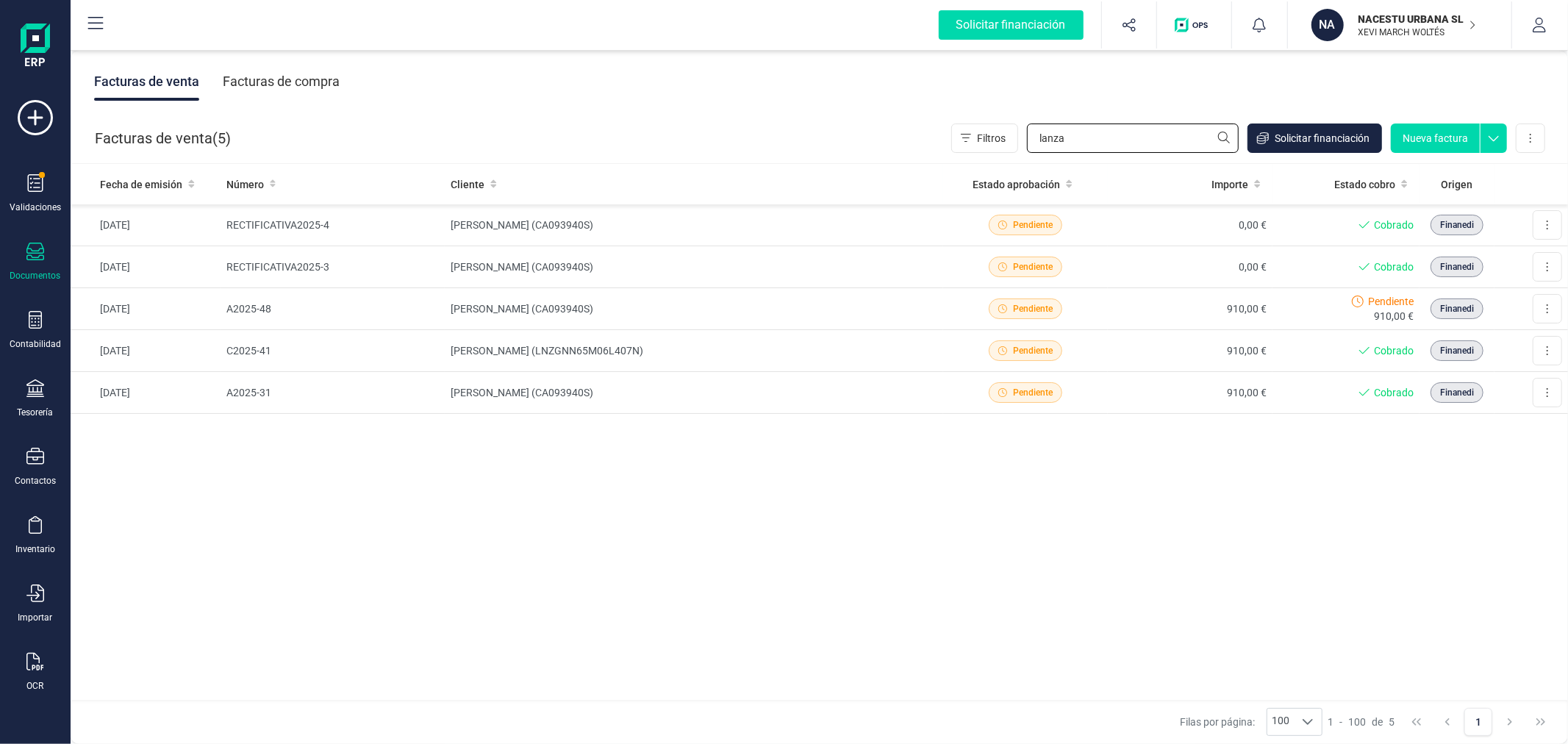
type input "lanza"
click at [1437, 134] on button "Nueva factura" at bounding box center [1435, 138] width 89 height 29
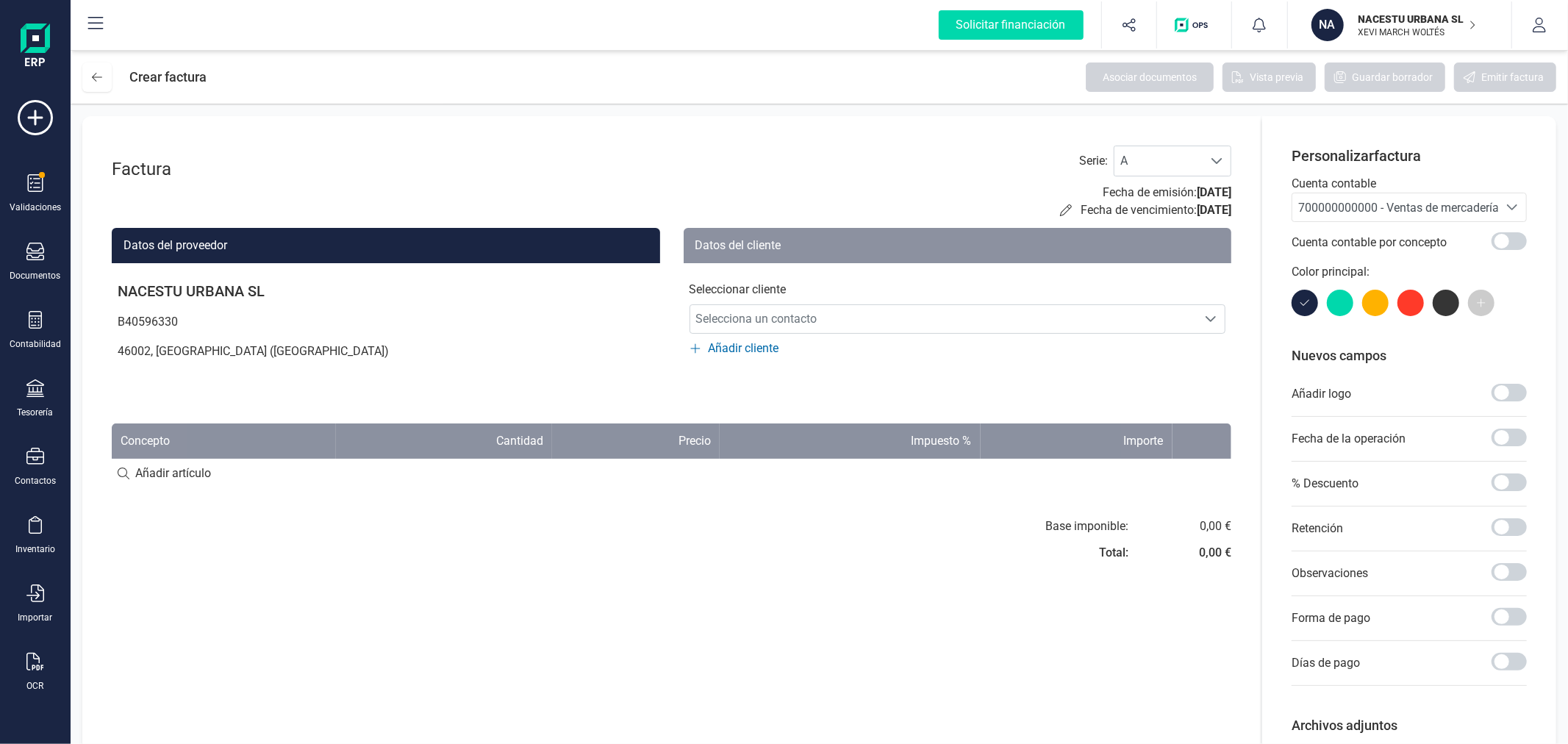
click at [1400, 201] on span "700000000000 - Ventas de mercaderías" at bounding box center [1402, 207] width 207 height 14
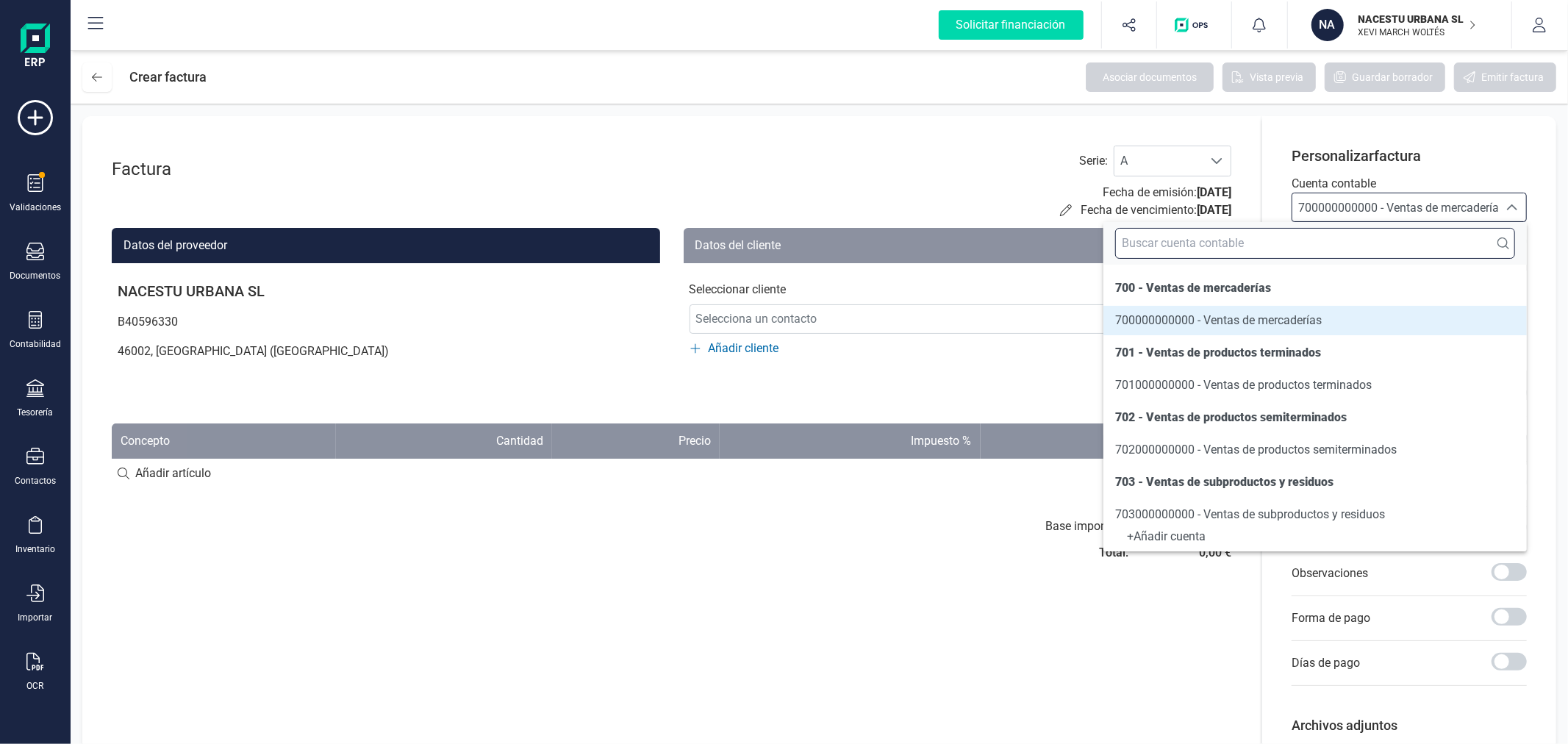
click at [1347, 237] on input "text" at bounding box center [1315, 243] width 400 height 31
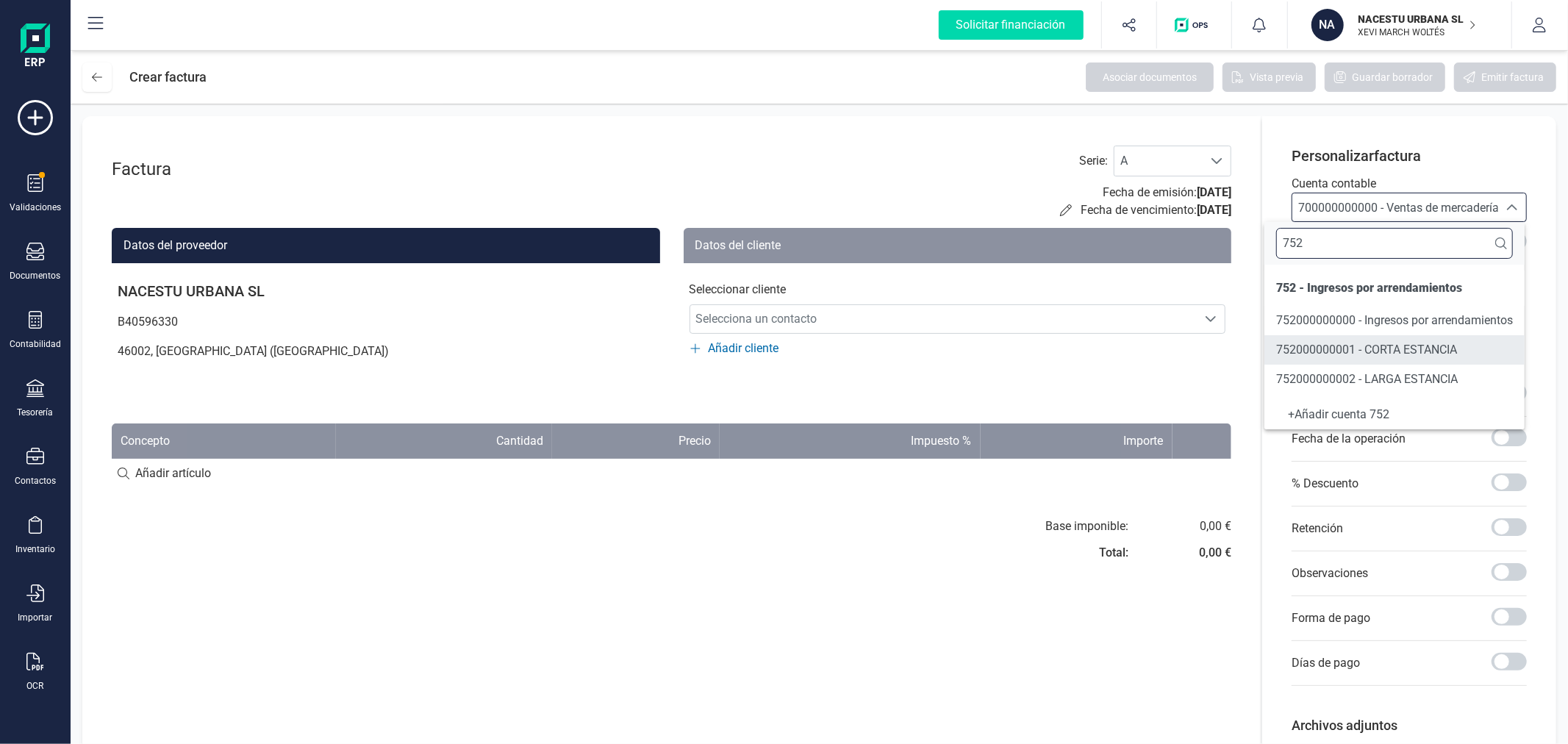
type input "752"
click at [1347, 380] on span "752000000002 - LARGA ESTANCIA" at bounding box center [1367, 379] width 181 height 14
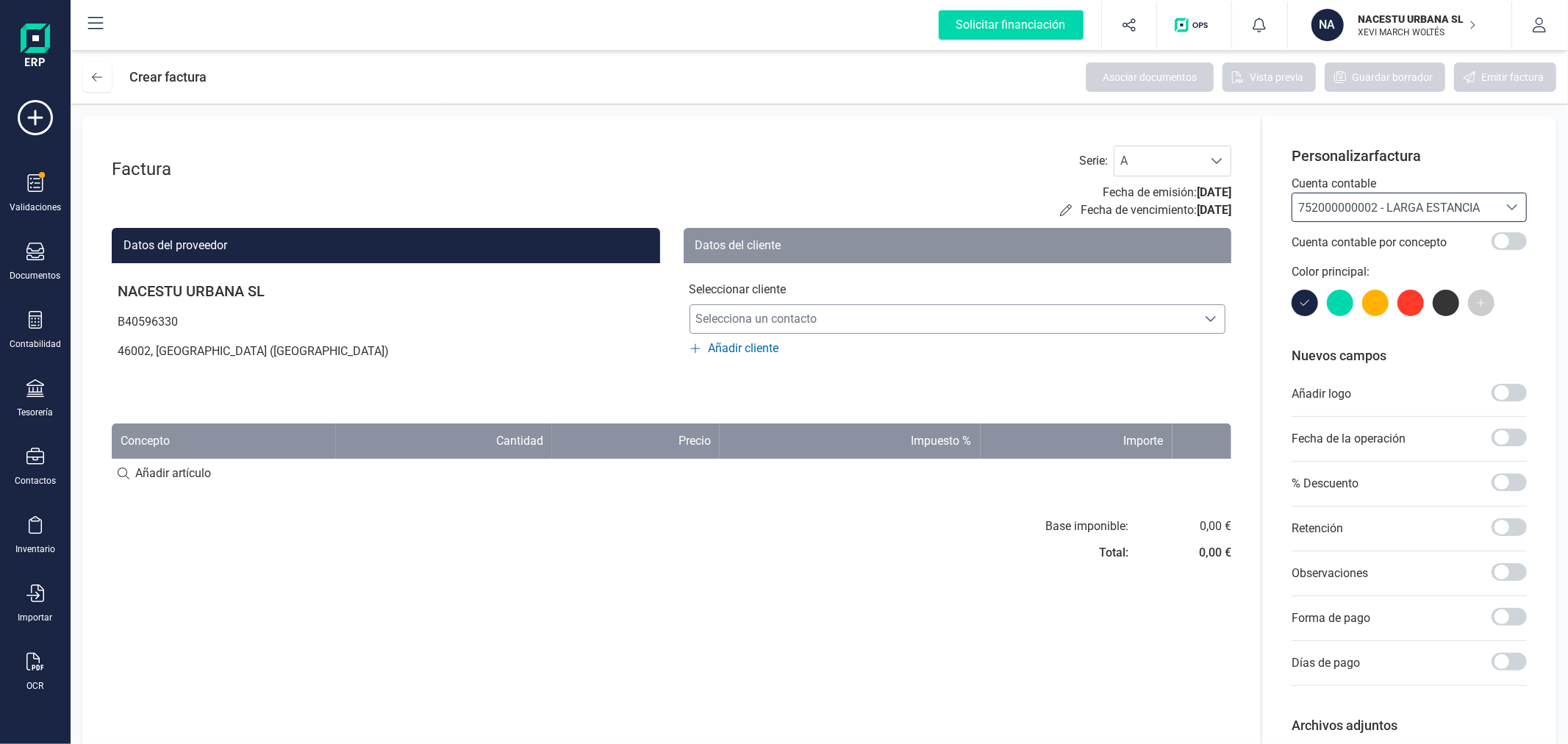
click at [983, 322] on span "Selecciona un contacto" at bounding box center [944, 318] width 507 height 29
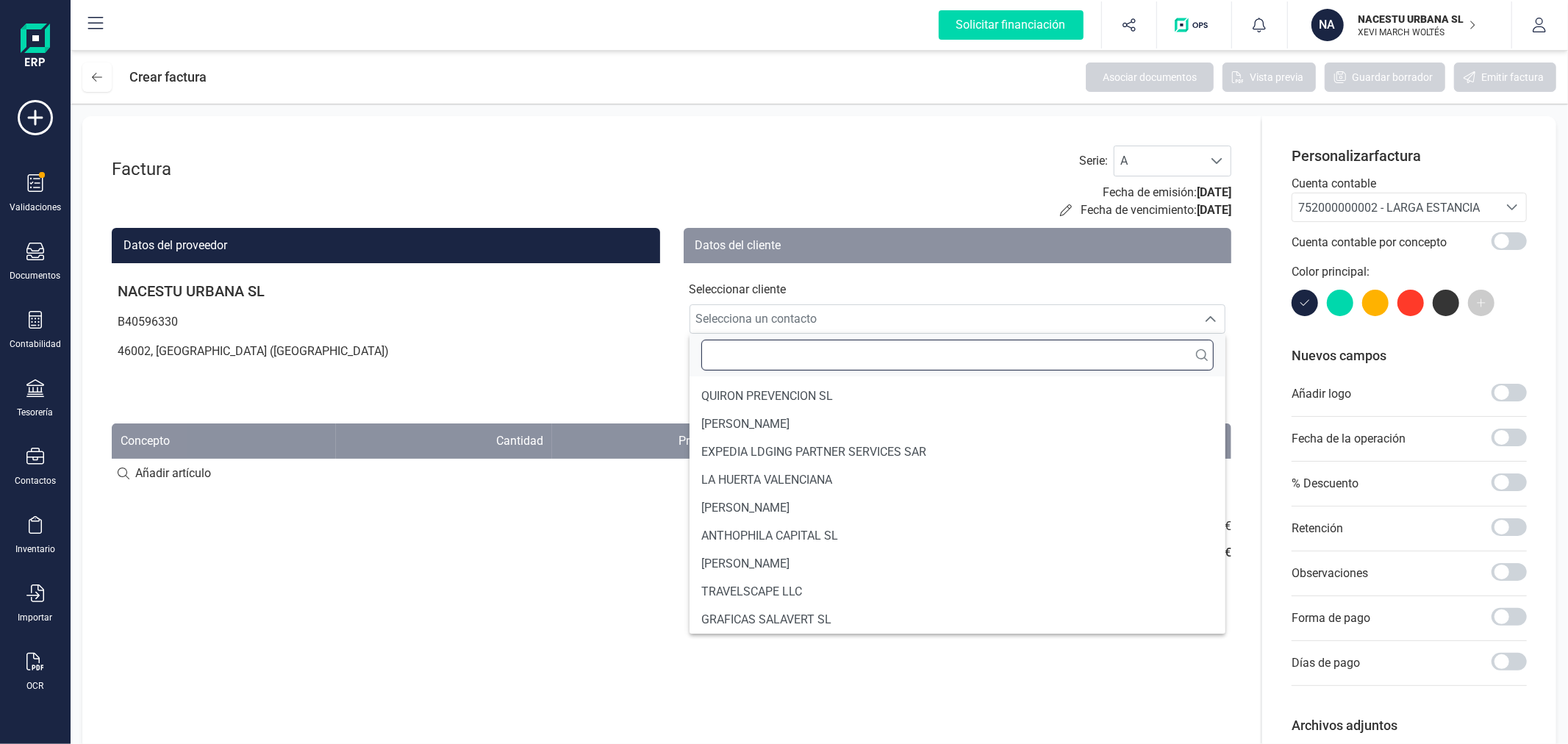
click at [900, 358] on input "text" at bounding box center [957, 354] width 513 height 31
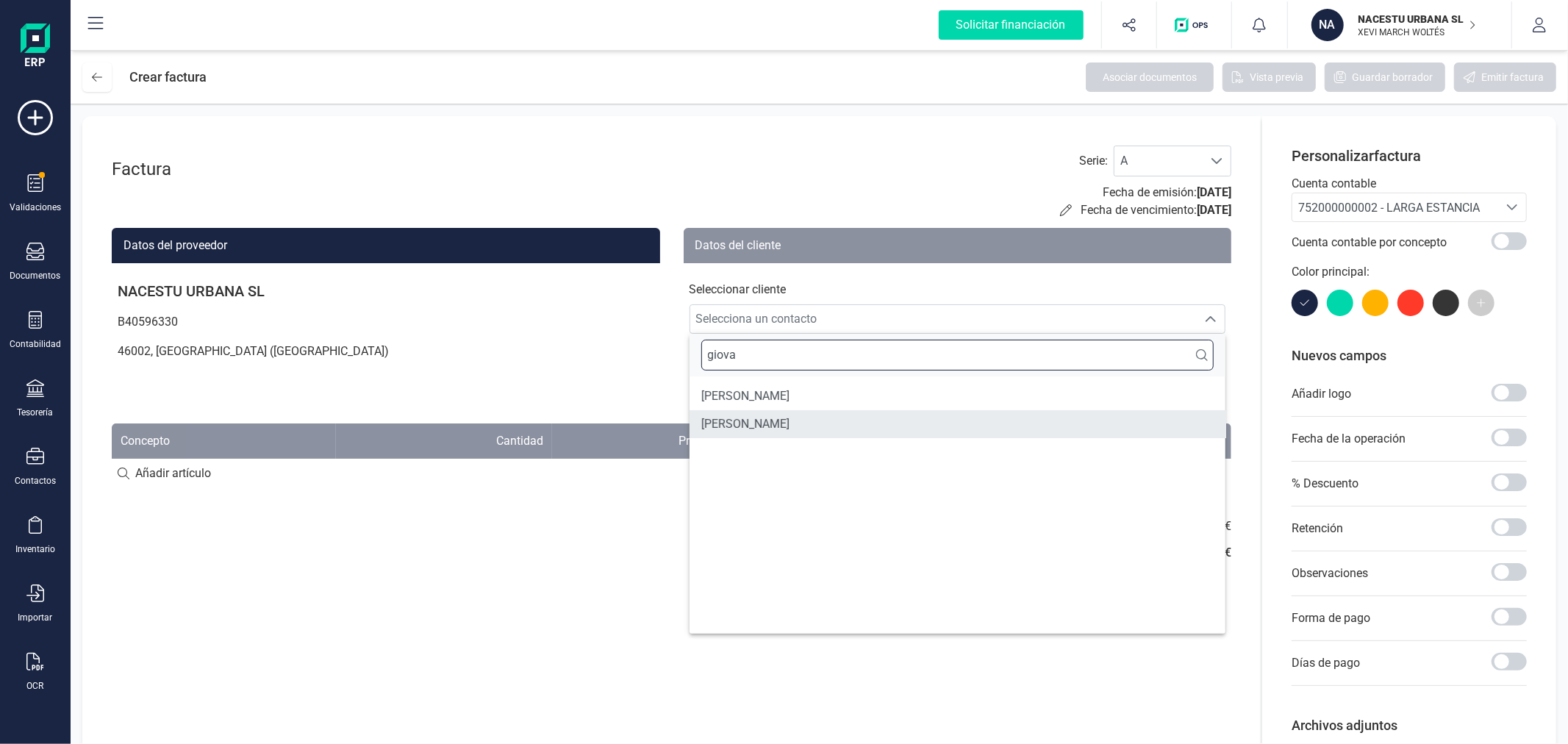
type input "giova"
click at [803, 427] on li "[PERSON_NAME]" at bounding box center [957, 423] width 537 height 28
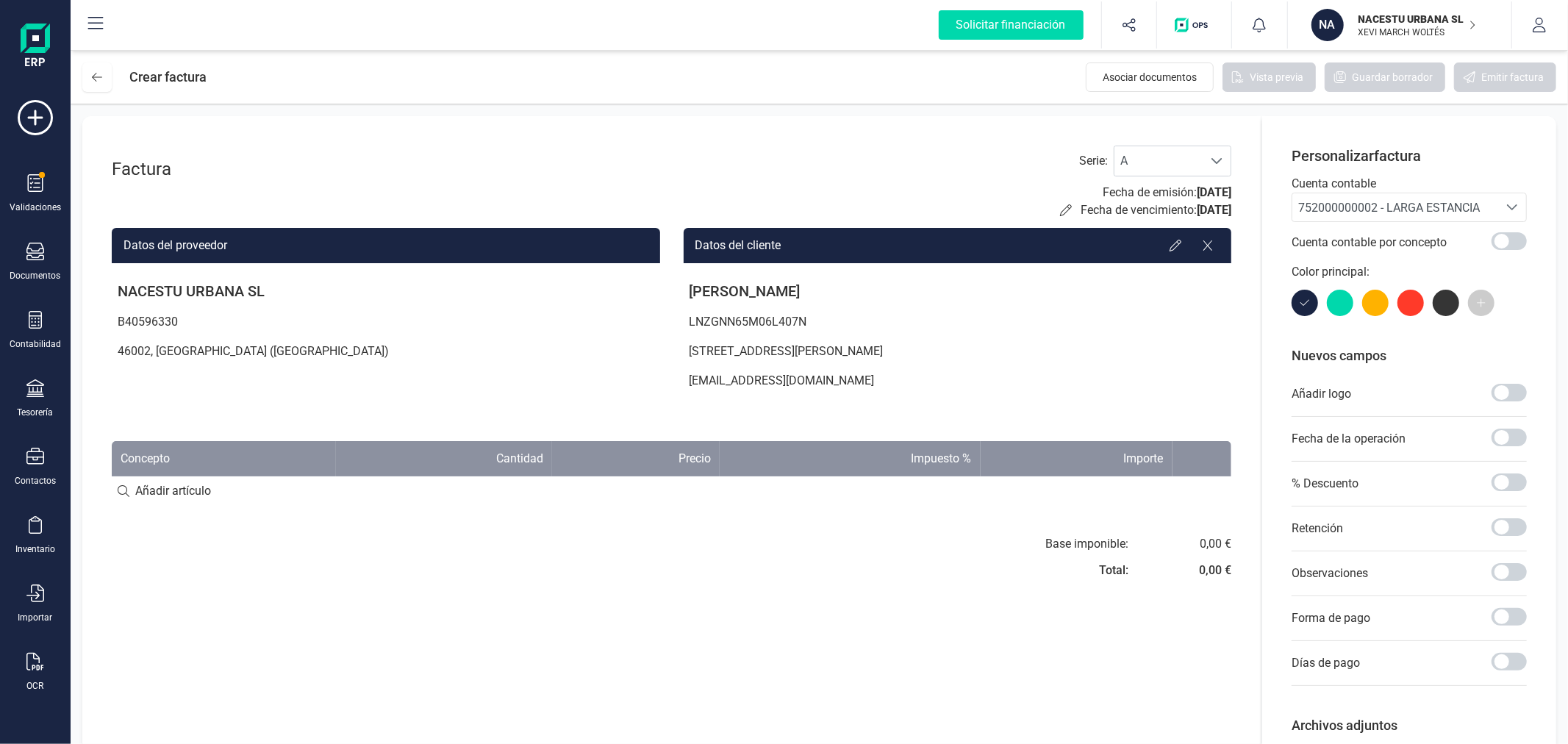
click at [165, 493] on input at bounding box center [671, 490] width 1120 height 29
type input "Alquiler mes"
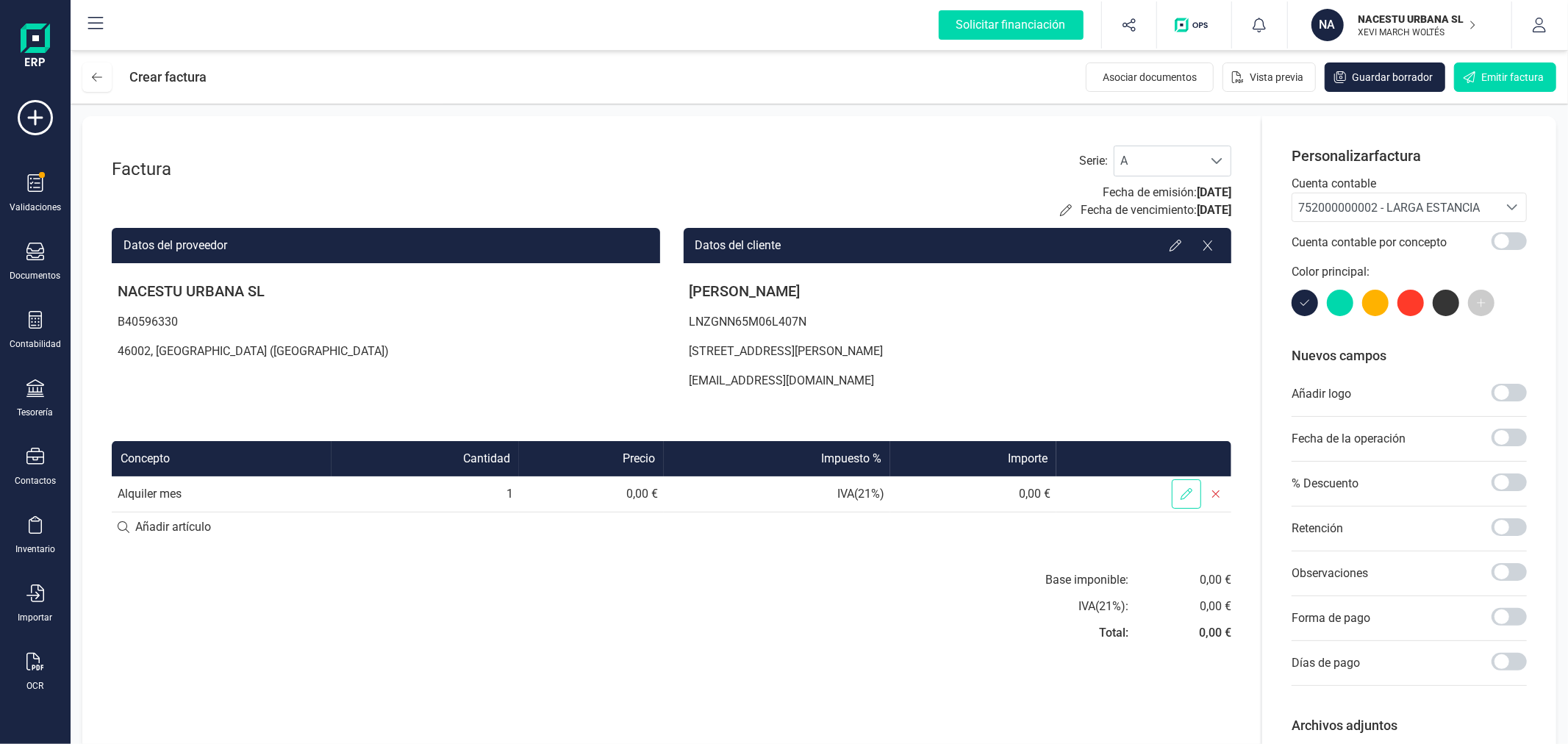
click at [1188, 496] on icon at bounding box center [1187, 494] width 12 height 12
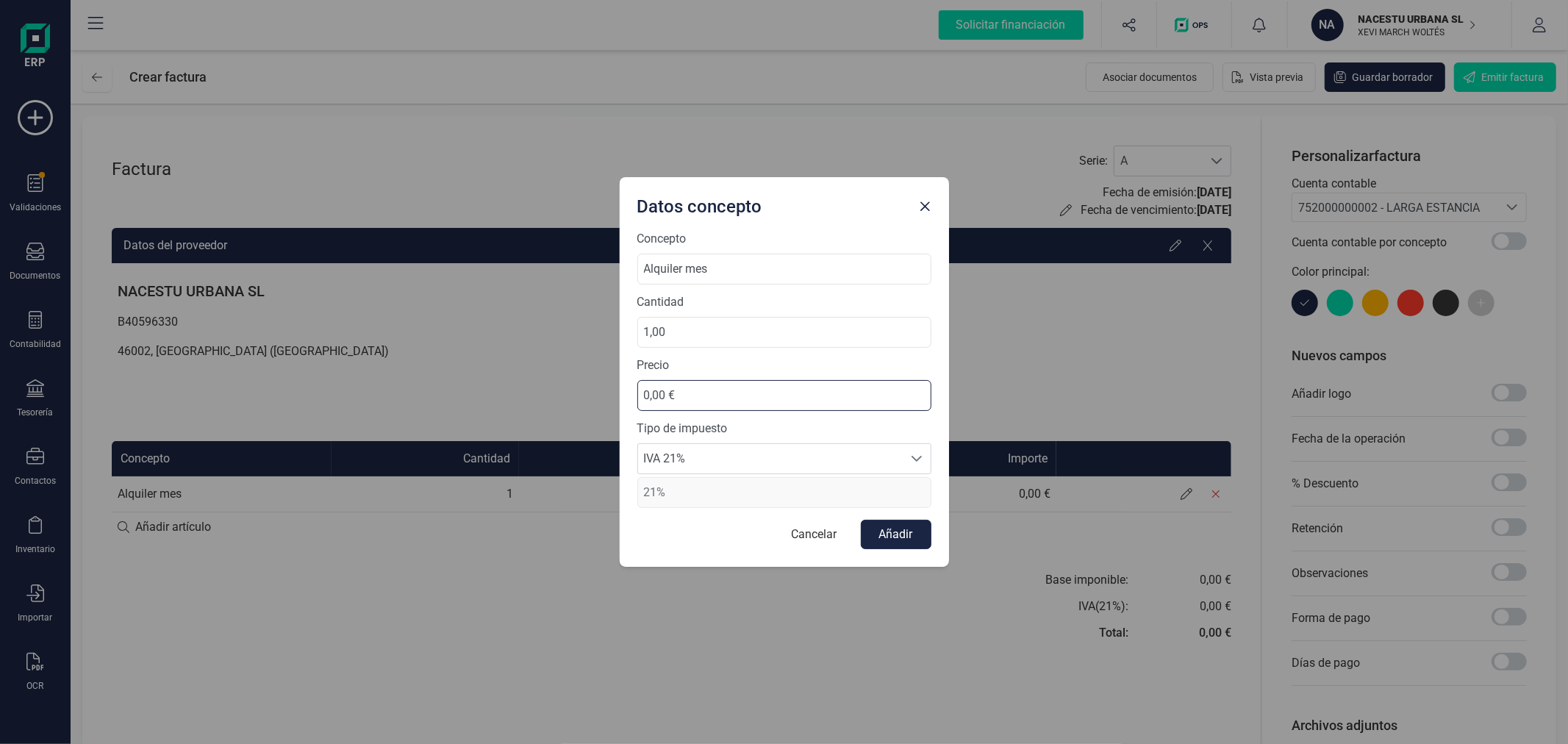
drag, startPoint x: 703, startPoint y: 392, endPoint x: 549, endPoint y: 369, distance: 155.7
click at [549, 369] on div "Datos concepto Concepto Alquiler mes Cantidad 1,00 Precio 0,00 € Tipo de impues…" at bounding box center [784, 372] width 1568 height 744
type input "827,27 €"
click at [716, 453] on span "IVA 21%" at bounding box center [770, 458] width 265 height 29
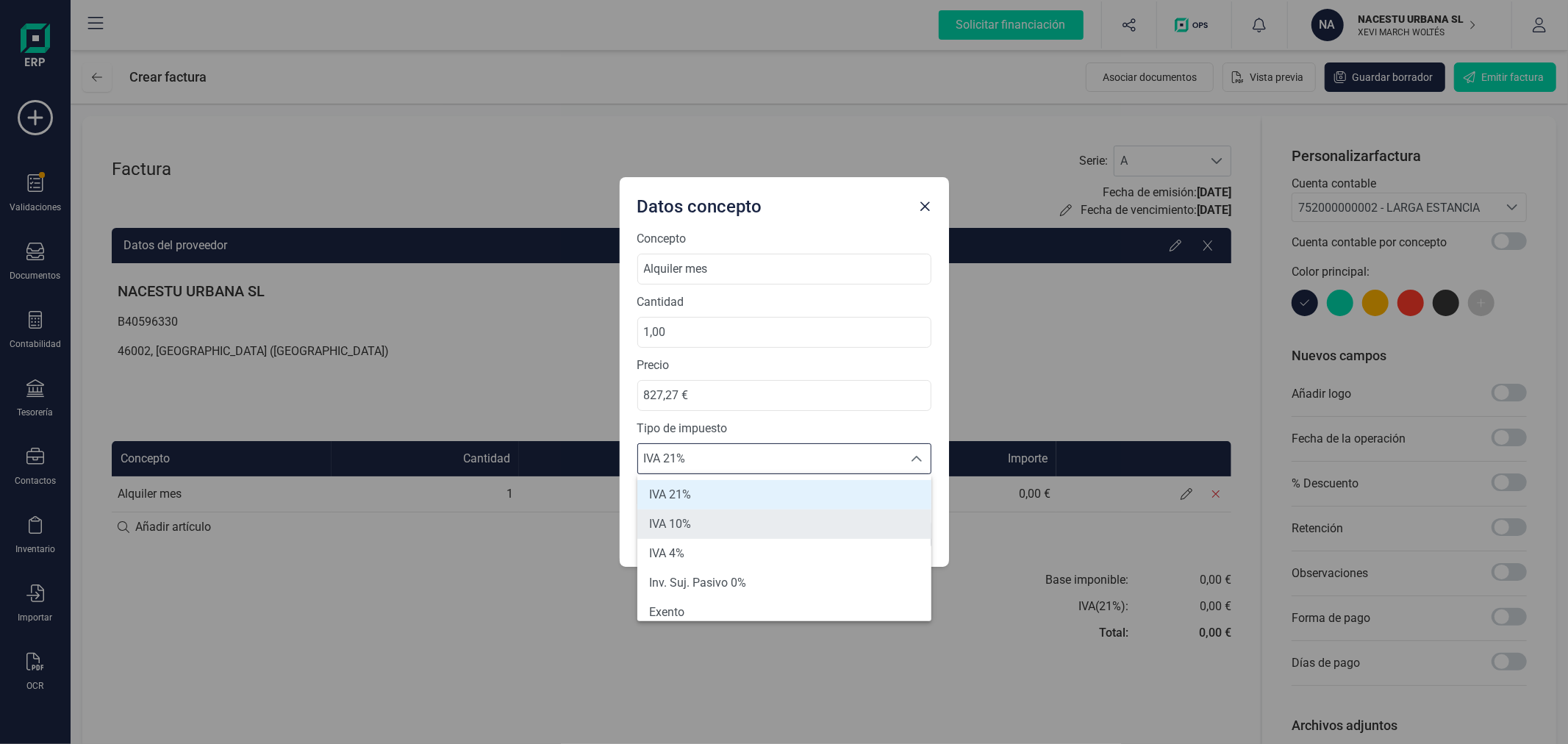
click at [700, 519] on li "IVA 10%" at bounding box center [784, 524] width 294 height 29
type input "10%"
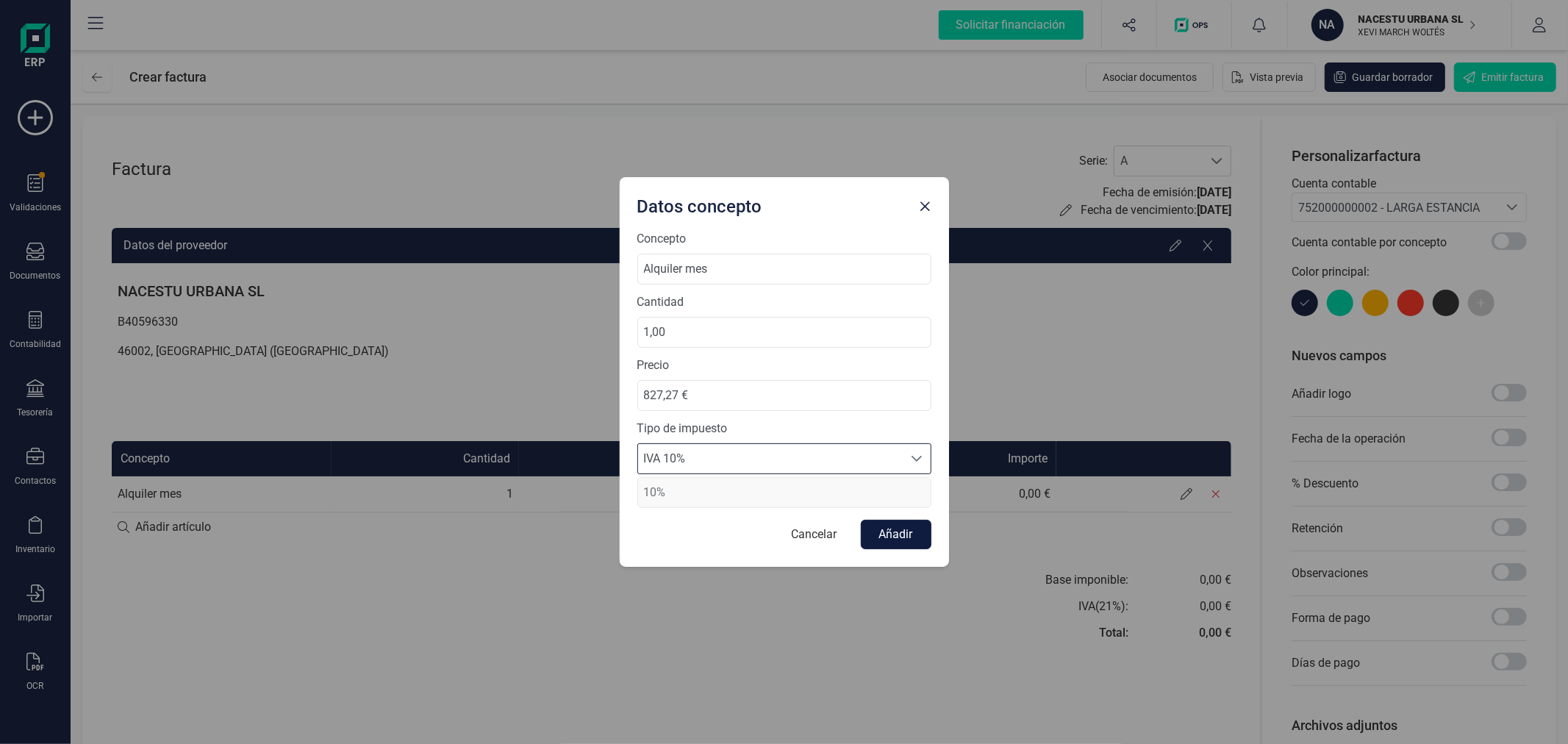
click at [908, 542] on button "Añadir" at bounding box center [896, 534] width 71 height 29
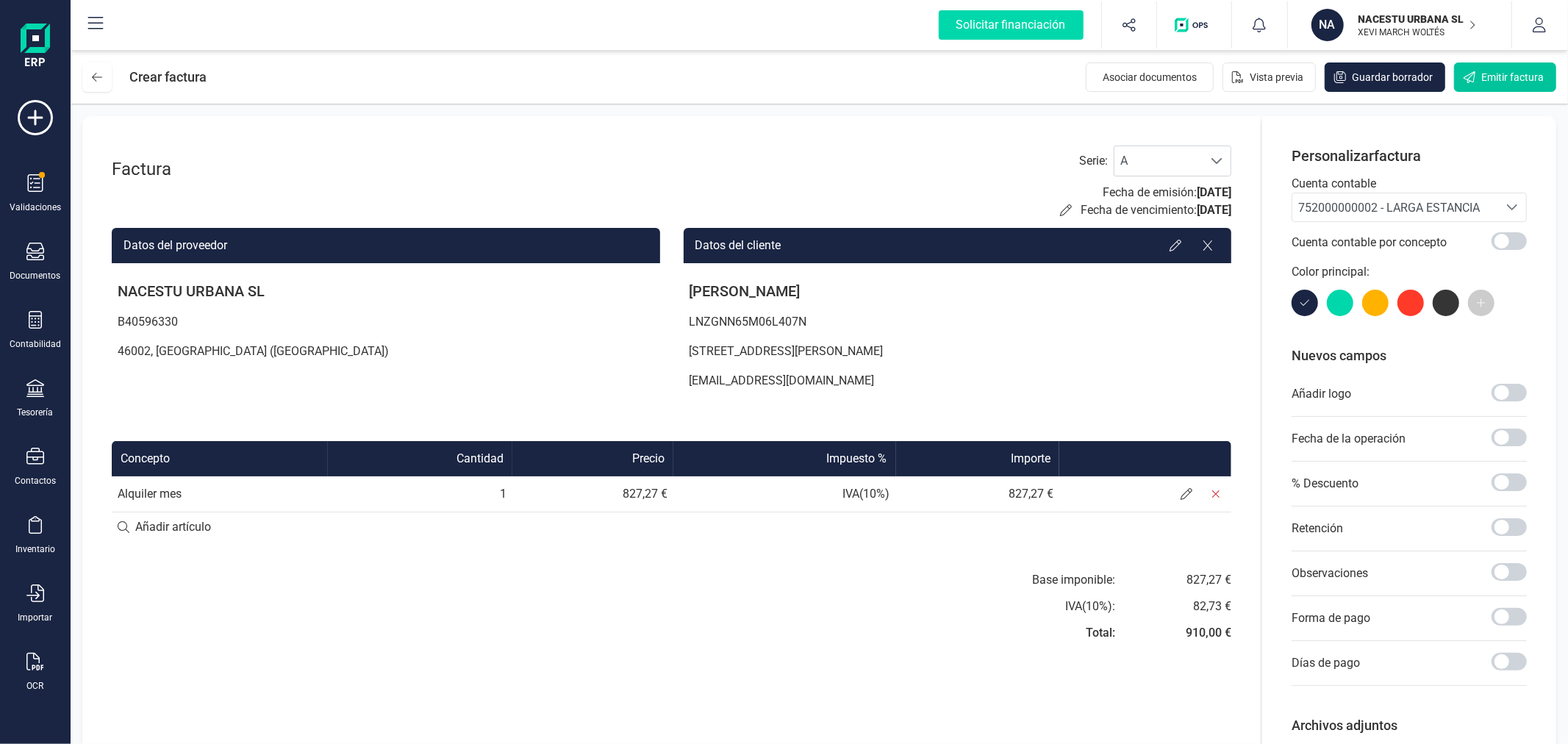
click at [1485, 83] on span "Emitir factura" at bounding box center [1513, 77] width 62 height 15
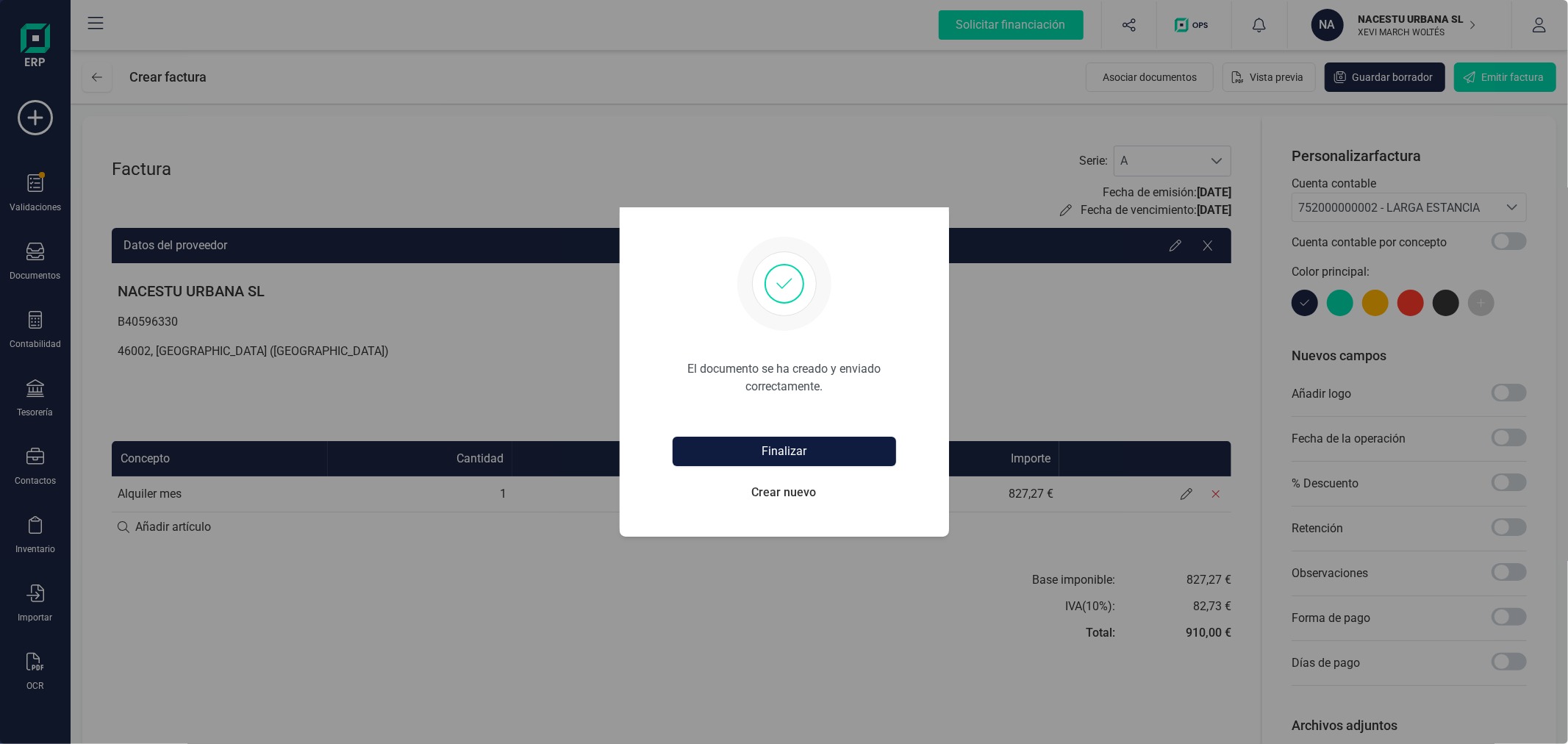
click at [804, 450] on button "Finalizar" at bounding box center [784, 451] width 223 height 29
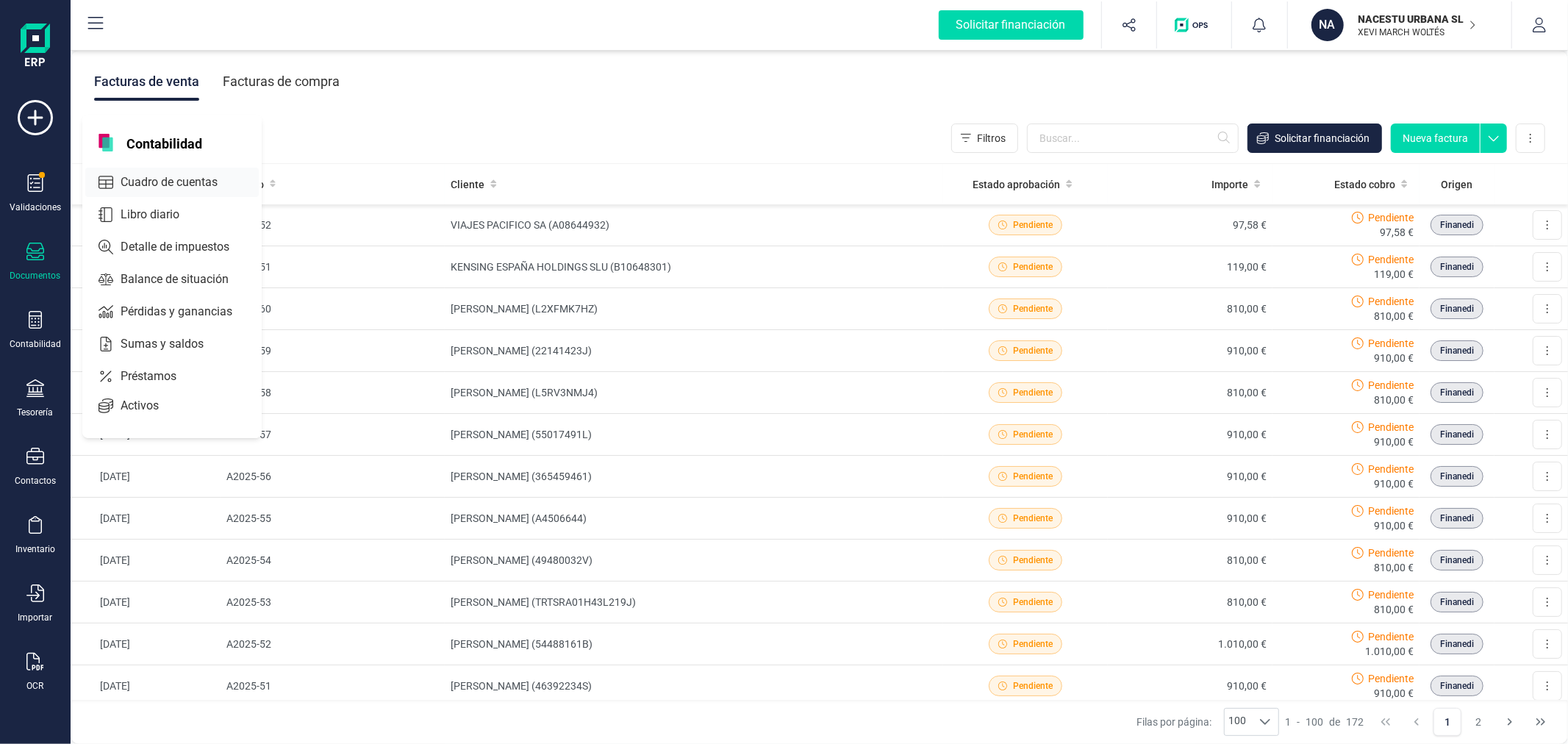
click at [201, 180] on span "Cuadro de cuentas" at bounding box center [180, 182] width 129 height 18
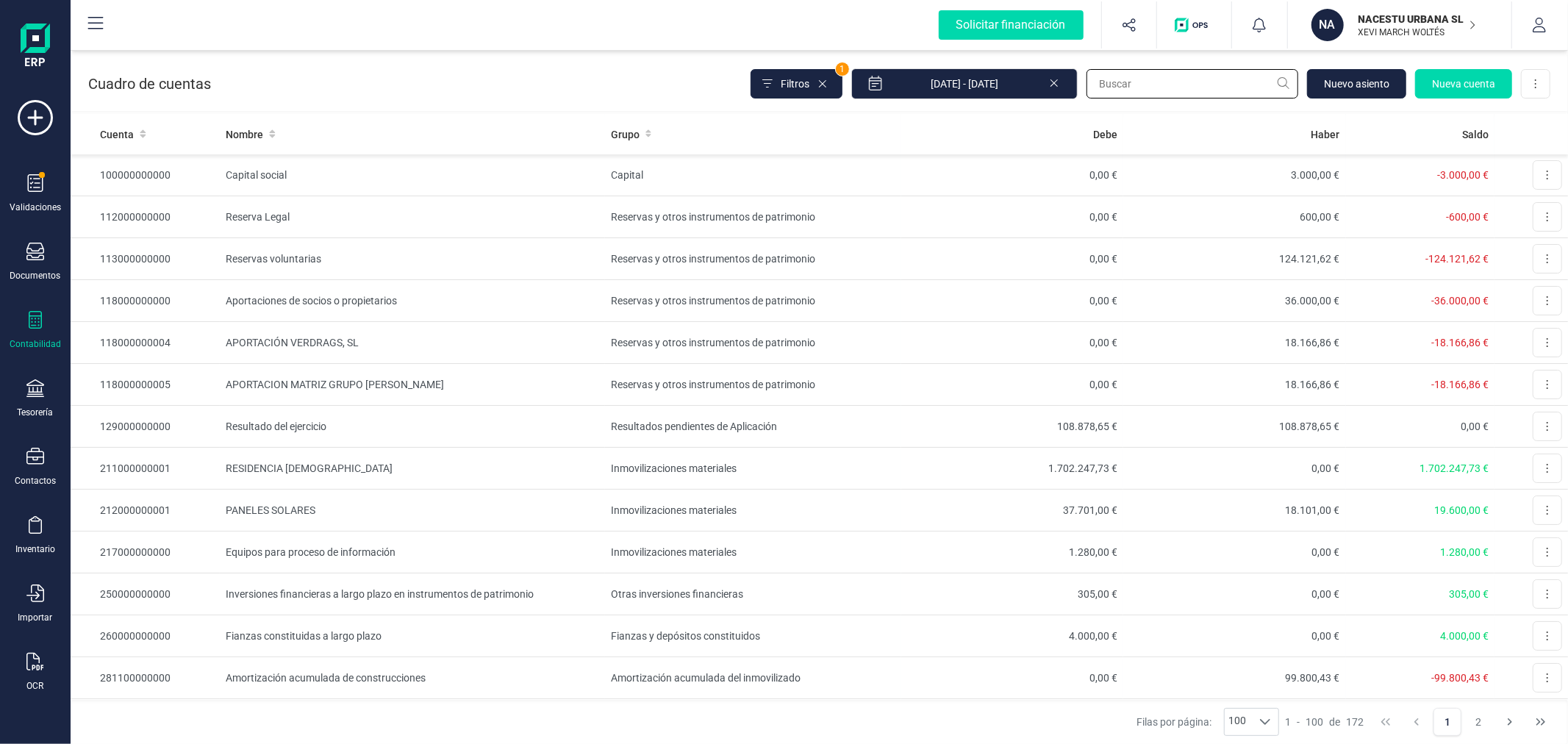
click at [1183, 91] on input "text" at bounding box center [1193, 83] width 212 height 29
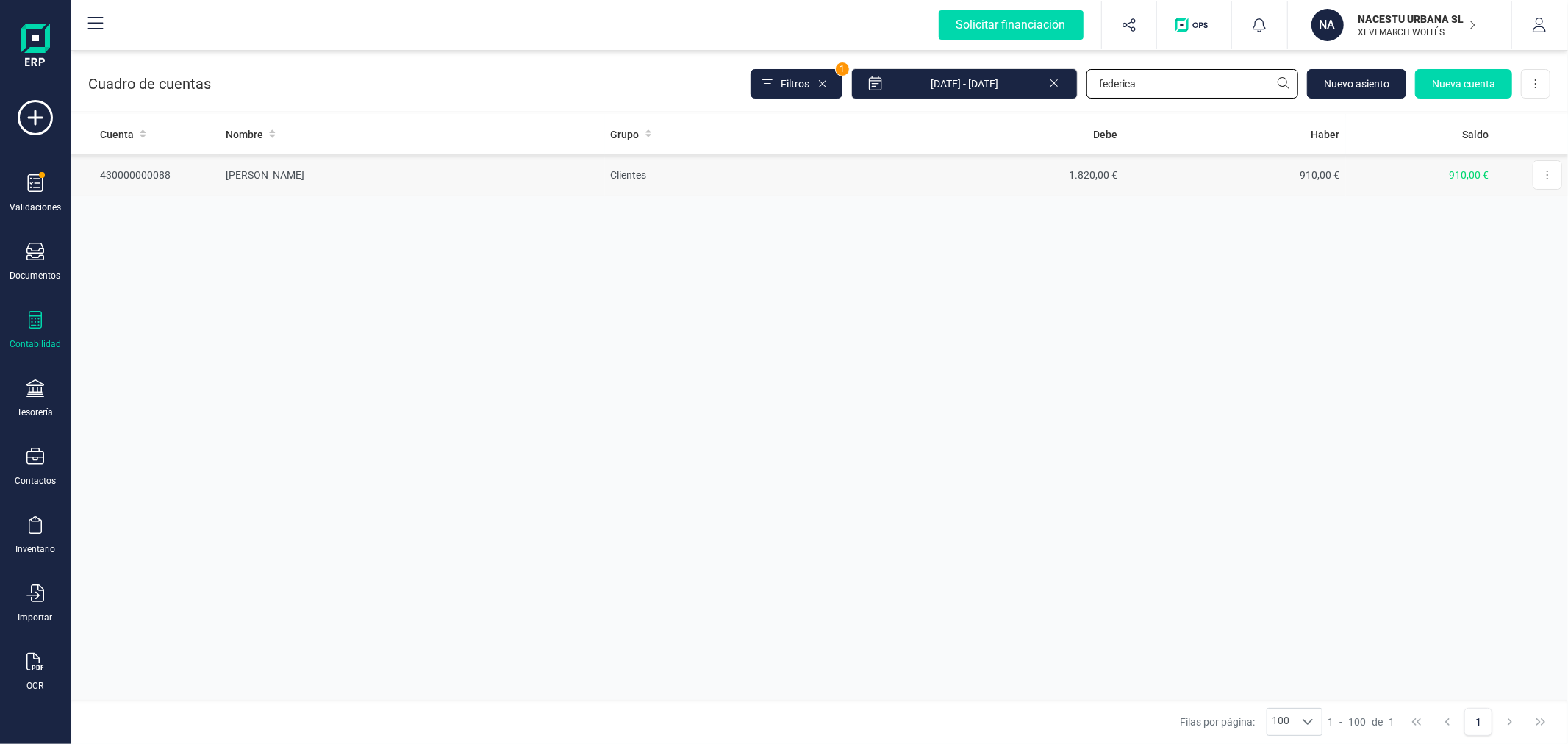
type input "federica"
click at [622, 169] on td "Clientes" at bounding box center [753, 176] width 296 height 42
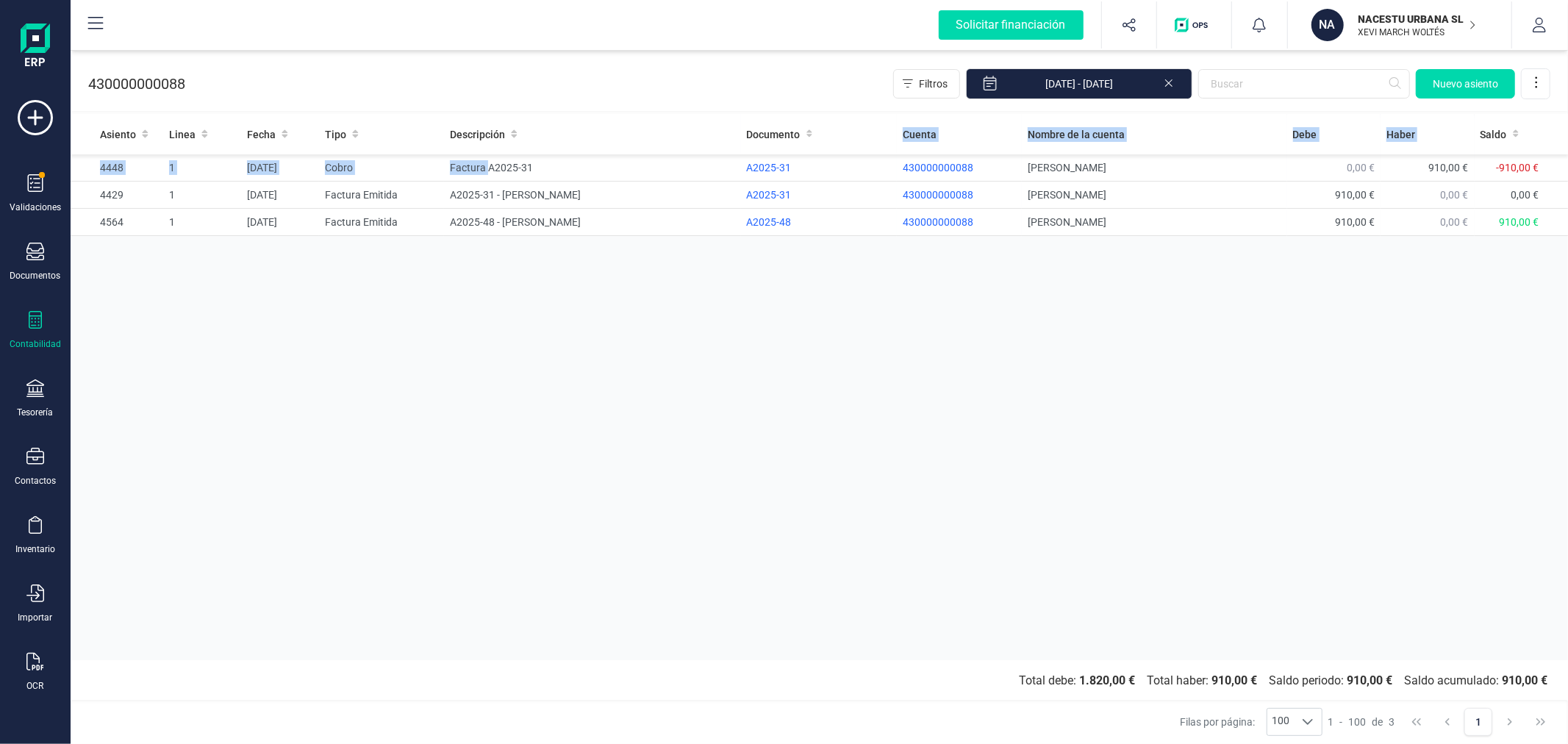
drag, startPoint x: 488, startPoint y: 172, endPoint x: 546, endPoint y: 278, distance: 120.8
click at [546, 278] on div "Asiento Linea Fecha Tipo Descripción Documento Cuenta Nombre de la cuenta Debe …" at bounding box center [819, 387] width 1497 height 546
click at [548, 278] on div "Asiento Linea Fecha Tipo Descripción Documento Cuenta Nombre de la cuenta Debe …" at bounding box center [819, 387] width 1497 height 546
drag, startPoint x: 326, startPoint y: 350, endPoint x: 312, endPoint y: 343, distance: 15.7
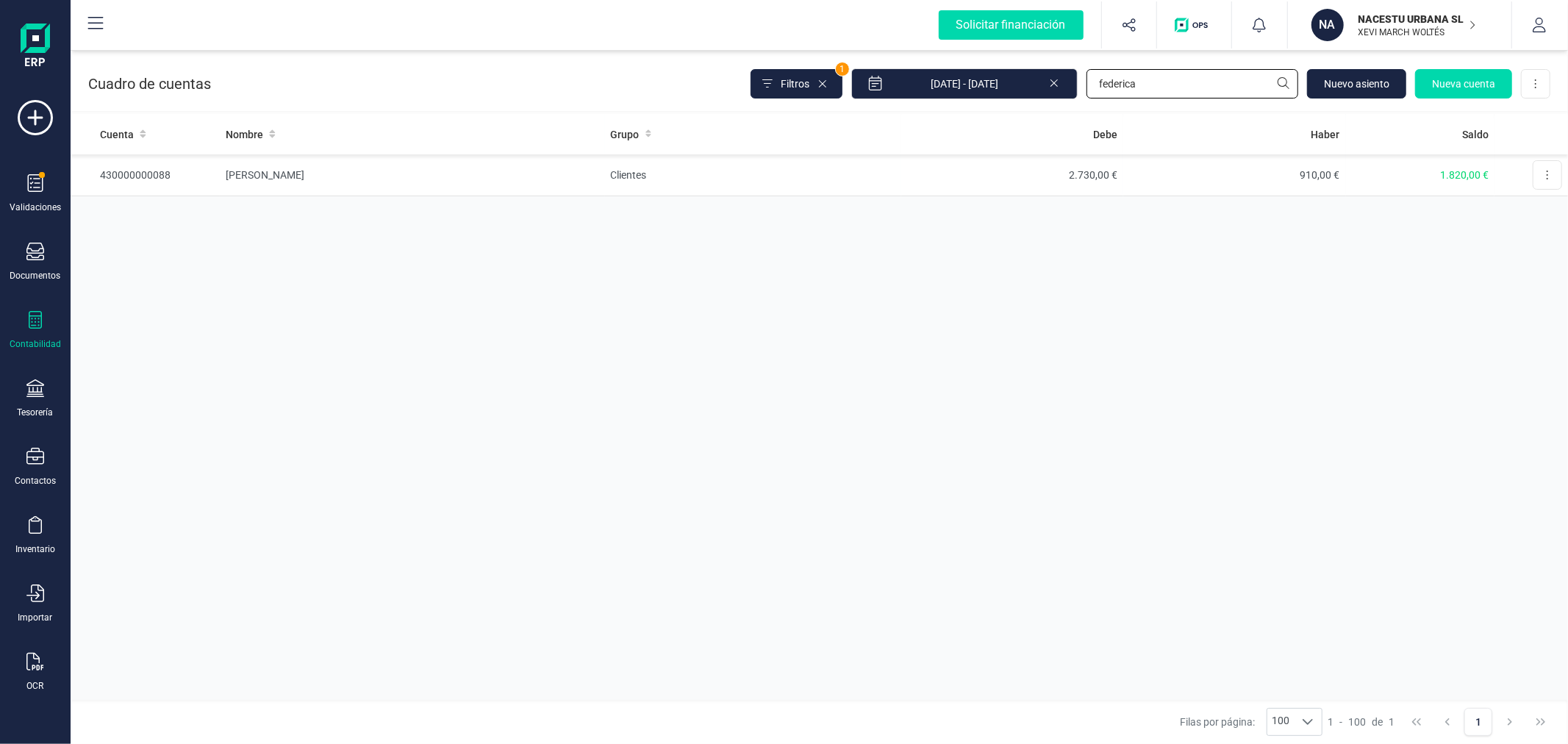
click at [1146, 89] on input "federica" at bounding box center [1193, 83] width 212 height 29
click at [1146, 89] on input "federica" at bounding box center [1193, 83] width 212 height 29
click at [1141, 86] on input "federica" at bounding box center [1193, 83] width 212 height 29
click at [1141, 80] on input "federica" at bounding box center [1193, 83] width 212 height 29
click at [1142, 78] on input "federica" at bounding box center [1193, 83] width 212 height 29
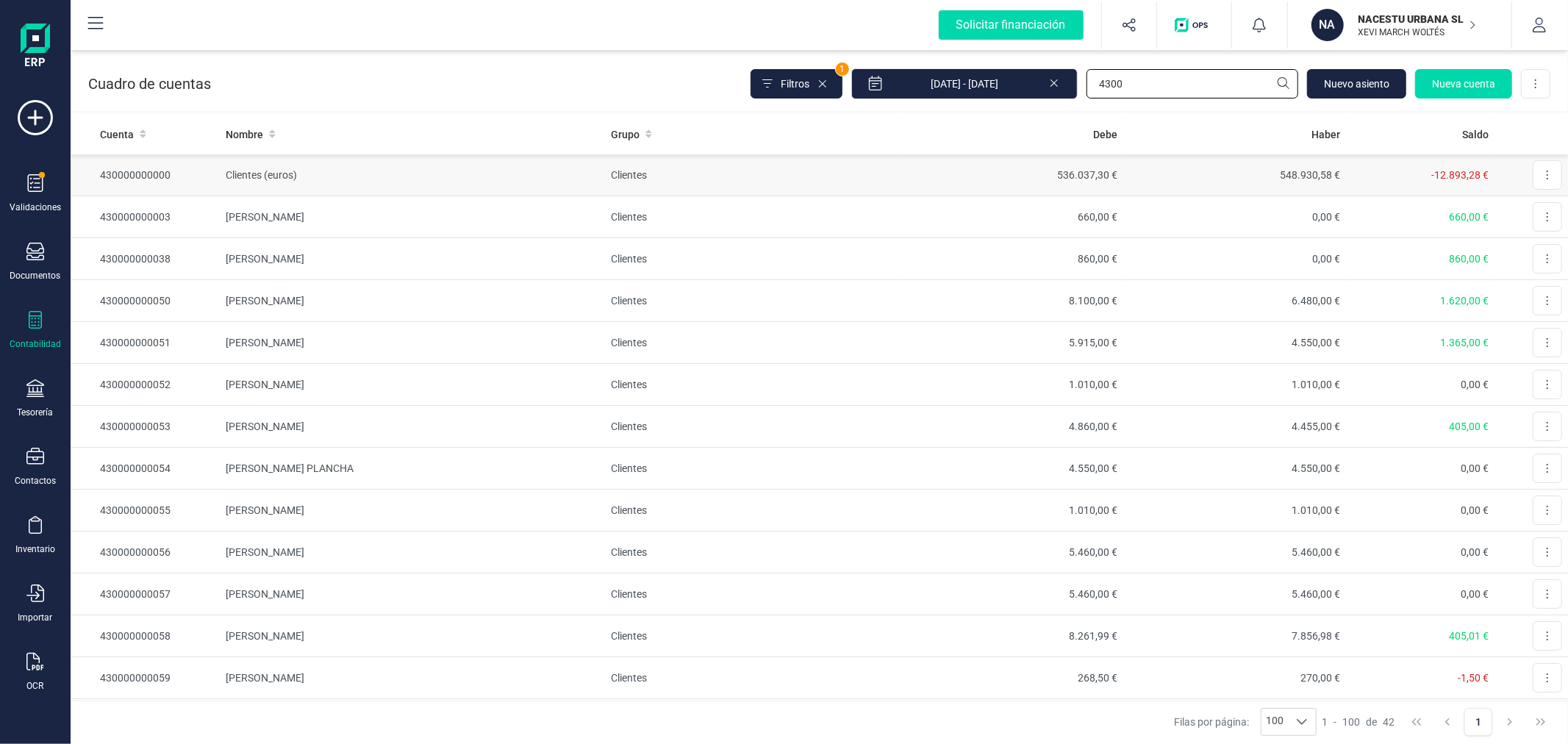
type input "4300"
click at [589, 180] on td "Clientes (euros)" at bounding box center [412, 176] width 385 height 42
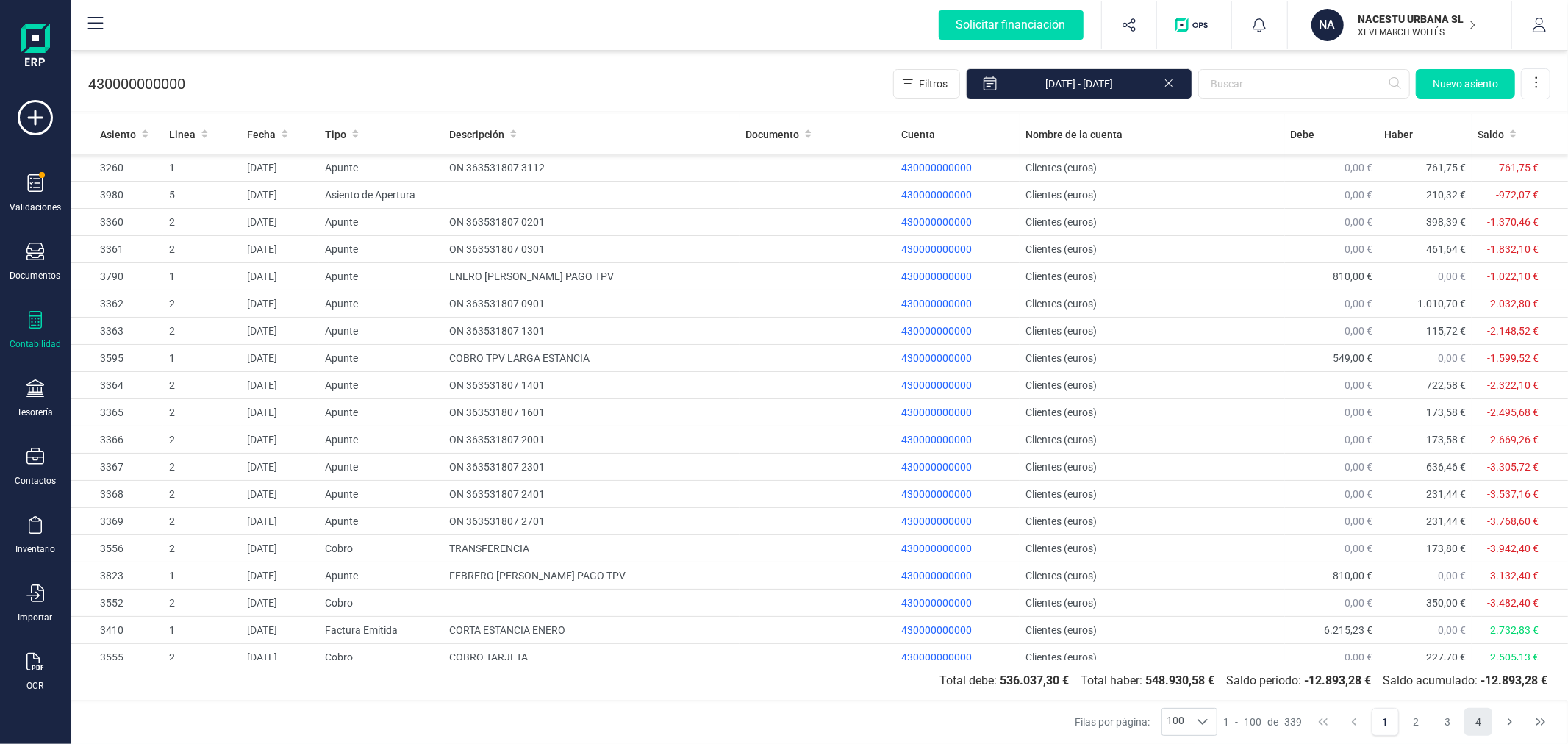
click at [1479, 721] on button "4" at bounding box center [1478, 721] width 28 height 28
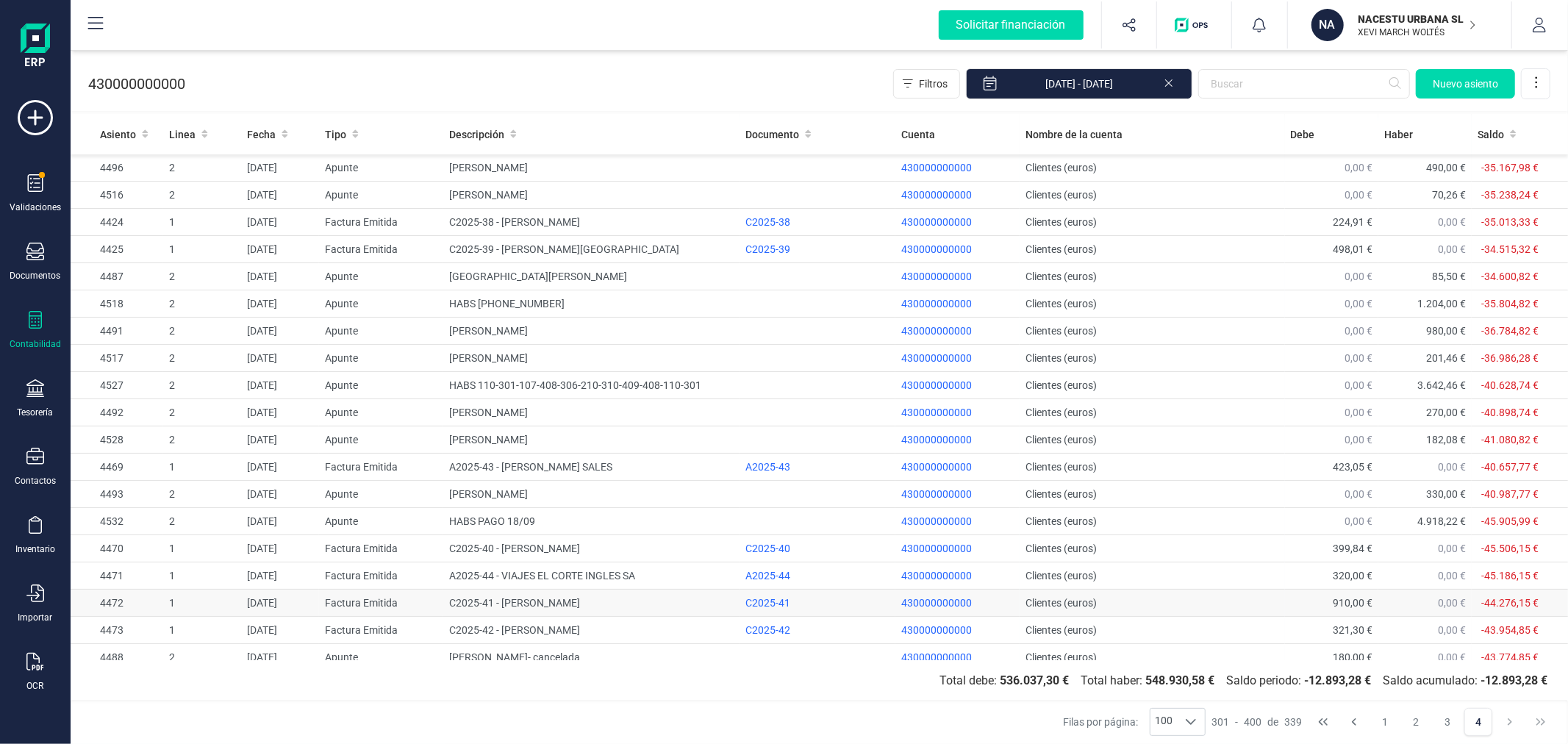
click at [582, 616] on td "C2025-41 - [PERSON_NAME]" at bounding box center [591, 603] width 296 height 27
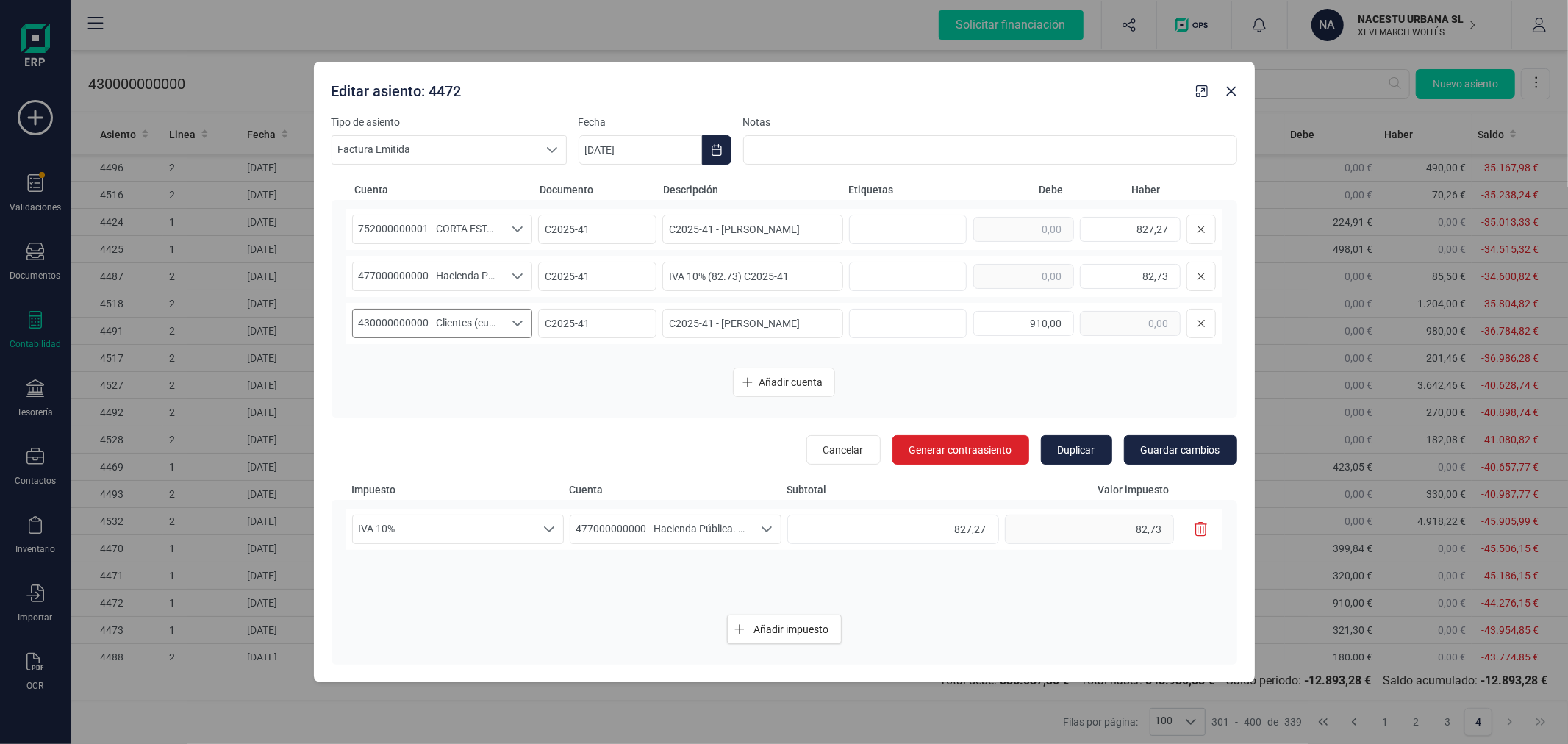
click at [480, 323] on span "430000000000 - Clientes (euros)" at bounding box center [428, 322] width 151 height 28
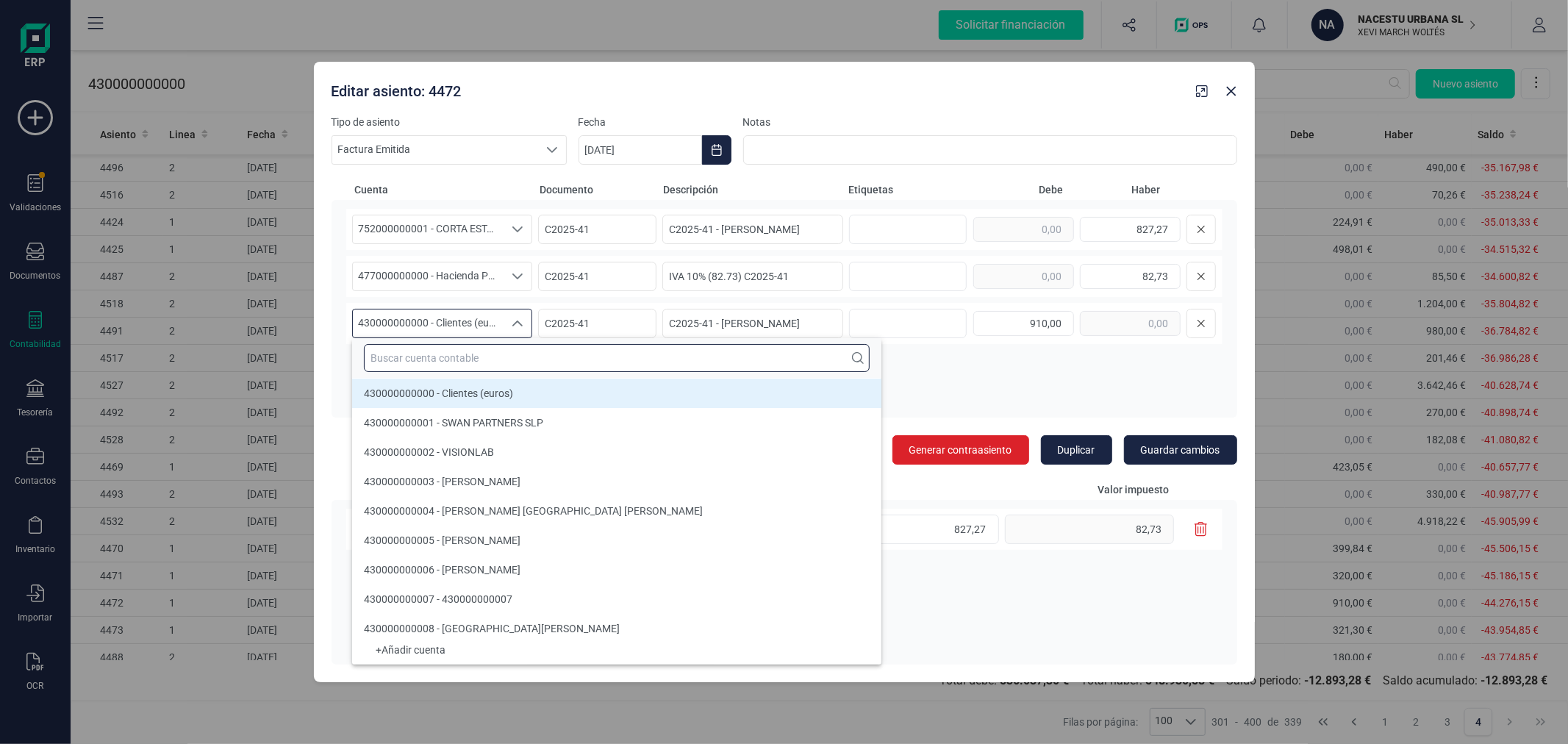
click at [496, 360] on input "text" at bounding box center [616, 358] width 506 height 28
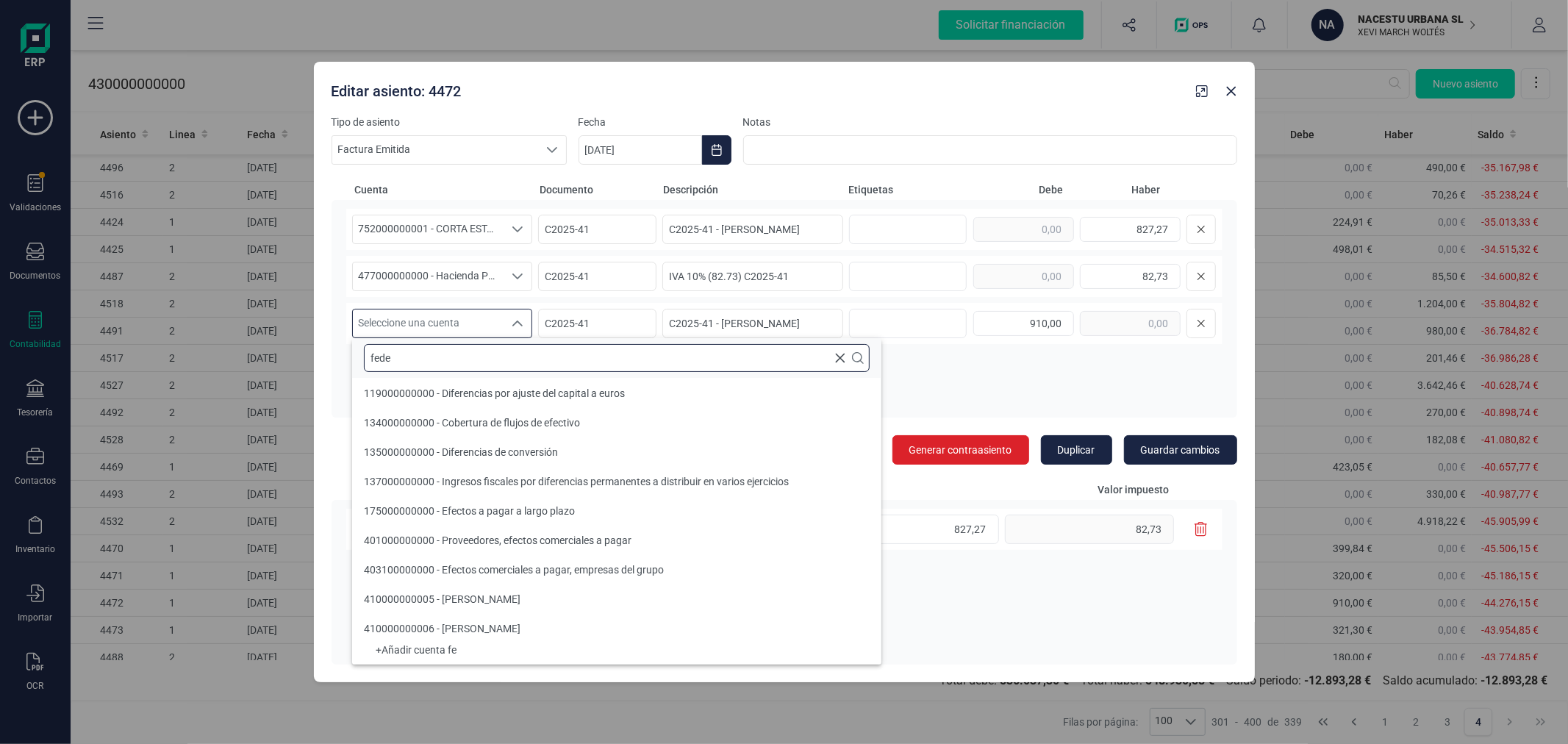
scroll to position [0, 0]
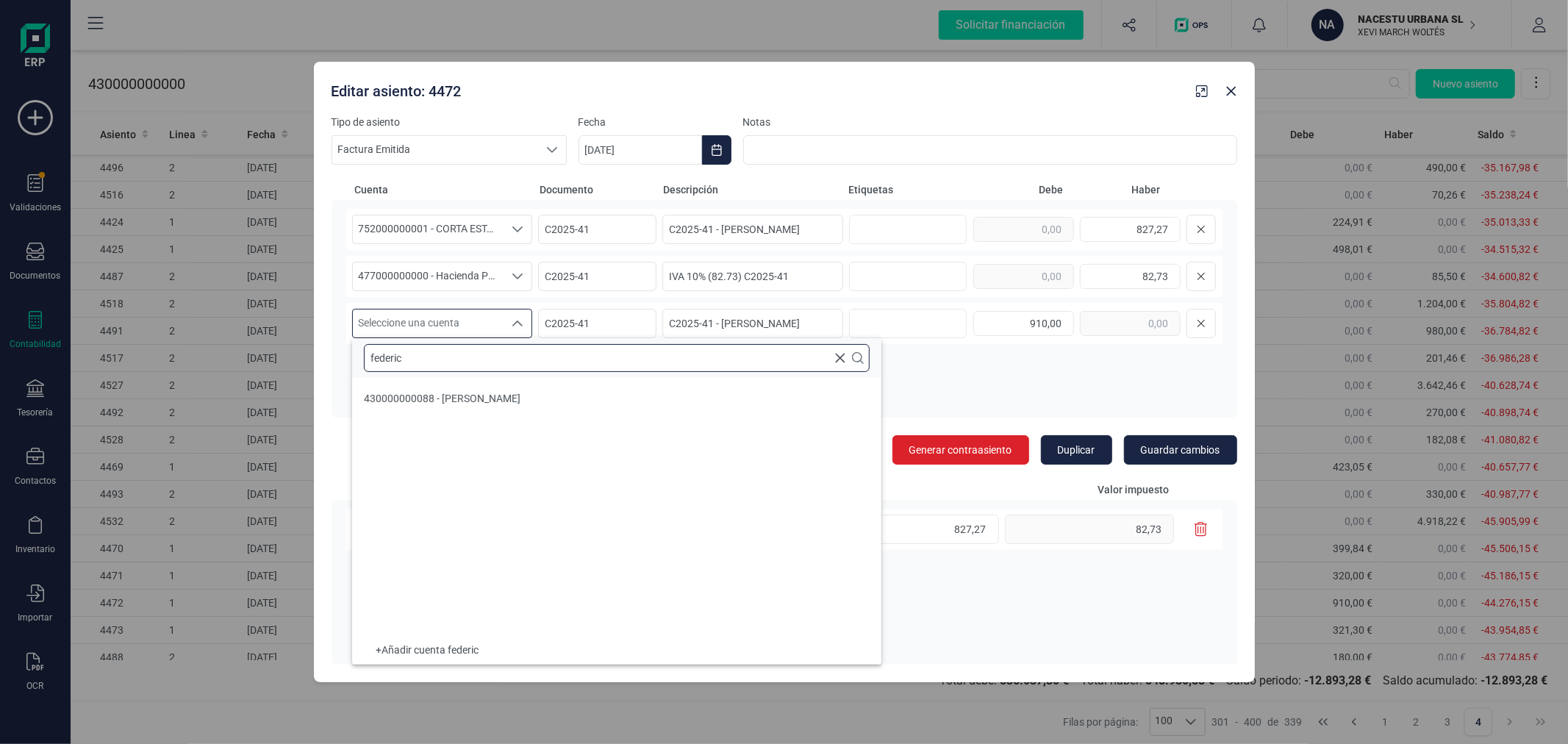
type input "federic"
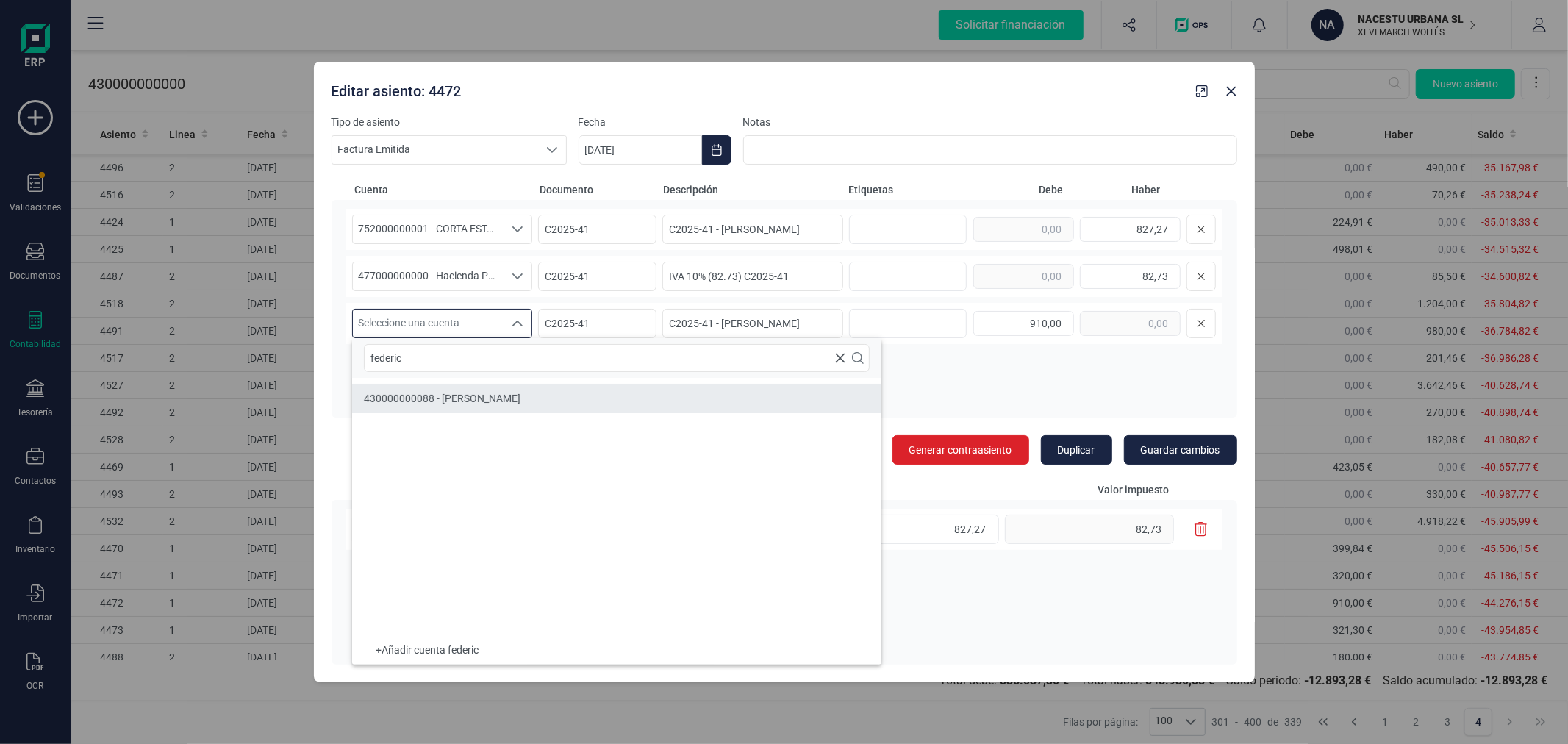
click at [494, 390] on li "430000000088 - [PERSON_NAME]" at bounding box center [616, 398] width 529 height 29
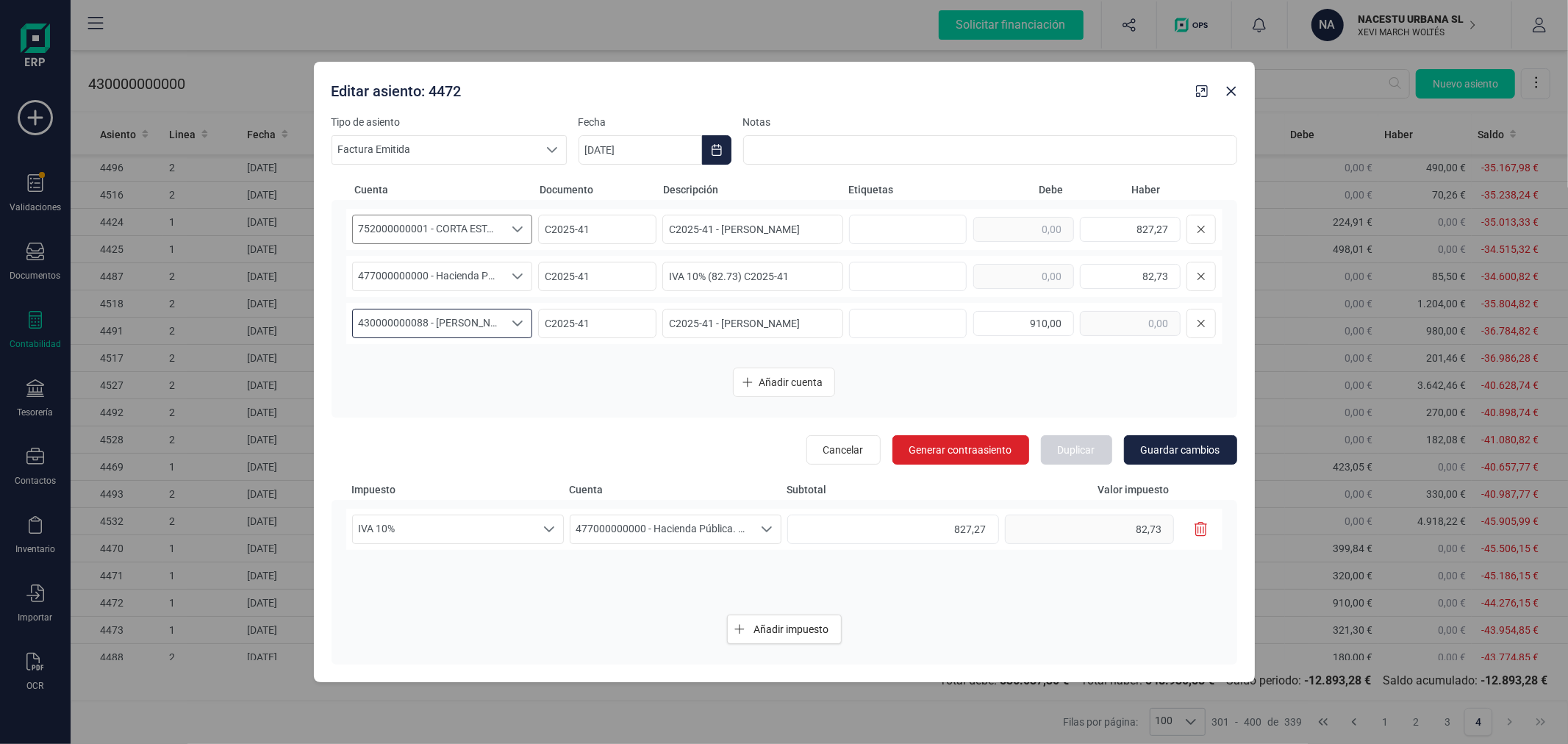
click at [459, 233] on span "752000000001 - CORTA ESTANCIA" at bounding box center [428, 228] width 151 height 28
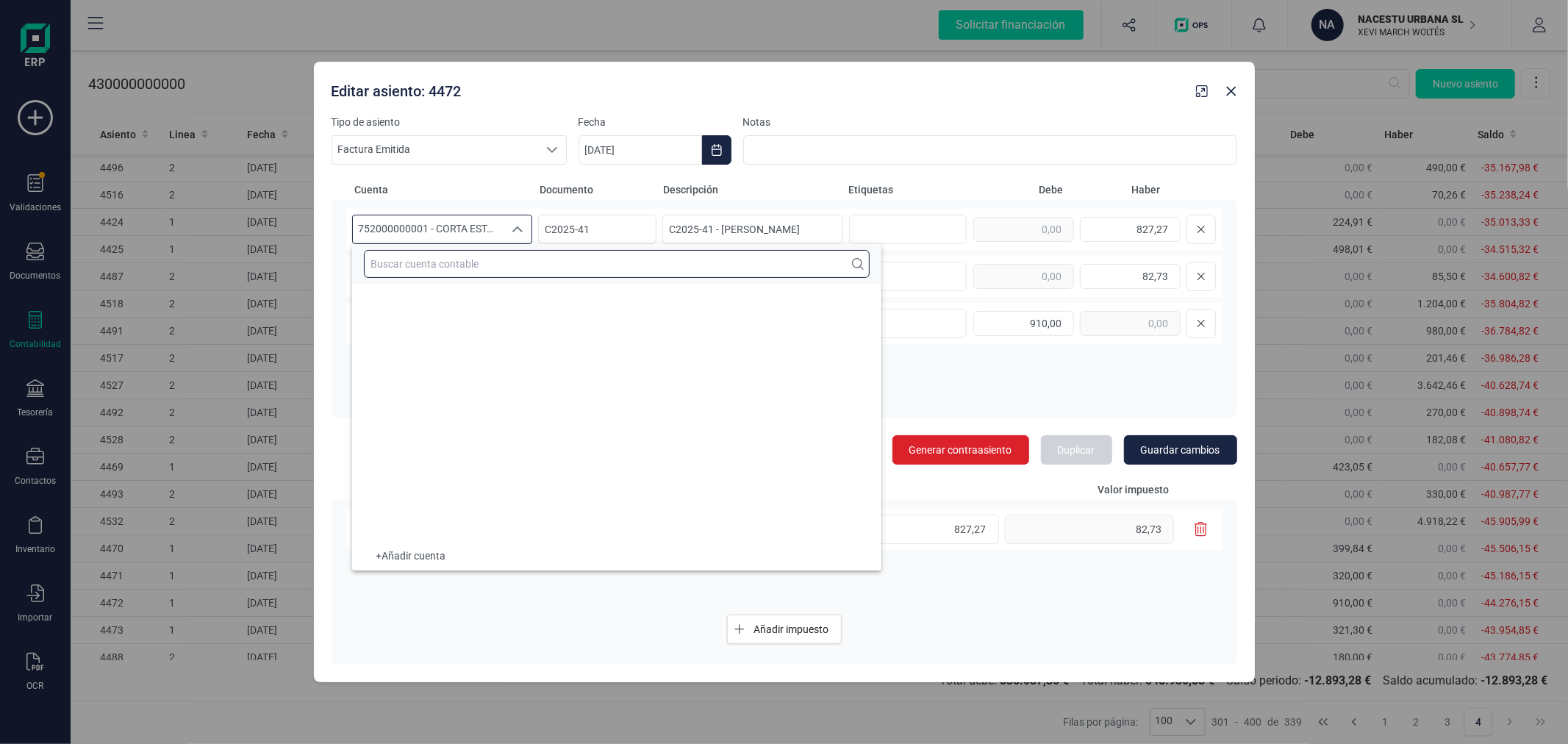
scroll to position [24584, 0]
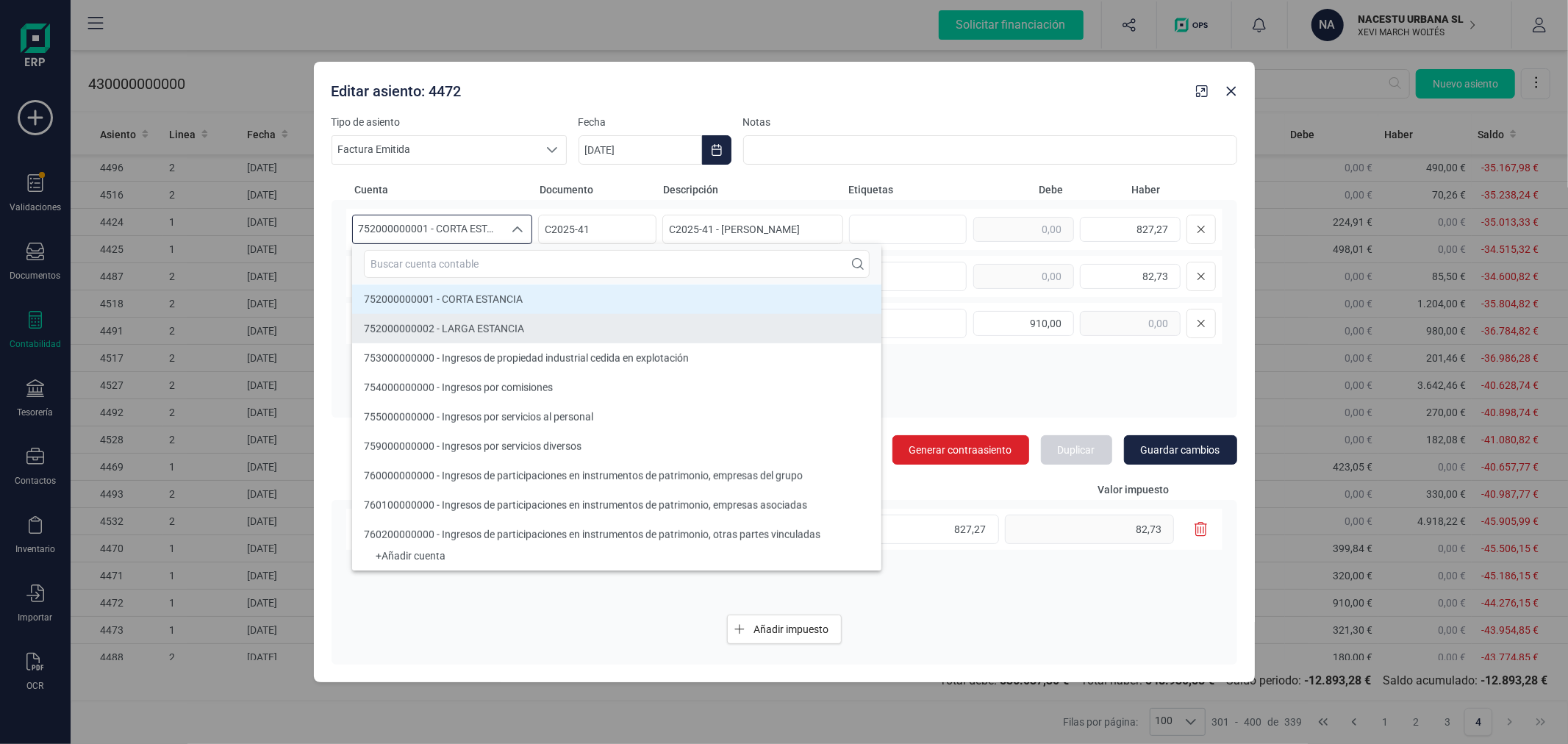
click at [475, 324] on span "752000000002 - LARGA ESTANCIA" at bounding box center [443, 328] width 160 height 12
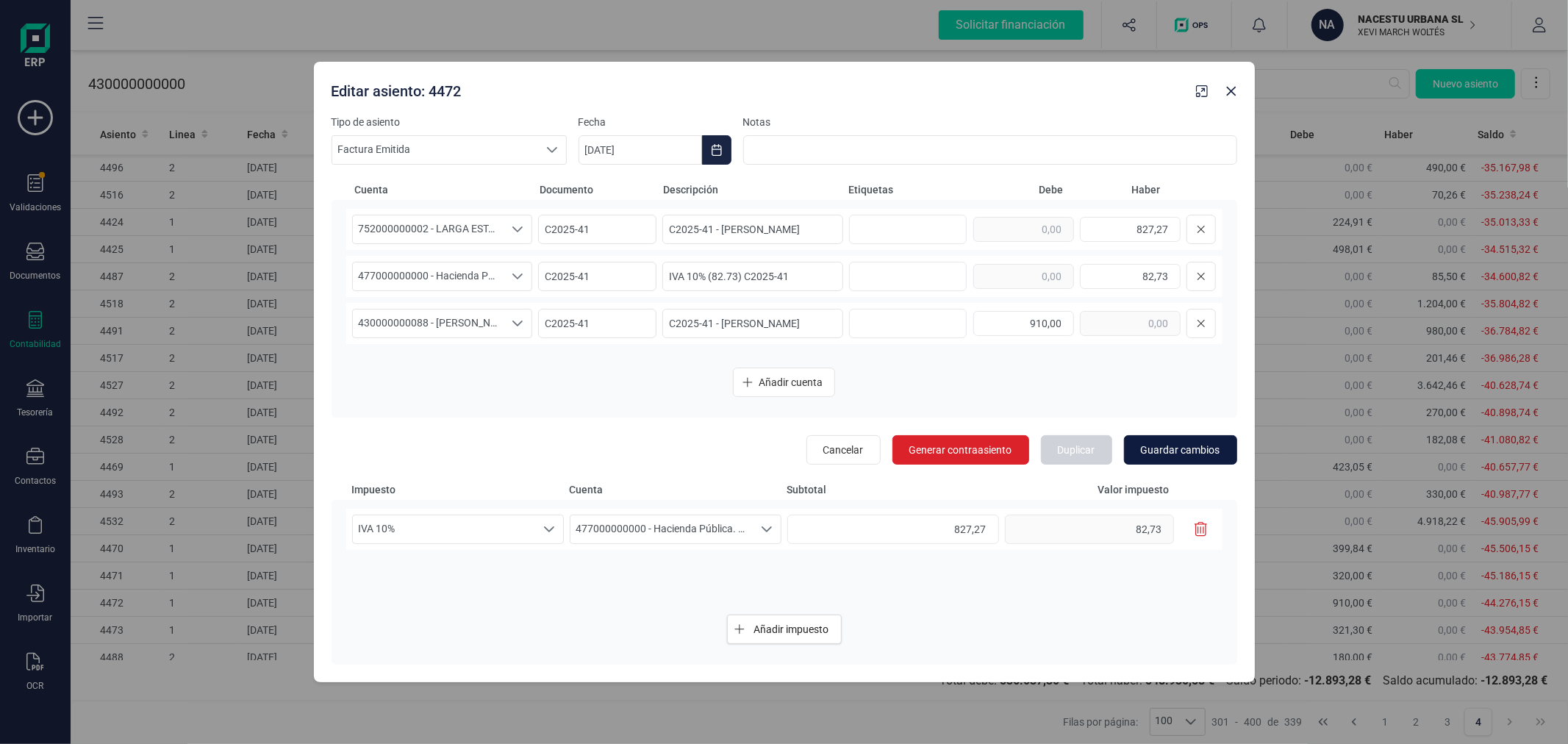
click at [1170, 448] on span "Guardar cambios" at bounding box center [1180, 450] width 80 height 15
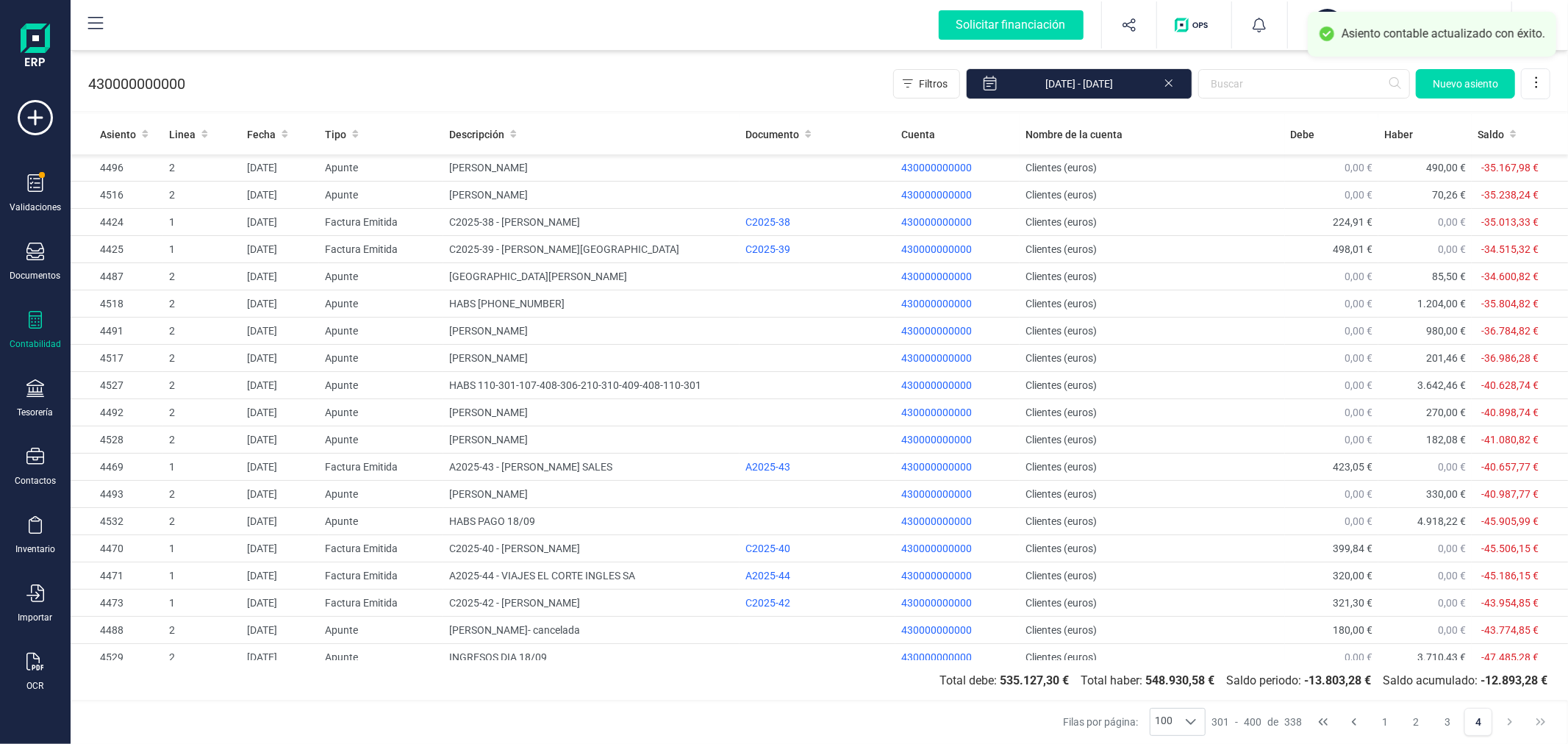
scroll to position [558, 0]
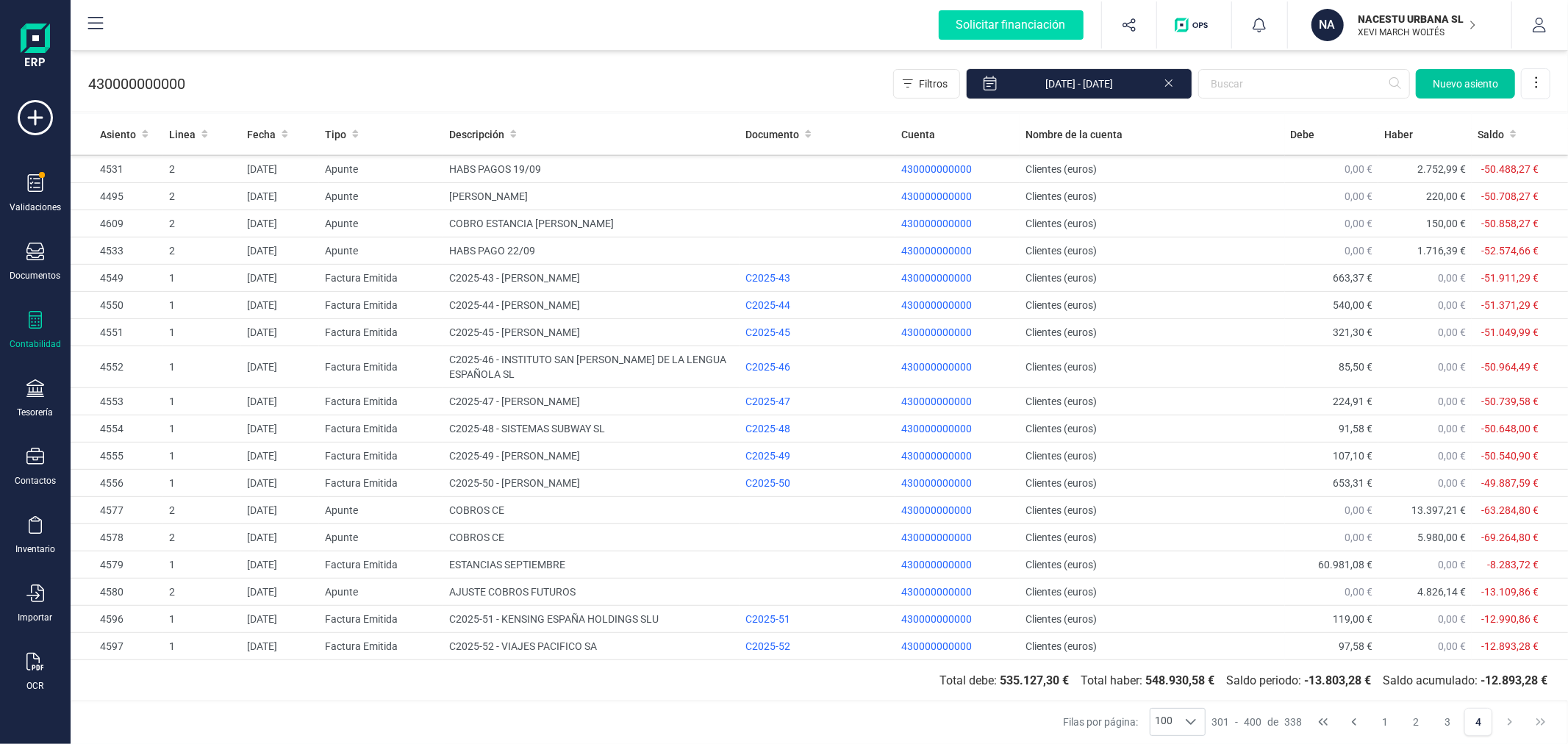
click at [1454, 86] on span "Nuevo asiento" at bounding box center [1466, 84] width 66 height 15
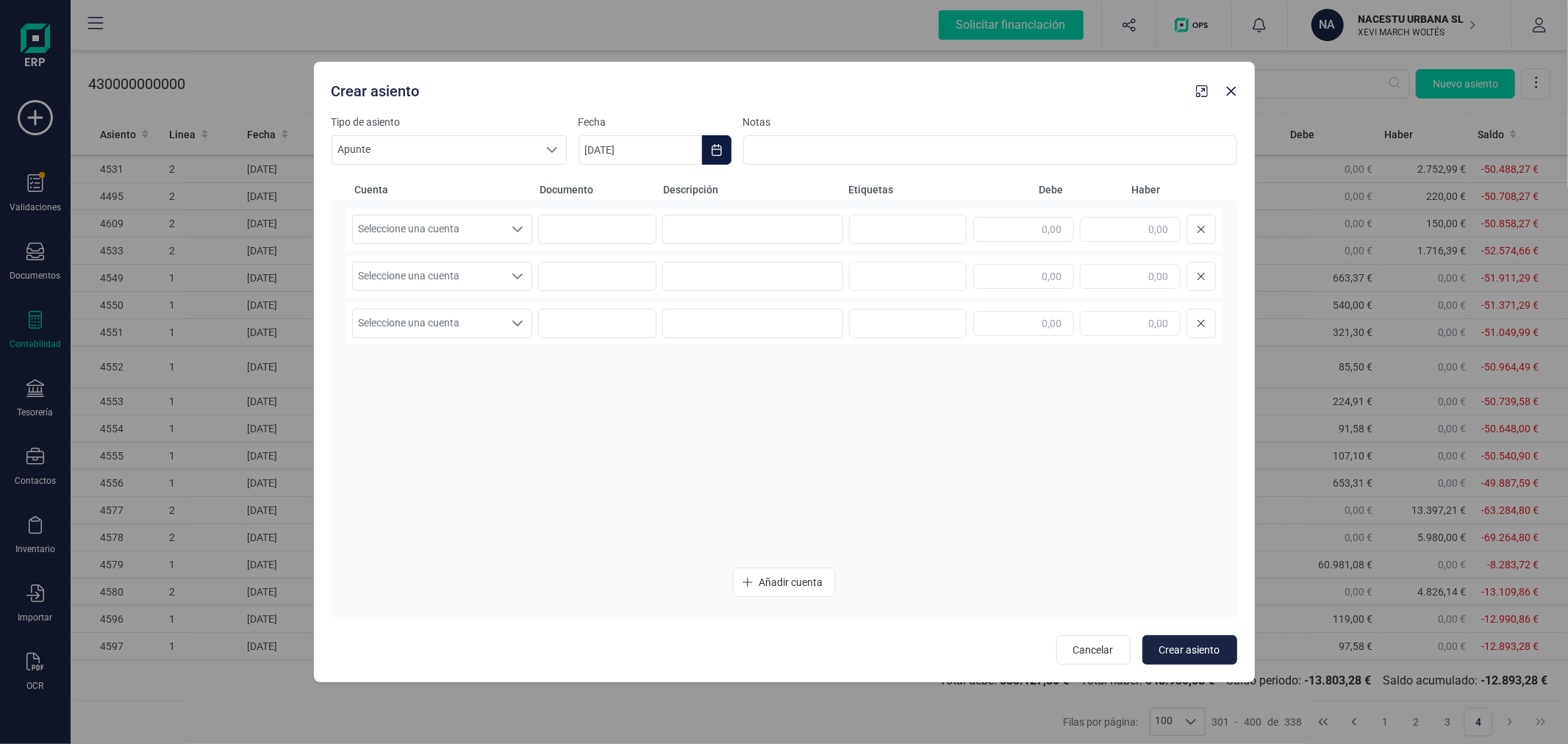
click at [713, 149] on icon "Choose Date" at bounding box center [716, 150] width 9 height 12
click at [610, 188] on icon "Previous Month" at bounding box center [608, 194] width 12 height 12
click at [663, 445] on span "30" at bounding box center [669, 444] width 29 height 29
type input "[DATE]"
click at [516, 150] on span "Apunte" at bounding box center [435, 149] width 206 height 28
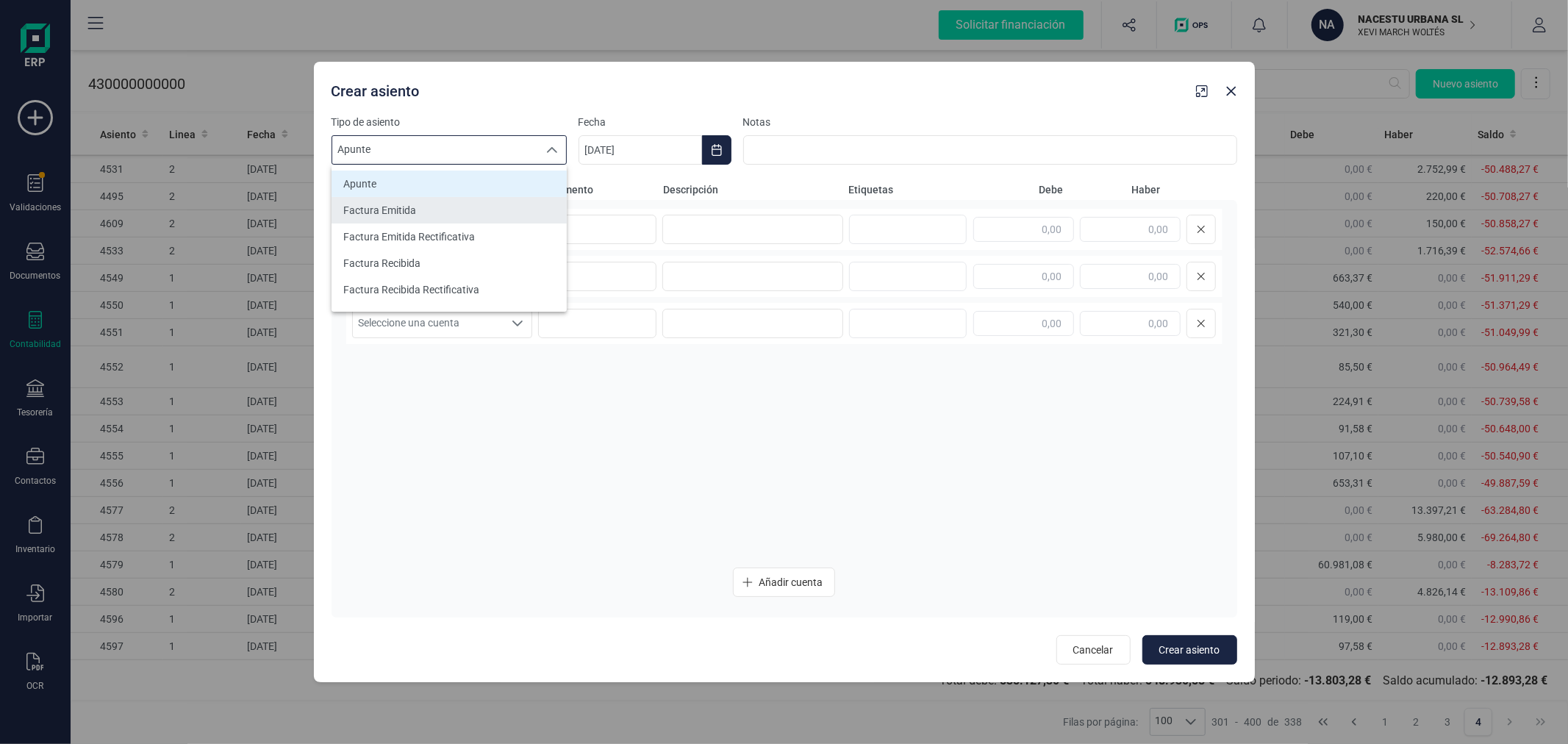
click at [494, 216] on li "Factura Emitida" at bounding box center [449, 211] width 235 height 27
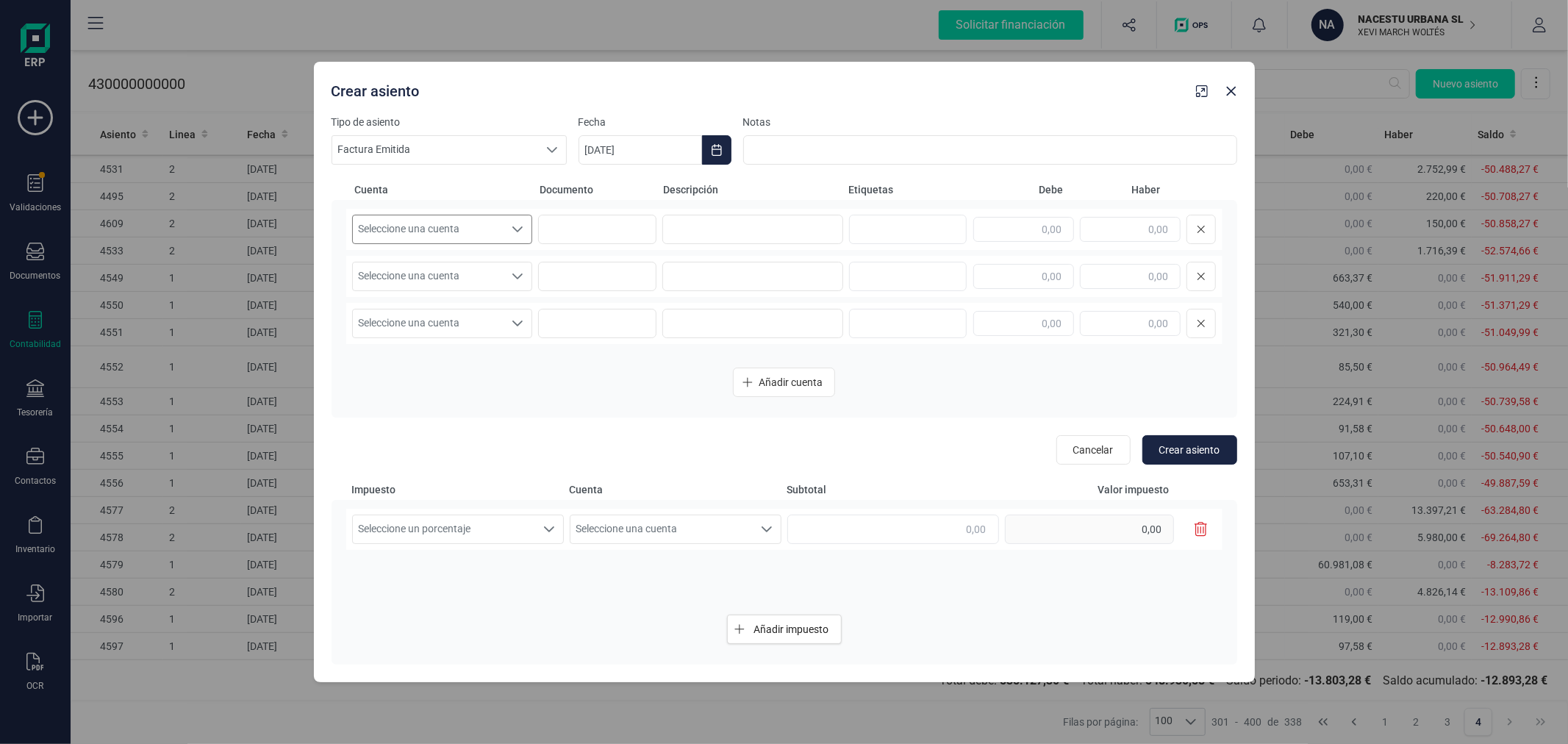
click at [512, 233] on icon "Seleccione una cuenta" at bounding box center [517, 229] width 12 height 12
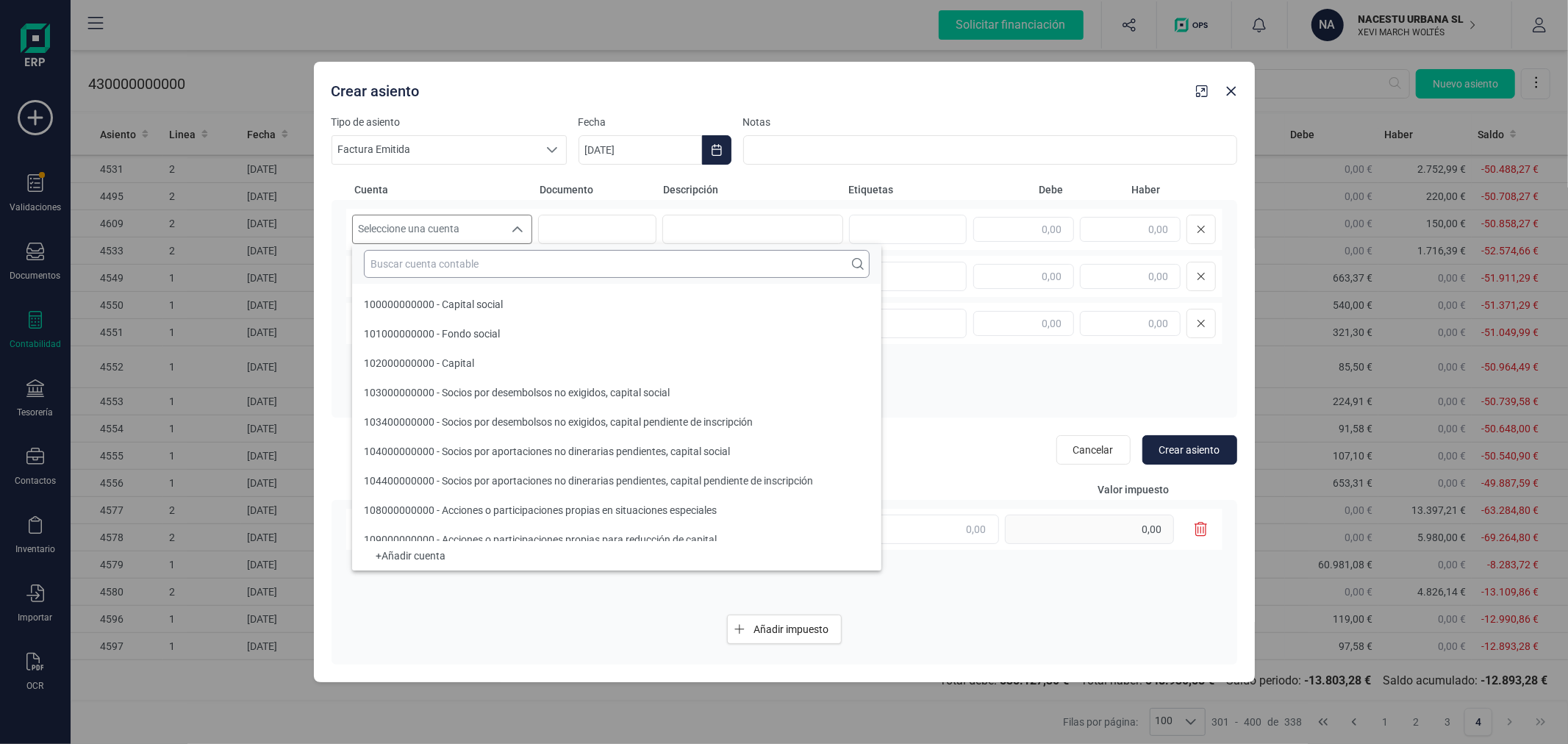
click at [510, 255] on input "text" at bounding box center [616, 264] width 506 height 28
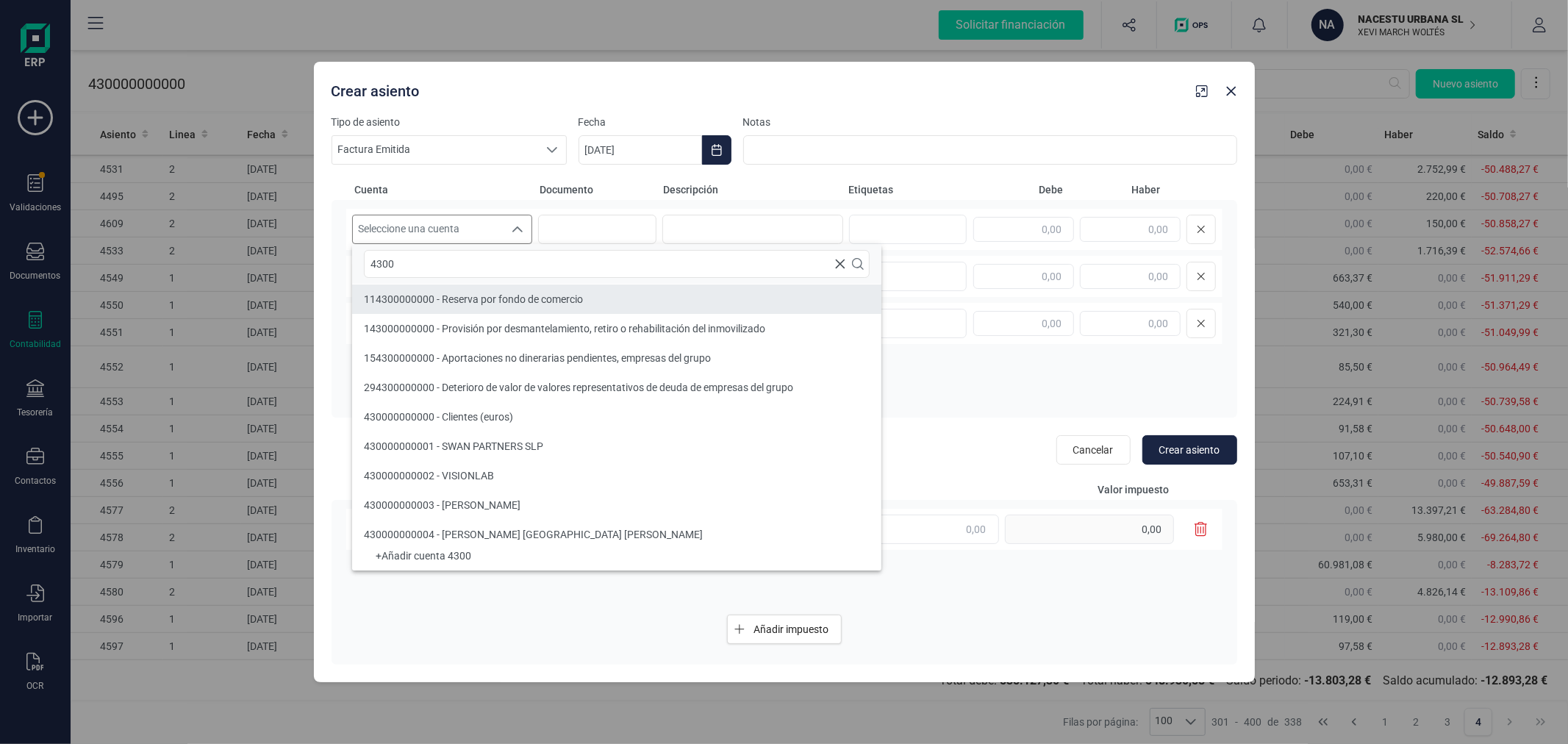
type input "4300"
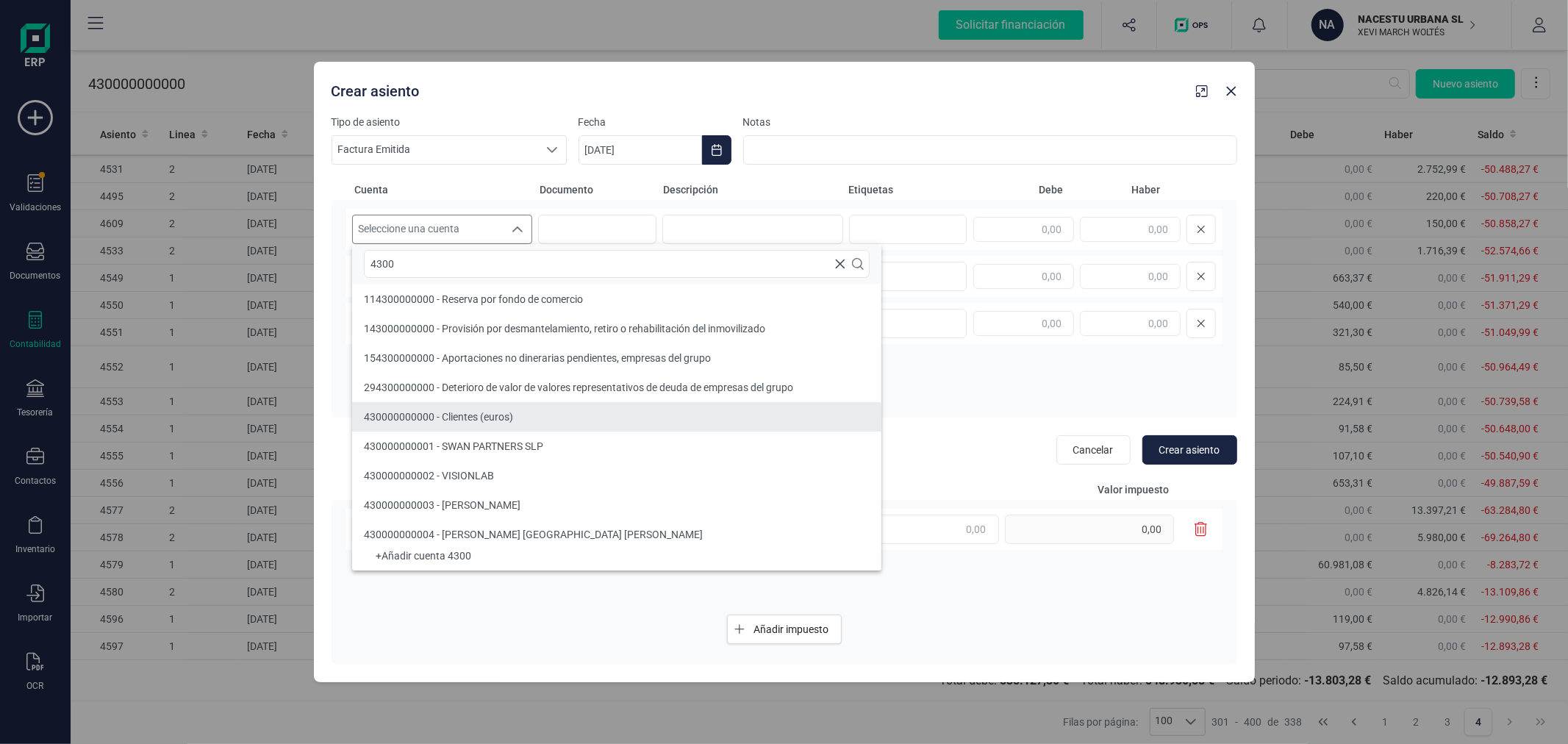
click at [480, 429] on li "430000000000 - Clientes (euros)" at bounding box center [616, 417] width 529 height 29
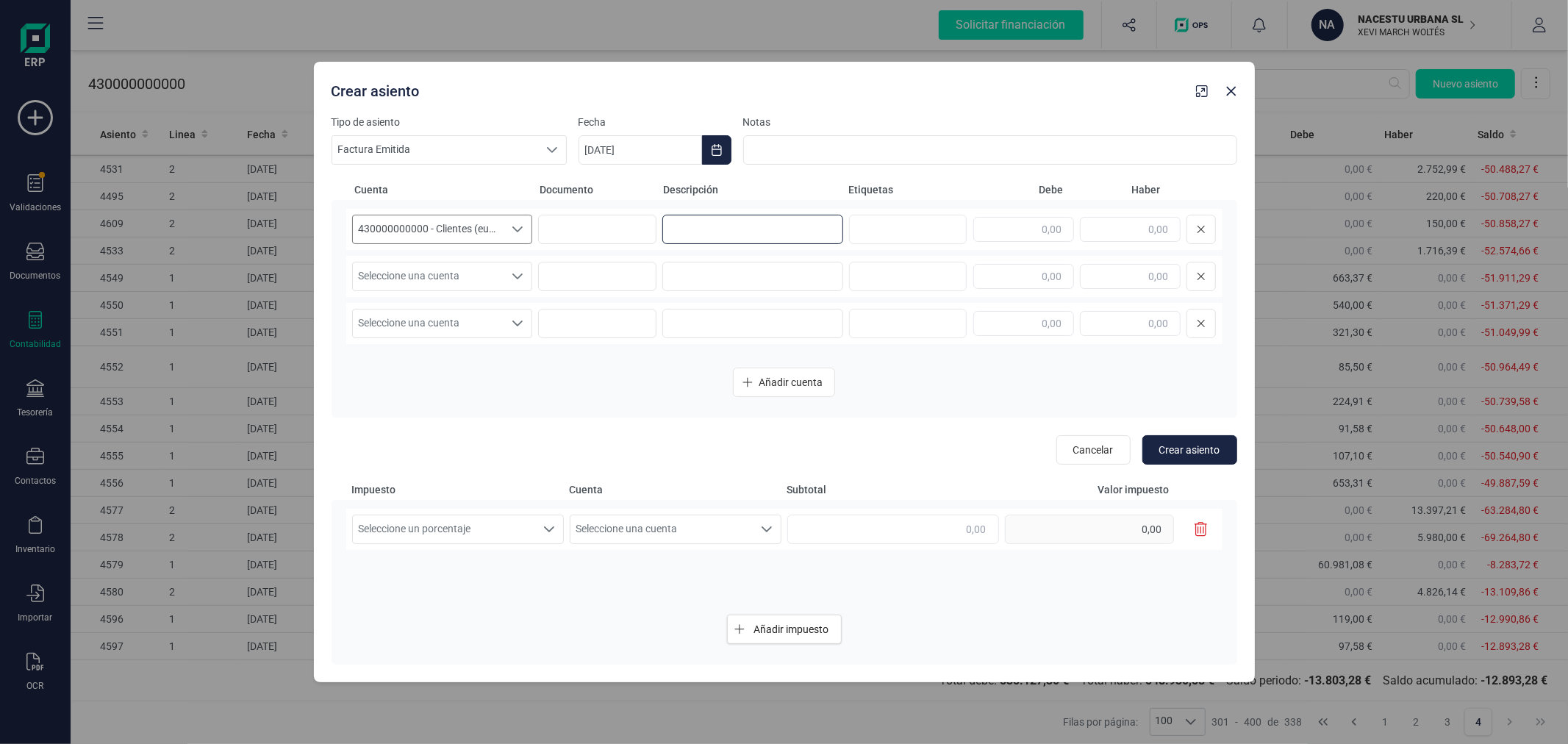
click at [681, 218] on input at bounding box center [753, 229] width 181 height 29
type input "CE"
type input "910,00"
click at [459, 272] on span "Seleccione una cuenta" at bounding box center [428, 275] width 151 height 28
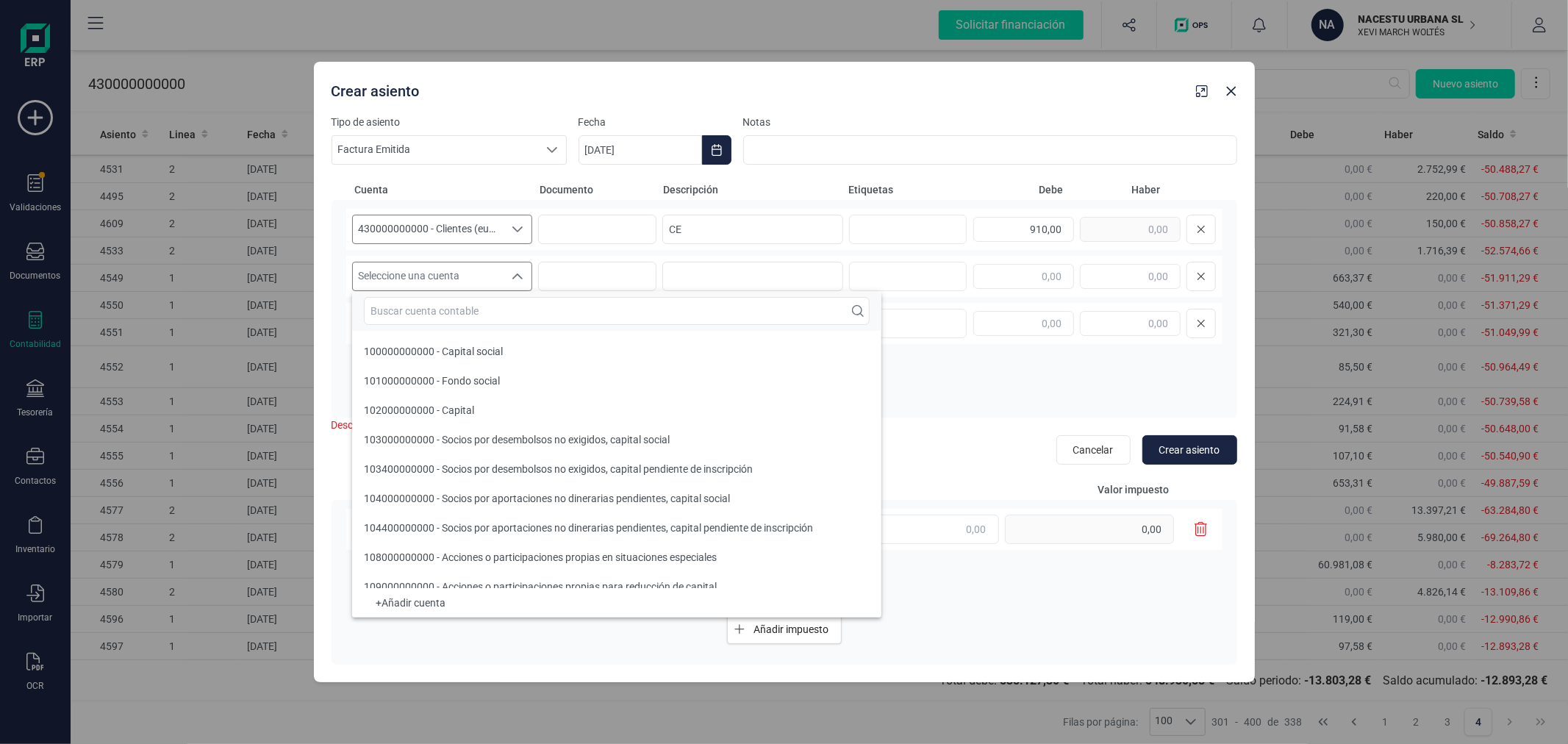
click at [456, 306] on input "text" at bounding box center [616, 311] width 506 height 28
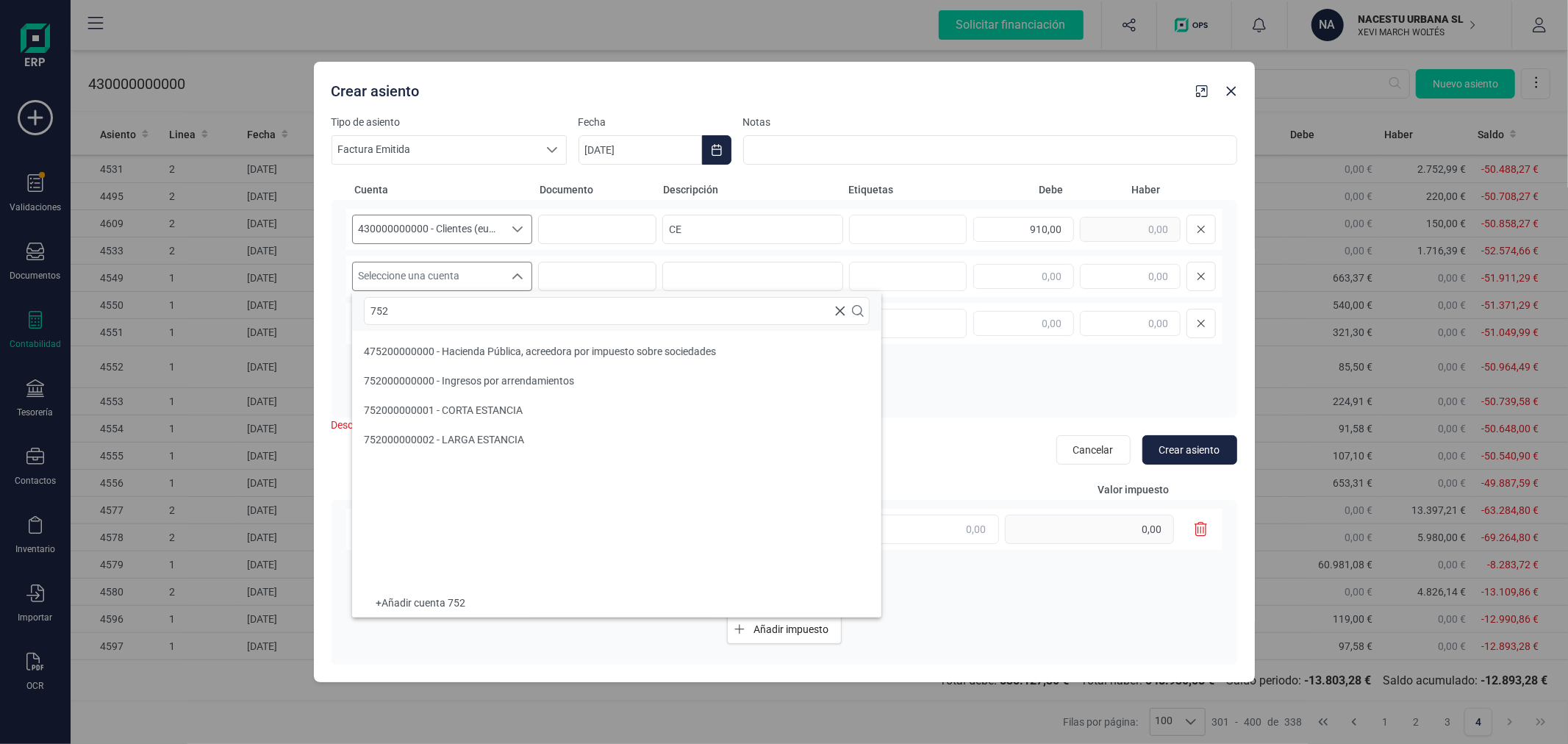
scroll to position [0, 0]
type input "752"
click at [487, 416] on div "752000000001 - CORTA ESTANCIA" at bounding box center [443, 411] width 159 height 15
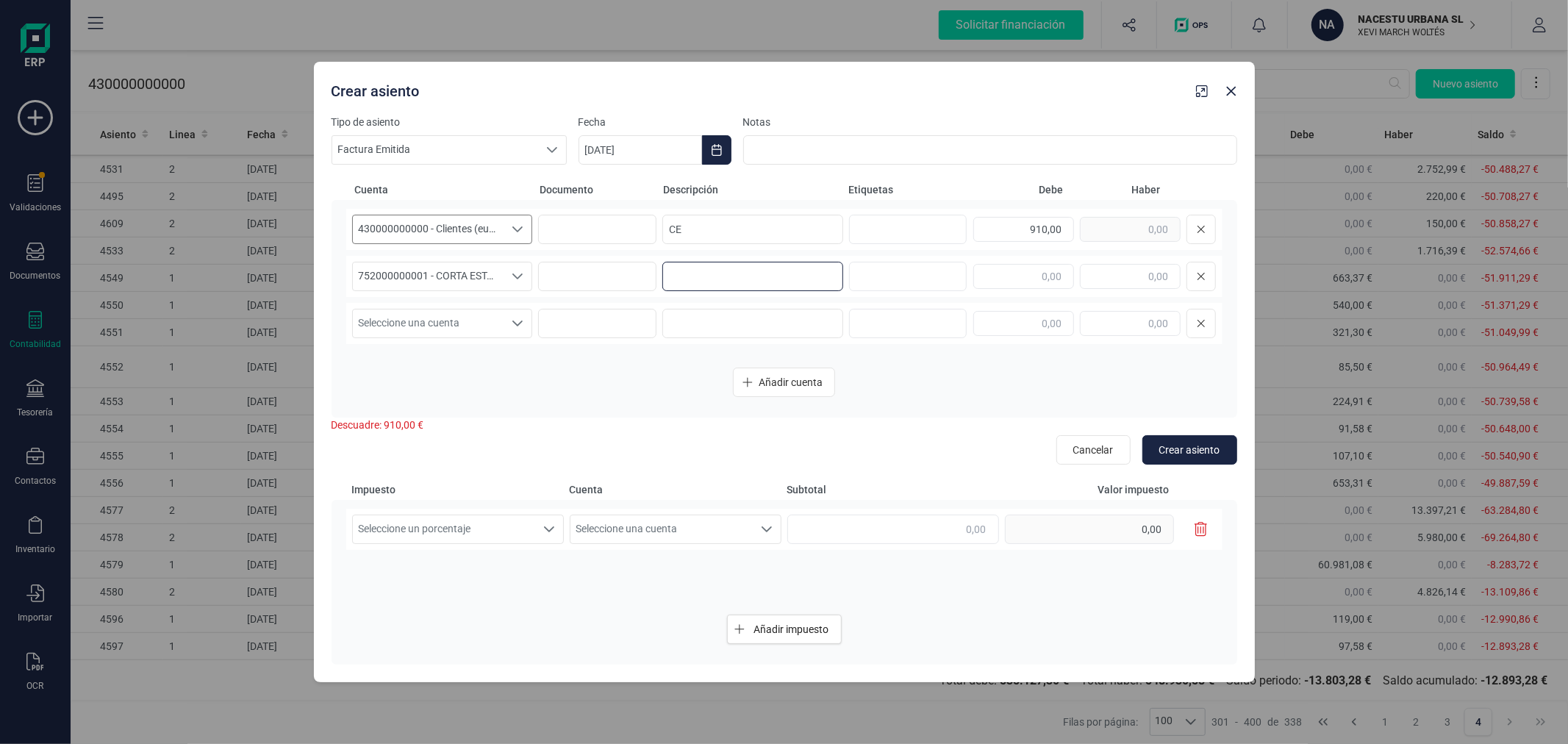
click at [769, 285] on input at bounding box center [753, 276] width 181 height 29
type input "CE"
type input "827,27"
click at [484, 319] on span "Seleccione una cuenta" at bounding box center [428, 322] width 151 height 28
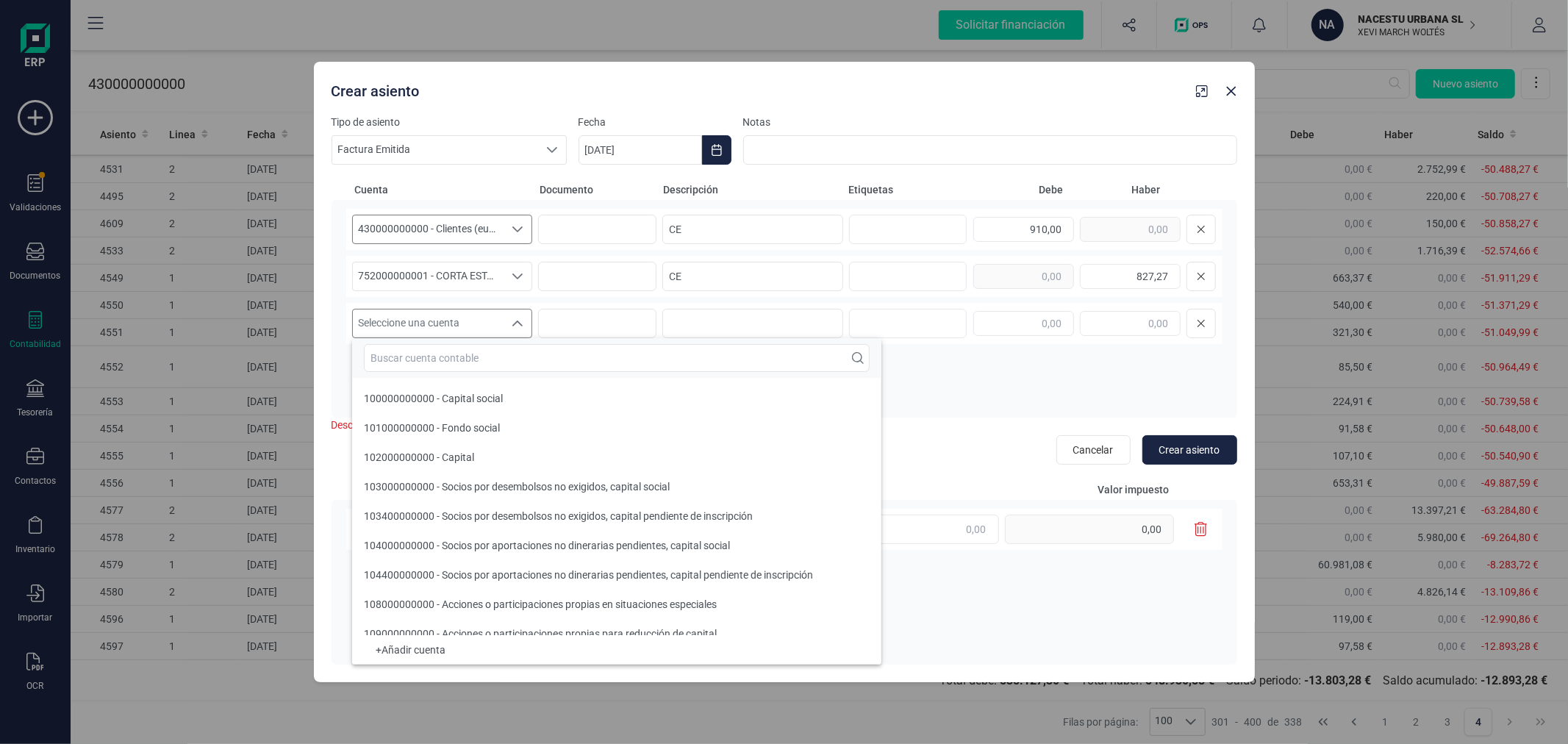
click at [484, 334] on span "Seleccione una cuenta" at bounding box center [428, 322] width 151 height 28
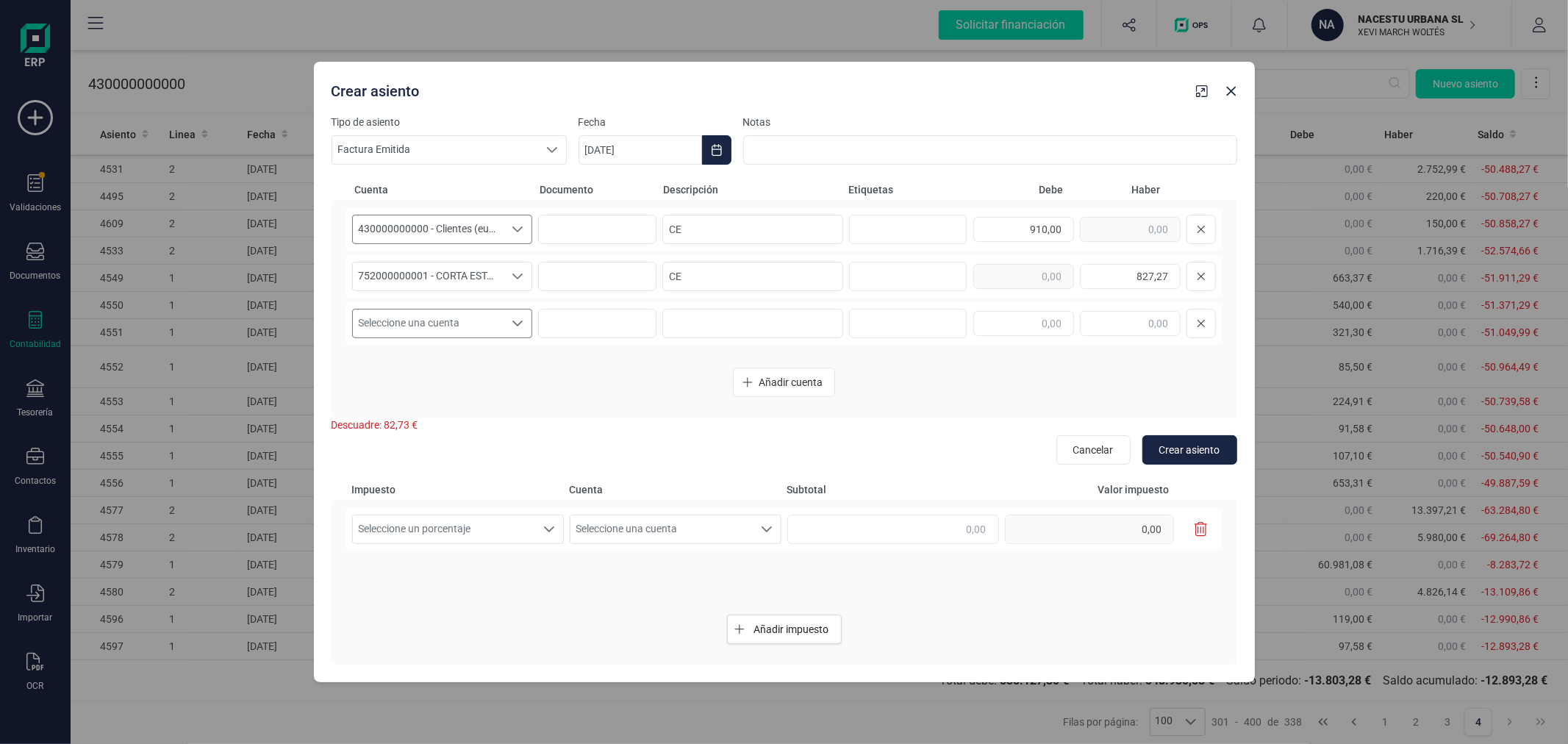
click at [483, 327] on span "Seleccione una cuenta" at bounding box center [428, 322] width 151 height 28
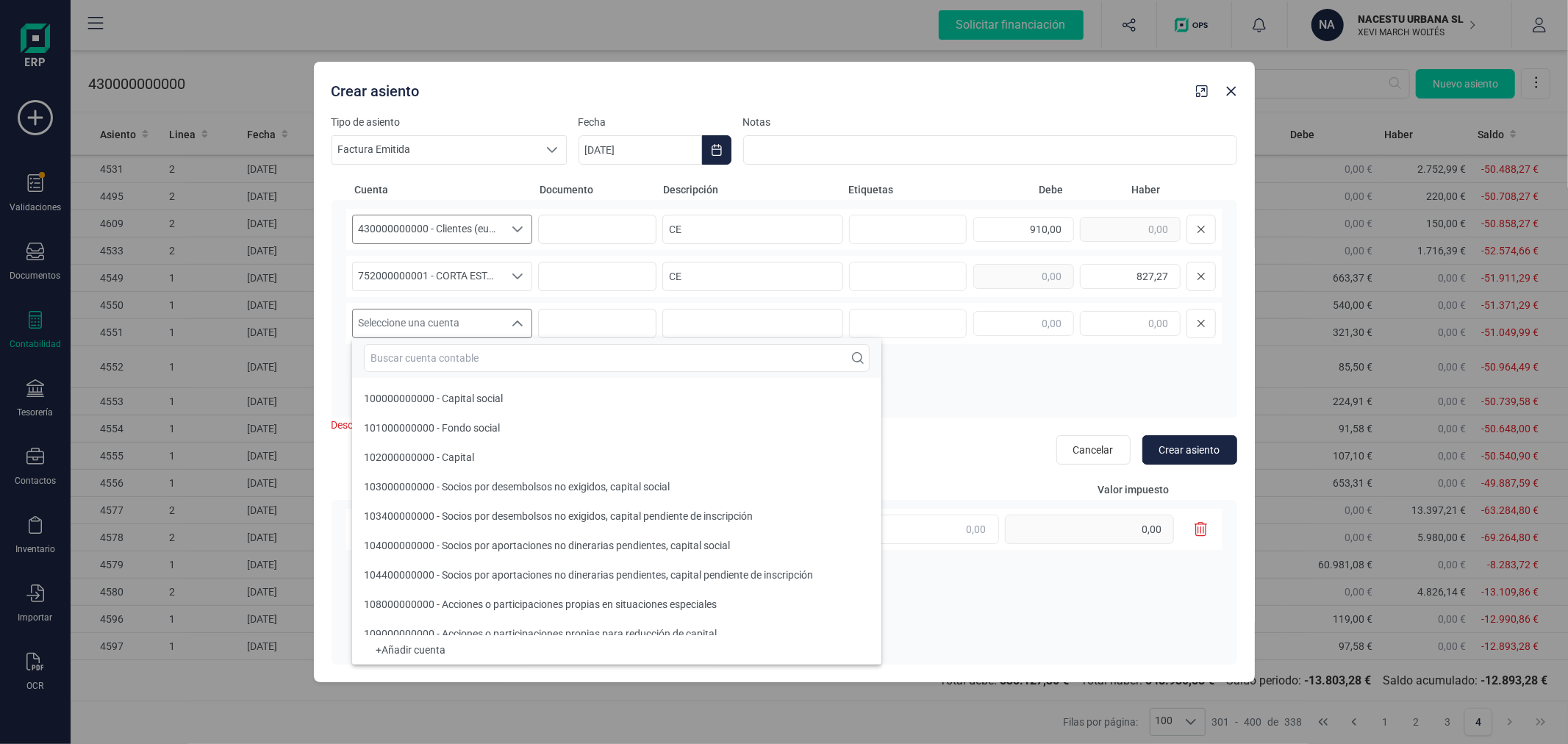
click at [486, 358] on input "text" at bounding box center [616, 358] width 506 height 28
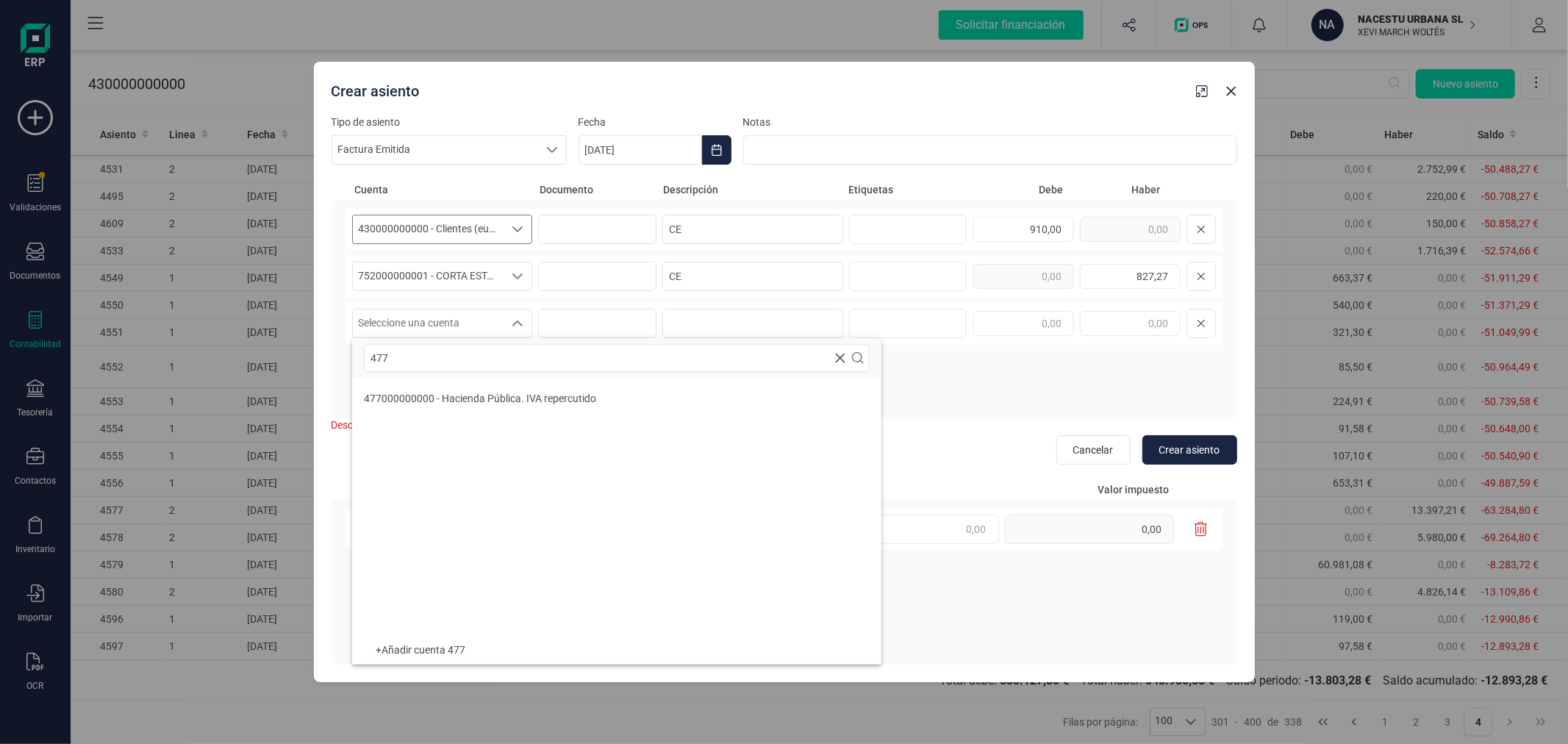
type input "477"
click at [475, 382] on ul "477000000000 - Hacienda Pública. IVA repercutido" at bounding box center [616, 506] width 529 height 257
click at [485, 398] on span "477000000000 - Hacienda Pública. IVA repercutido" at bounding box center [480, 398] width 233 height 12
click at [707, 313] on input at bounding box center [753, 323] width 181 height 29
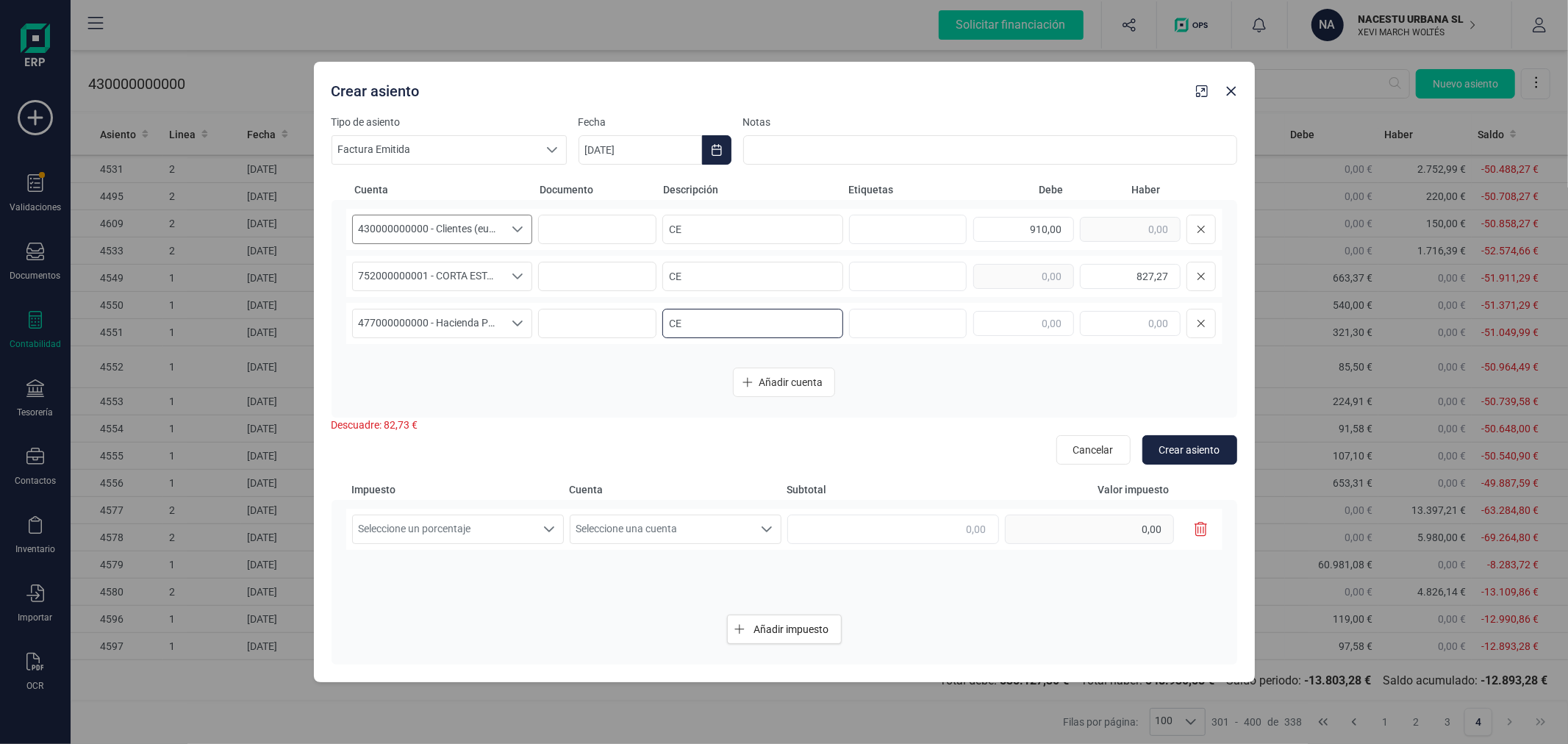
type input "CE"
type input "82,73"
click at [505, 532] on span "Seleccione un porcentaje" at bounding box center [443, 529] width 182 height 28
click at [464, 616] on li "IVA 10%" at bounding box center [458, 622] width 212 height 27
click at [644, 540] on span "Seleccione una cuenta" at bounding box center [661, 529] width 182 height 28
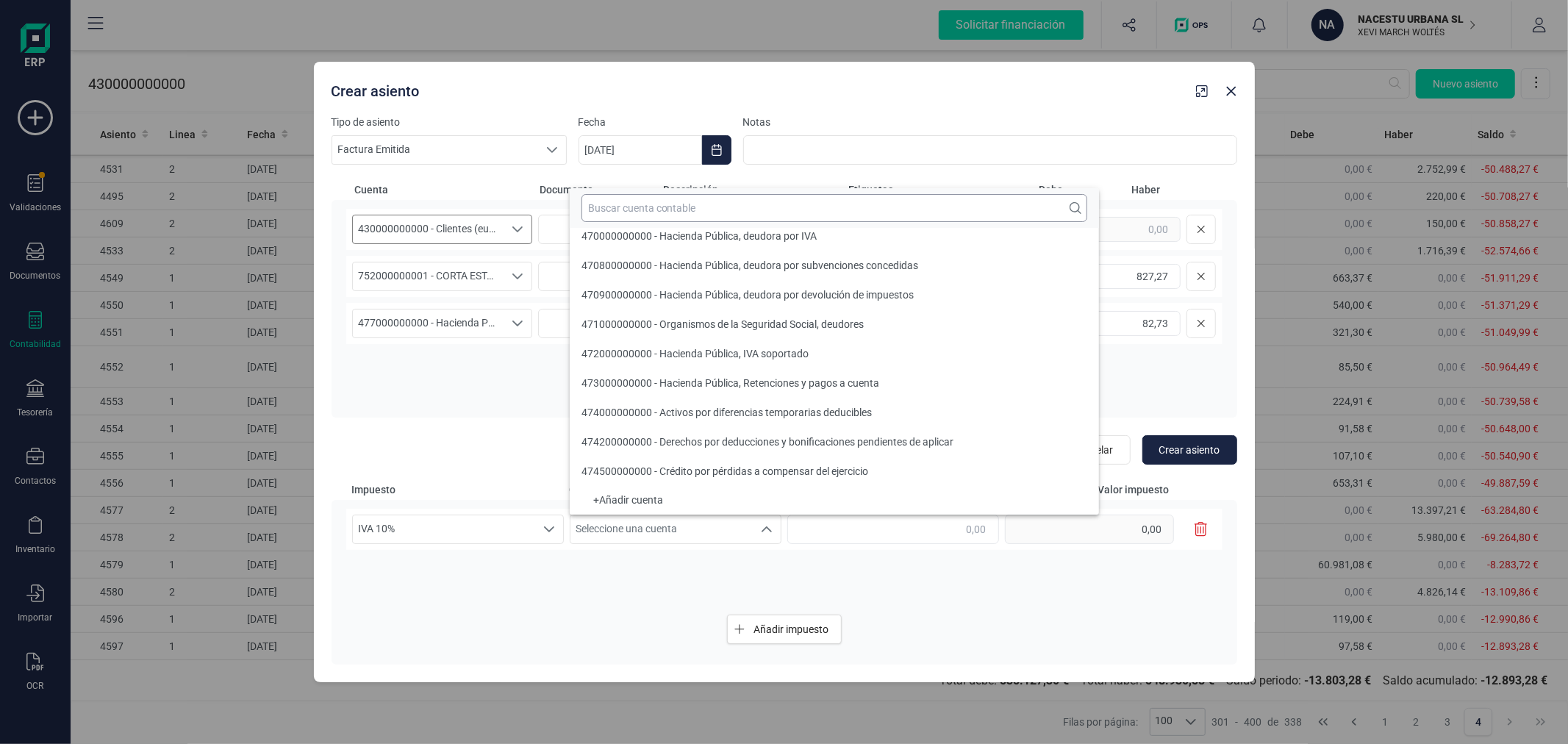
scroll to position [5, 0]
click at [694, 209] on input "text" at bounding box center [834, 207] width 506 height 28
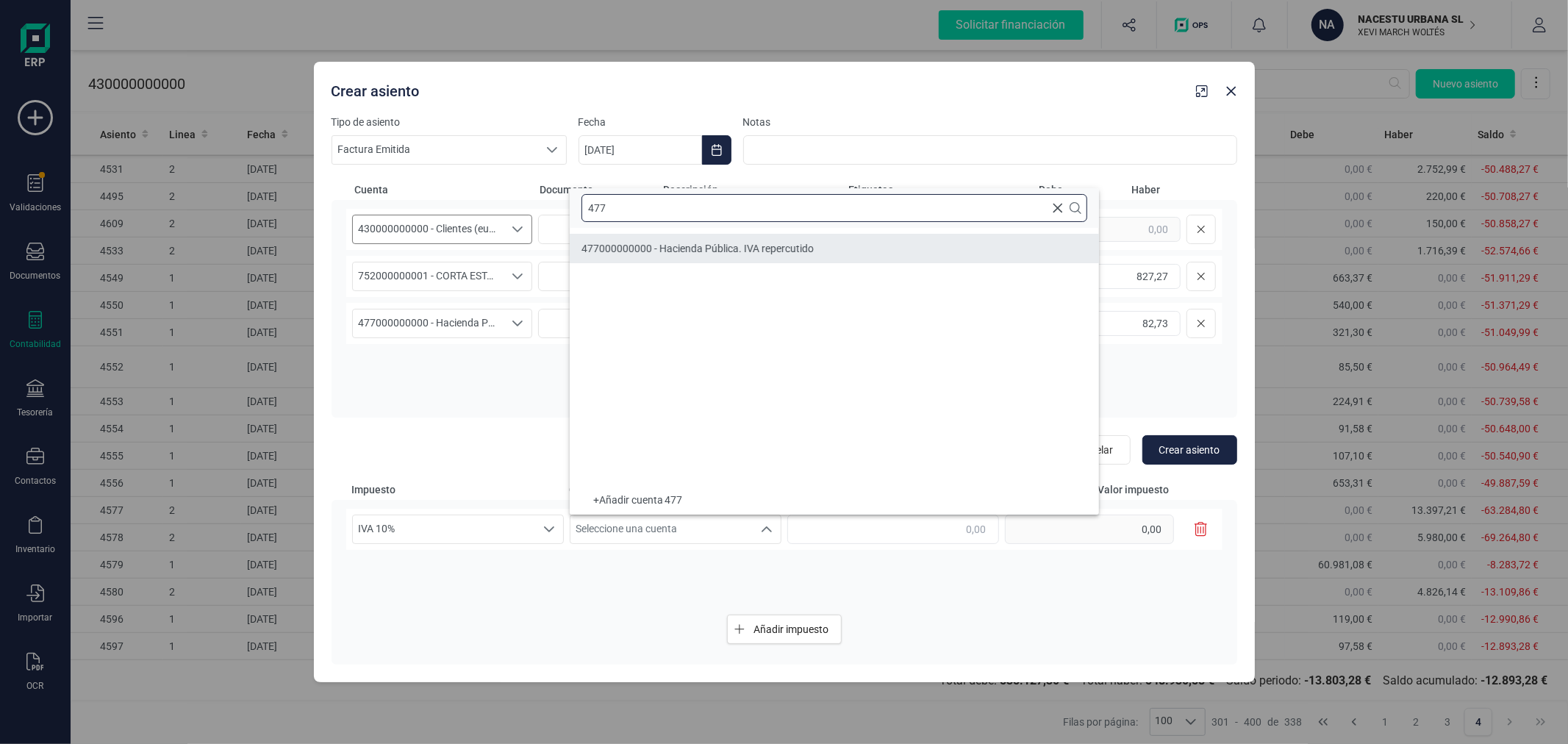
type input "477"
click at [693, 259] on li "477000000000 - Hacienda Pública. IVA repercutido" at bounding box center [834, 248] width 529 height 29
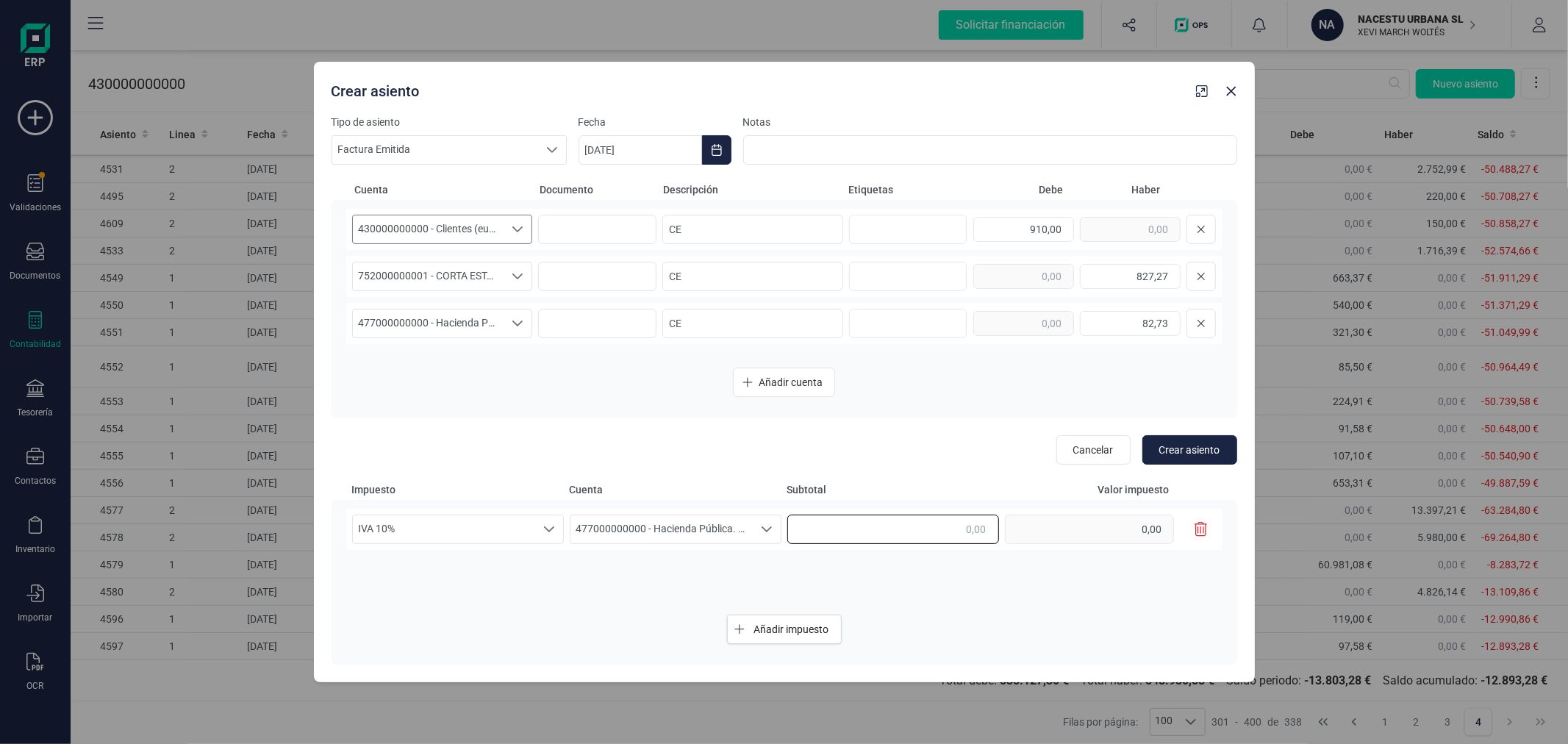
click at [915, 529] on input "text" at bounding box center [893, 529] width 212 height 29
type input "82.727,00"
type input "8.272,70"
click at [915, 529] on input "82.727,00" at bounding box center [893, 529] width 212 height 29
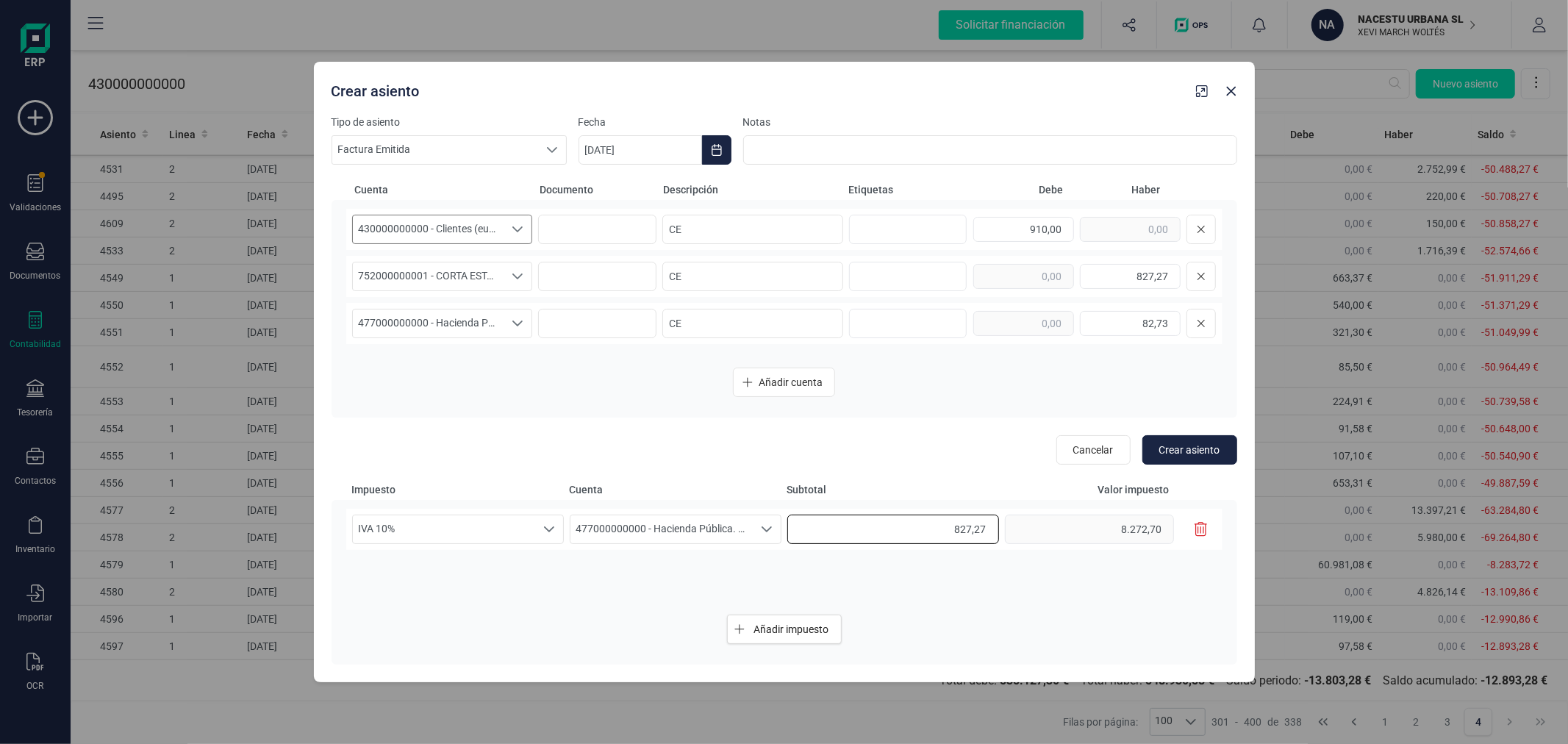
type input "827,27"
type input "82,72"
drag, startPoint x: 794, startPoint y: 631, endPoint x: 1087, endPoint y: 516, distance: 314.8
click at [1047, 599] on div "IVA 10% IVA 10% IVA 10% 477000000000 - Hacienda Pública. IVA repercutido 477000…" at bounding box center [784, 582] width 905 height 165
click at [1186, 451] on span "Crear asiento" at bounding box center [1189, 450] width 61 height 15
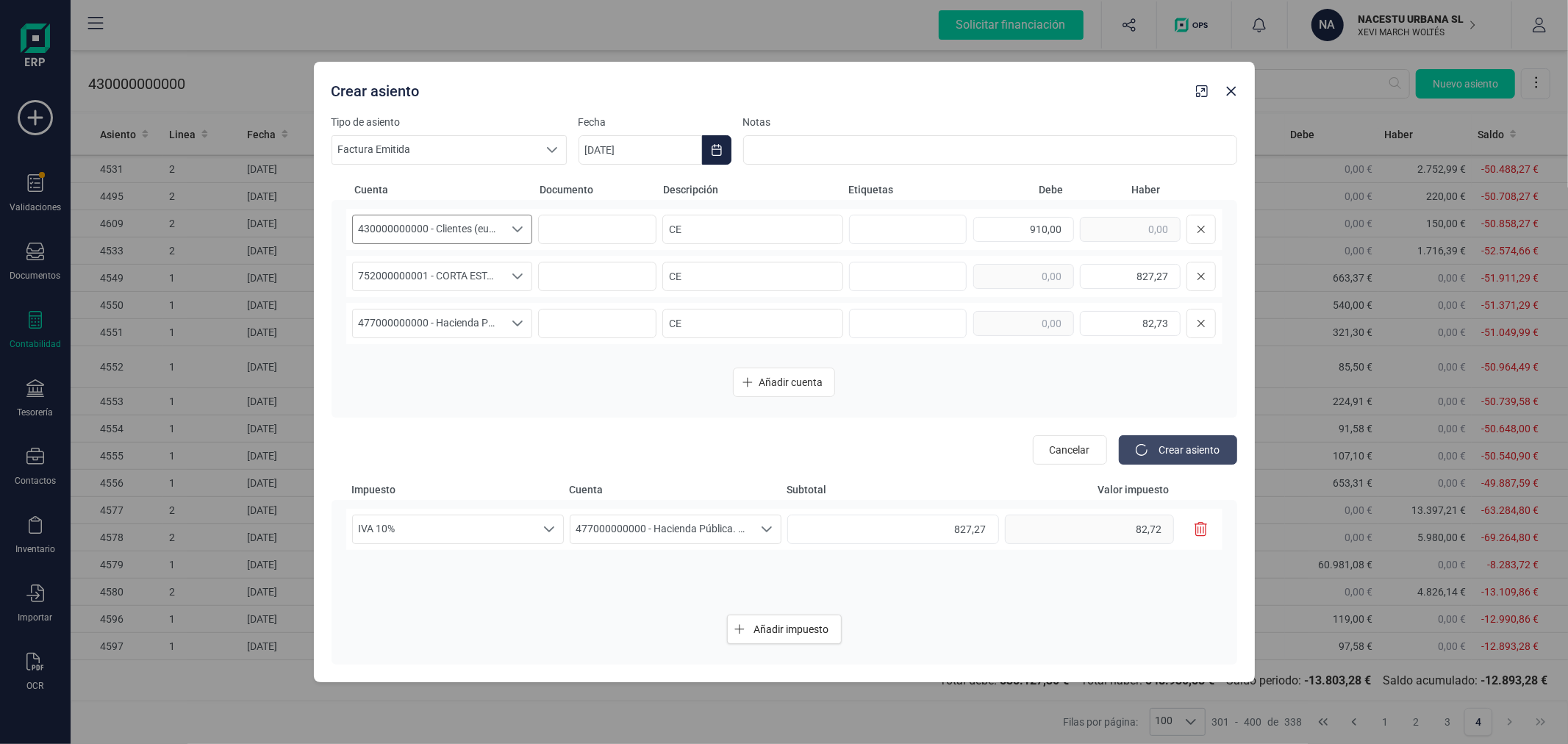
type input "[DATE]"
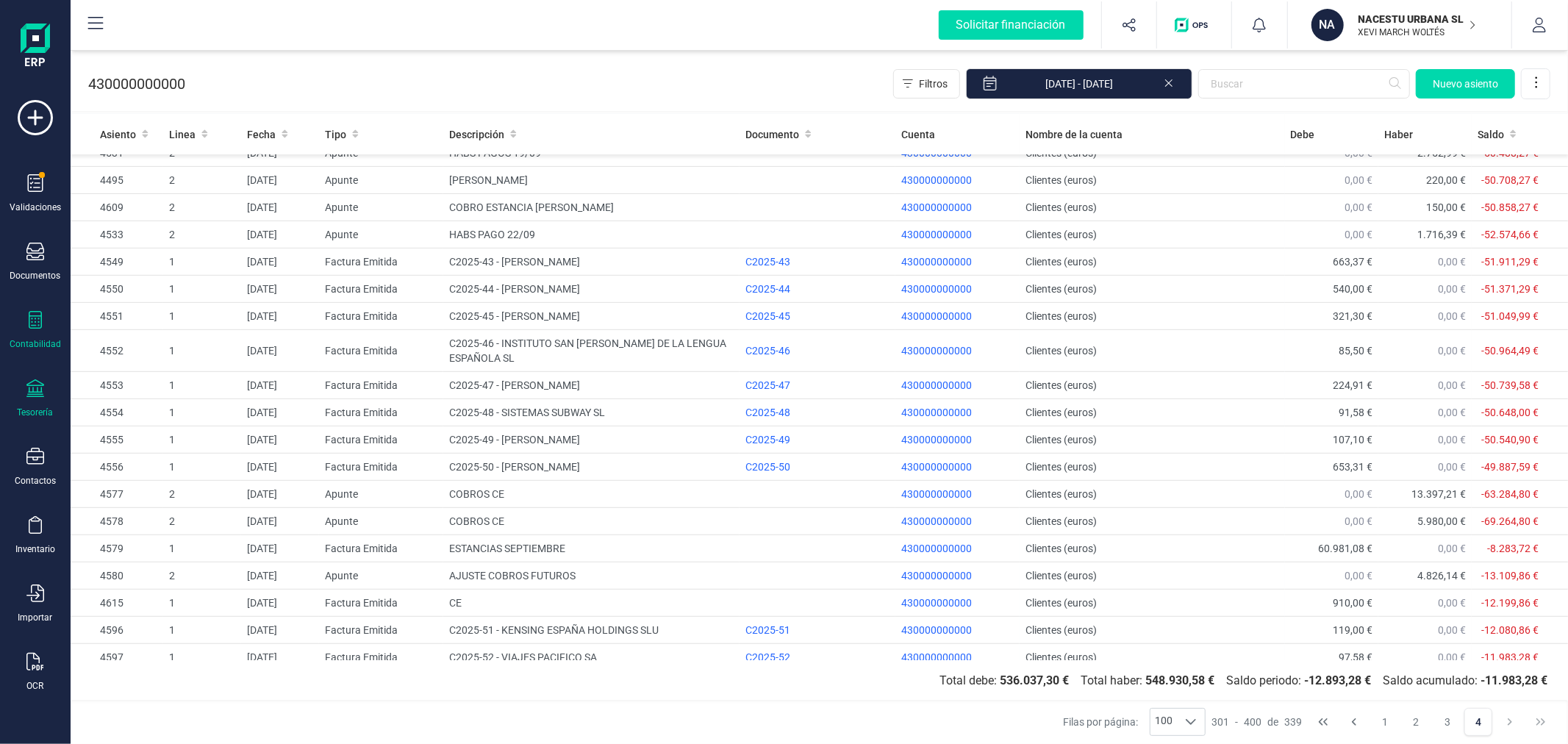
click at [43, 409] on div "Tesorería" at bounding box center [35, 412] width 36 height 12
click at [157, 255] on span "Cuentas bancarias" at bounding box center [180, 250] width 129 height 18
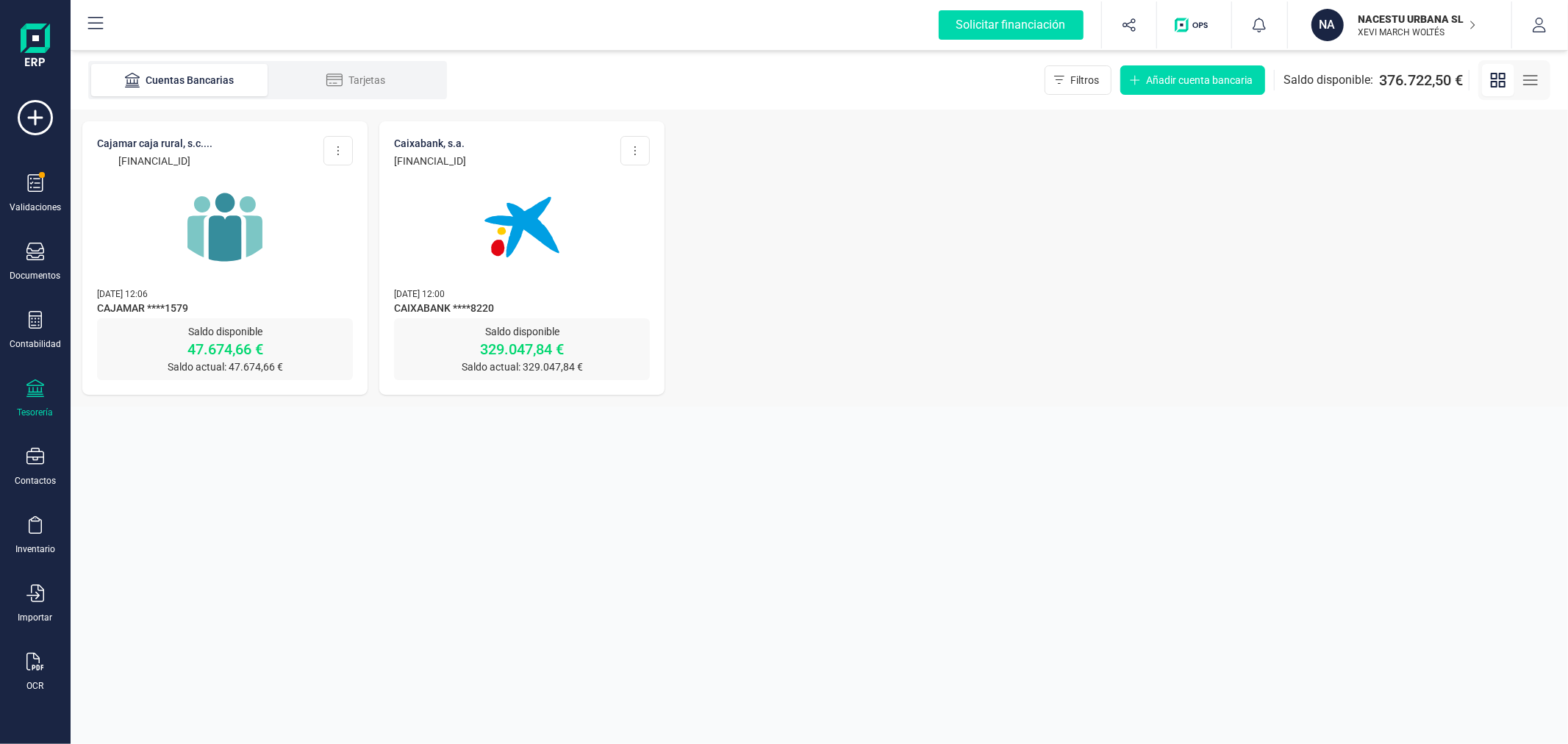
click at [231, 243] on img at bounding box center [224, 227] width 123 height 123
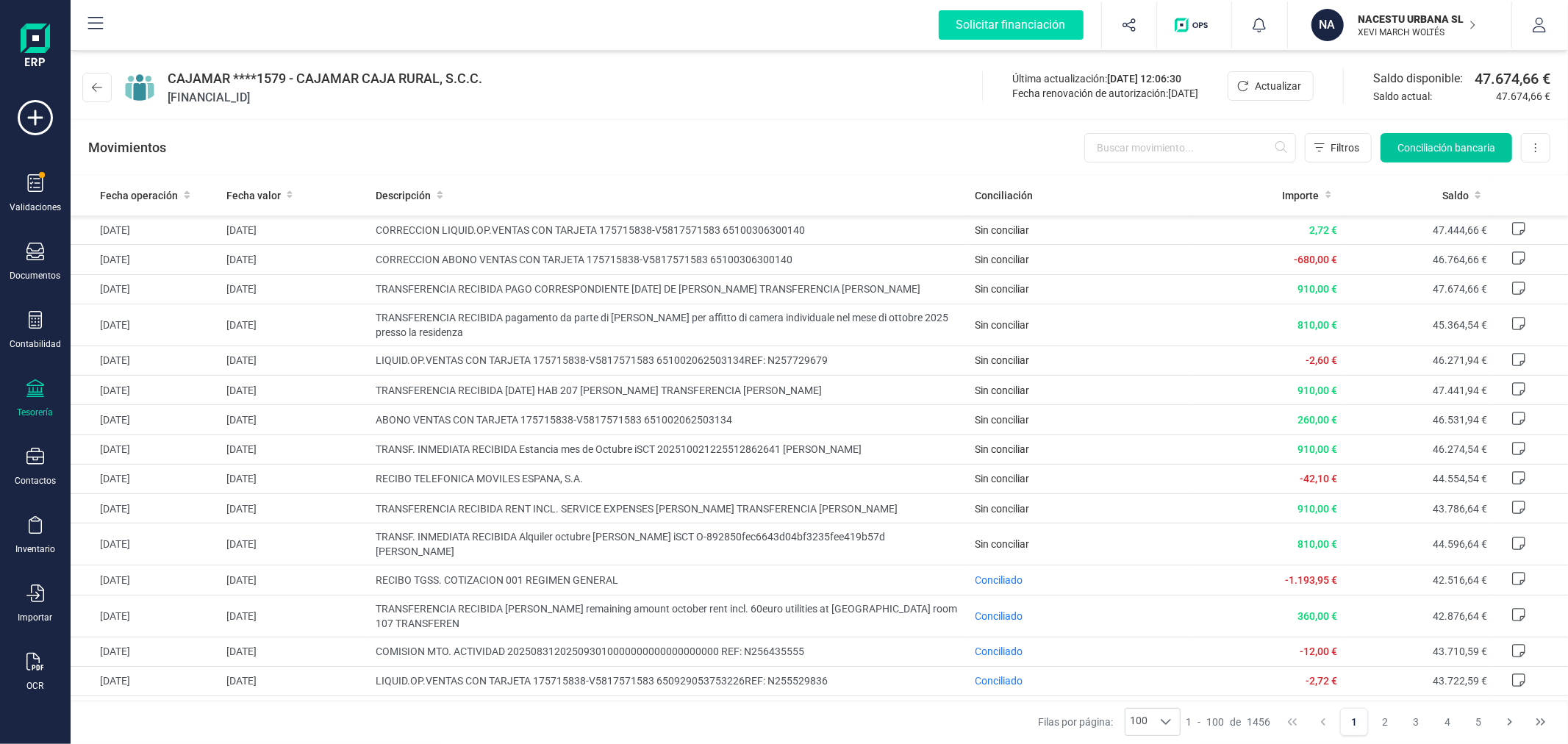
click at [1406, 155] on span "Conciliación bancaria" at bounding box center [1446, 148] width 97 height 15
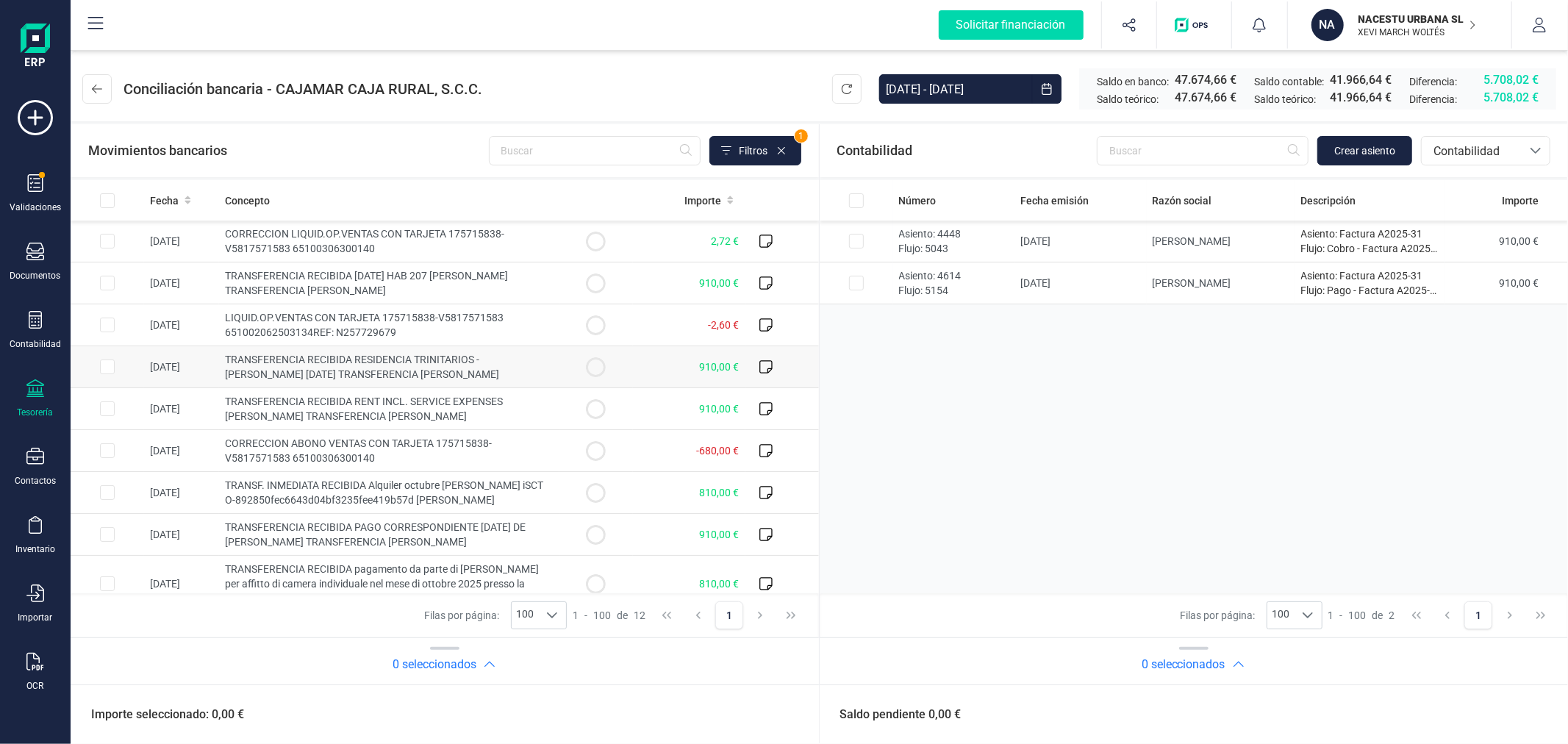
click at [487, 374] on span "TRANSFERENCIA RECIBIDA RESIDENCIA TRINITARIOS - [PERSON_NAME] [DATE] TRANSFEREN…" at bounding box center [362, 367] width 274 height 27
checkbox input "true"
click at [1467, 148] on span "Contabilidad" at bounding box center [1471, 151] width 88 height 18
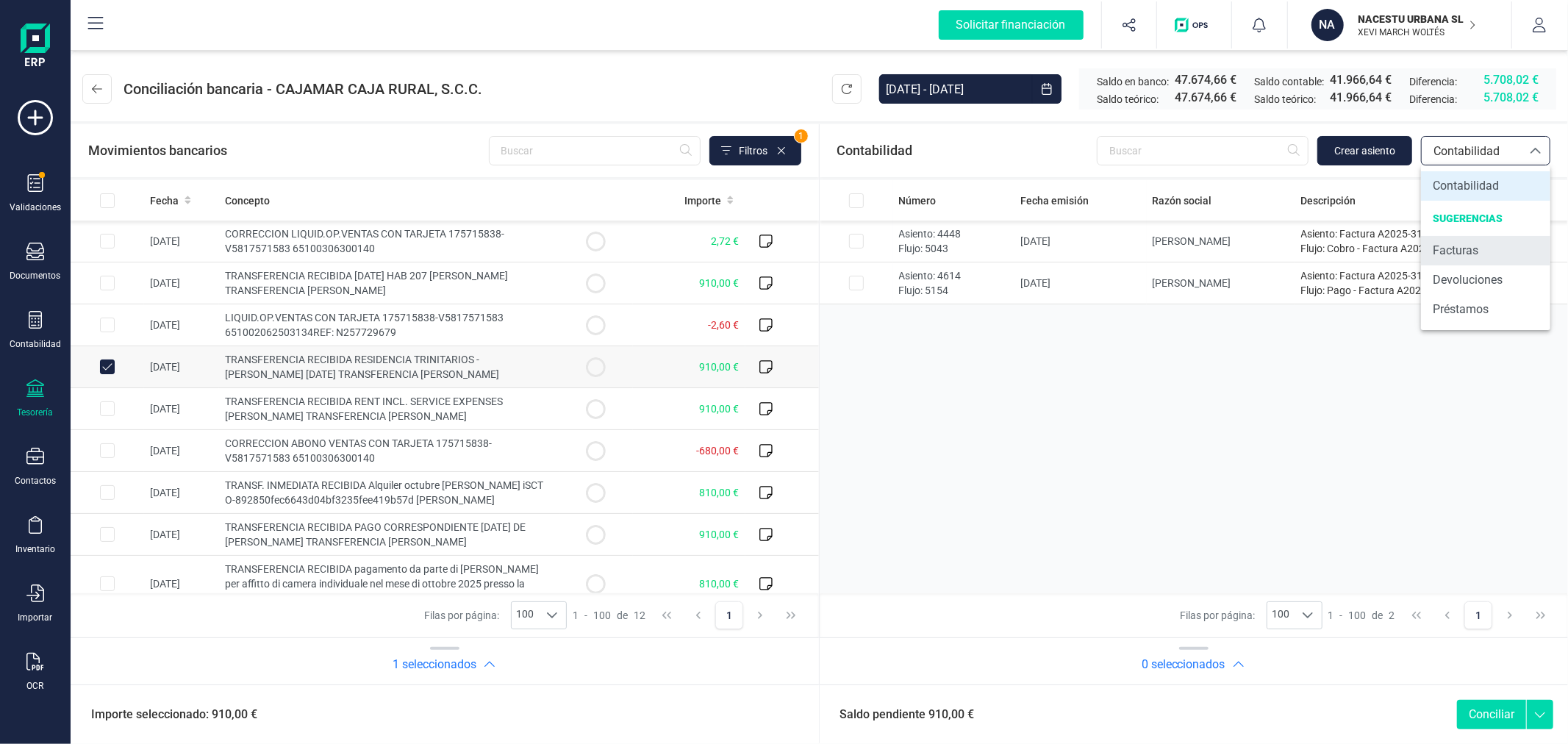
click at [1454, 244] on span "Facturas" at bounding box center [1455, 250] width 45 height 18
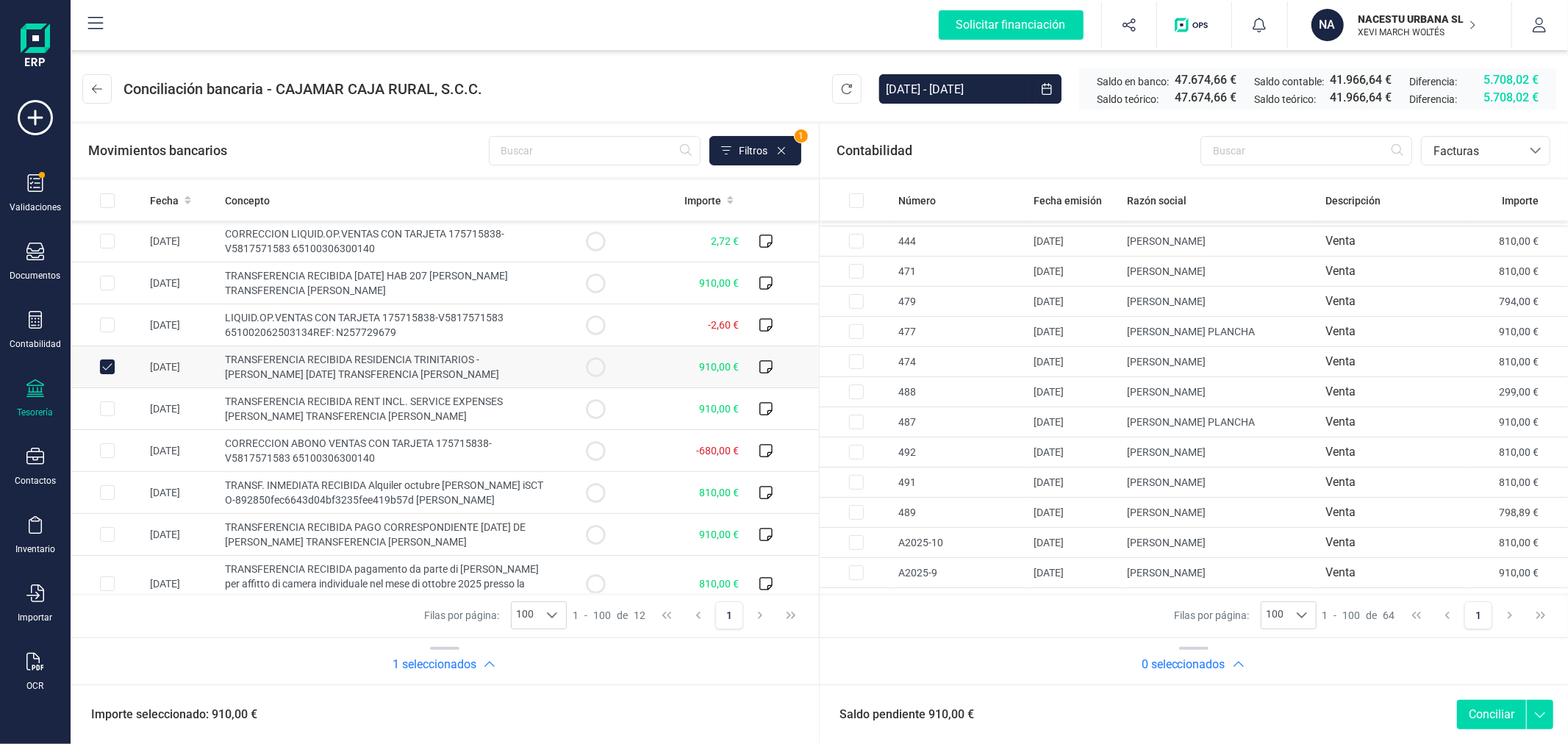
scroll to position [253, 0]
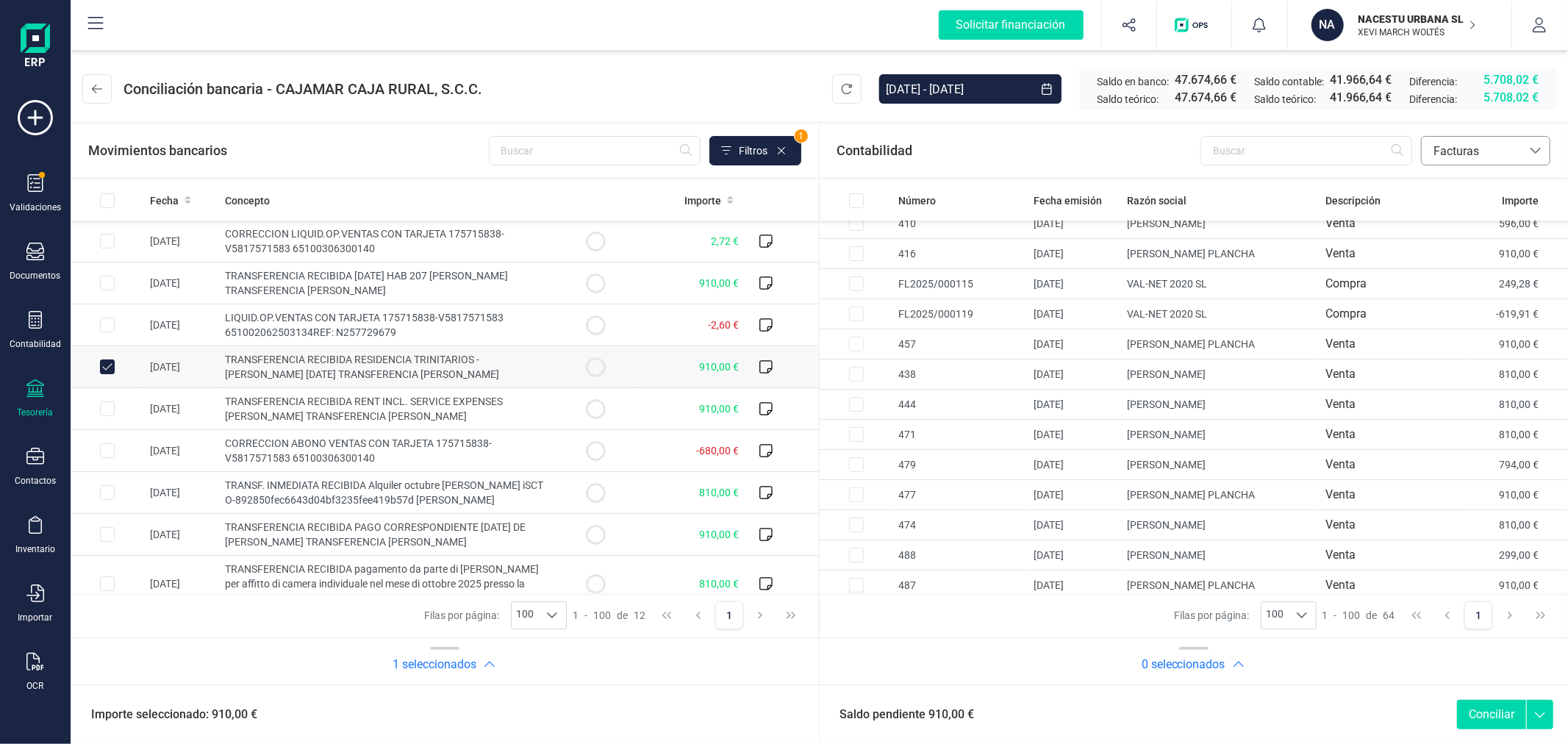
click at [1466, 143] on span "Facturas" at bounding box center [1471, 151] width 88 height 18
click at [1452, 186] on span "Contabilidad" at bounding box center [1466, 186] width 66 height 18
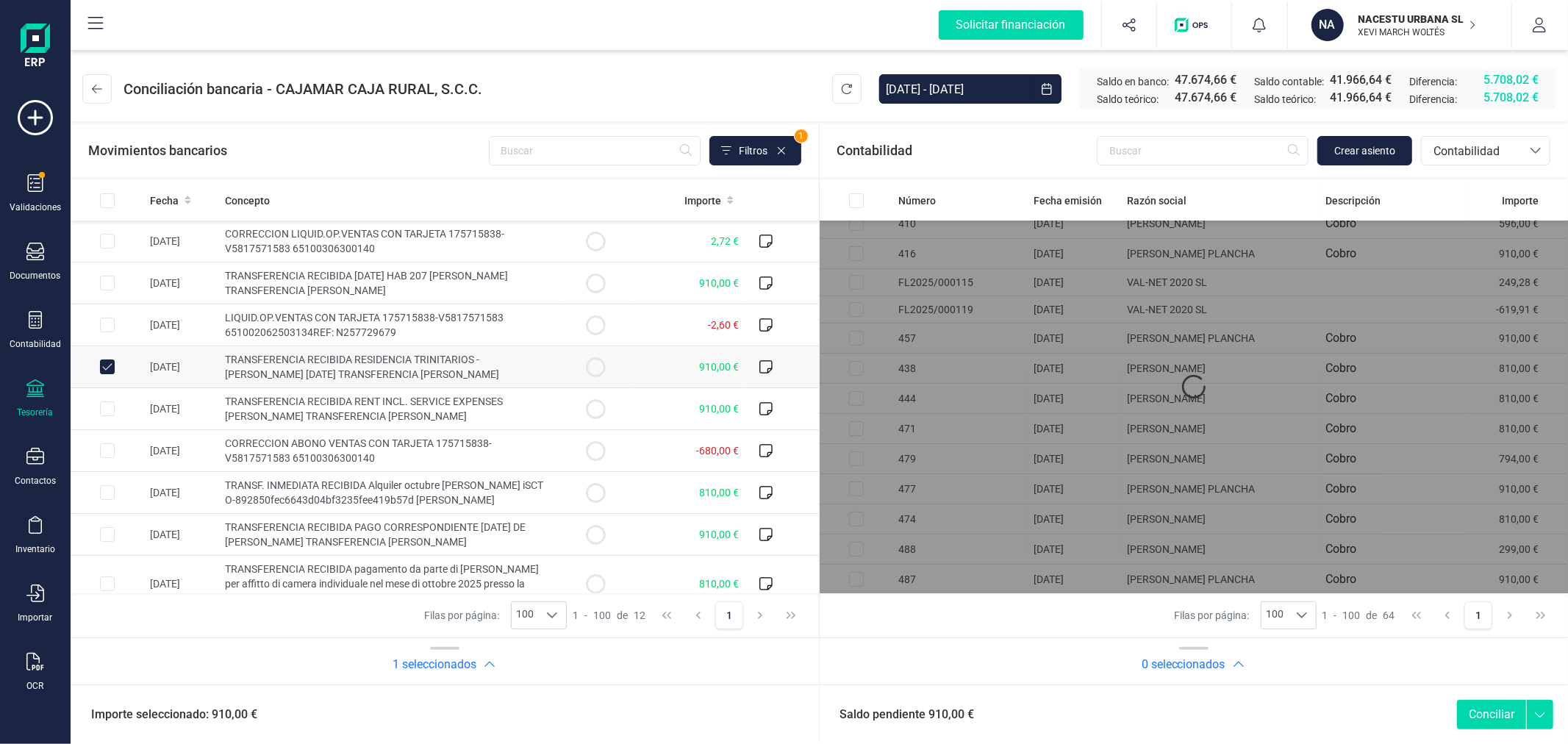
scroll to position [0, 0]
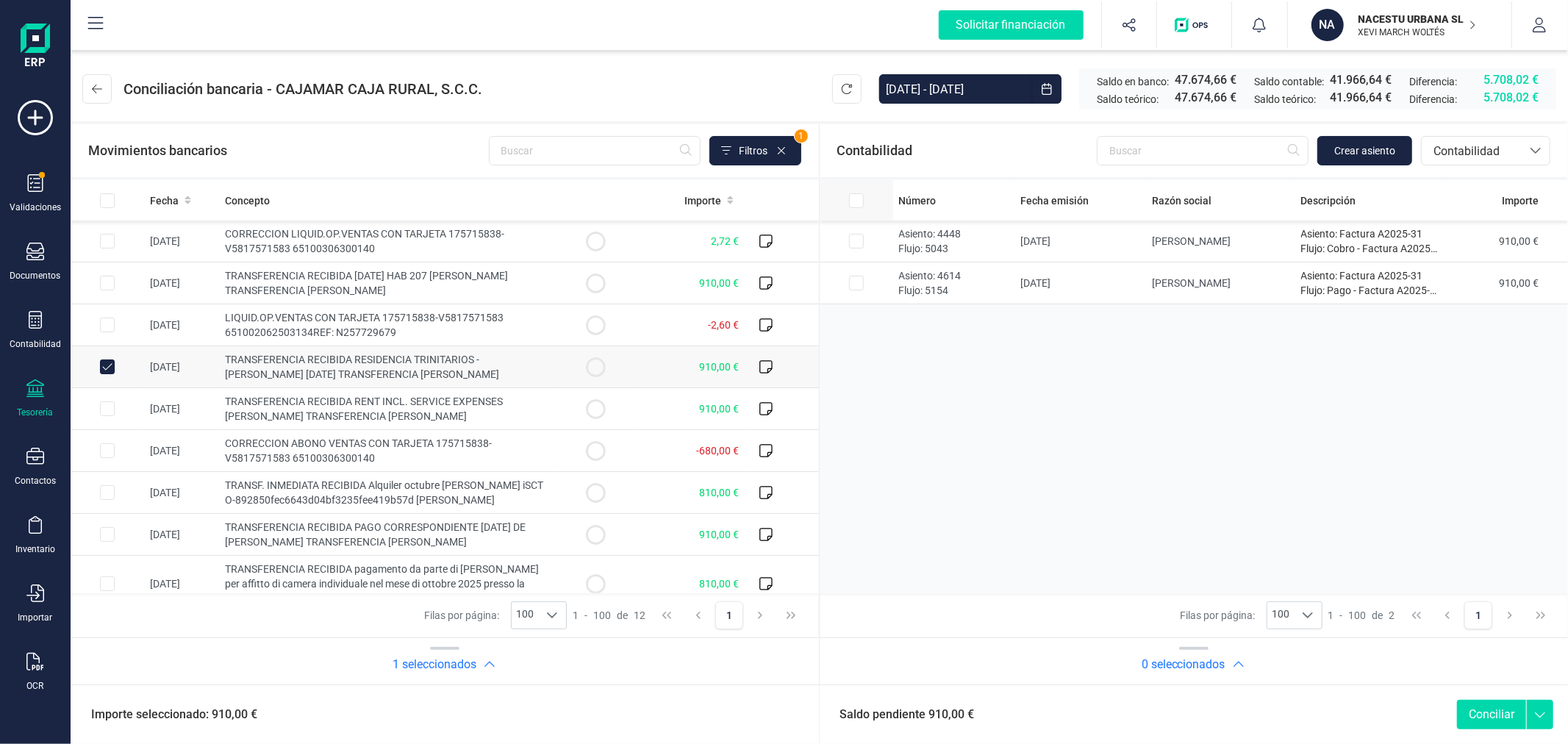
click at [861, 194] on input "All items unselected" at bounding box center [857, 201] width 15 height 15
checkbox input "true"
click at [857, 280] on input "Row Unselected 1a5635bf-fd63-442c-85fc-db58b24b0211" at bounding box center [857, 283] width 15 height 15
checkbox input "false"
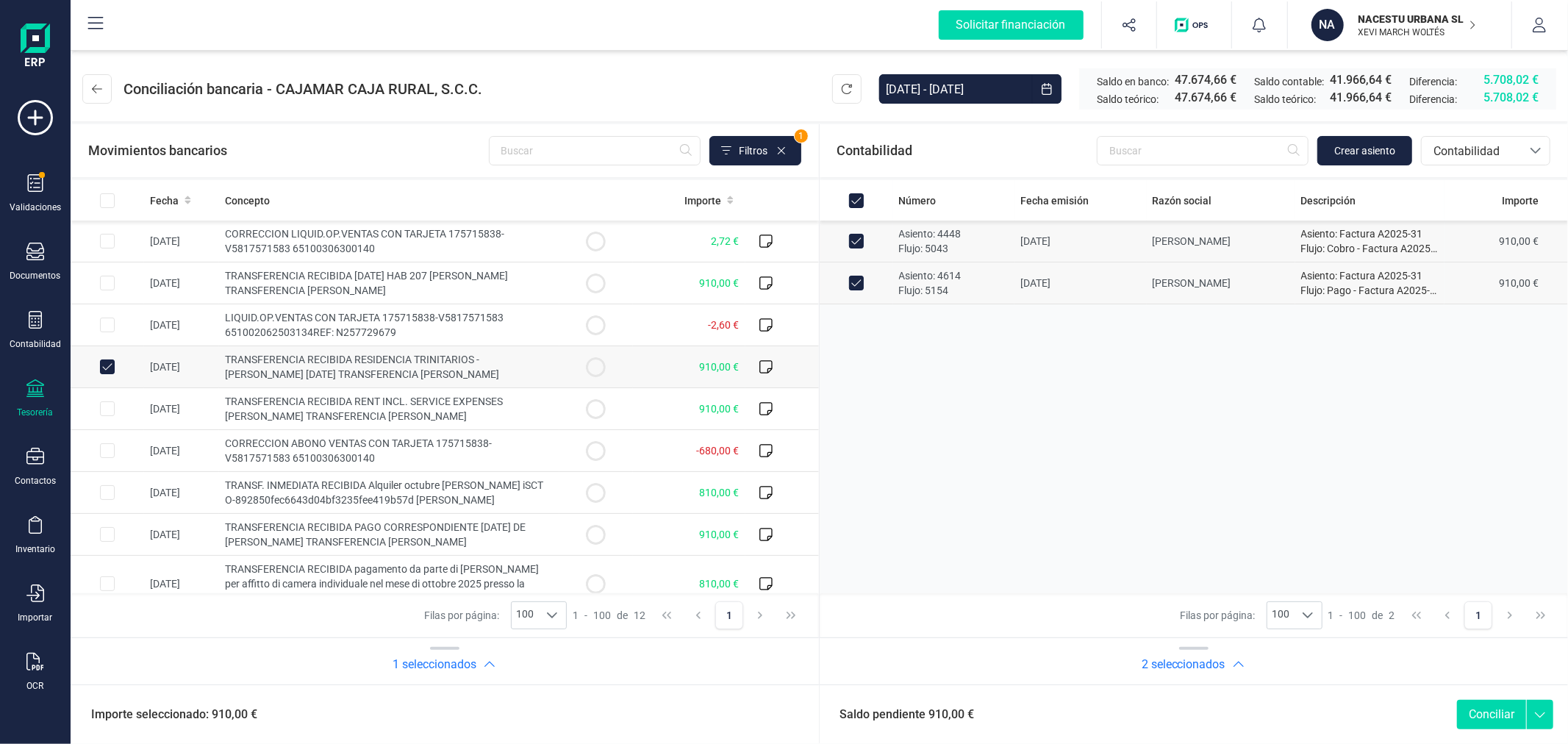
checkbox input "false"
click at [1488, 721] on button "Conciliar" at bounding box center [1492, 714] width 69 height 29
checkbox input "false"
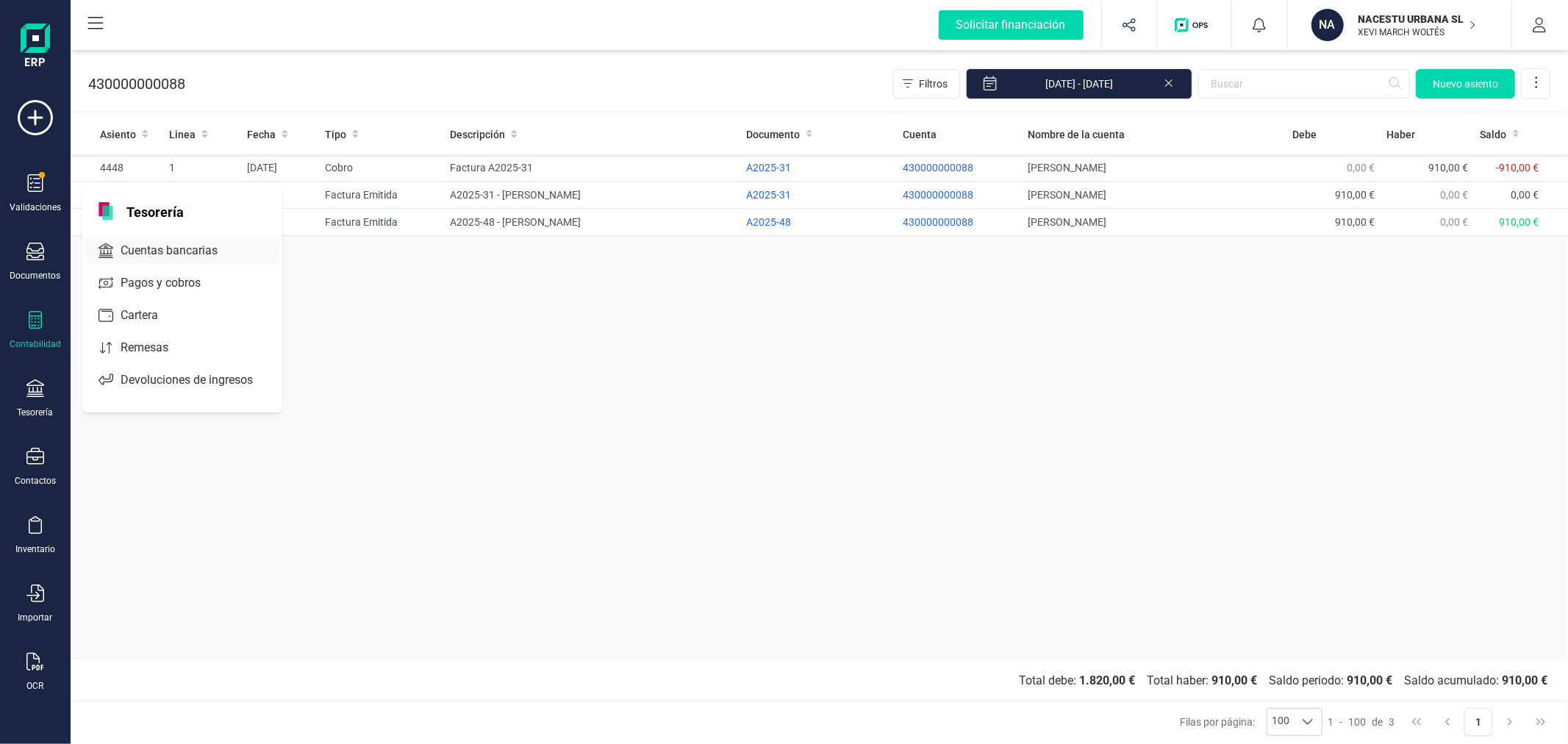
click at [174, 250] on span "Cuentas bancarias" at bounding box center [180, 250] width 129 height 18
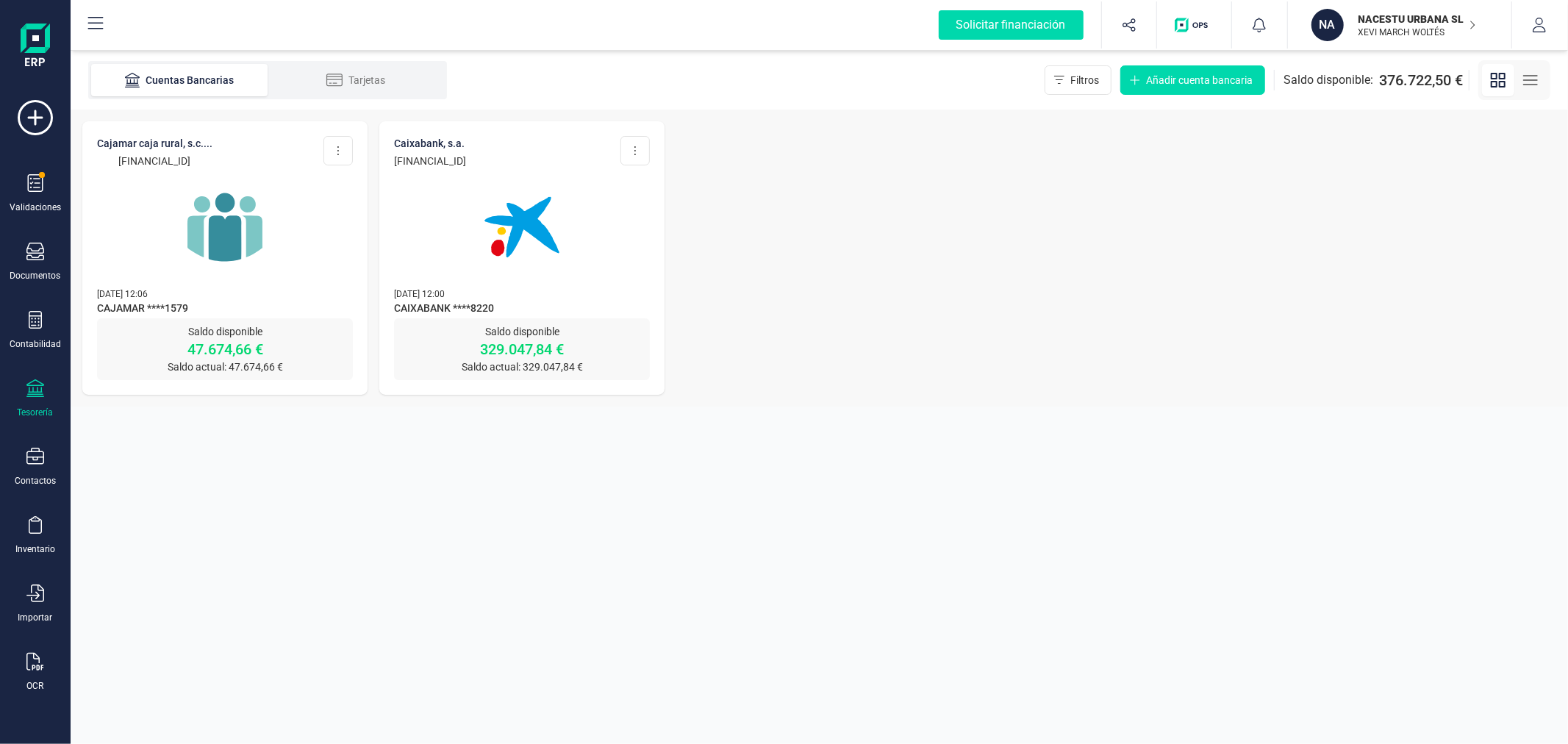
click at [215, 214] on img at bounding box center [224, 227] width 123 height 123
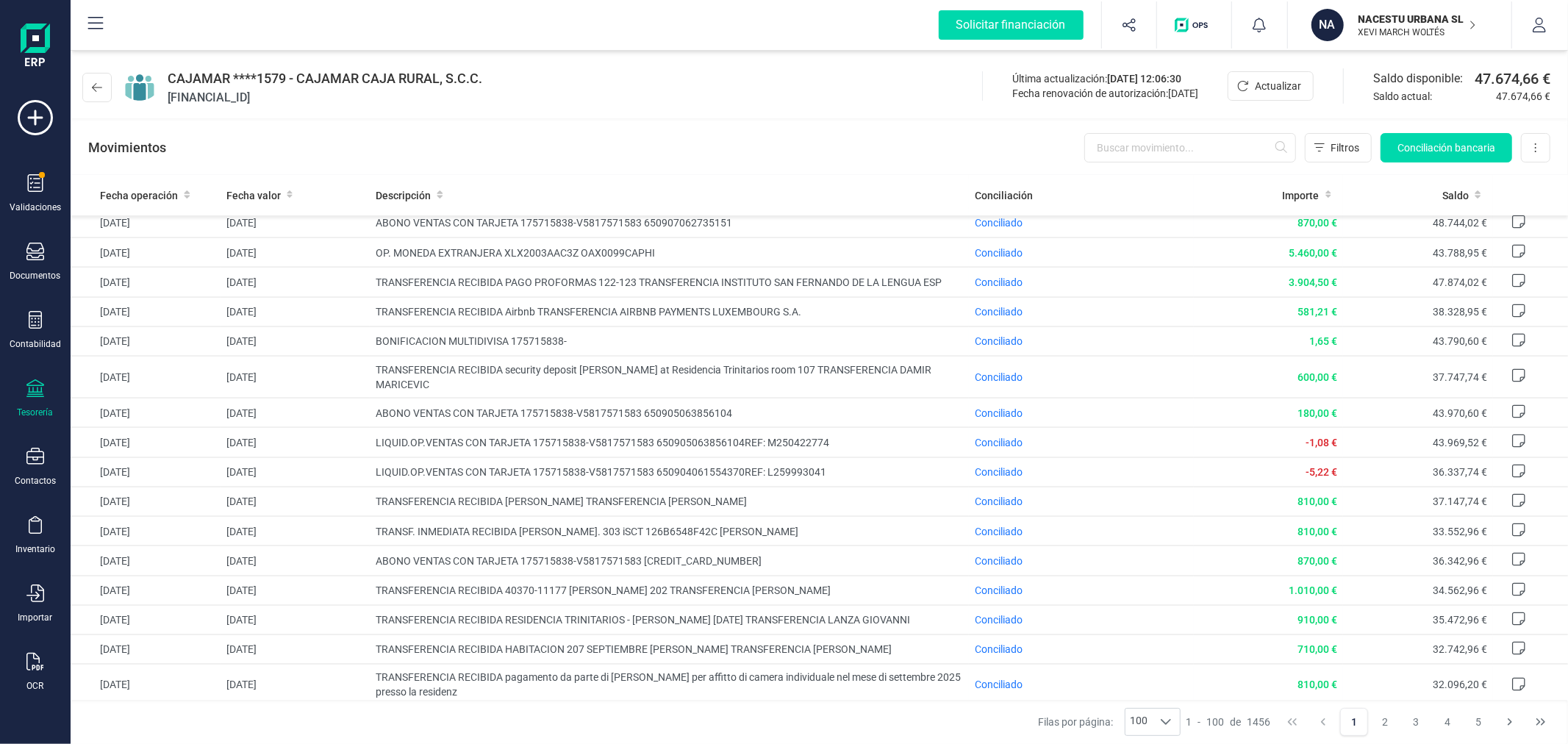
scroll to position [1960, 0]
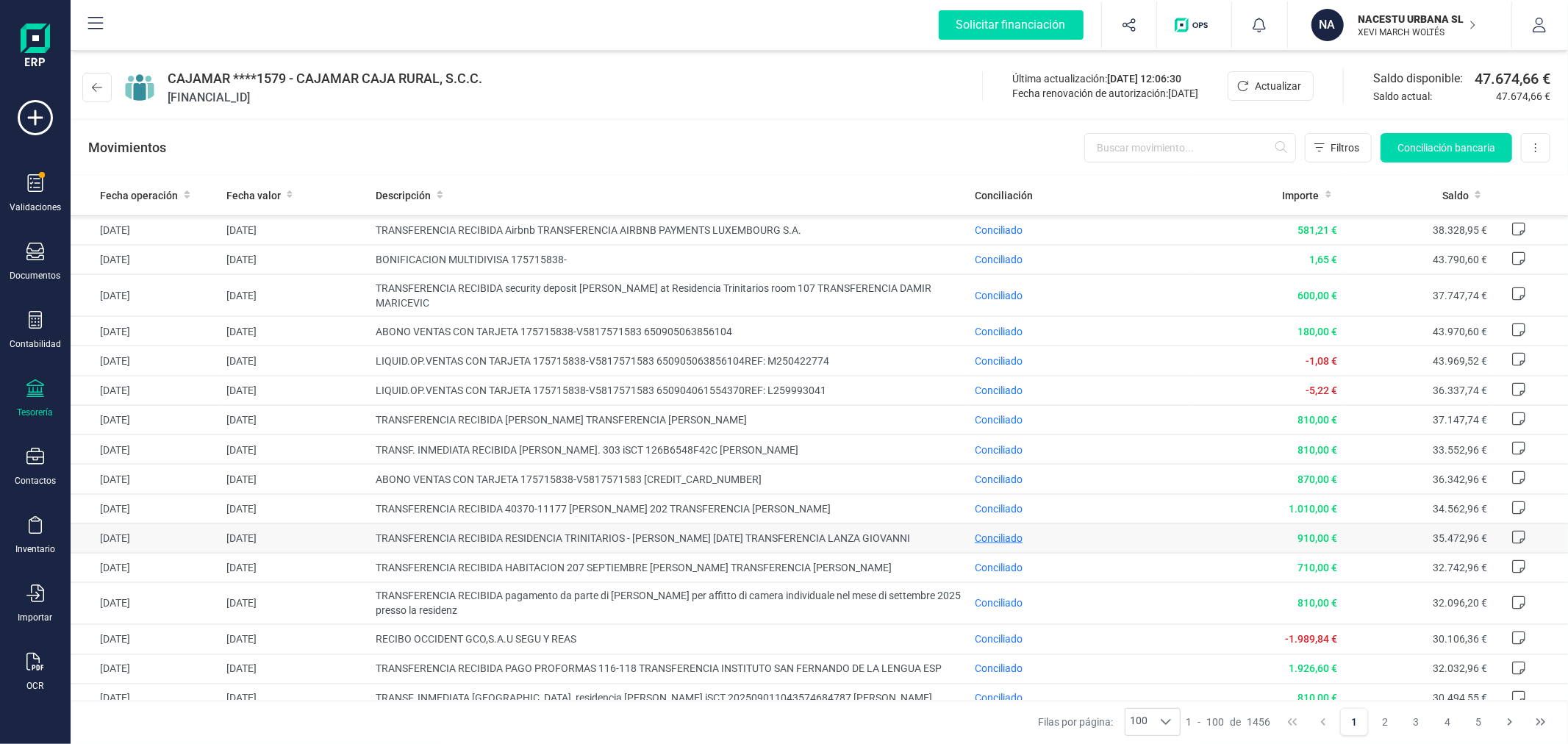
click at [989, 544] on span "Conciliado" at bounding box center [999, 538] width 48 height 12
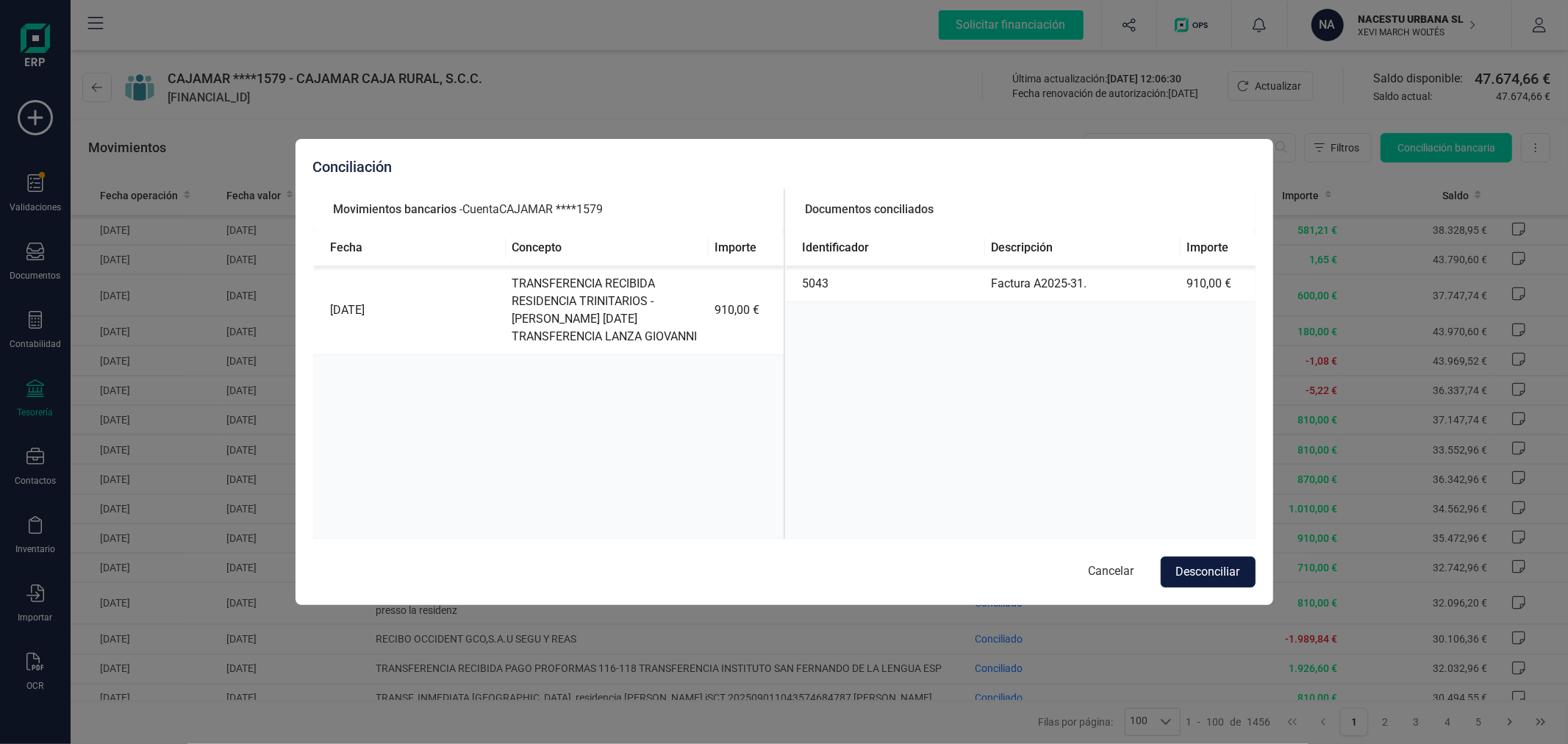
click at [1204, 568] on button "Desconciliar" at bounding box center [1208, 572] width 95 height 31
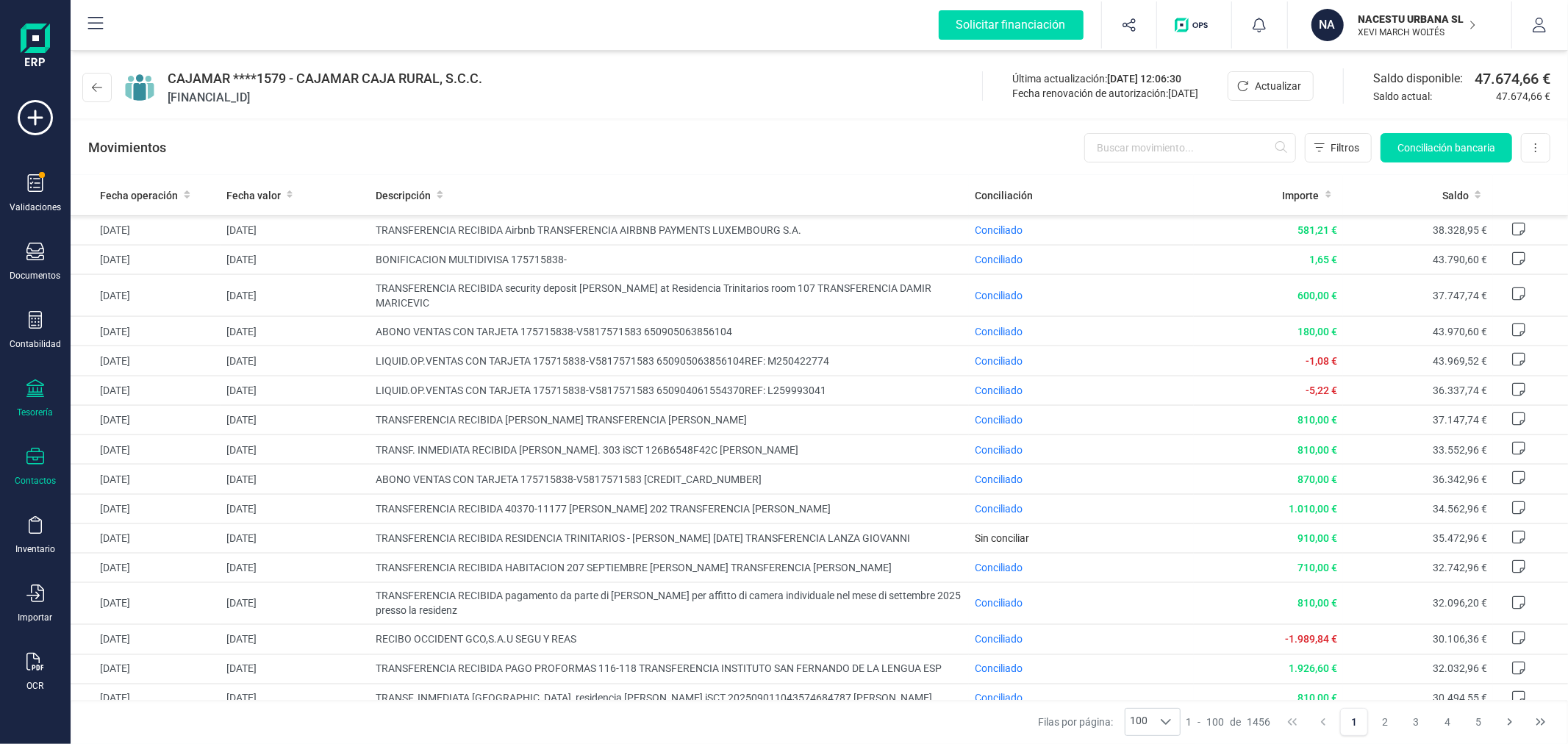
click at [37, 465] on icon at bounding box center [35, 456] width 18 height 18
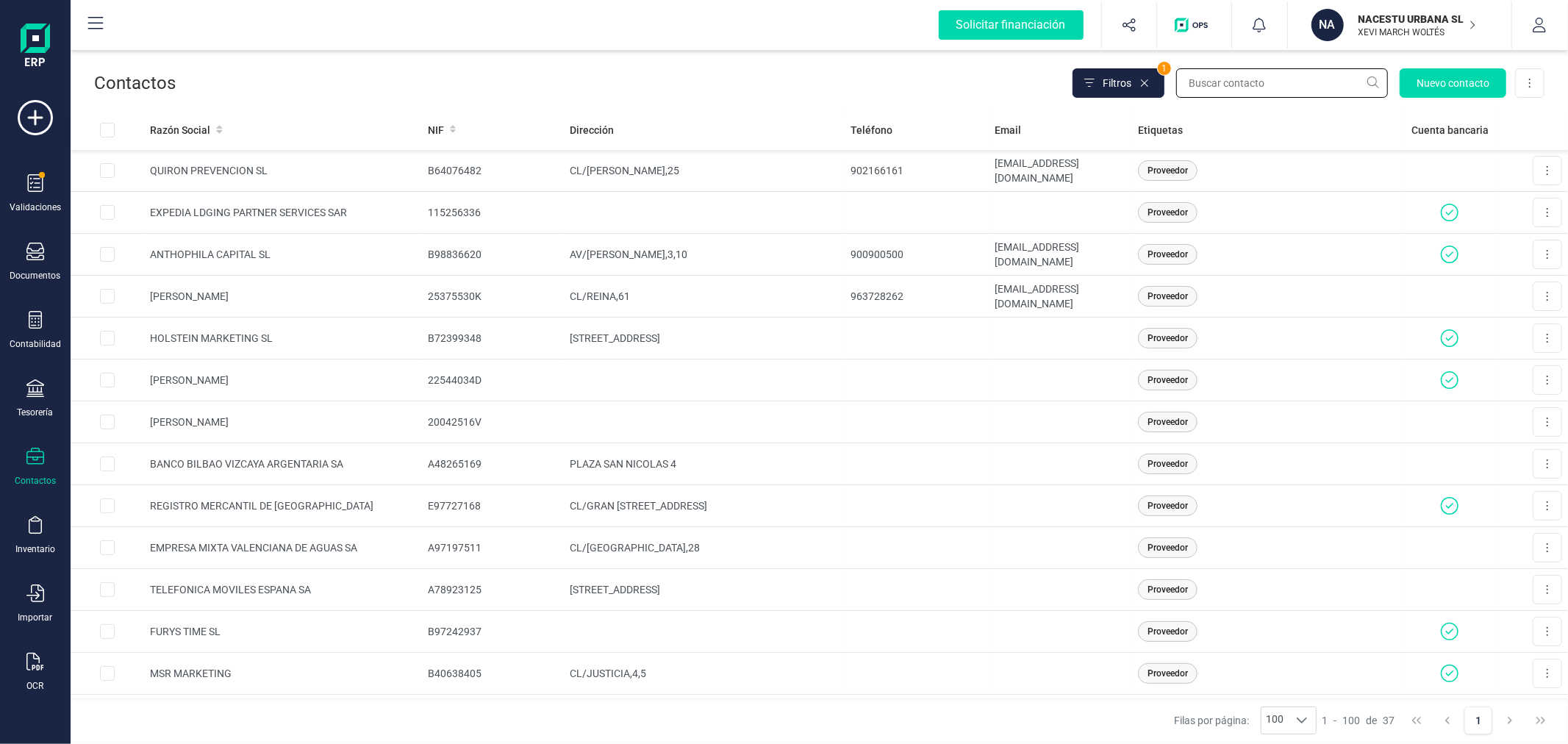
click at [1229, 83] on input "text" at bounding box center [1282, 82] width 212 height 29
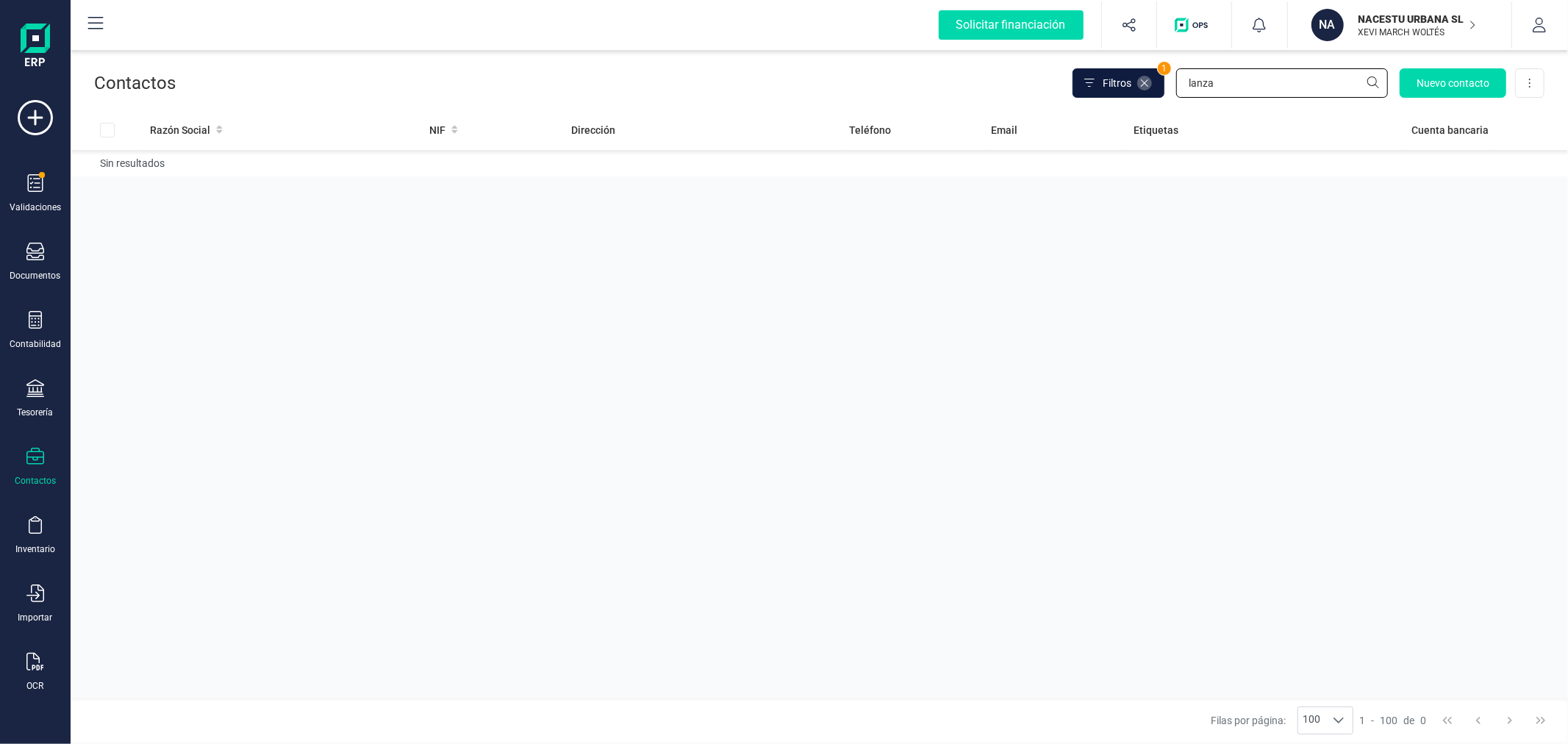
type input "lanza"
click at [1144, 80] on icon at bounding box center [1145, 83] width 12 height 12
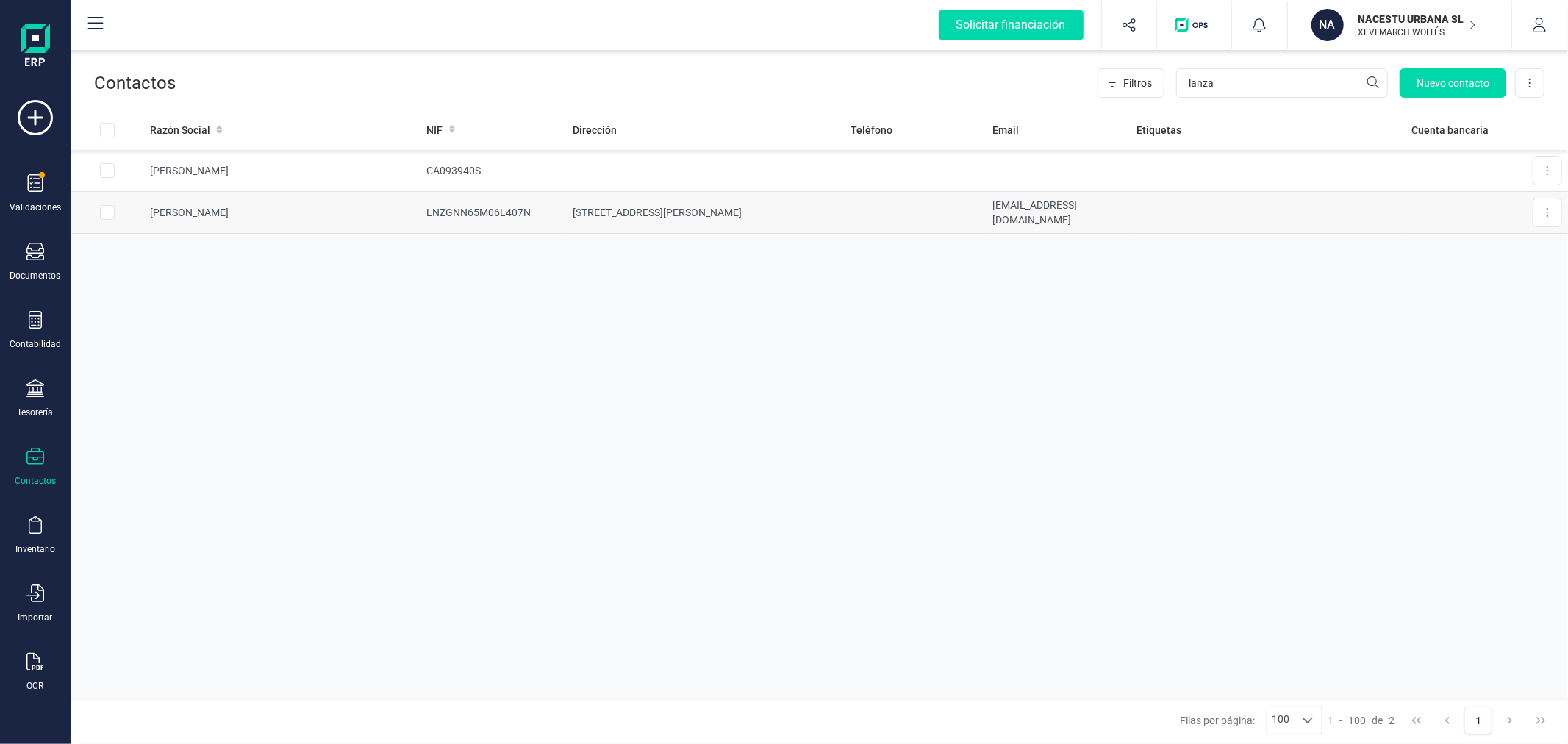
click at [438, 206] on td "LNZGNN65M06L407N" at bounding box center [495, 212] width 146 height 42
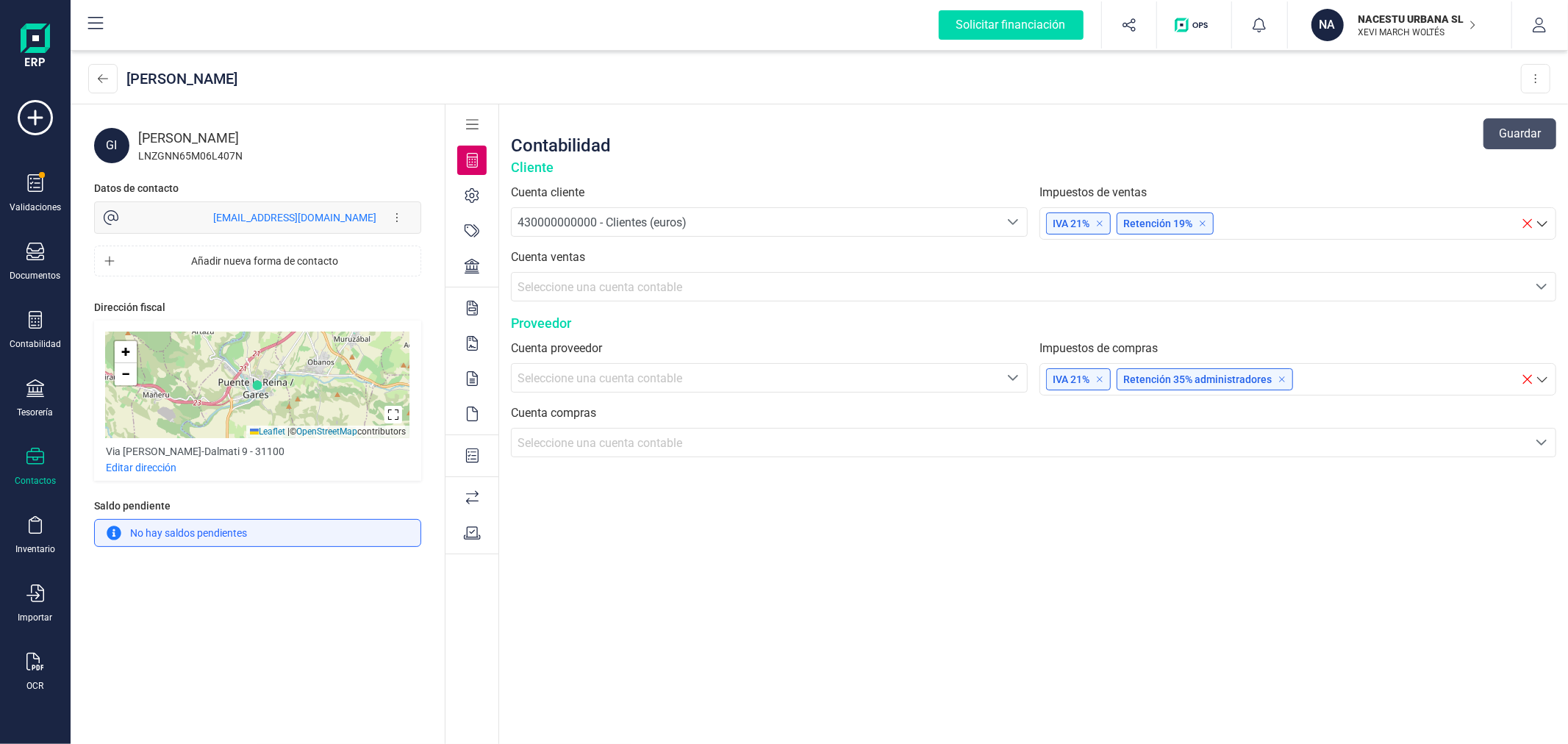
click at [642, 221] on span "430000000000 - Clientes (euros)" at bounding box center [601, 222] width 169 height 14
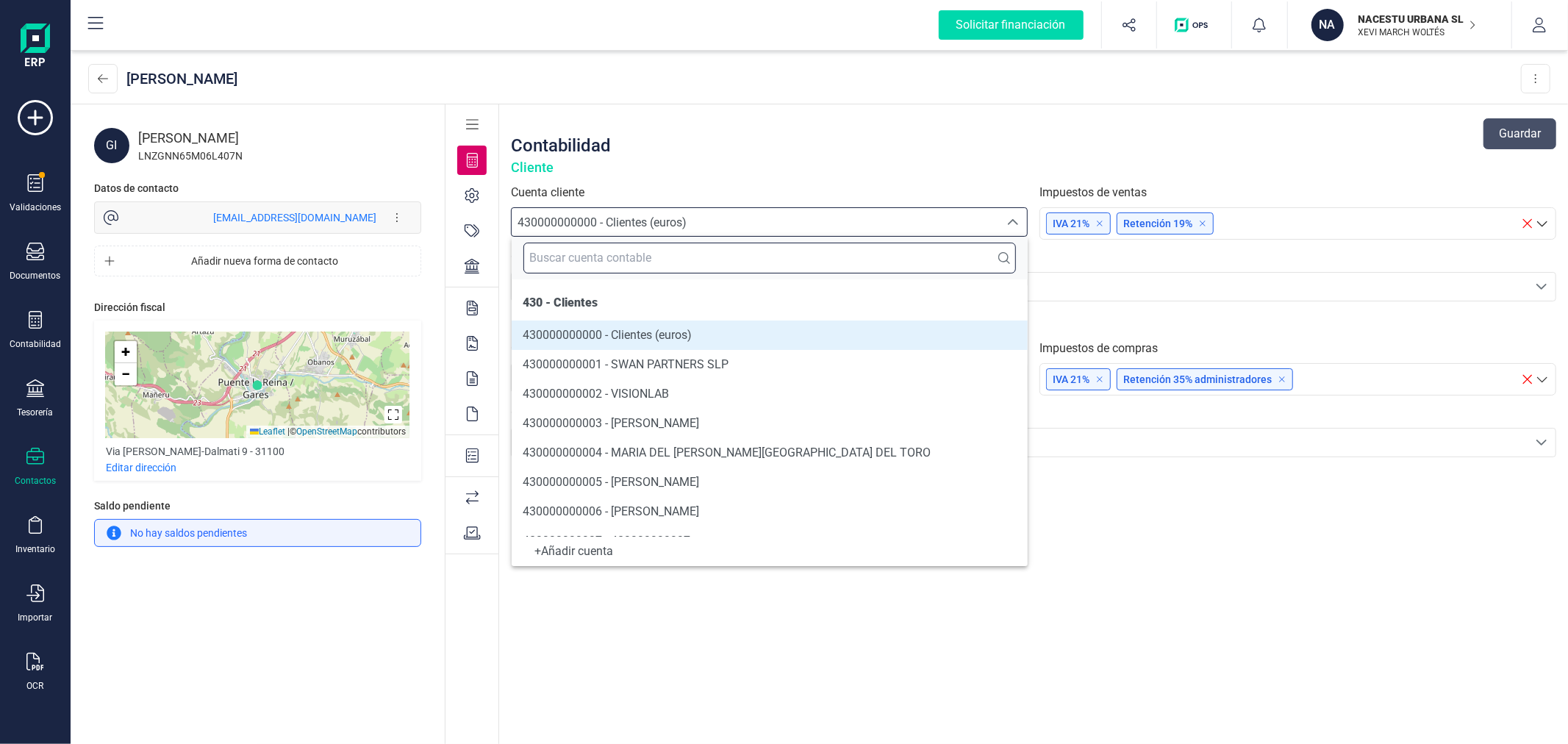
click at [635, 254] on input "text" at bounding box center [769, 258] width 493 height 31
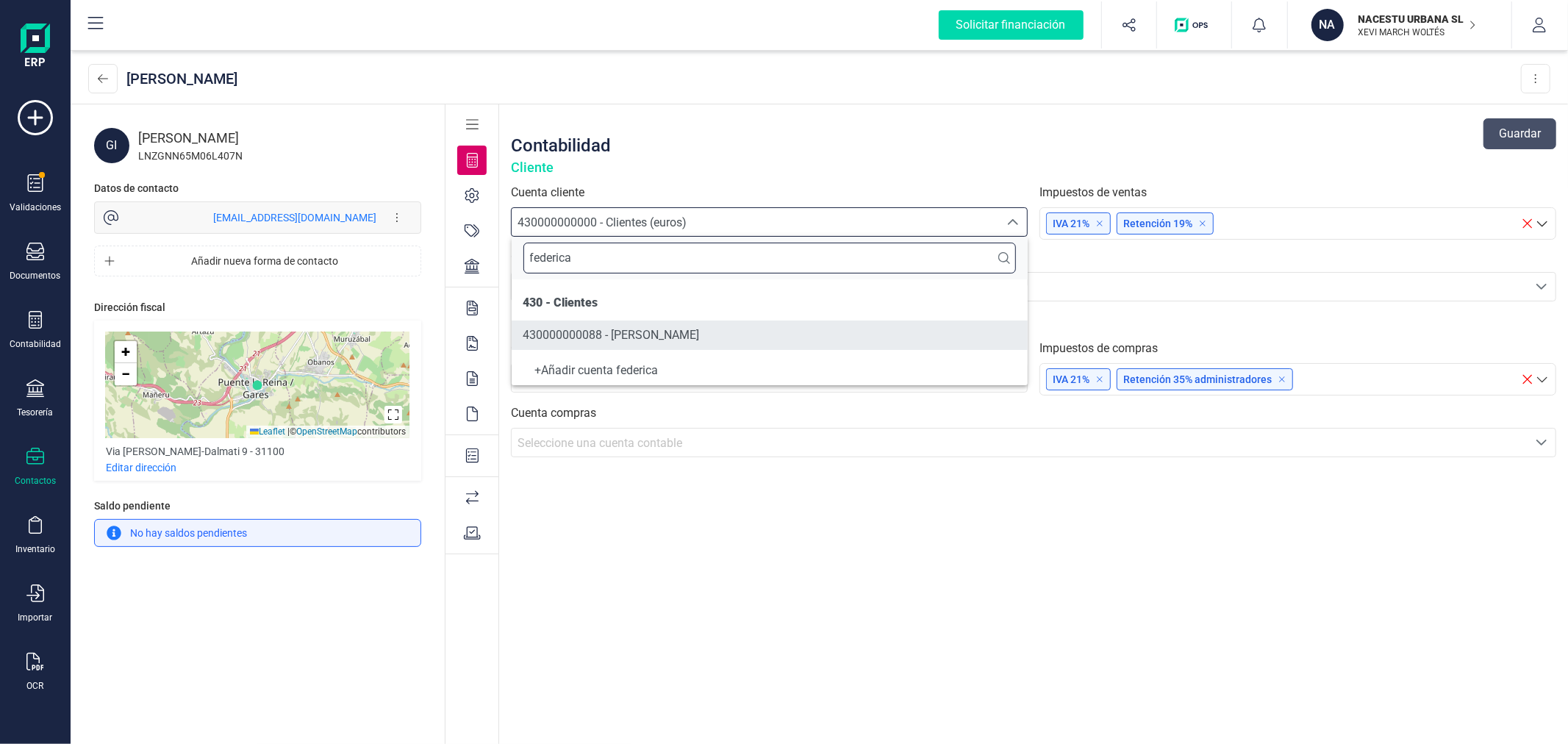
type input "federica"
click at [681, 341] on span "430000000088 - [PERSON_NAME]" at bounding box center [611, 334] width 176 height 14
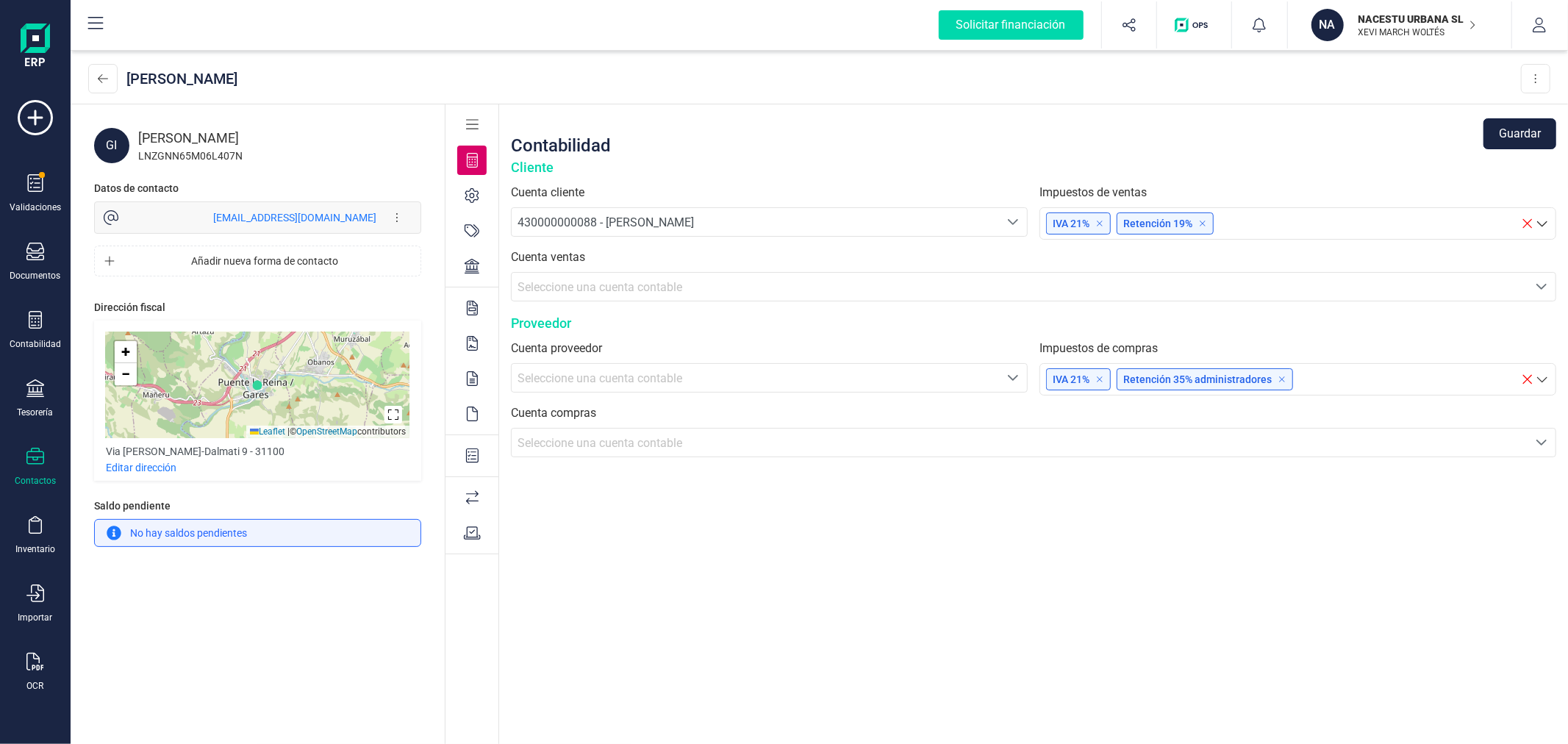
click at [1500, 127] on button "Guardar" at bounding box center [1519, 134] width 73 height 31
click at [110, 74] on button at bounding box center [102, 78] width 29 height 29
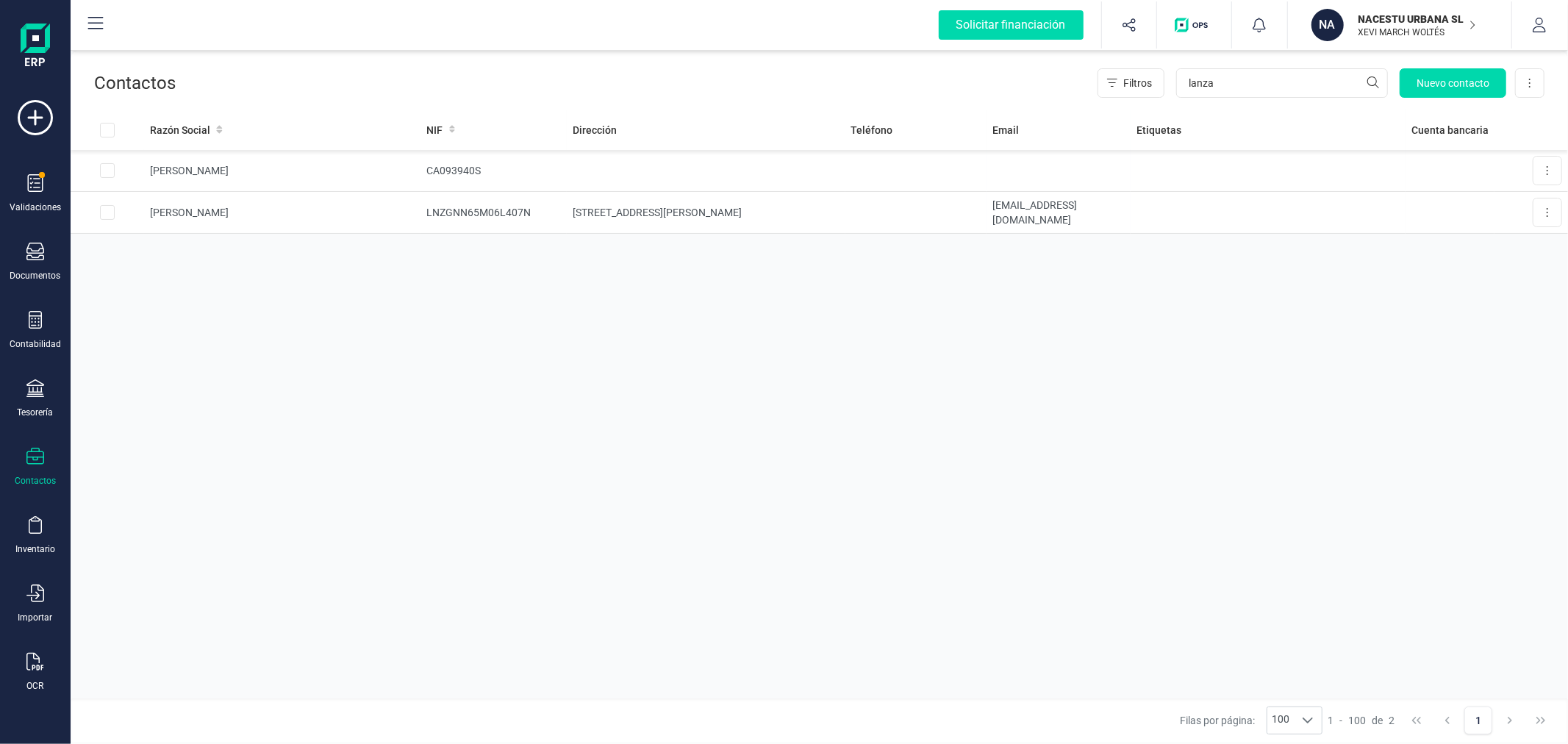
click at [377, 326] on div "Razón Social NIF Dirección Teléfono Email Etiquetas Cuenta bancaria FEDERICA SO…" at bounding box center [819, 403] width 1497 height 589
click at [34, 257] on icon at bounding box center [35, 251] width 18 height 18
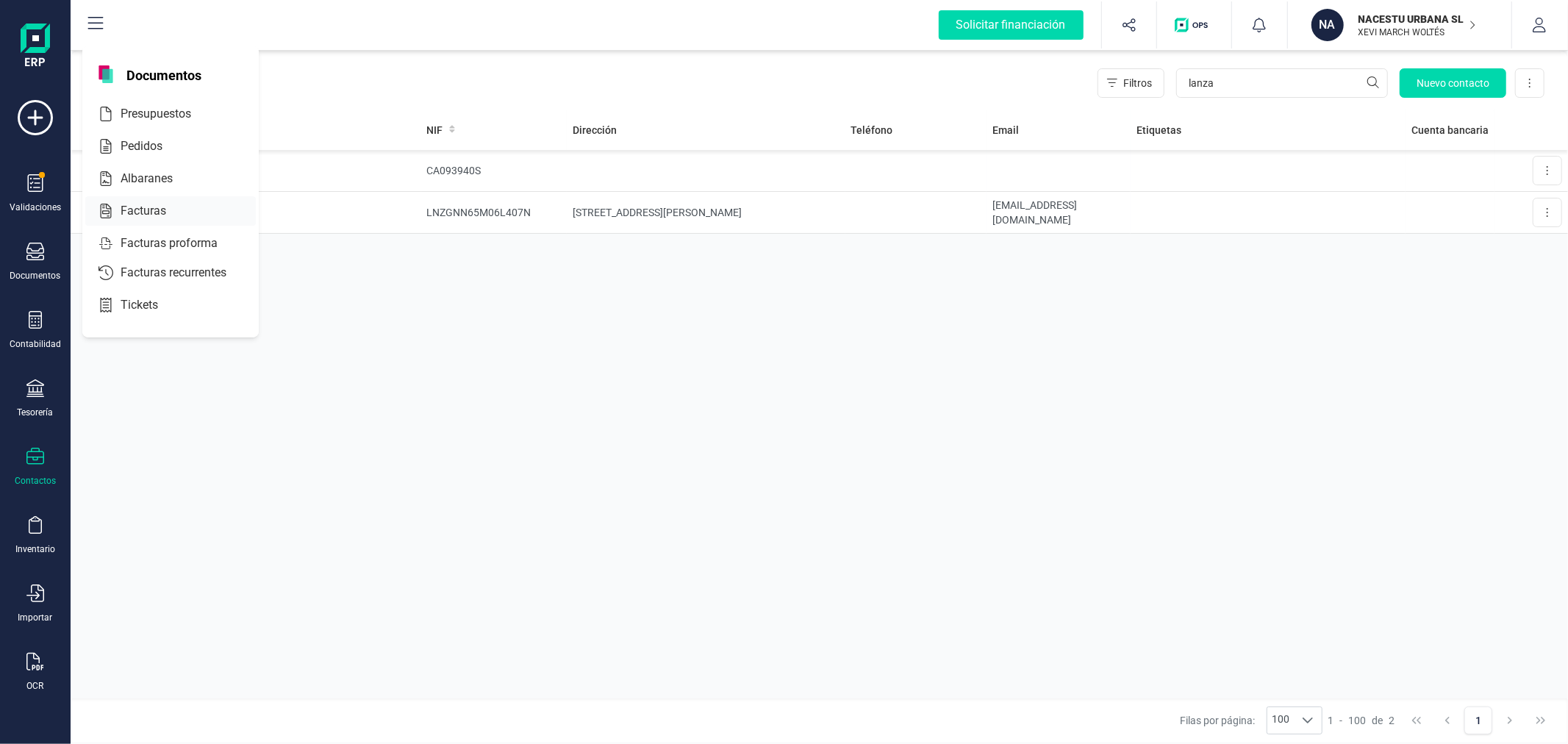
click at [190, 197] on div "Facturas" at bounding box center [170, 211] width 170 height 29
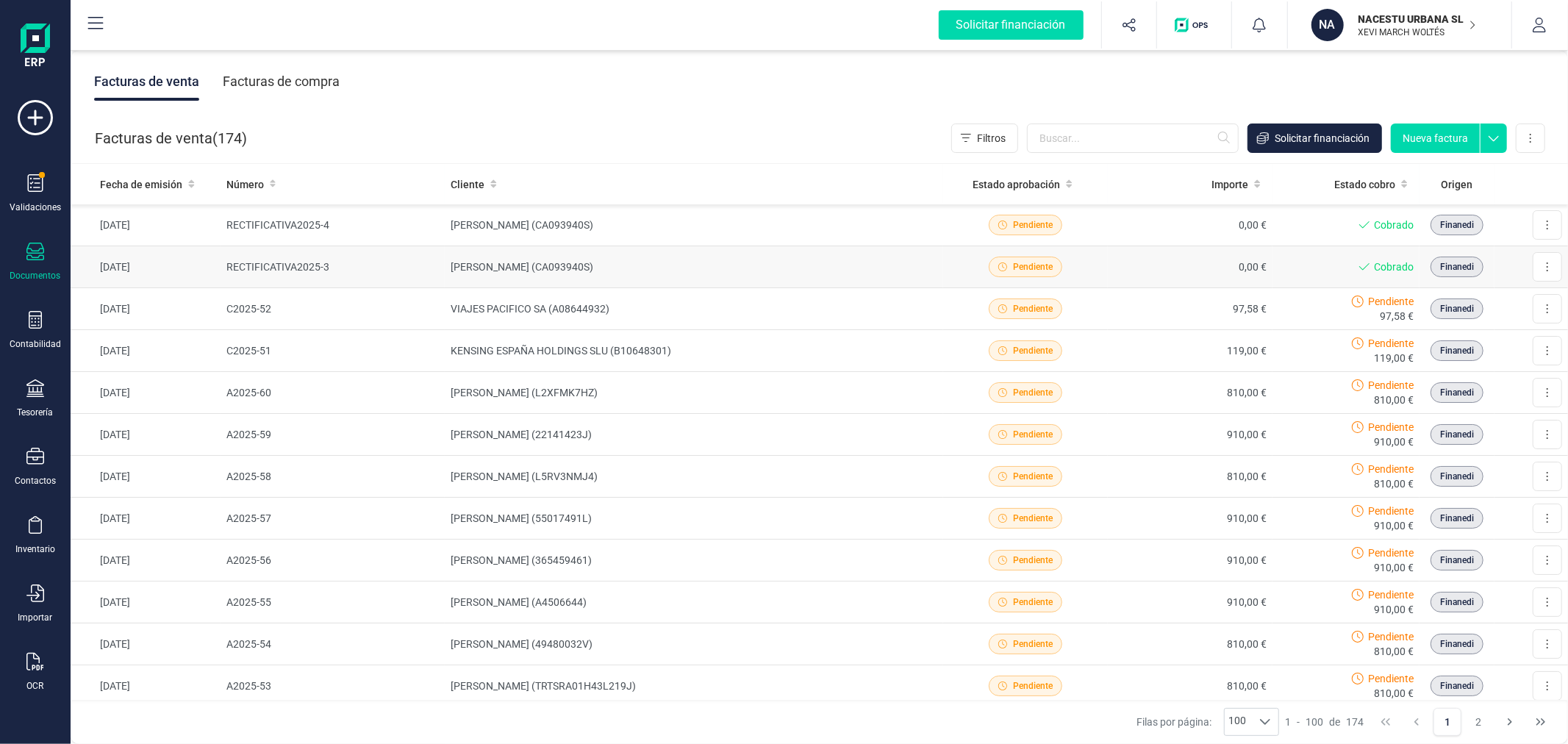
click at [527, 268] on td "[PERSON_NAME] (CA093940S)" at bounding box center [694, 267] width 498 height 42
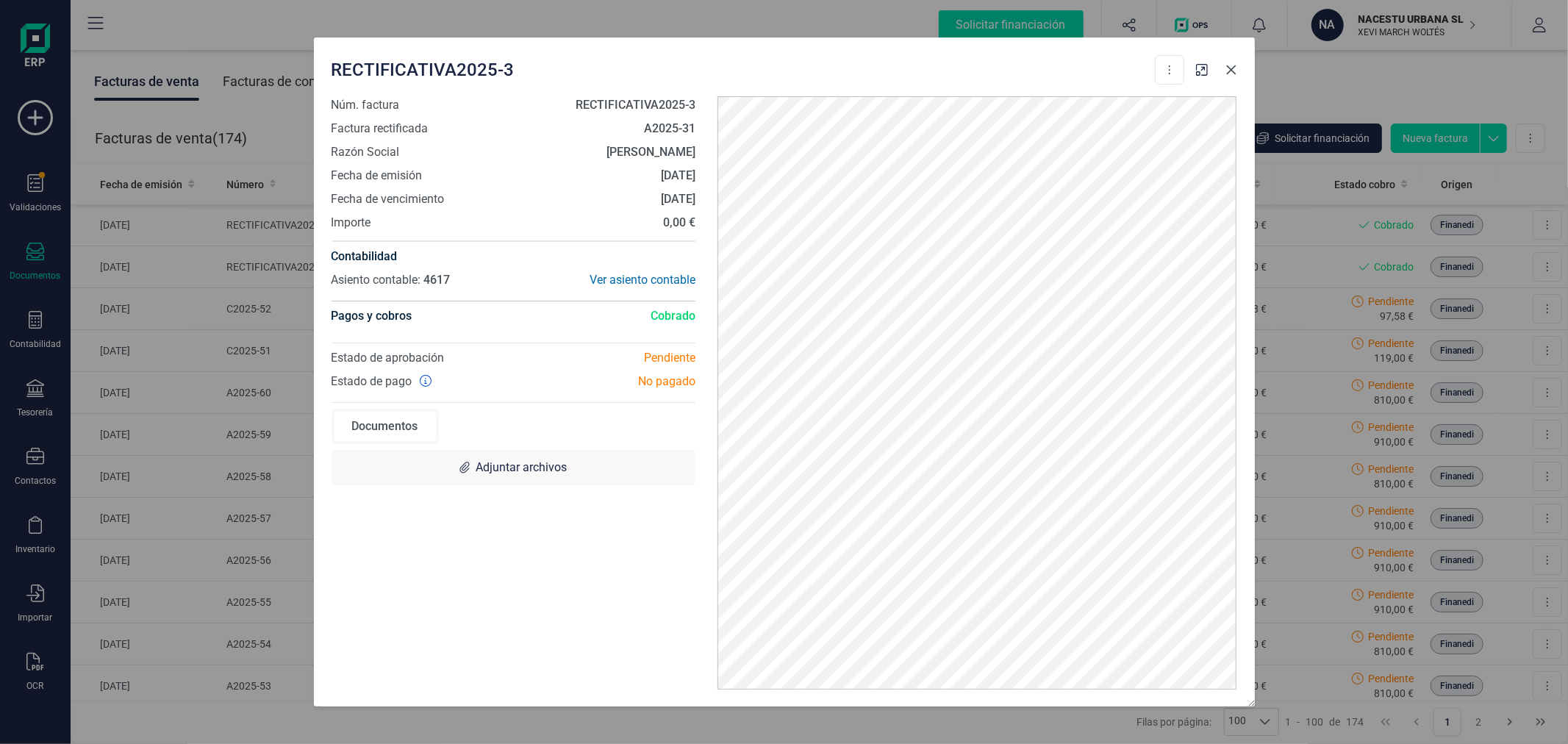
click at [1233, 68] on icon "Close" at bounding box center [1231, 70] width 12 height 12
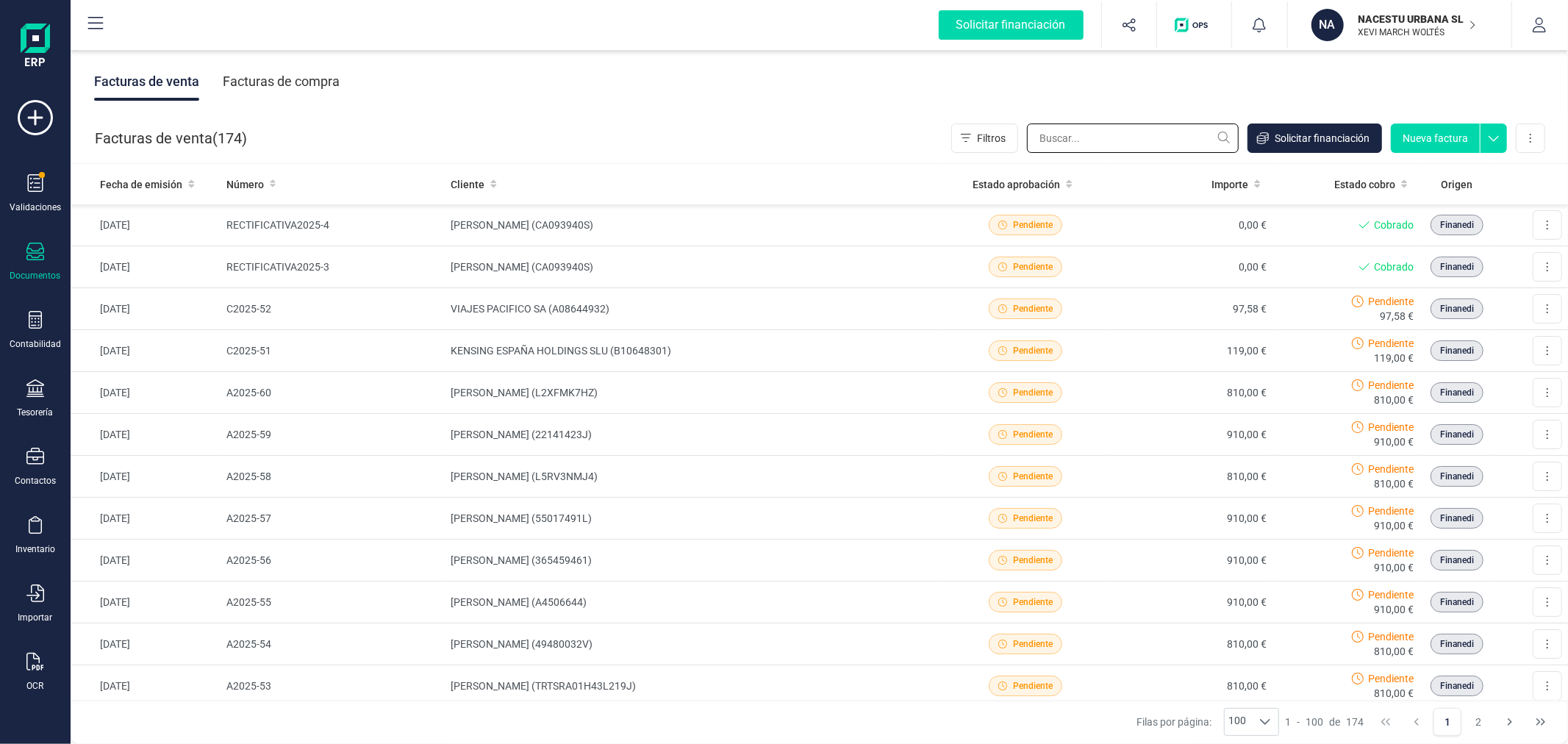
click at [1123, 134] on input "text" at bounding box center [1133, 138] width 212 height 29
type input "univ"
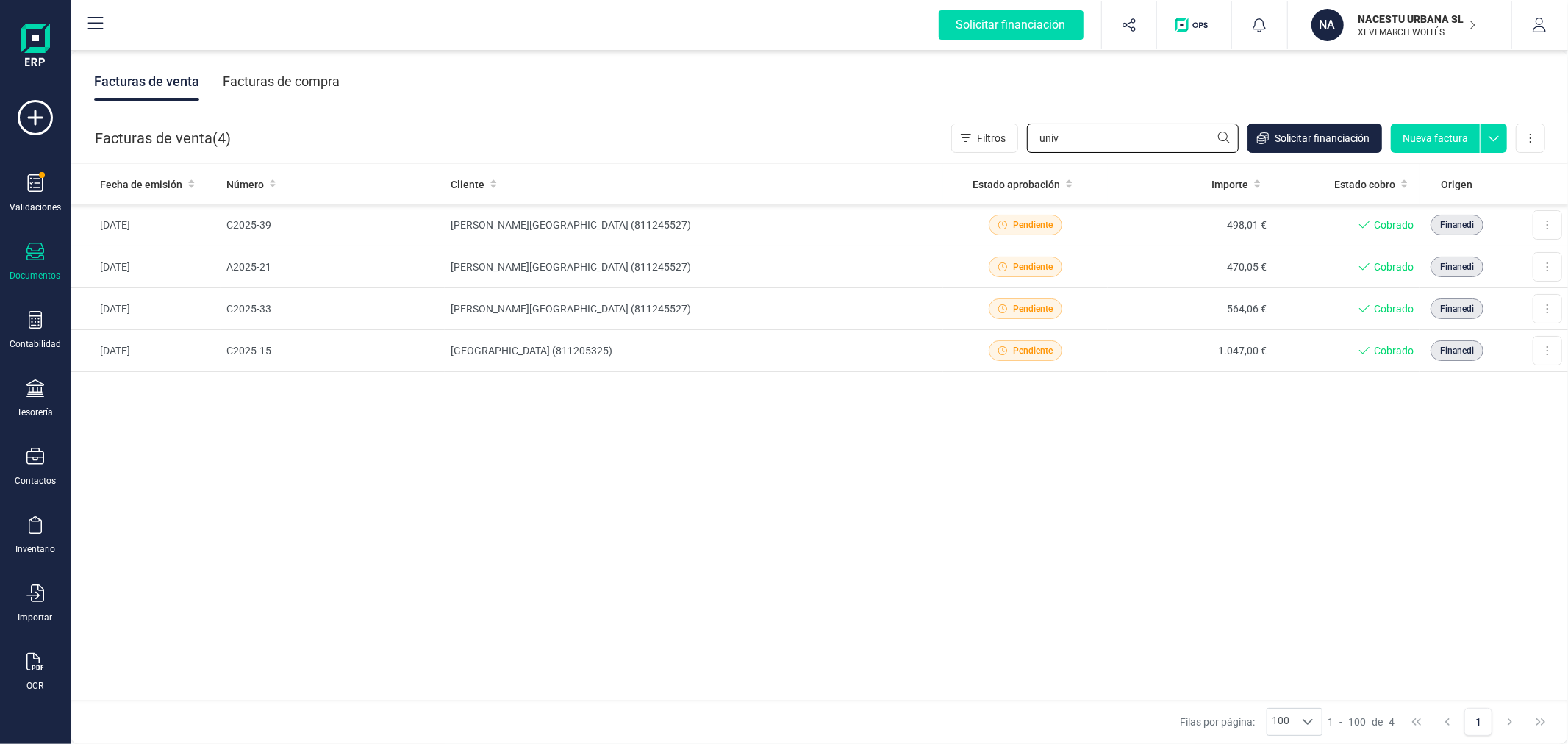
click at [1099, 142] on input "univ" at bounding box center [1133, 138] width 212 height 29
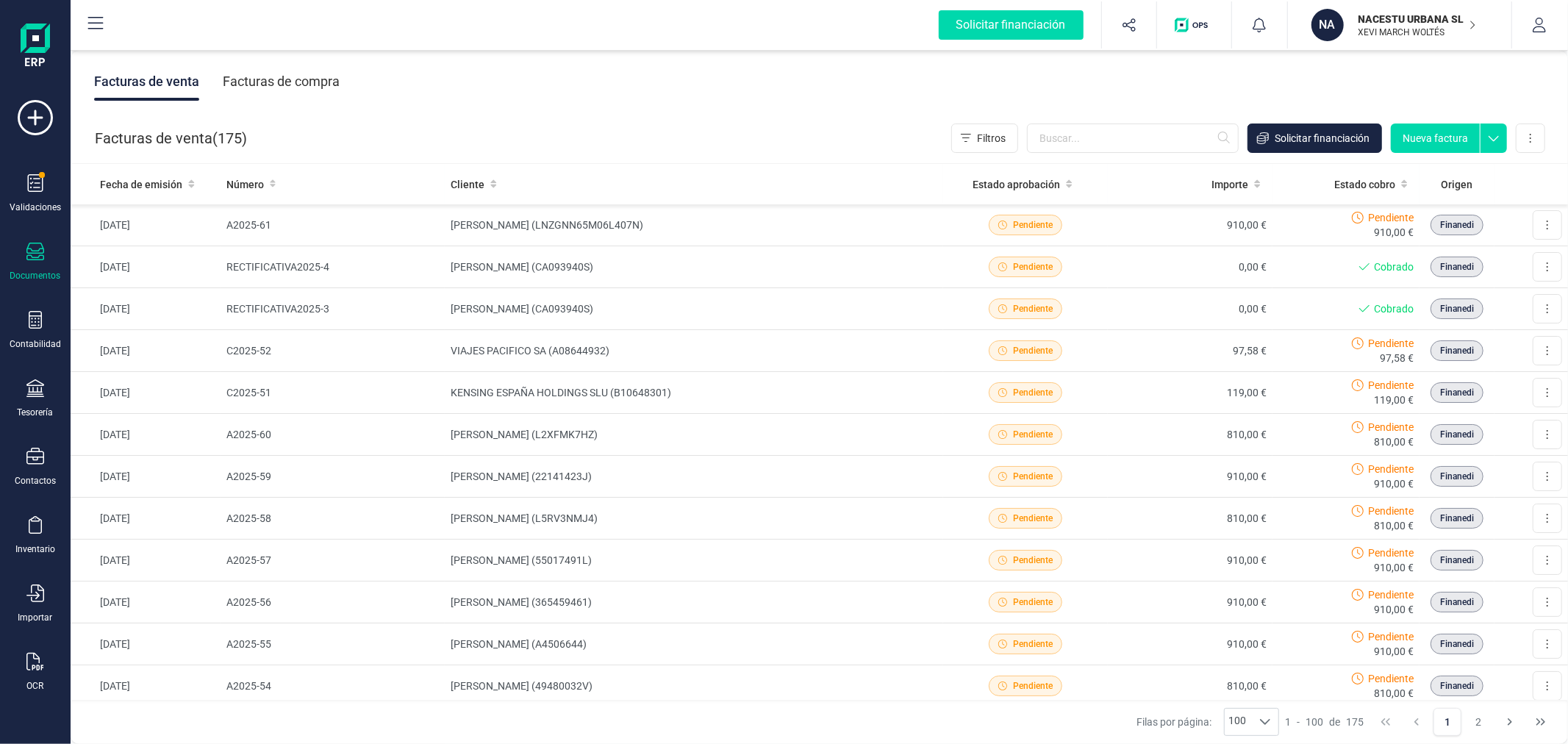
click at [1453, 127] on button "Nueva factura" at bounding box center [1435, 138] width 89 height 29
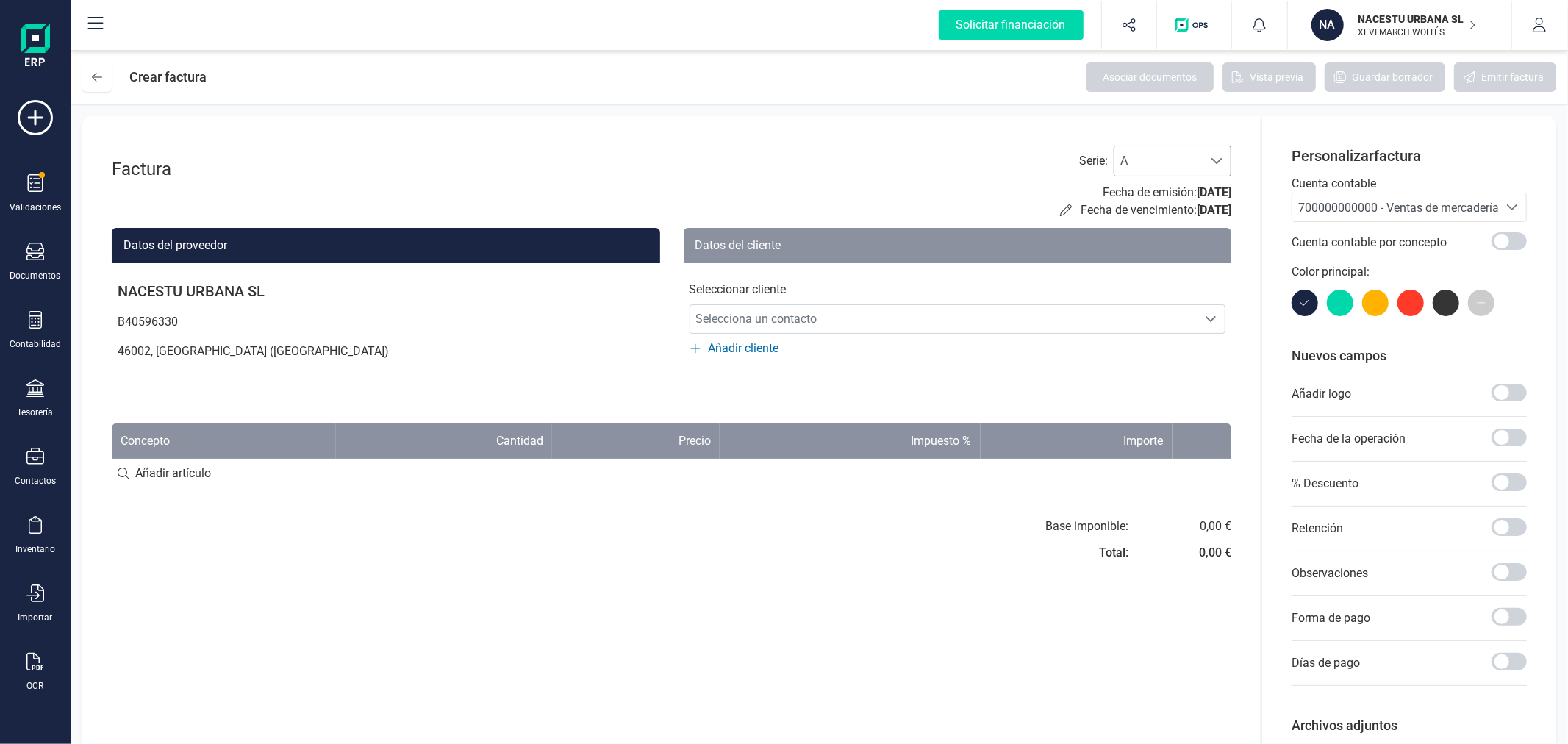
click at [1134, 149] on span "A" at bounding box center [1158, 160] width 88 height 29
click at [1148, 245] on li "C" at bounding box center [1172, 255] width 118 height 29
click at [1380, 211] on span "700000000000 - Ventas de mercaderías" at bounding box center [1402, 207] width 207 height 14
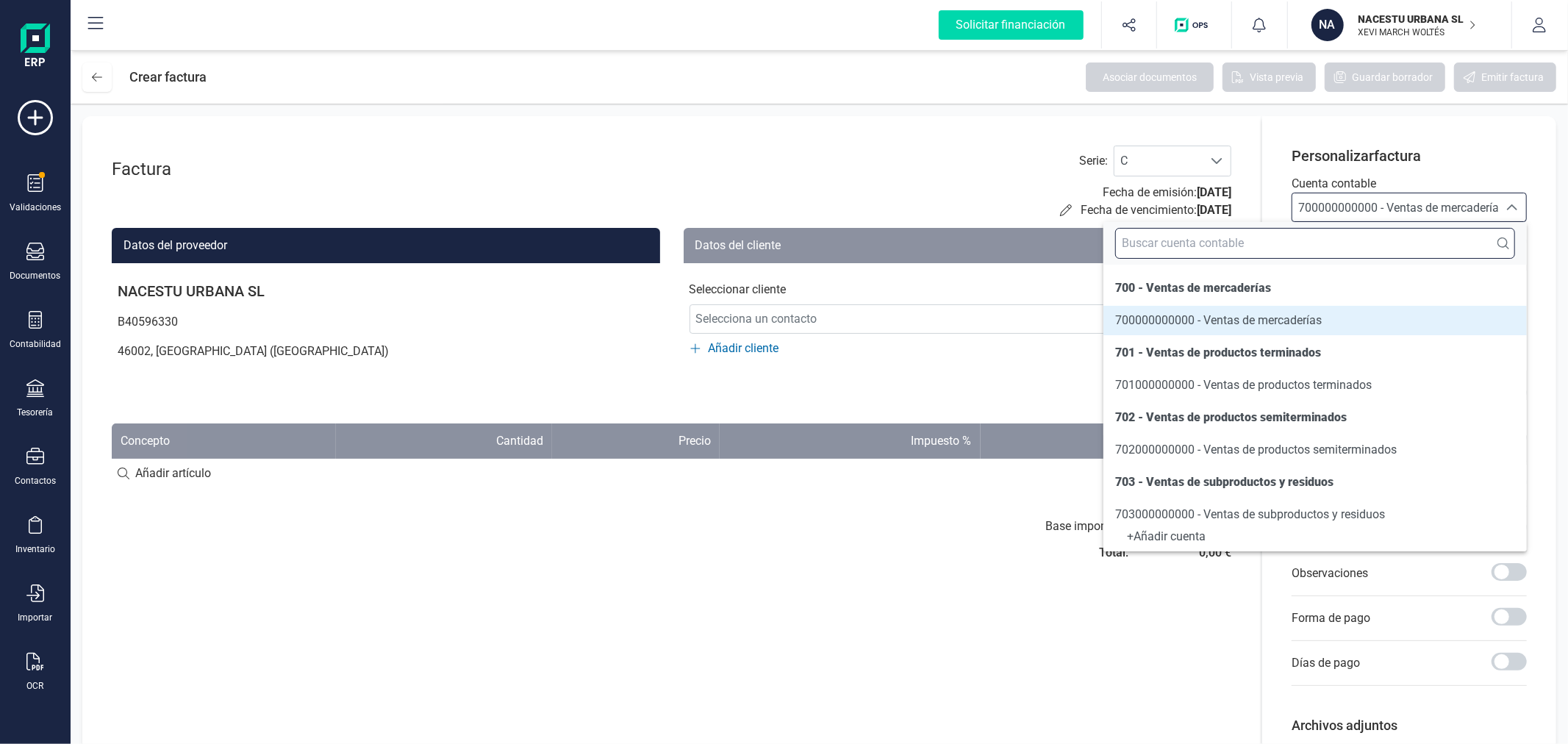
click at [1266, 238] on input "text" at bounding box center [1315, 243] width 400 height 31
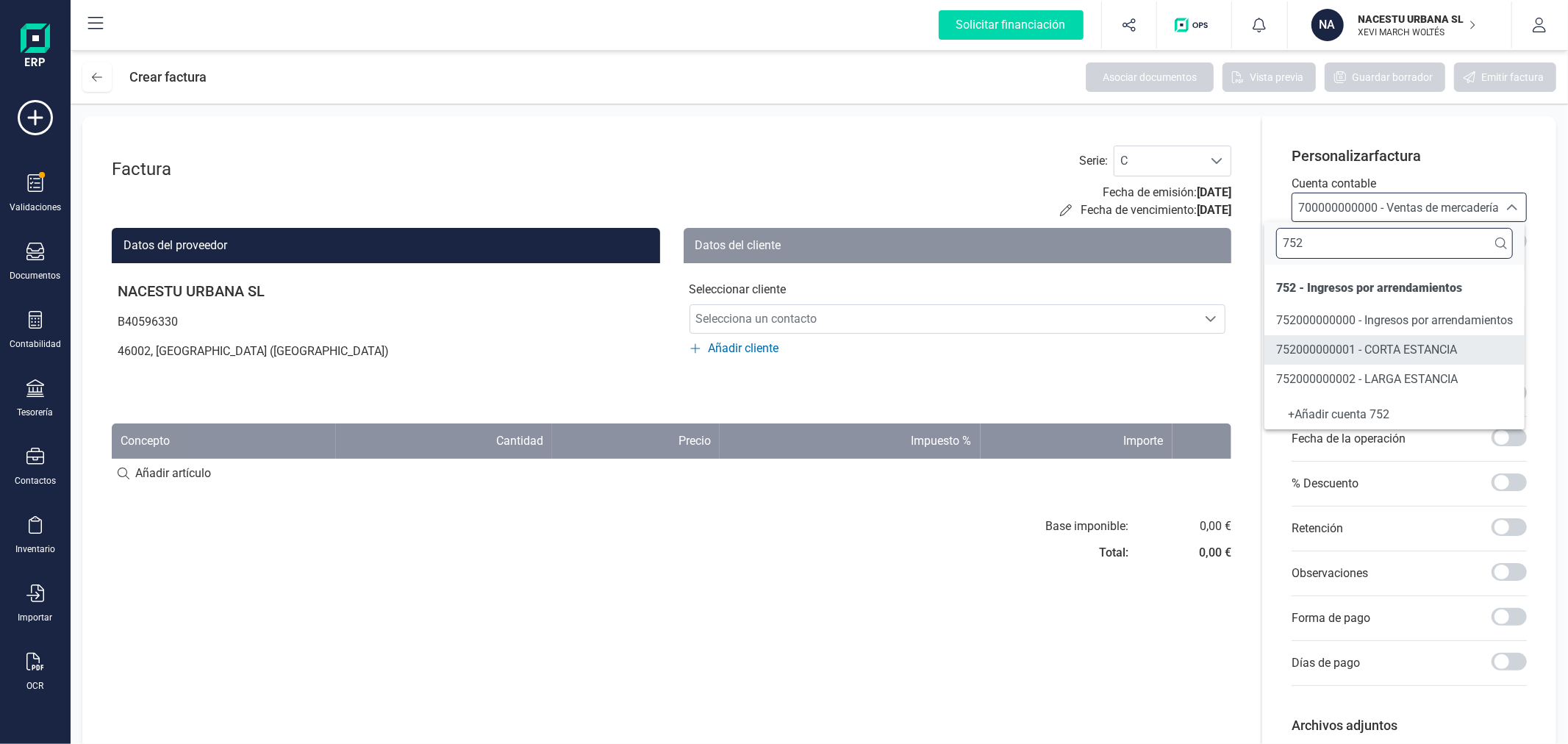
type input "752"
click at [1387, 337] on li "752000000001 - CORTA ESTANCIA" at bounding box center [1395, 349] width 260 height 29
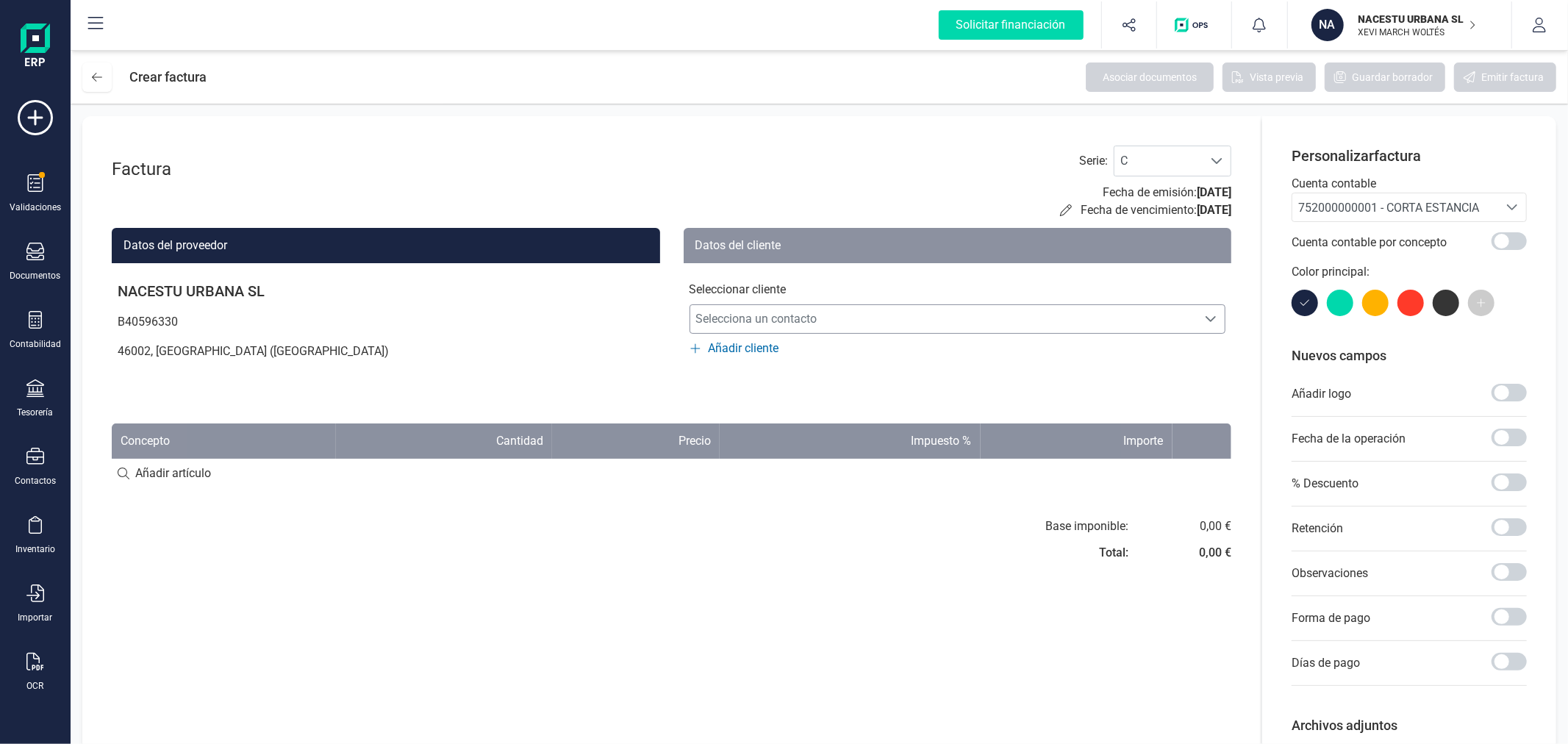
click at [828, 312] on span "Selecciona un contacto" at bounding box center [944, 318] width 507 height 29
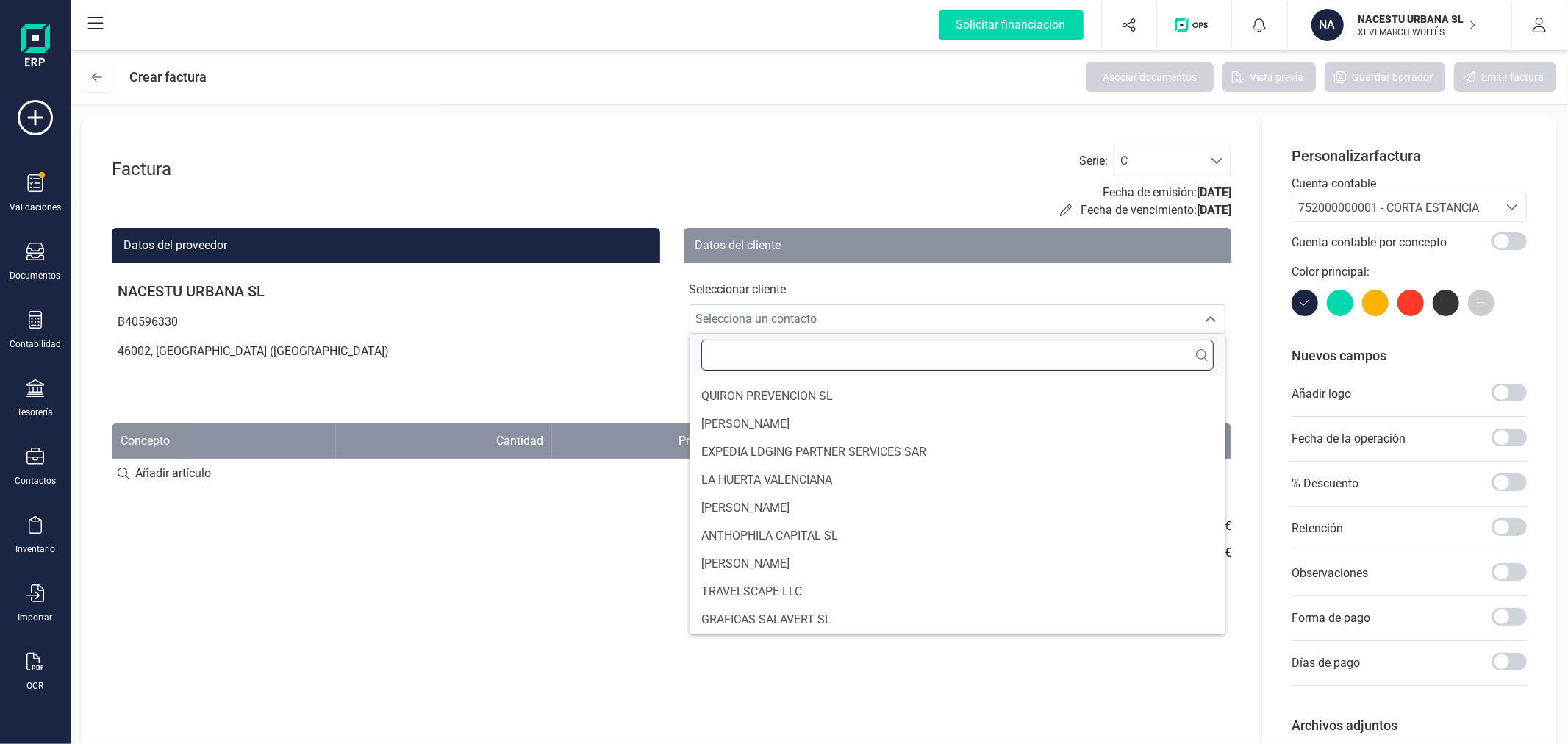
click at [795, 354] on input "text" at bounding box center [957, 354] width 513 height 31
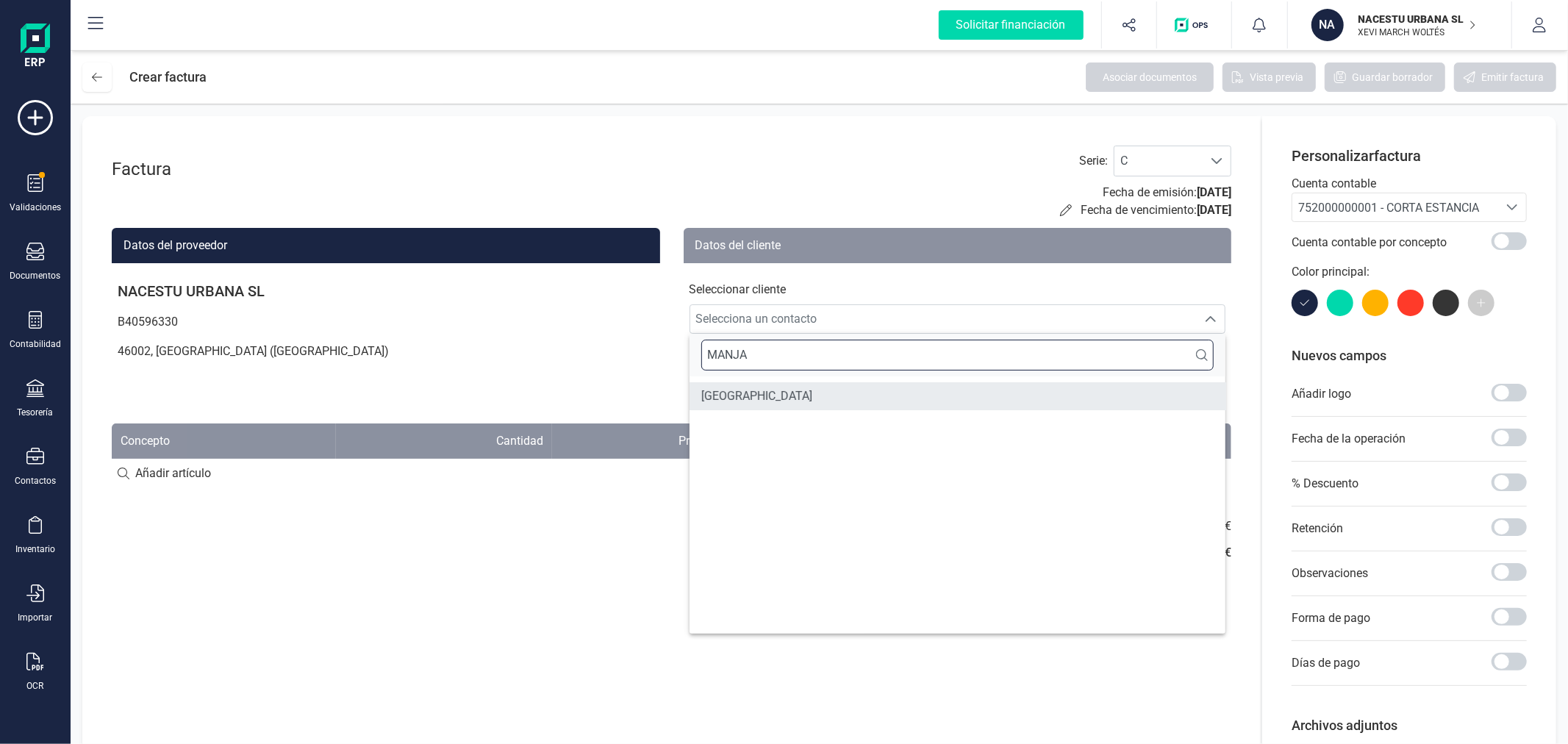
type input "MANJA"
click at [800, 387] on span "UNIVERSIDAD DE SALAMANCA" at bounding box center [757, 396] width 111 height 18
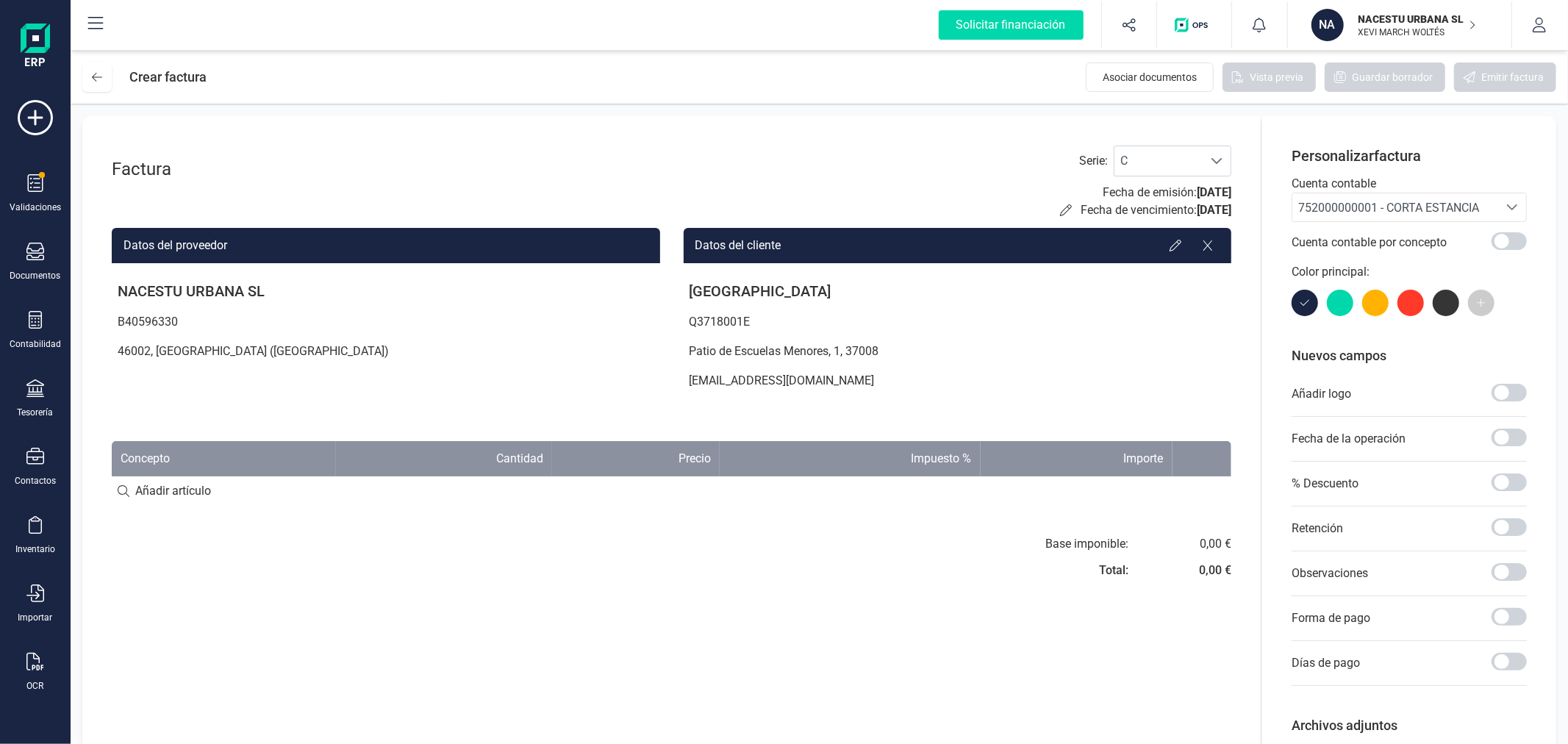
click at [190, 489] on input at bounding box center [671, 490] width 1120 height 29
paste input "Individual Estándar (19/06/2025 - 21/06/2025)"
type input "Individual Estándar (19/06/2025 - 21/06/2025)"
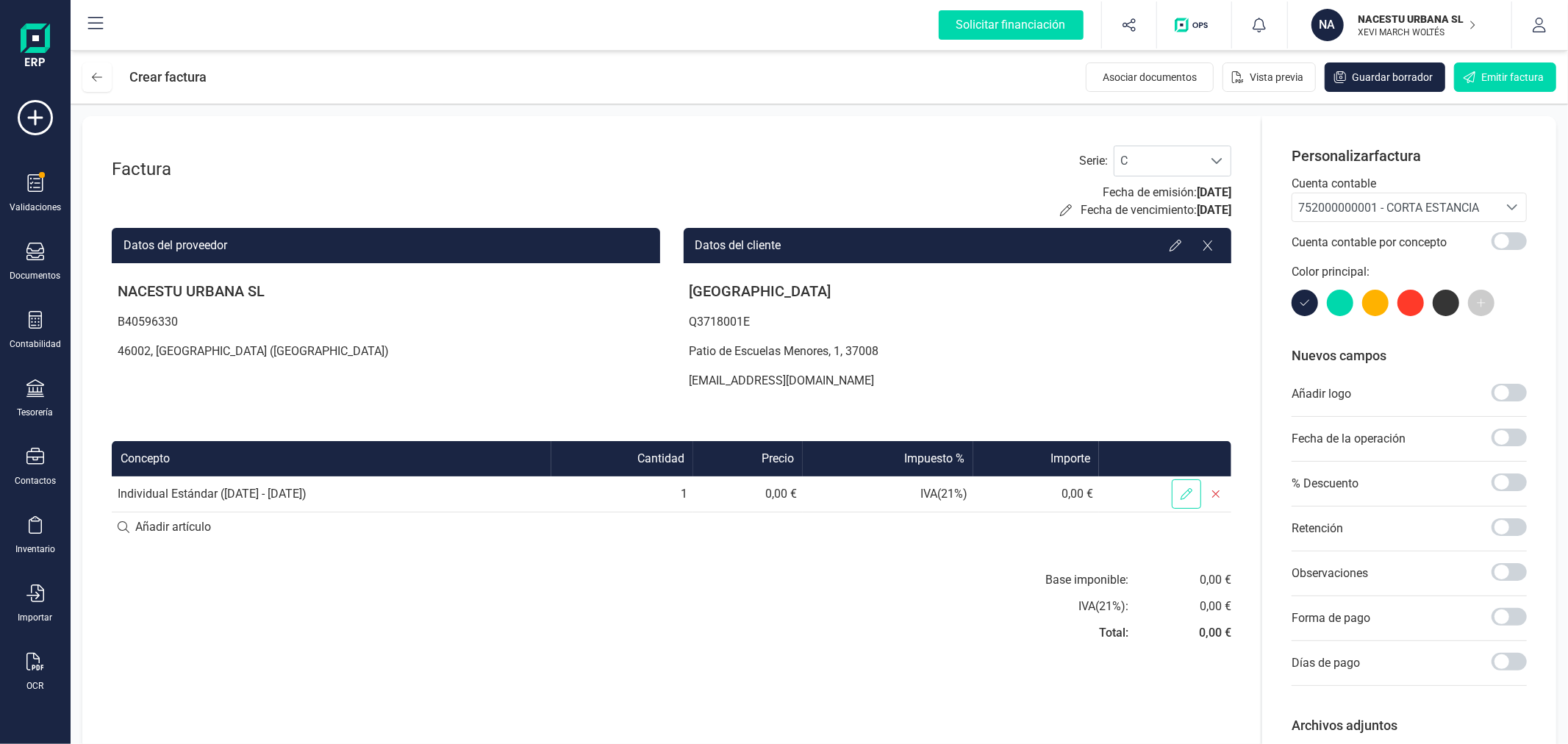
click at [1191, 488] on icon at bounding box center [1187, 494] width 12 height 12
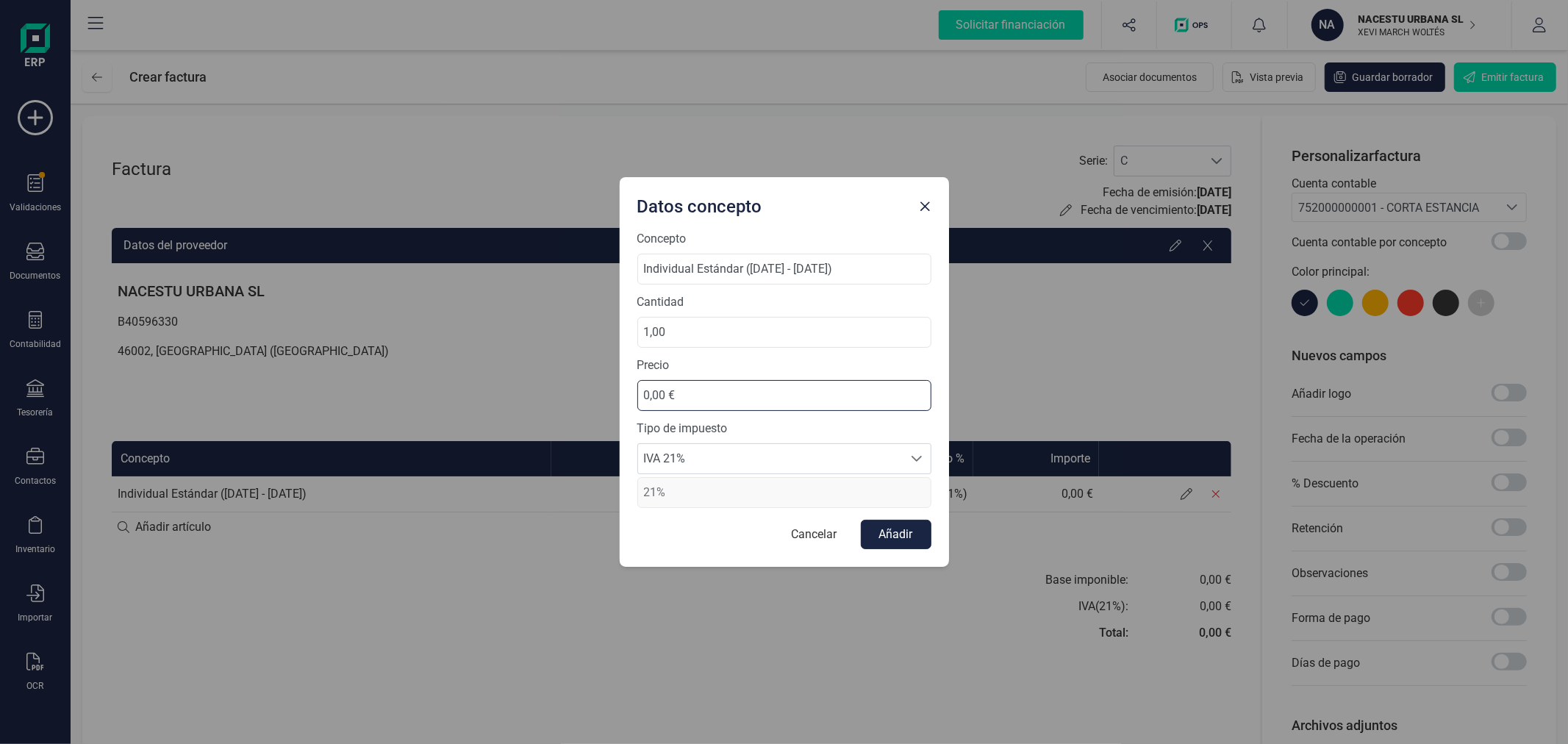
drag, startPoint x: 716, startPoint y: 393, endPoint x: 613, endPoint y: 390, distance: 103.0
click at [613, 390] on div "Datos concepto Concepto Individual Estándar (19/06/2025 - 21/06/2025) Cantidad …" at bounding box center [784, 372] width 1568 height 744
type input "192,56 €"
click at [718, 464] on span "IVA 21%" at bounding box center [770, 458] width 265 height 29
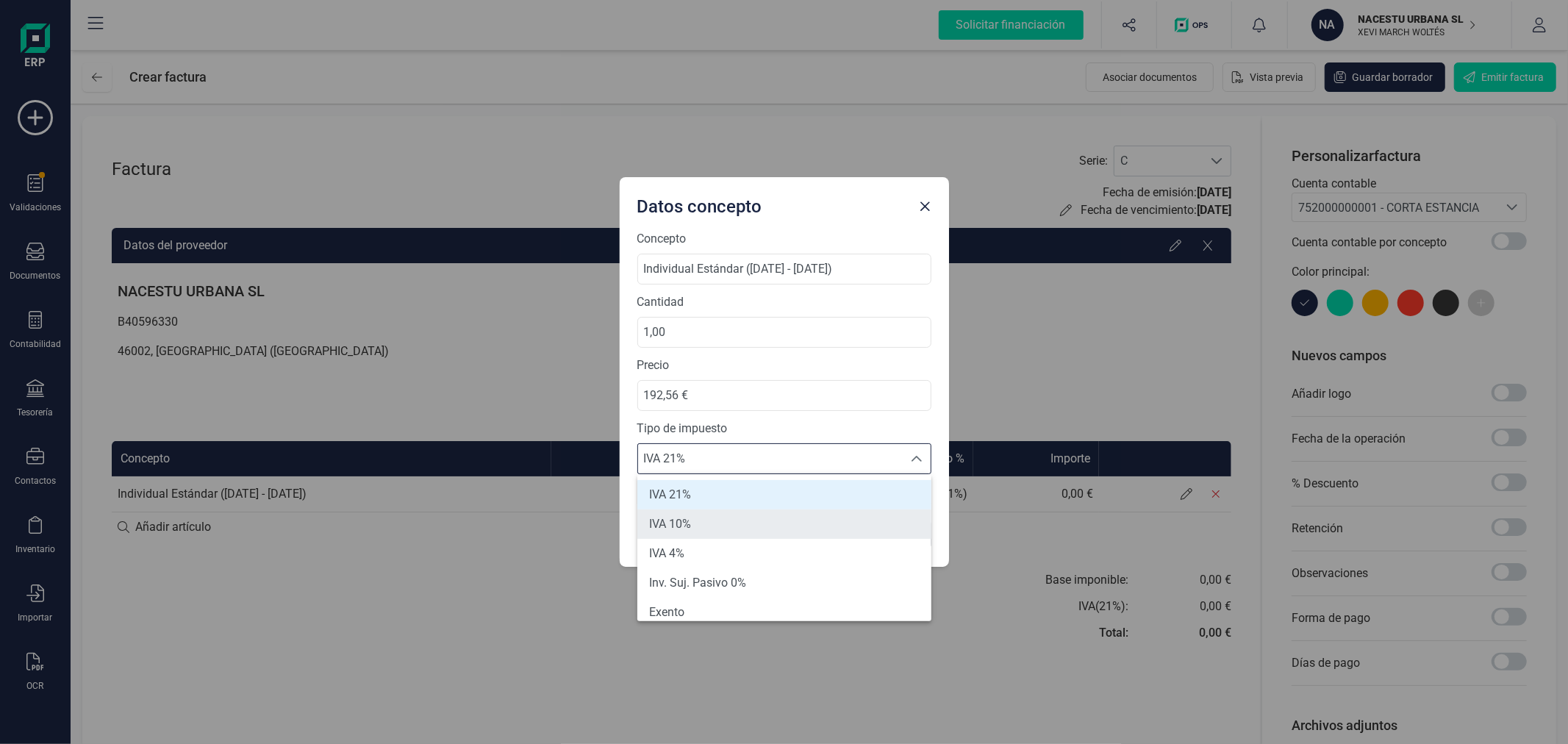
click at [726, 522] on li "IVA 10%" at bounding box center [784, 524] width 294 height 29
type input "10%"
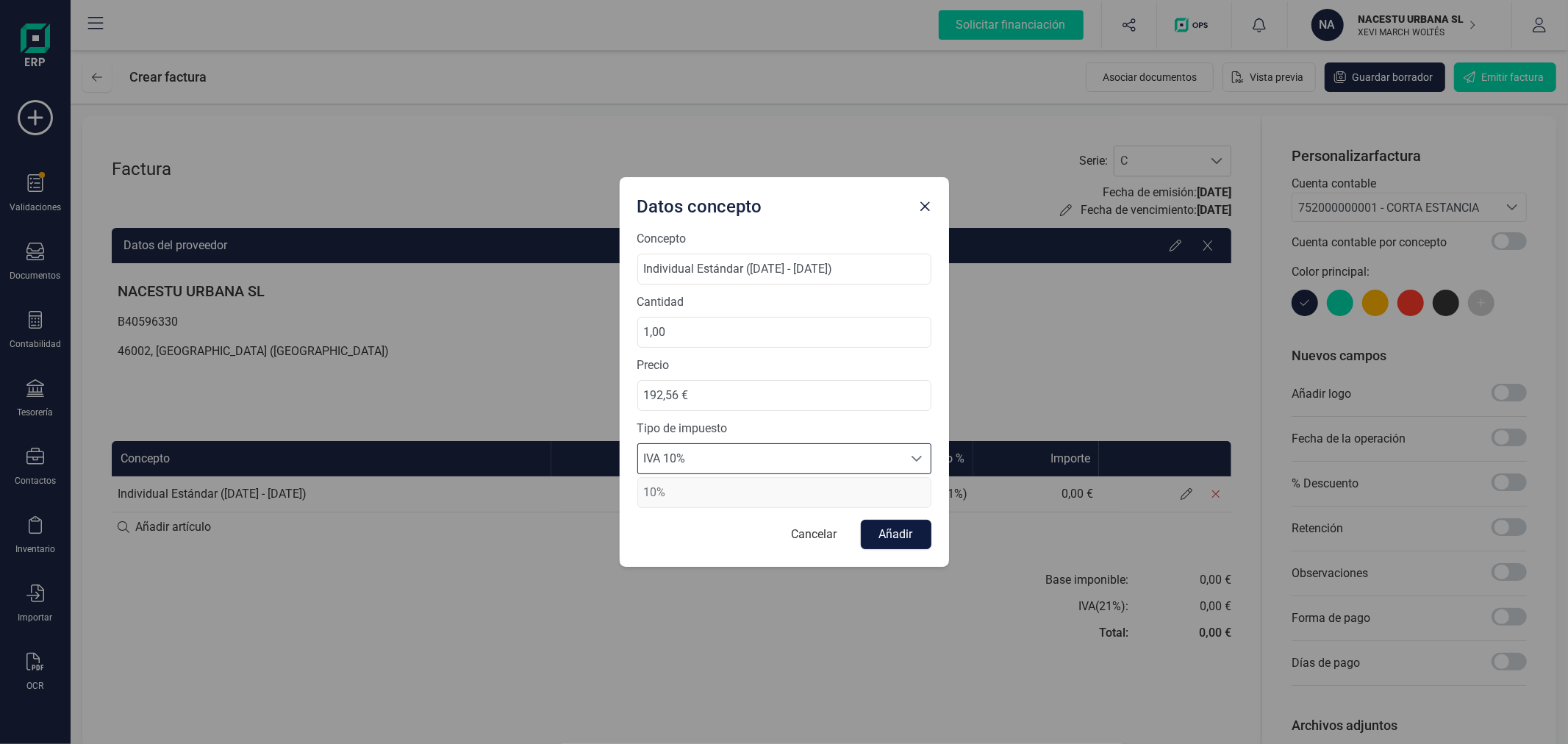
click at [894, 532] on button "Añadir" at bounding box center [896, 534] width 71 height 29
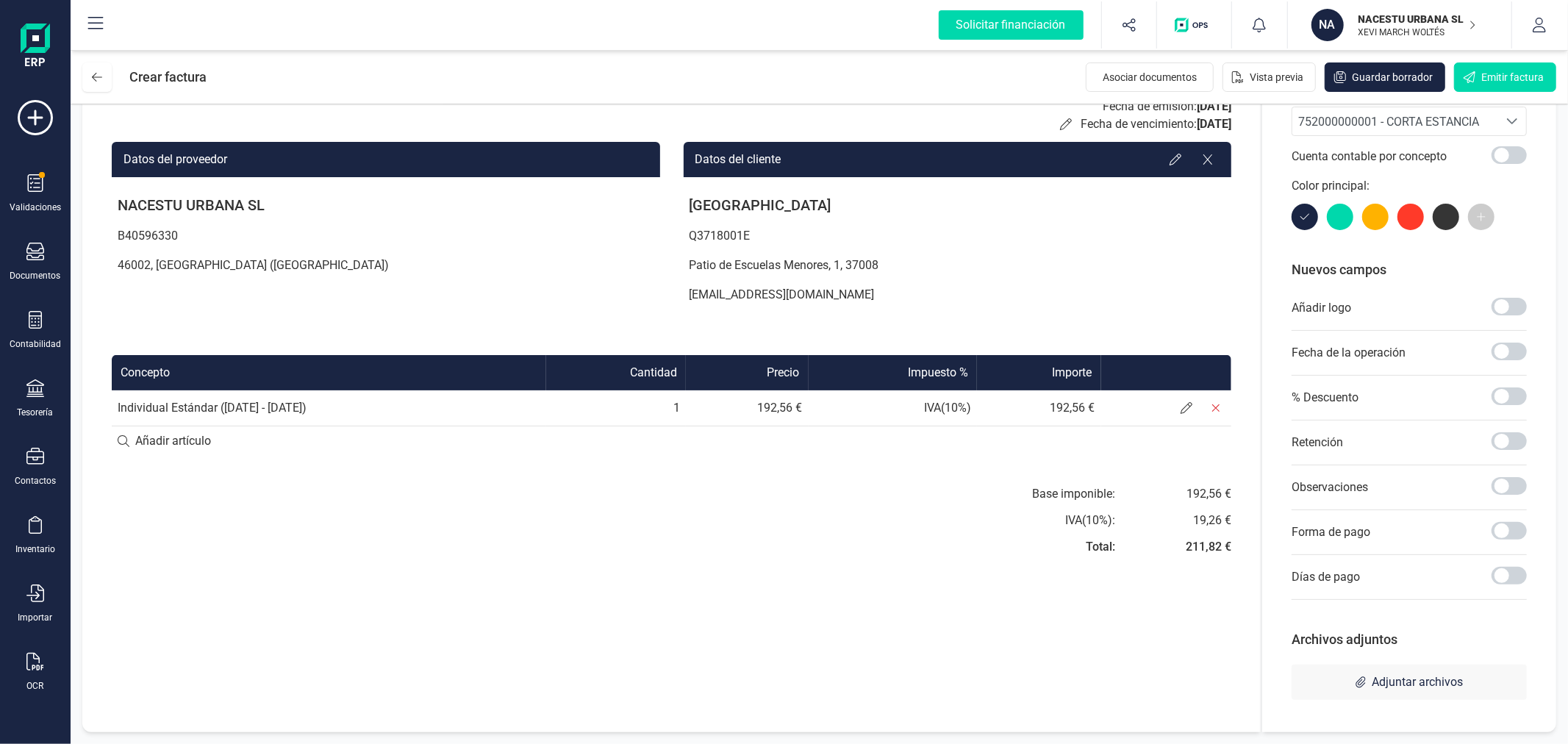
scroll to position [0, 0]
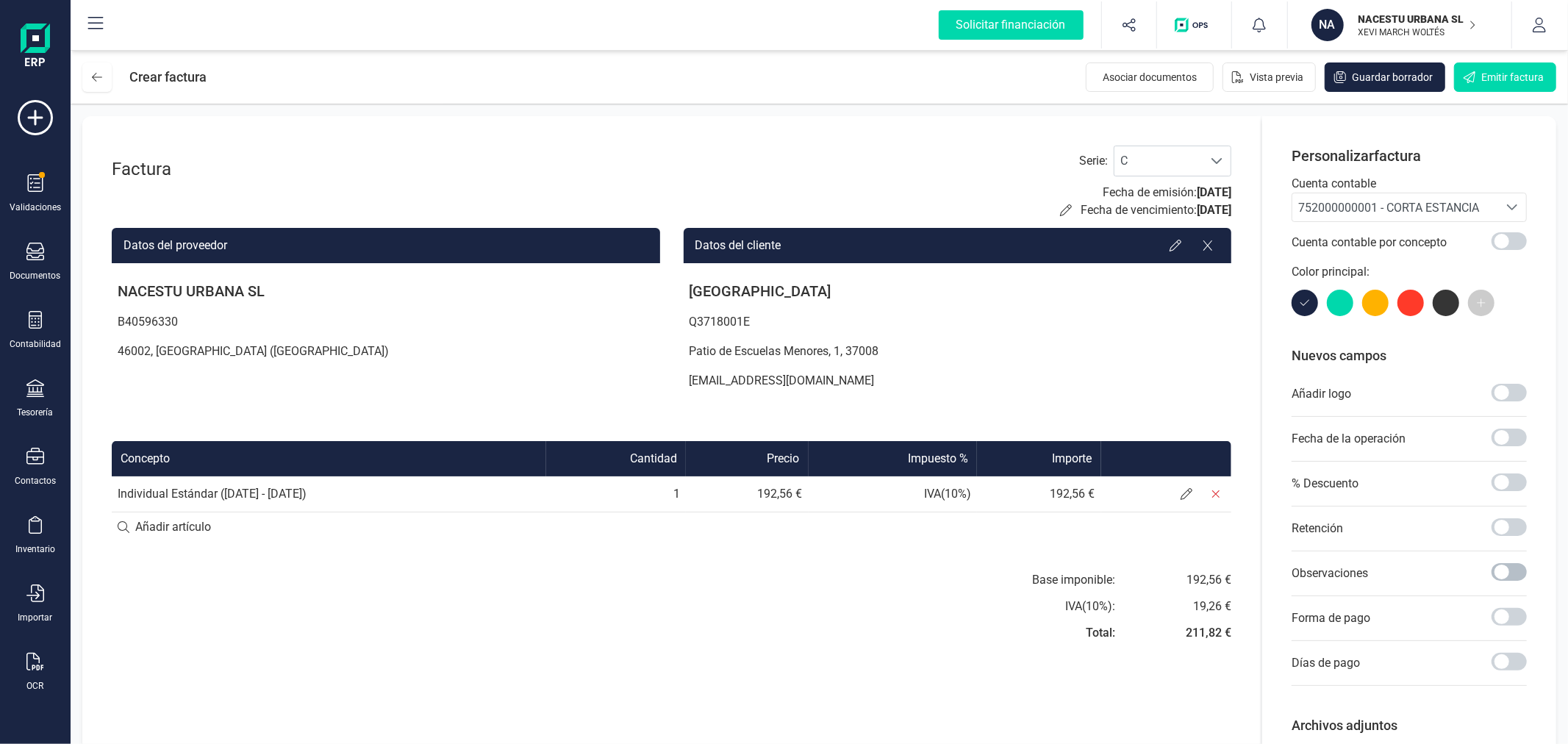
click at [1502, 575] on span at bounding box center [1509, 571] width 35 height 18
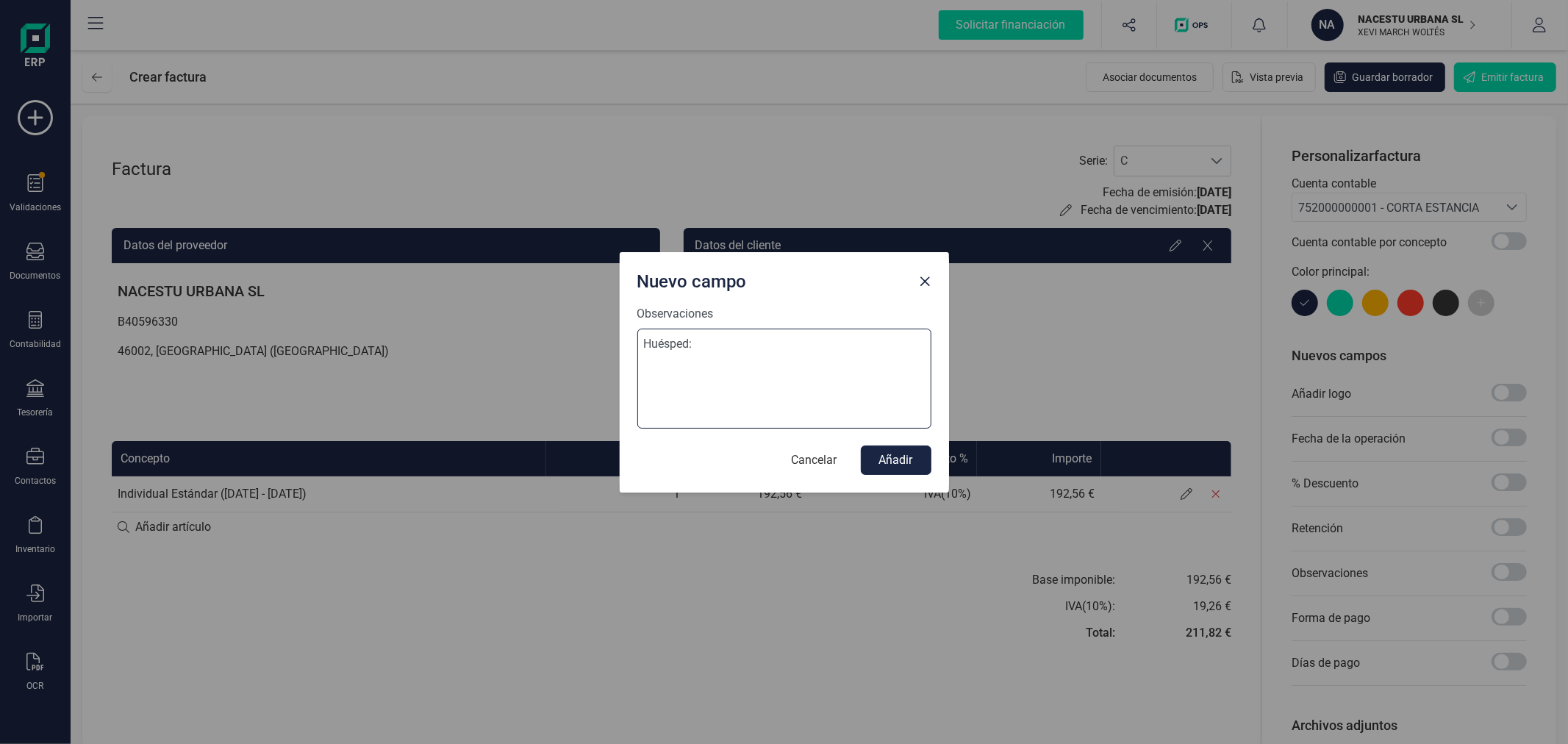
click at [766, 356] on textarea "Huésped:" at bounding box center [784, 378] width 294 height 100
type textarea "Huésped: Elisabeth Manjarres Ramos"
click at [892, 453] on button "Añadir" at bounding box center [896, 459] width 71 height 29
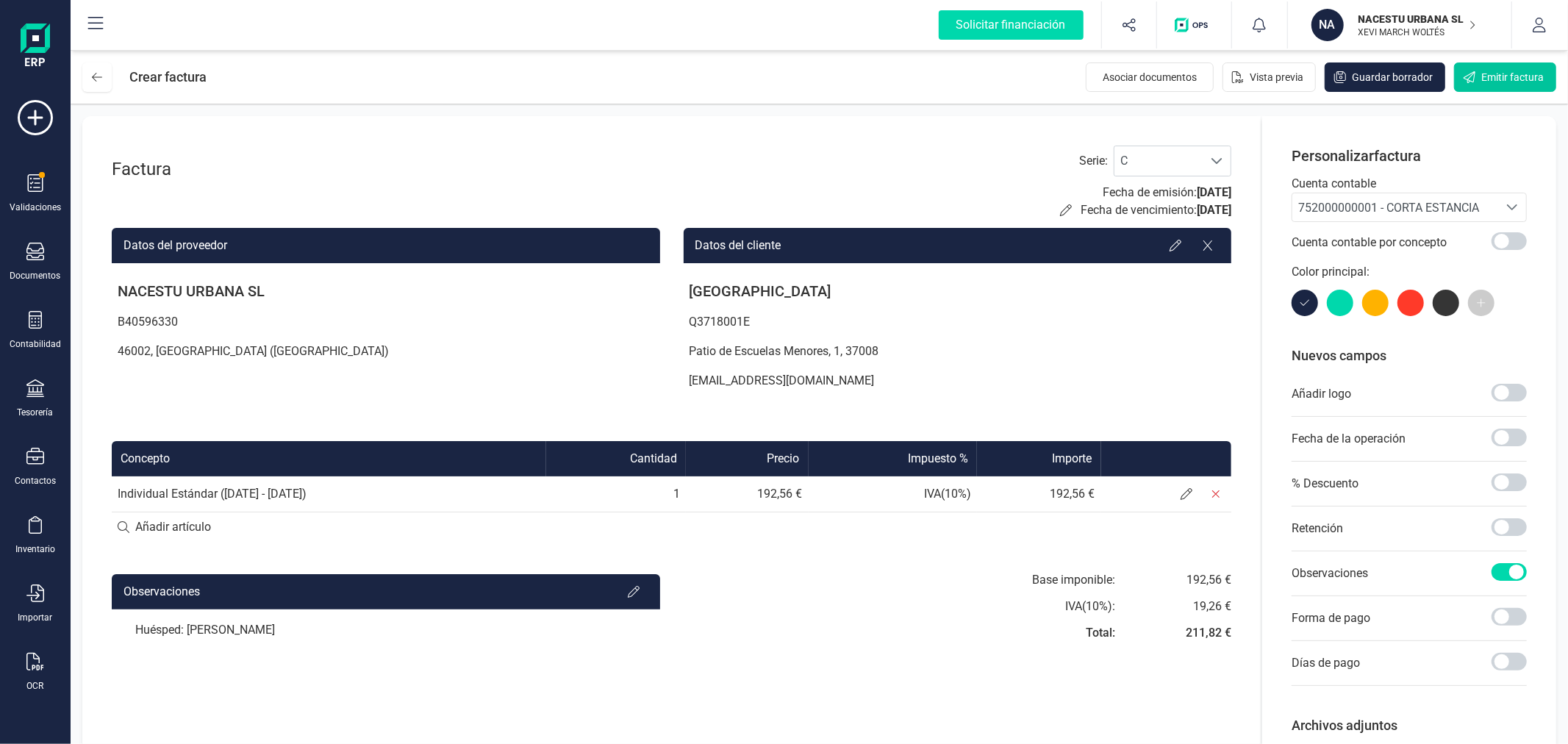
click at [1505, 68] on button "Emitir factura" at bounding box center [1505, 76] width 102 height 29
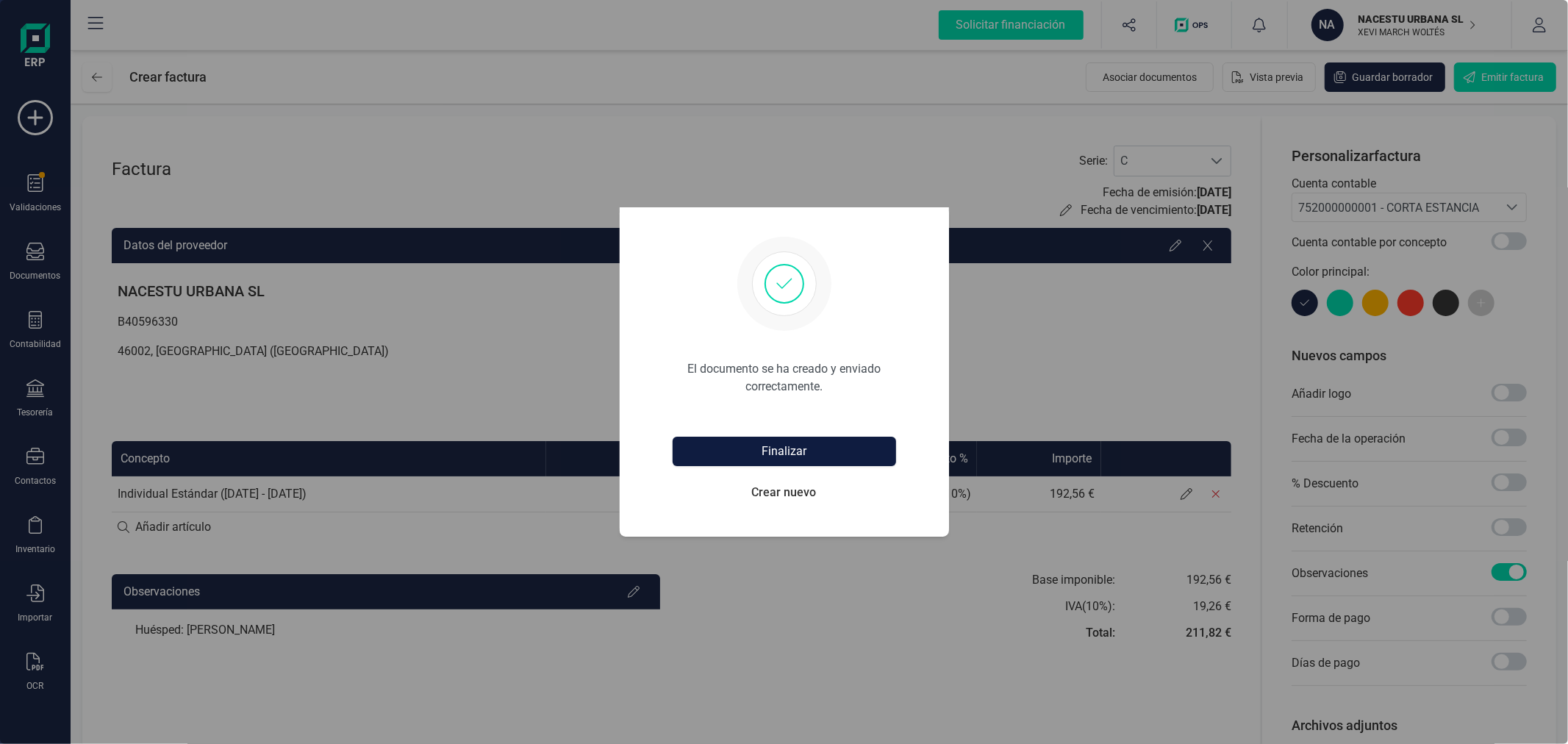
click at [759, 449] on button "Finalizar" at bounding box center [784, 451] width 223 height 29
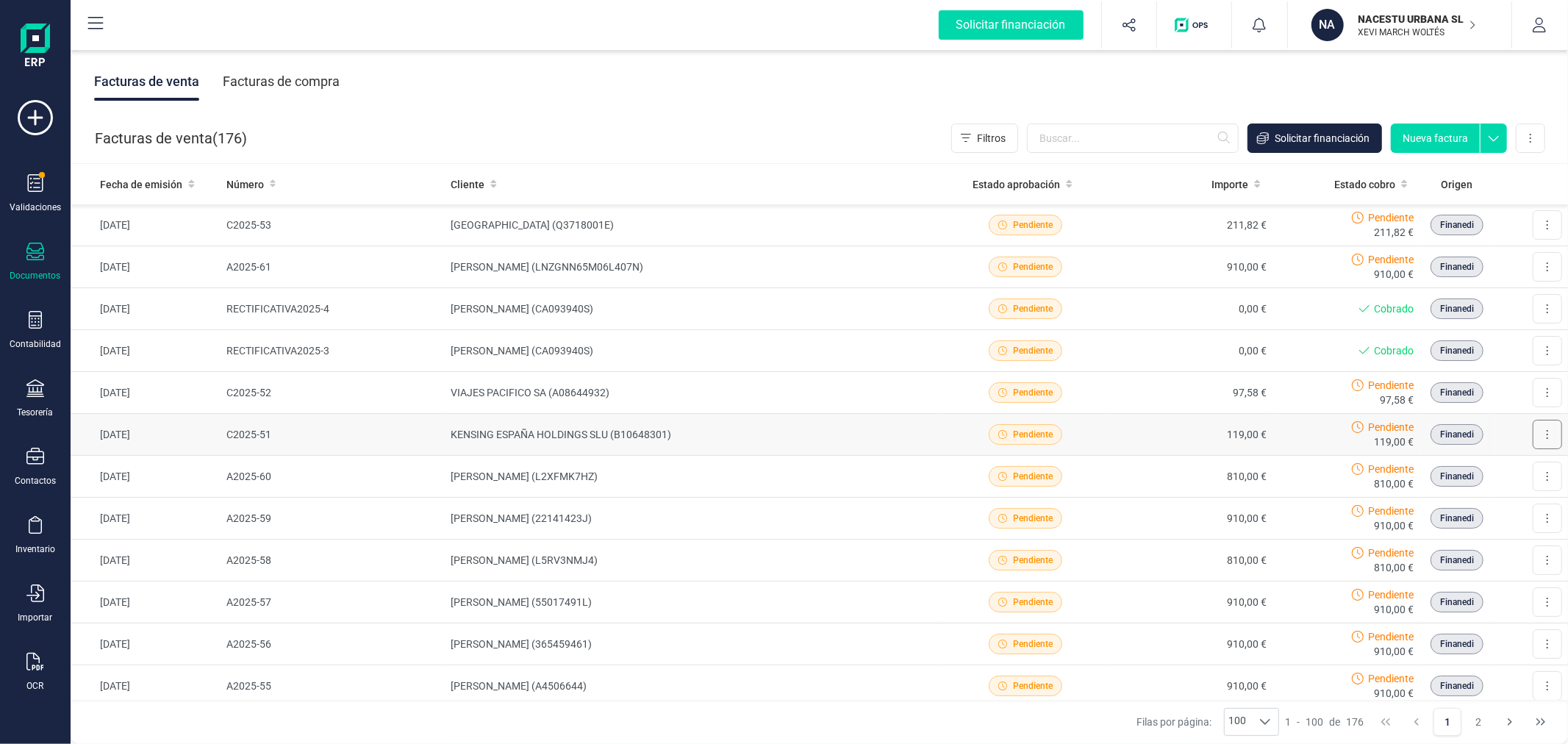
click at [1539, 435] on button at bounding box center [1547, 434] width 29 height 29
click at [1546, 432] on icon at bounding box center [1548, 434] width 3 height 12
click at [672, 97] on div "Facturas de venta Facturas de compra" at bounding box center [819, 81] width 1497 height 62
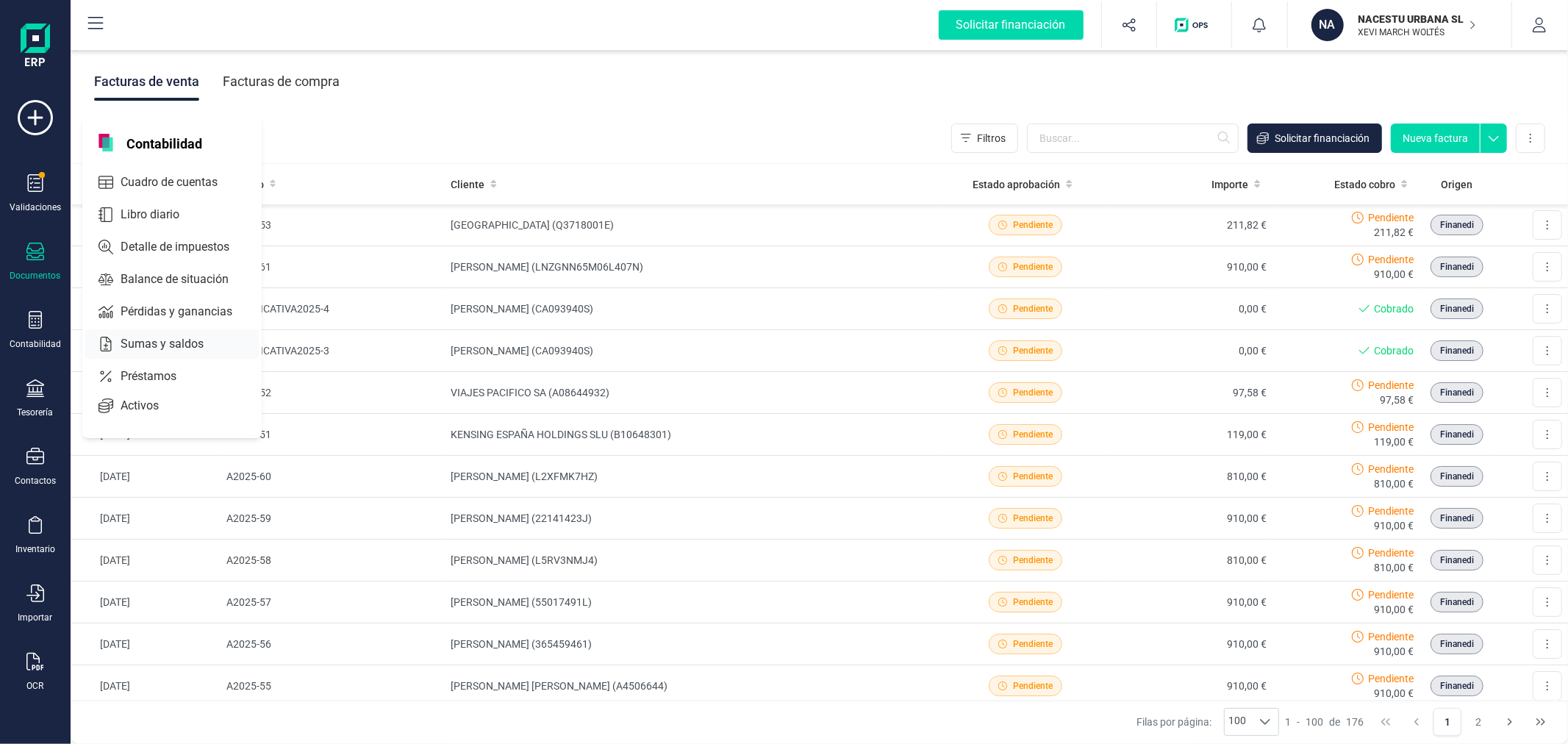
click at [180, 342] on span "Sumas y saldos" at bounding box center [172, 343] width 115 height 18
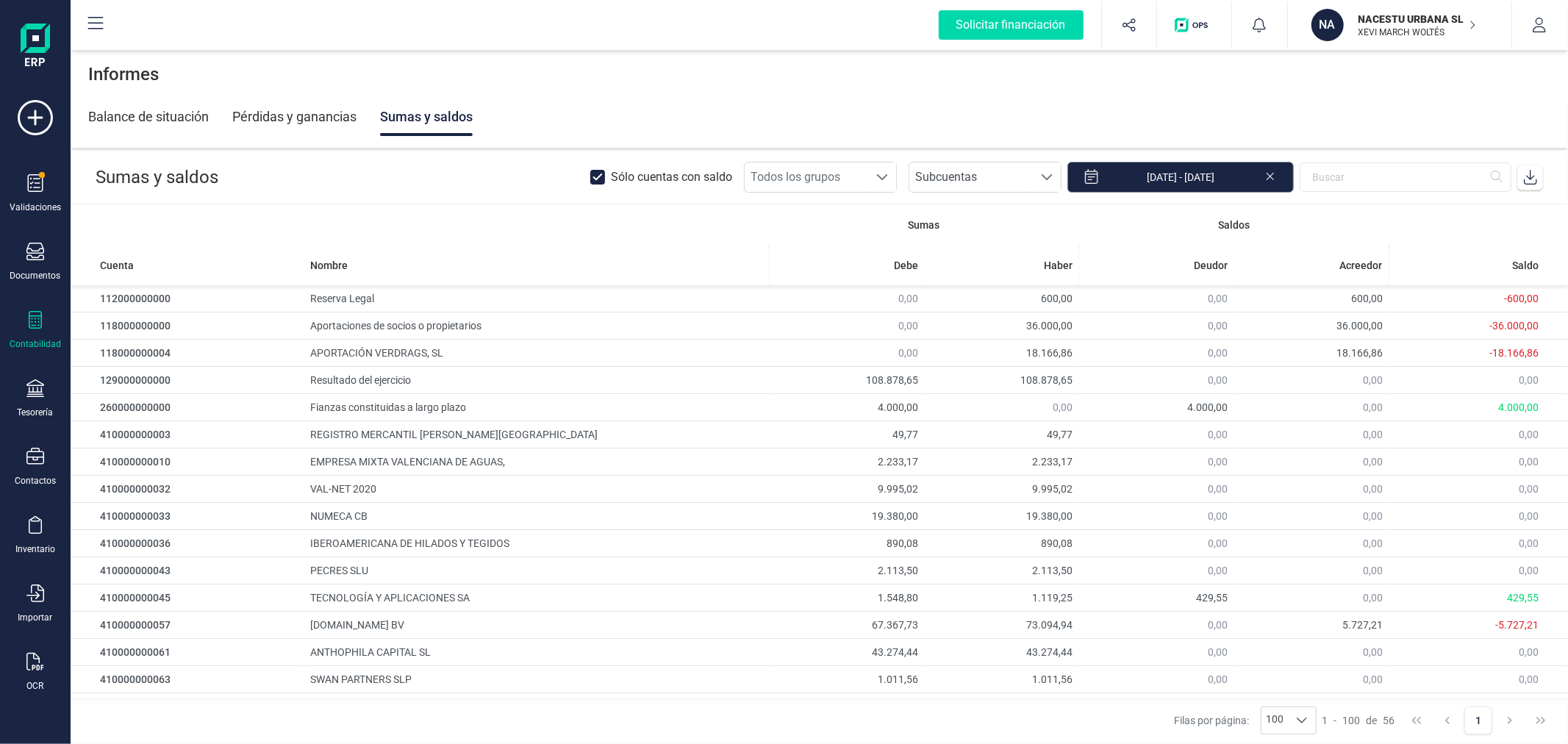
click at [1201, 176] on input "[DATE] - [DATE]" at bounding box center [1181, 177] width 227 height 31
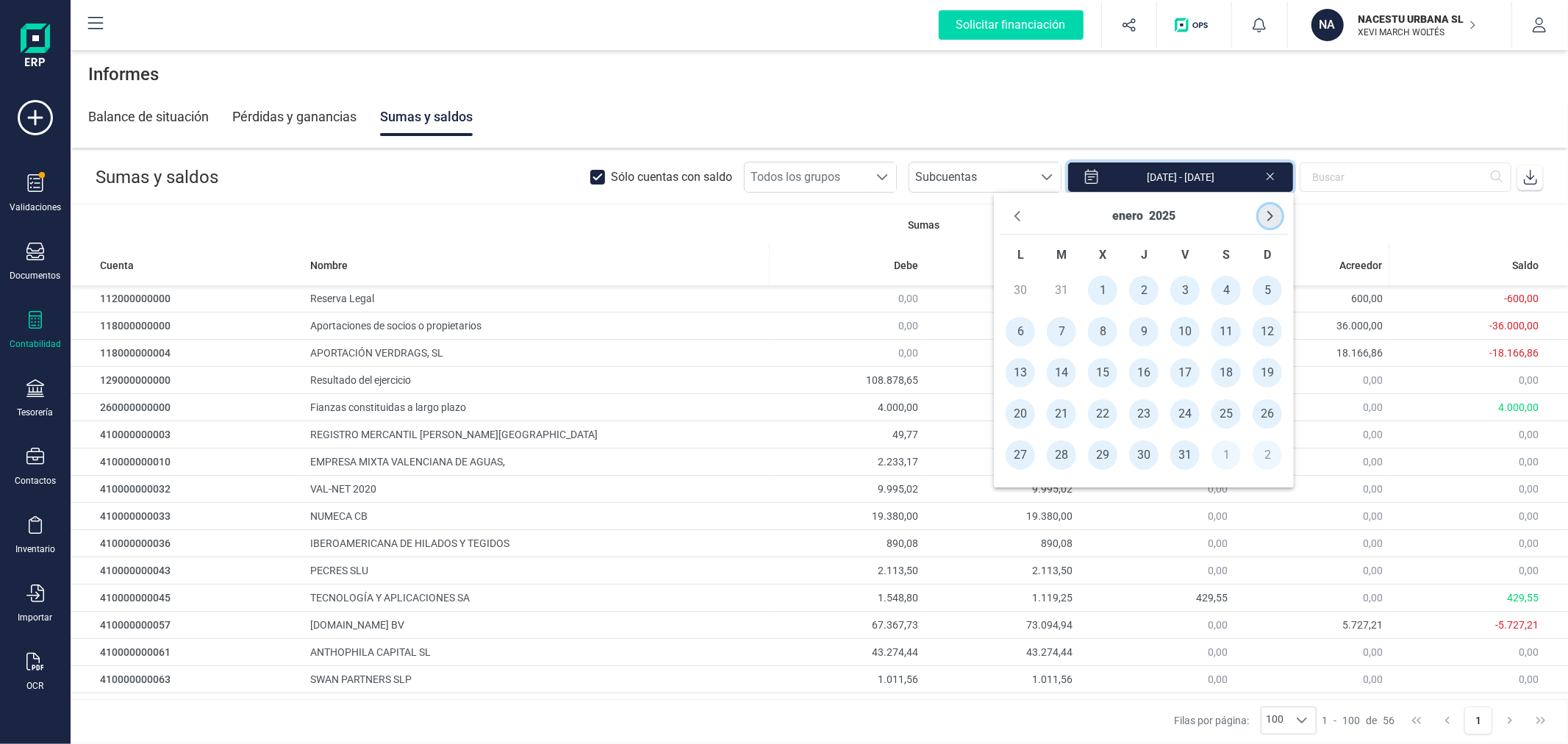
click at [1271, 210] on icon "Next Month" at bounding box center [1271, 216] width 12 height 12
click at [1272, 210] on icon "Next Month" at bounding box center [1271, 216] width 12 height 12
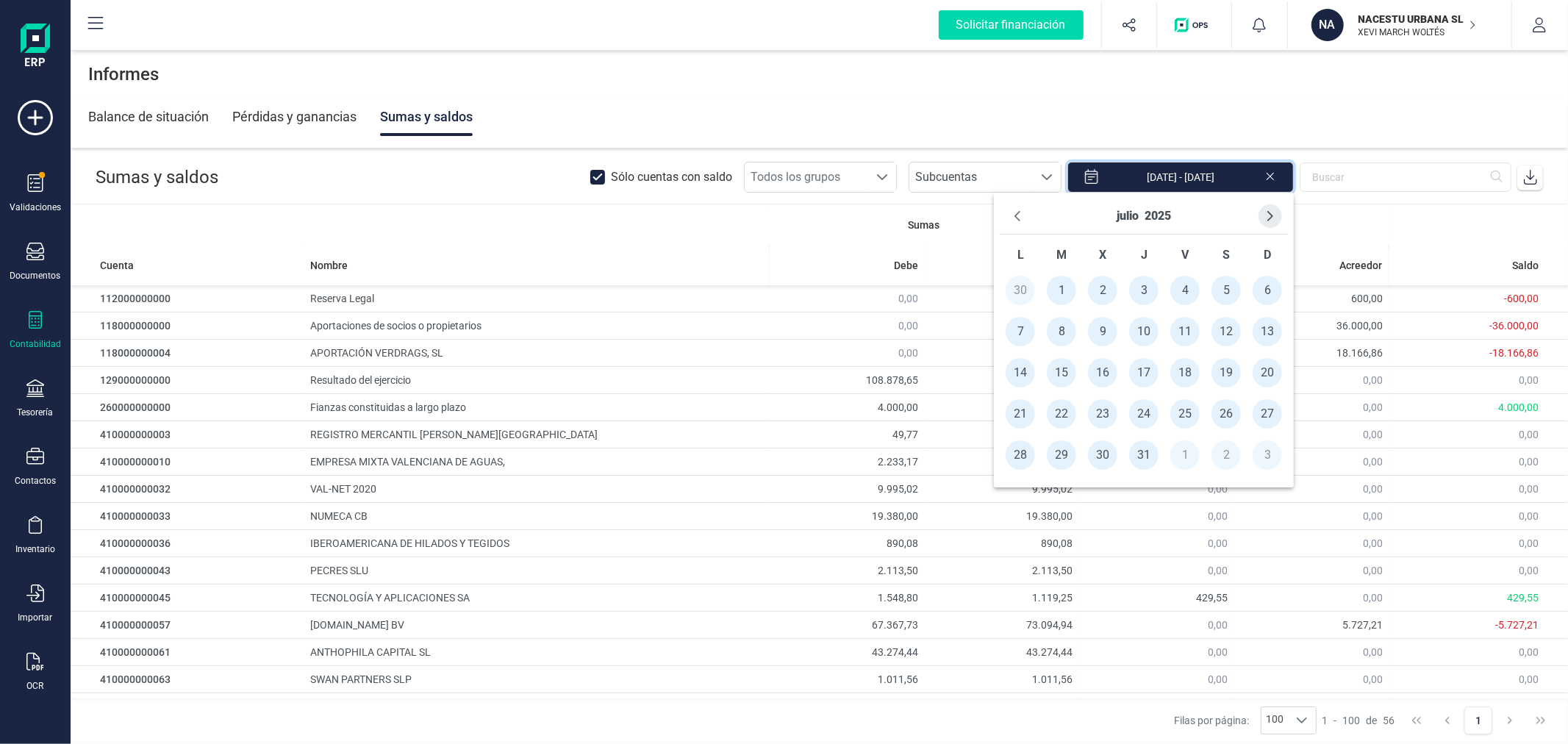
click at [1272, 210] on icon "Next Month" at bounding box center [1271, 216] width 12 height 12
click at [1010, 291] on span "1" at bounding box center [1020, 290] width 29 height 29
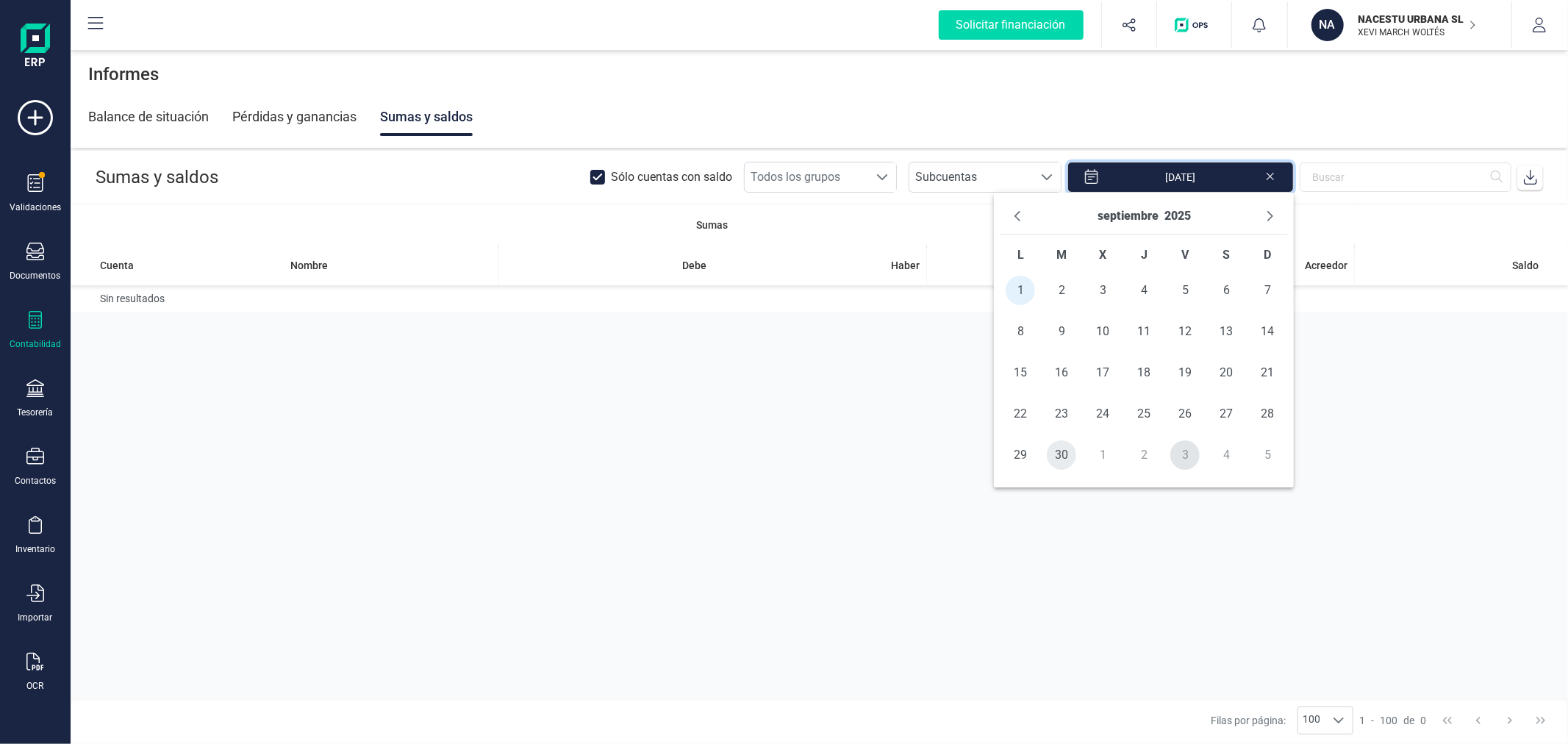
click at [1067, 451] on span "30" at bounding box center [1061, 454] width 29 height 29
type input "01/09/2025 - 30/09/2025"
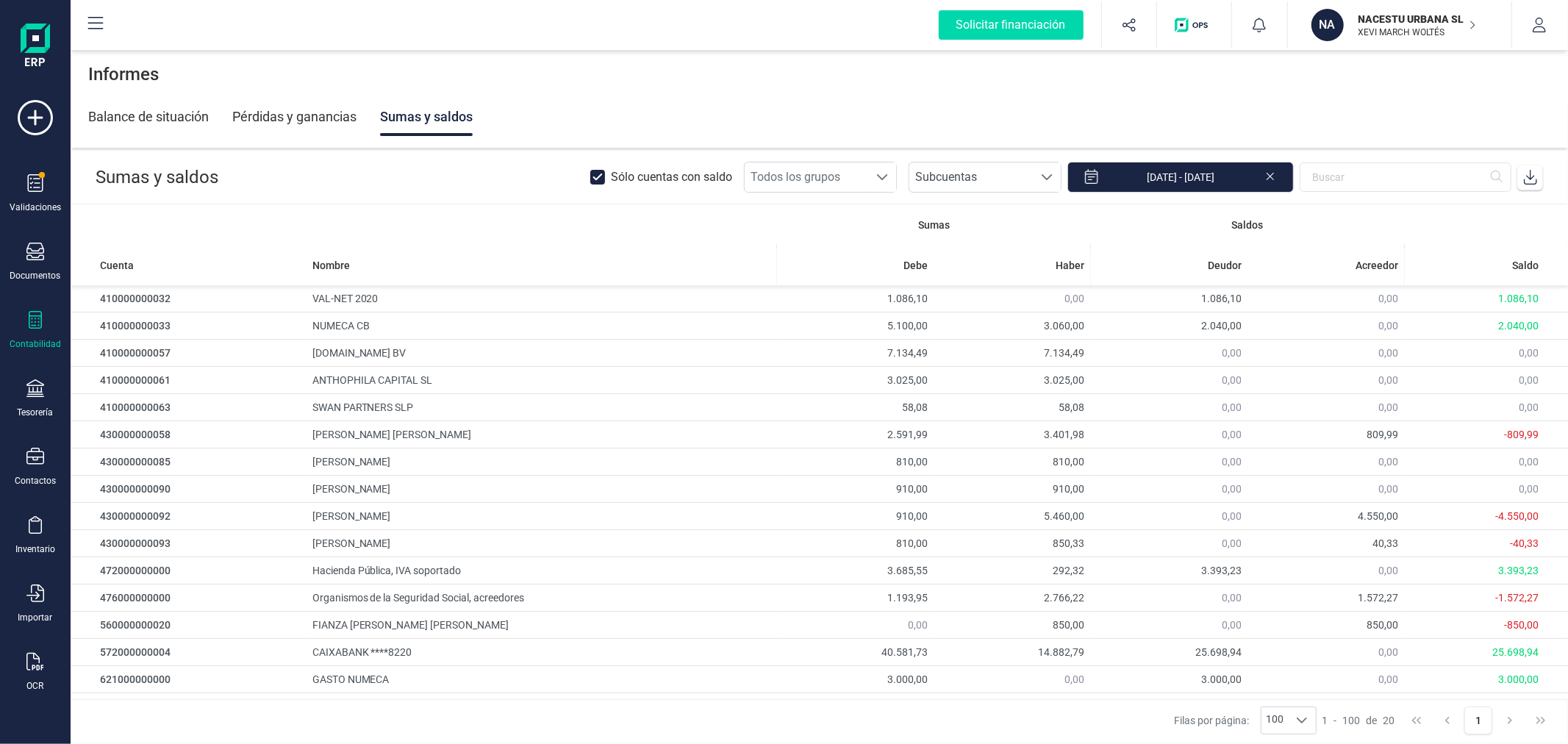
click at [1534, 176] on icon at bounding box center [1531, 177] width 15 height 15
click at [39, 179] on span at bounding box center [42, 176] width 7 height 7
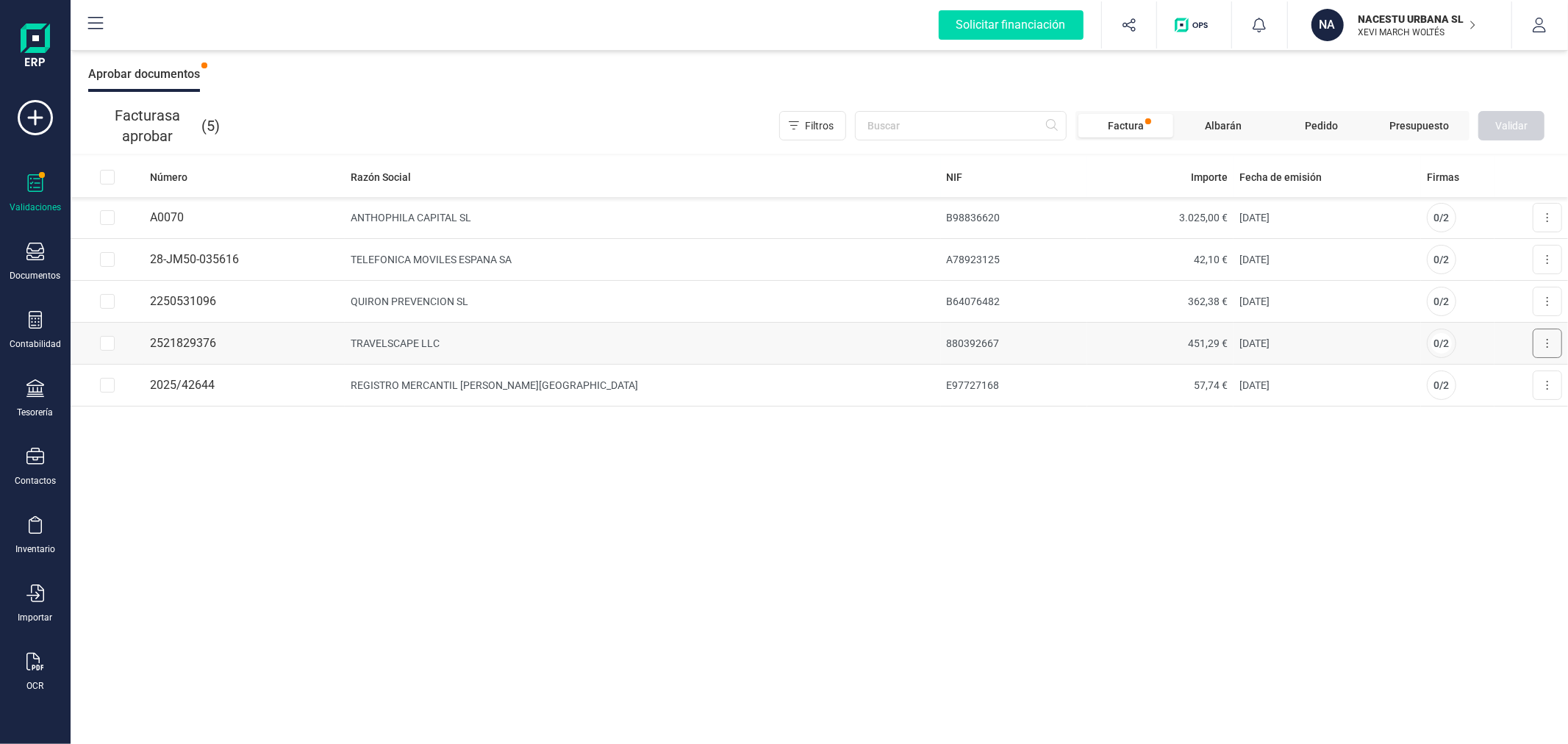
click at [1548, 343] on icon at bounding box center [1548, 343] width 3 height 12
click at [1506, 383] on span "Aprobar factura" at bounding box center [1513, 380] width 74 height 15
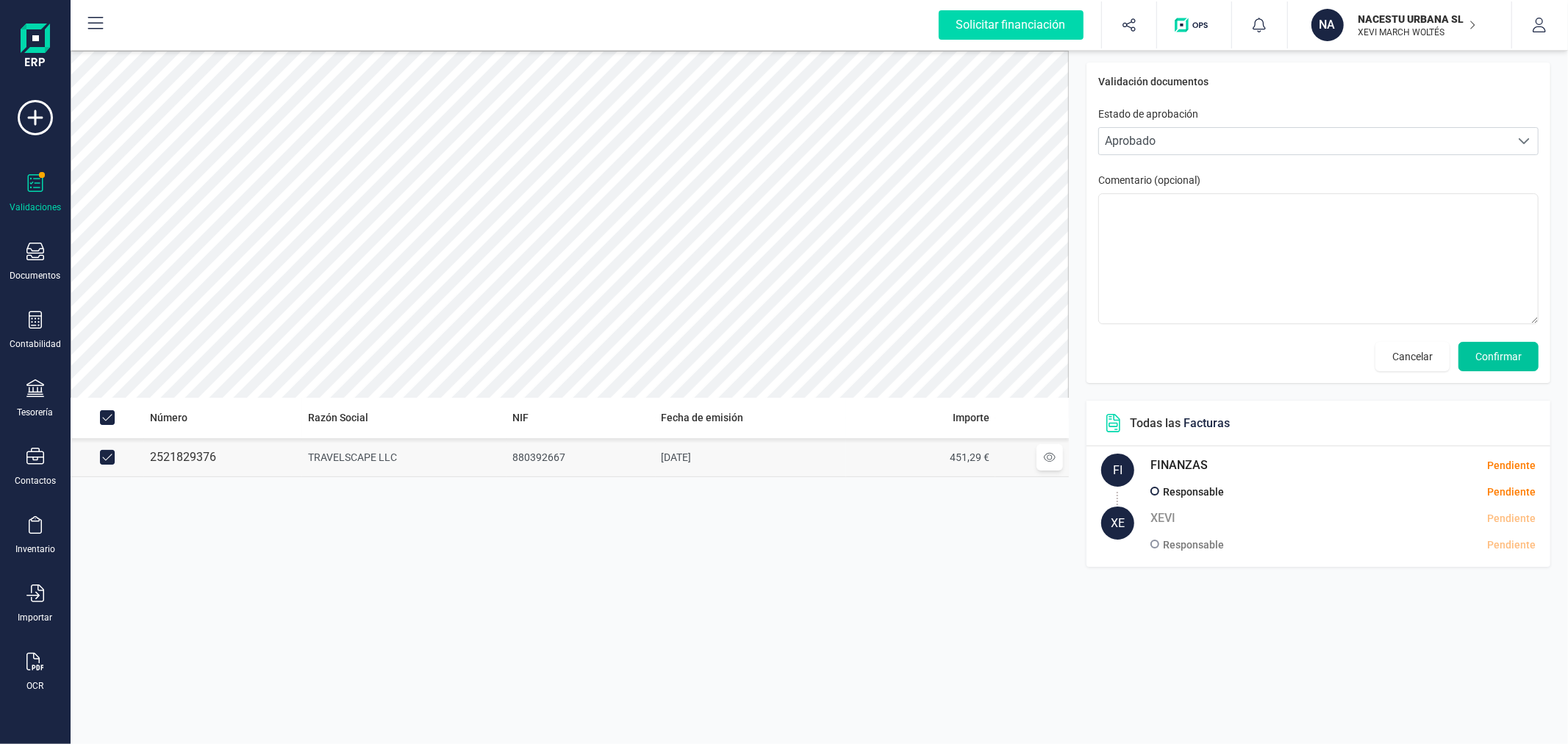
click at [1487, 363] on span "Confirmar" at bounding box center [1498, 357] width 46 height 15
click at [1496, 349] on span "Confirmar" at bounding box center [1498, 357] width 46 height 15
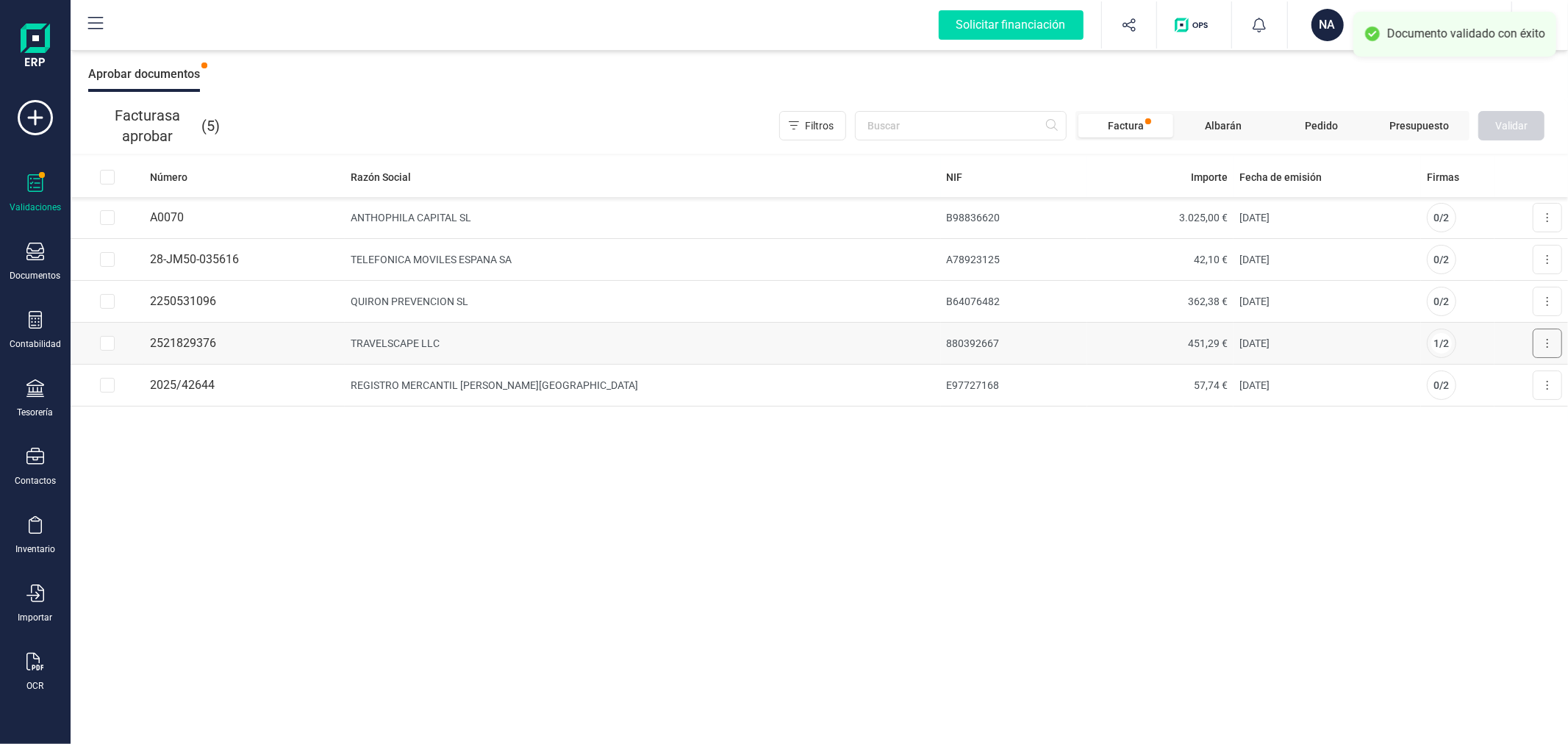
click at [1551, 343] on button at bounding box center [1547, 343] width 29 height 29
click at [1509, 382] on span "Aprobar factura" at bounding box center [1513, 380] width 74 height 15
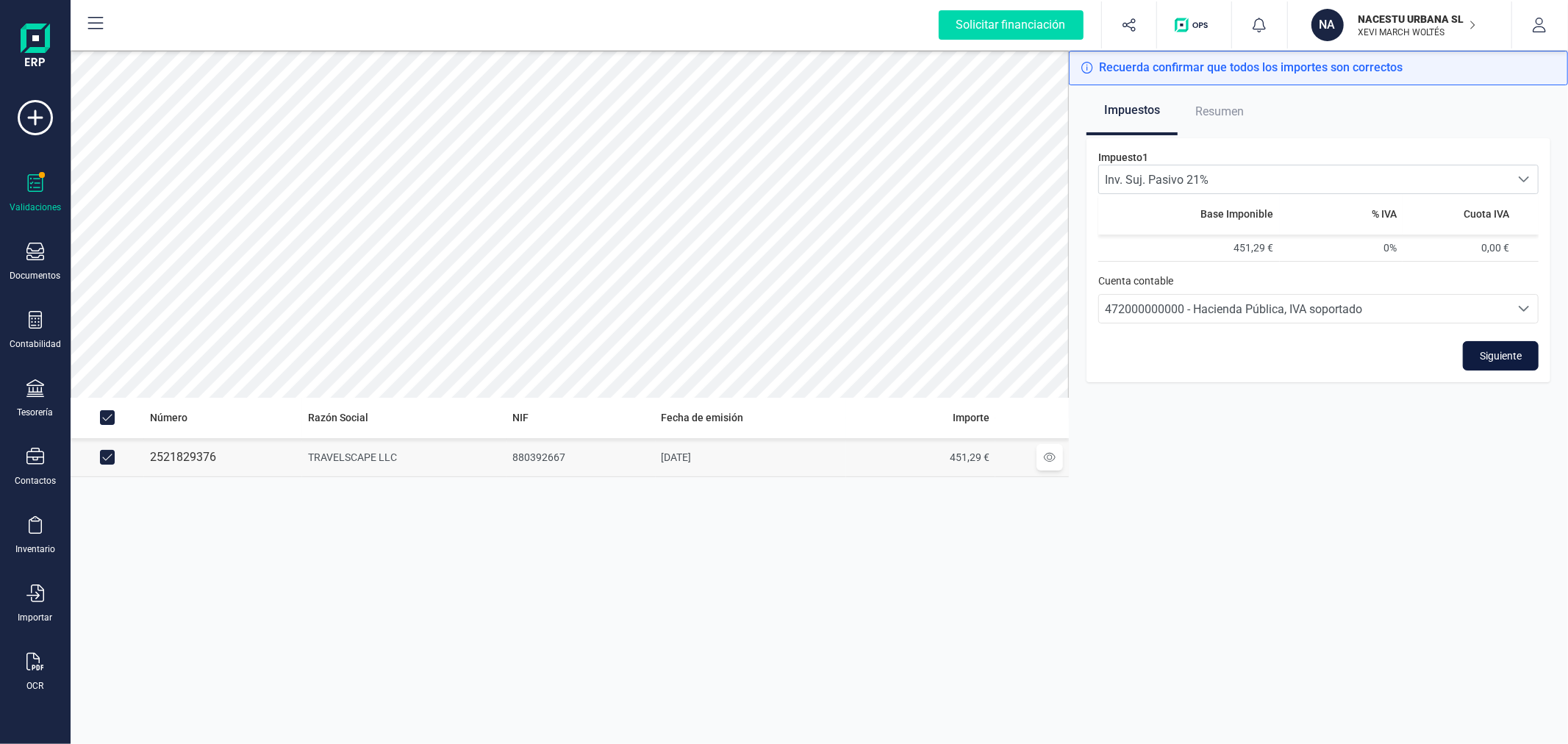
click at [1488, 353] on span "Siguiente" at bounding box center [1501, 356] width 42 height 15
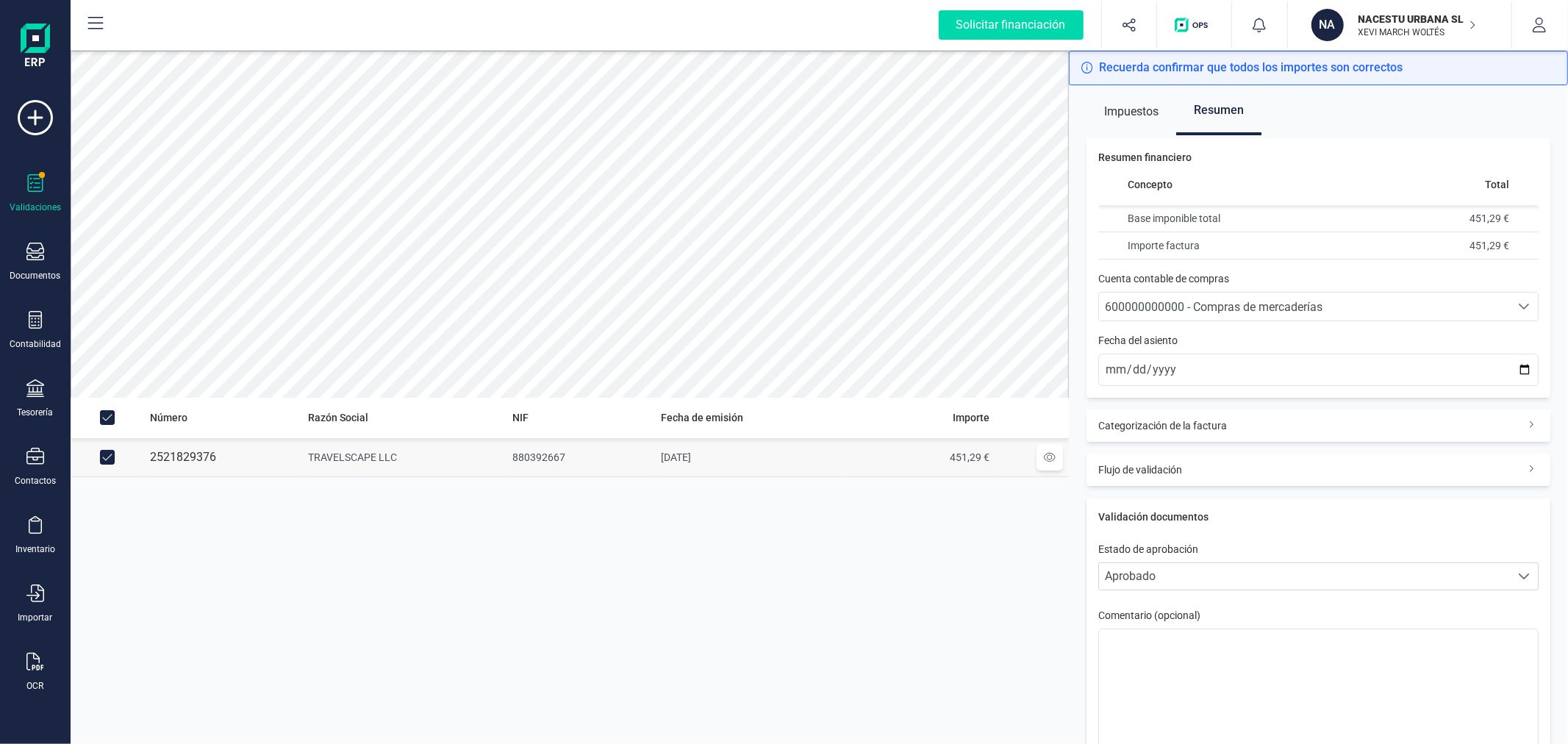
click at [1219, 305] on span "600000000000 - Compras de mercaderías" at bounding box center [1214, 307] width 218 height 14
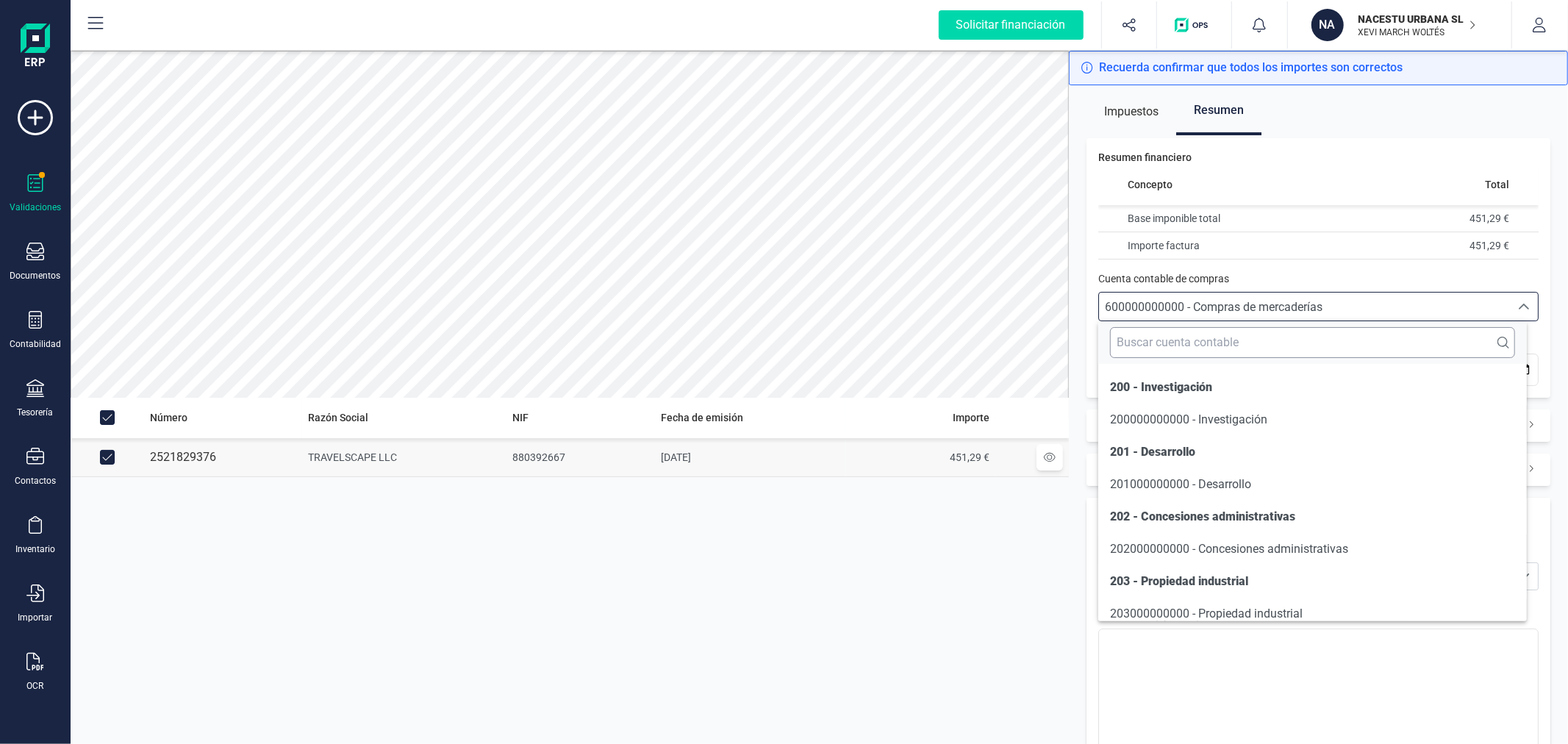
scroll to position [7086, 0]
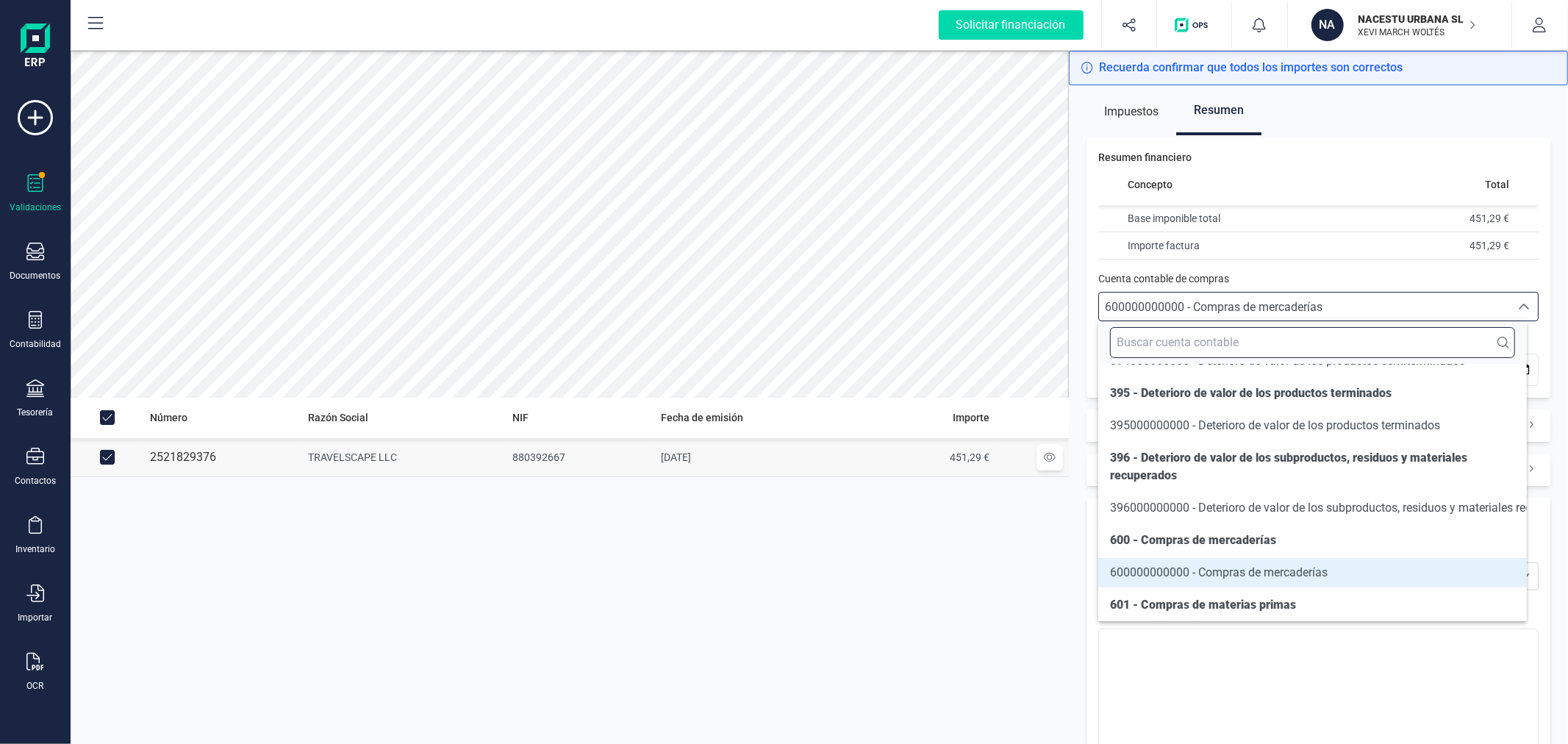
click at [1208, 348] on input "text" at bounding box center [1312, 343] width 404 height 31
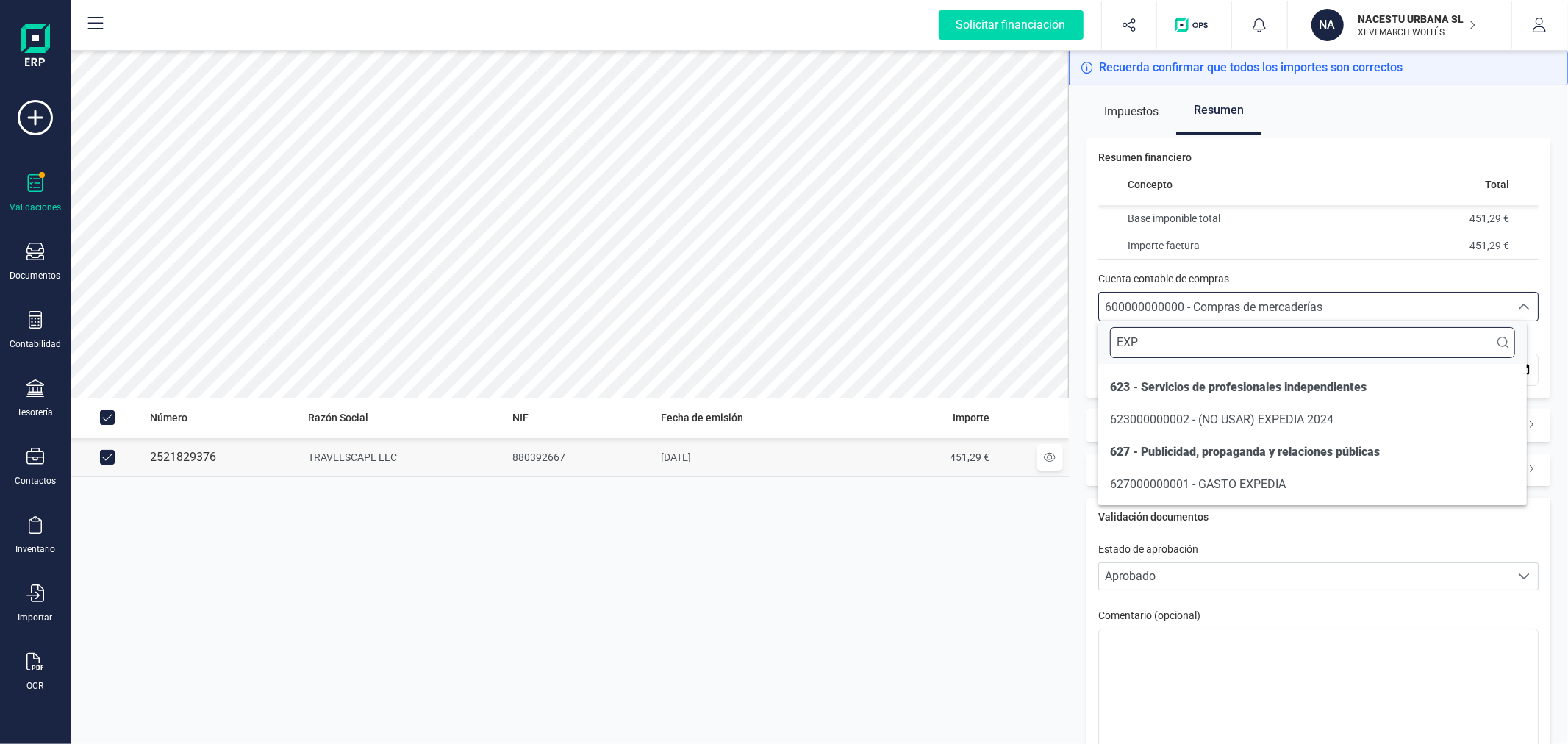
scroll to position [0, 0]
type input "EXPE"
click at [1219, 477] on span "627000000001 - GASTO EXPEDIA" at bounding box center [1198, 484] width 176 height 14
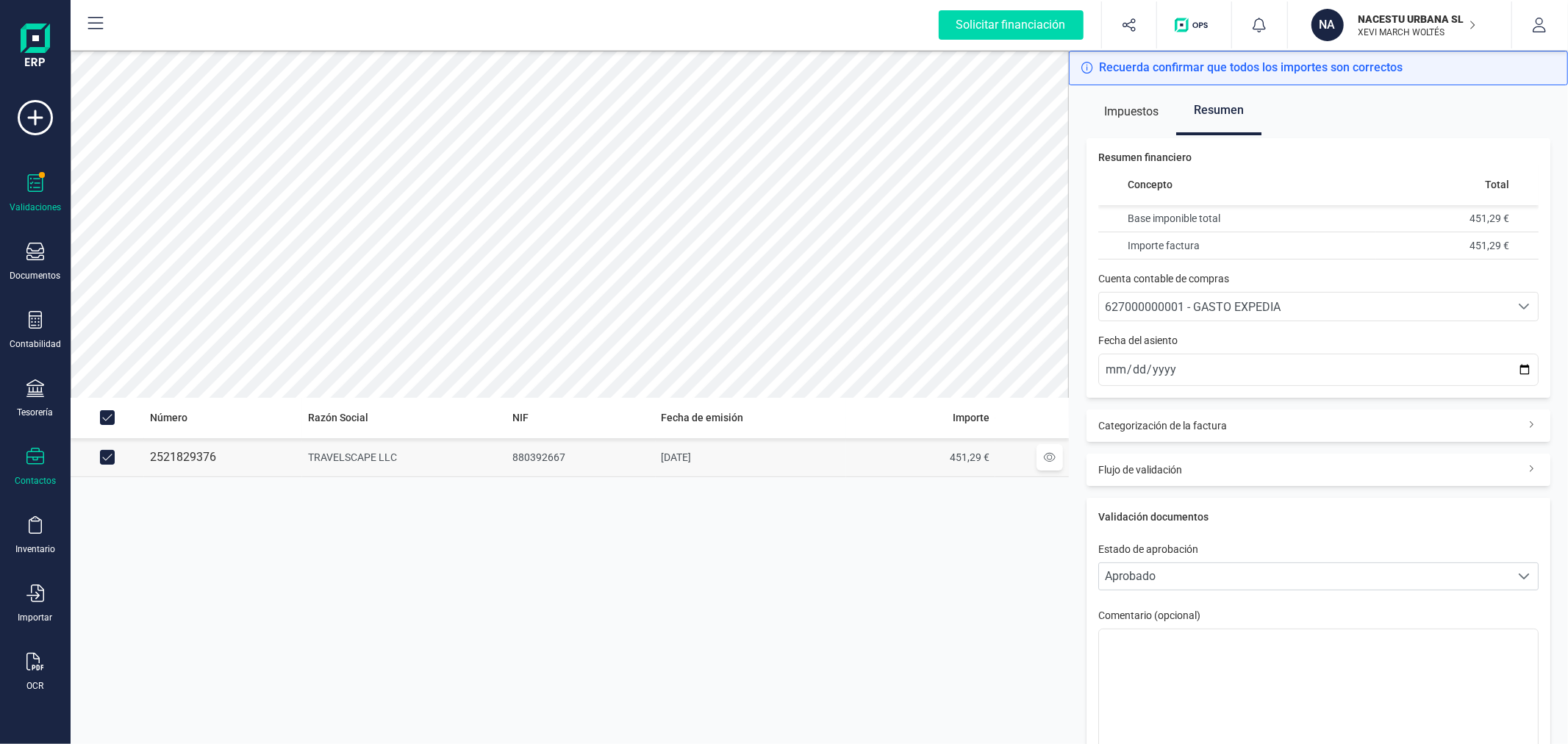
click at [37, 474] on div "Contactos" at bounding box center [35, 467] width 59 height 39
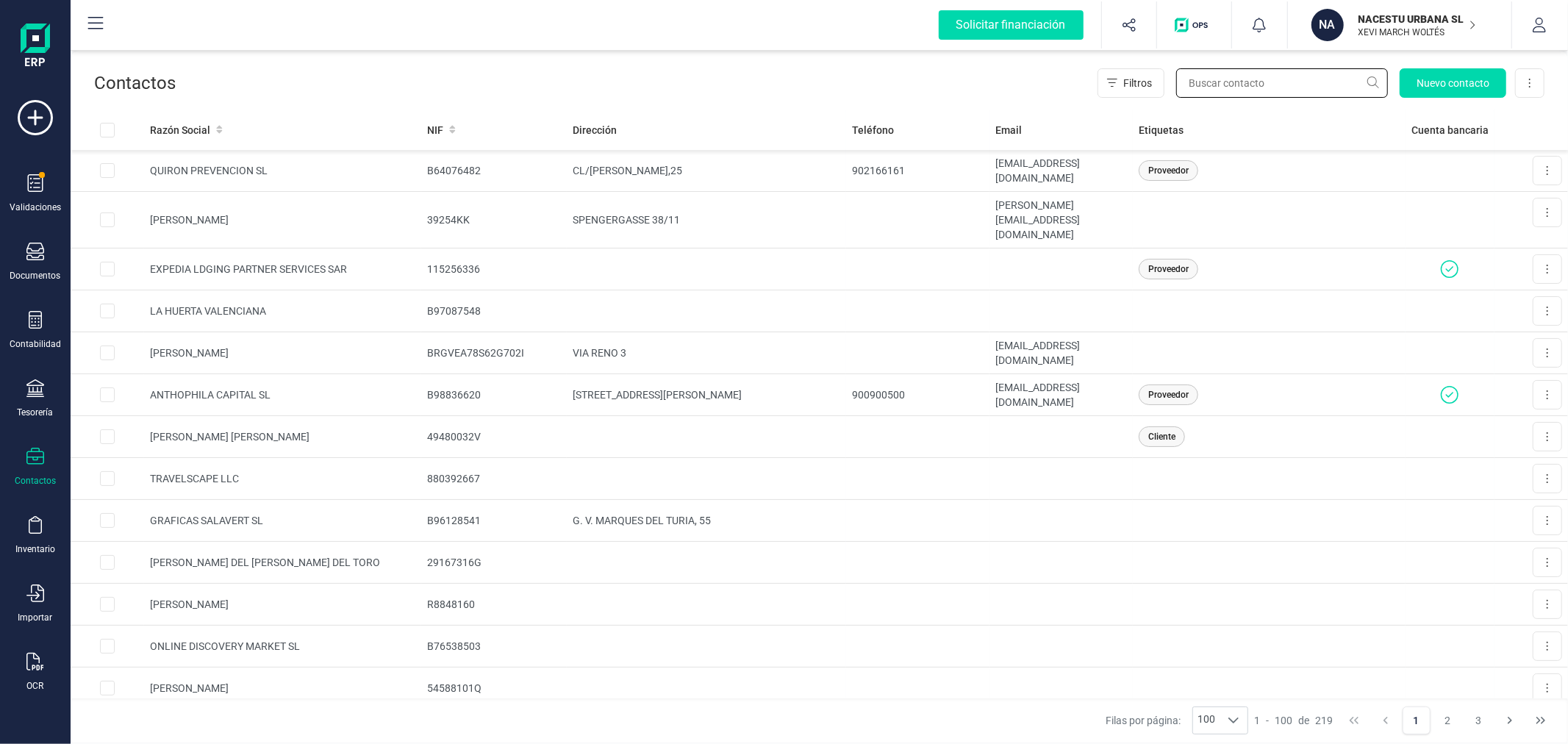
click at [1216, 86] on input "text" at bounding box center [1282, 82] width 212 height 29
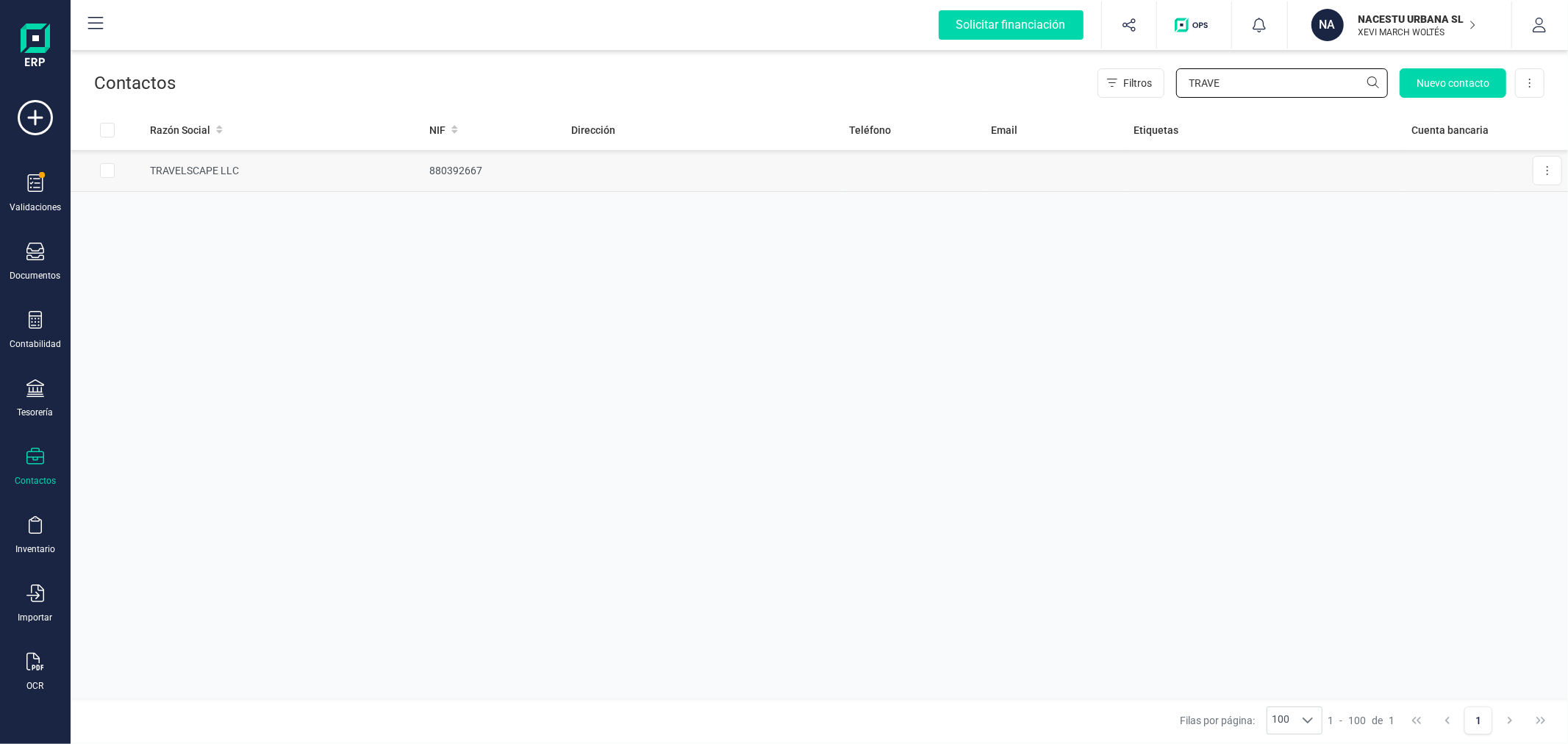
type input "TRAVE"
click at [1051, 170] on td at bounding box center [1057, 171] width 143 height 42
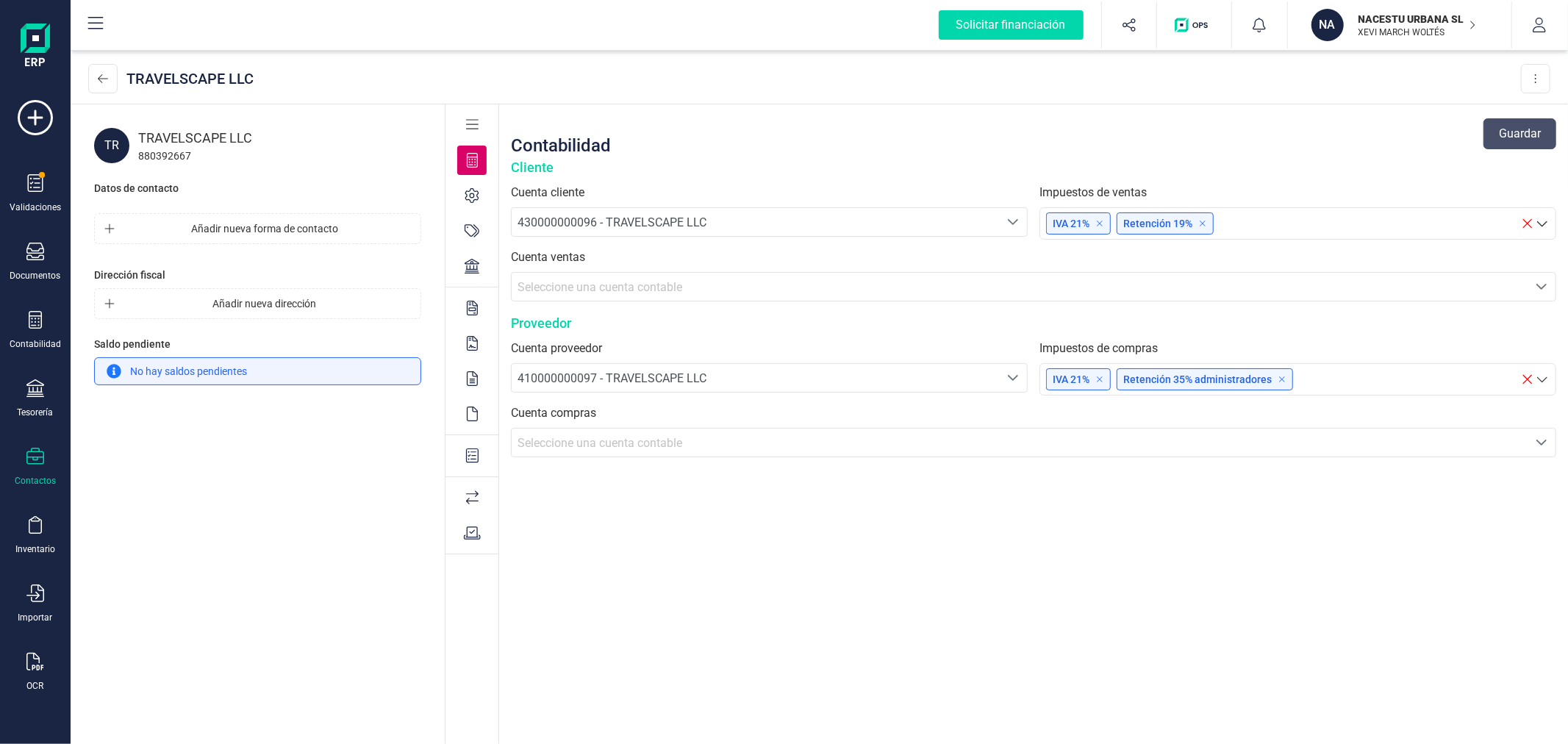
click at [711, 385] on div "410000000097 - TRAVELSCAPE LLC" at bounding box center [755, 378] width 475 height 18
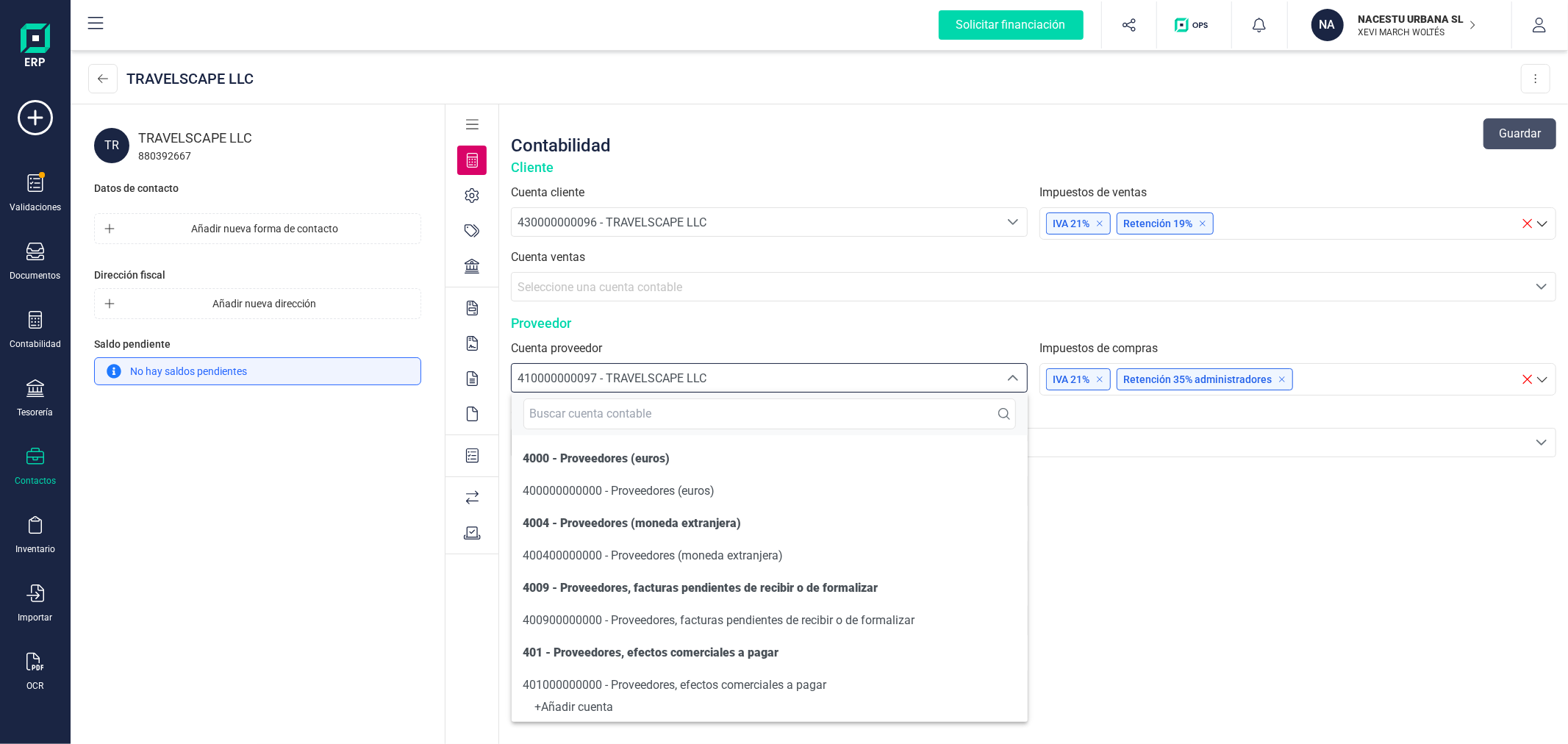
scroll to position [3304, 0]
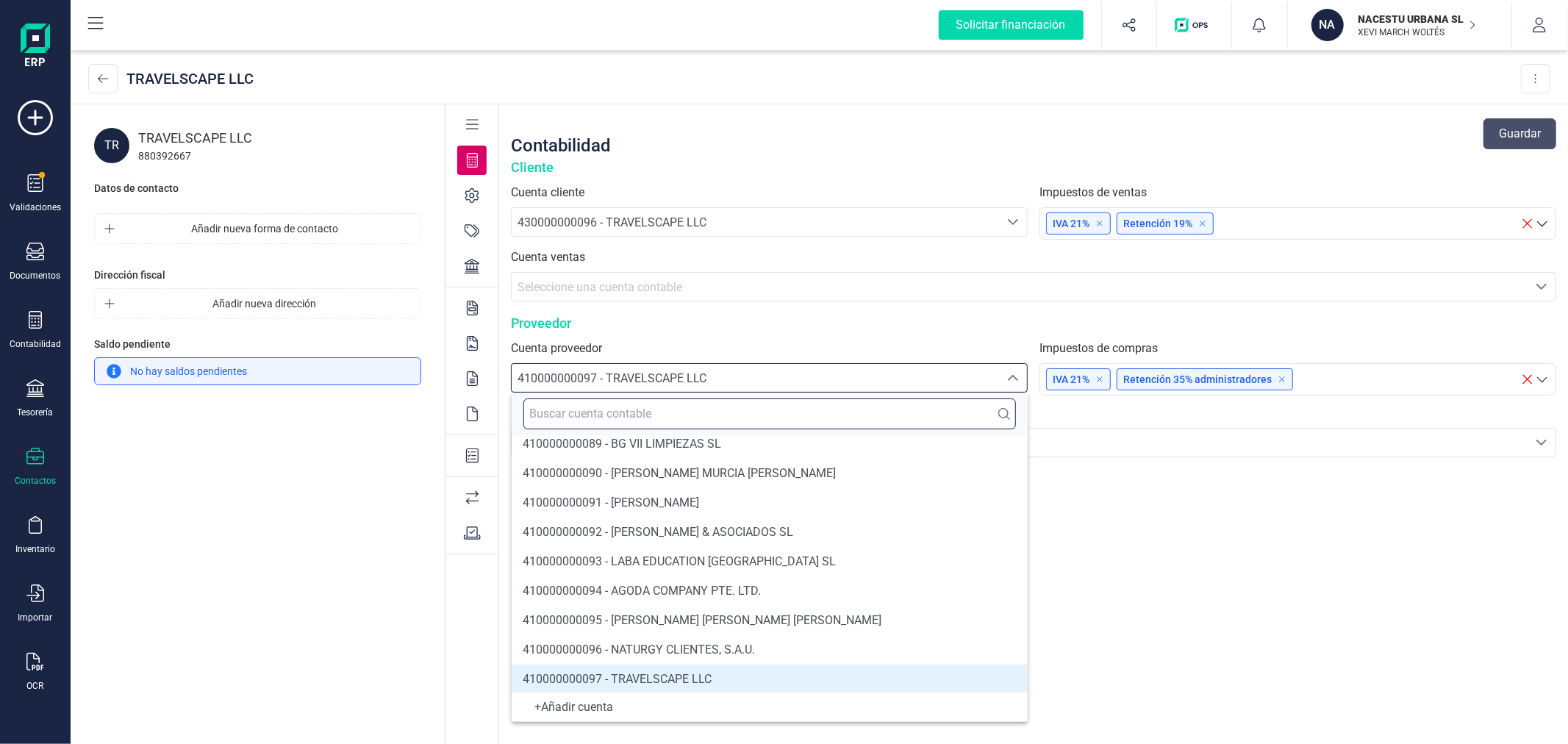
click at [718, 420] on input "text" at bounding box center [769, 413] width 493 height 31
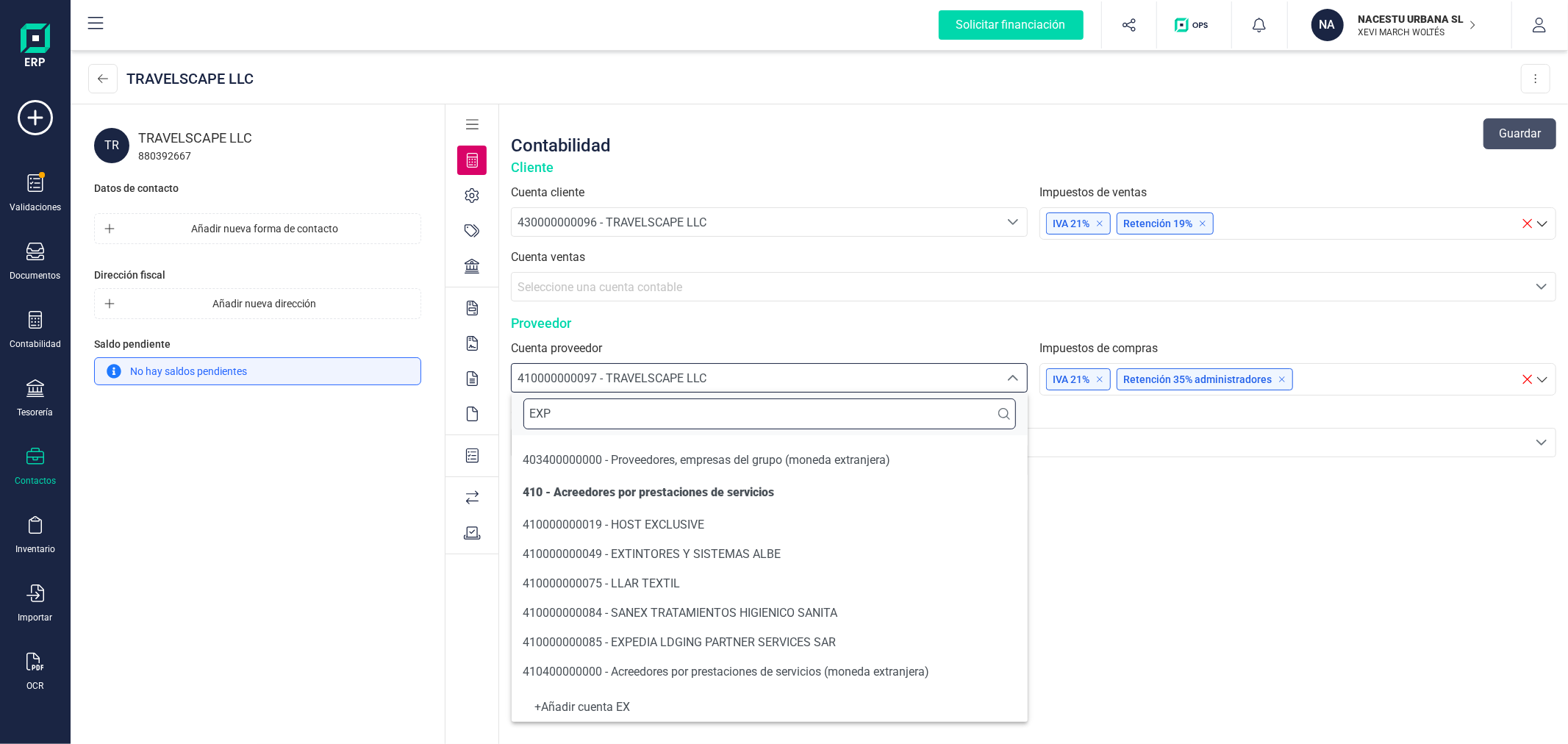
scroll to position [0, 0]
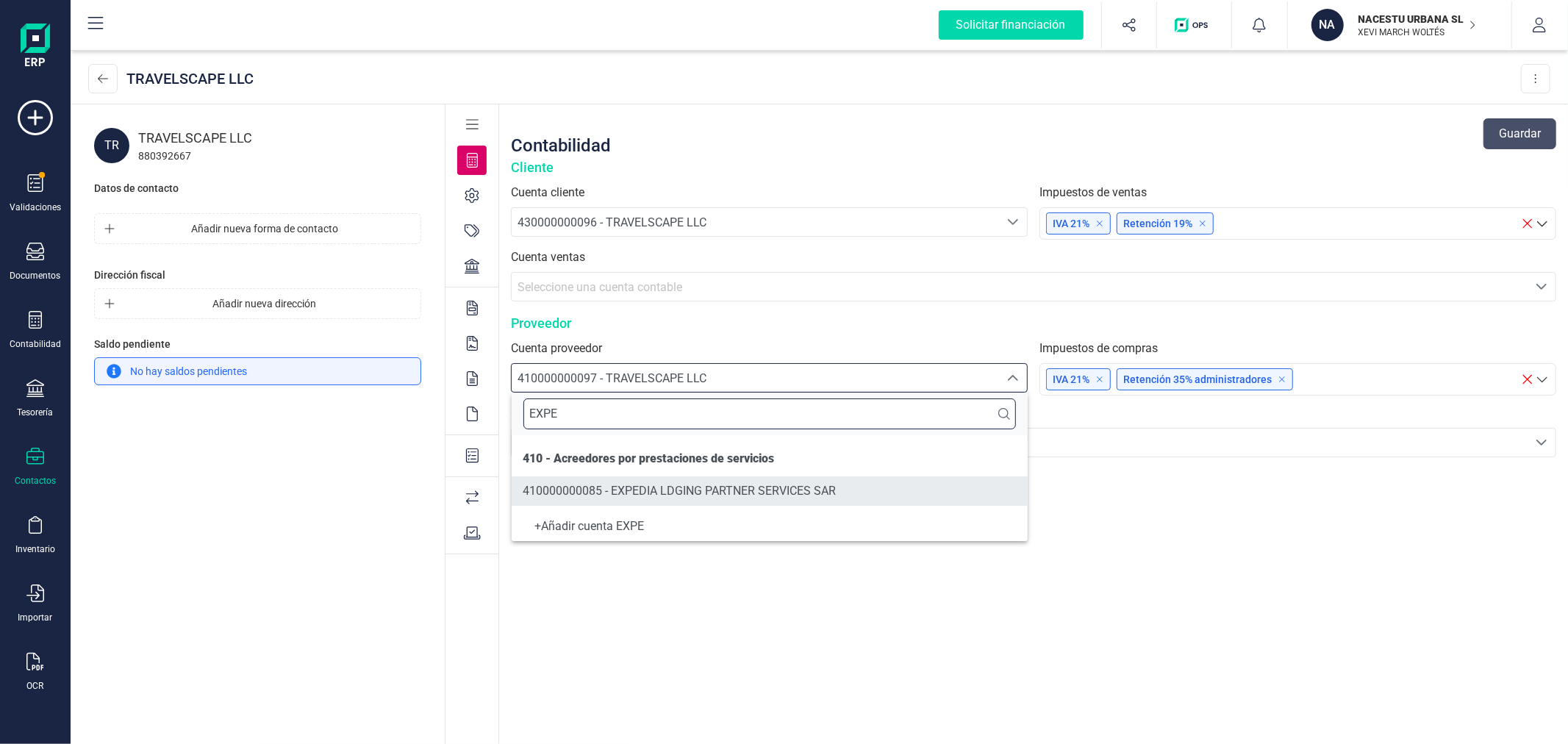
type input "EXPE"
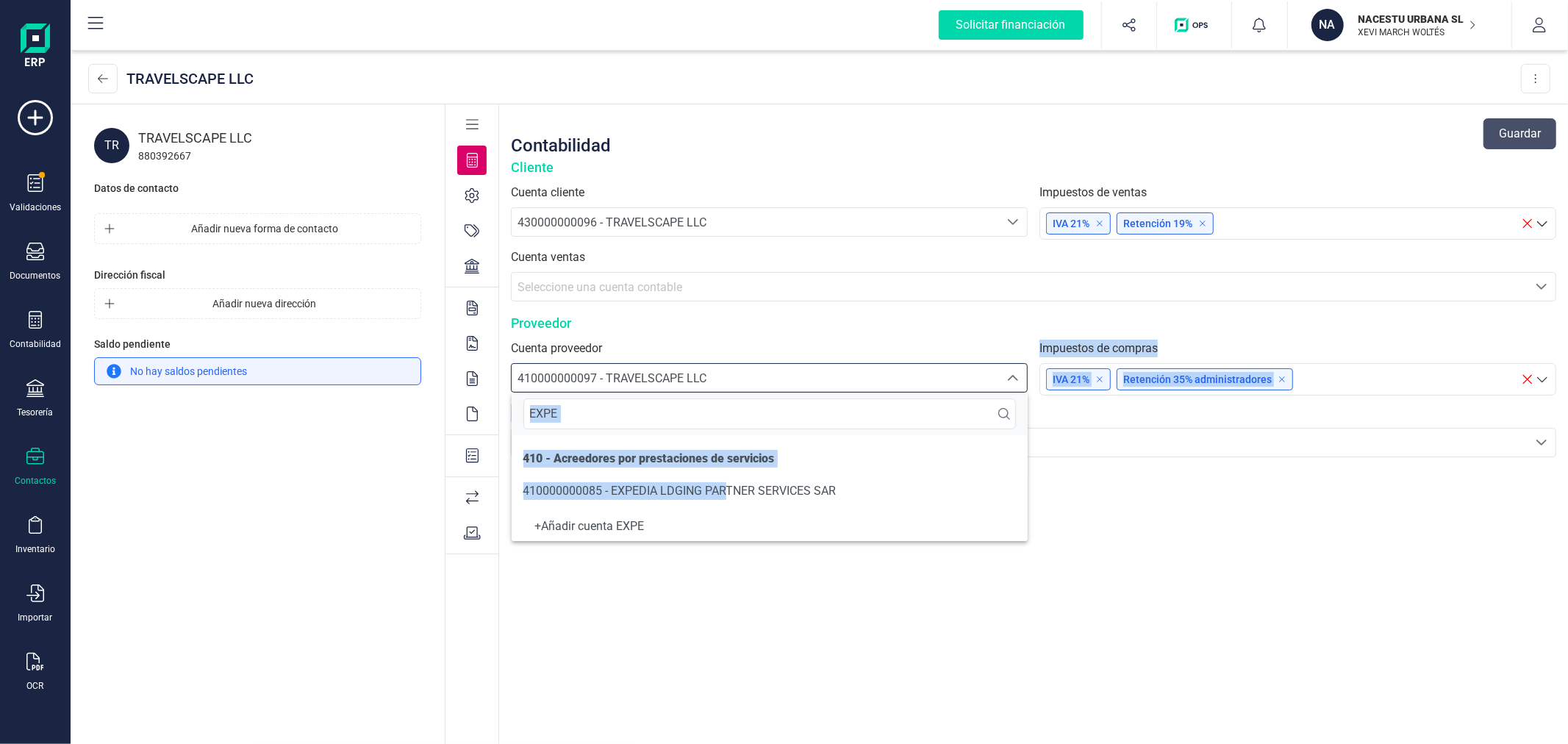
drag, startPoint x: 728, startPoint y: 480, endPoint x: 767, endPoint y: 339, distance: 146.3
click at [767, 339] on body "Solicitar financiación Validaciones Documentos Documentos Presupuestos Pedidos …" at bounding box center [784, 372] width 1568 height 744
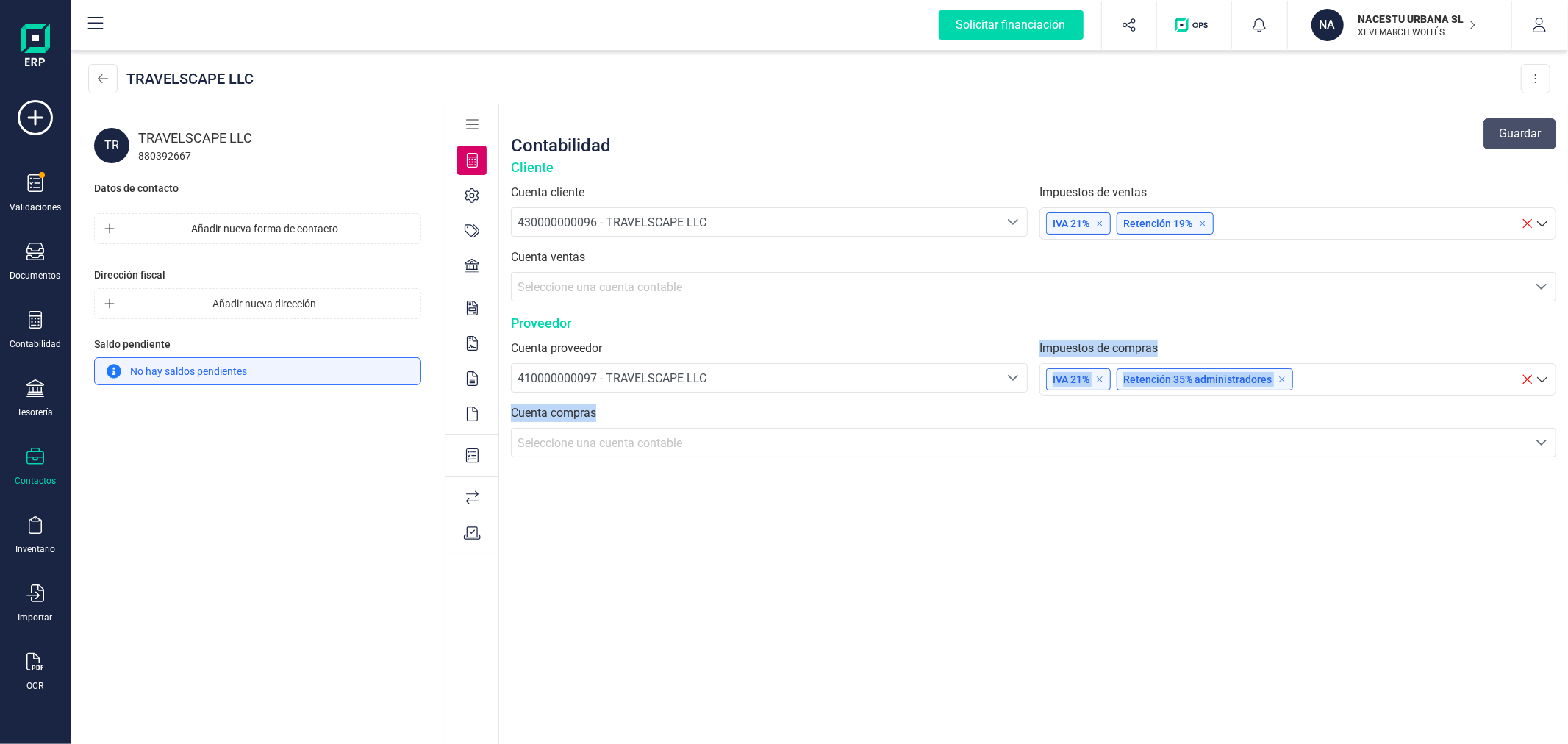
click at [763, 339] on label "Cuenta proveedor" at bounding box center [768, 348] width 517 height 18
click at [681, 588] on div "Contabilidad Guardar Cliente Cuenta cliente 430000000096 - TRAVELSCAPE LLC 4300…" at bounding box center [1033, 425] width 1069 height 642
click at [693, 445] on div "Seleccione una cuenta contable" at bounding box center [1020, 443] width 1004 height 18
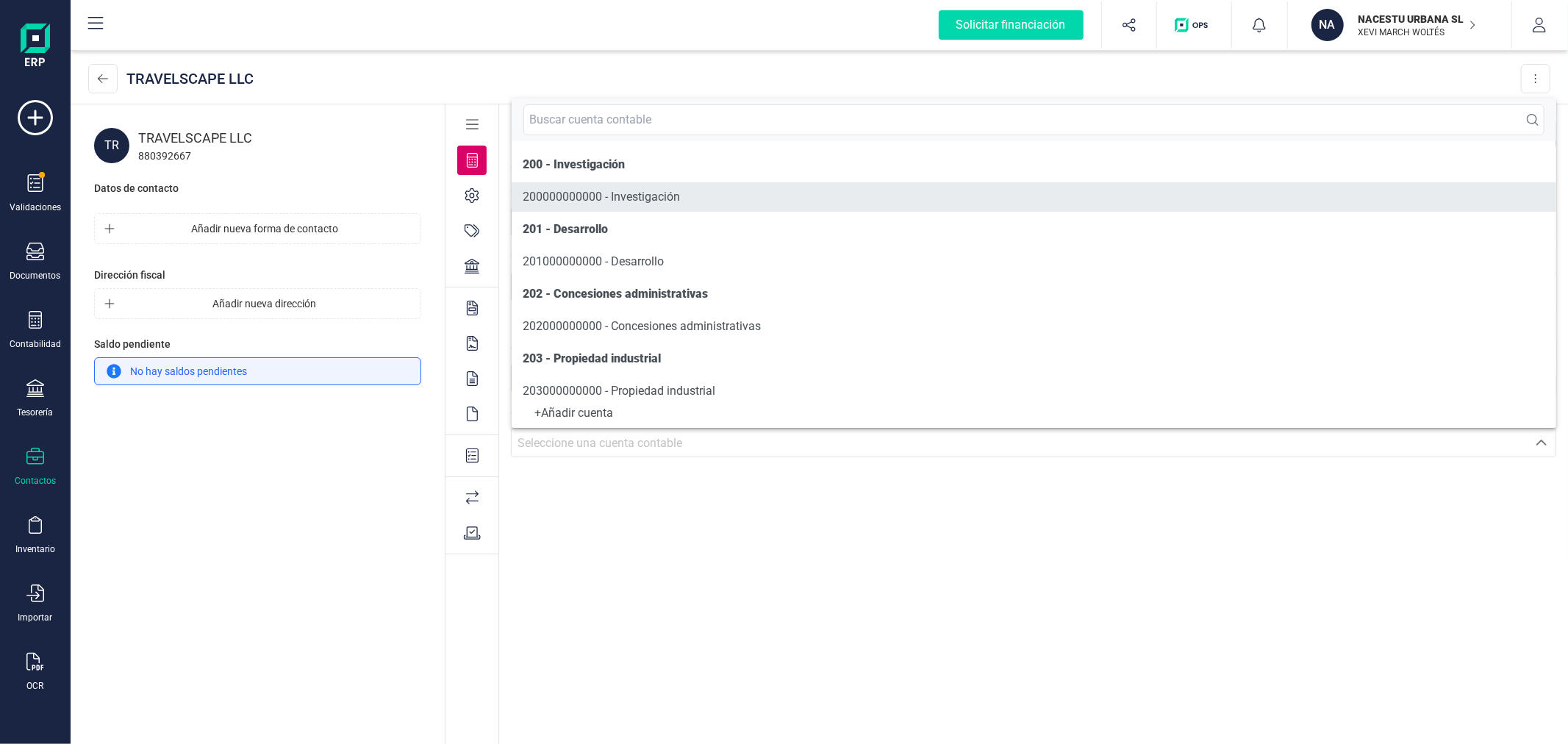
scroll to position [8, 0]
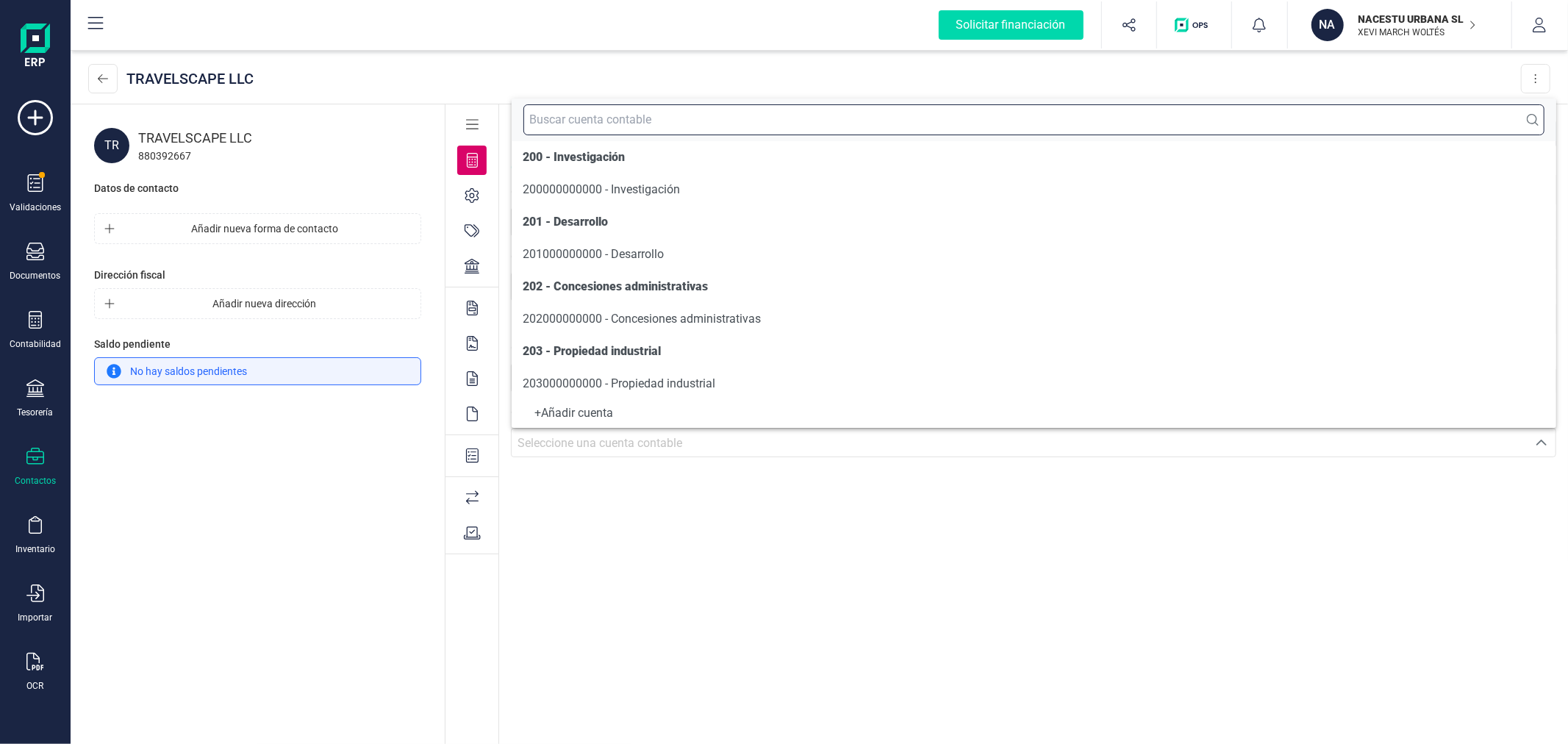
click at [637, 121] on input "text" at bounding box center [1034, 119] width 1022 height 31
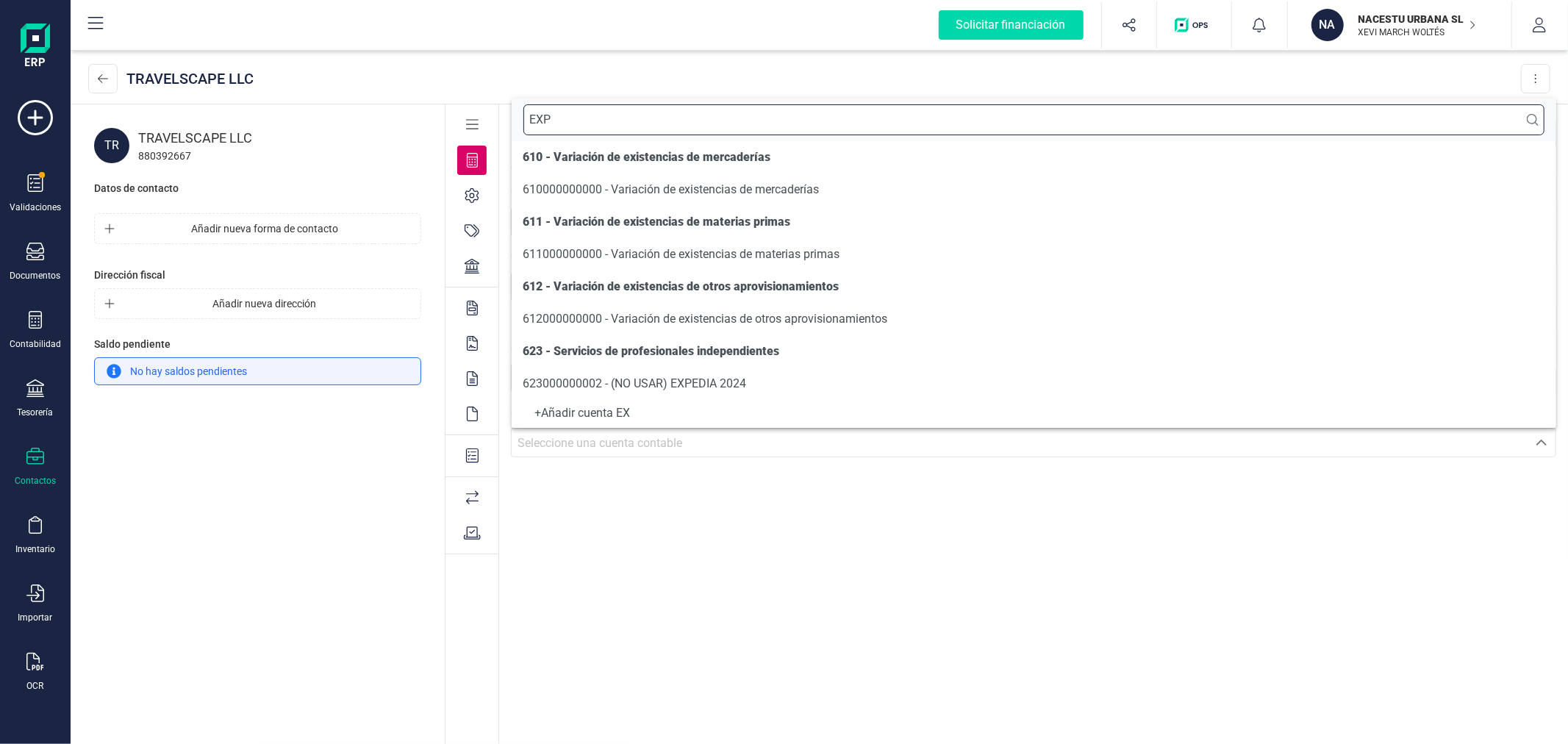
scroll to position [0, 0]
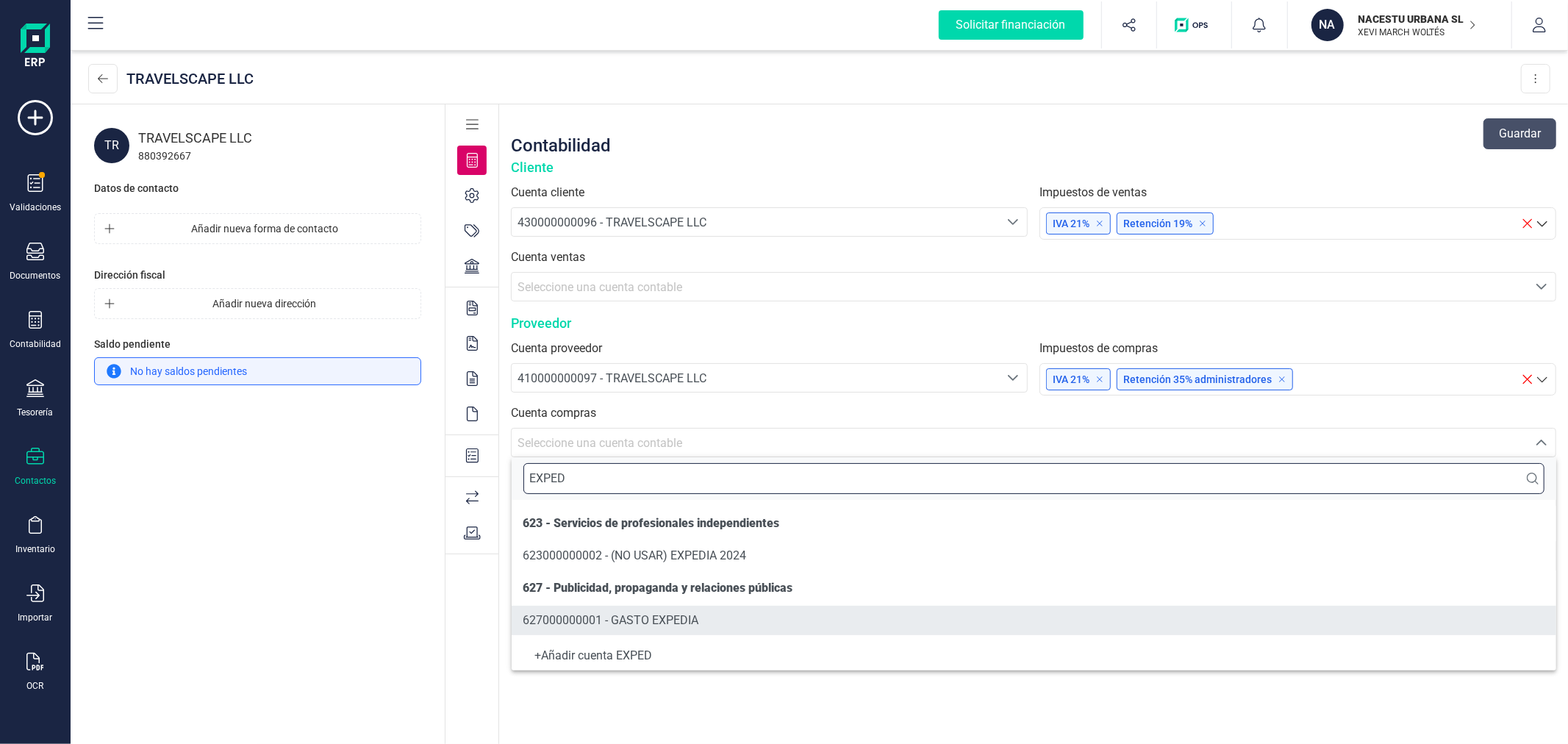
type input "EXPED"
click at [687, 617] on span "627000000001 - GASTO EXPEDIA" at bounding box center [611, 620] width 176 height 14
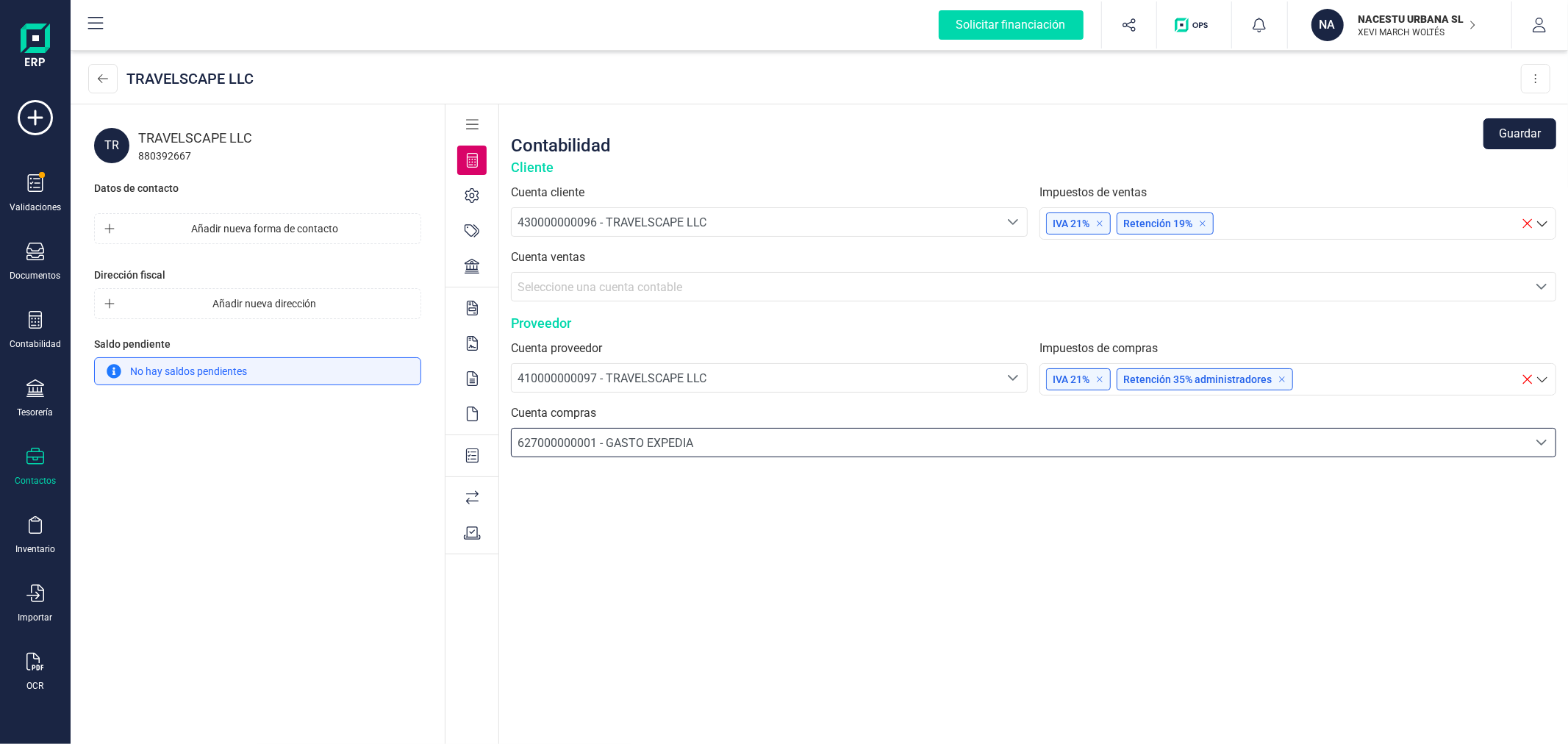
click at [1512, 136] on button "Guardar" at bounding box center [1519, 134] width 73 height 31
click at [31, 189] on icon at bounding box center [35, 182] width 18 height 18
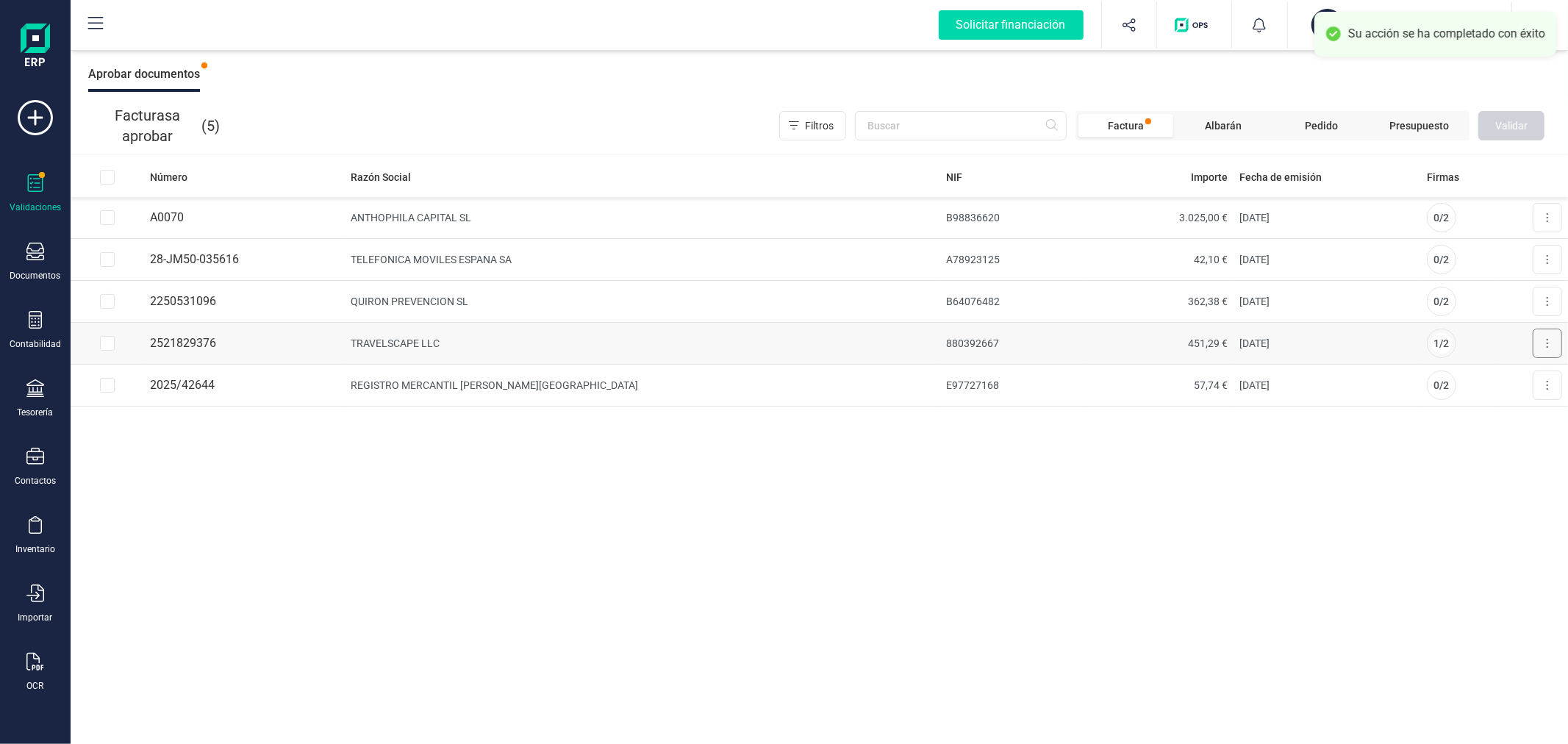
click at [1540, 340] on button at bounding box center [1547, 343] width 29 height 29
click at [1500, 374] on span "Aprobar factura" at bounding box center [1513, 380] width 74 height 15
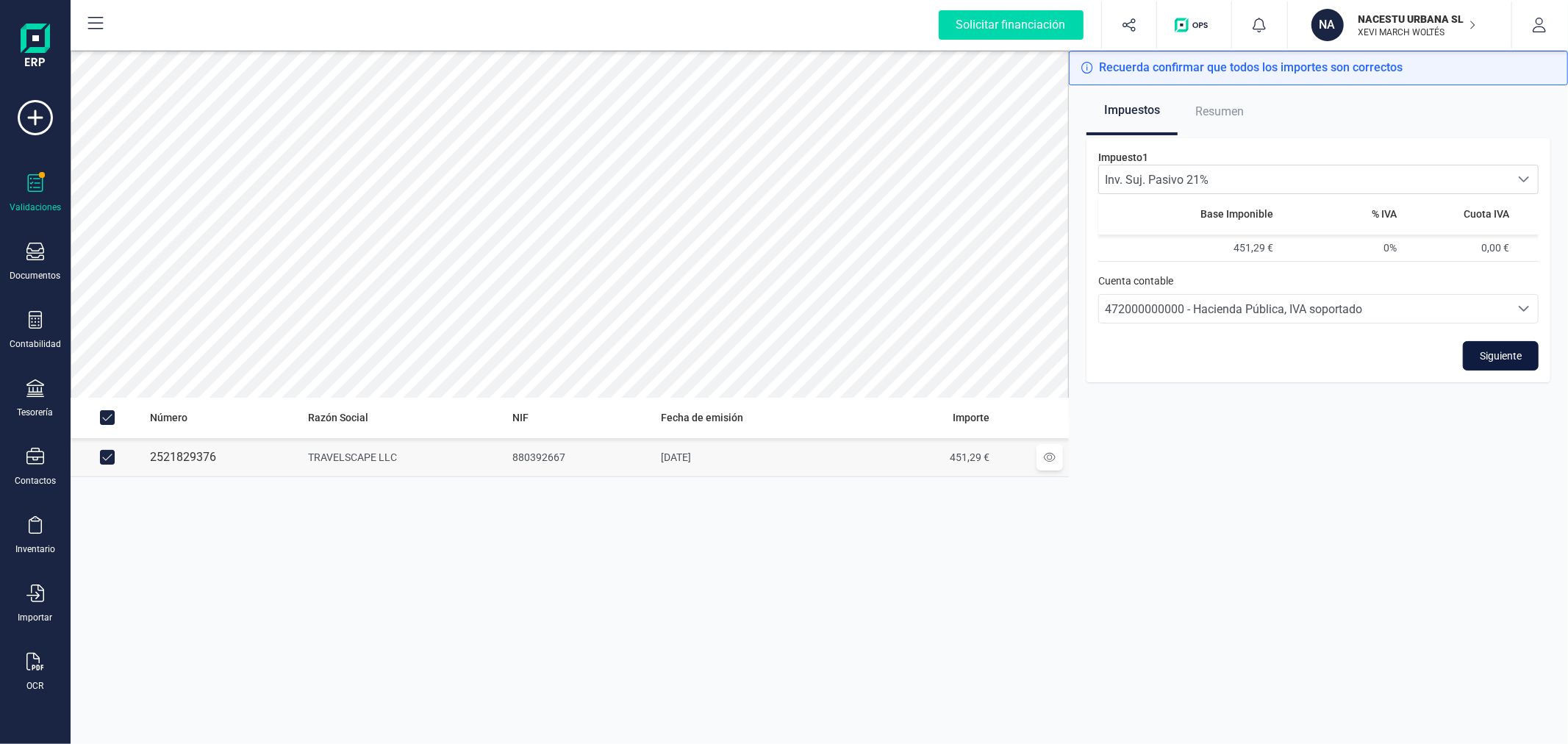
click at [1496, 354] on span "Siguiente" at bounding box center [1501, 356] width 42 height 15
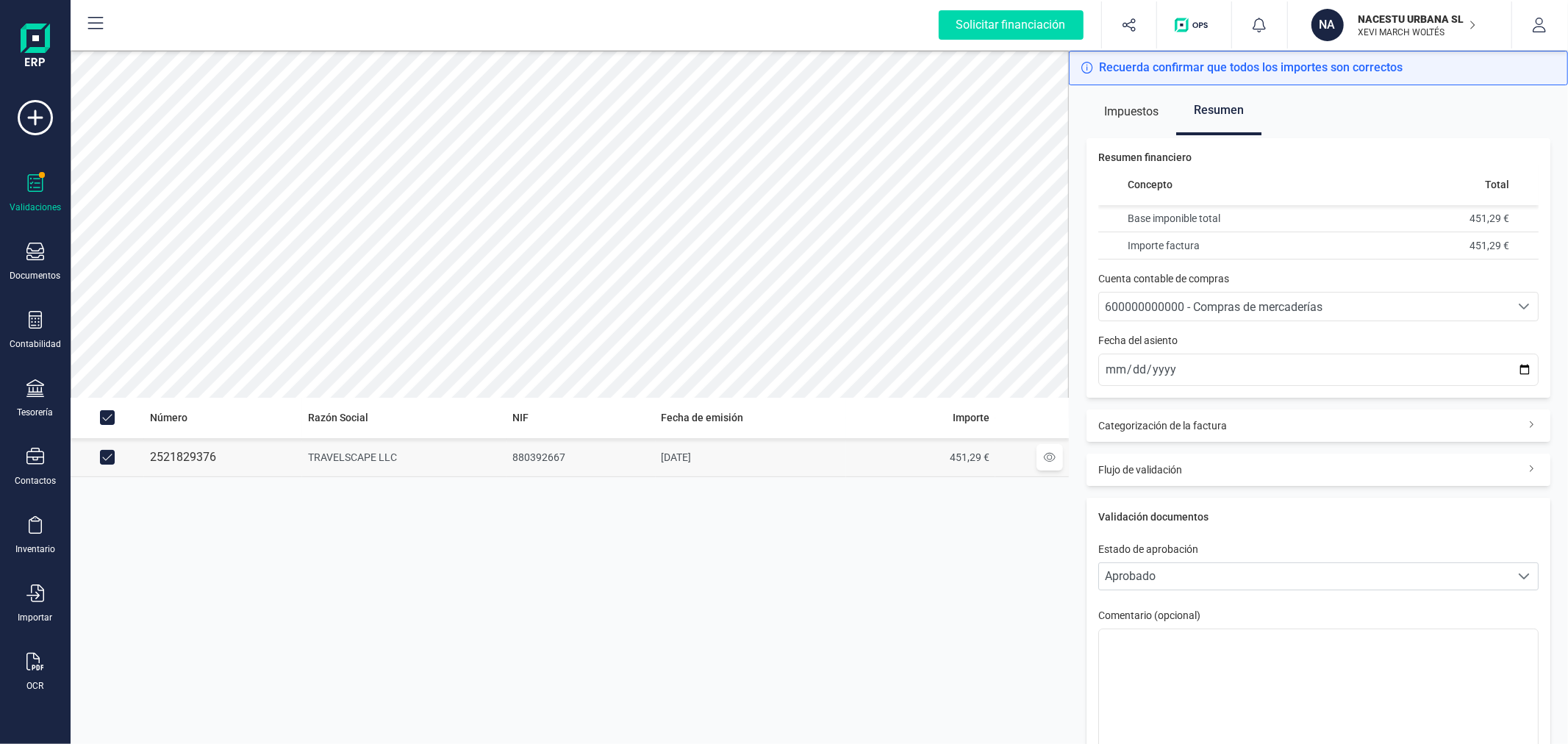
click at [1188, 300] on span "600000000000 - Compras de mercaderías" at bounding box center [1214, 307] width 218 height 14
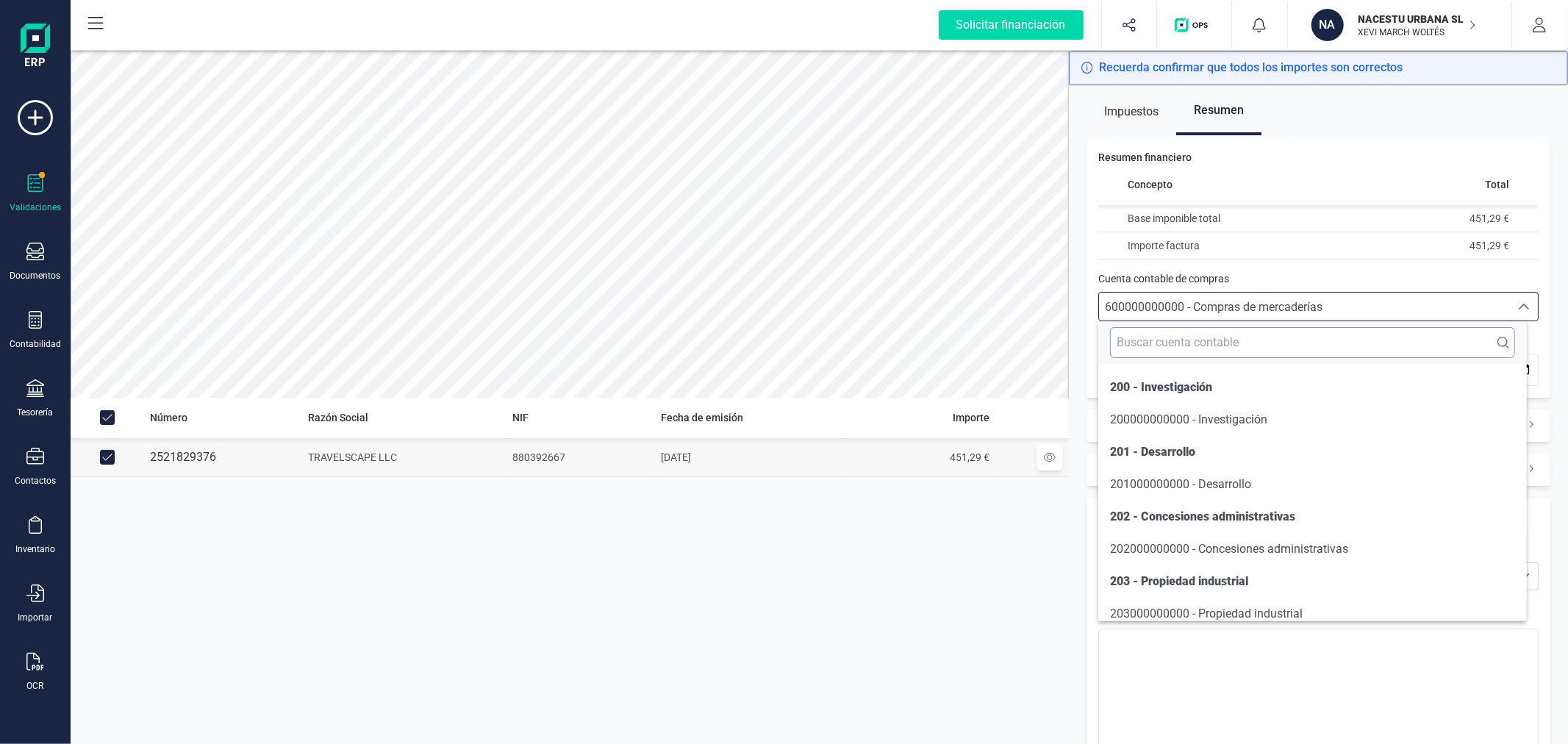
scroll to position [7086, 0]
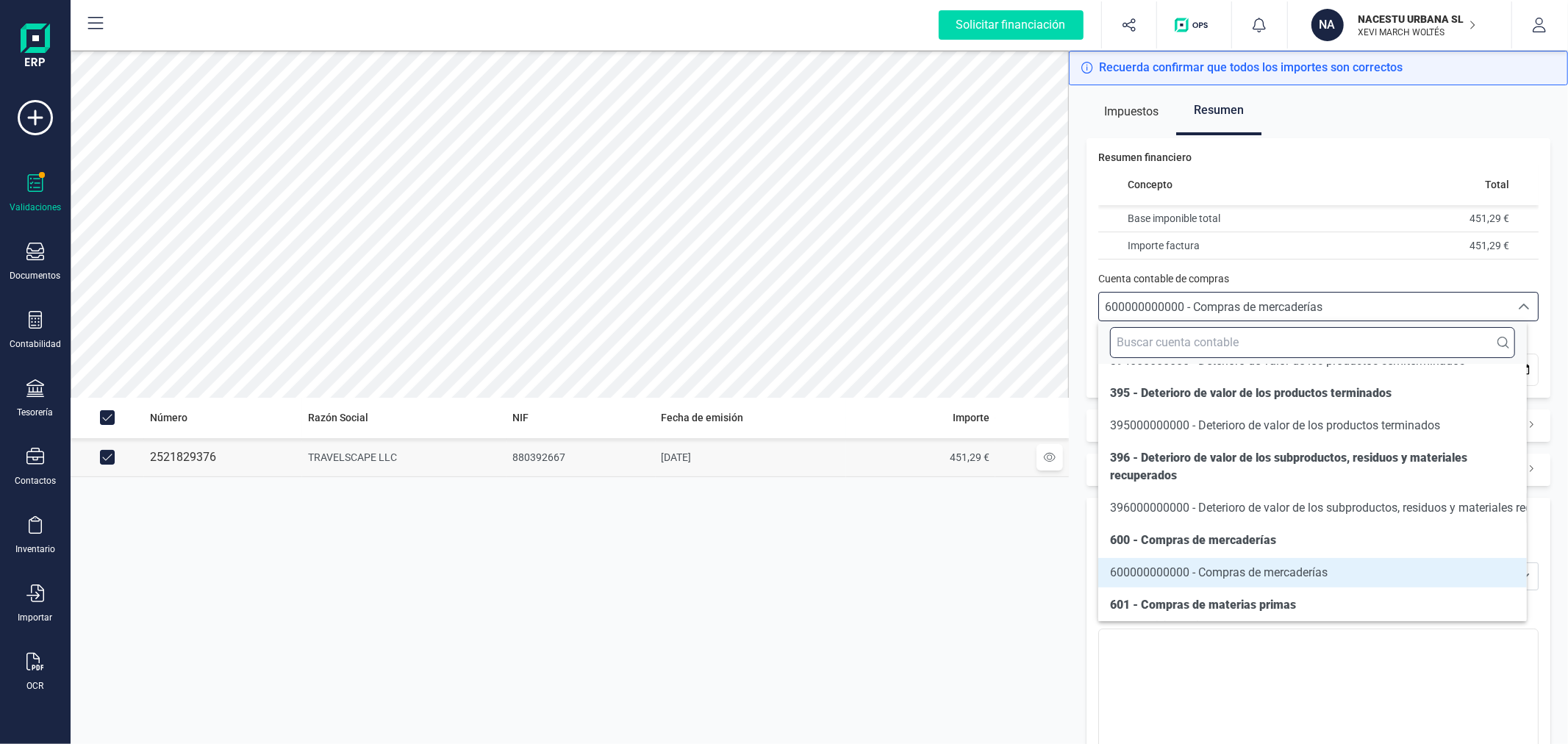
click at [1149, 342] on input "text" at bounding box center [1312, 343] width 404 height 31
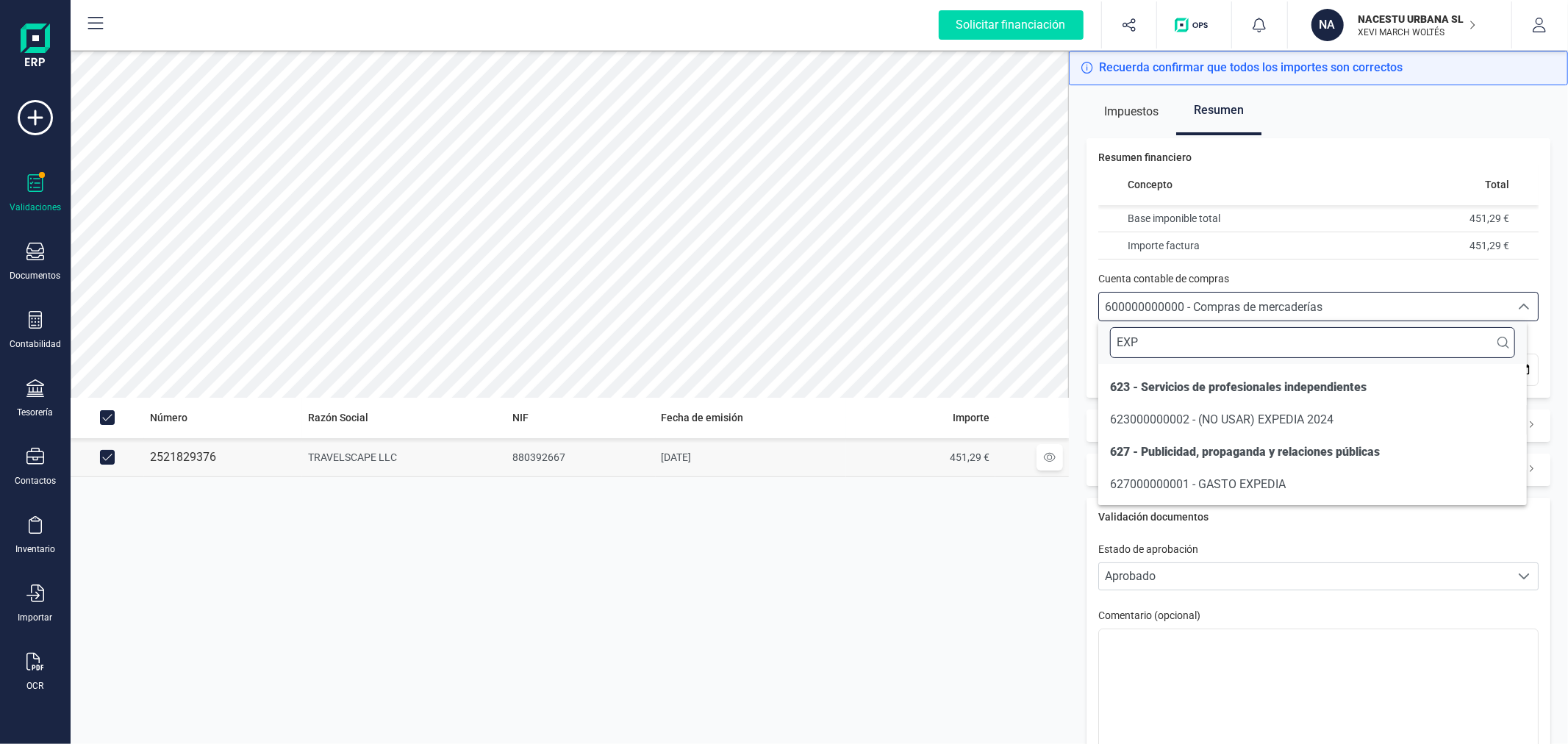
scroll to position [0, 0]
type input "EXPE"
click at [1196, 478] on span "627000000001 - GASTO EXPEDIA" at bounding box center [1198, 484] width 176 height 14
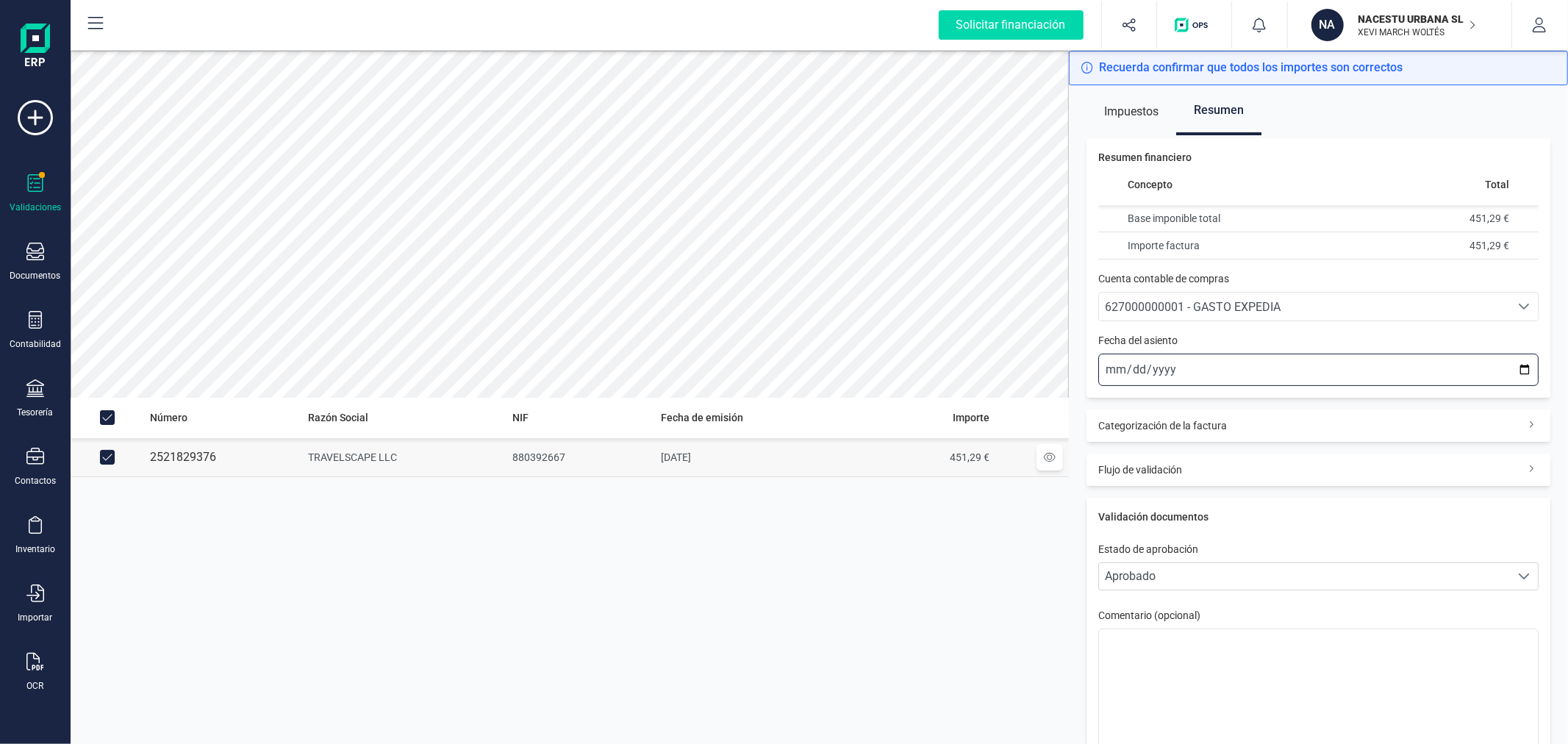
click at [1508, 365] on input "2025-10-03" at bounding box center [1319, 369] width 440 height 33
type input "2025-09-05"
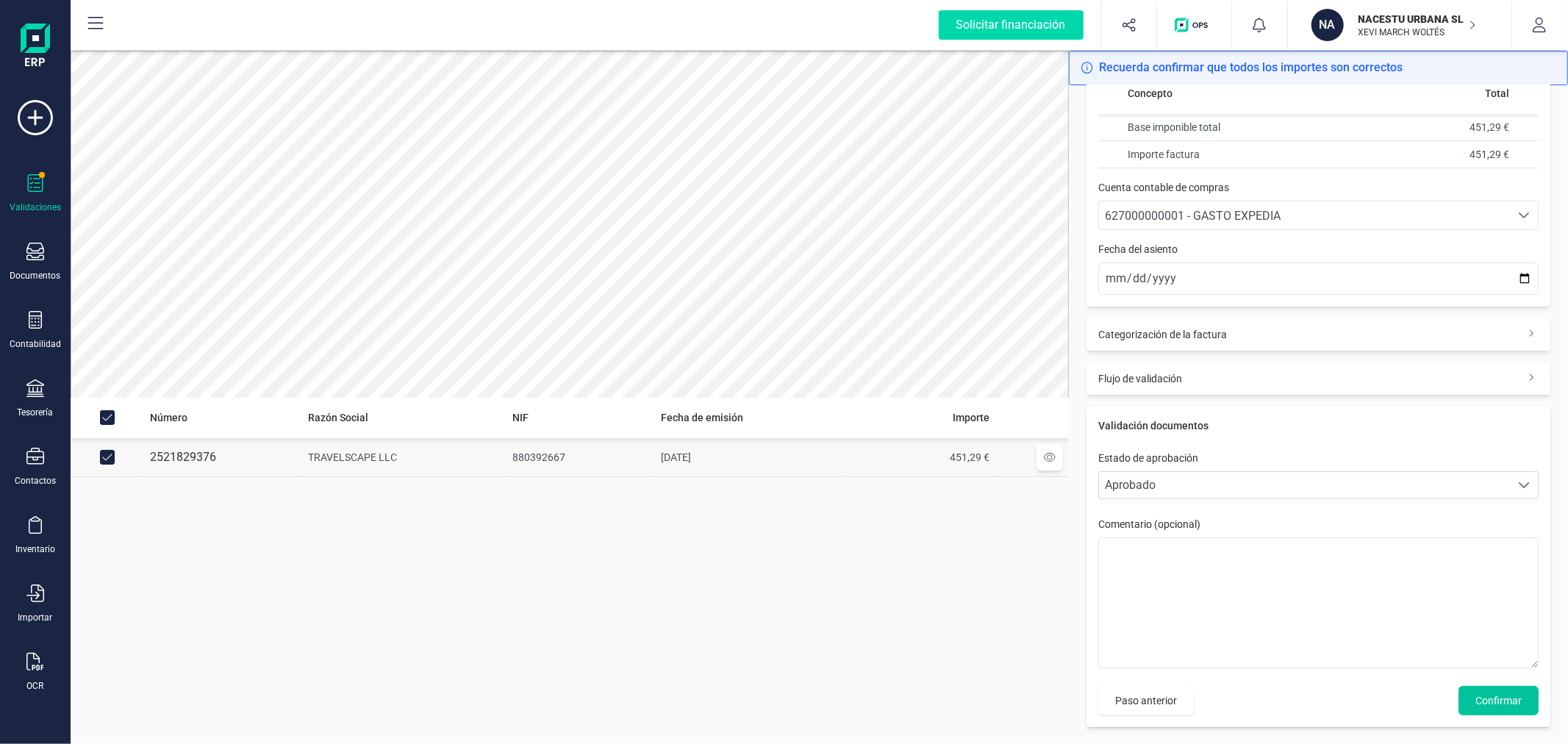
click at [1495, 700] on span "Confirmar" at bounding box center [1498, 700] width 46 height 15
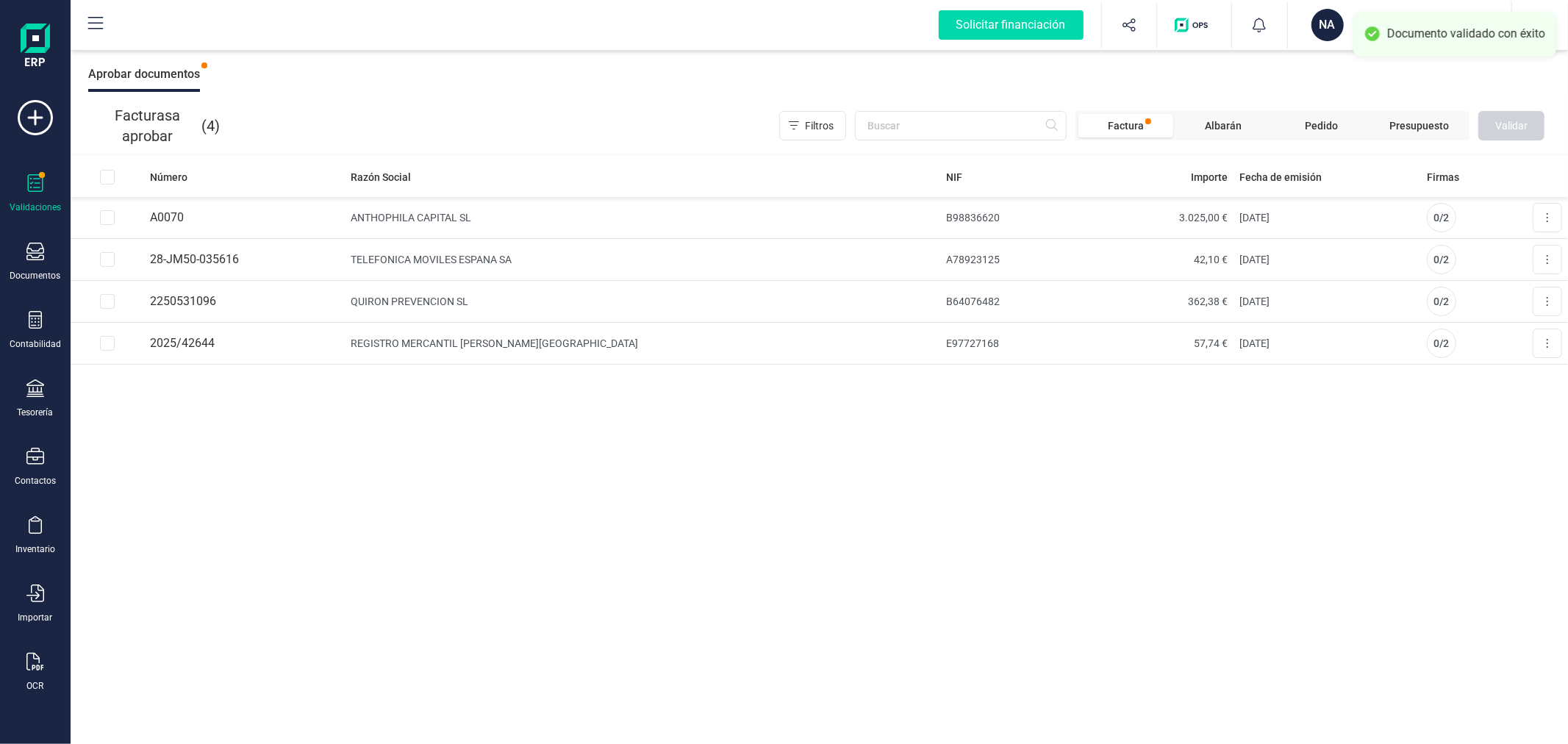
drag, startPoint x: 708, startPoint y: 537, endPoint x: 714, endPoint y: 520, distance: 18.0
click at [711, 525] on div "Número Razón Social NIF Importe Fecha de emisión Firmas A0070 ANTHOPHILA CAPITA…" at bounding box center [819, 450] width 1497 height 588
click at [1541, 301] on button at bounding box center [1547, 301] width 29 height 29
click at [1517, 335] on span "Aprobar factura" at bounding box center [1513, 338] width 74 height 15
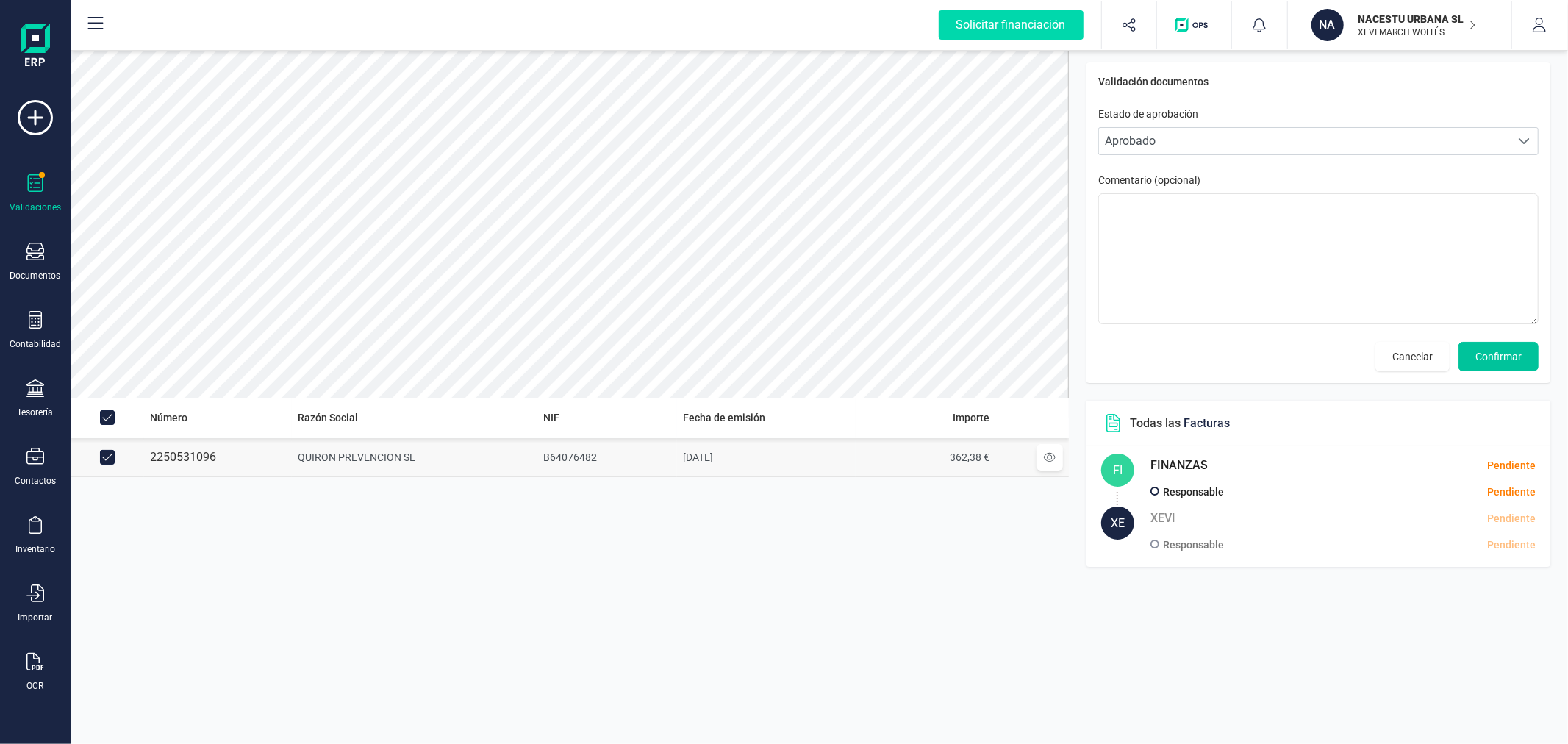
click at [1492, 359] on span "Confirmar" at bounding box center [1498, 357] width 46 height 15
click at [1495, 357] on span "Confirmar" at bounding box center [1498, 357] width 46 height 15
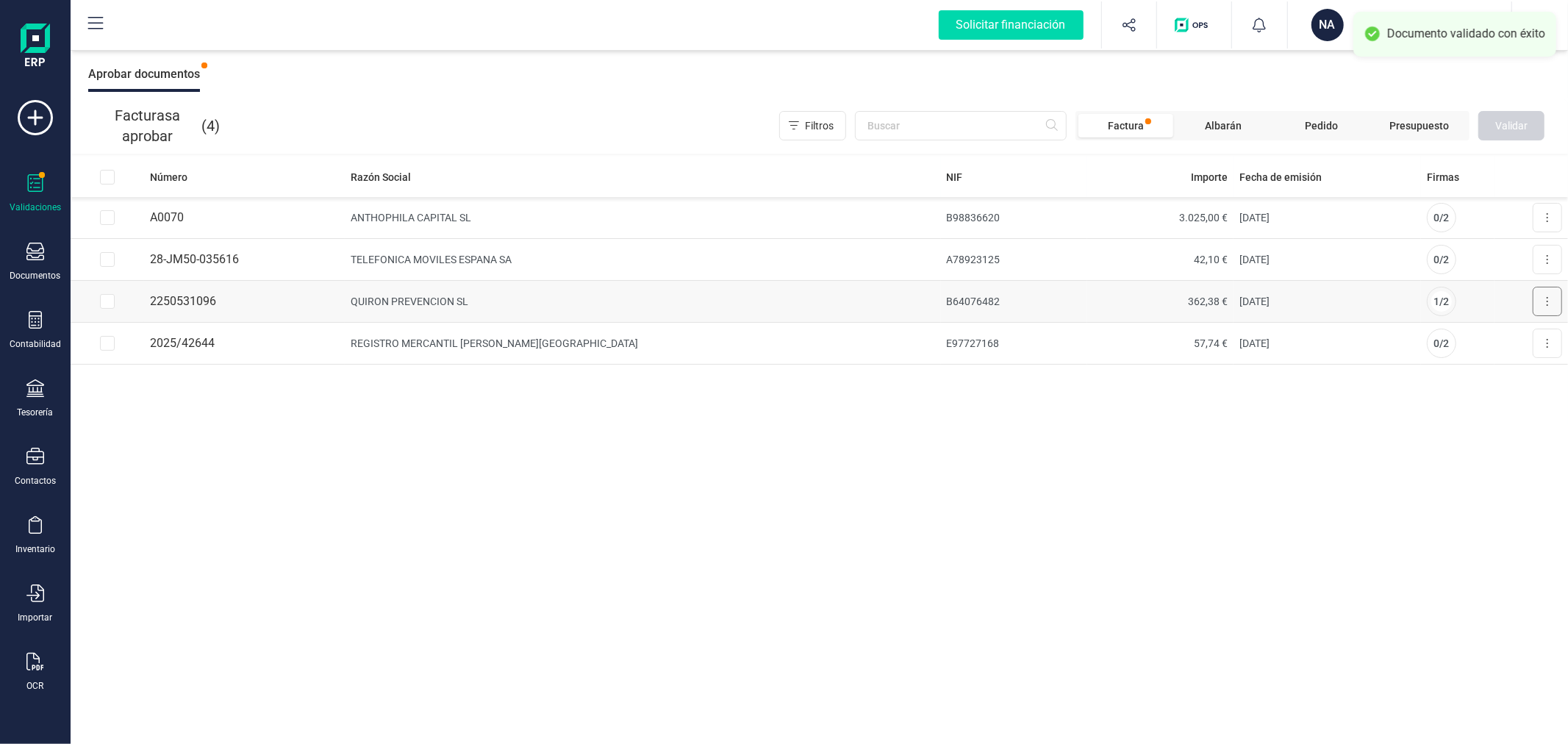
click at [1556, 300] on button at bounding box center [1547, 301] width 29 height 29
click at [1488, 327] on button "Aprobar factura" at bounding box center [1505, 337] width 112 height 29
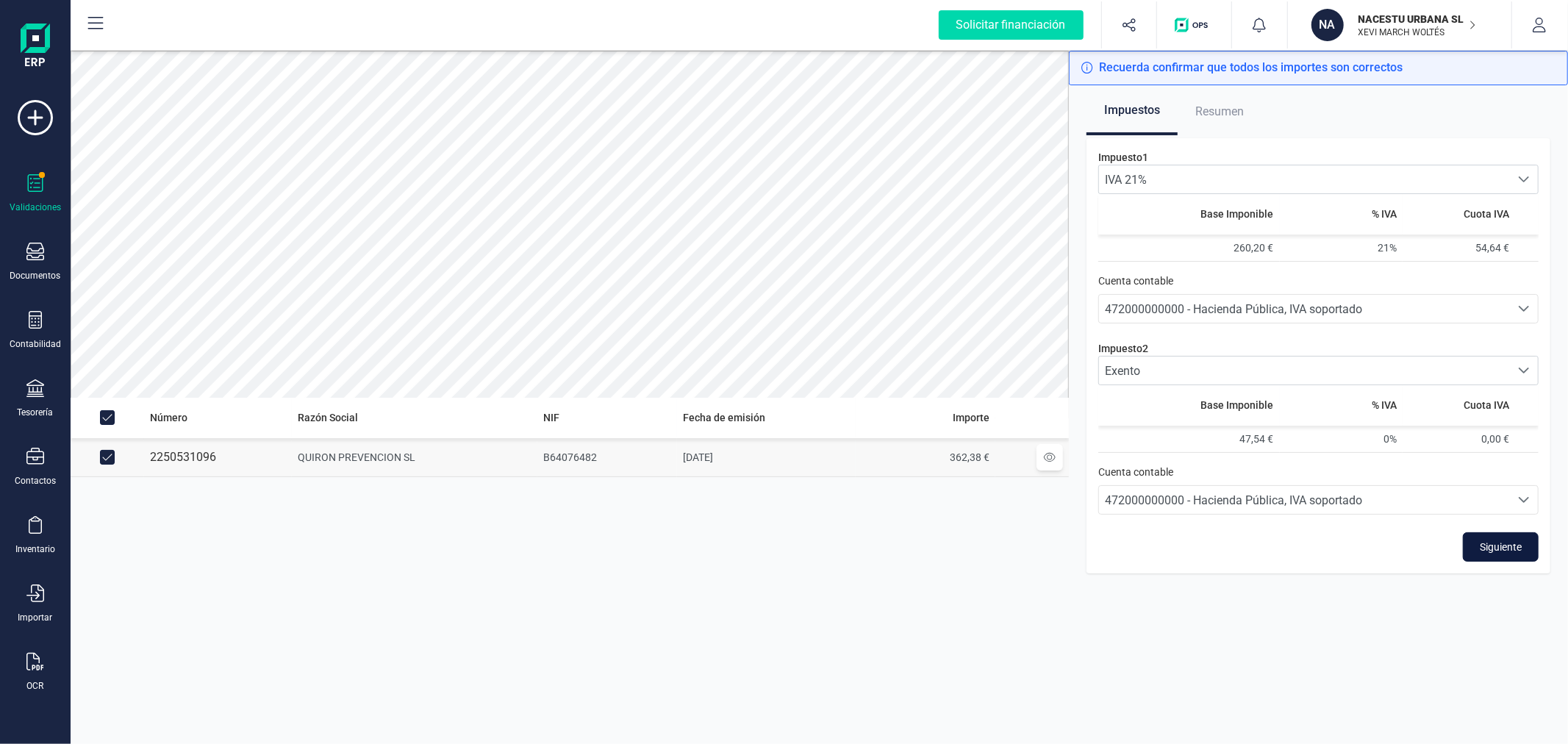
click at [1474, 548] on button "Siguiente" at bounding box center [1501, 547] width 76 height 29
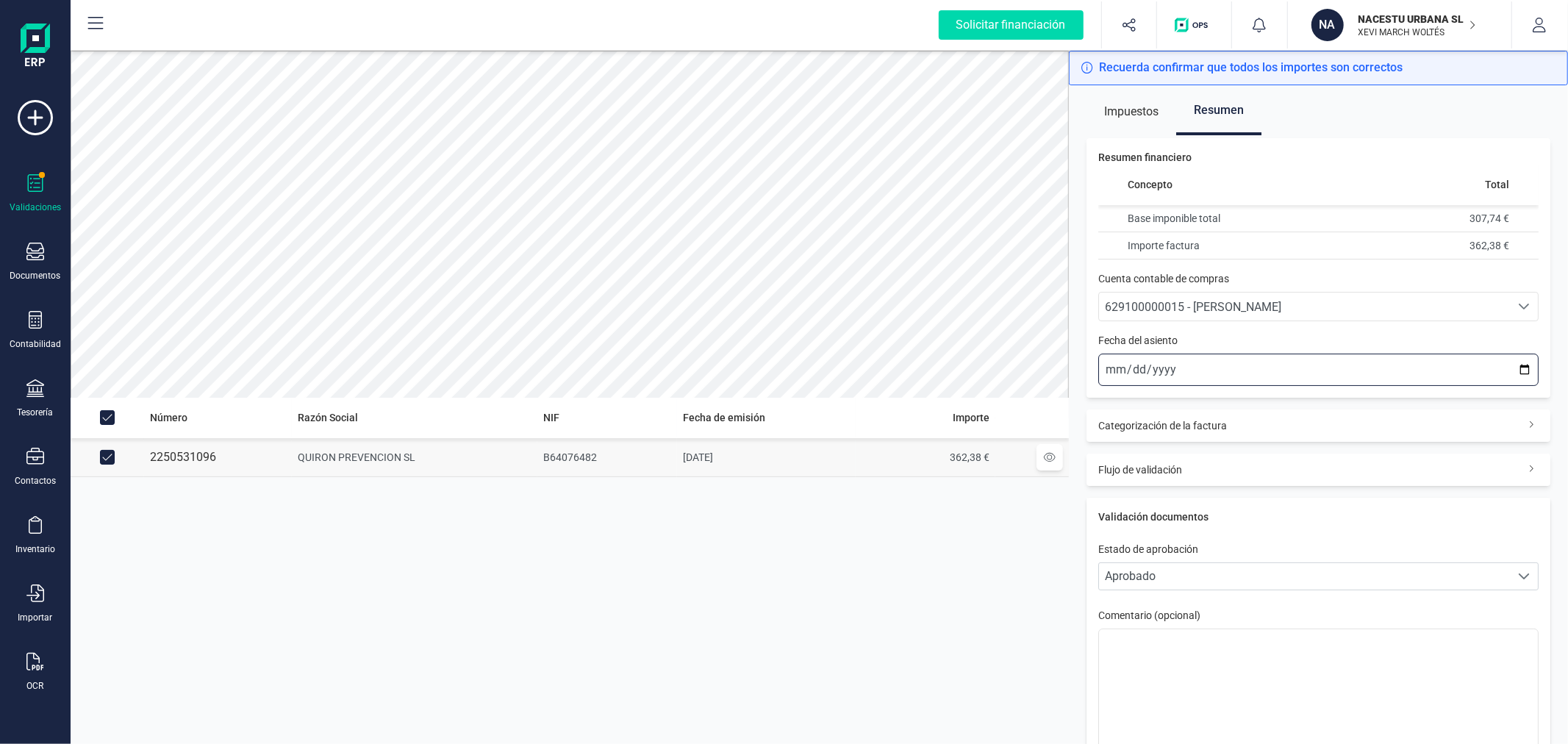
click at [1510, 372] on input "2025-10-03" at bounding box center [1319, 369] width 440 height 33
type input "2025-09-23"
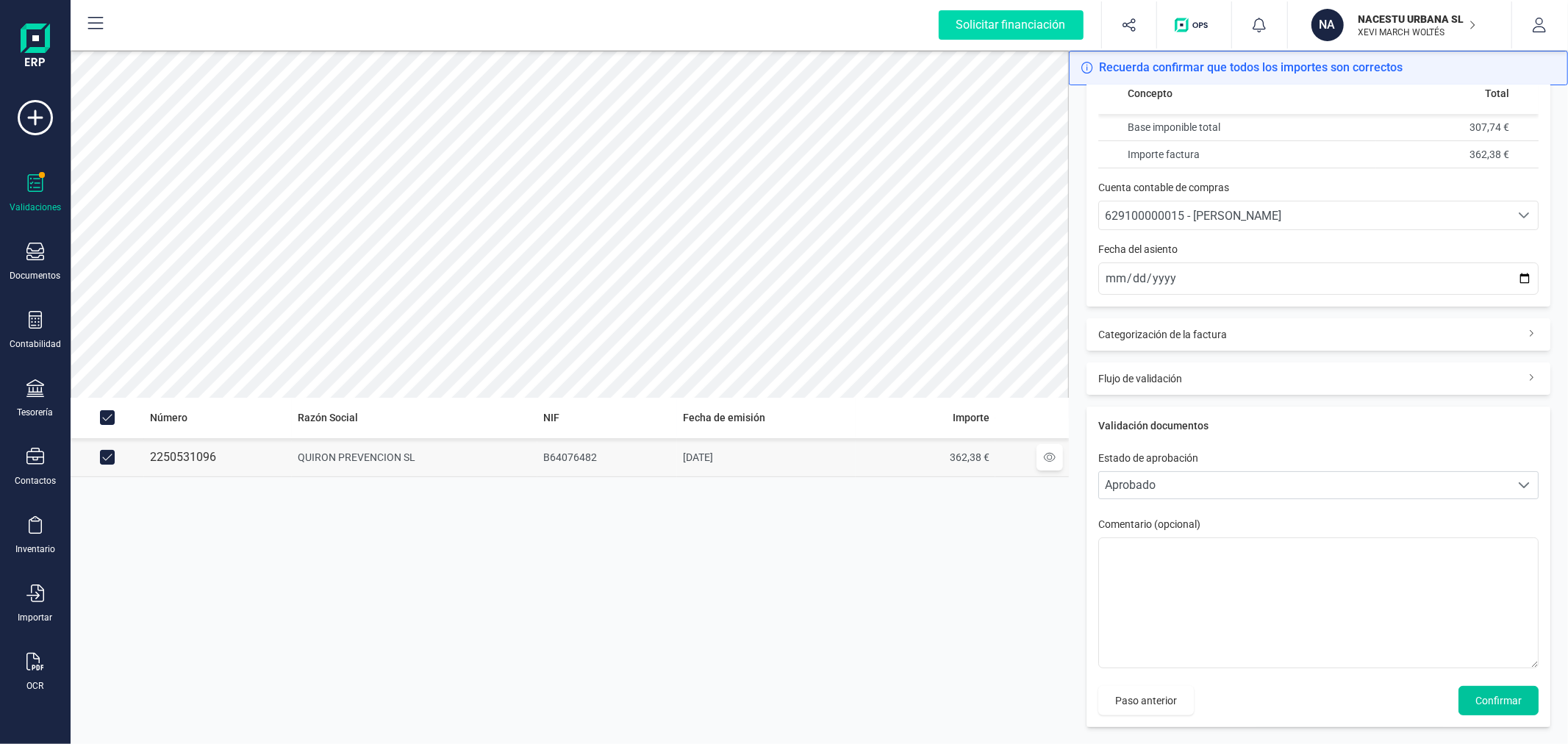
click at [1476, 700] on span "Confirmar" at bounding box center [1498, 700] width 46 height 15
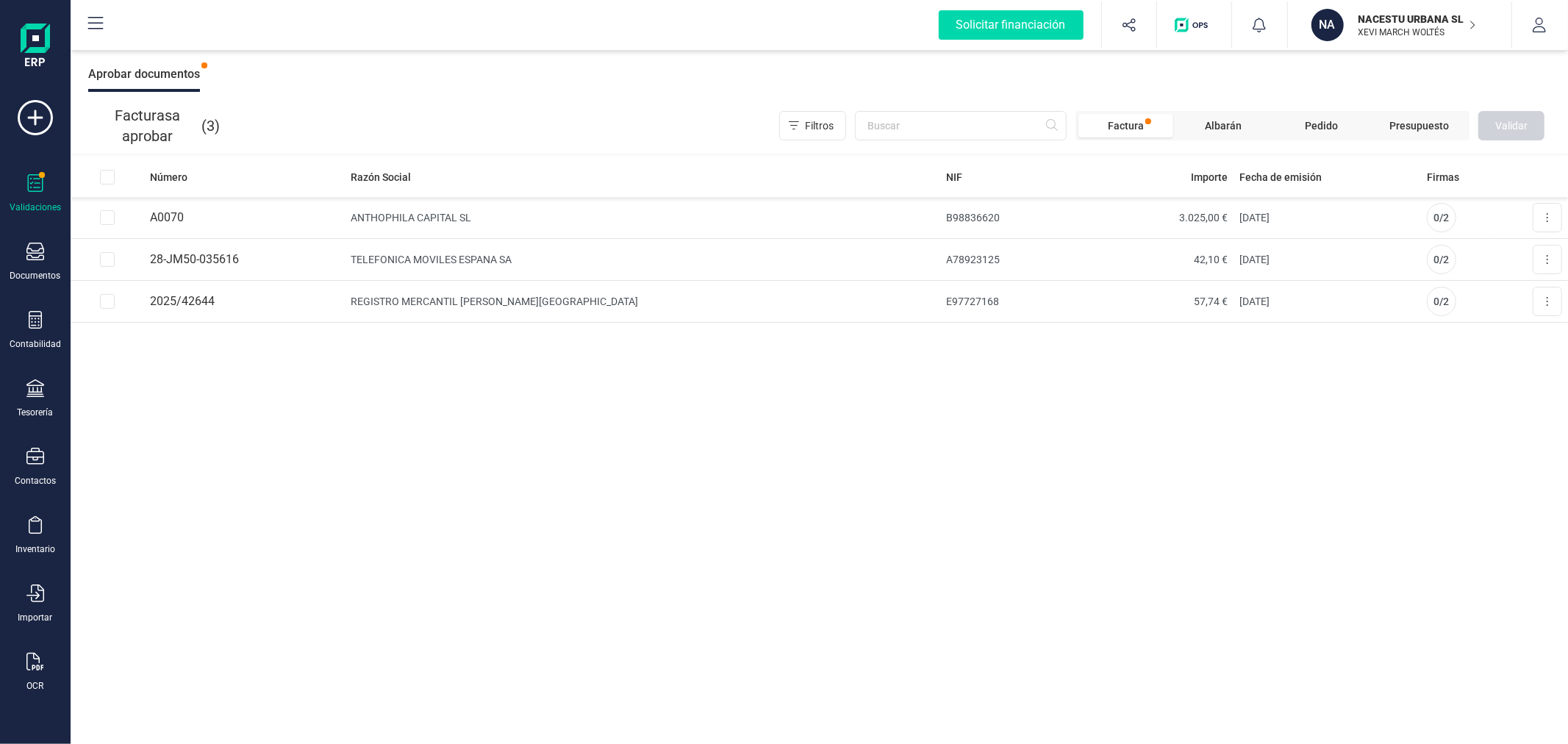
click at [789, 503] on div "Número Razón Social NIF Importe Fecha de emisión Firmas A0070 ANTHOPHILA CAPITA…" at bounding box center [819, 450] width 1497 height 588
click at [39, 267] on div "Documentos" at bounding box center [35, 262] width 59 height 39
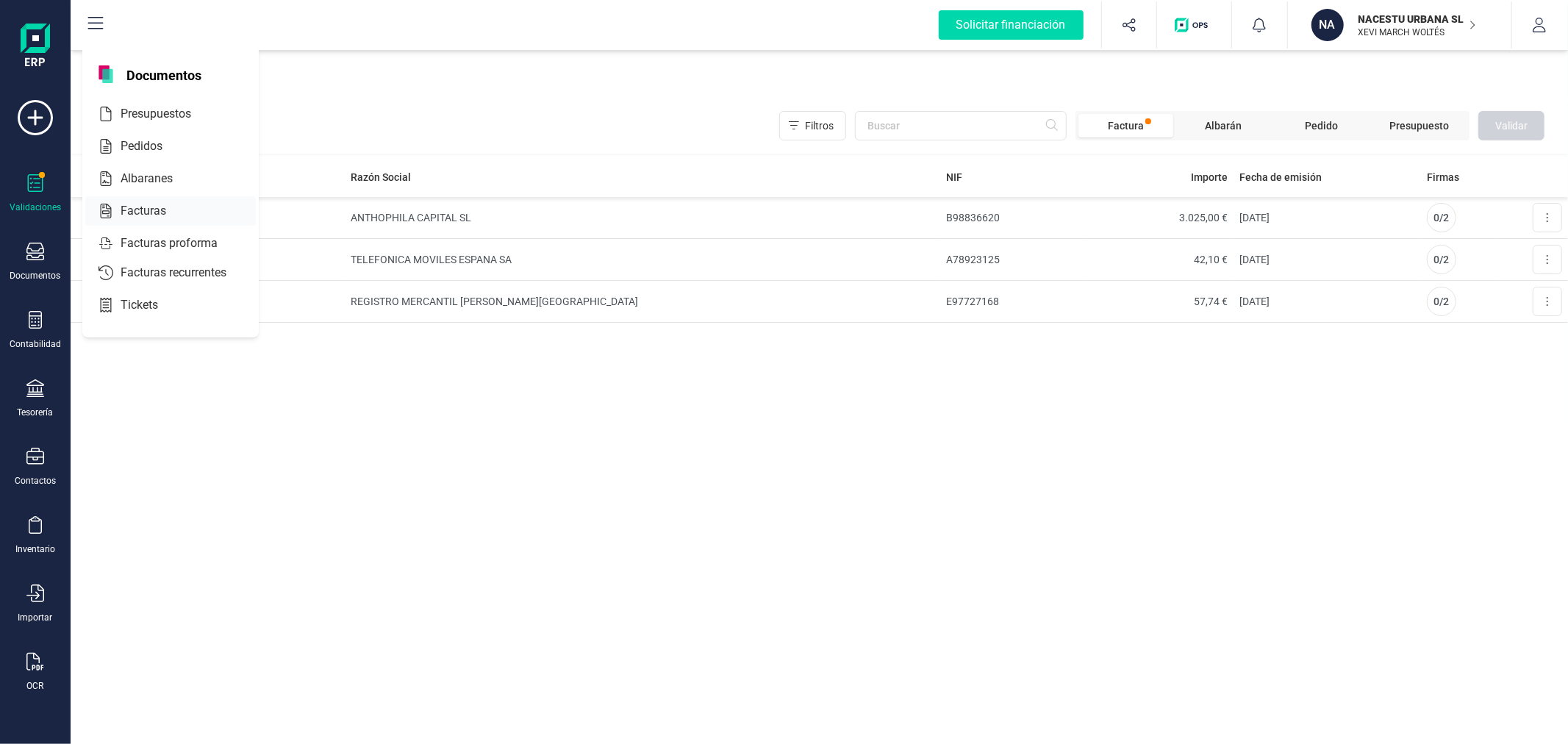
click at [184, 209] on div at bounding box center [180, 211] width 27 height 18
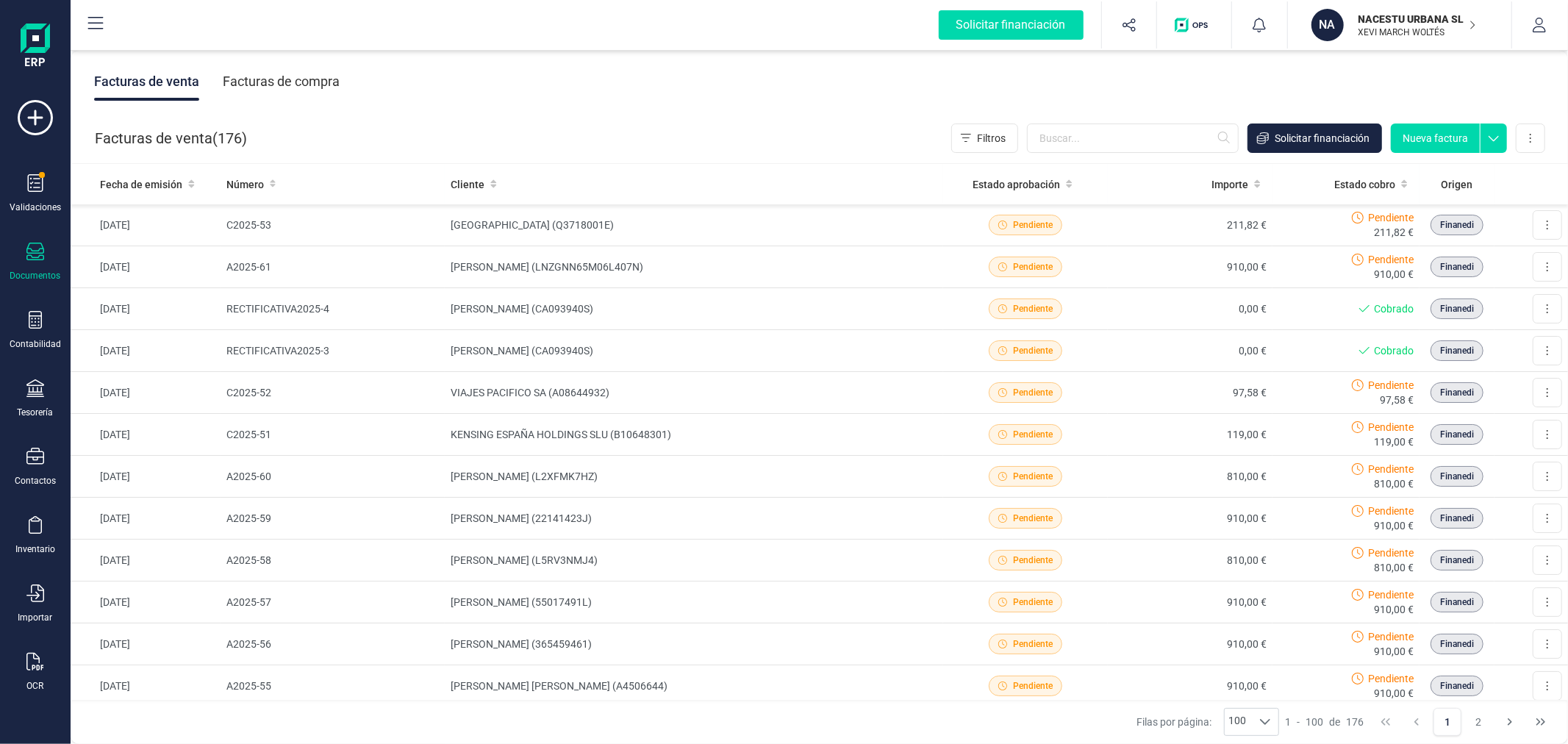
click at [283, 74] on div "Facturas de compra" at bounding box center [281, 81] width 117 height 39
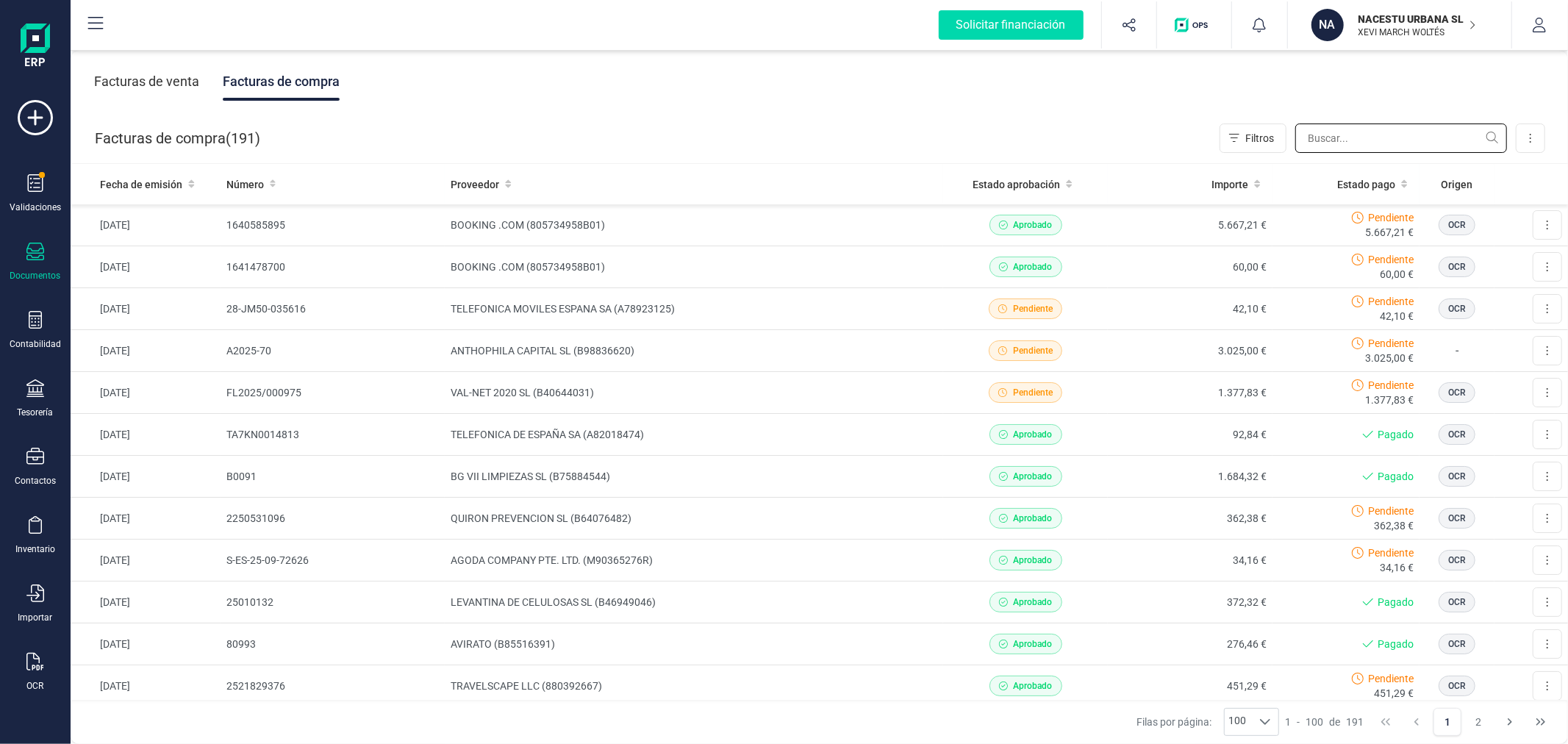
click at [1393, 130] on input "text" at bounding box center [1401, 138] width 212 height 29
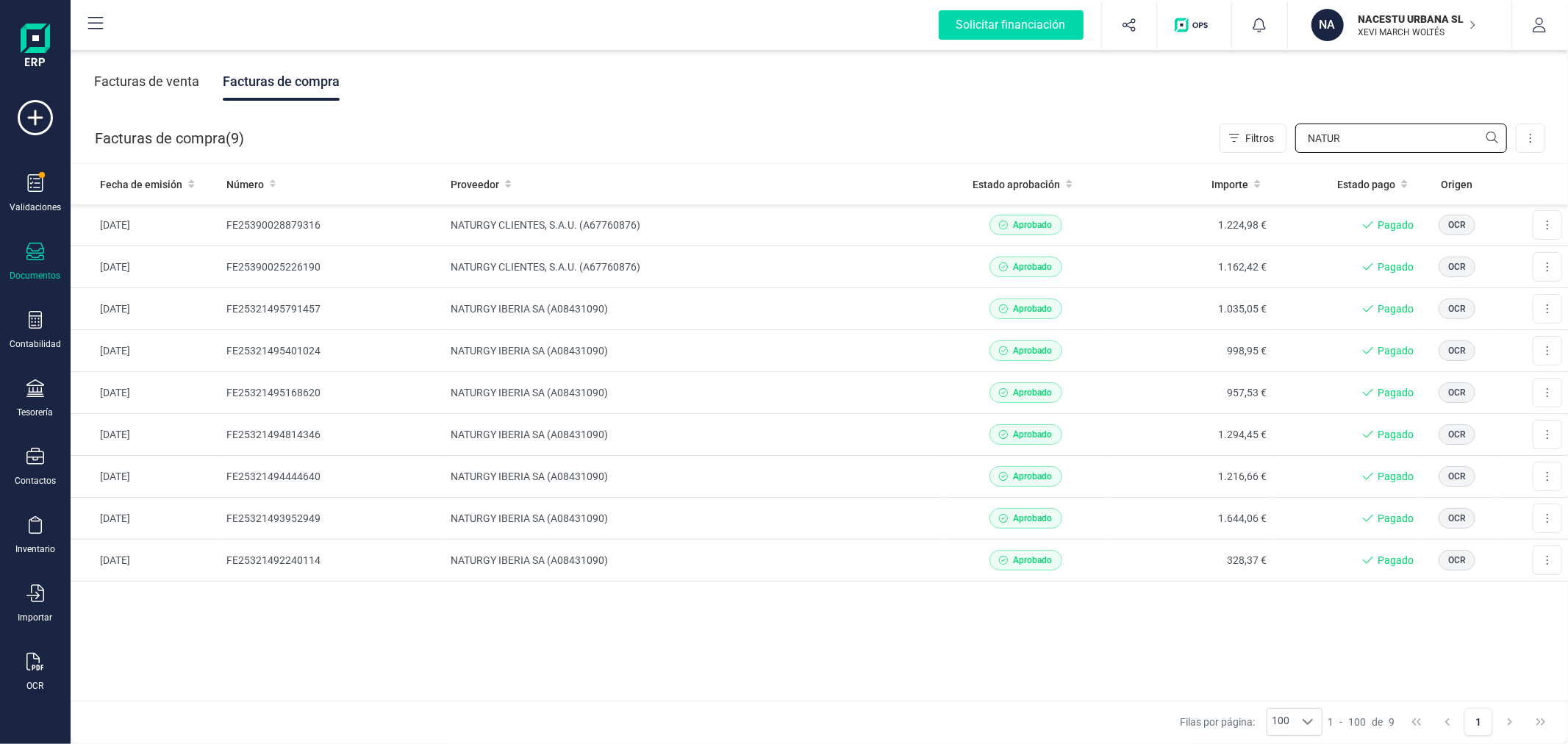
type input "NATUR"
